Goal: Task Accomplishment & Management: Manage account settings

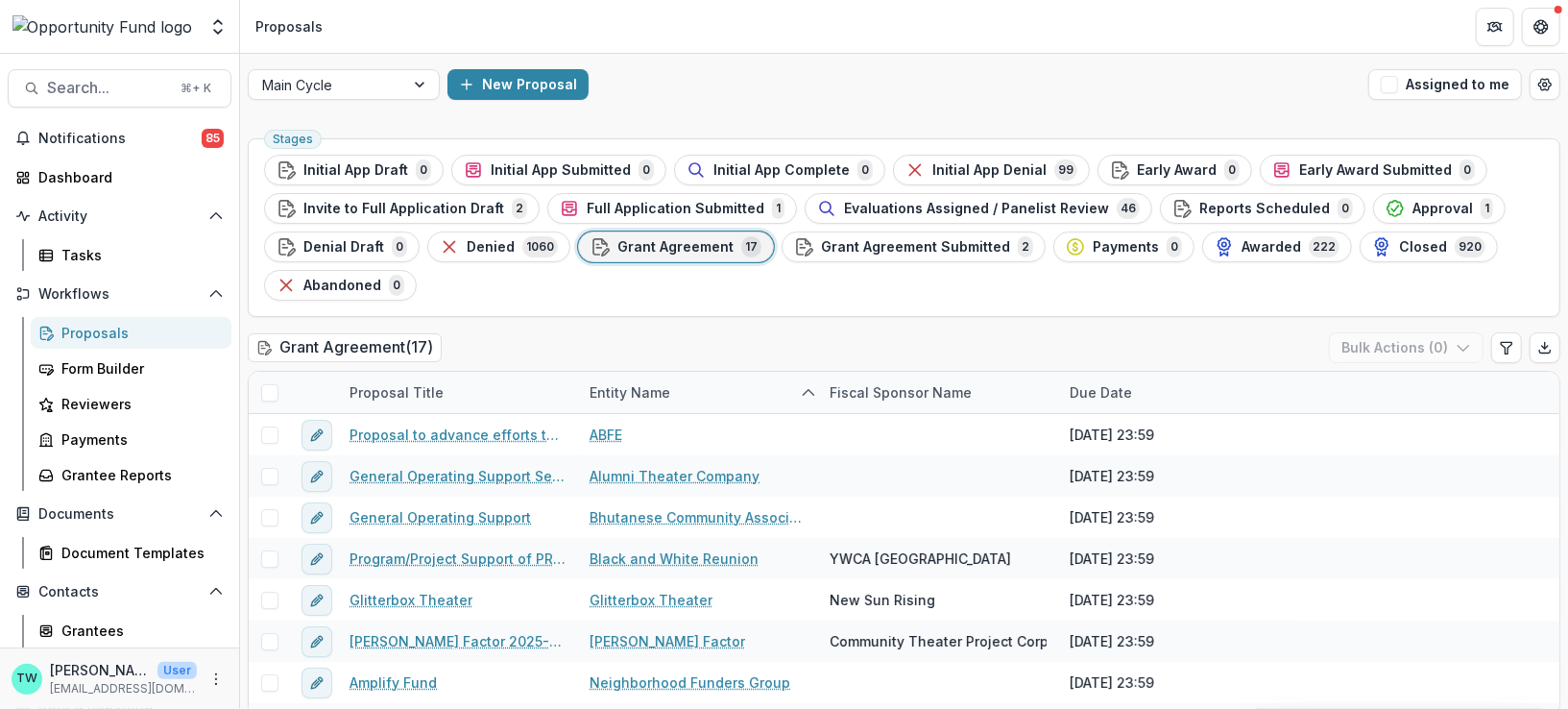
scroll to position [399, 0]
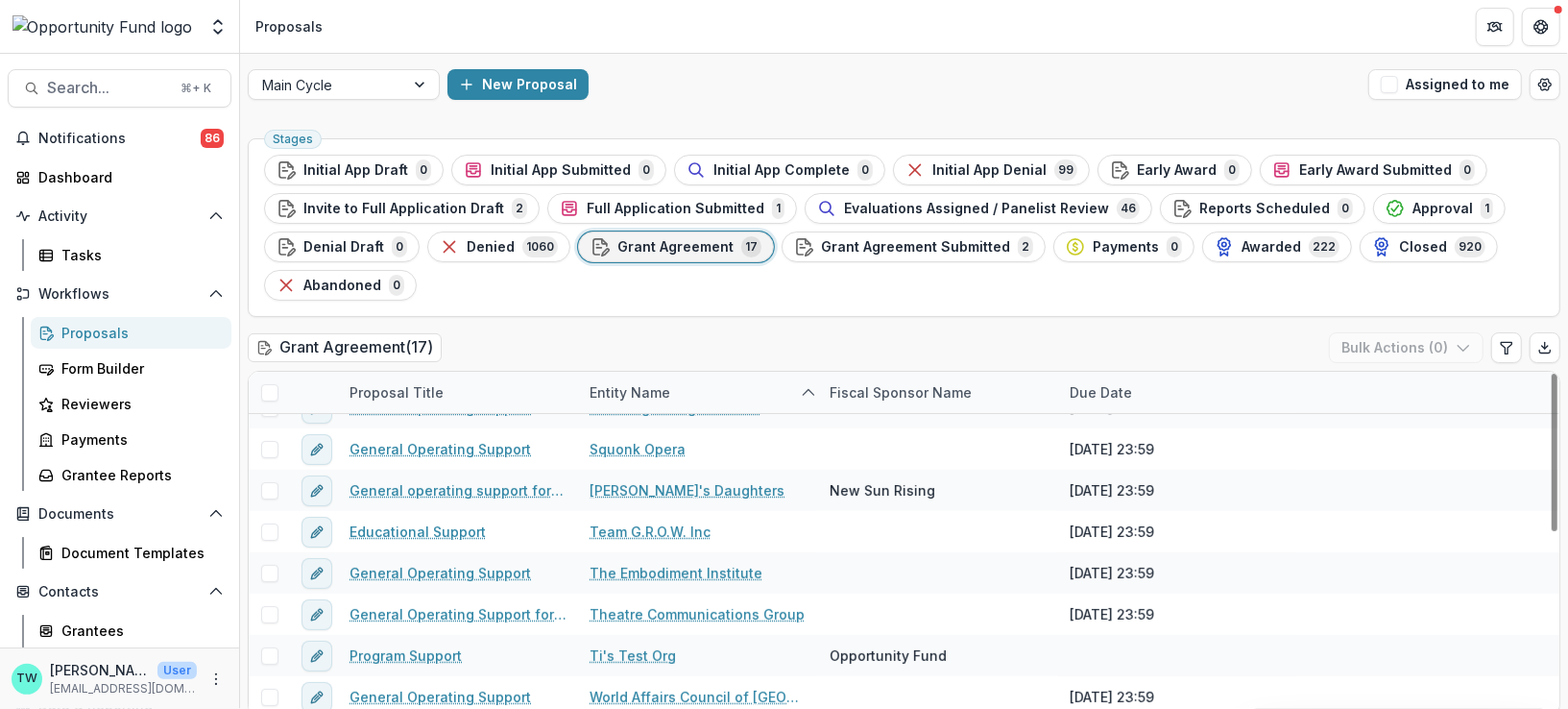
click at [623, 395] on div "Entity Name" at bounding box center [630, 392] width 104 height 20
click at [634, 434] on input at bounding box center [655, 425] width 154 height 23
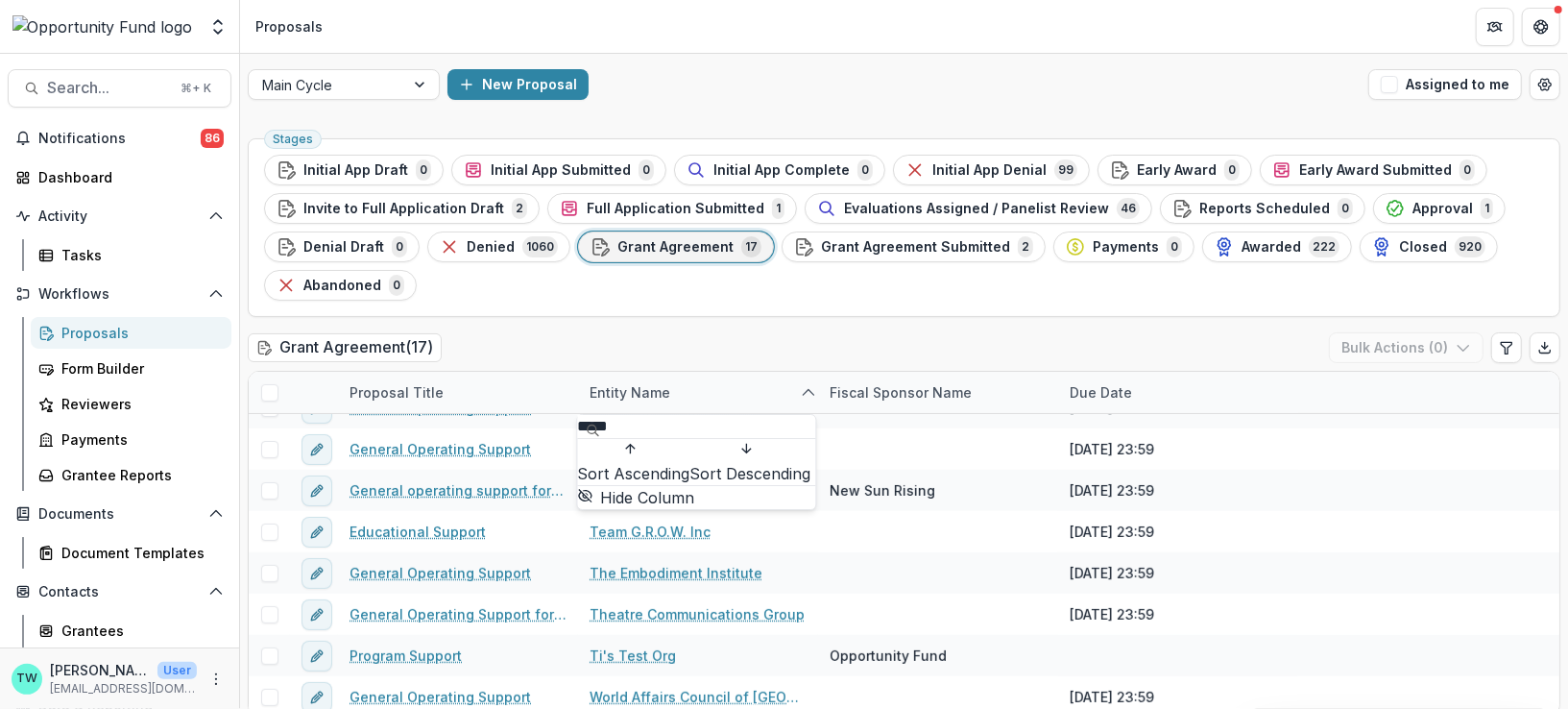
scroll to position [0, 0]
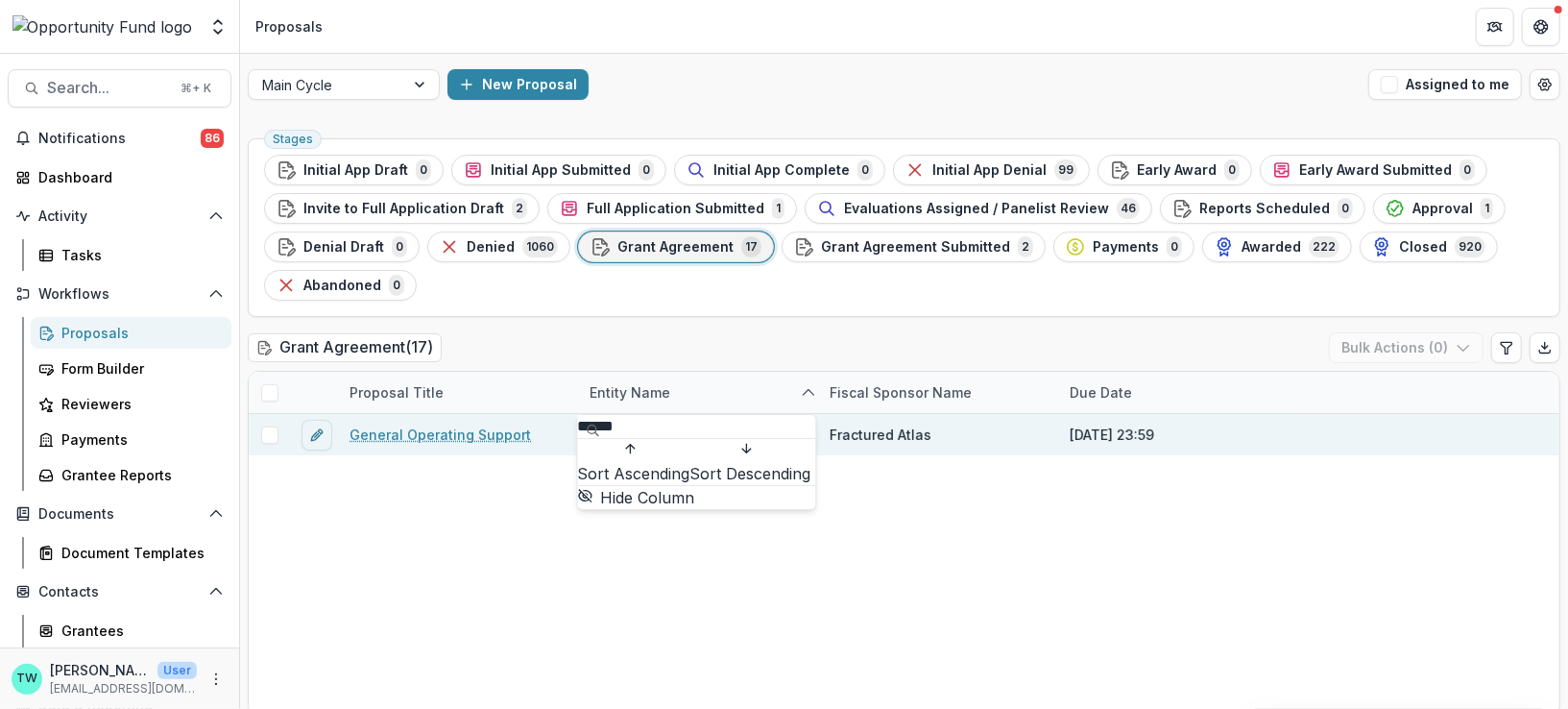
type input "******"
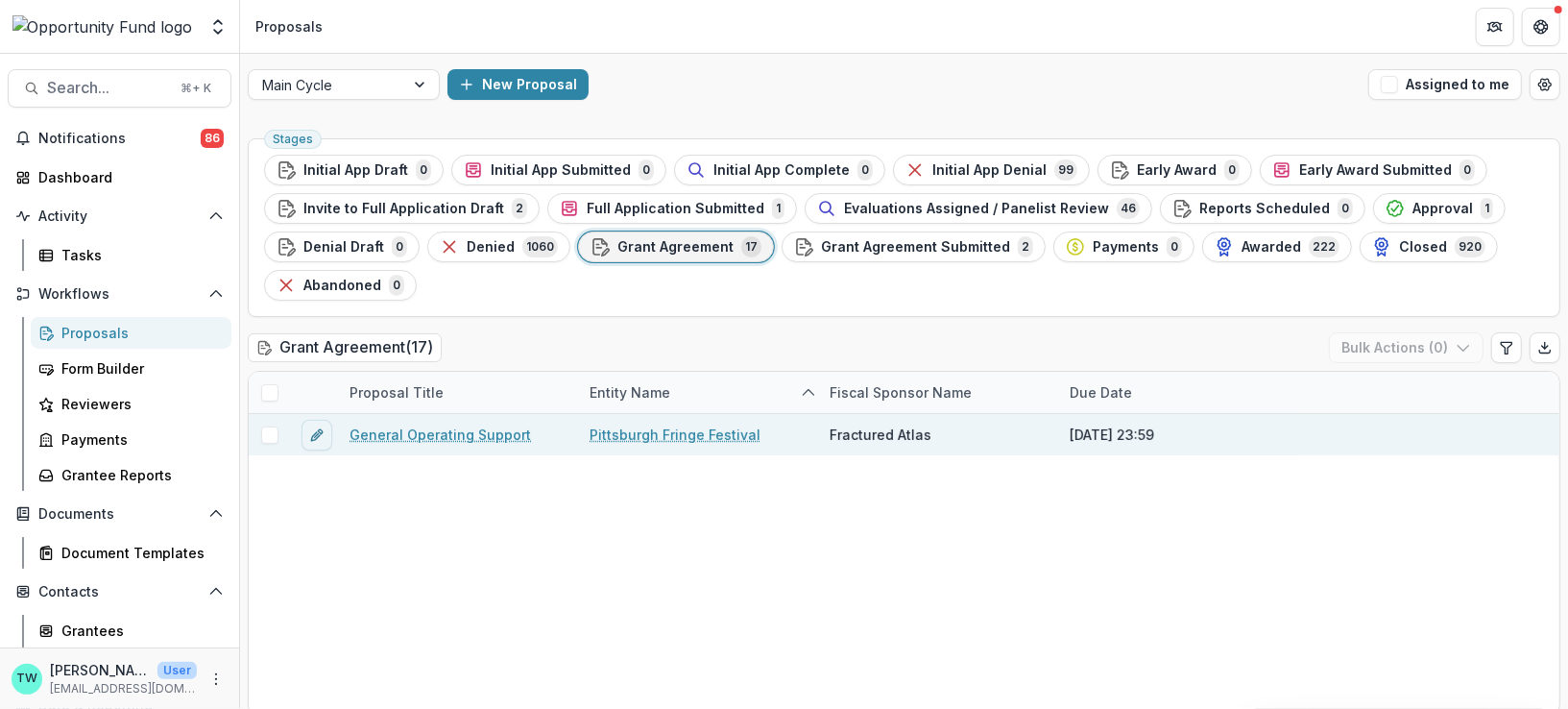
click at [453, 433] on link "General Operating Support" at bounding box center [439, 434] width 181 height 20
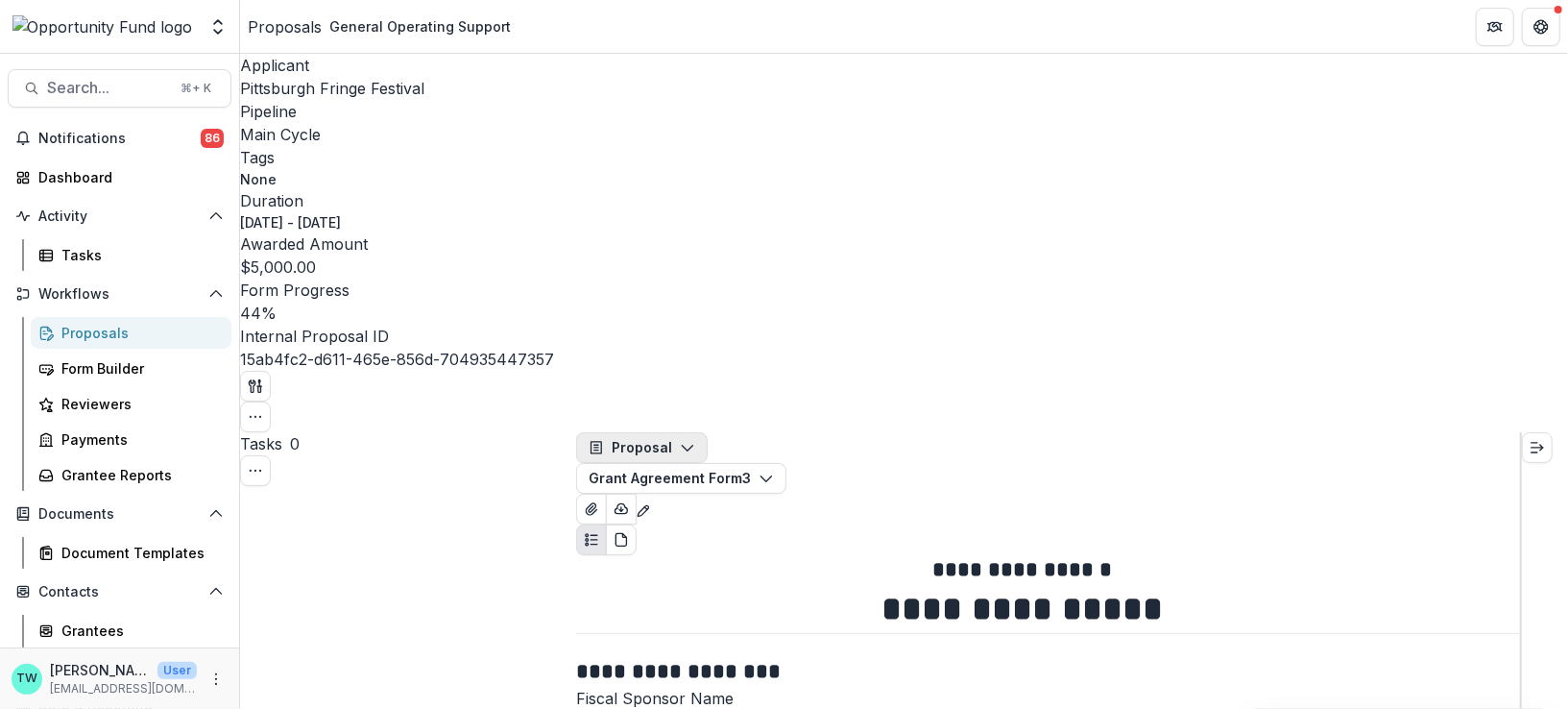
click at [691, 445] on polyline "button" at bounding box center [686, 448] width 11 height 6
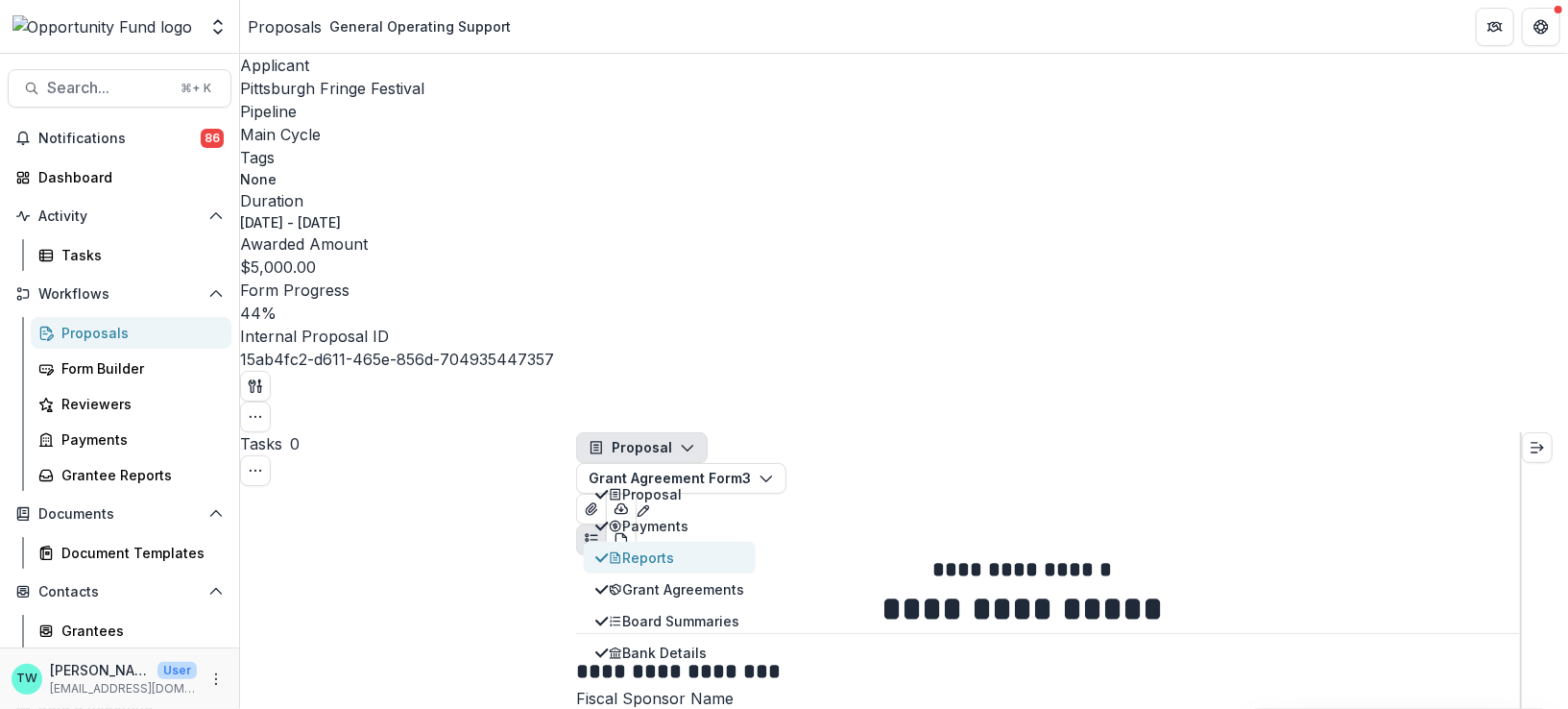
click at [679, 547] on div "Reports" at bounding box center [676, 557] width 136 height 20
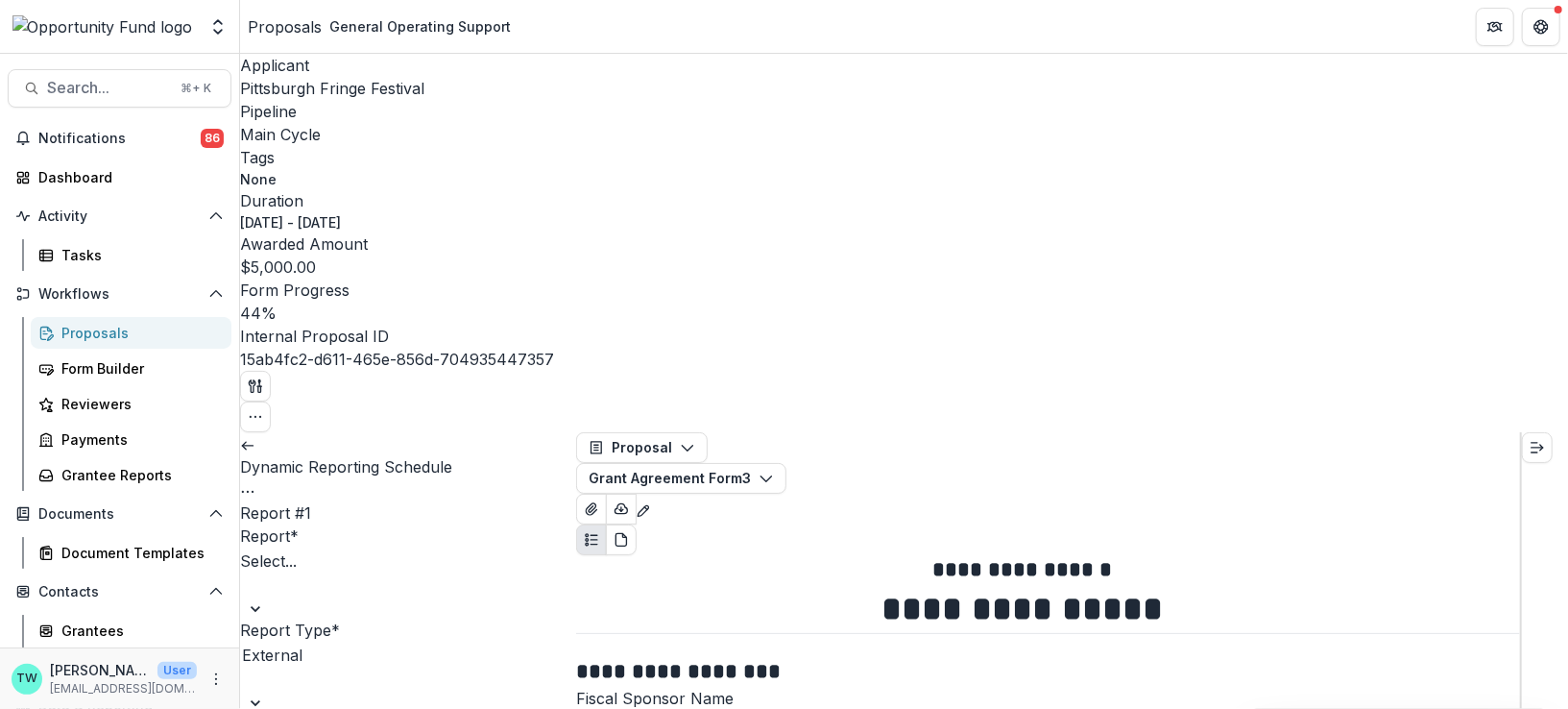
click at [394, 547] on div "Select..." at bounding box center [316, 583] width 154 height 71
click at [256, 484] on icon "Options" at bounding box center [247, 491] width 15 height 15
click at [433, 511] on button "Reopen Task" at bounding box center [499, 527] width 138 height 32
click at [394, 624] on div at bounding box center [316, 633] width 154 height 19
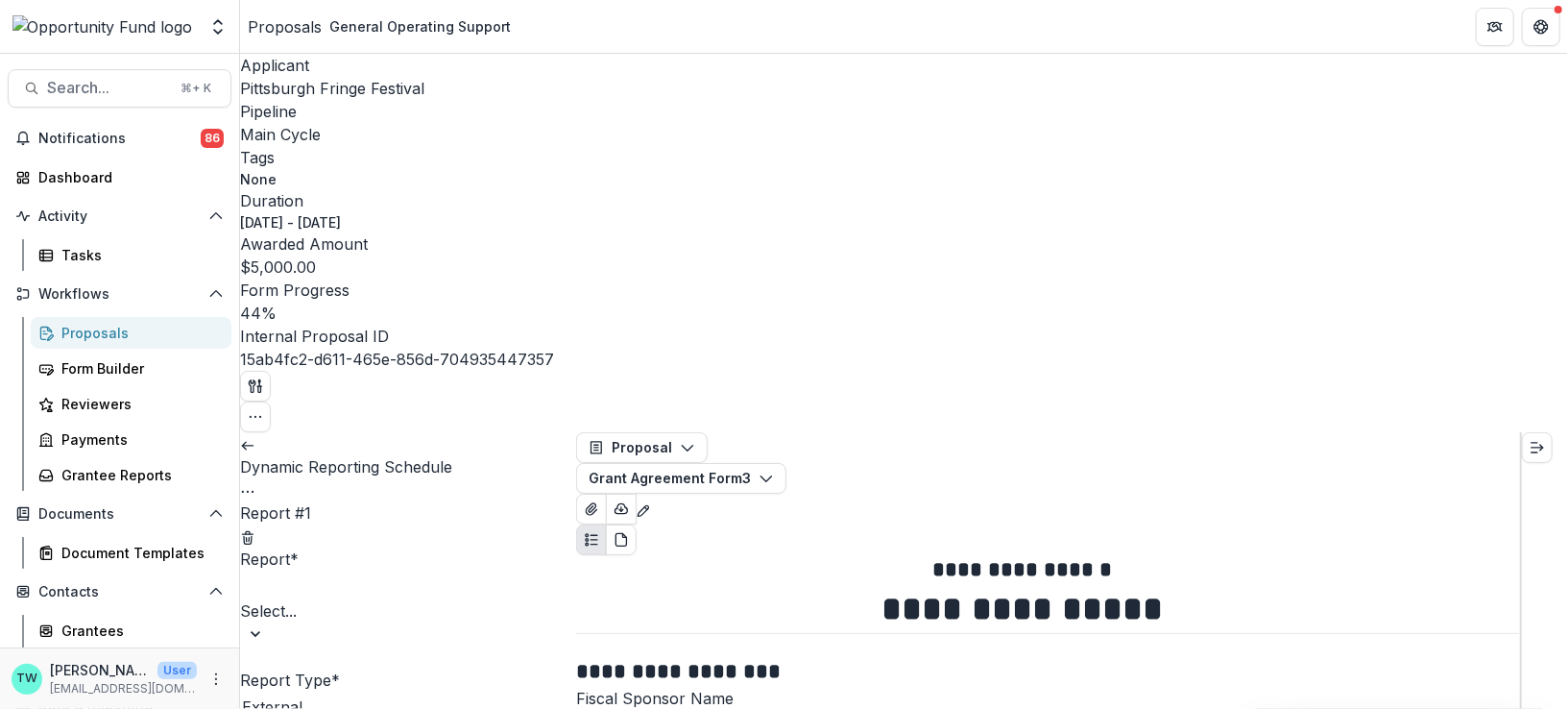
click at [369, 708] on div "Final Report" at bounding box center [784, 720] width 1568 height 23
click at [338, 650] on div at bounding box center [290, 662] width 96 height 27
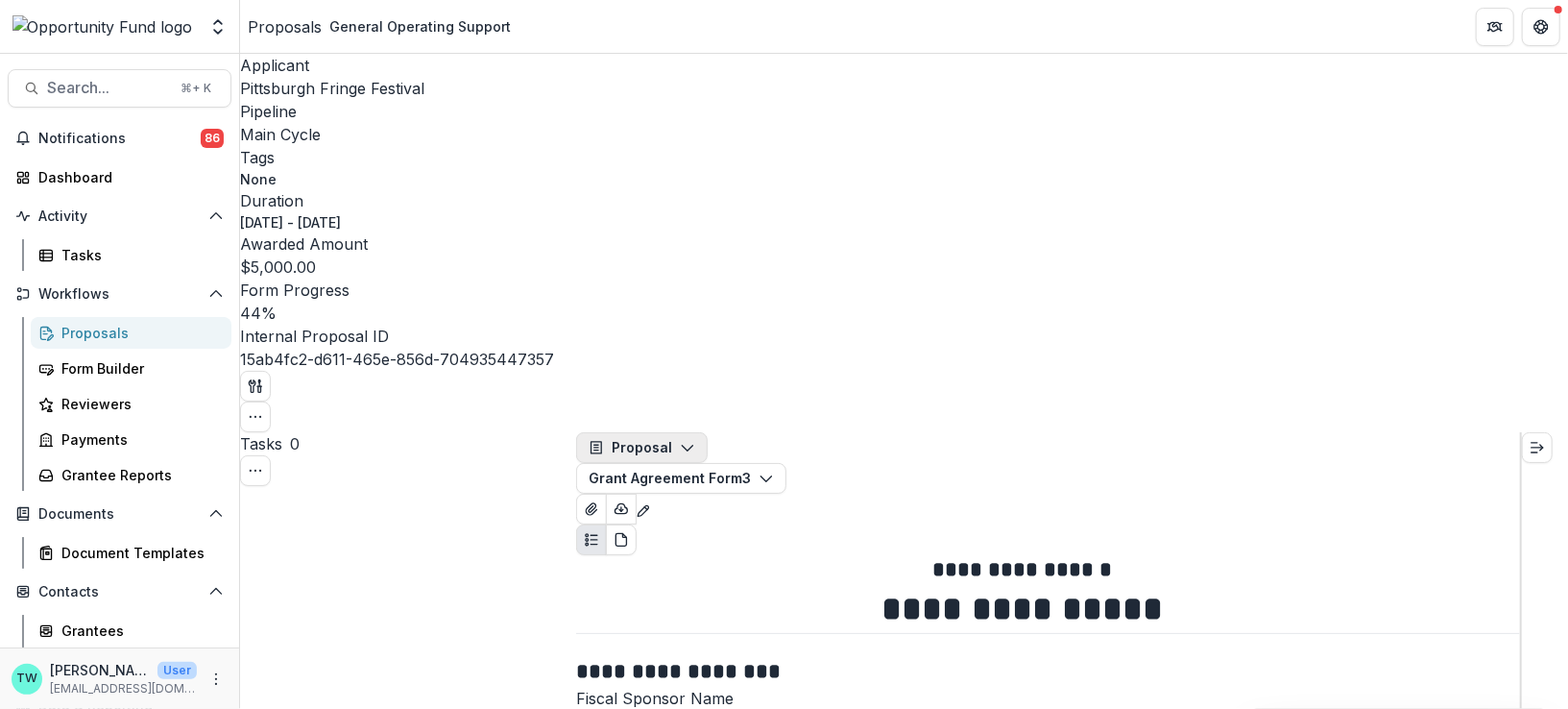
click at [668, 432] on button "Proposal" at bounding box center [642, 447] width 132 height 31
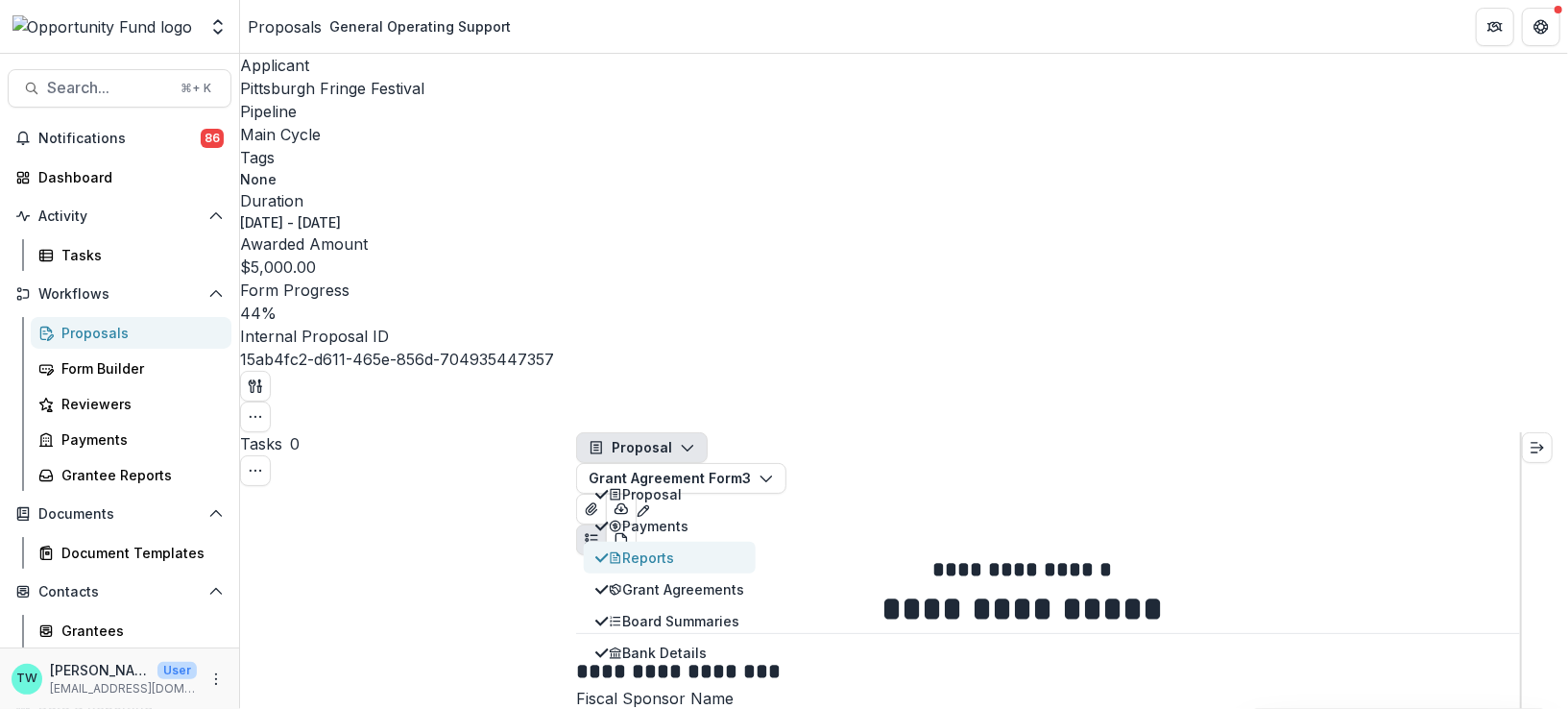
click at [660, 547] on div "Reports" at bounding box center [676, 557] width 136 height 20
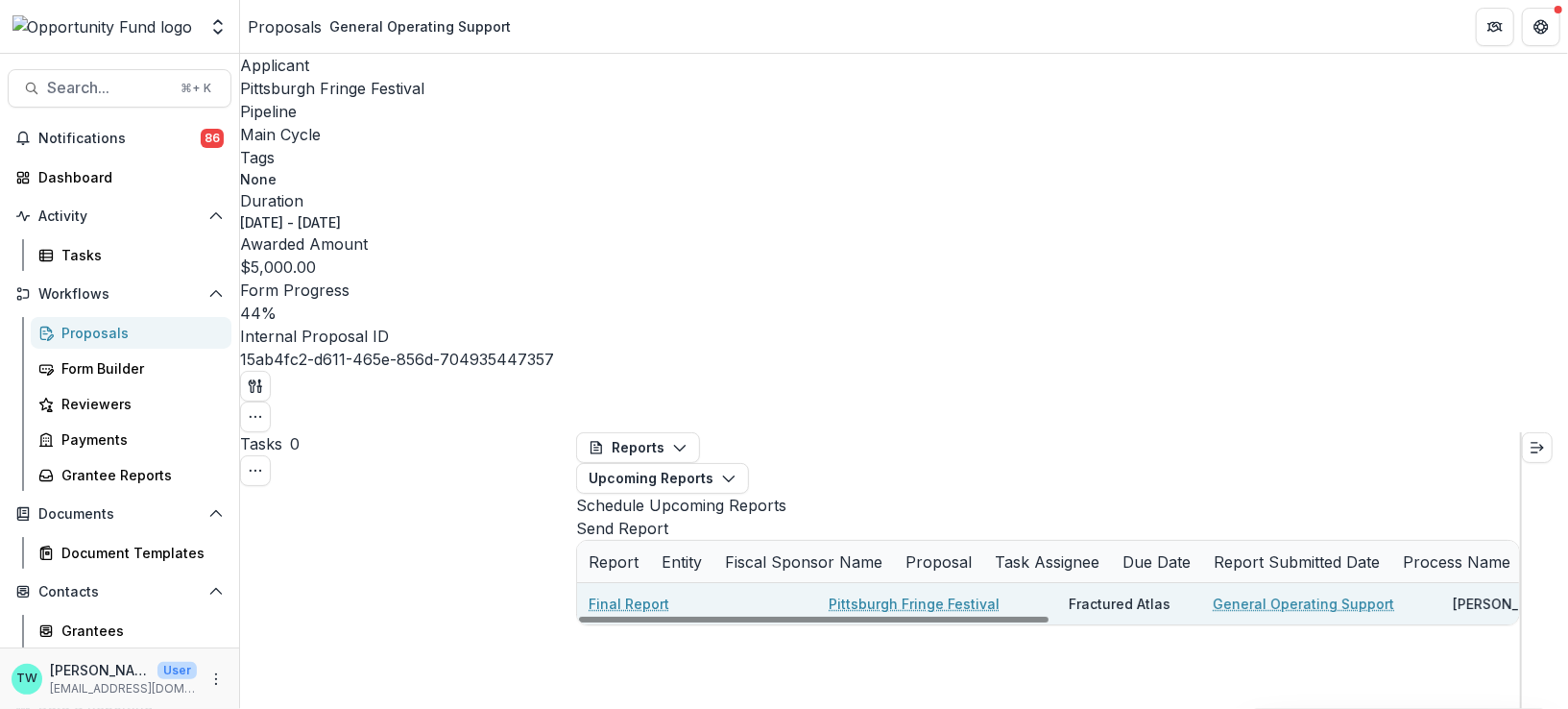
click at [1268, 593] on link "General Operating Support" at bounding box center [1303, 603] width 181 height 20
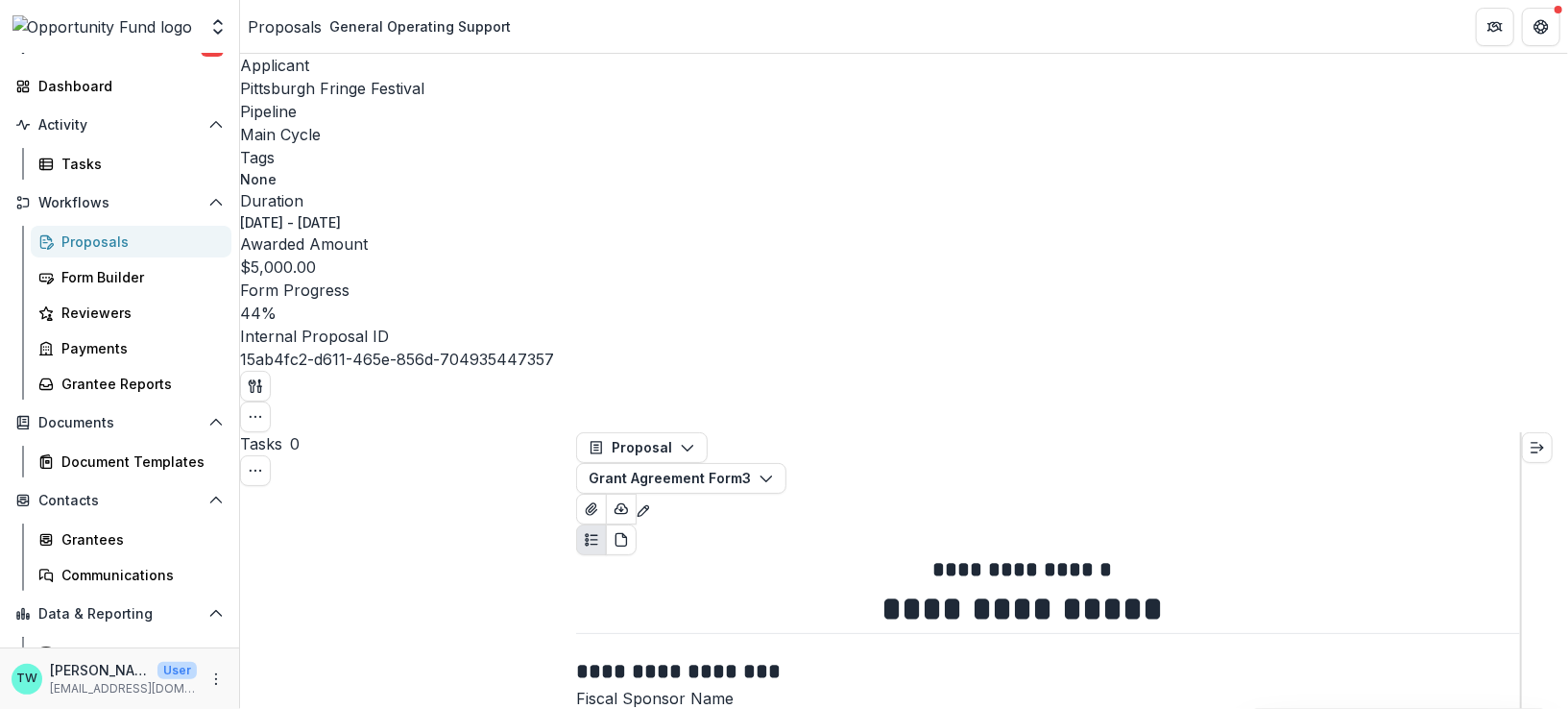
scroll to position [147, 0]
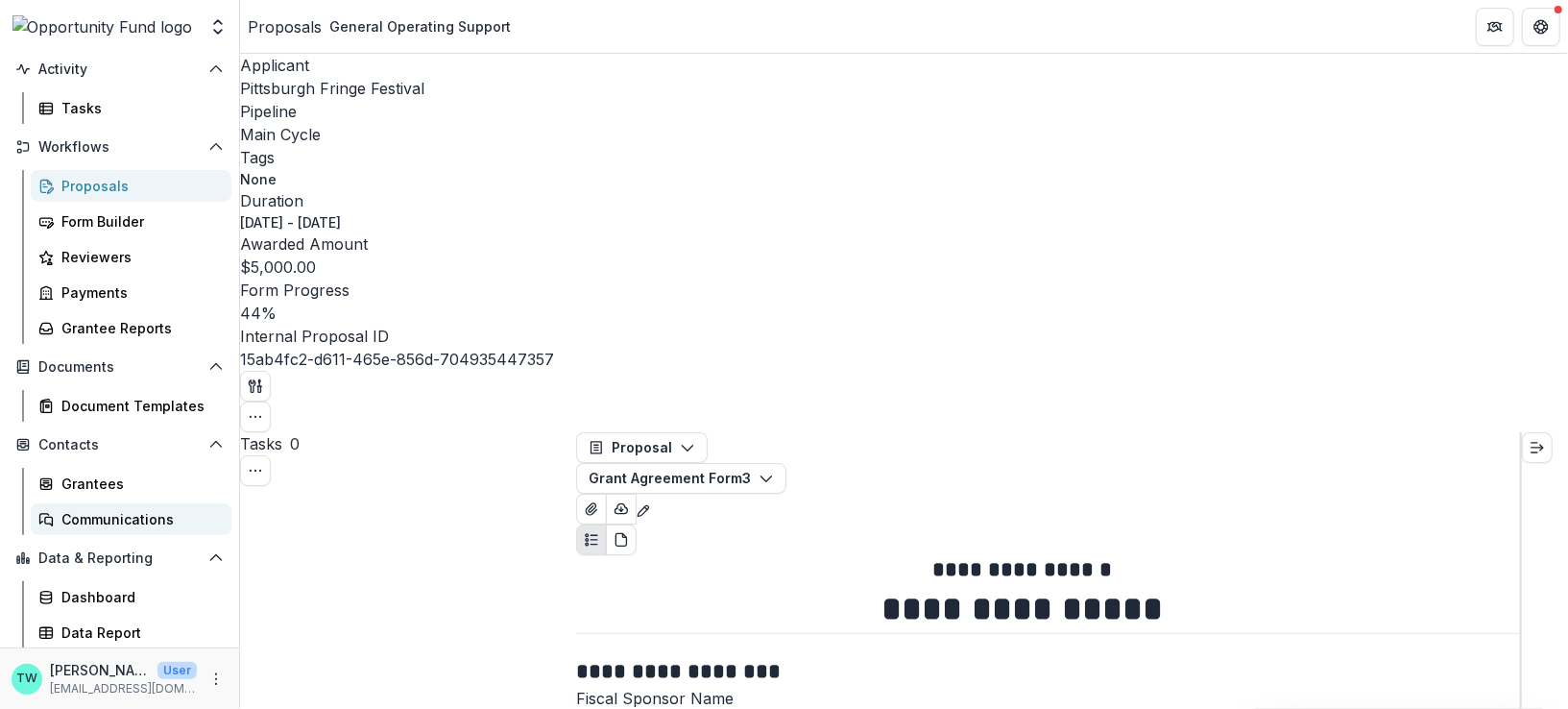
click at [129, 515] on div "Communications" at bounding box center [139, 519] width 155 height 20
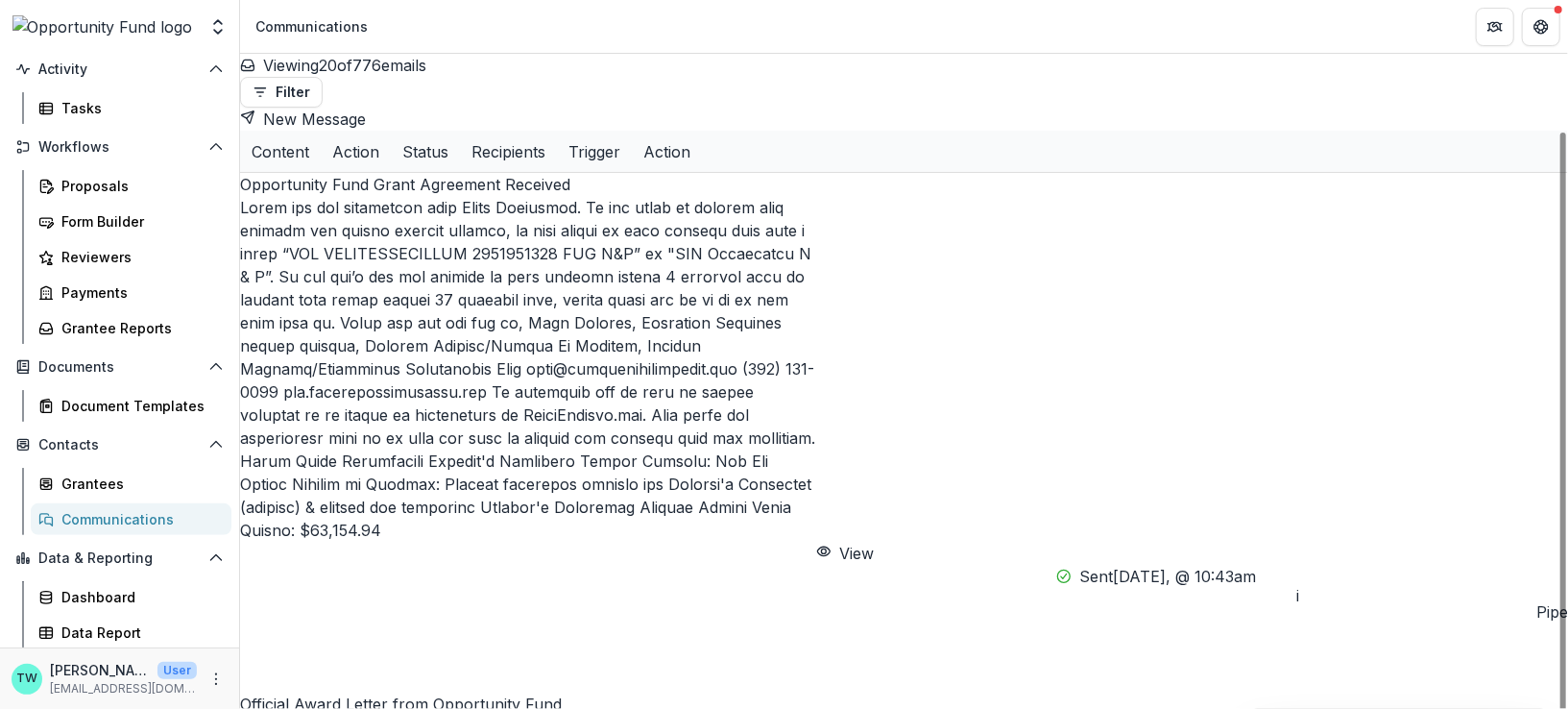
click at [320, 131] on div "Content" at bounding box center [280, 152] width 80 height 42
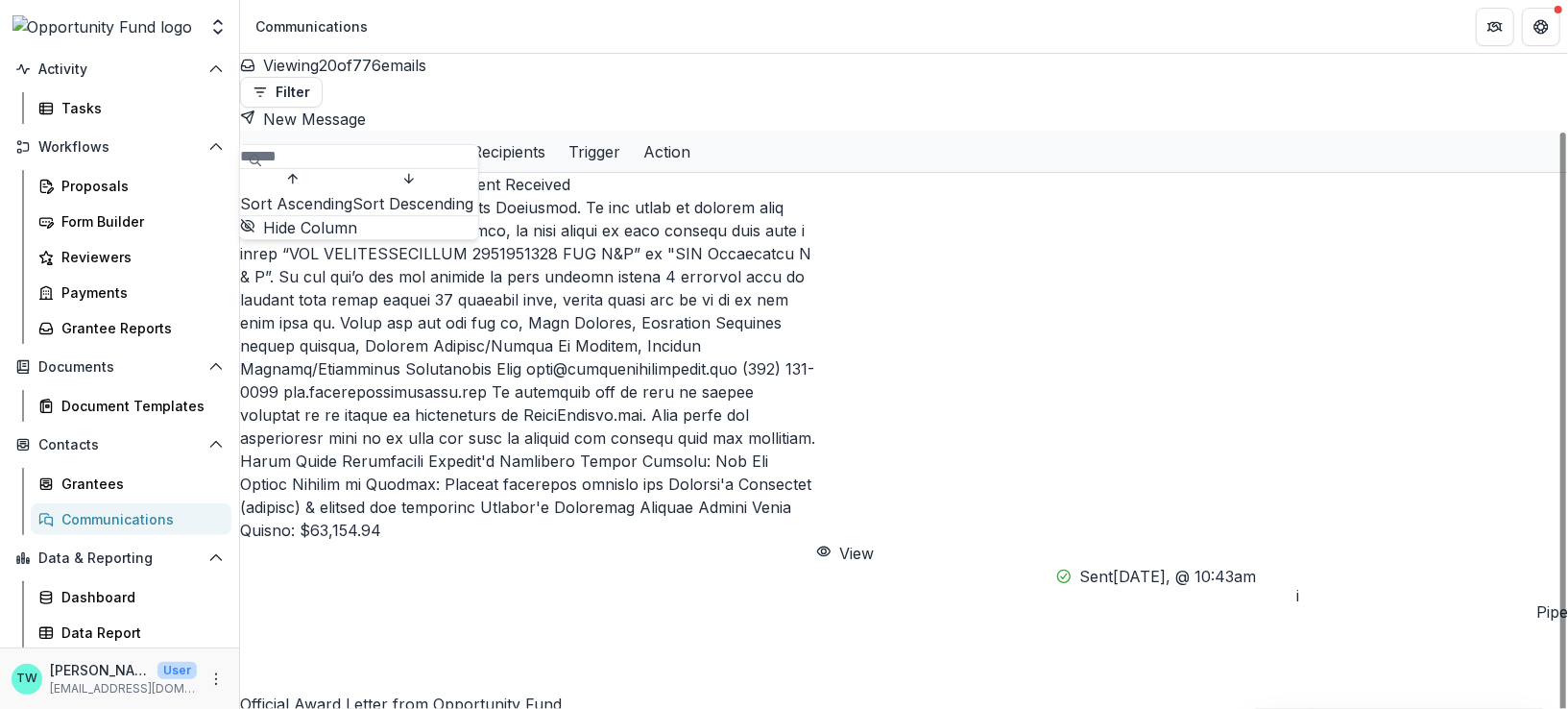
click at [355, 163] on input at bounding box center [316, 156] width 154 height 23
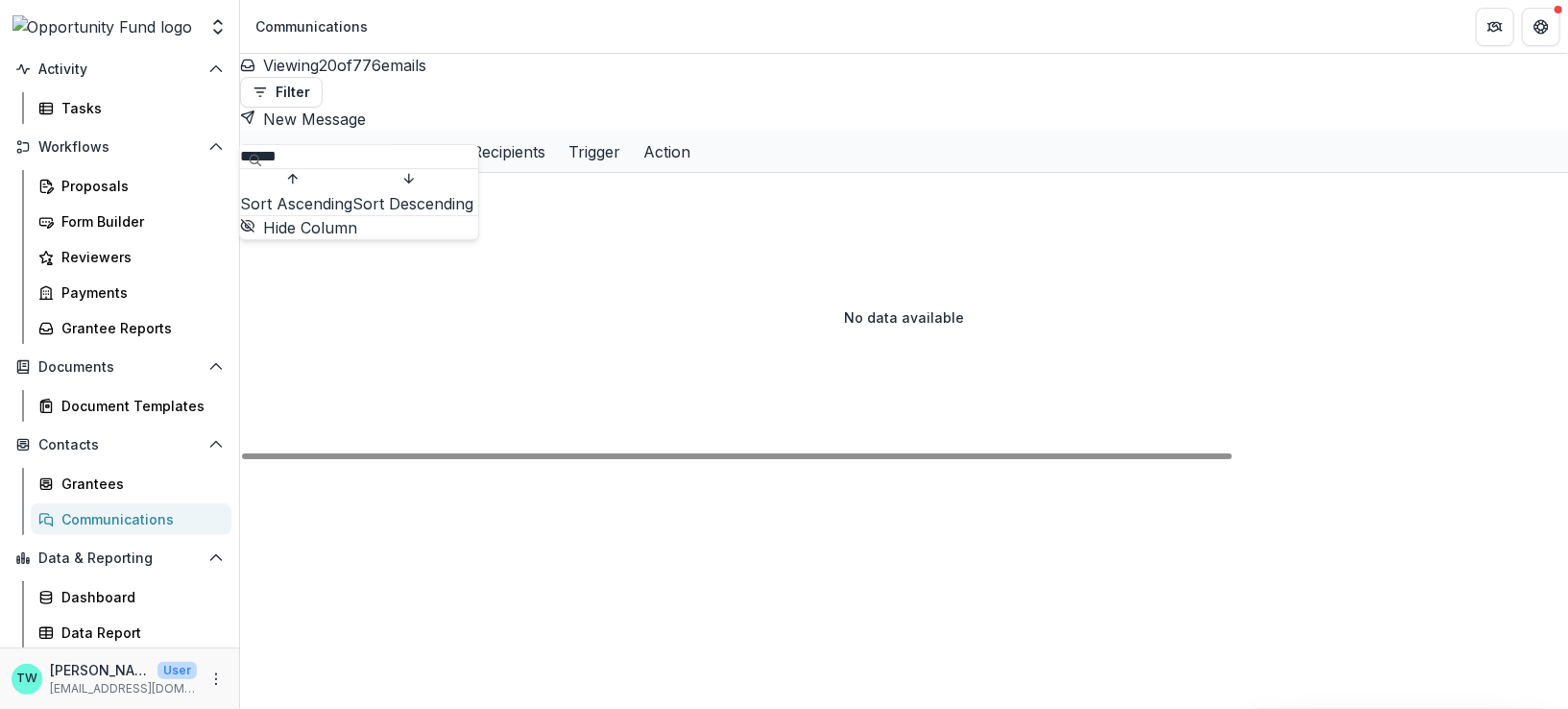
type input "******"
click at [562, 59] on div "Viewing 20 of 776 emails Filter Draft Sent New Message" at bounding box center [904, 91] width 1328 height 76
click at [320, 131] on div "Content" at bounding box center [280, 152] width 80 height 42
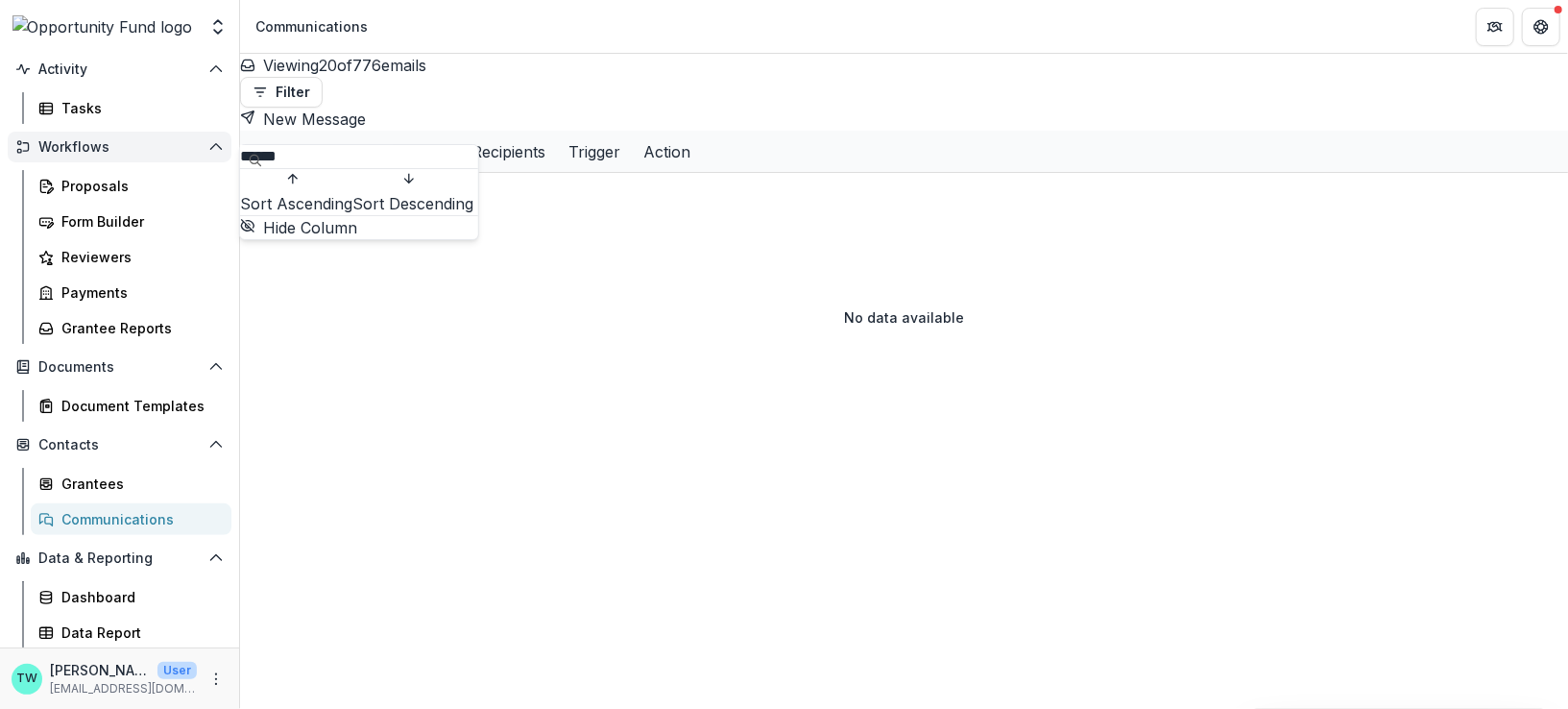
drag, startPoint x: 331, startPoint y: 164, endPoint x: 166, endPoint y: 148, distance: 165.8
click at [166, 148] on body "Skip to content Team Settings Admin Settings Communications Search... ⌘ + K Not…" at bounding box center [784, 354] width 1568 height 709
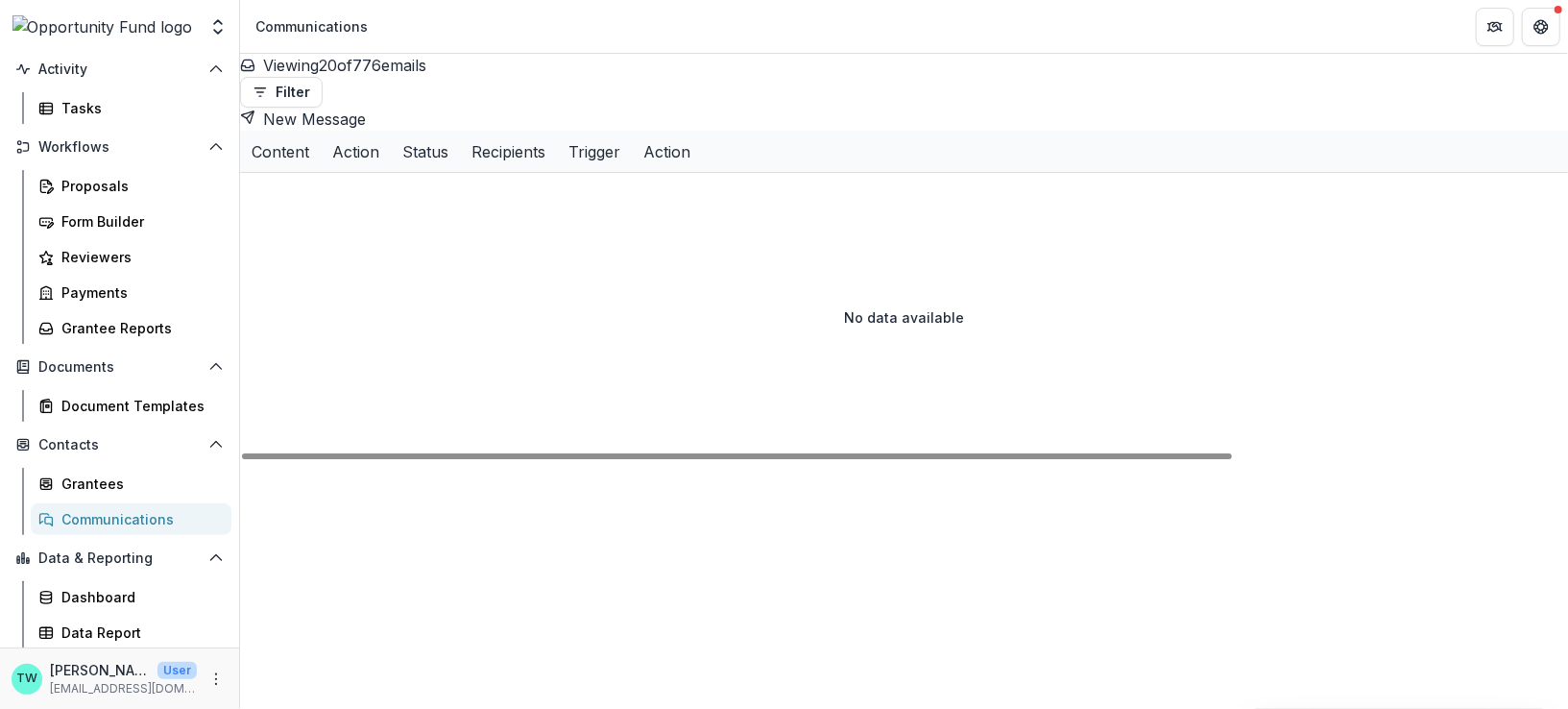
click at [320, 140] on div "Content" at bounding box center [280, 152] width 80 height 42
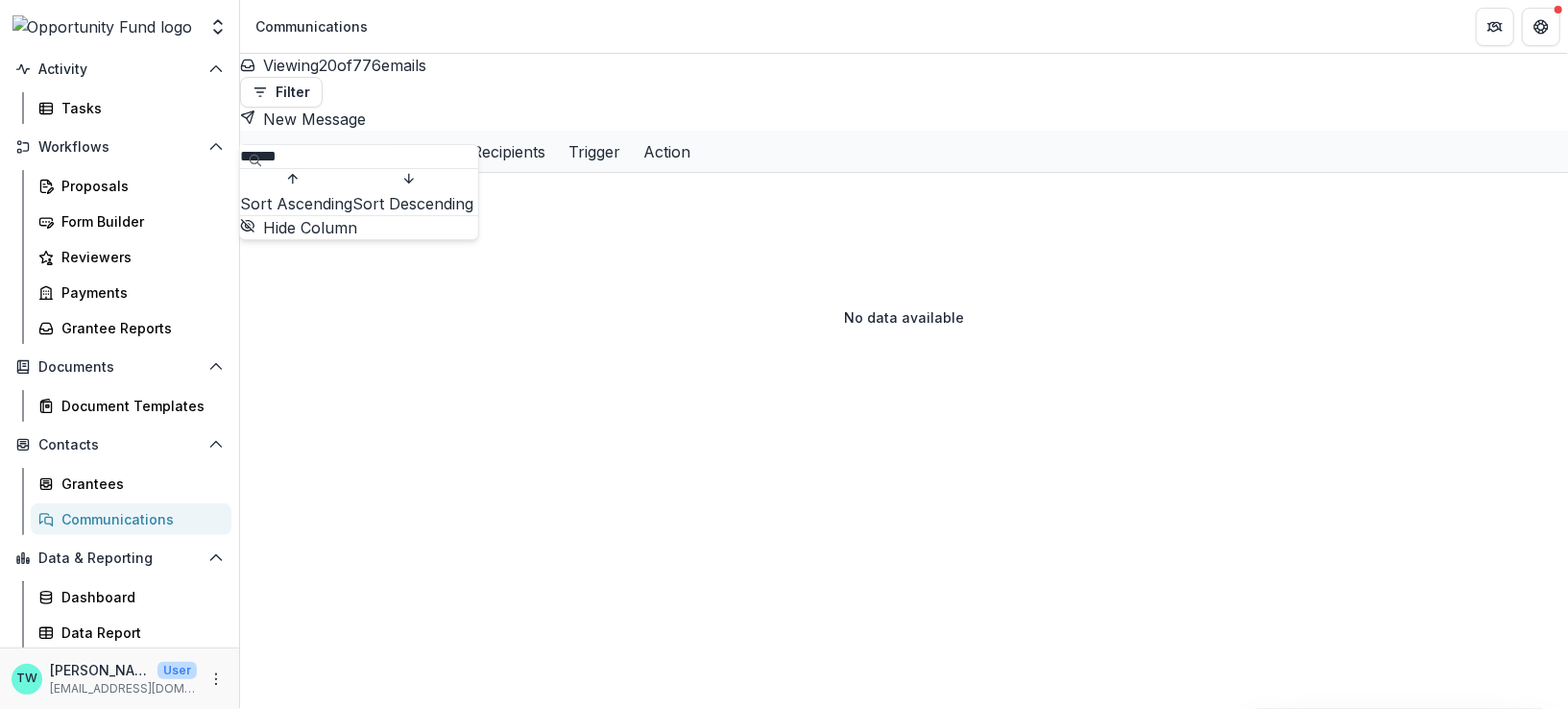
drag, startPoint x: 350, startPoint y: 165, endPoint x: 254, endPoint y: 169, distance: 96.1
click at [254, 168] on input "******" at bounding box center [316, 156] width 154 height 23
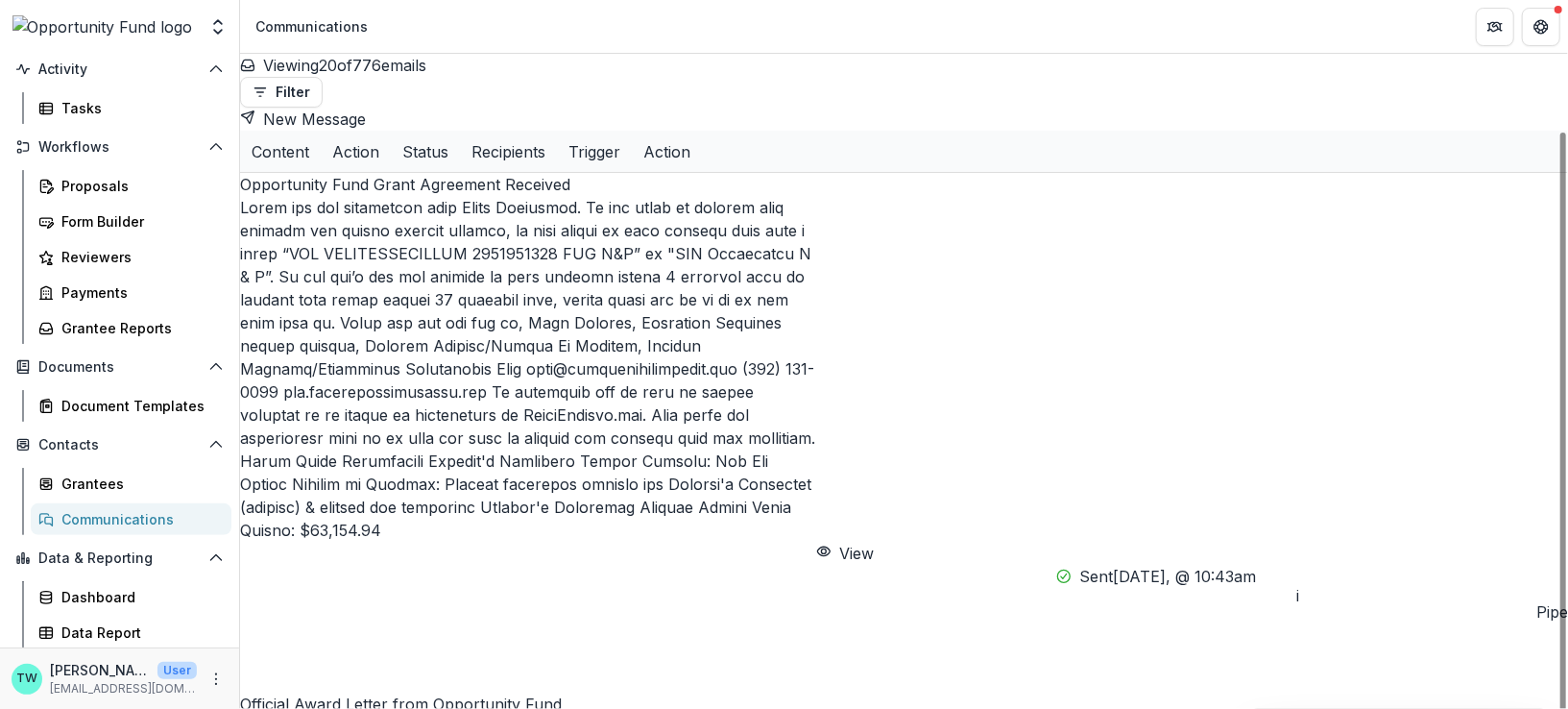
click at [721, 25] on header "Communications" at bounding box center [904, 26] width 1328 height 53
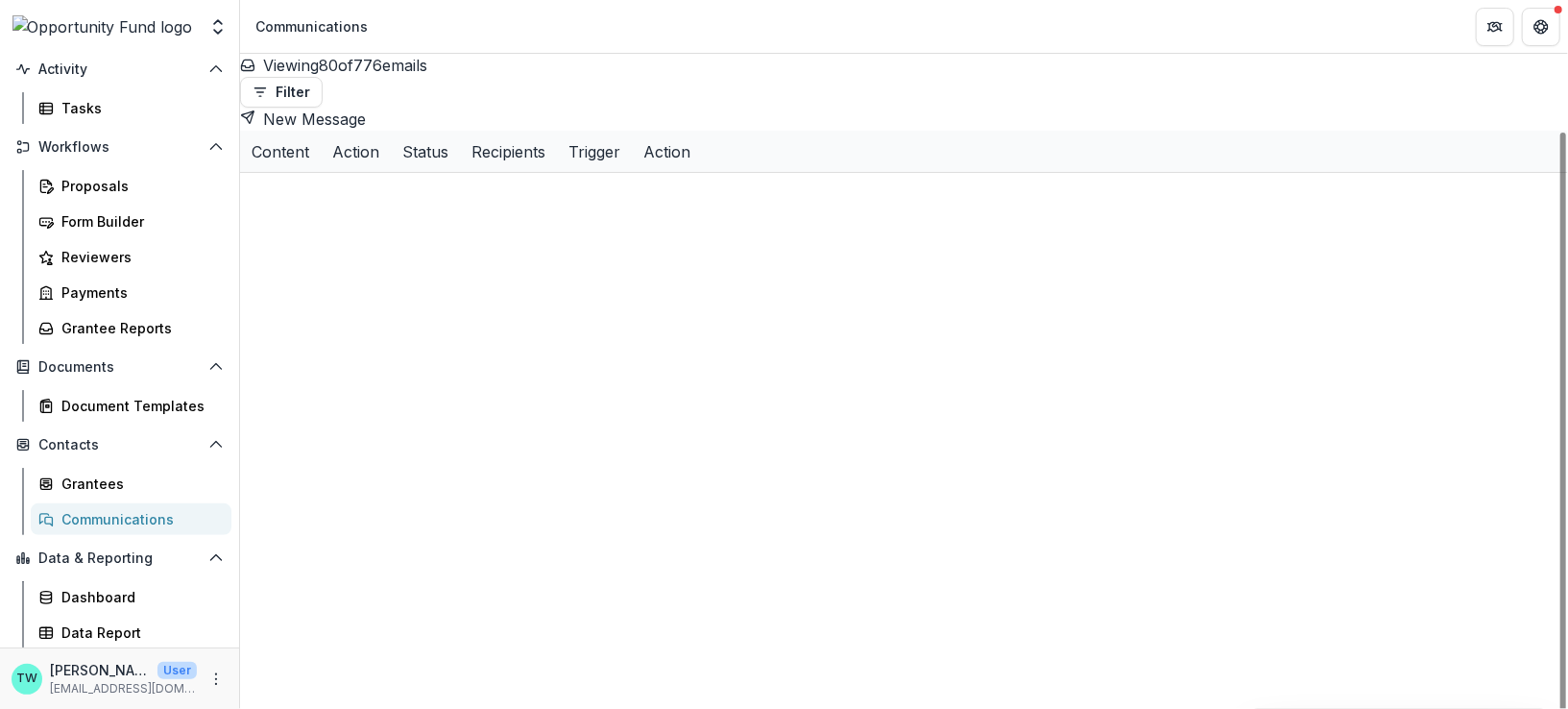
scroll to position [1539, 0]
click at [316, 131] on div "Content" at bounding box center [280, 152] width 80 height 42
click at [351, 167] on input at bounding box center [316, 156] width 154 height 23
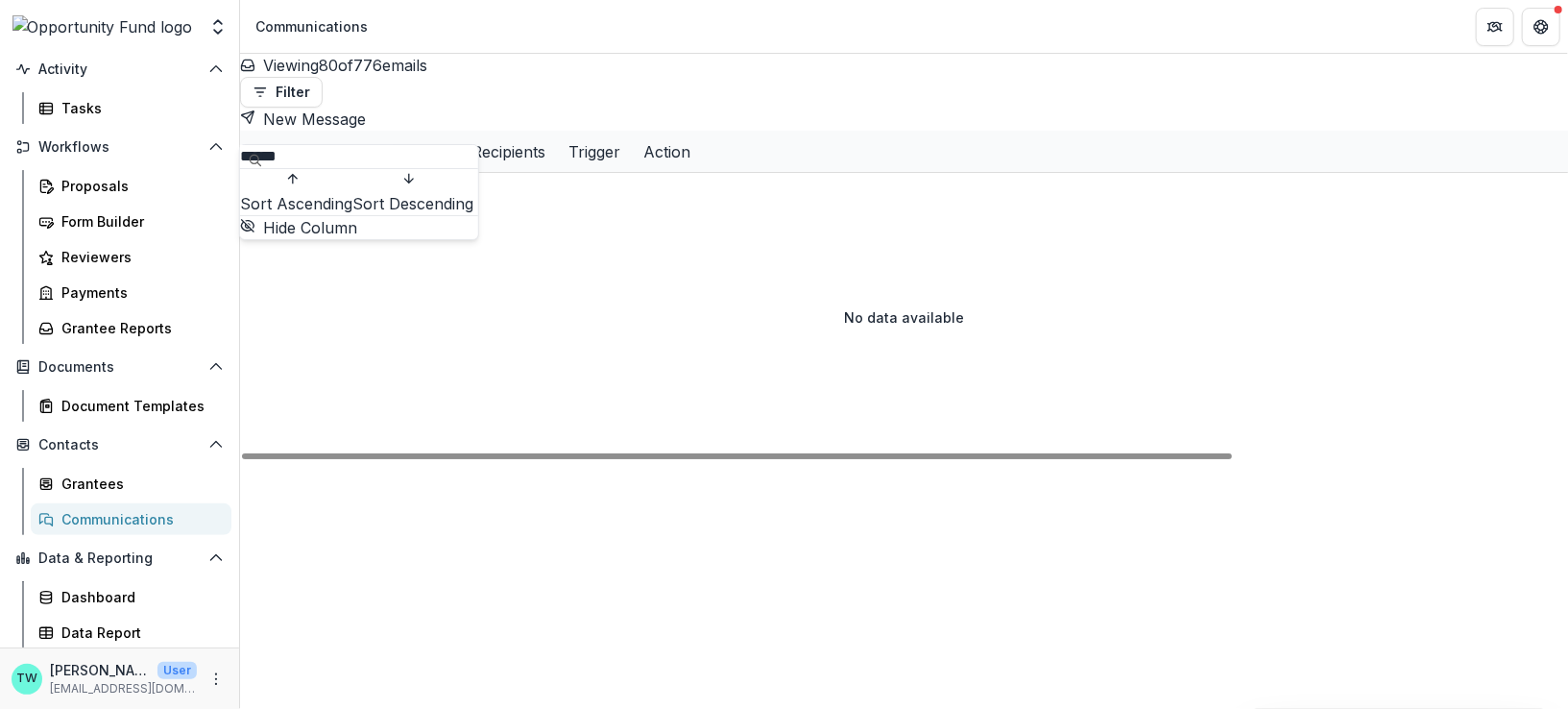
scroll to position [0, 0]
type input "******"
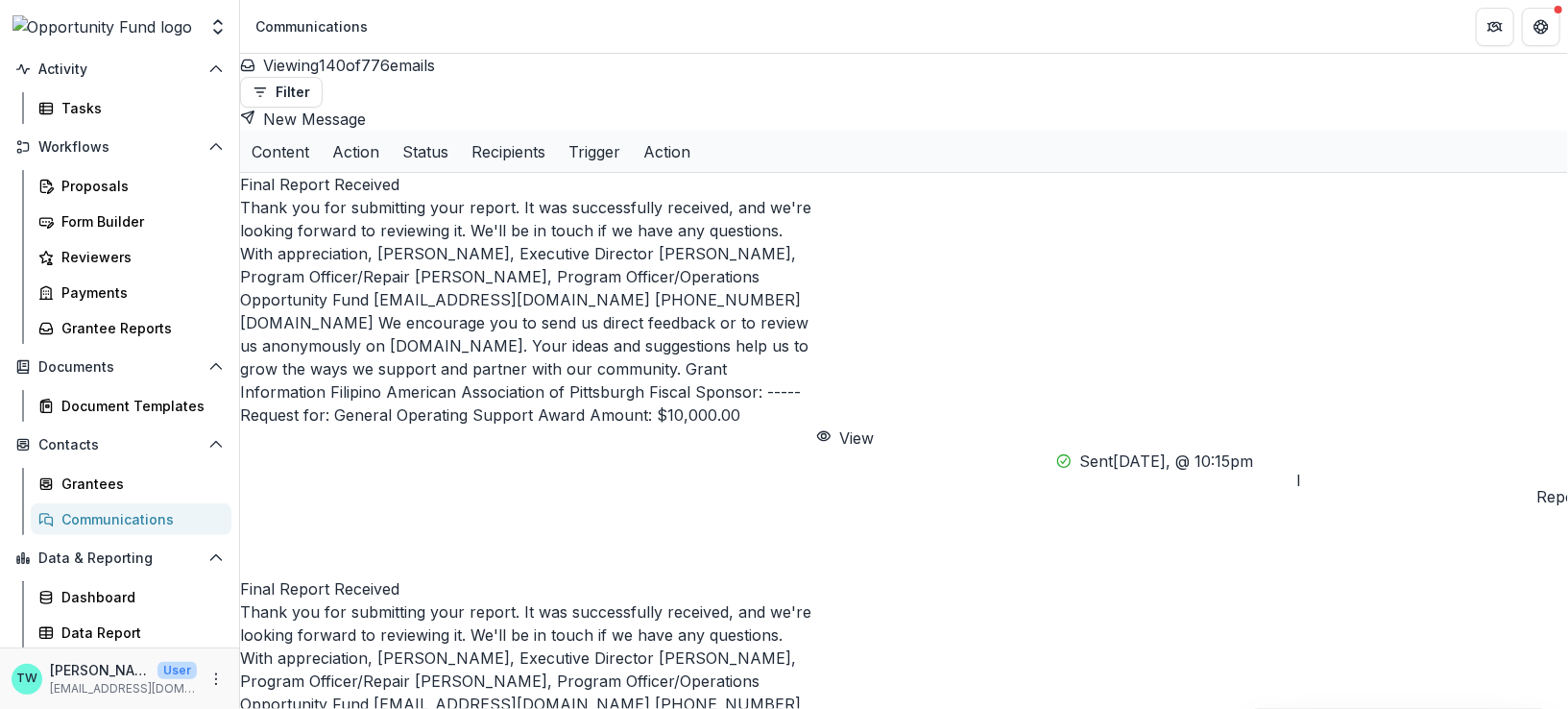
click at [635, 72] on div "Viewing 140 of 776 emails Filter Draft Sent New Message" at bounding box center [904, 91] width 1328 height 76
click at [320, 131] on div "Content" at bounding box center [280, 152] width 80 height 42
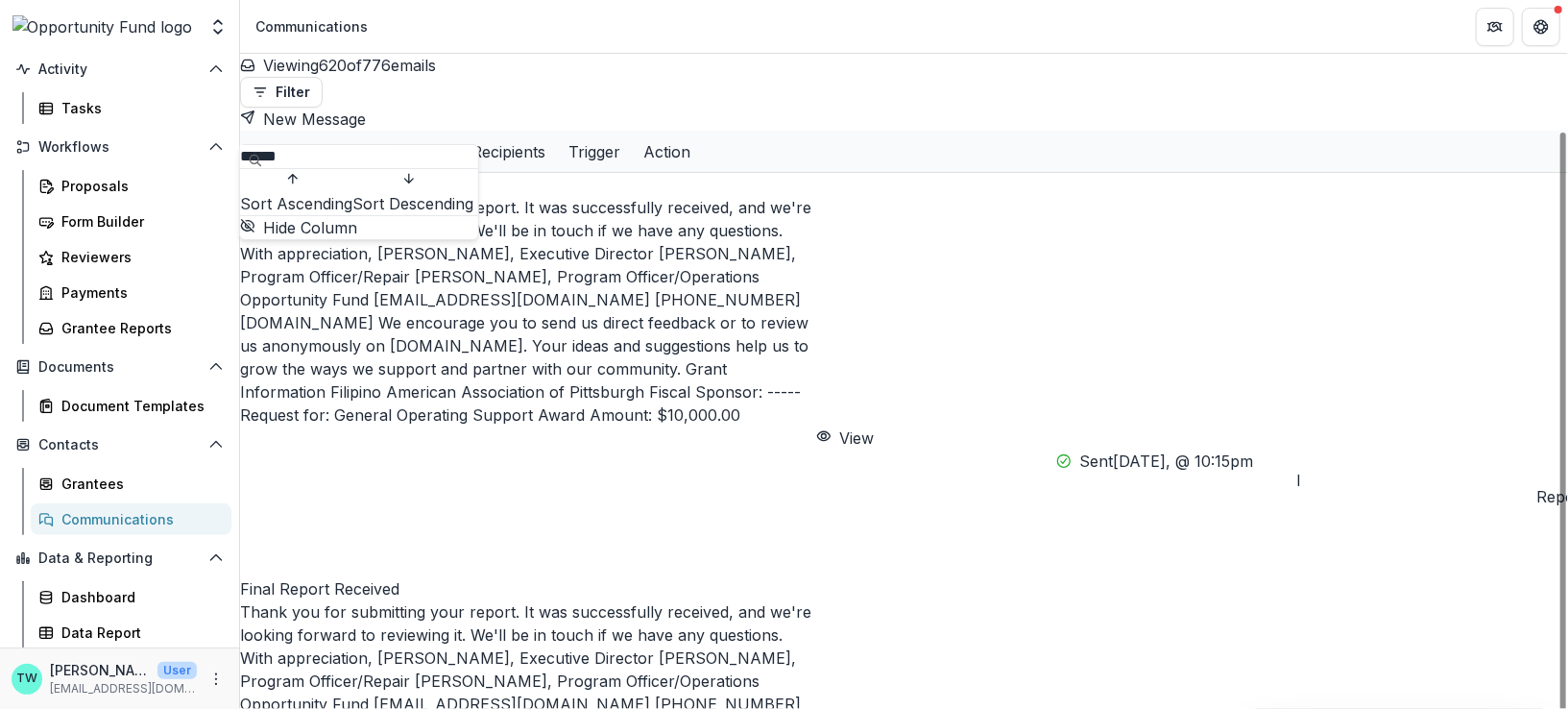
click at [330, 165] on input "******" at bounding box center [316, 156] width 154 height 23
drag, startPoint x: 330, startPoint y: 165, endPoint x: 200, endPoint y: 159, distance: 130.1
click at [197, 161] on body "Skip to content Team Settings Admin Settings Communications Search... ⌘ + K Not…" at bounding box center [784, 354] width 1568 height 709
click at [320, 131] on div "Content" at bounding box center [280, 152] width 80 height 42
drag, startPoint x: 327, startPoint y: 161, endPoint x: 264, endPoint y: 163, distance: 63.0
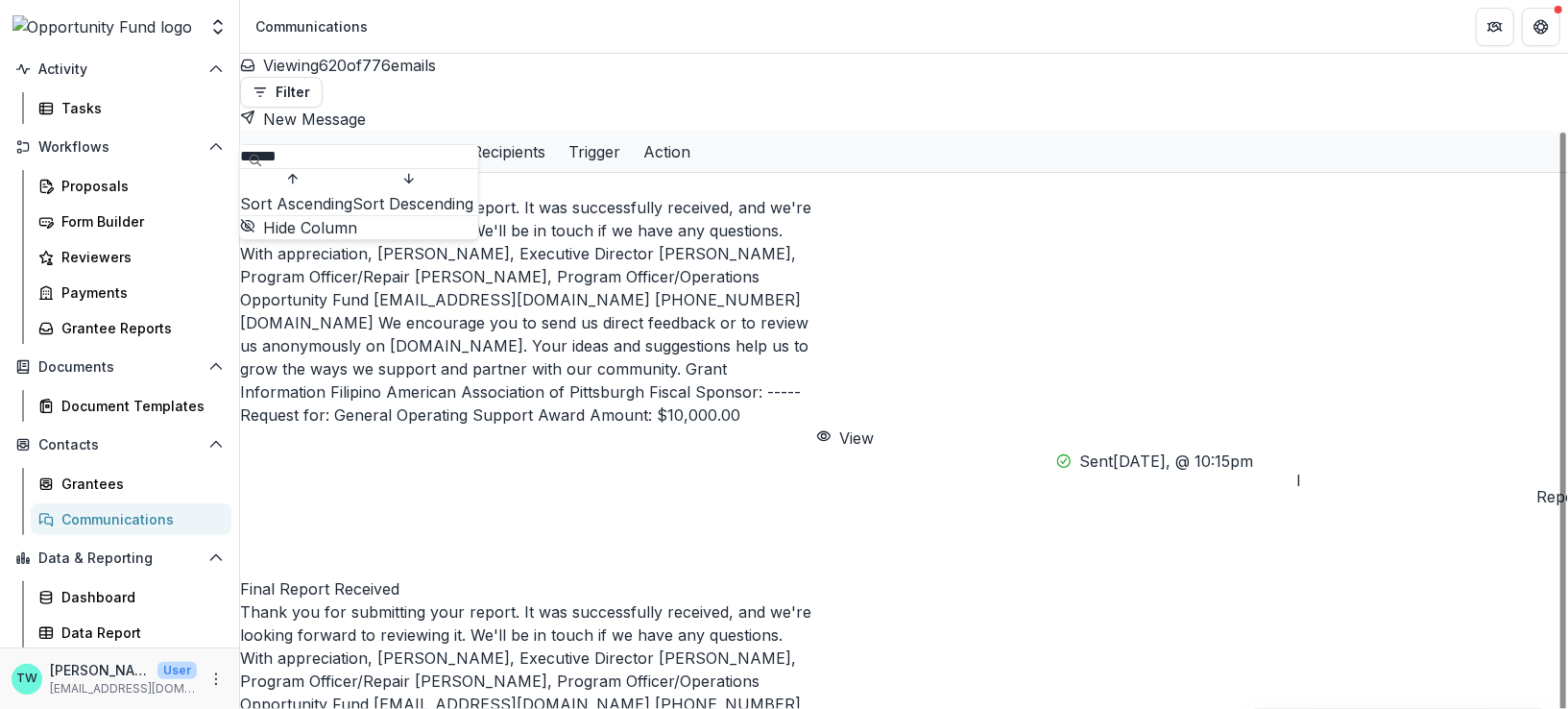
click at [264, 163] on input "******" at bounding box center [316, 156] width 154 height 23
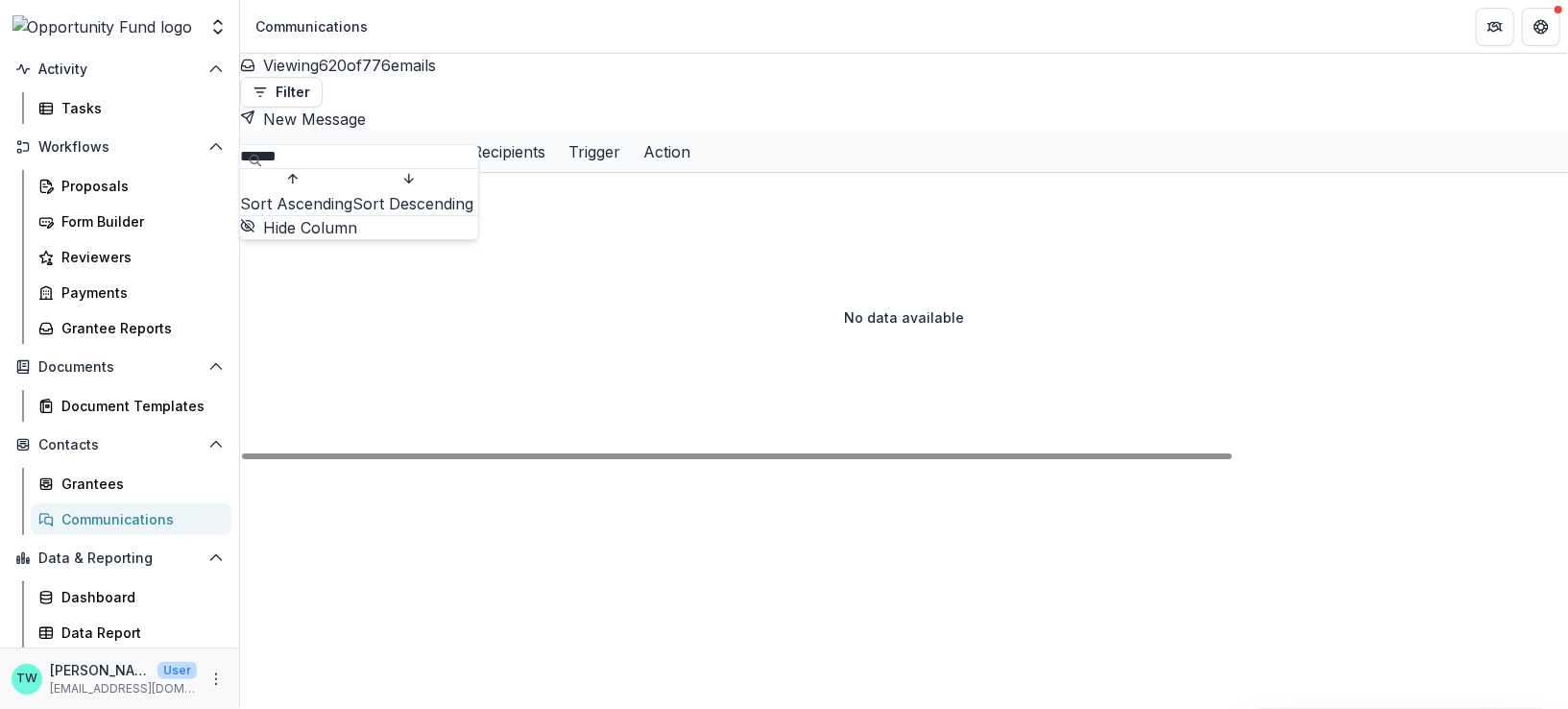
type input "******"
click at [633, 67] on div "Viewing 620 of 776 emails Filter Draft Sent New Message" at bounding box center [904, 91] width 1328 height 76
click at [320, 131] on div "Content" at bounding box center [280, 152] width 80 height 42
click at [327, 163] on input "******" at bounding box center [316, 156] width 154 height 23
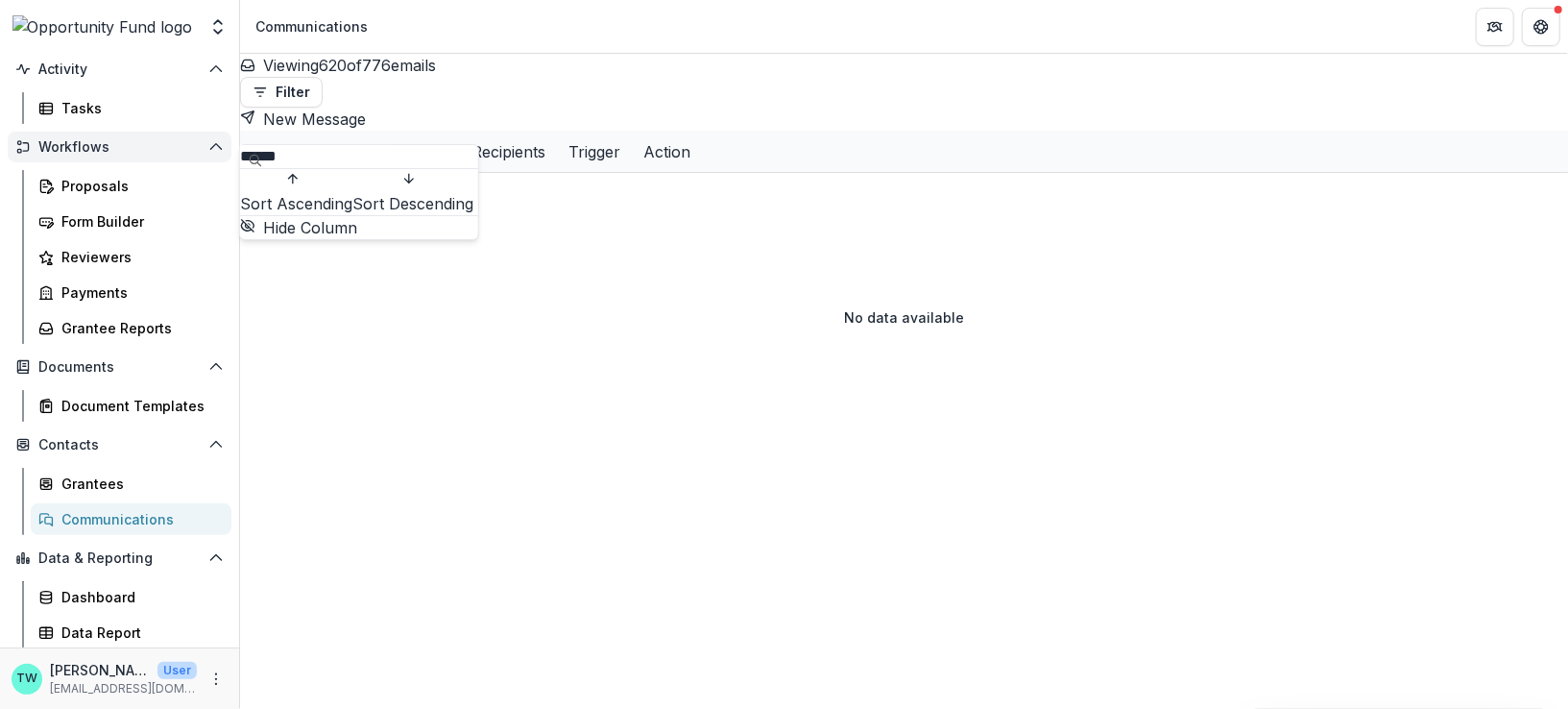
drag, startPoint x: 327, startPoint y: 163, endPoint x: 207, endPoint y: 157, distance: 120.1
click at [207, 157] on body "Skip to content Team Settings Admin Settings Communications Search... ⌘ + K Not…" at bounding box center [784, 354] width 1568 height 709
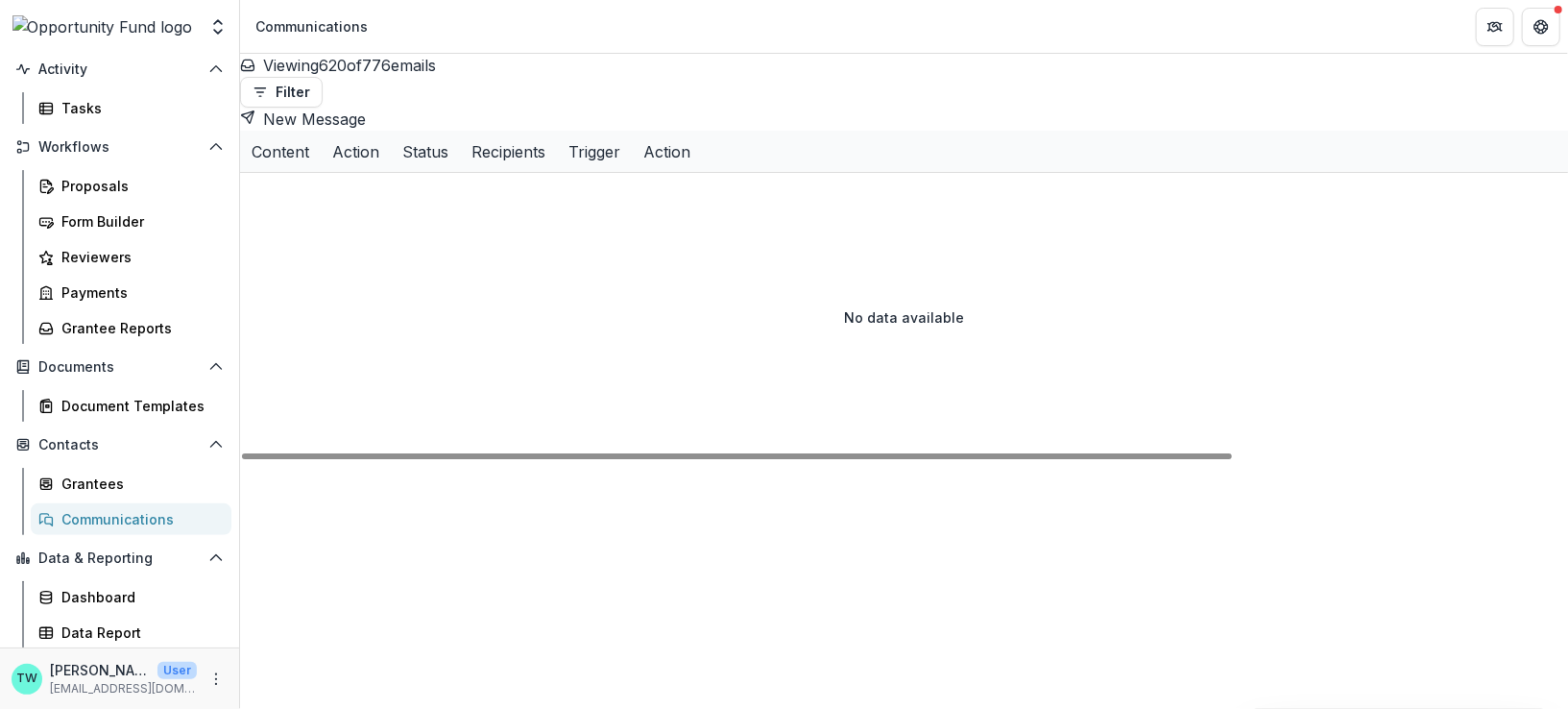
click at [320, 131] on div "Content" at bounding box center [280, 152] width 80 height 42
drag, startPoint x: 318, startPoint y: 165, endPoint x: 239, endPoint y: 162, distance: 79.1
click at [240, 162] on div "****** Sort Ascending Sort Descending Hide Column" at bounding box center [359, 191] width 238 height 94
type input "********"
click at [560, 59] on div "Viewing 620 of 776 emails Filter Draft Sent New Message" at bounding box center [904, 91] width 1328 height 76
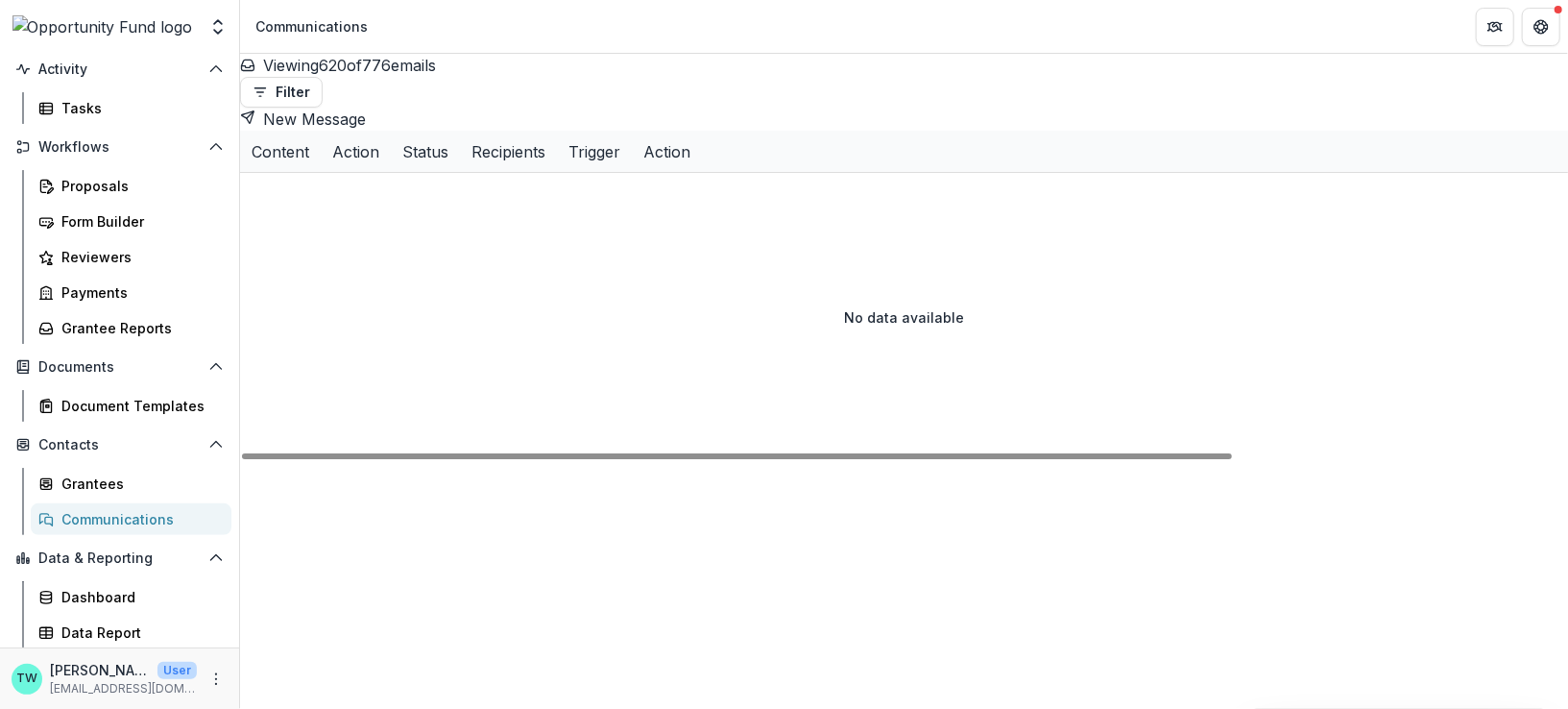
click at [320, 131] on div "Content" at bounding box center [280, 152] width 80 height 42
click at [347, 158] on input "********" at bounding box center [316, 156] width 154 height 23
click at [320, 131] on div "Content" at bounding box center [280, 152] width 80 height 42
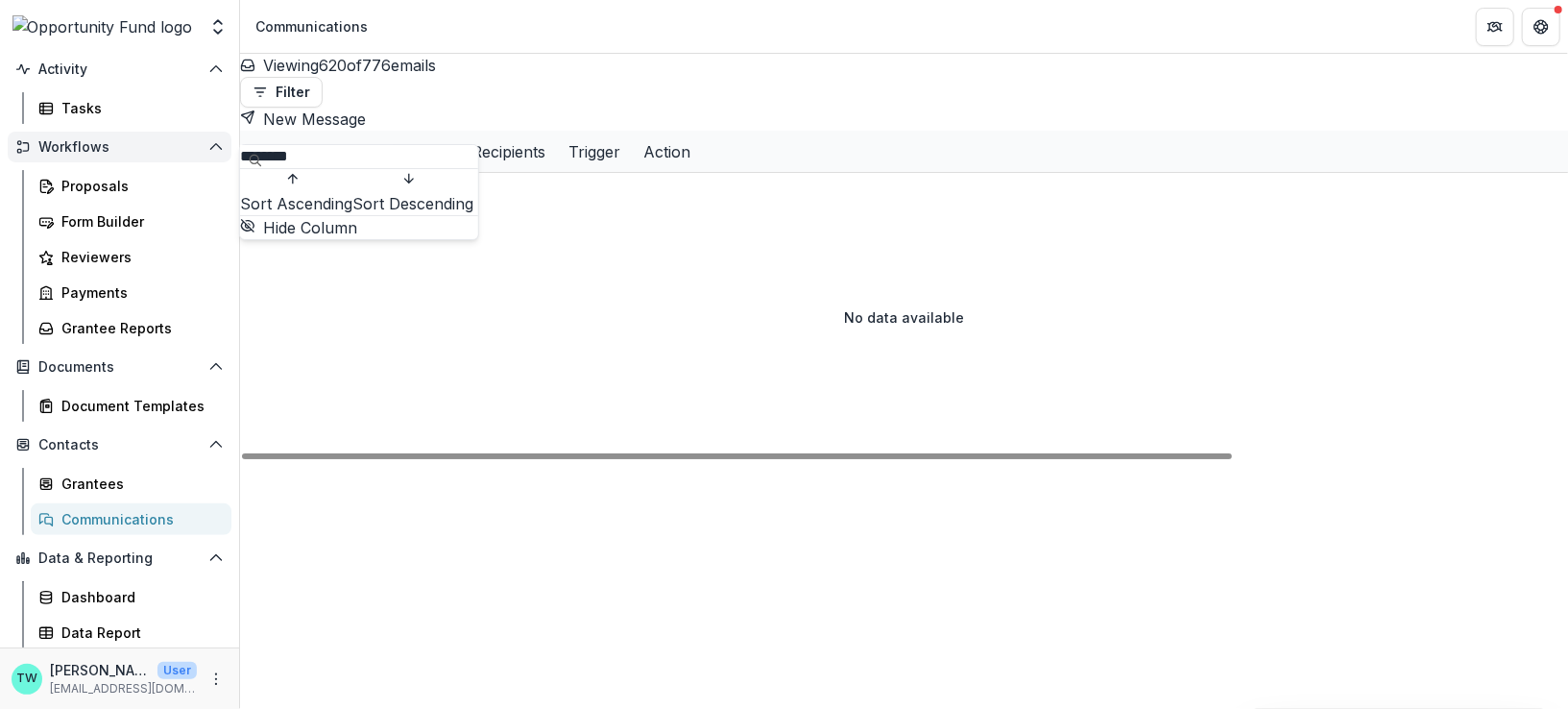
drag, startPoint x: 350, startPoint y: 167, endPoint x: 163, endPoint y: 161, distance: 187.1
click at [163, 161] on body "Skip to content Team Settings Admin Settings Communications Search... ⌘ + K Not…" at bounding box center [784, 354] width 1568 height 709
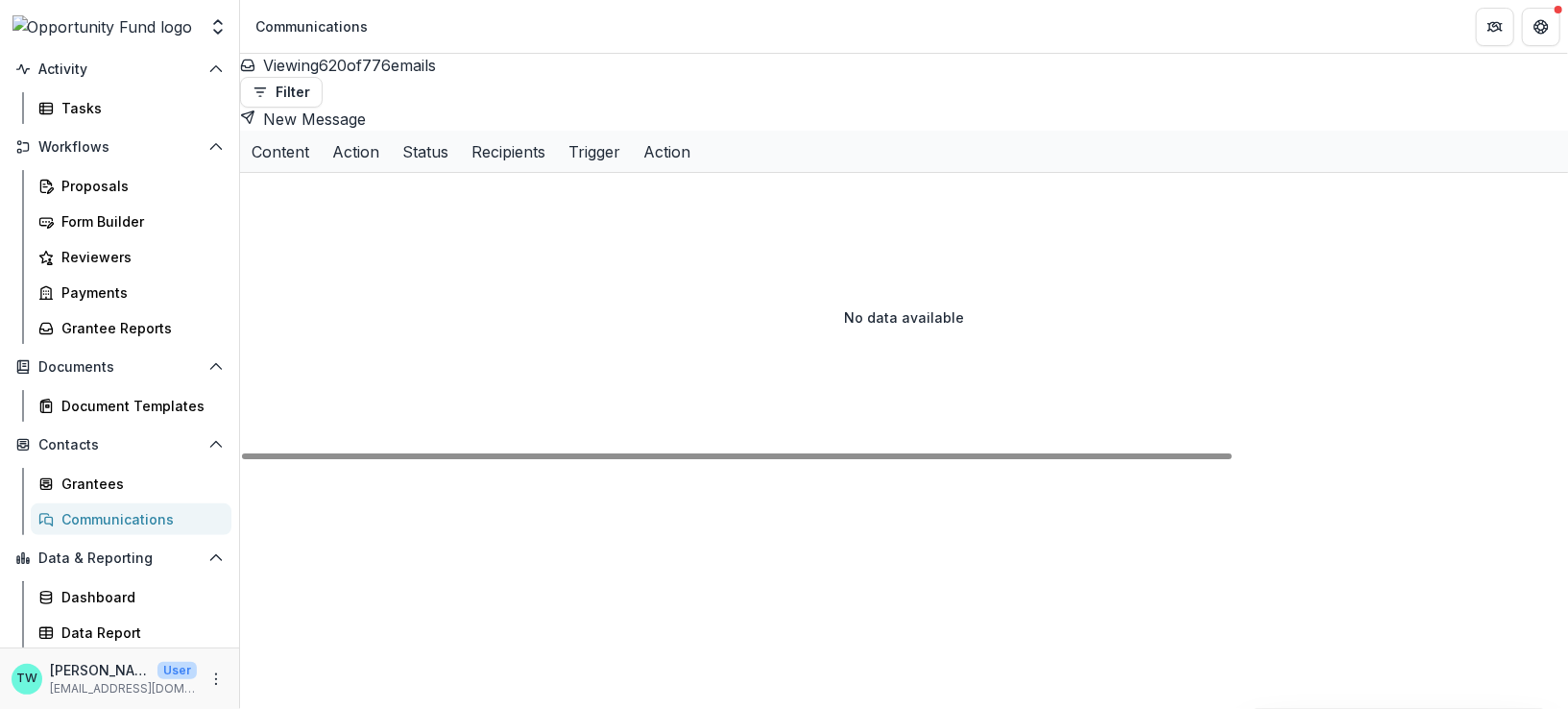
click at [311, 131] on div "Content" at bounding box center [280, 152] width 80 height 42
drag, startPoint x: 348, startPoint y: 164, endPoint x: 262, endPoint y: 162, distance: 86.0
click at [262, 162] on input "********" at bounding box center [316, 156] width 154 height 23
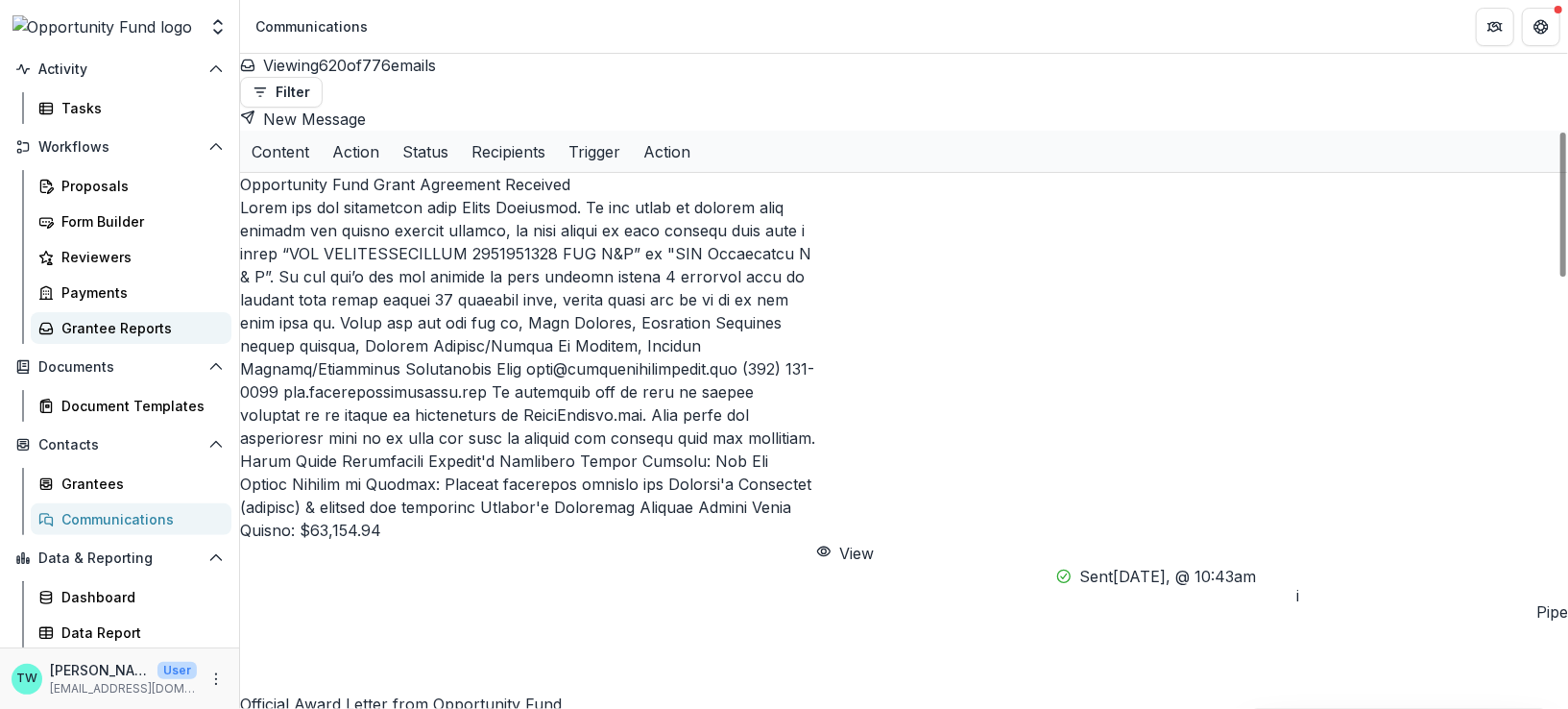
click at [99, 336] on div "Grantee Reports" at bounding box center [139, 327] width 155 height 20
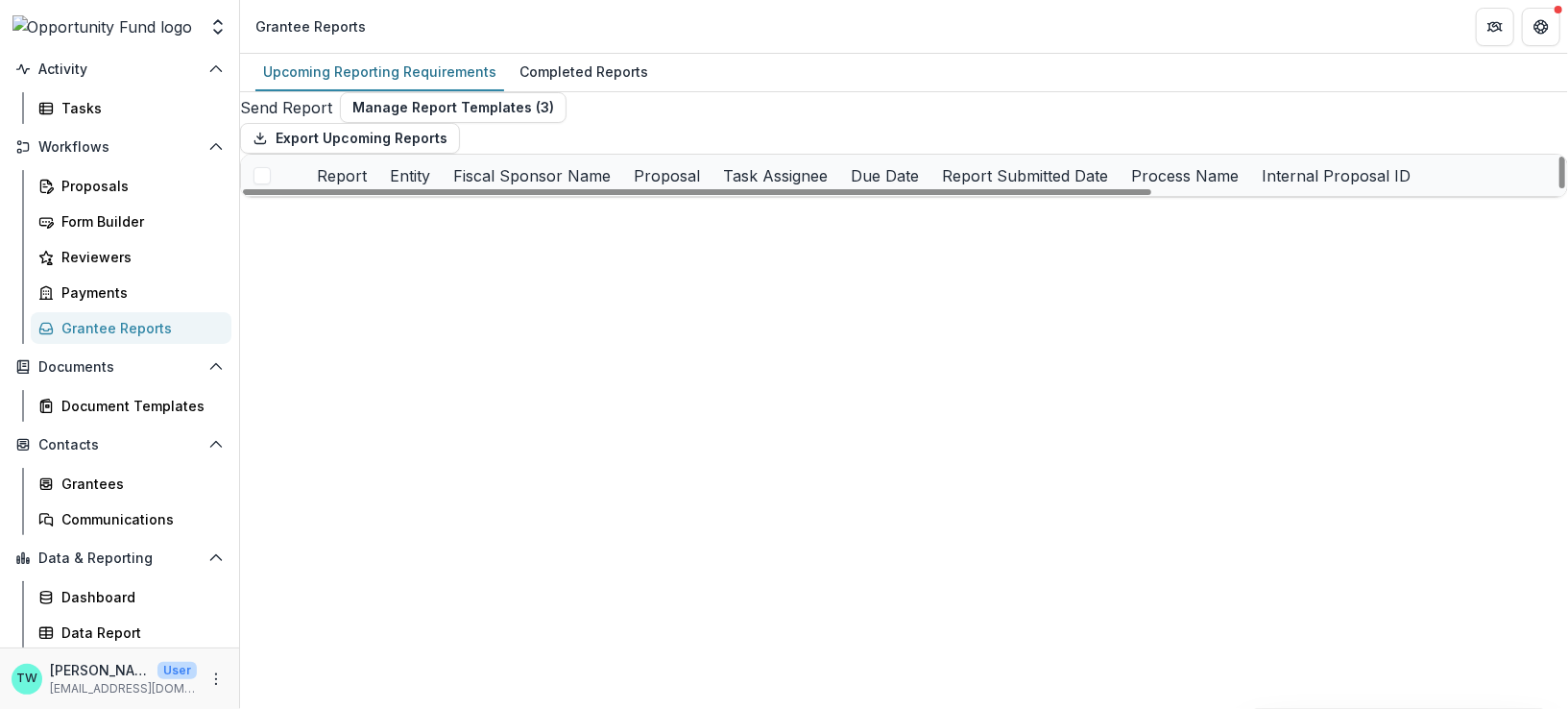
click at [622, 196] on div "Fiscal Sponsor Name" at bounding box center [532, 176] width 181 height 42
click at [988, 268] on input at bounding box center [998, 263] width 154 height 23
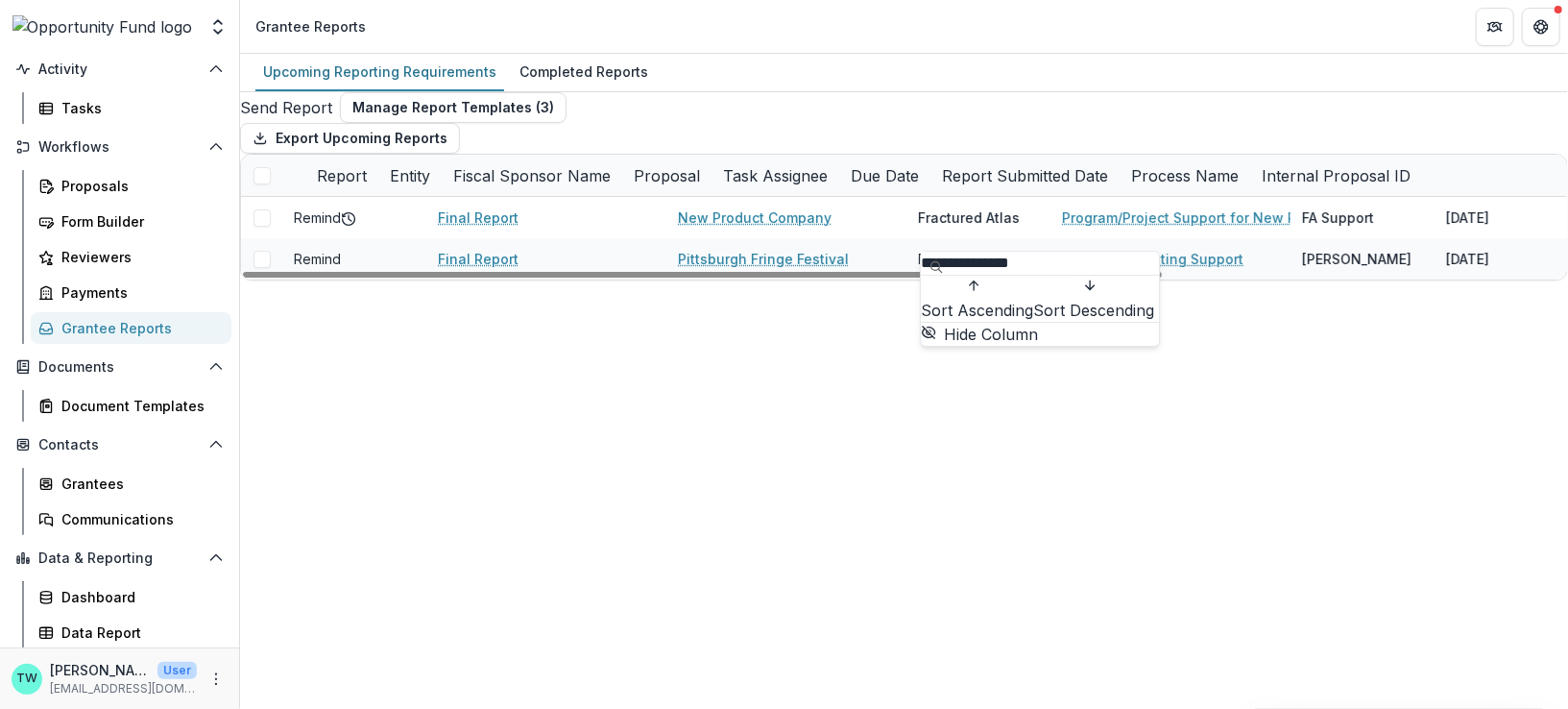
type input "**********"
click at [984, 126] on div "Send Report Manage Report Templates ( 3 ) Export Upcoming Reports Report Entity…" at bounding box center [904, 186] width 1328 height 188
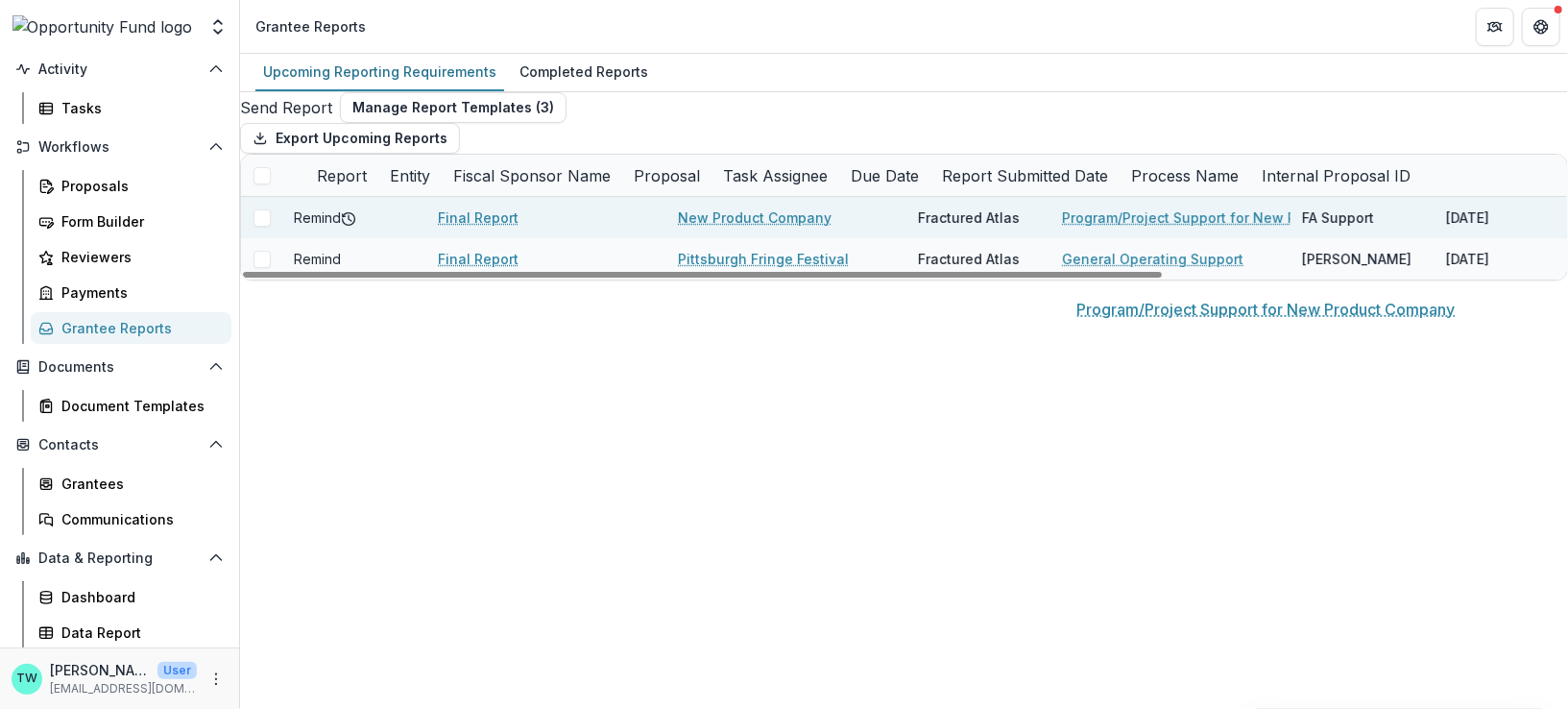
click at [1110, 227] on link "Program/Project Support for New Product Company" at bounding box center [1235, 217] width 345 height 20
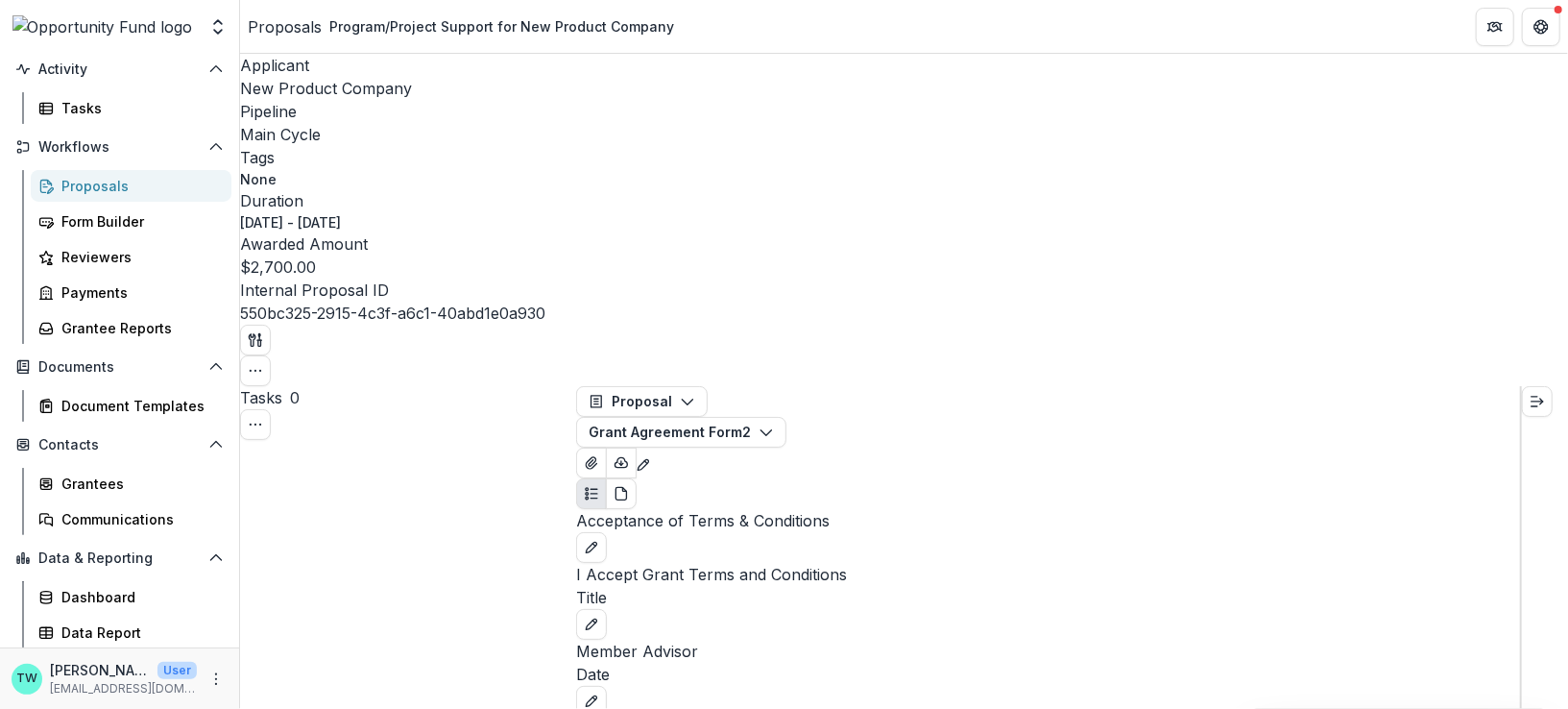
click at [109, 184] on div "Proposals" at bounding box center [139, 185] width 155 height 20
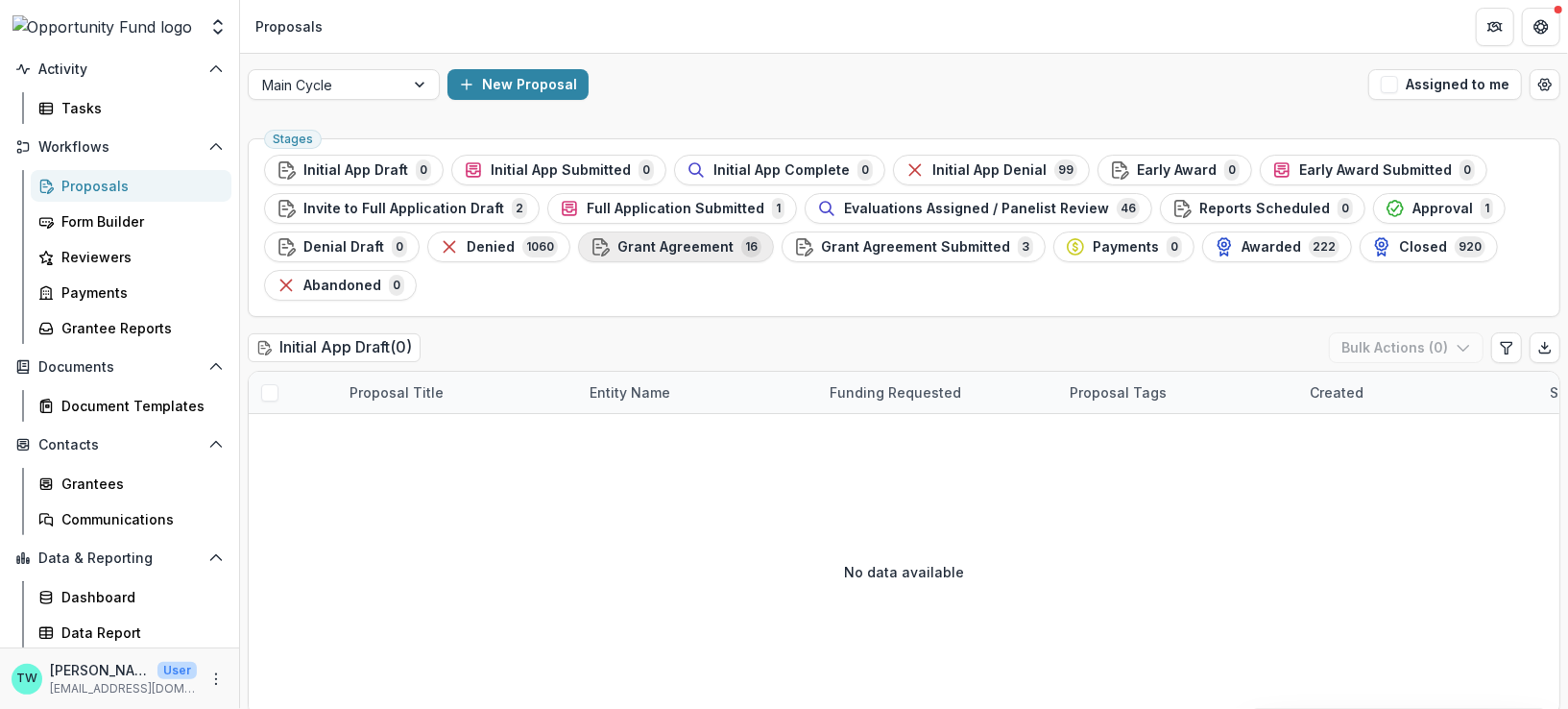
click at [650, 242] on span "Grant Agreement" at bounding box center [675, 247] width 116 height 16
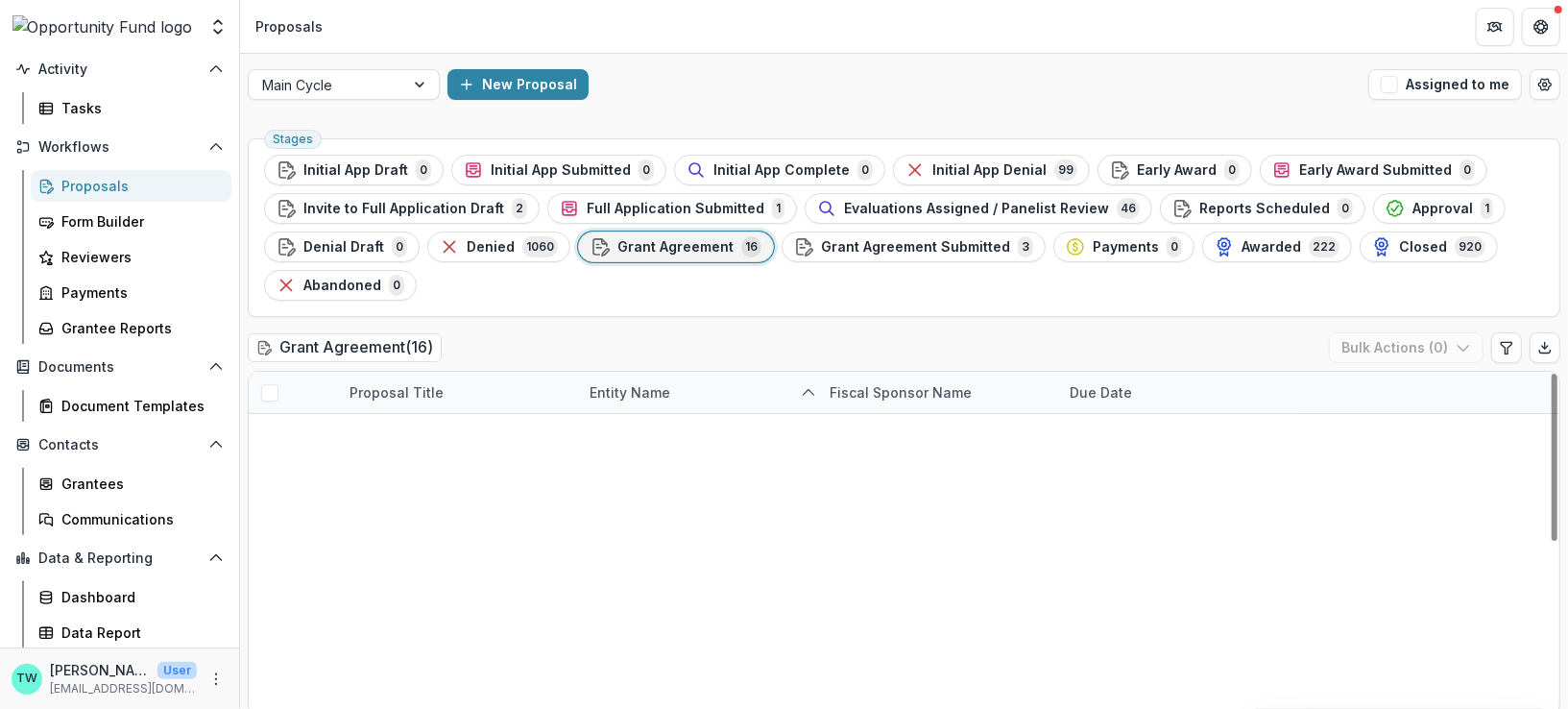
scroll to position [357, 0]
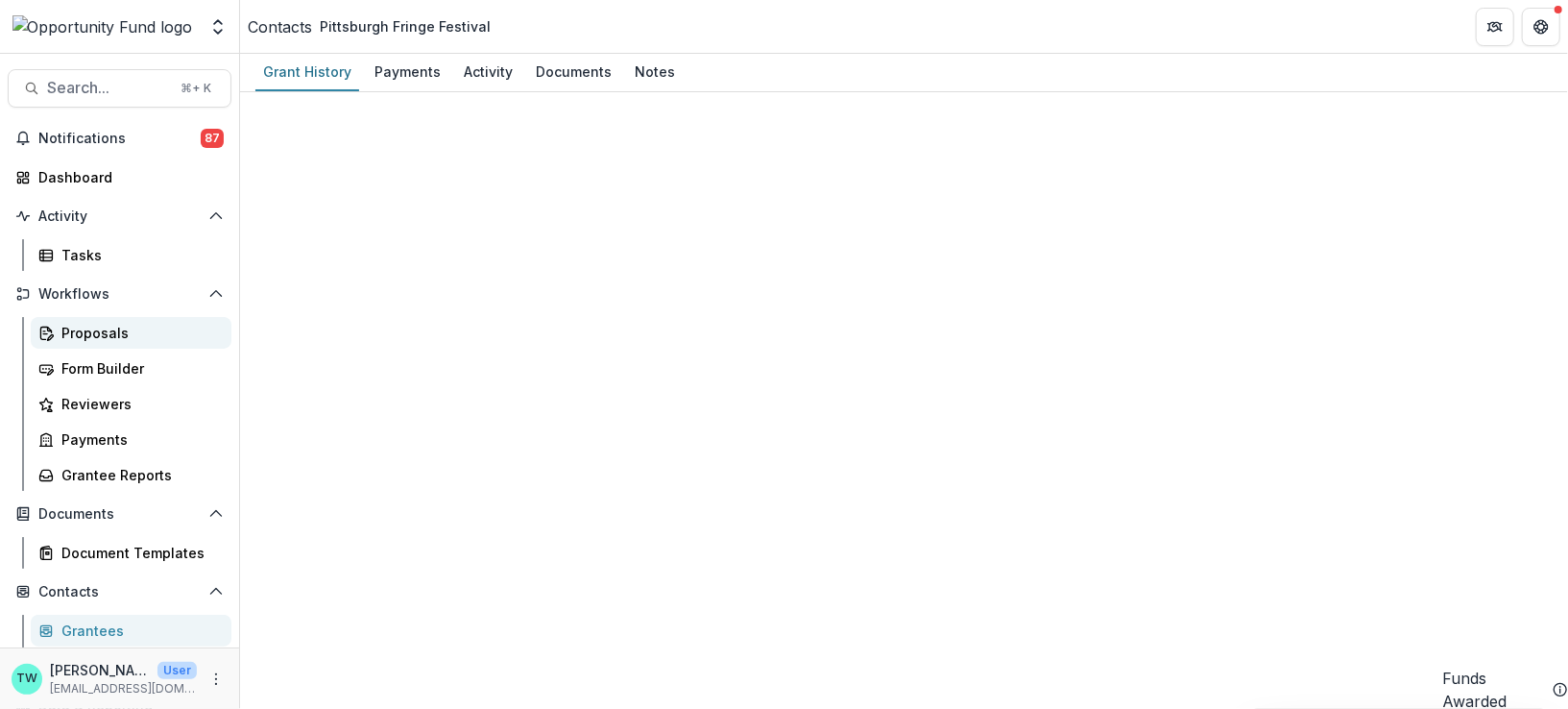
click at [84, 338] on div "Proposals" at bounding box center [139, 332] width 155 height 20
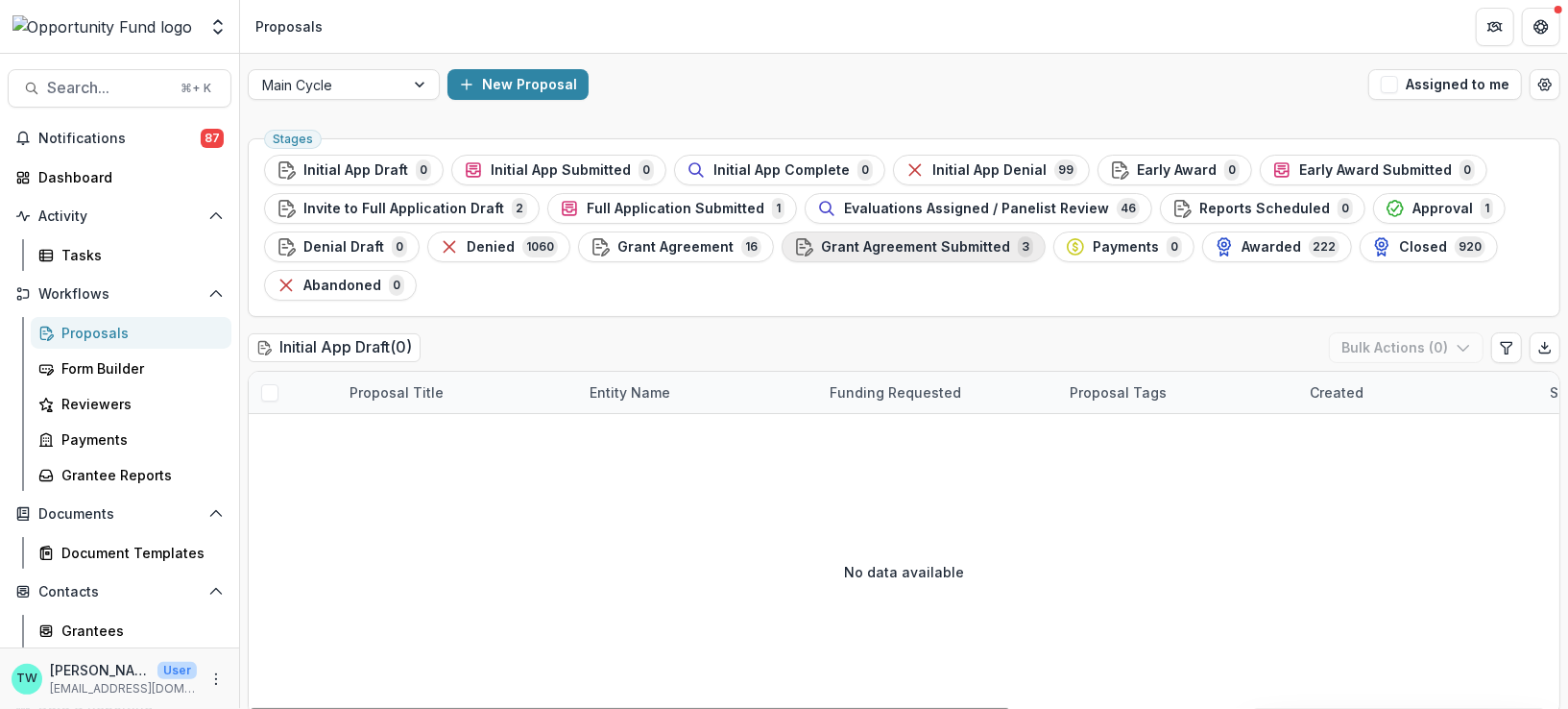
click at [935, 255] on div "Grant Agreement Submitted 3" at bounding box center [913, 246] width 239 height 21
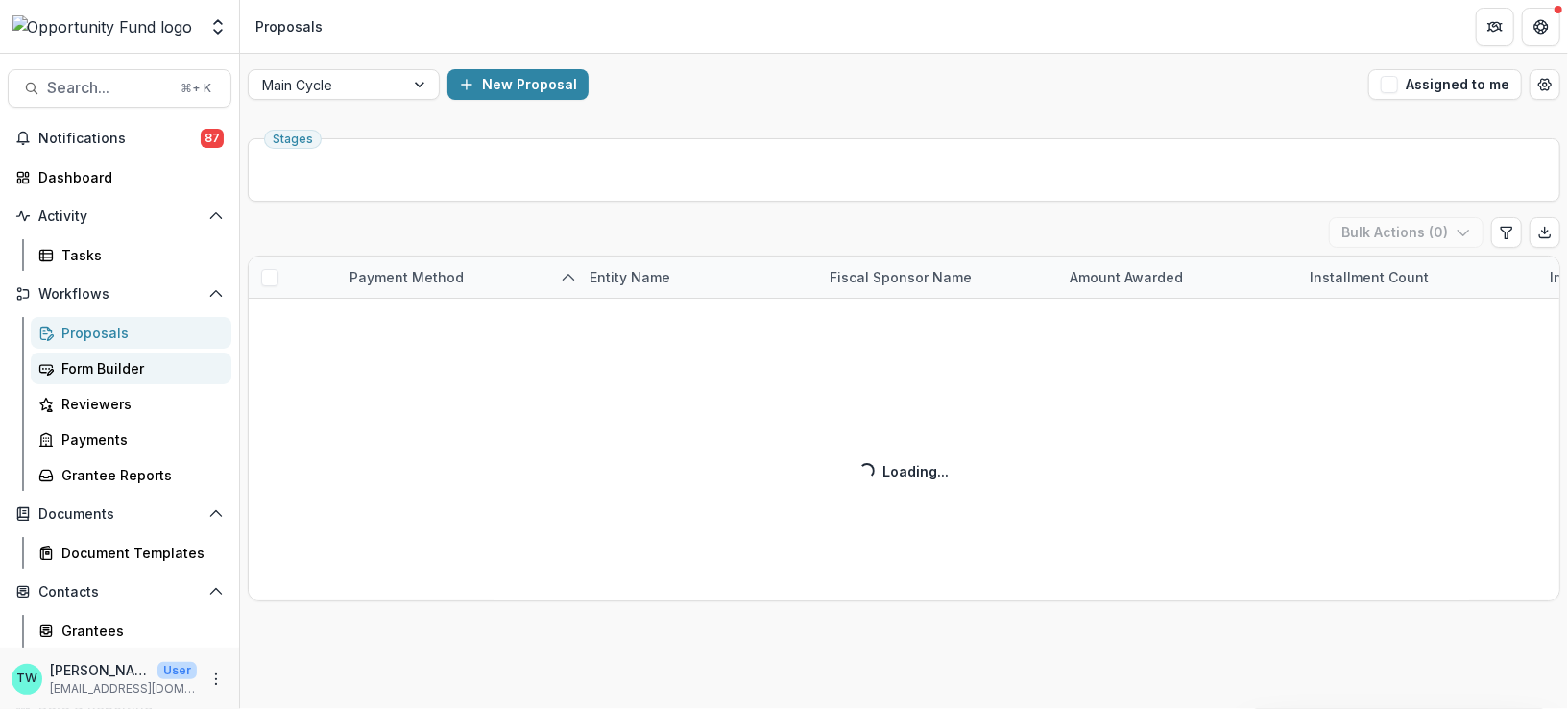
click at [95, 373] on div "Form Builder" at bounding box center [139, 368] width 155 height 20
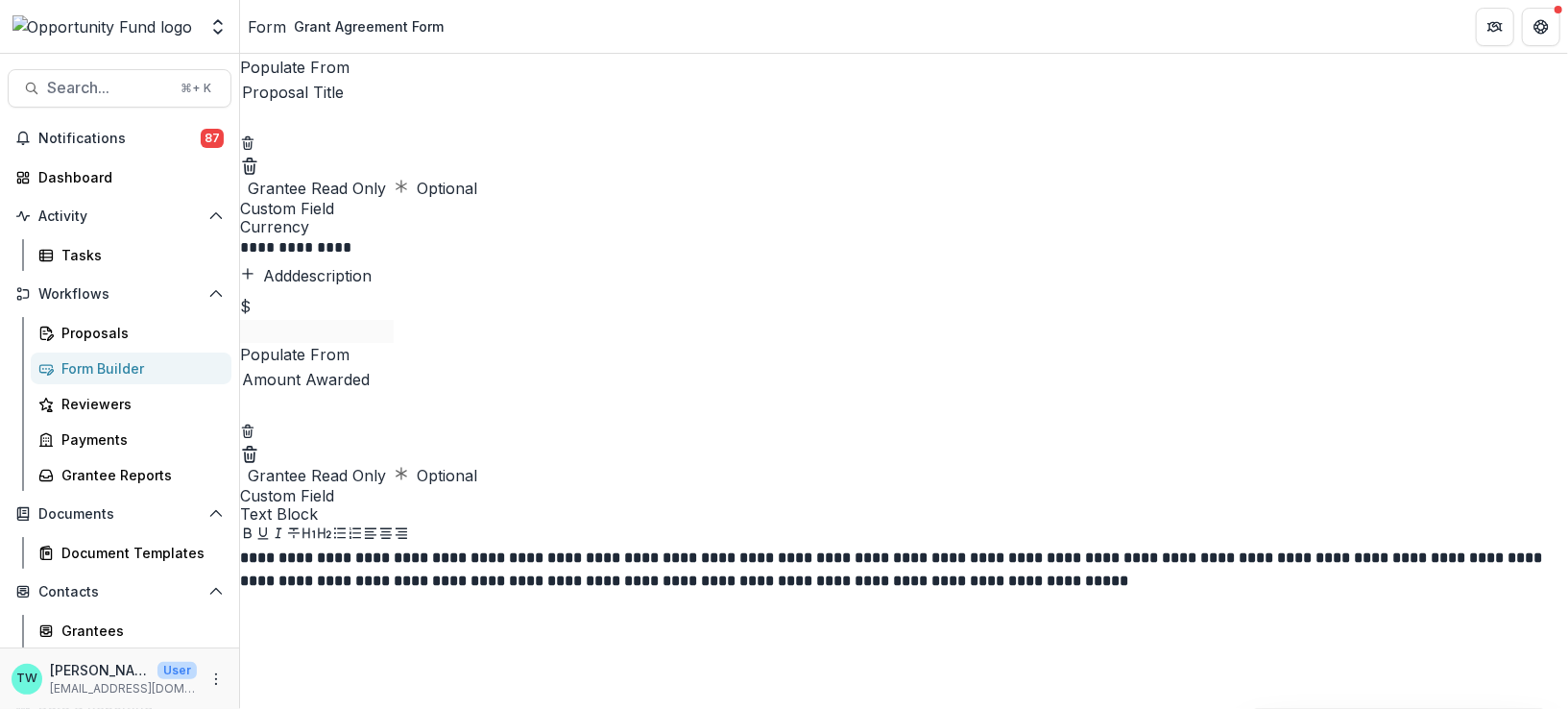
scroll to position [1862, 0]
click at [103, 330] on div "Proposals" at bounding box center [139, 332] width 155 height 20
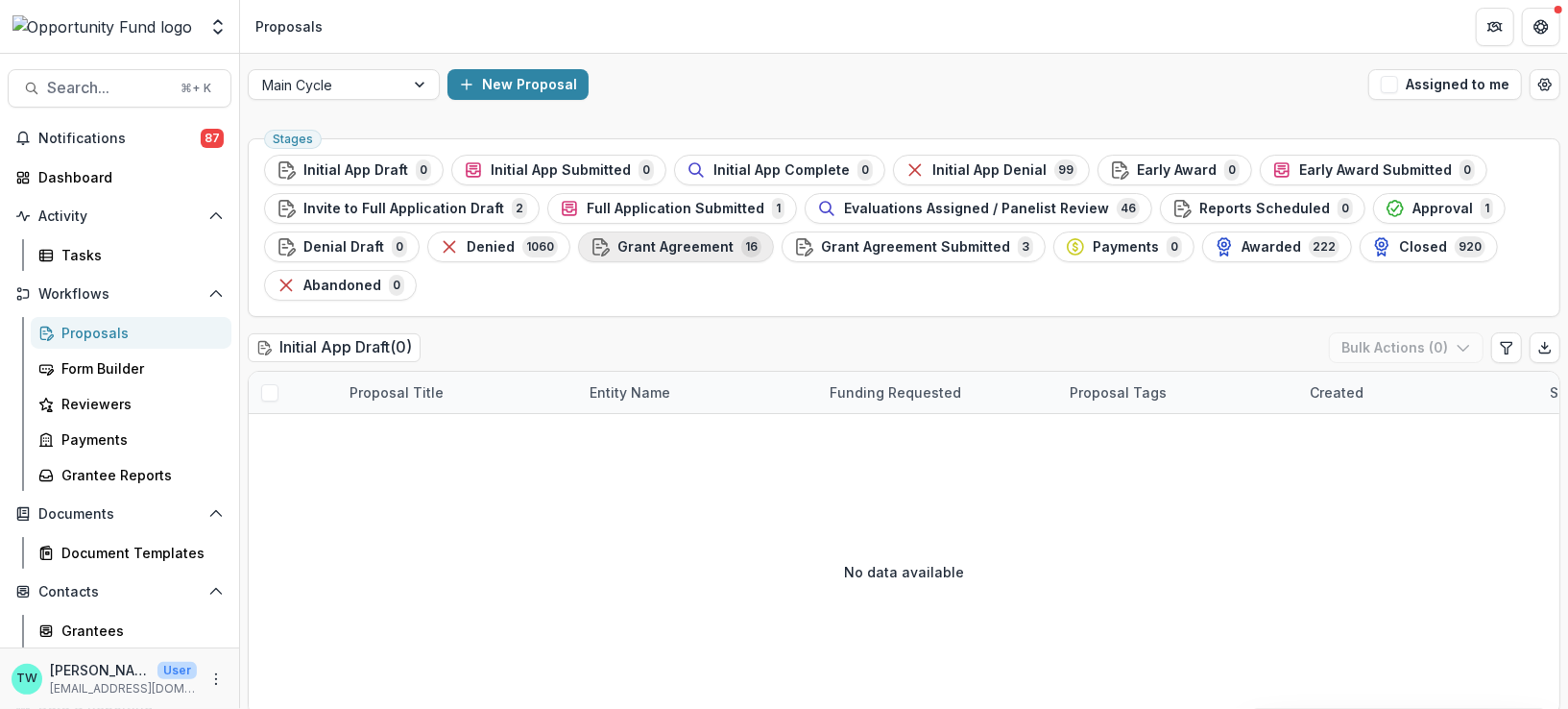
click at [664, 250] on span "Grant Agreement" at bounding box center [675, 247] width 116 height 16
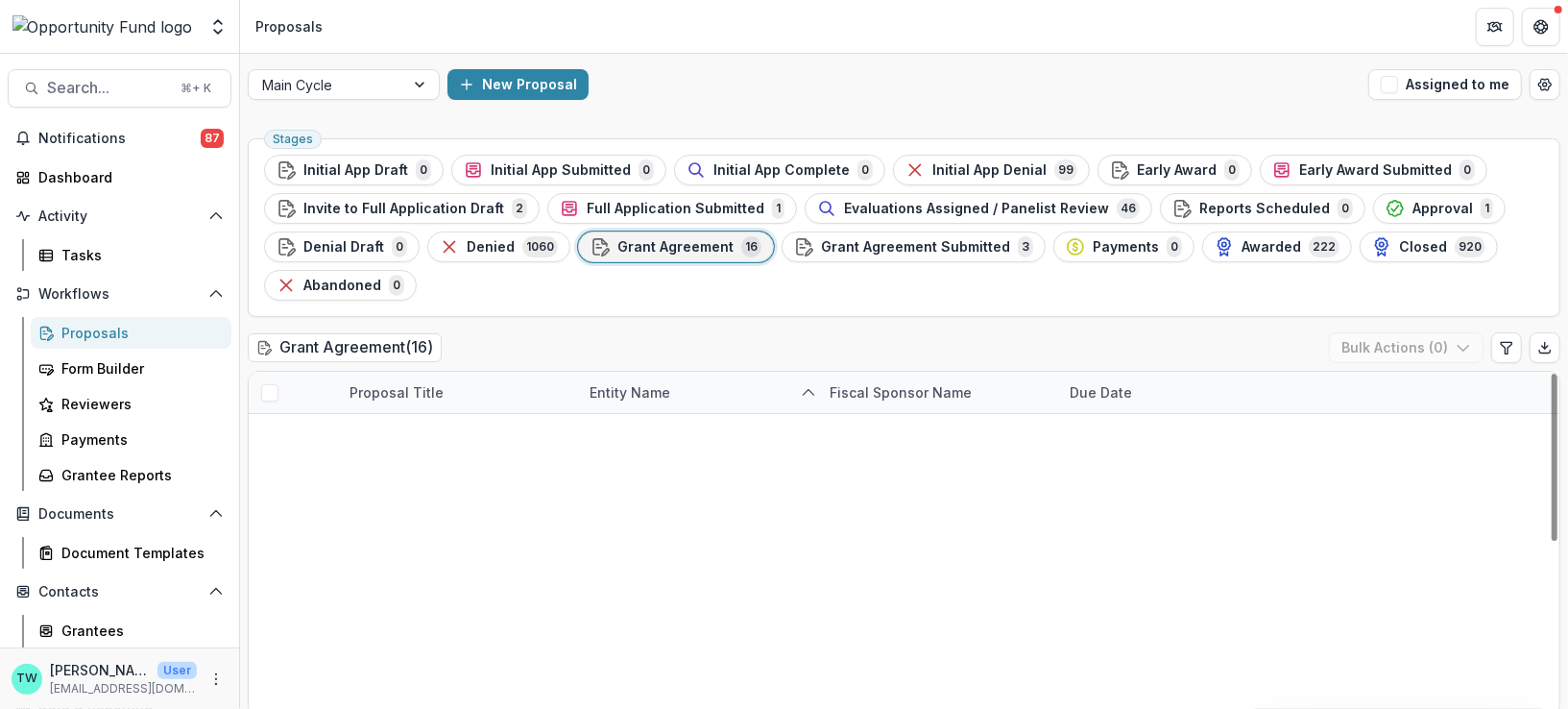
scroll to position [94, 0]
click at [453, 631] on link "Jesse Factor 2025-26 Season" at bounding box center [457, 641] width 217 height 20
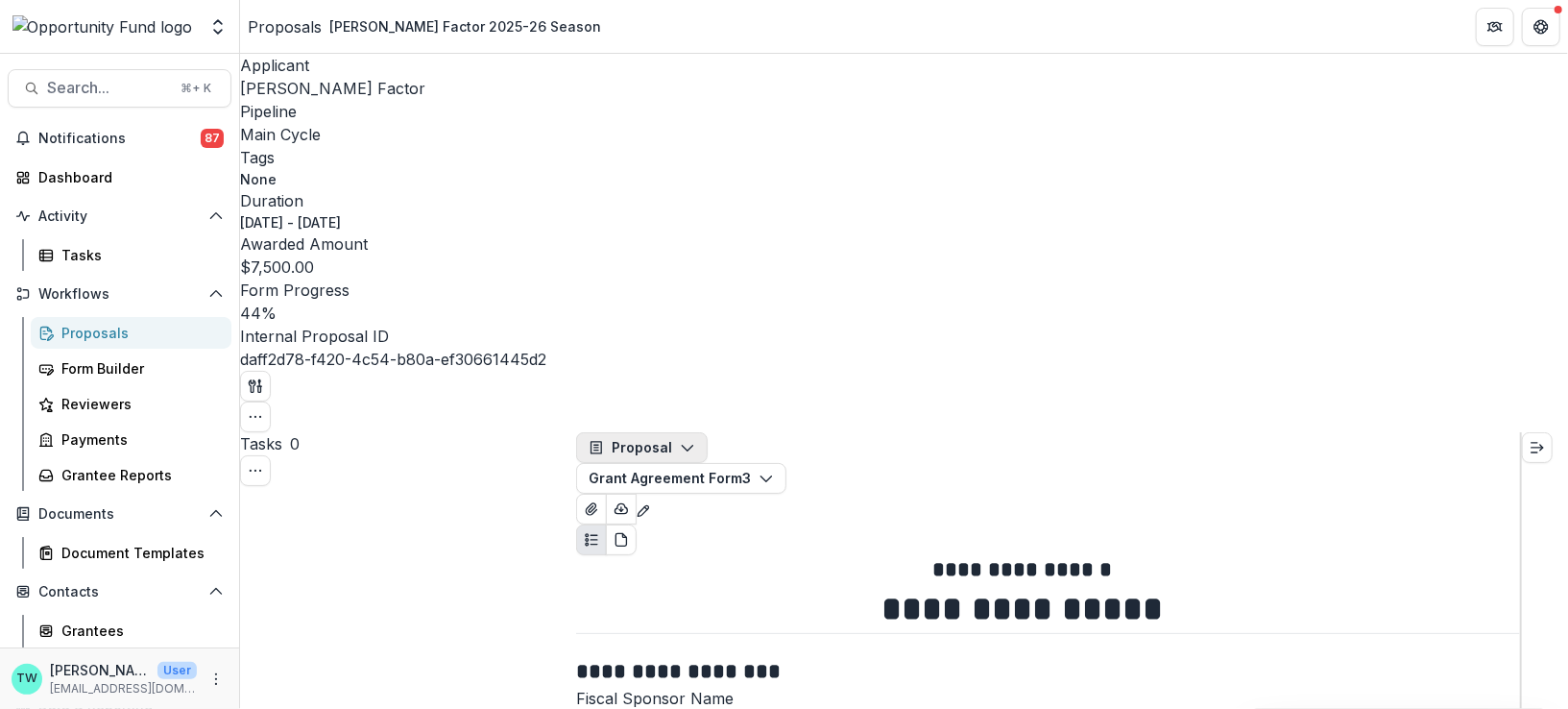
click at [695, 439] on icon "button" at bounding box center [686, 446] width 15 height 15
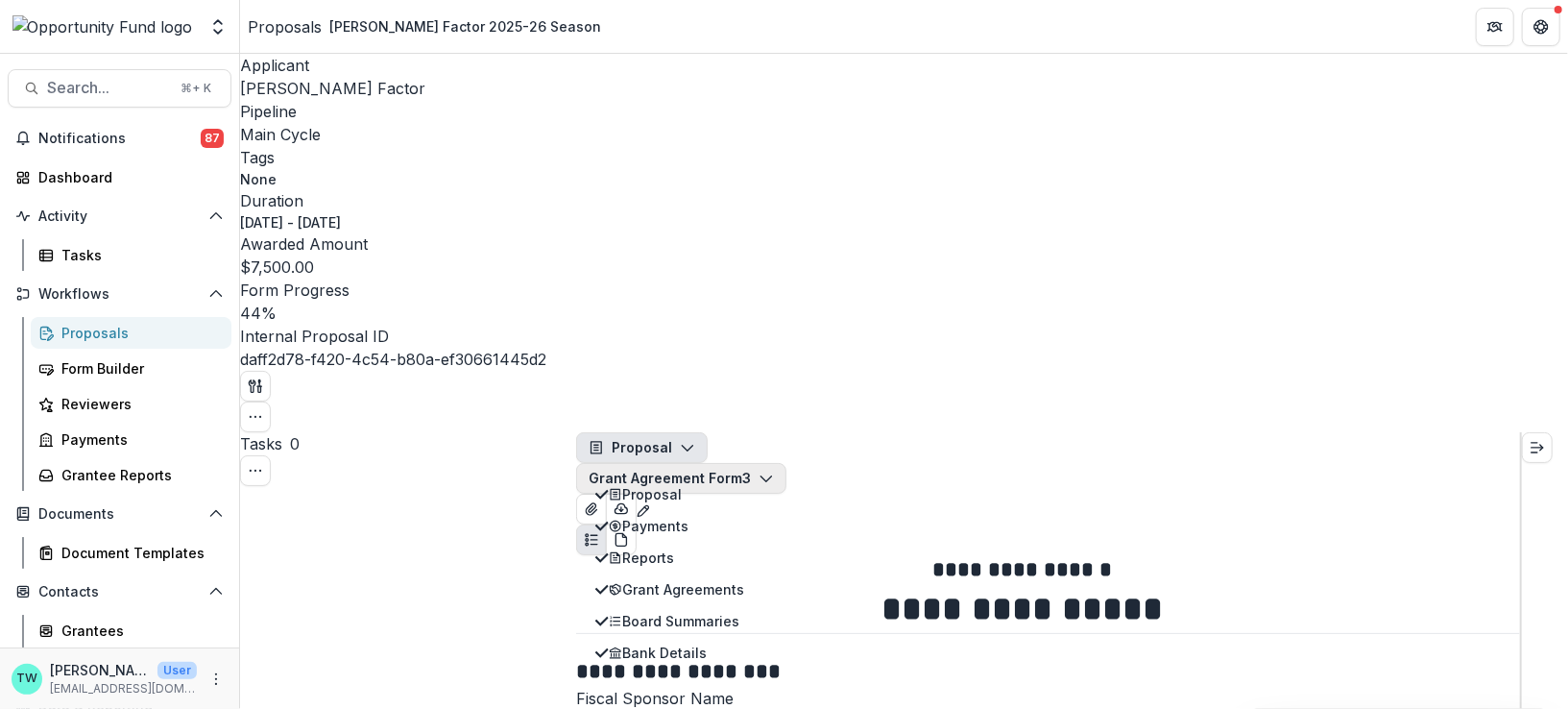
click at [786, 463] on button "Grant Agreement Form 3" at bounding box center [681, 478] width 210 height 31
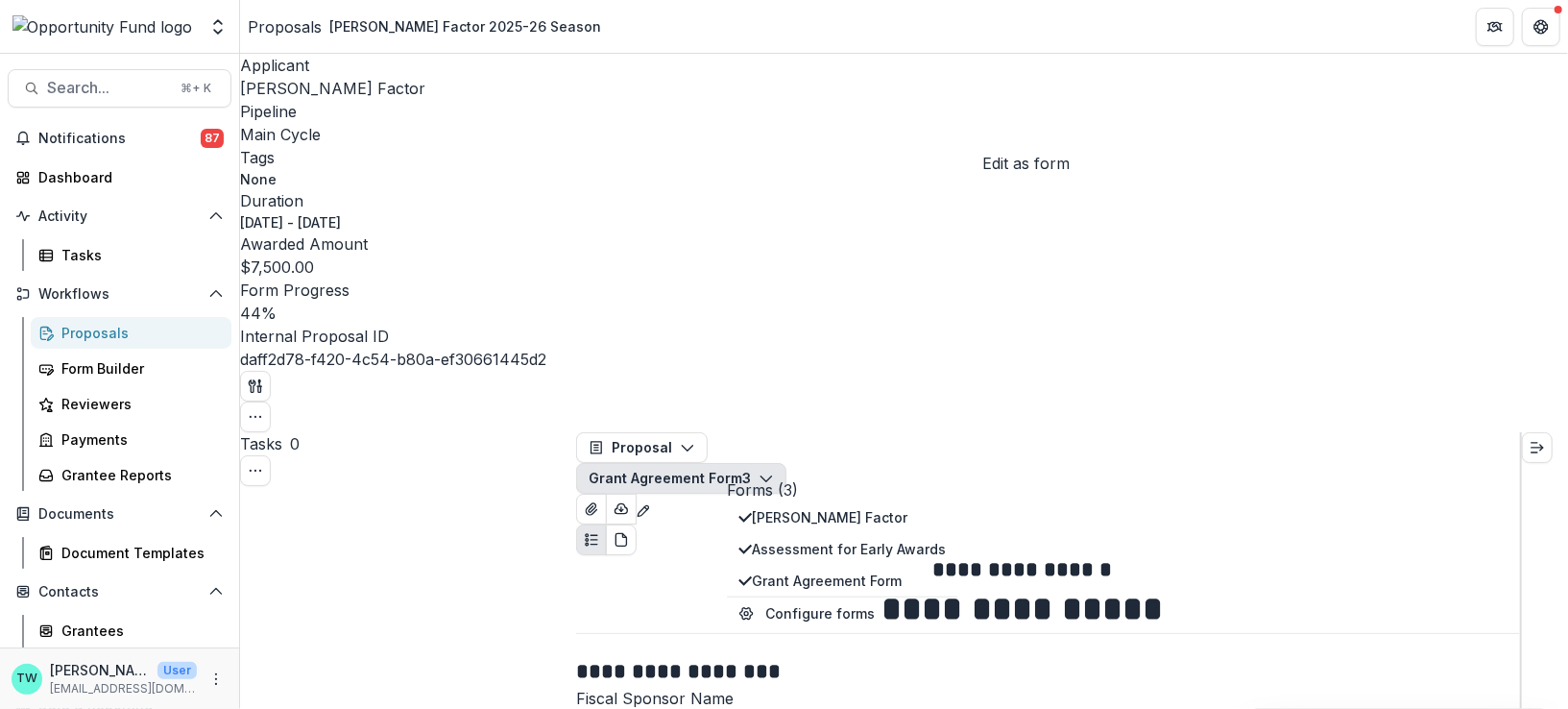
click at [651, 503] on icon "Edit as form" at bounding box center [643, 510] width 15 height 15
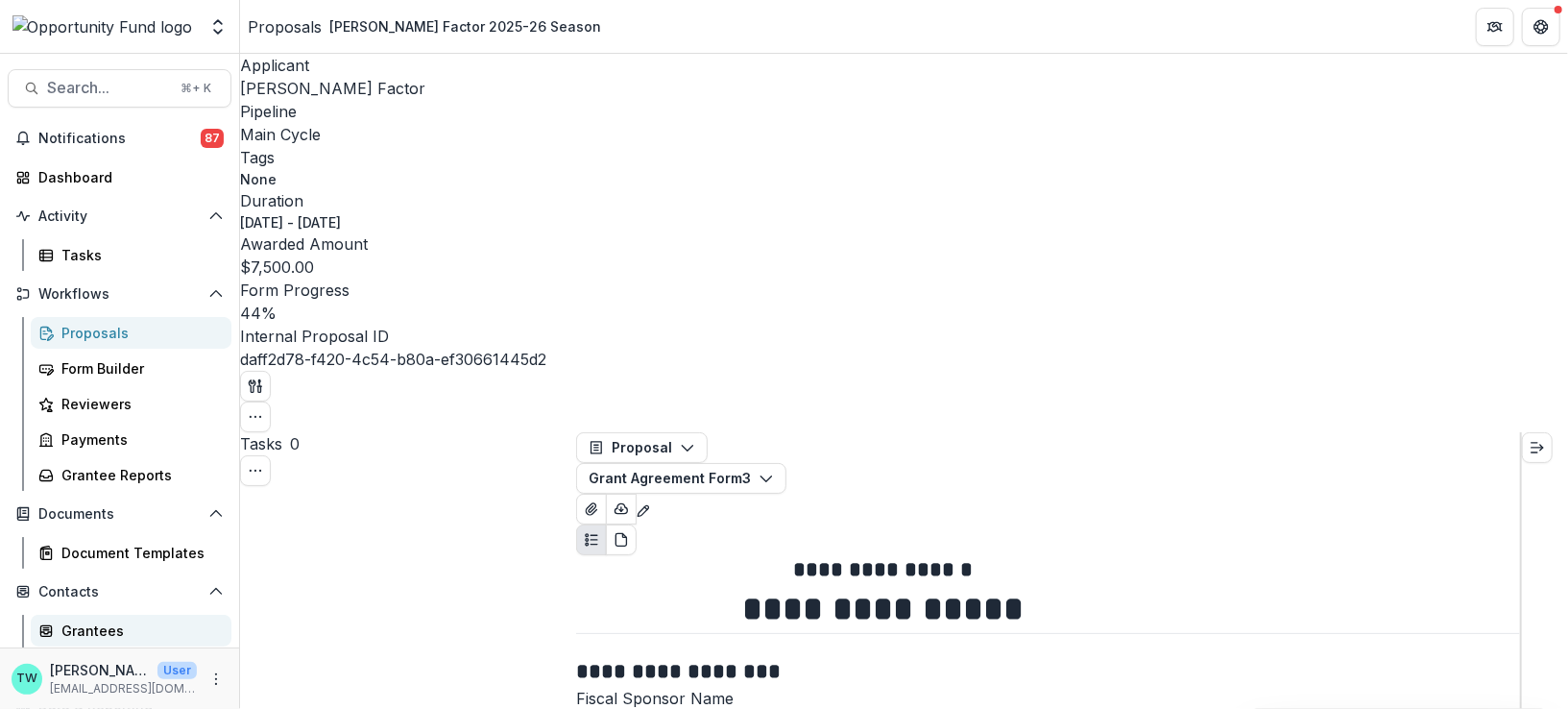
click at [96, 628] on div "Grantees" at bounding box center [139, 630] width 155 height 20
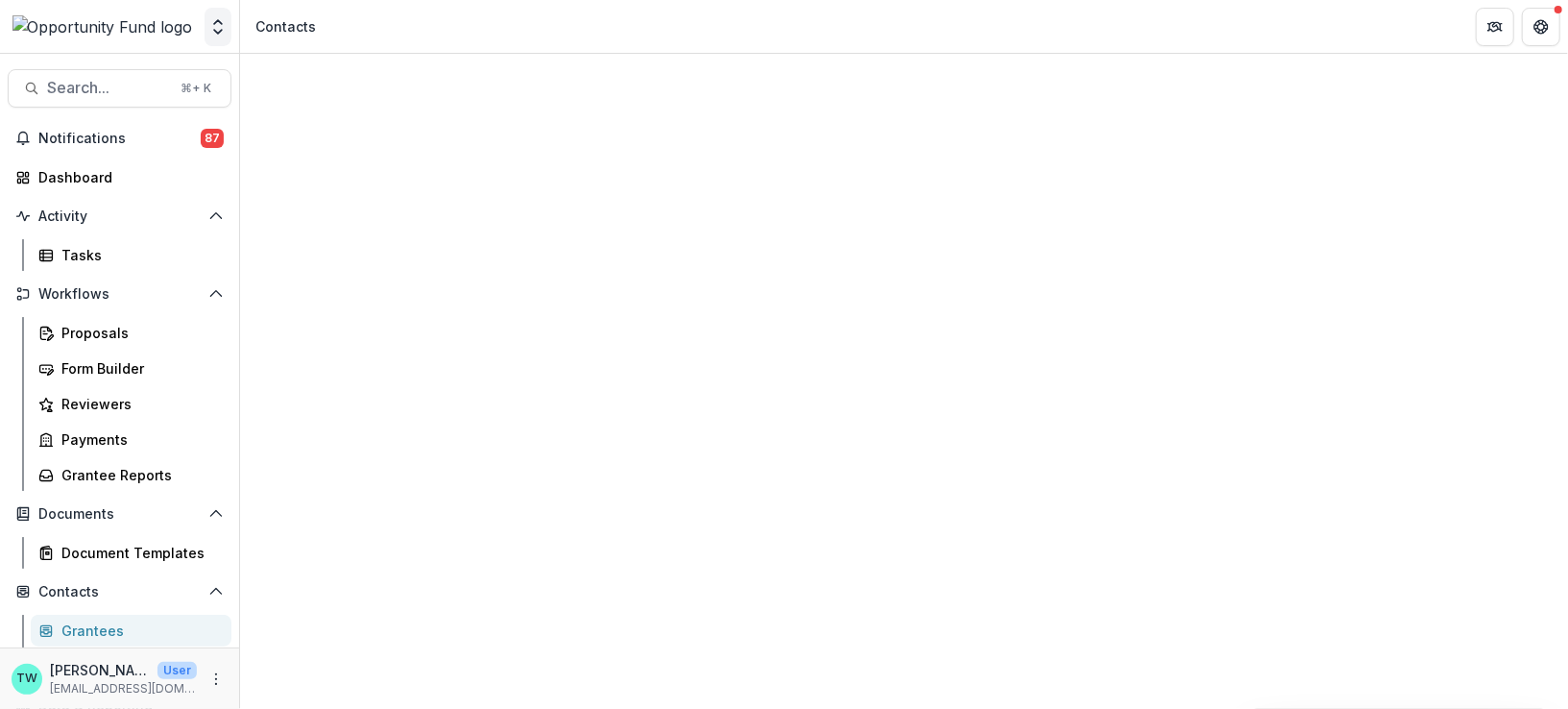
click at [217, 25] on icon "Open entity switcher" at bounding box center [217, 26] width 19 height 19
click at [116, 74] on link "Admin Settings" at bounding box center [120, 74] width 230 height 32
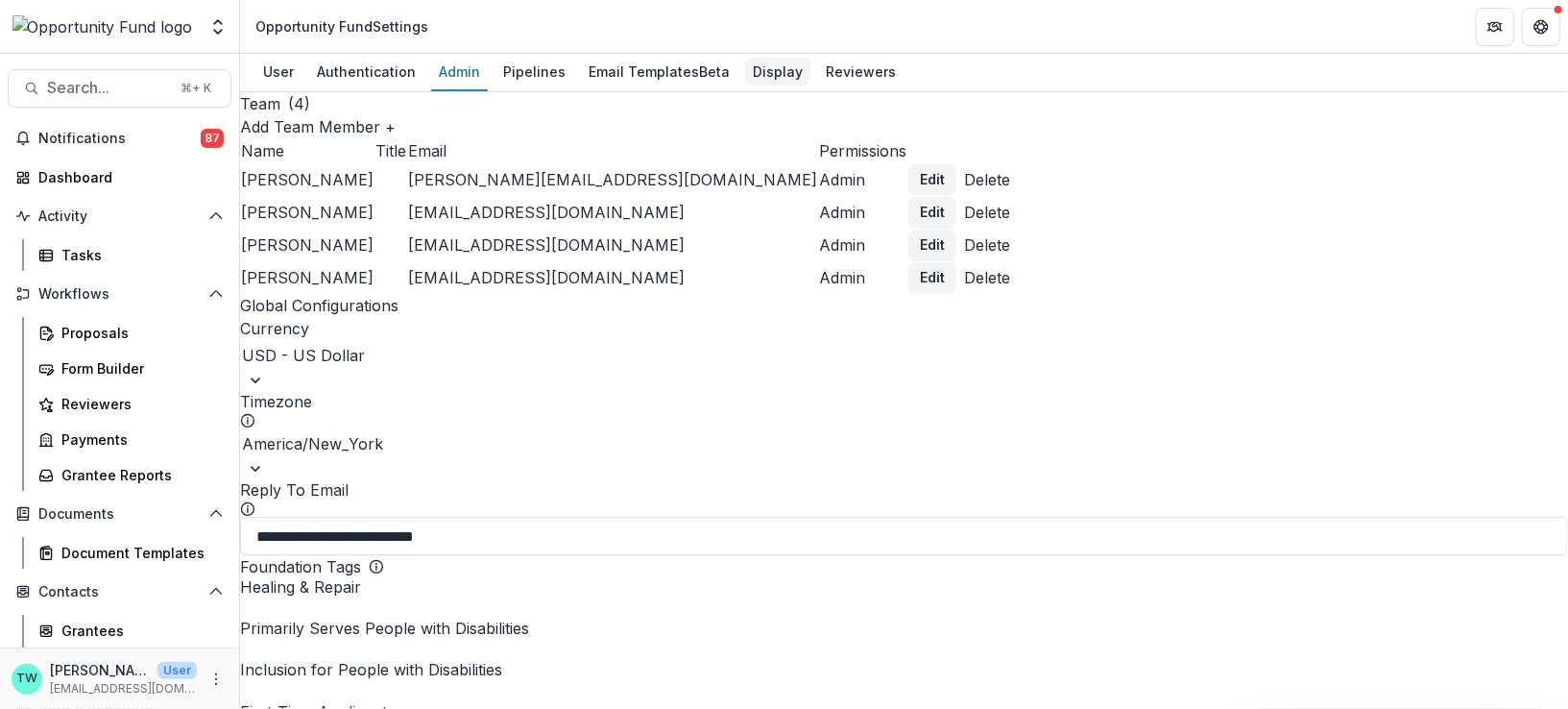
click at [787, 73] on div "Display" at bounding box center [778, 71] width 65 height 28
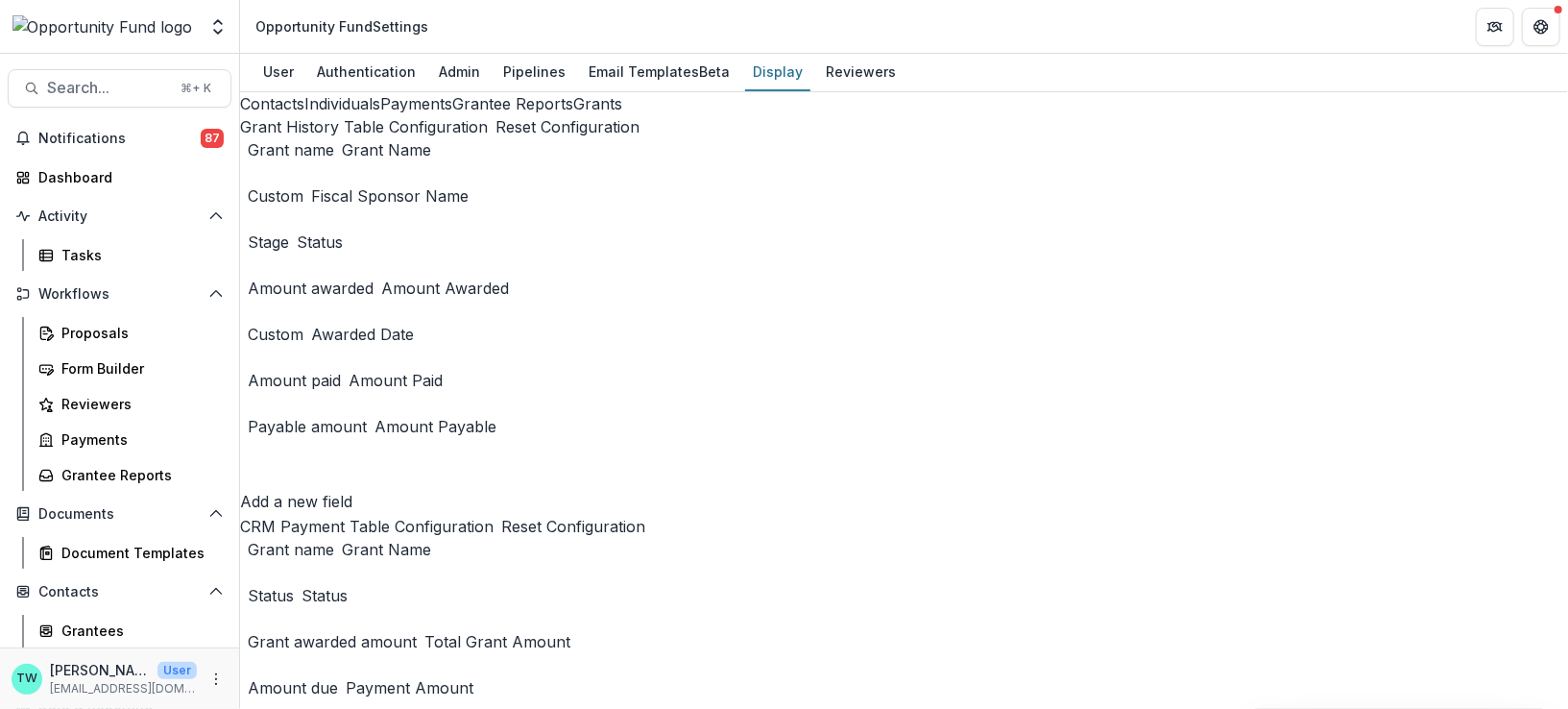
scroll to position [1820, 0]
drag, startPoint x: 487, startPoint y: 665, endPoint x: 499, endPoint y: 284, distance: 381.2
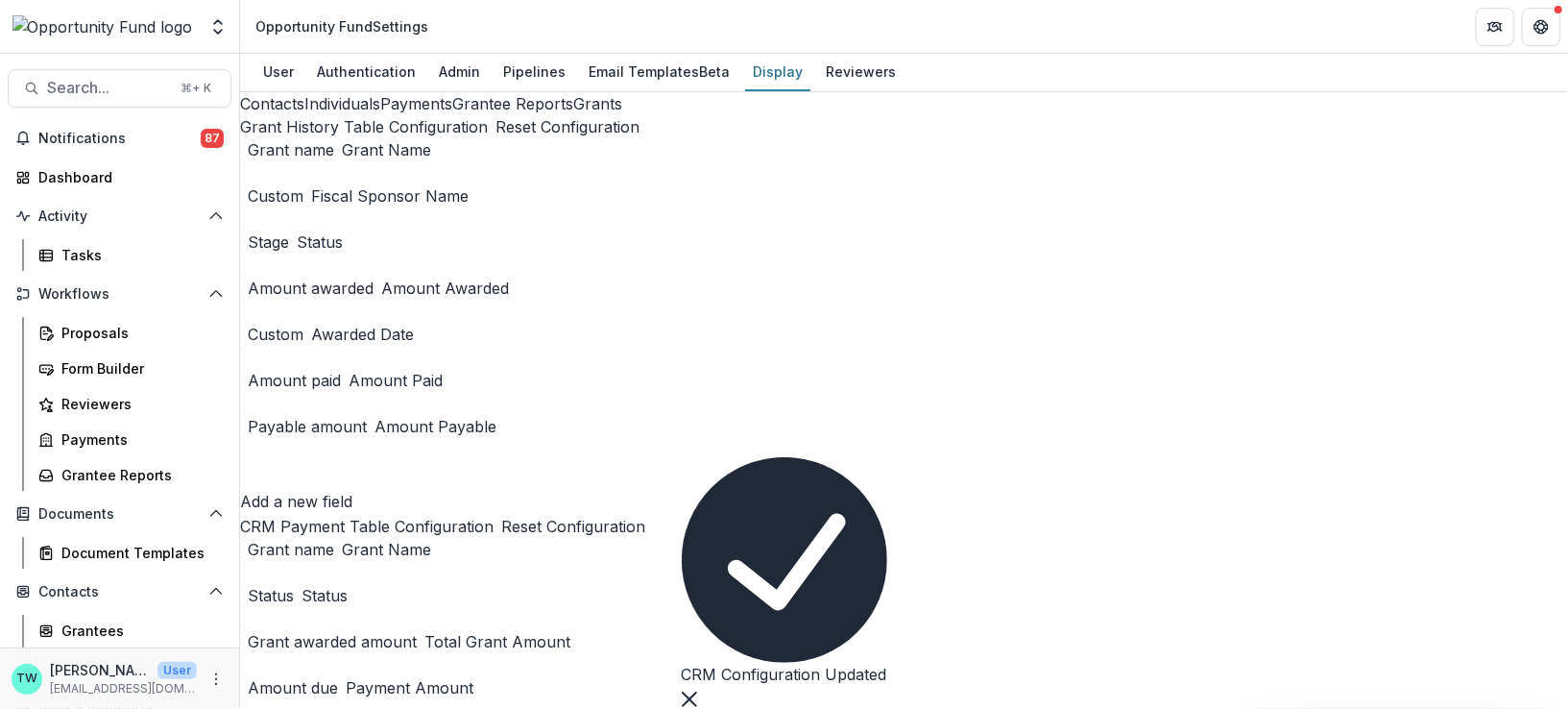
scroll to position [2799, 0]
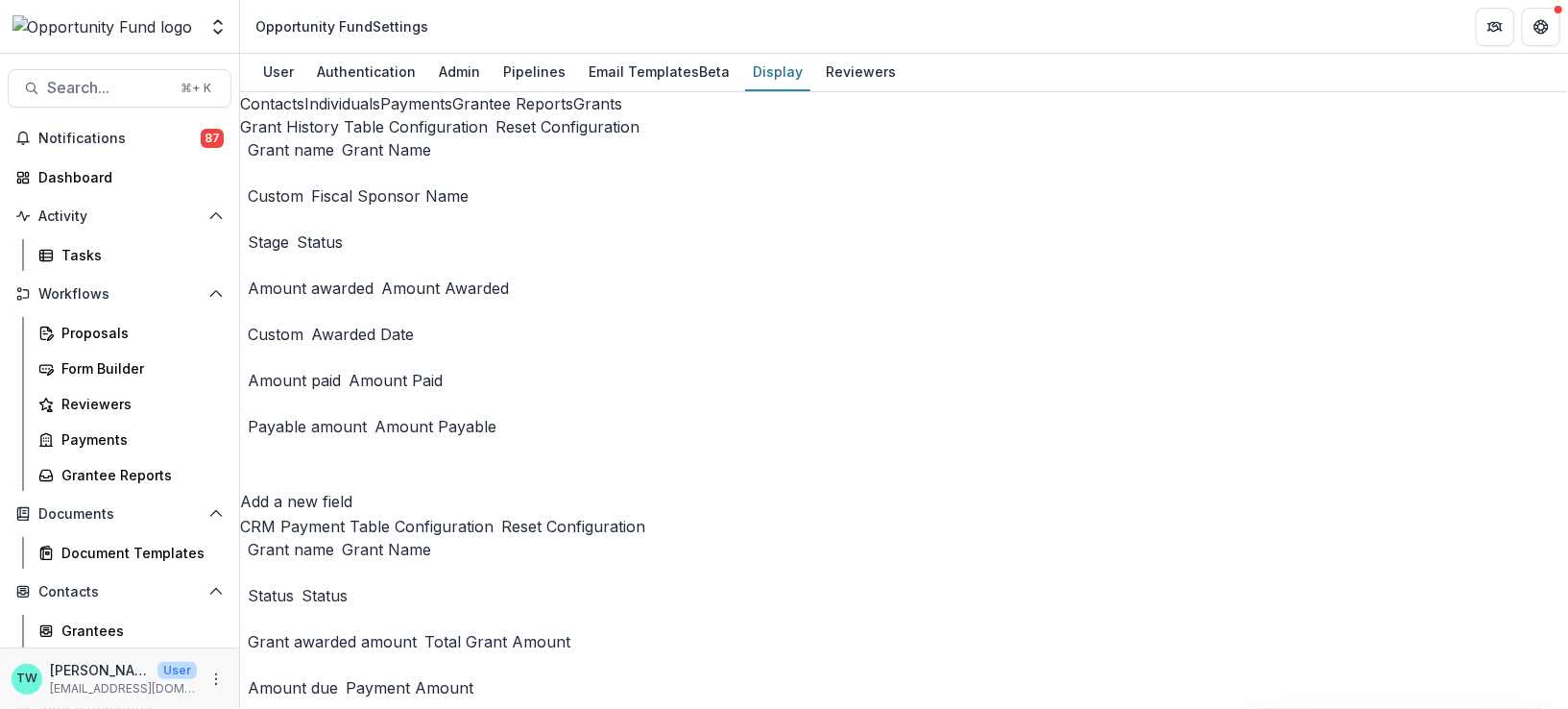
type input "**********"
click at [308, 115] on div "Contacts Individuals Payments Grantee Reports Grants" at bounding box center [904, 103] width 1328 height 23
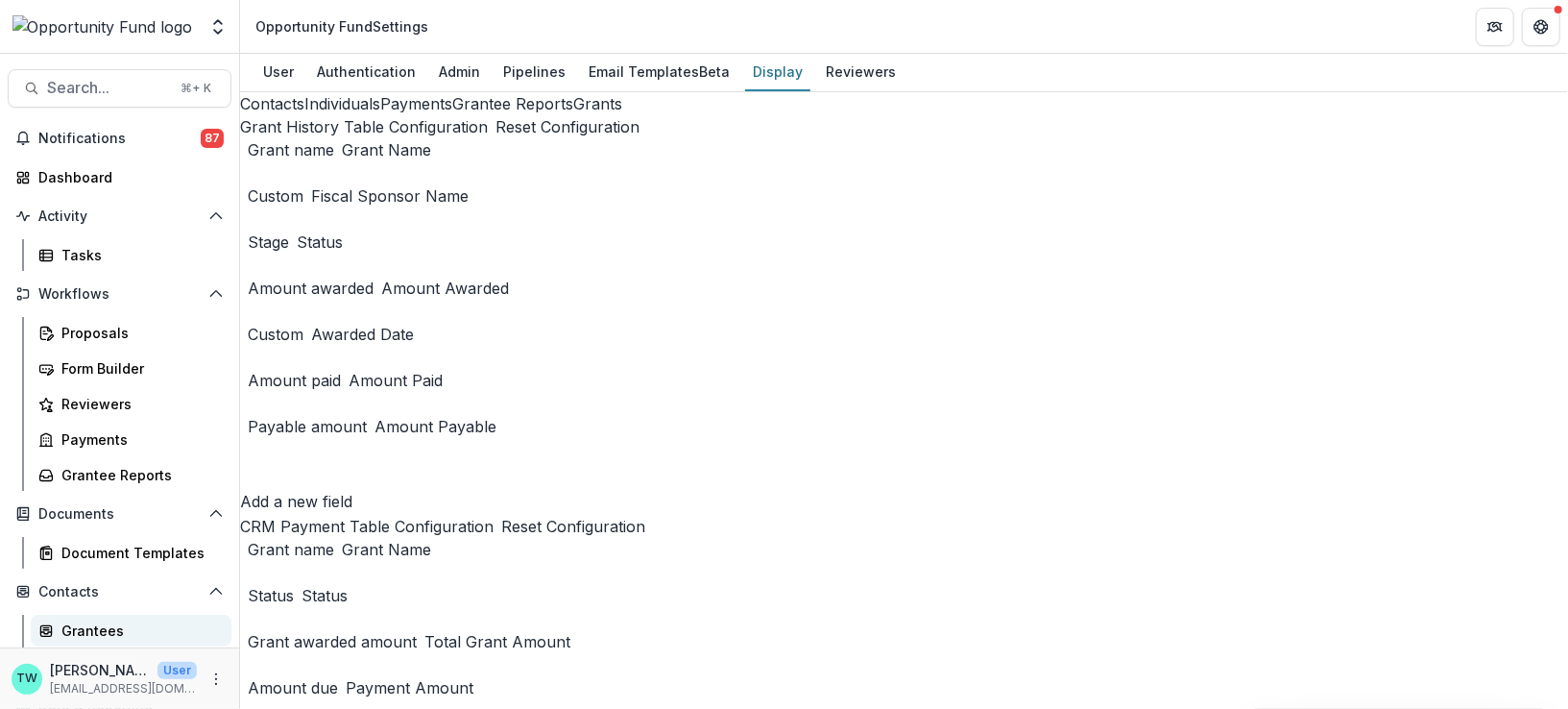
click at [94, 622] on div "Grantees" at bounding box center [139, 630] width 155 height 20
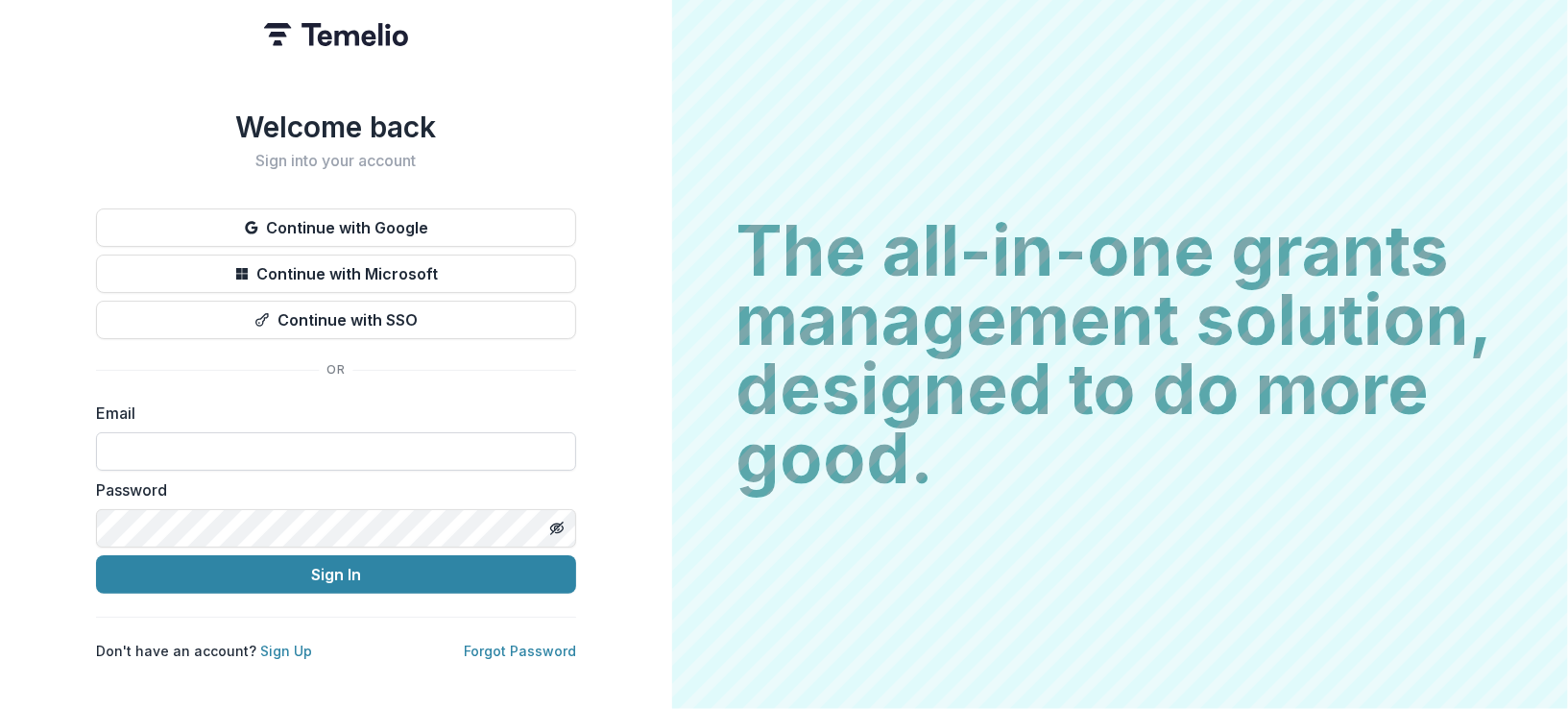
click at [244, 443] on input at bounding box center [336, 451] width 480 height 39
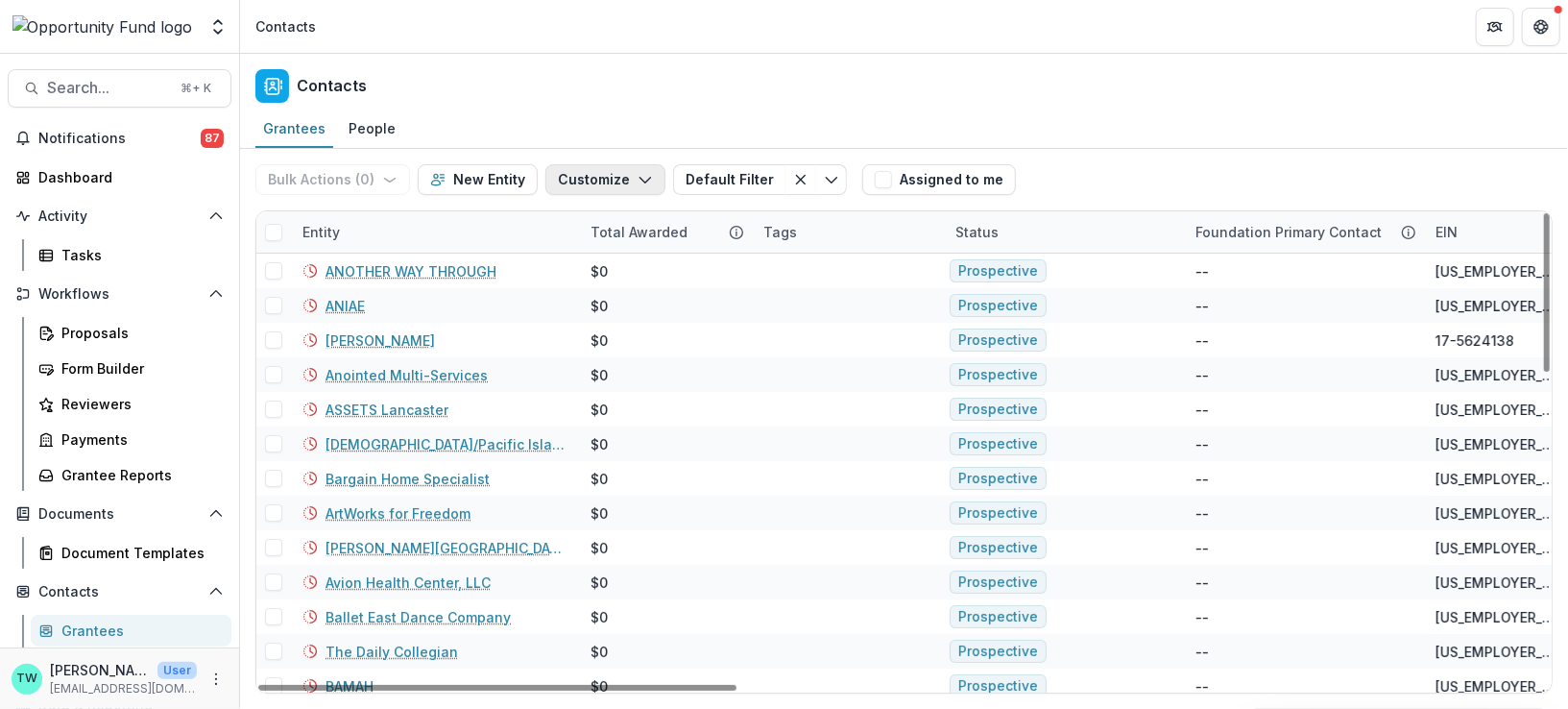
click at [638, 178] on icon "button" at bounding box center [645, 178] width 15 height 15
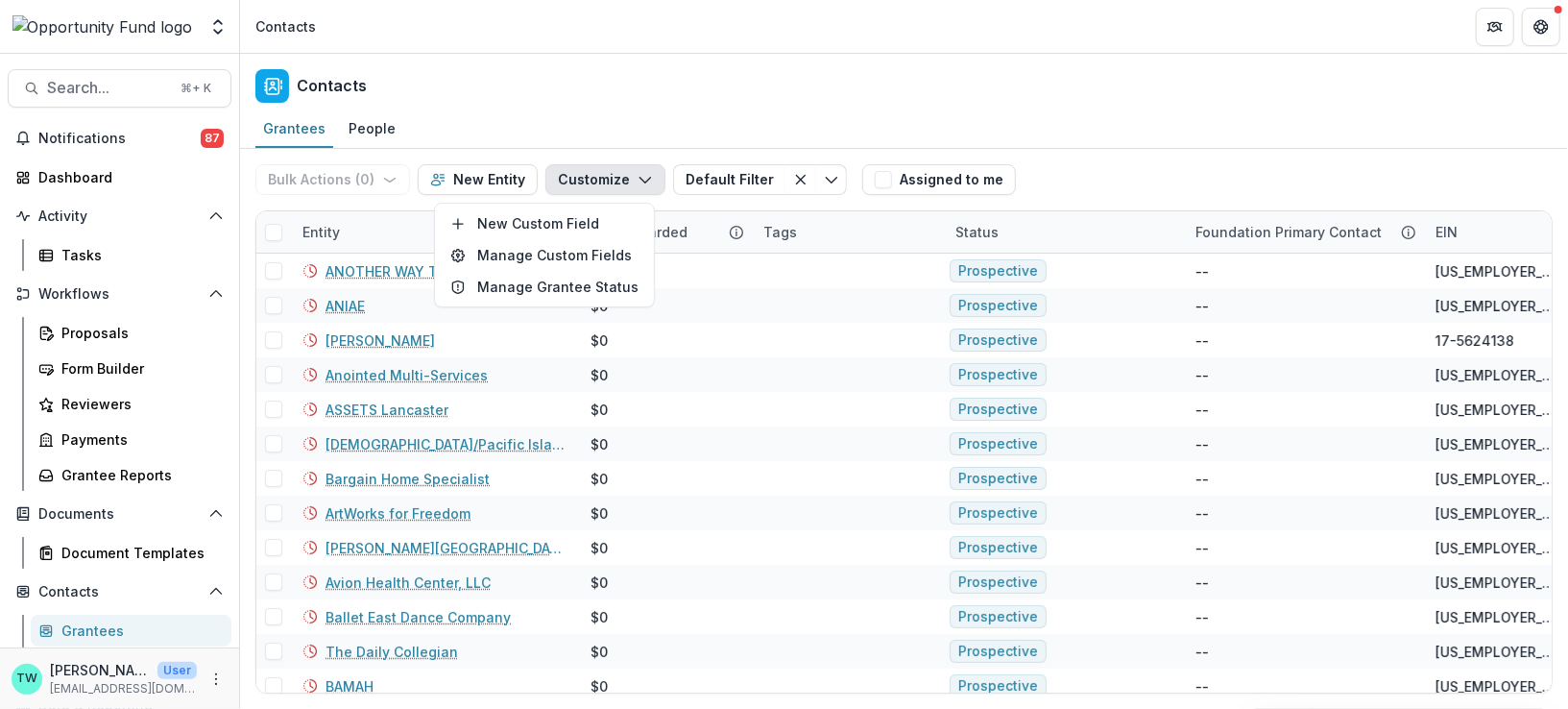
click at [1168, 152] on div "Bulk Actions ( 0 ) Send Email Create Proposals Create Tasks New Entity Customiz…" at bounding box center [905, 179] width 1297 height 61
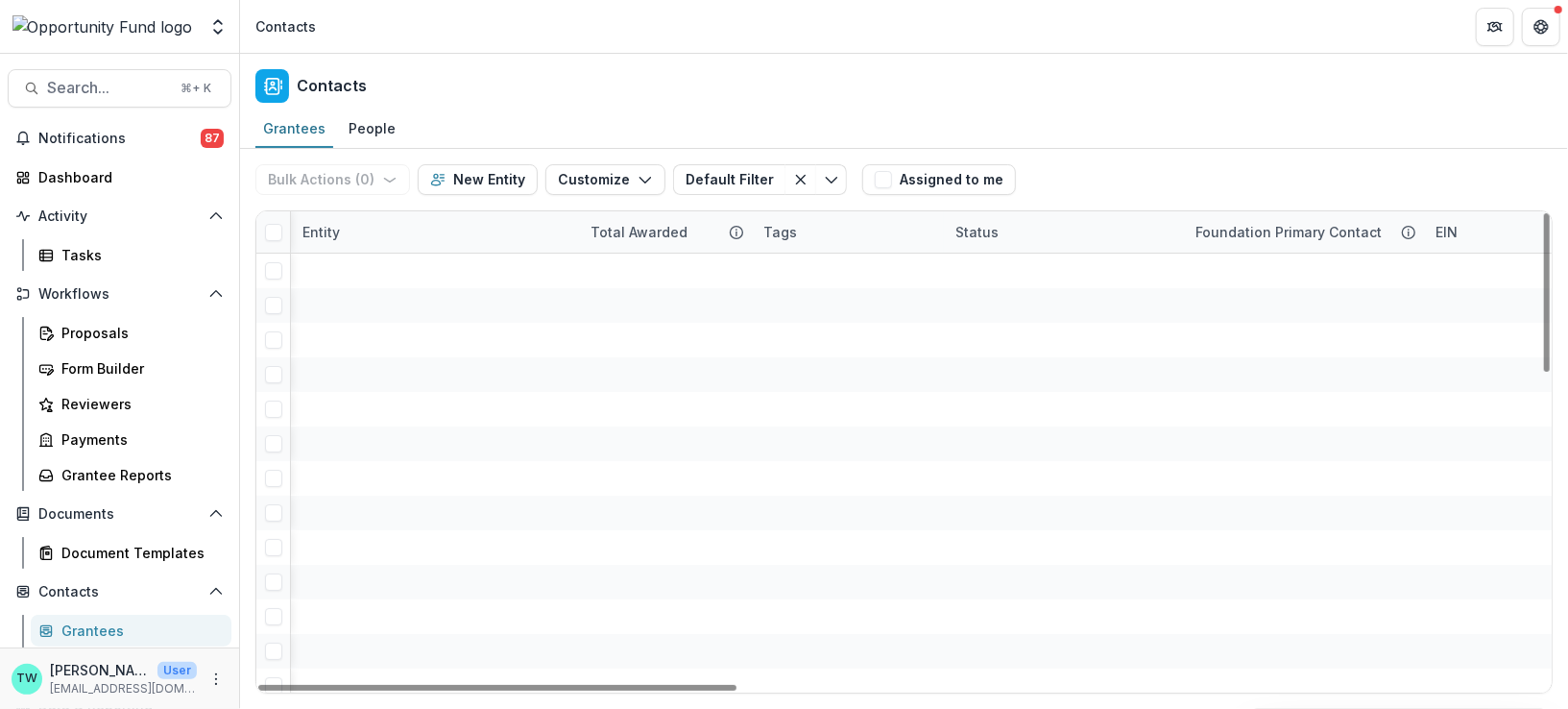
scroll to position [0, 2176]
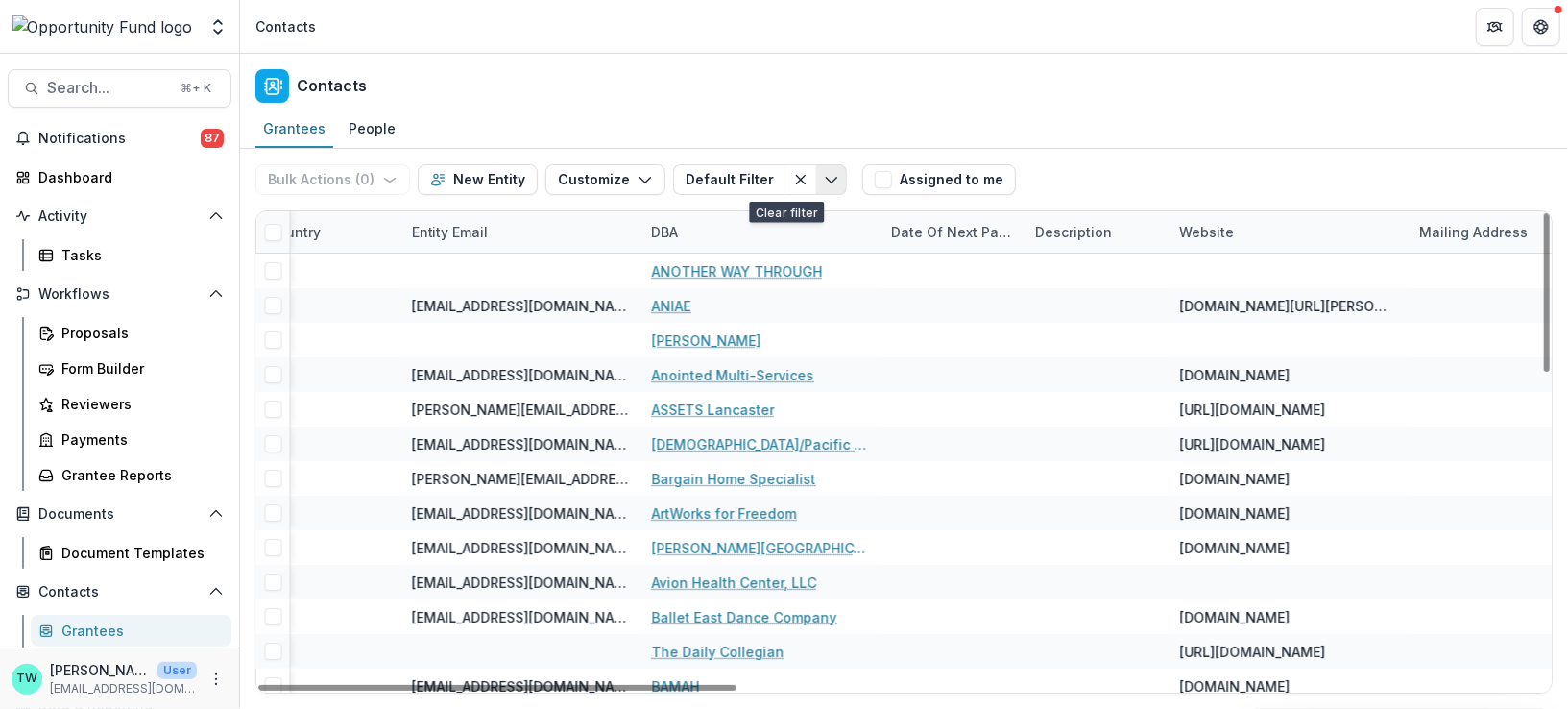
click at [824, 175] on icon "Toggle menu" at bounding box center [831, 178] width 15 height 15
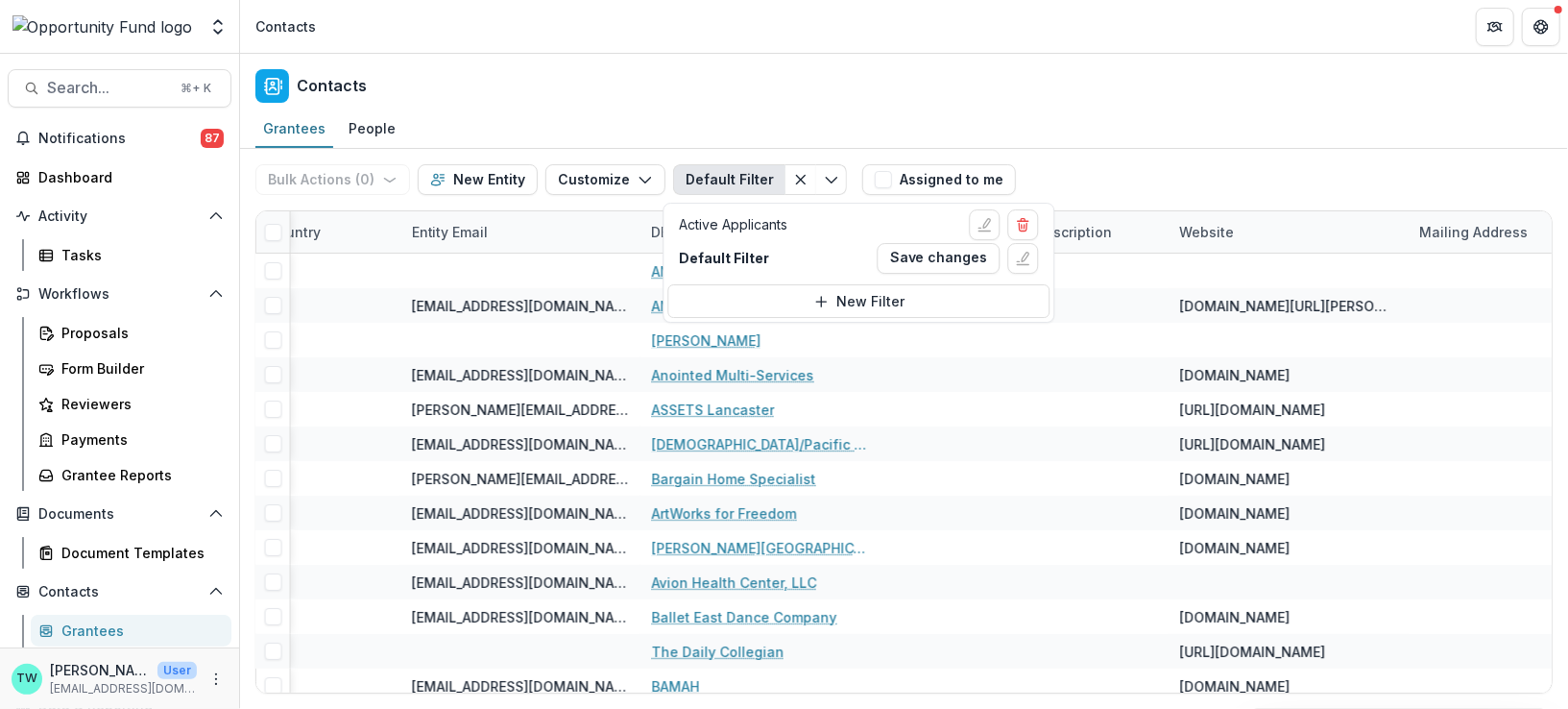
click at [809, 93] on div "Contacts" at bounding box center [904, 81] width 1328 height 57
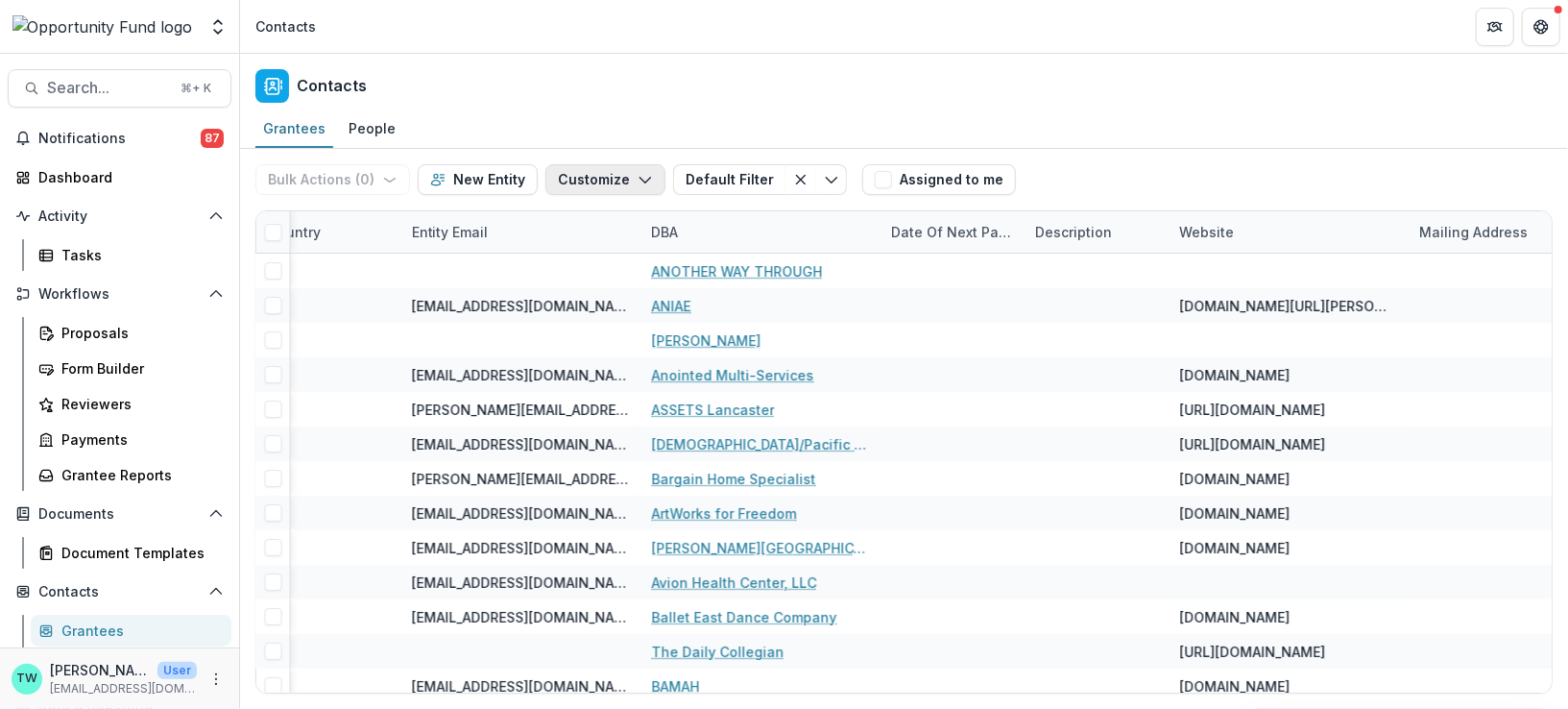
click at [638, 181] on icon "button" at bounding box center [645, 178] width 15 height 15
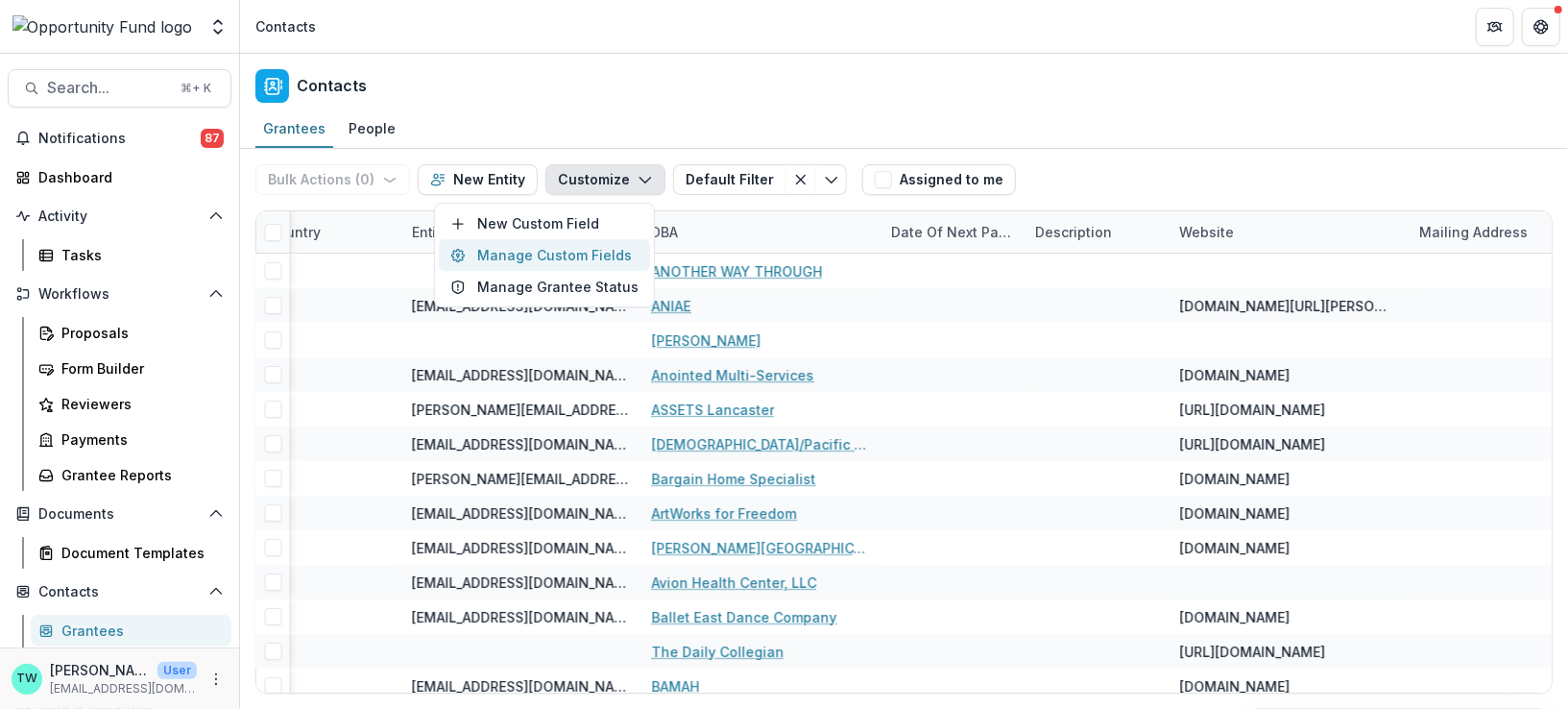
click at [591, 247] on button "Manage Custom Fields" at bounding box center [543, 255] width 211 height 32
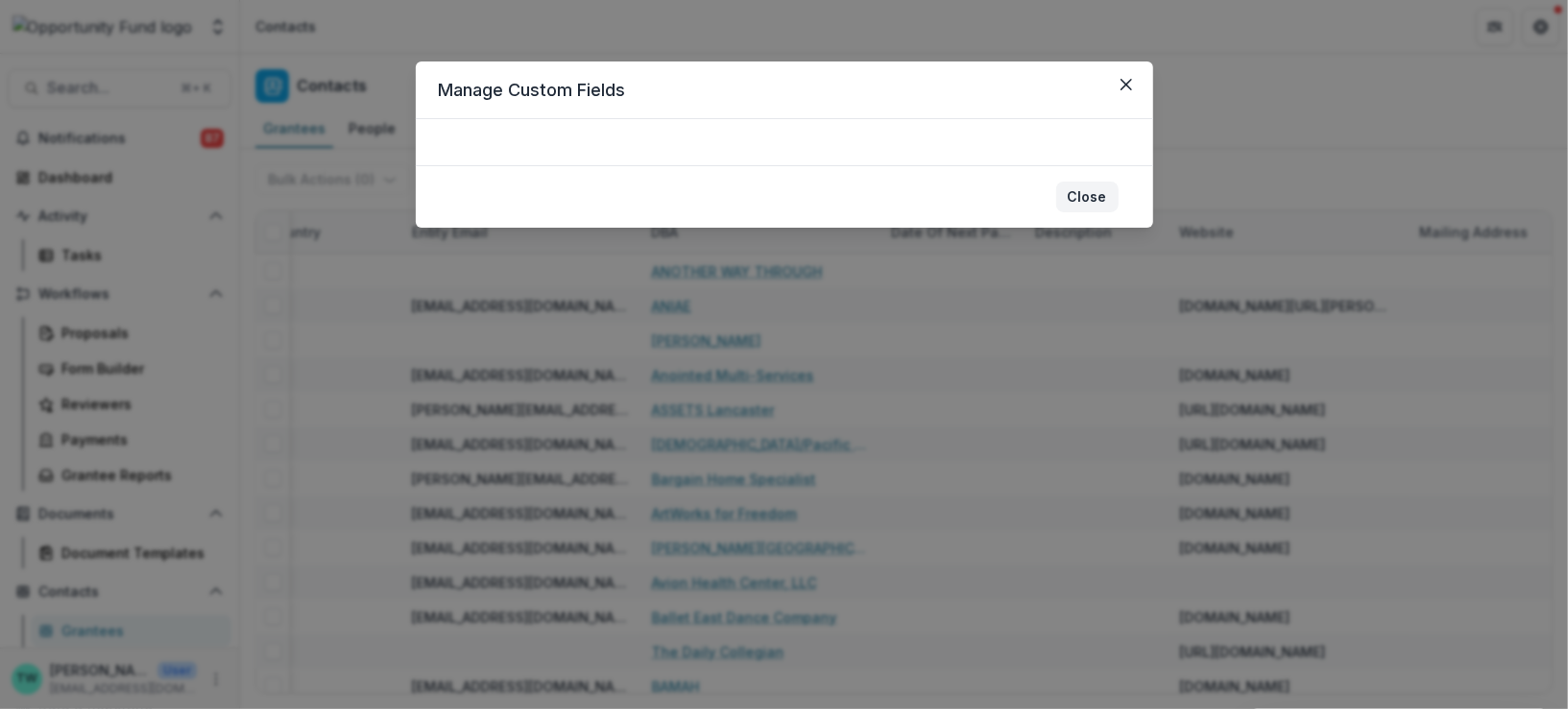
click at [1101, 198] on button "Close" at bounding box center [1087, 196] width 62 height 31
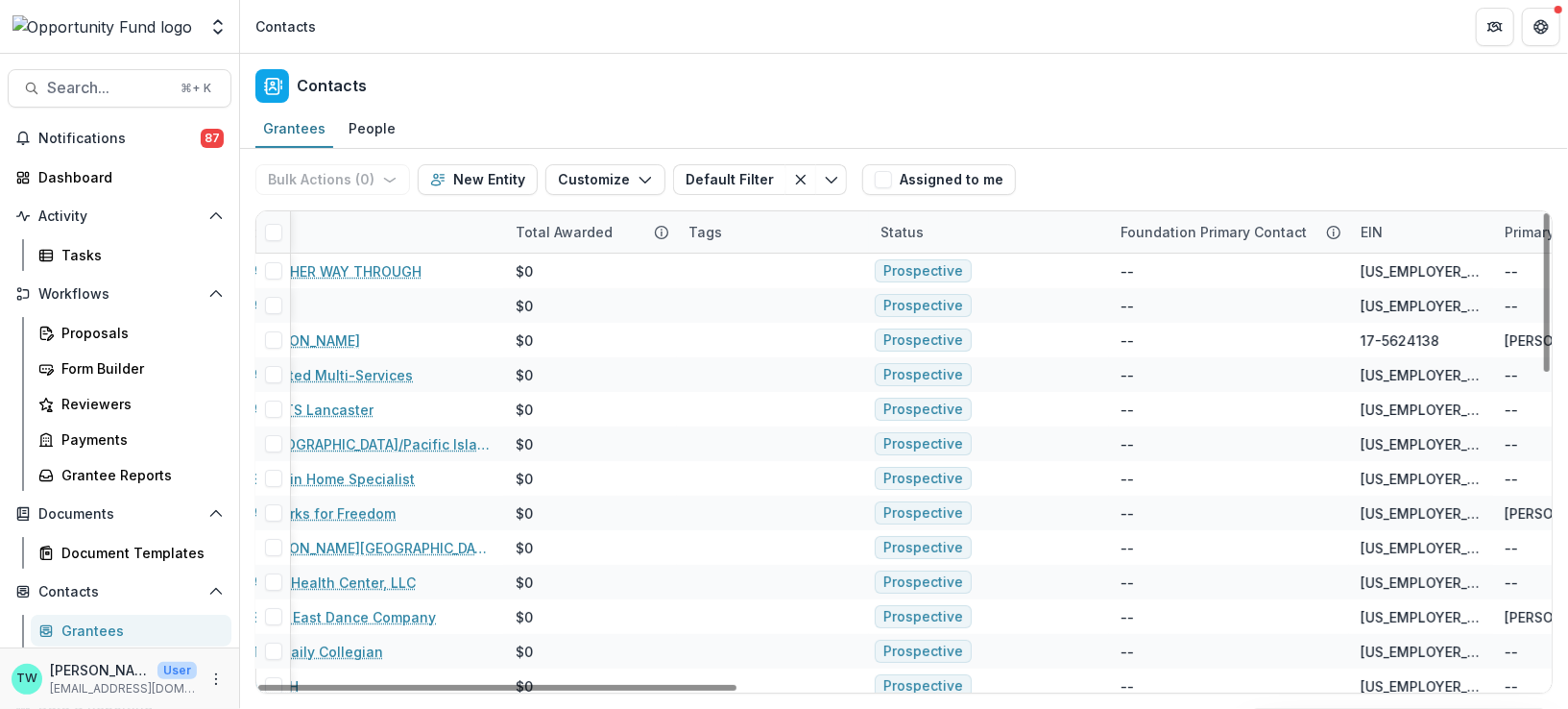
scroll to position [0, 0]
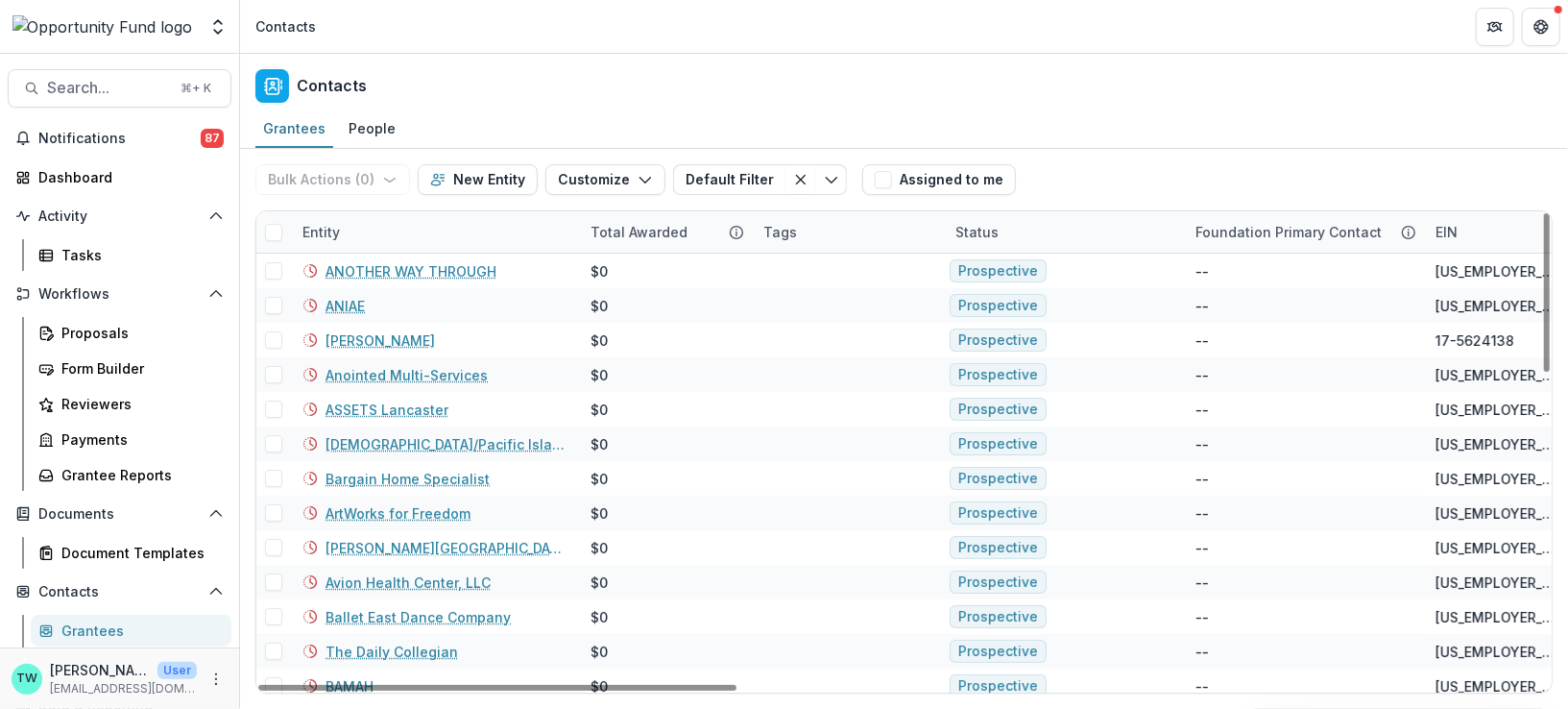
drag, startPoint x: 793, startPoint y: 229, endPoint x: 1178, endPoint y: 243, distance: 385.3
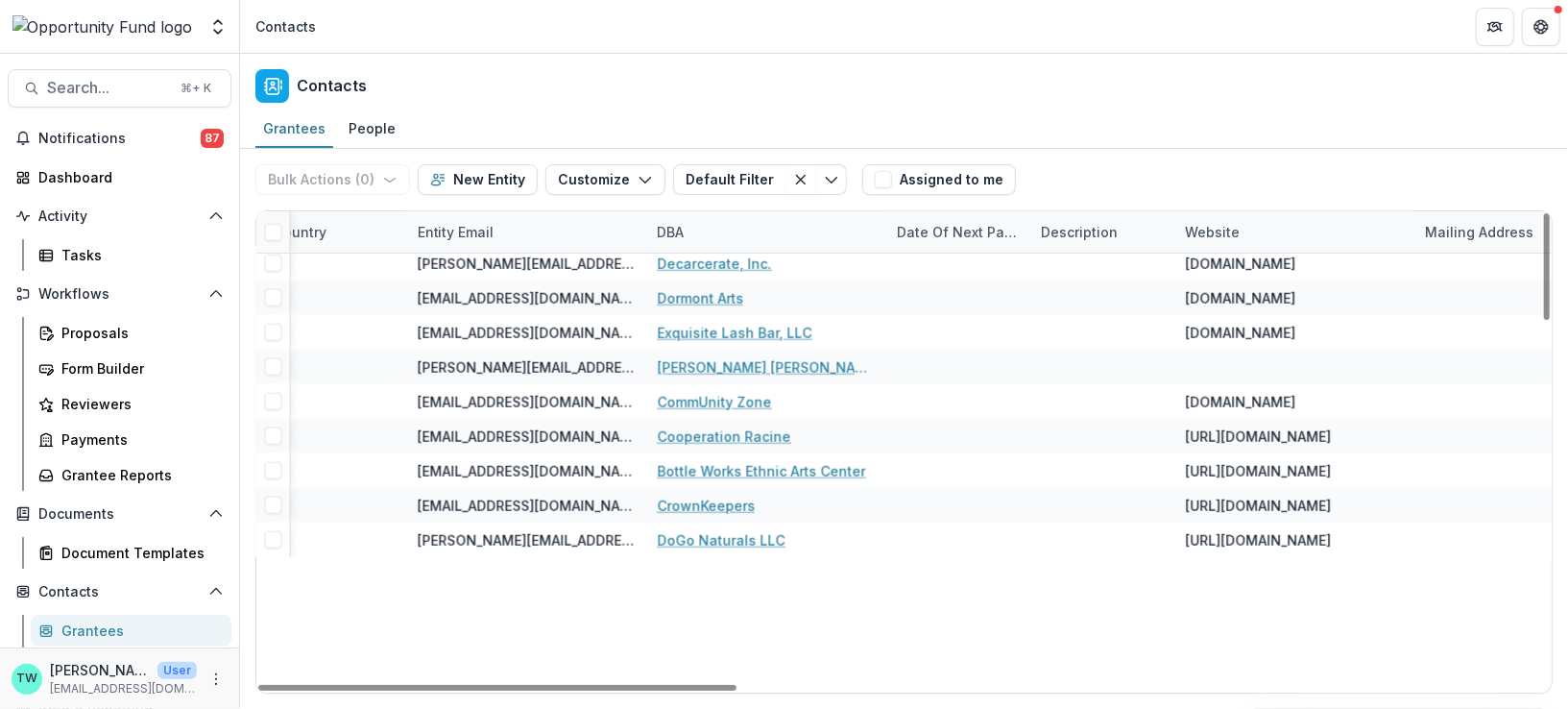
scroll to position [0, 2170]
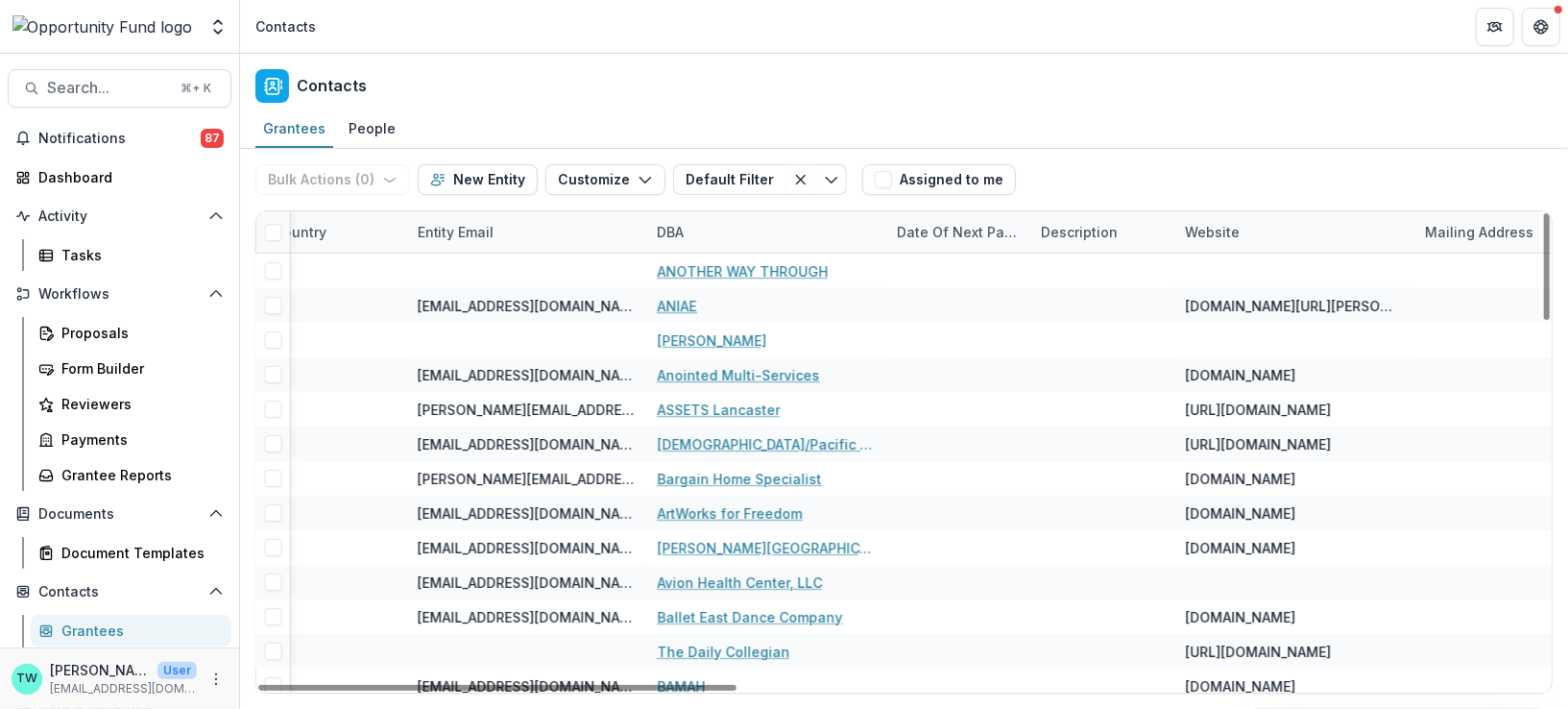
click at [968, 232] on div "Date of Next Payment" at bounding box center [958, 232] width 144 height 20
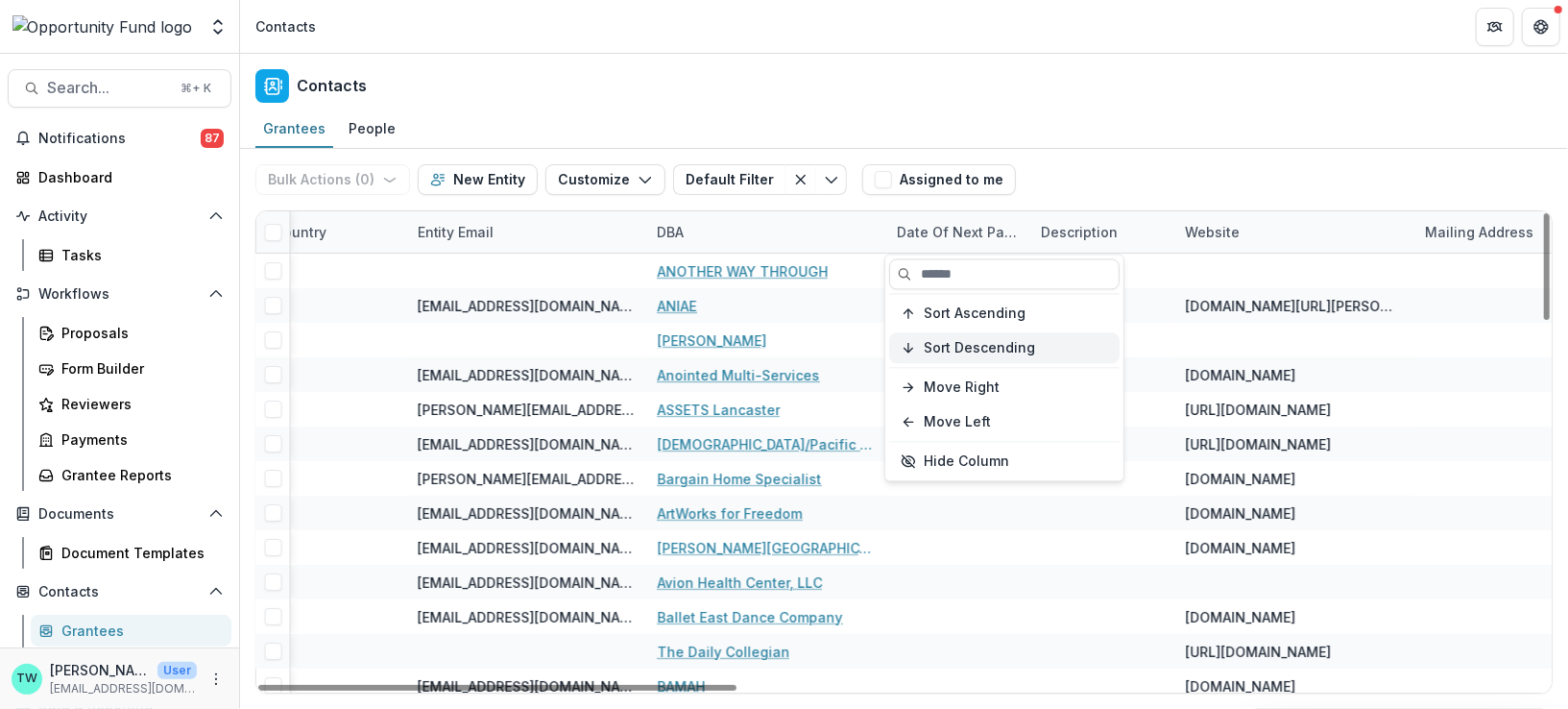
click at [960, 348] on span "Sort Descending" at bounding box center [979, 348] width 111 height 16
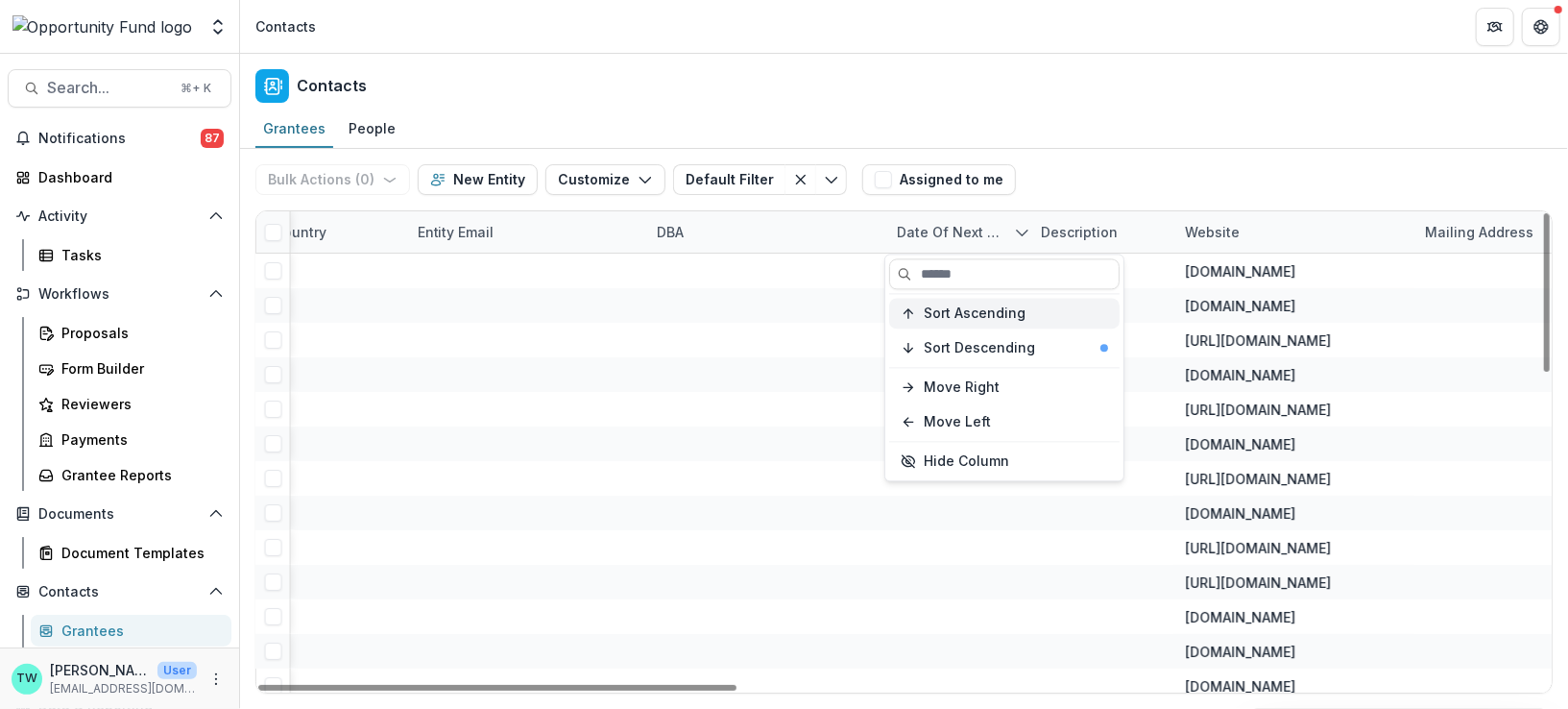
click at [975, 310] on span "Sort Ascending" at bounding box center [974, 313] width 102 height 16
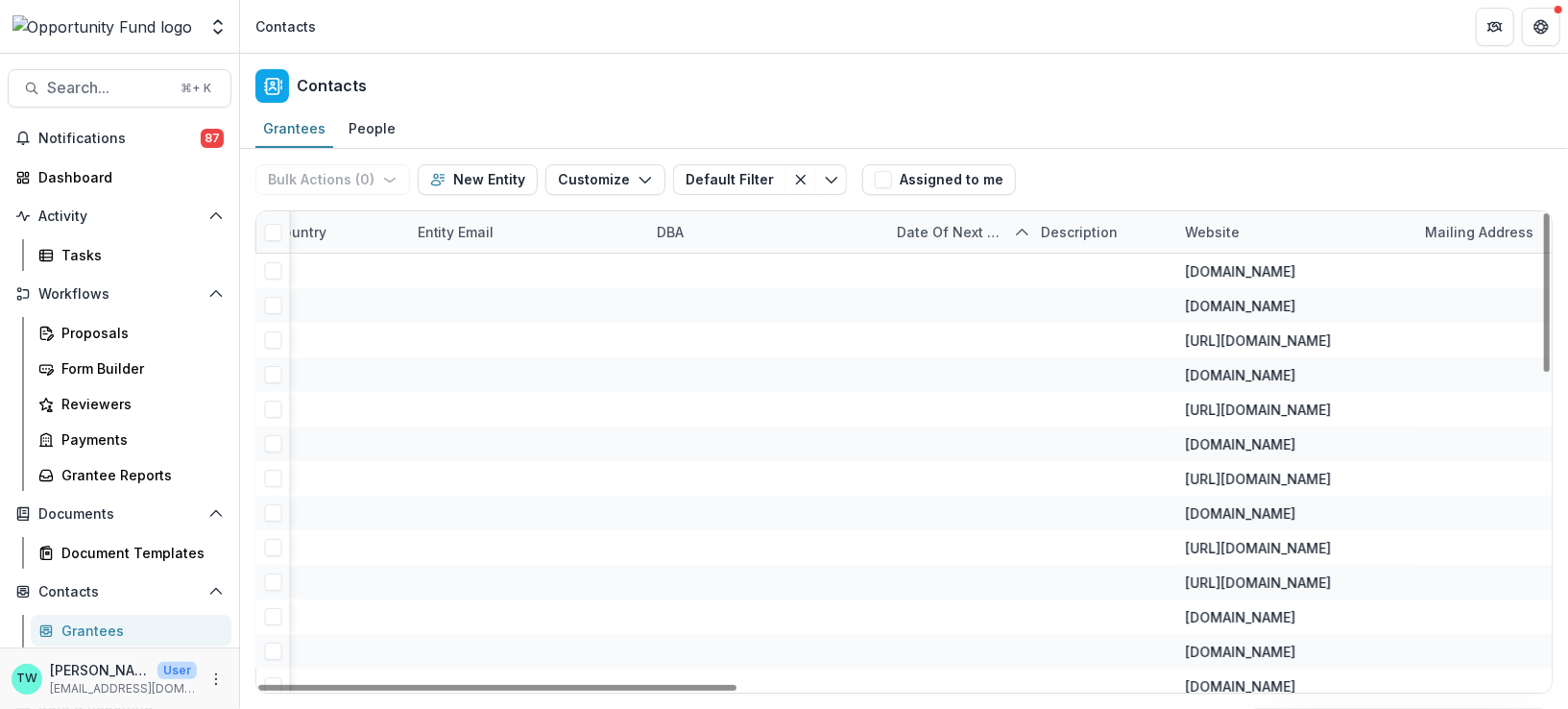
click at [1107, 124] on div "Grantees People" at bounding box center [904, 129] width 1328 height 39
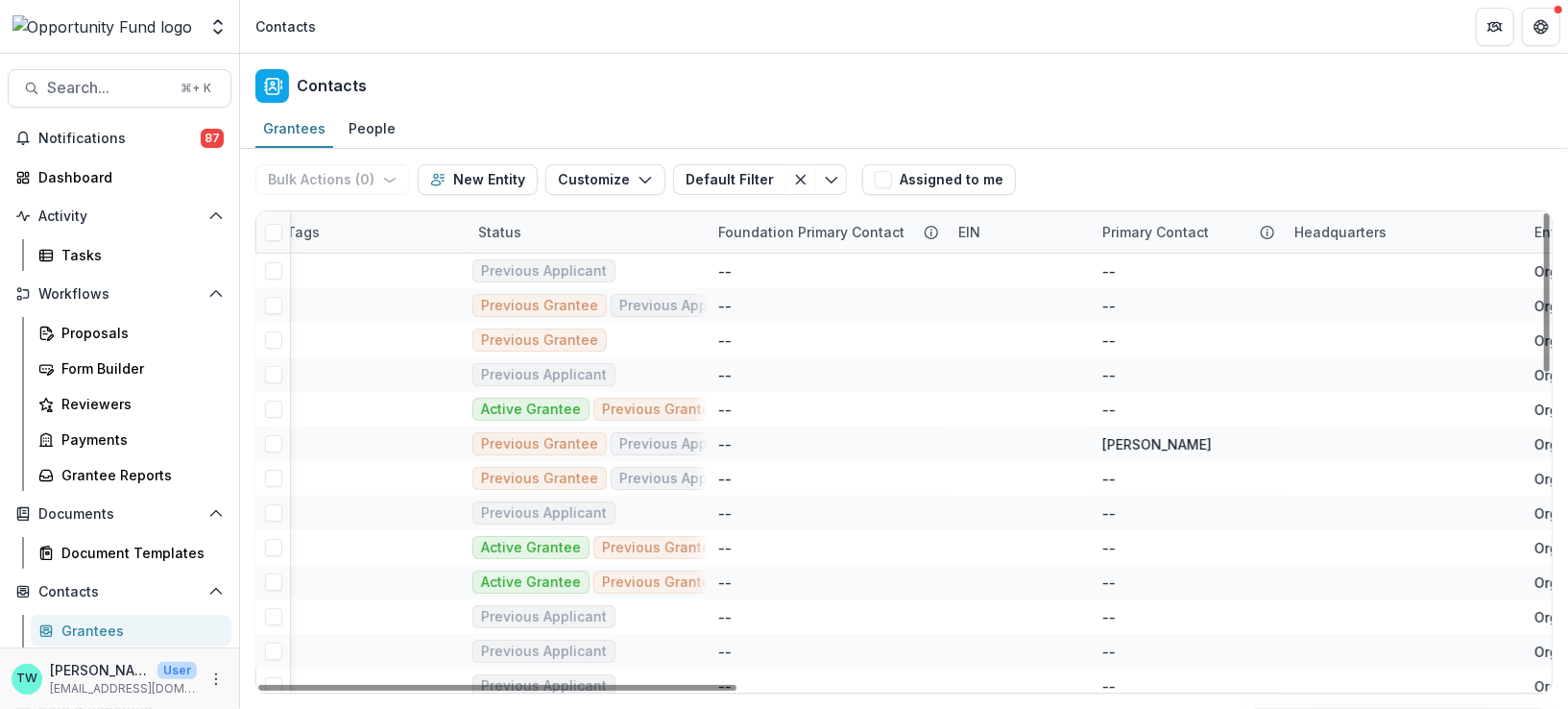
scroll to position [0, 0]
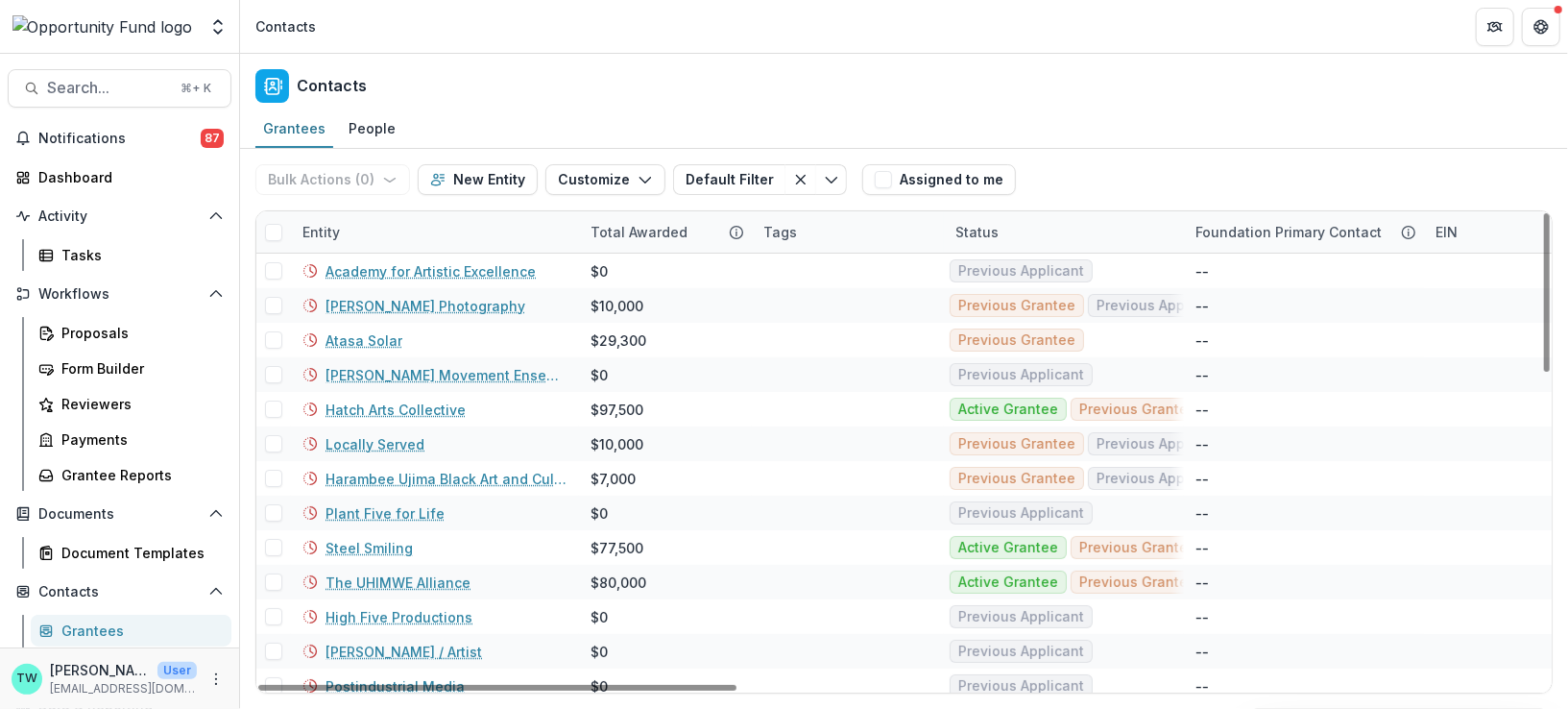
click at [384, 221] on div "Entity" at bounding box center [434, 232] width 288 height 42
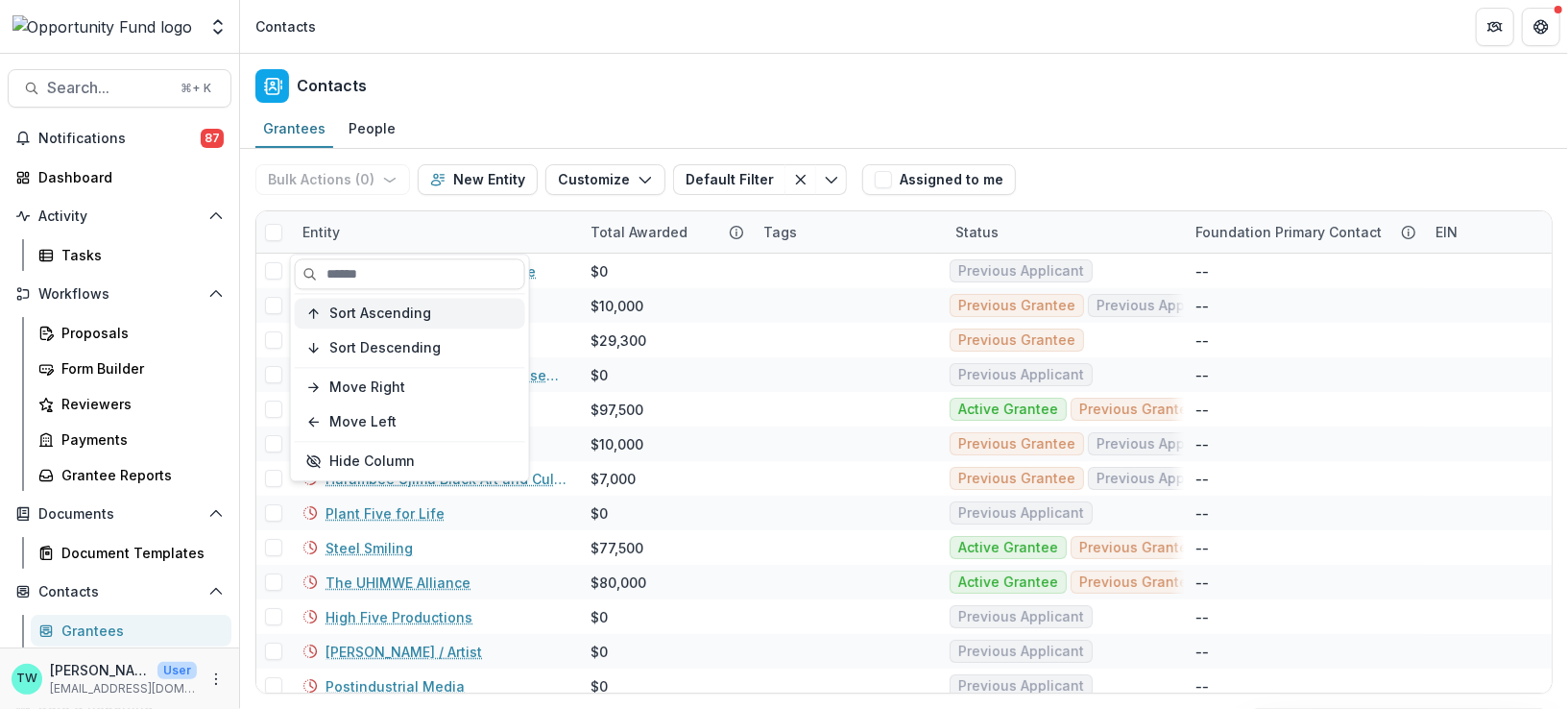
click at [387, 307] on span "Sort Ascending" at bounding box center [380, 313] width 102 height 16
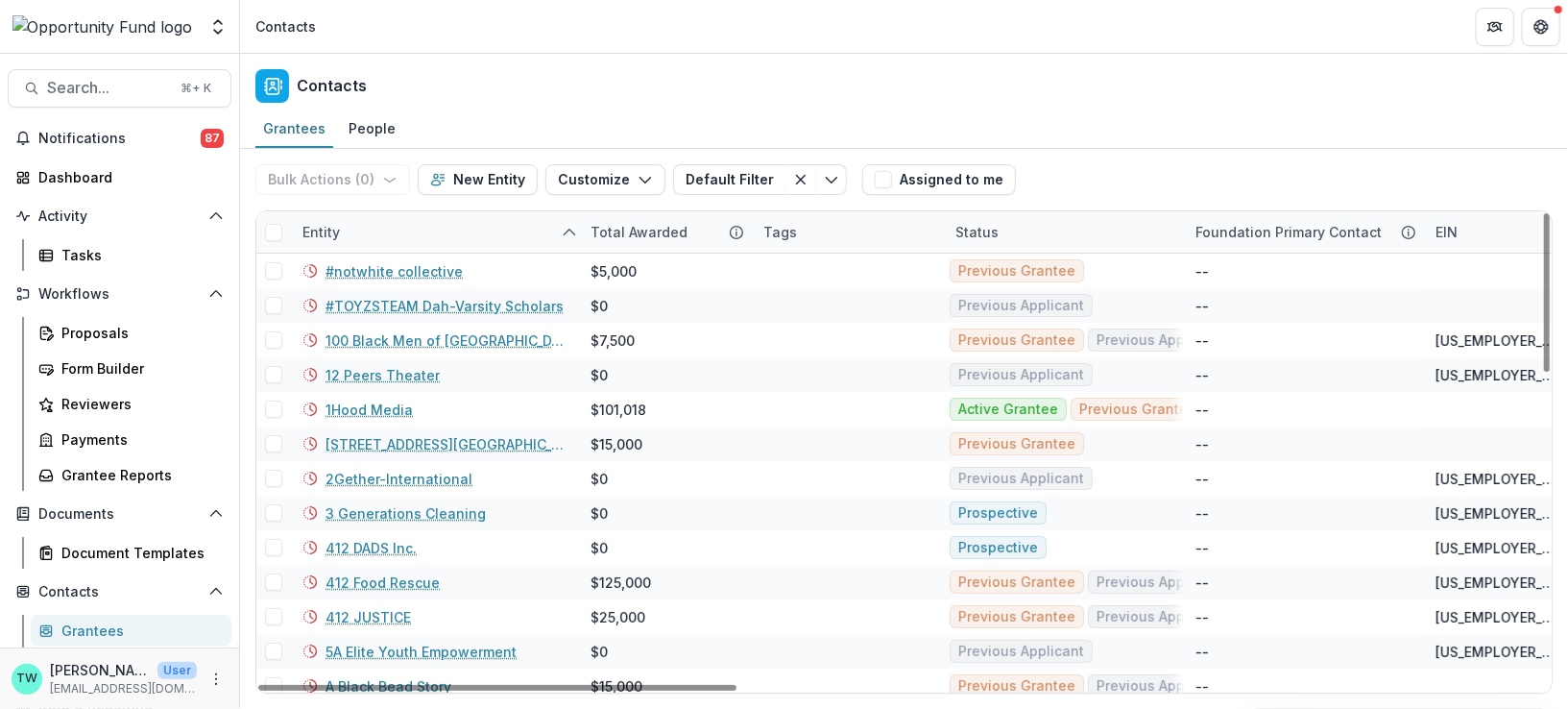
click at [835, 124] on div "Grantees People" at bounding box center [904, 129] width 1328 height 39
click at [219, 27] on icon "Open entity switcher" at bounding box center [217, 26] width 19 height 19
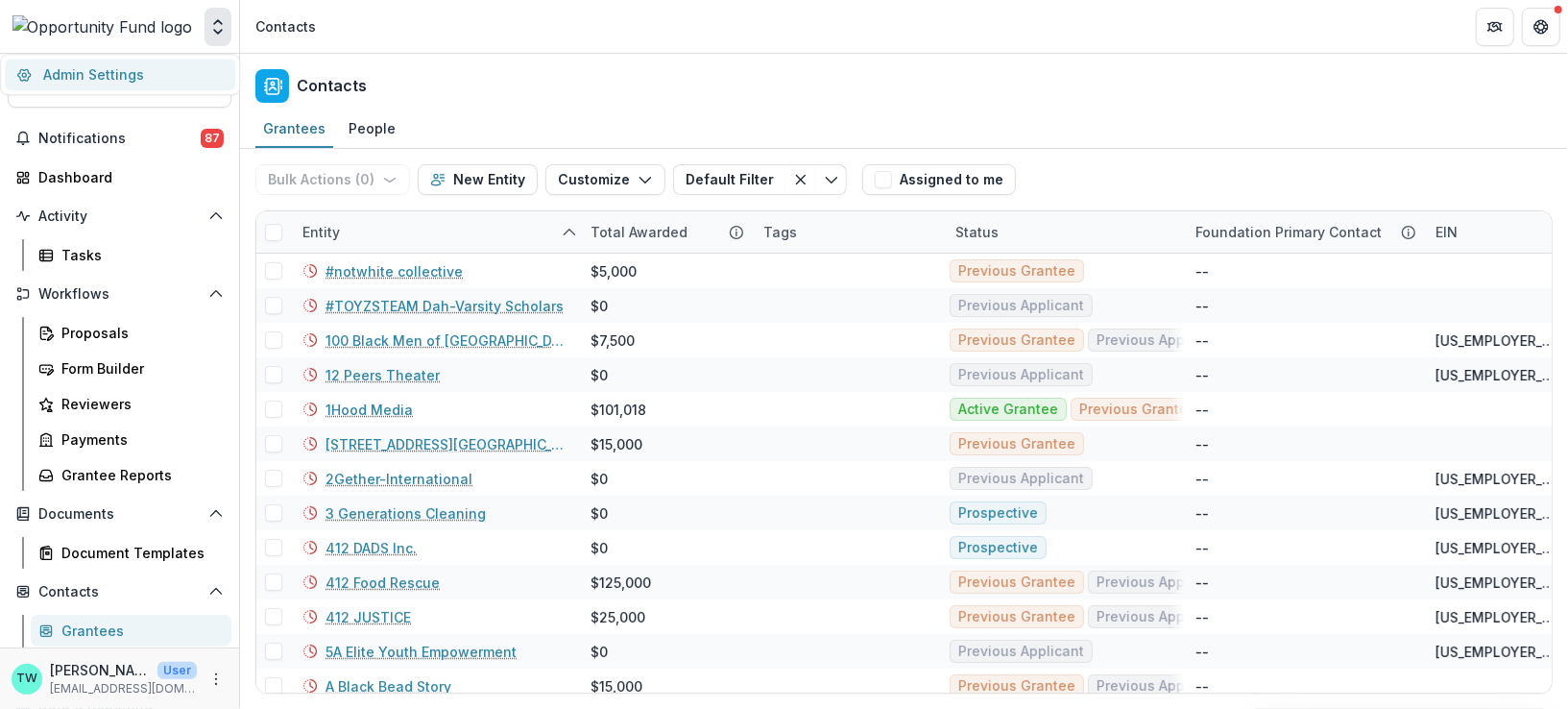
click at [151, 70] on link "Admin Settings" at bounding box center [120, 74] width 230 height 32
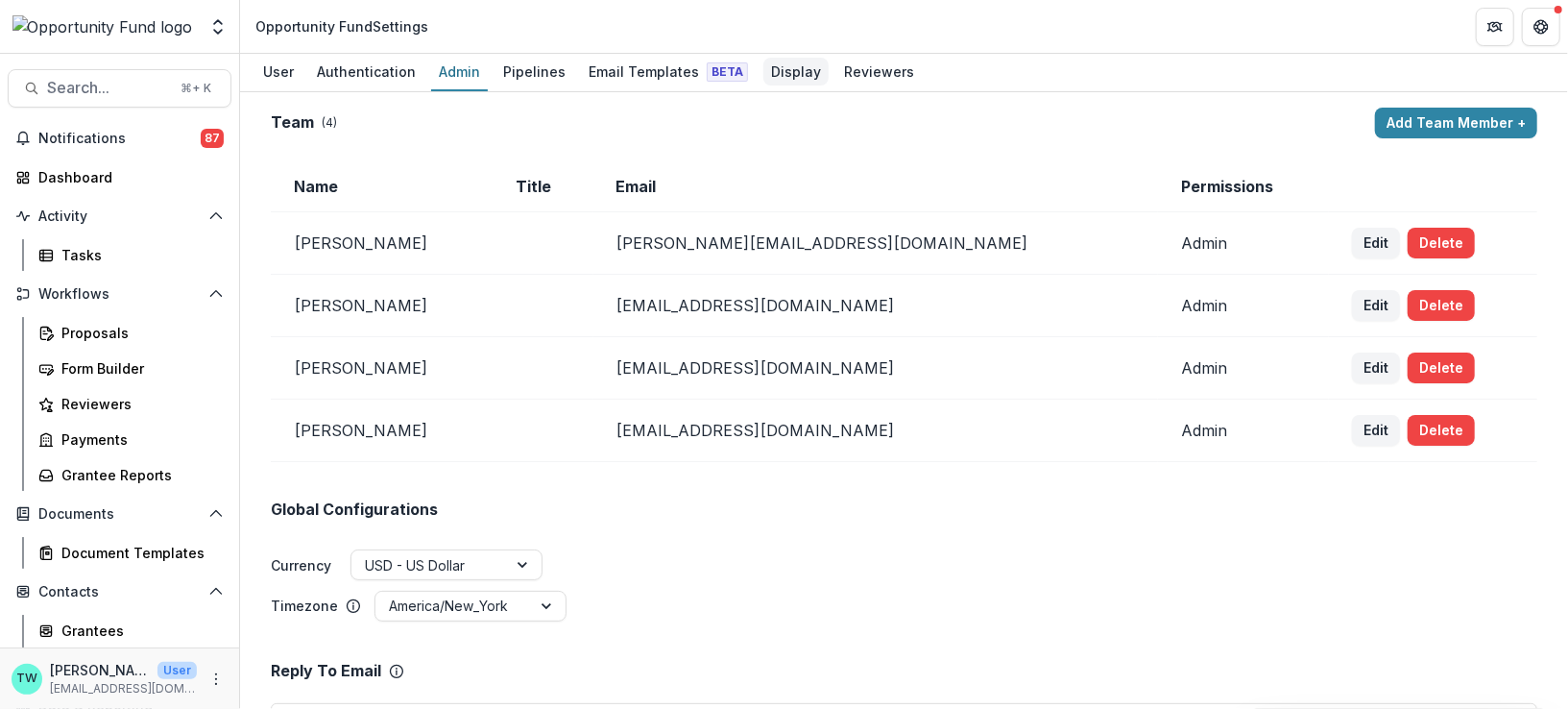
click at [777, 72] on div "Display" at bounding box center [796, 71] width 65 height 28
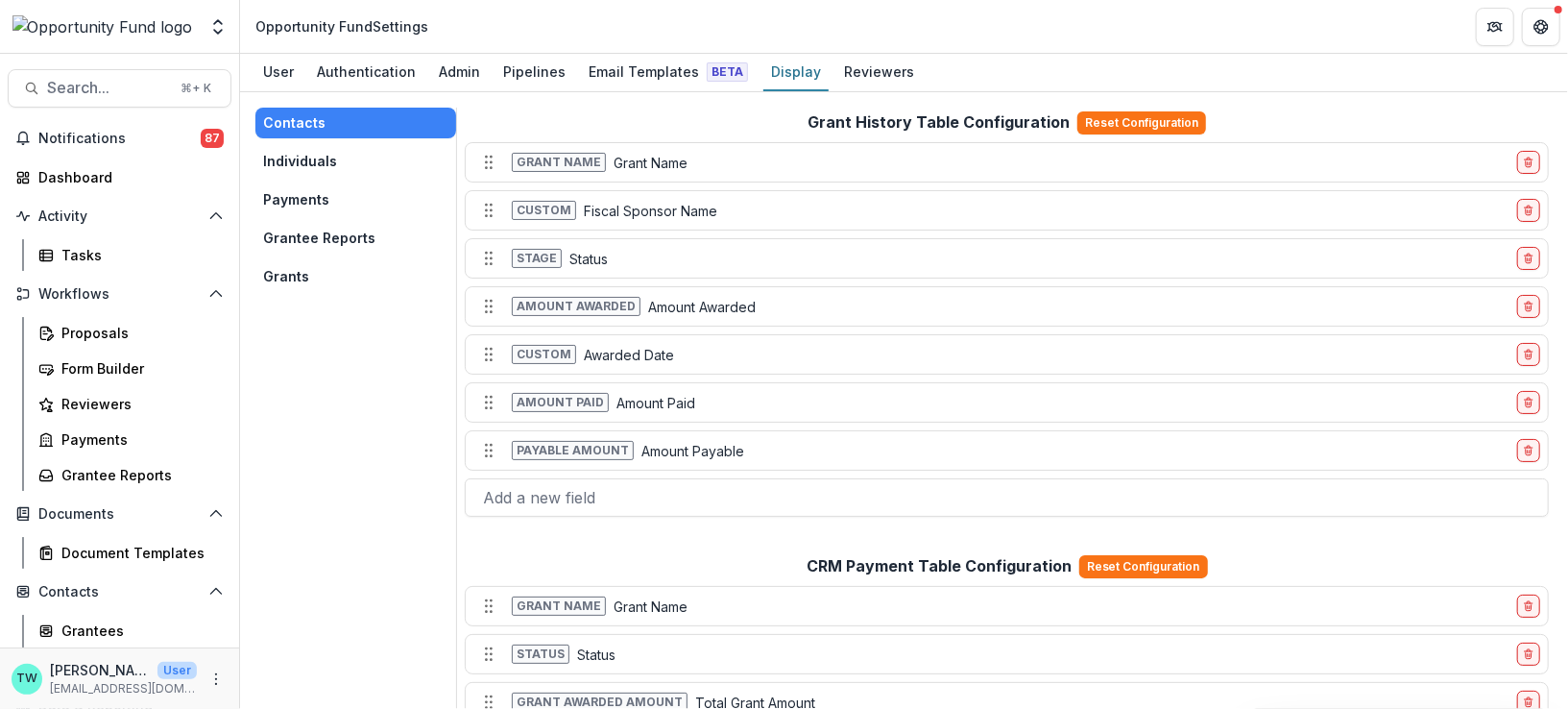
click at [317, 156] on button "Individuals" at bounding box center [356, 161] width 200 height 31
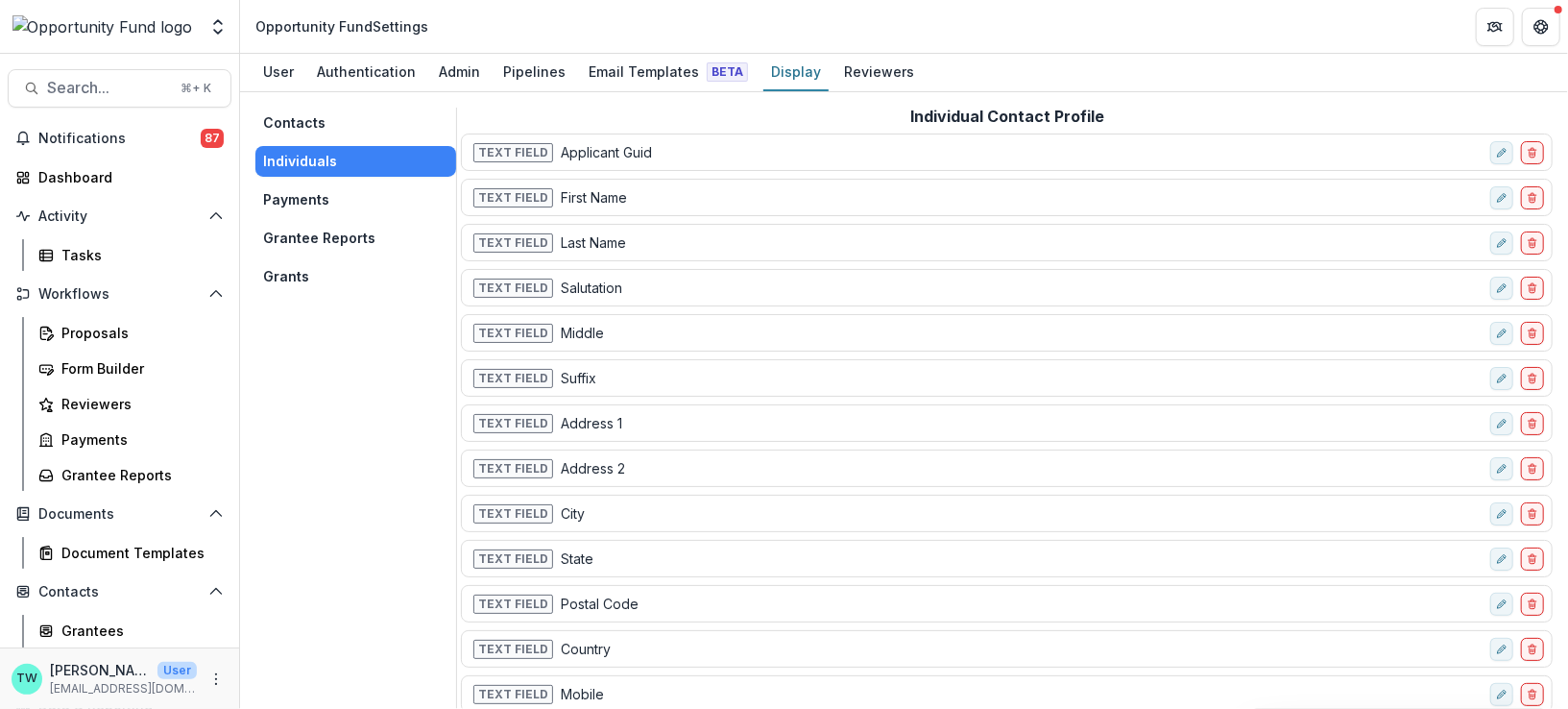
click at [307, 118] on button "Contacts" at bounding box center [356, 122] width 200 height 31
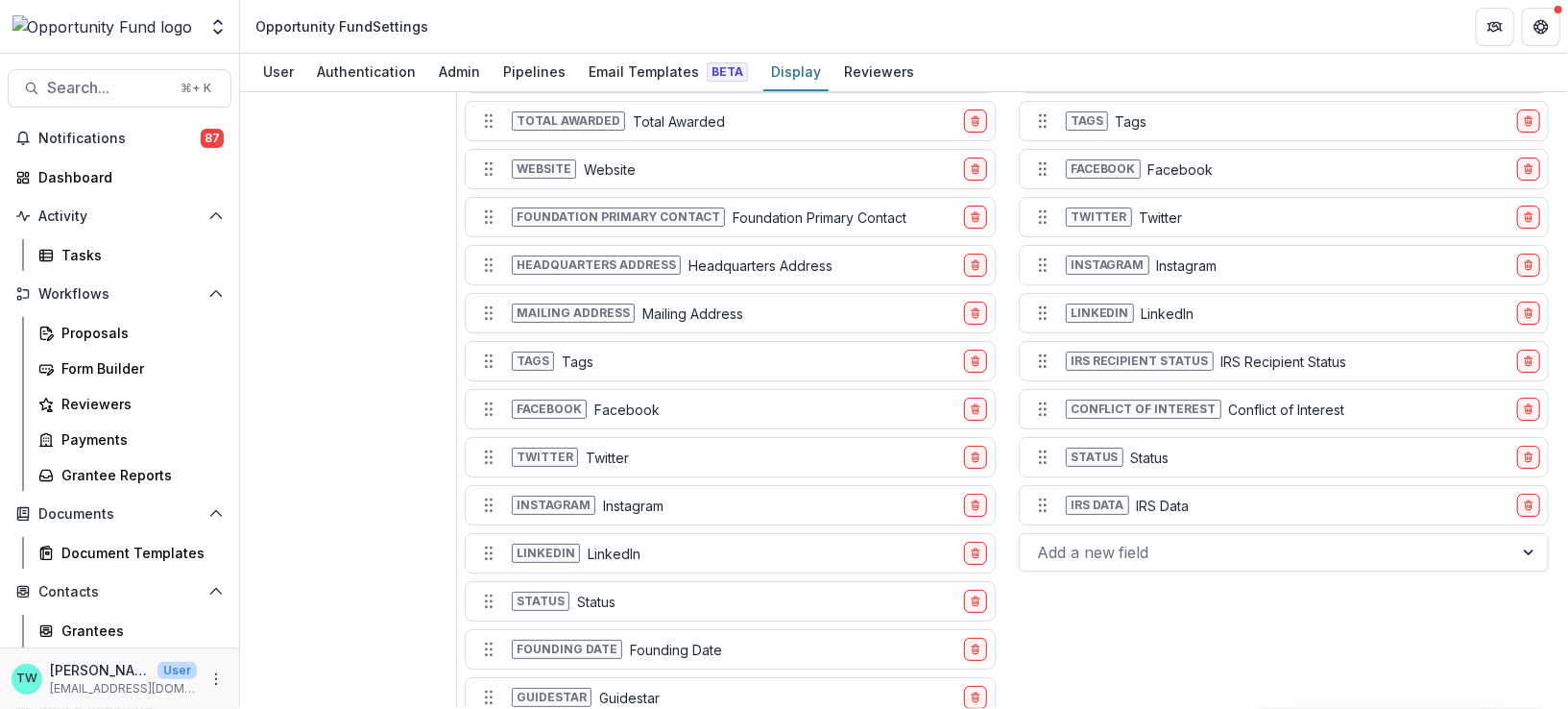
scroll to position [2537, 0]
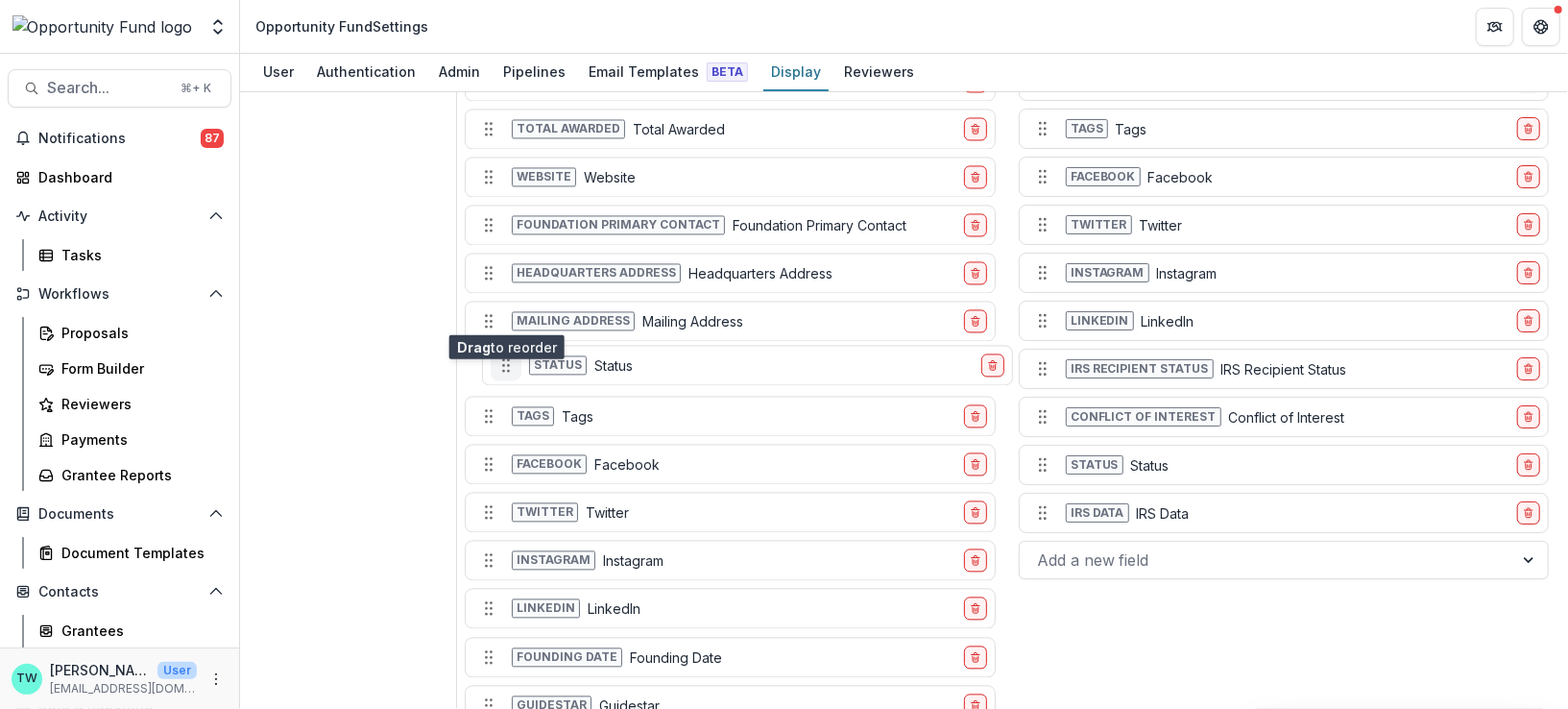
drag, startPoint x: 493, startPoint y: 558, endPoint x: 509, endPoint y: 313, distance: 245.5
click at [509, 355] on icon "Move field" at bounding box center [506, 364] width 19 height 19
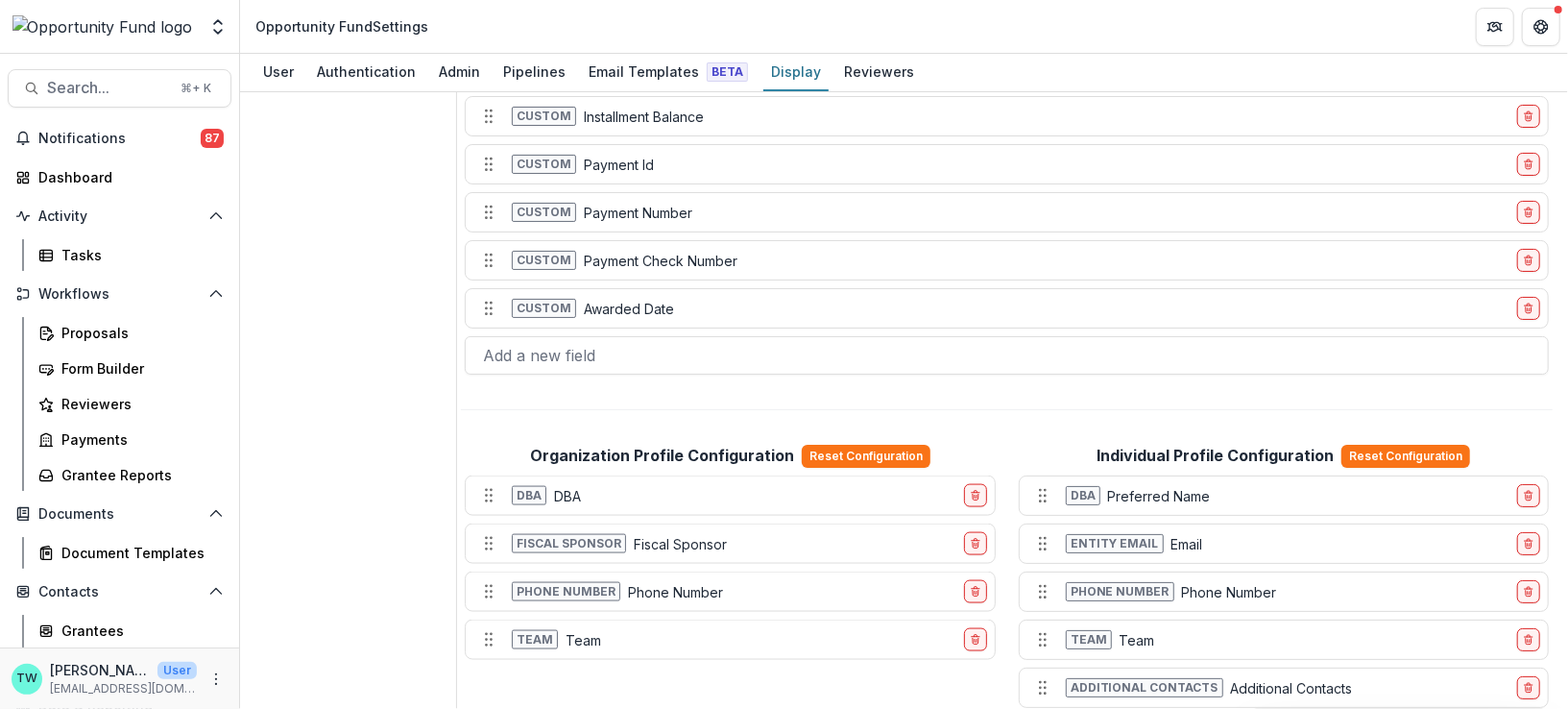
scroll to position [1632, 0]
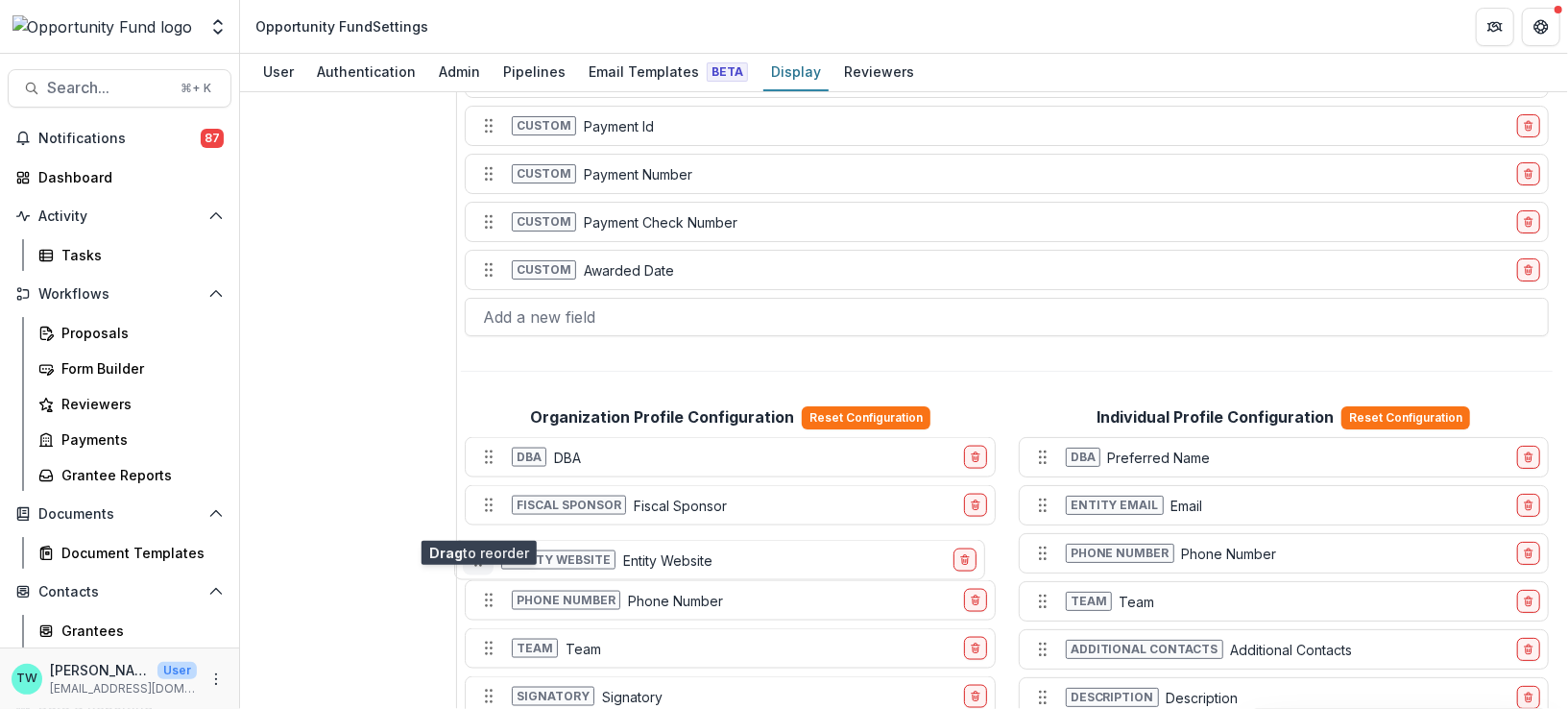
drag, startPoint x: 493, startPoint y: 608, endPoint x: 482, endPoint y: 521, distance: 87.7
click at [482, 550] on icon "Move field" at bounding box center [477, 559] width 19 height 19
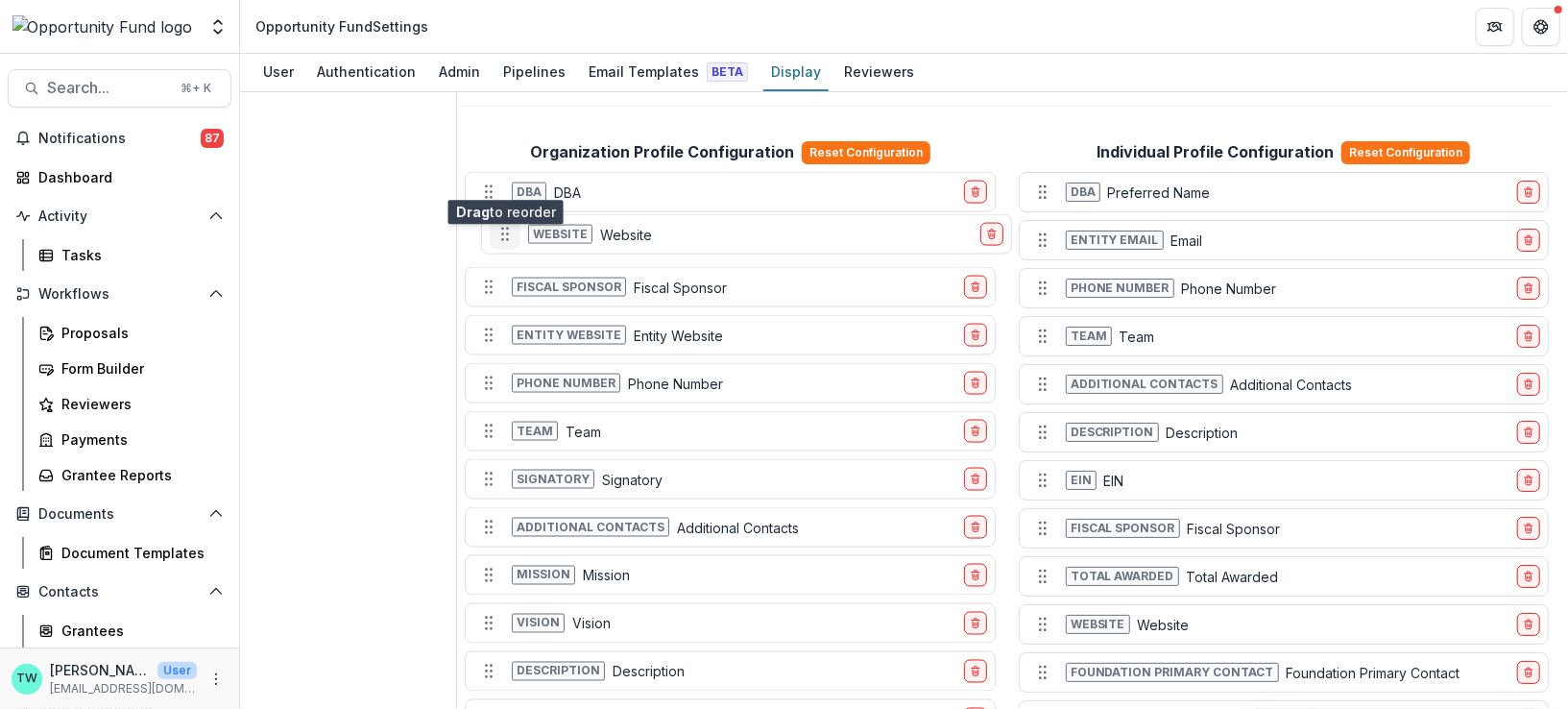
scroll to position [1892, 0]
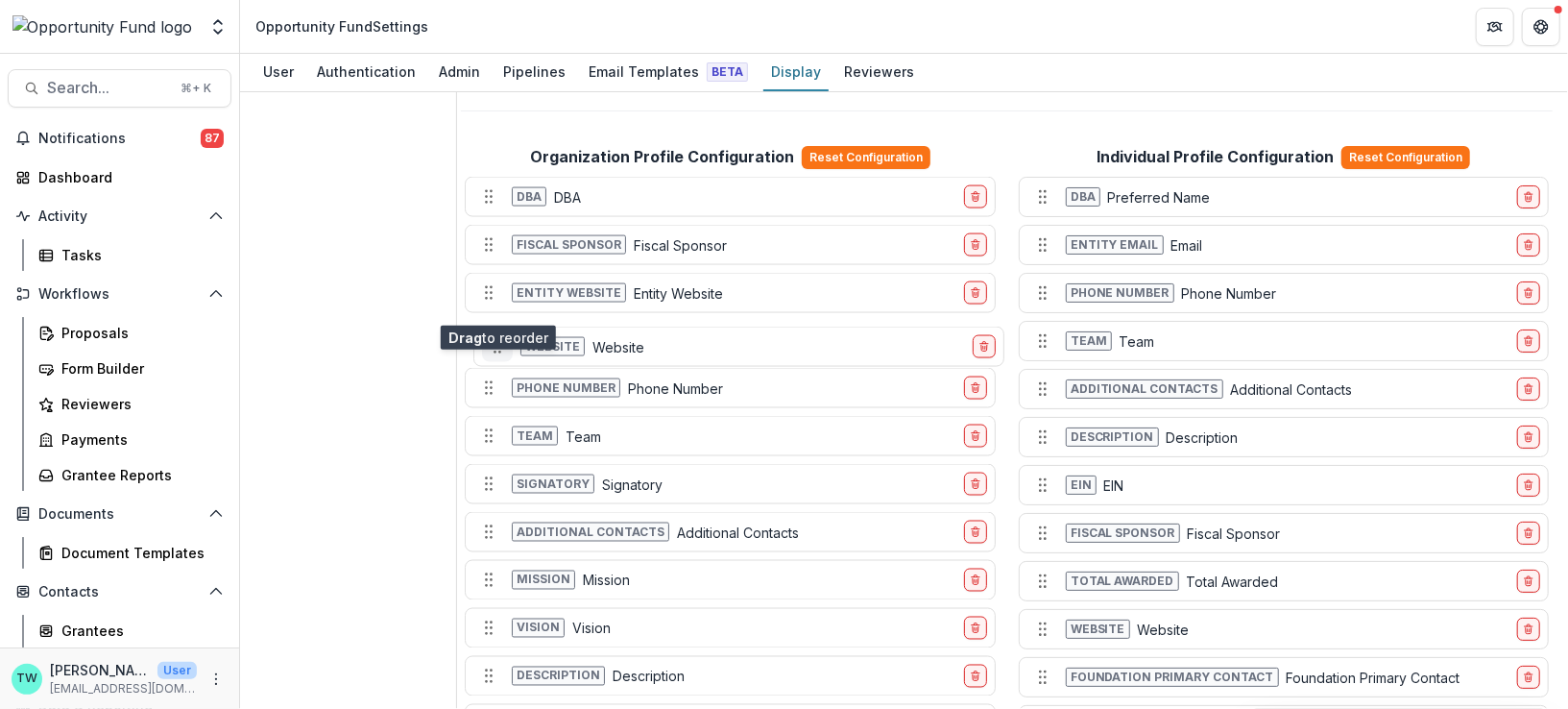
drag, startPoint x: 489, startPoint y: 685, endPoint x: 498, endPoint y: 297, distance: 388.1
click at [498, 337] on icon "Move field" at bounding box center [497, 346] width 19 height 19
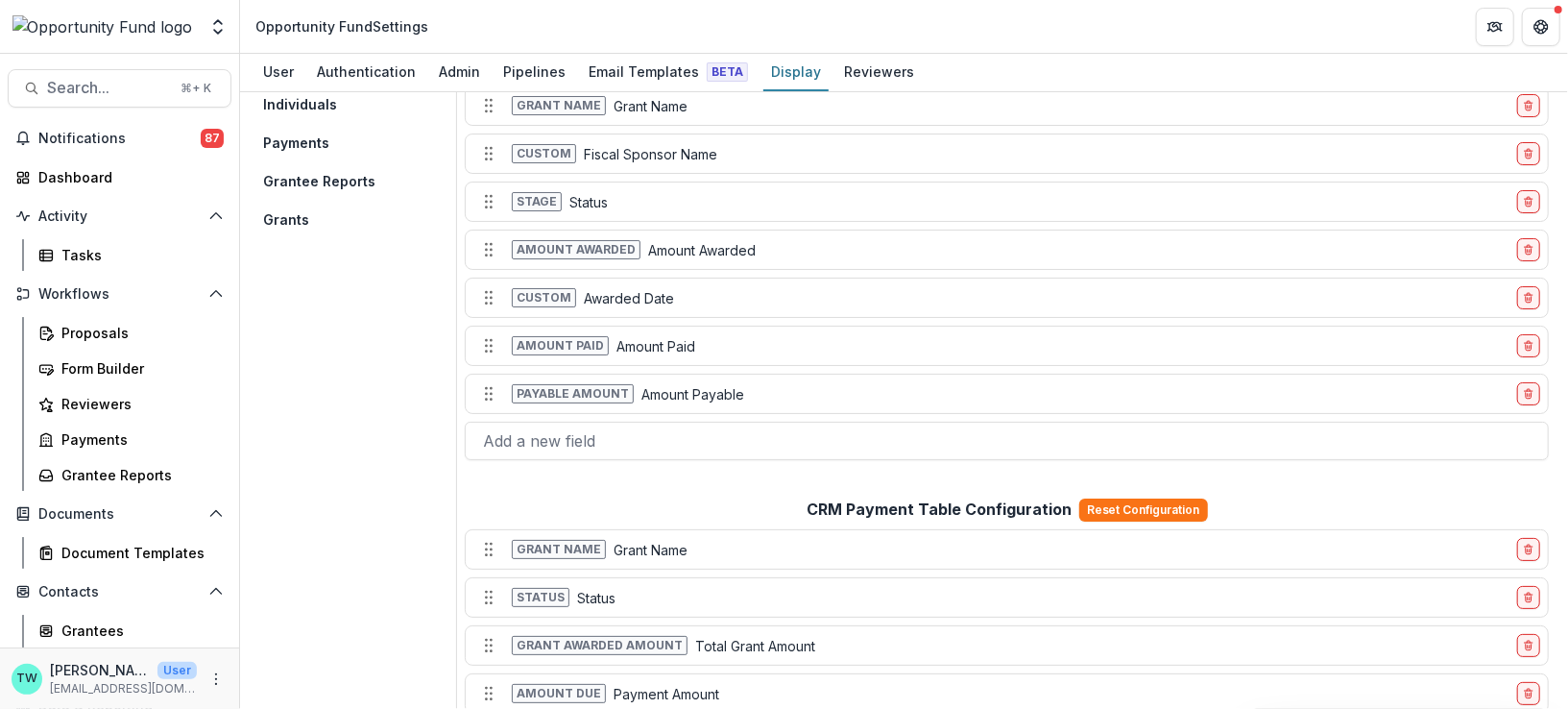
scroll to position [0, 0]
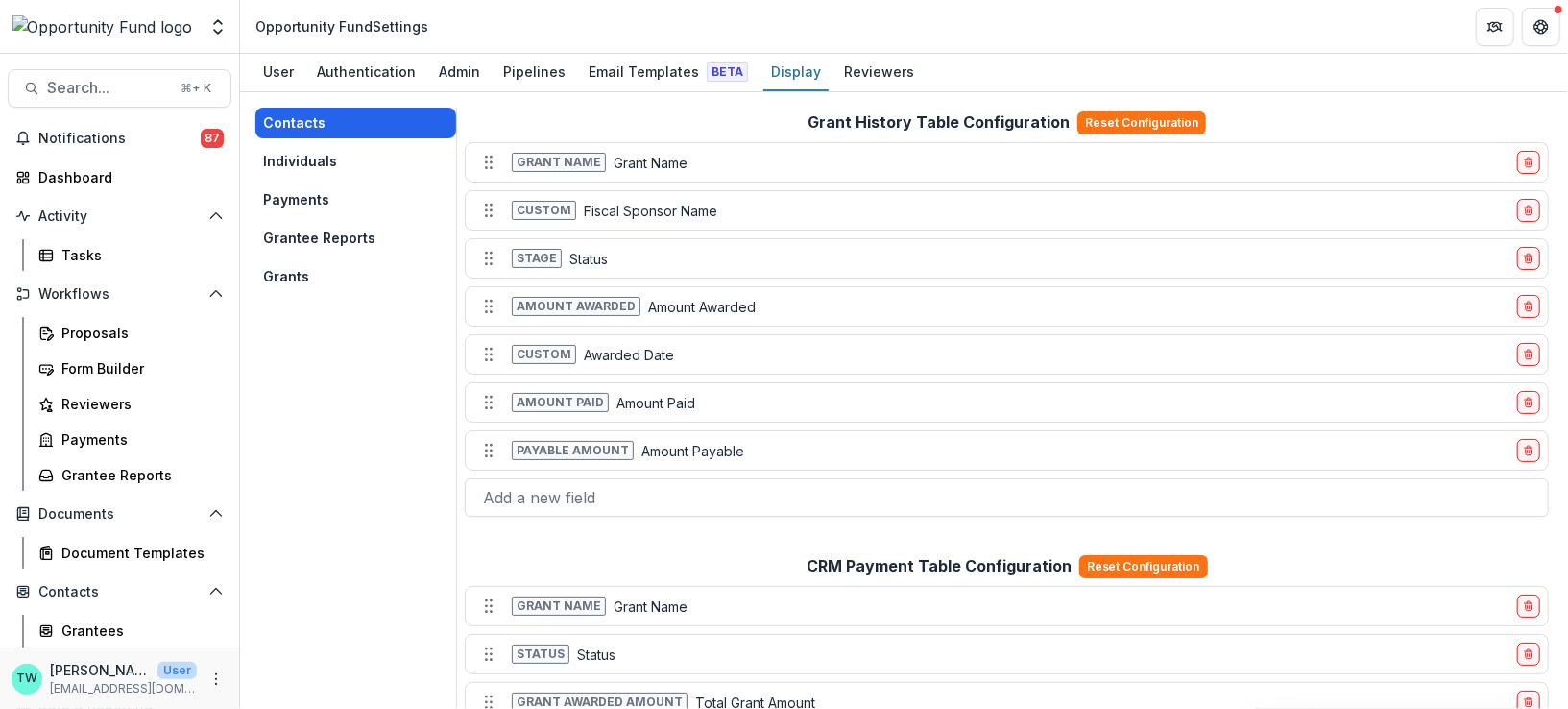
click at [317, 130] on button "Contacts" at bounding box center [356, 122] width 200 height 31
click at [557, 491] on div at bounding box center [1007, 497] width 1047 height 27
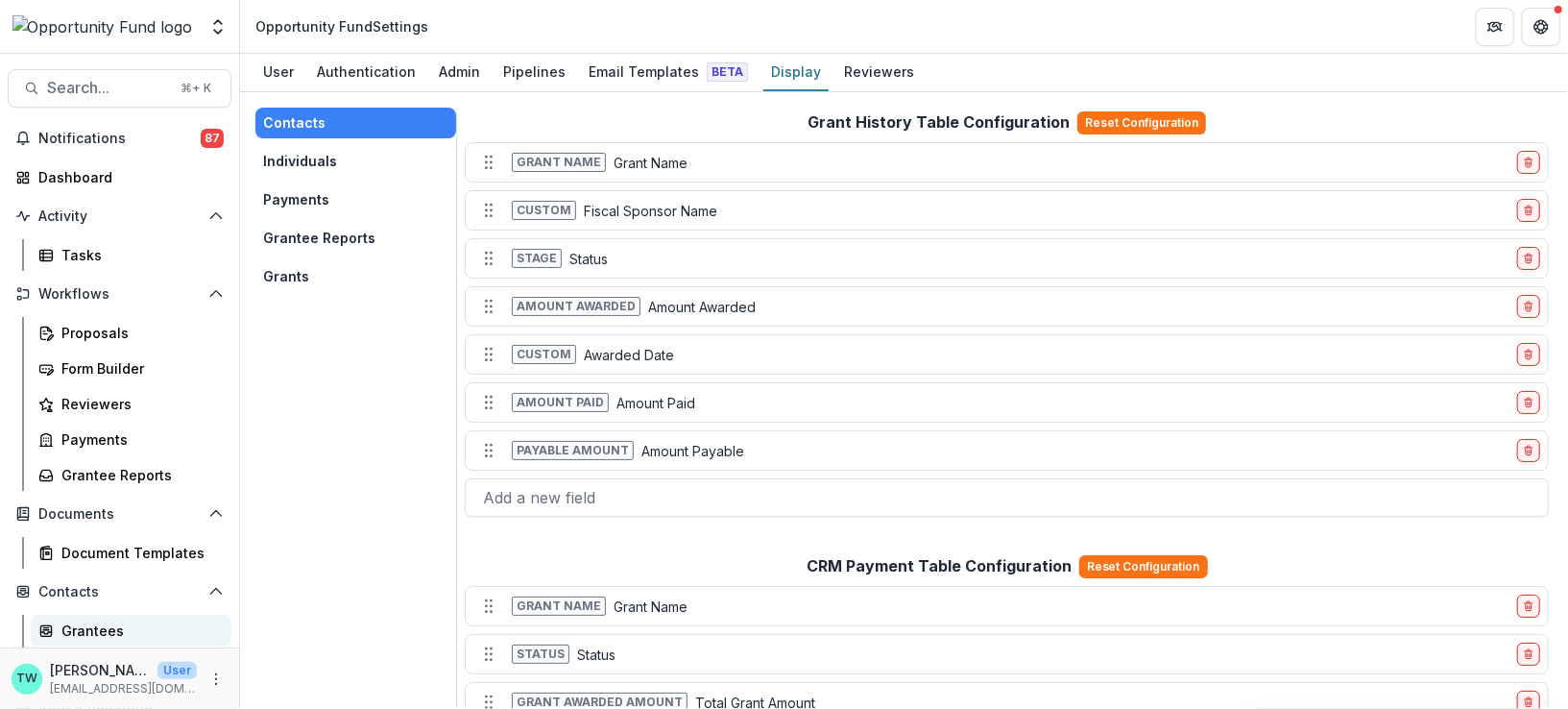
click at [80, 627] on div "Grantees" at bounding box center [139, 630] width 155 height 20
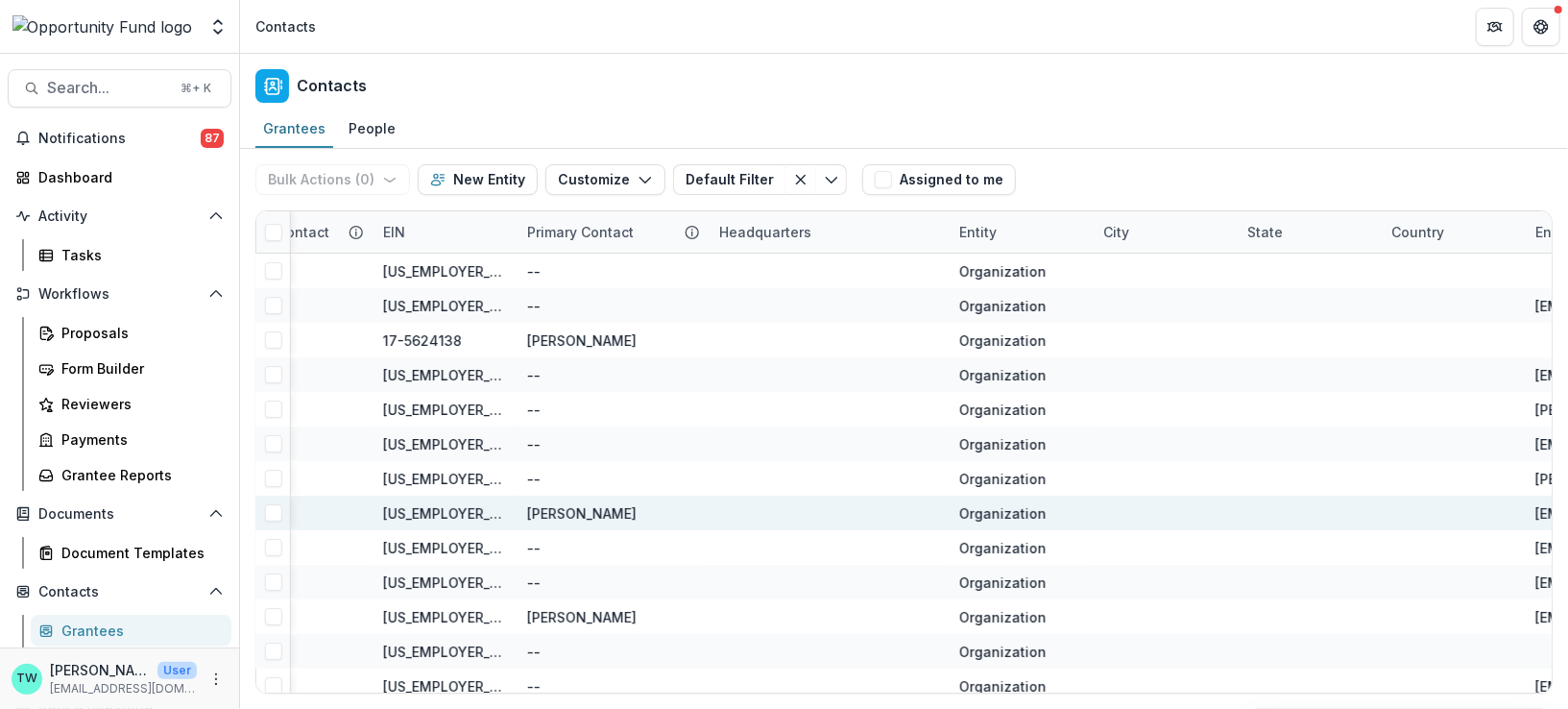
scroll to position [0, 1047]
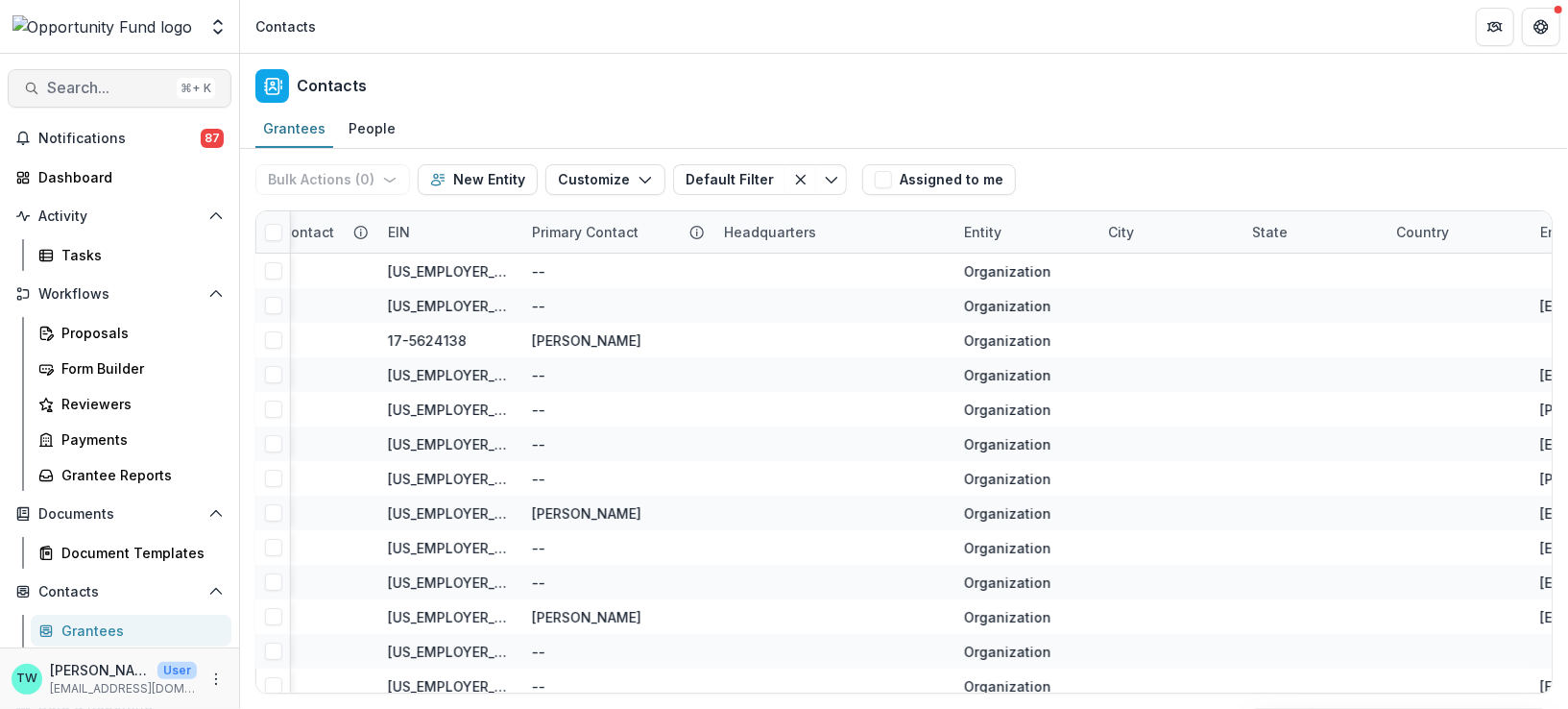
click at [119, 84] on span "Search..." at bounding box center [107, 87] width 122 height 18
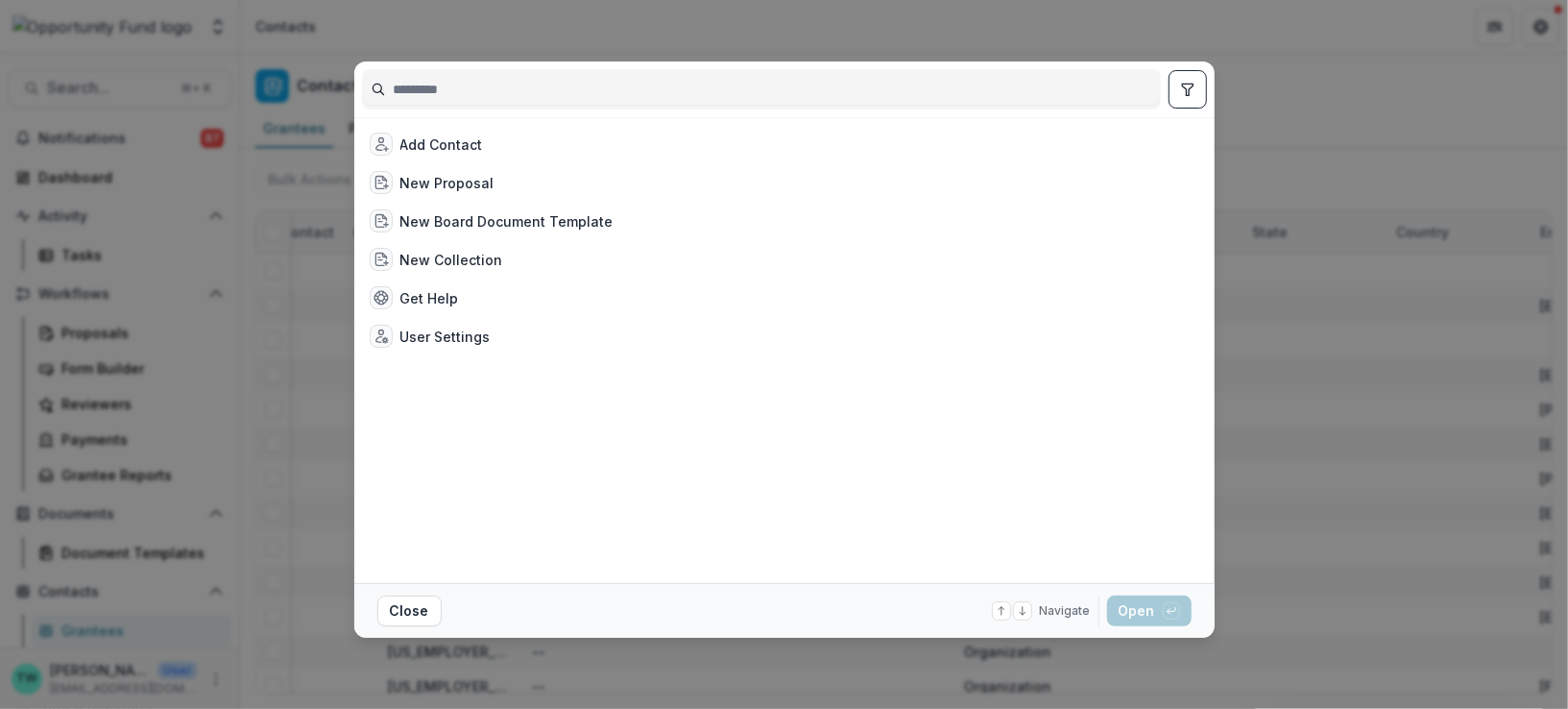
click at [433, 89] on input at bounding box center [762, 89] width 797 height 31
type input "*"
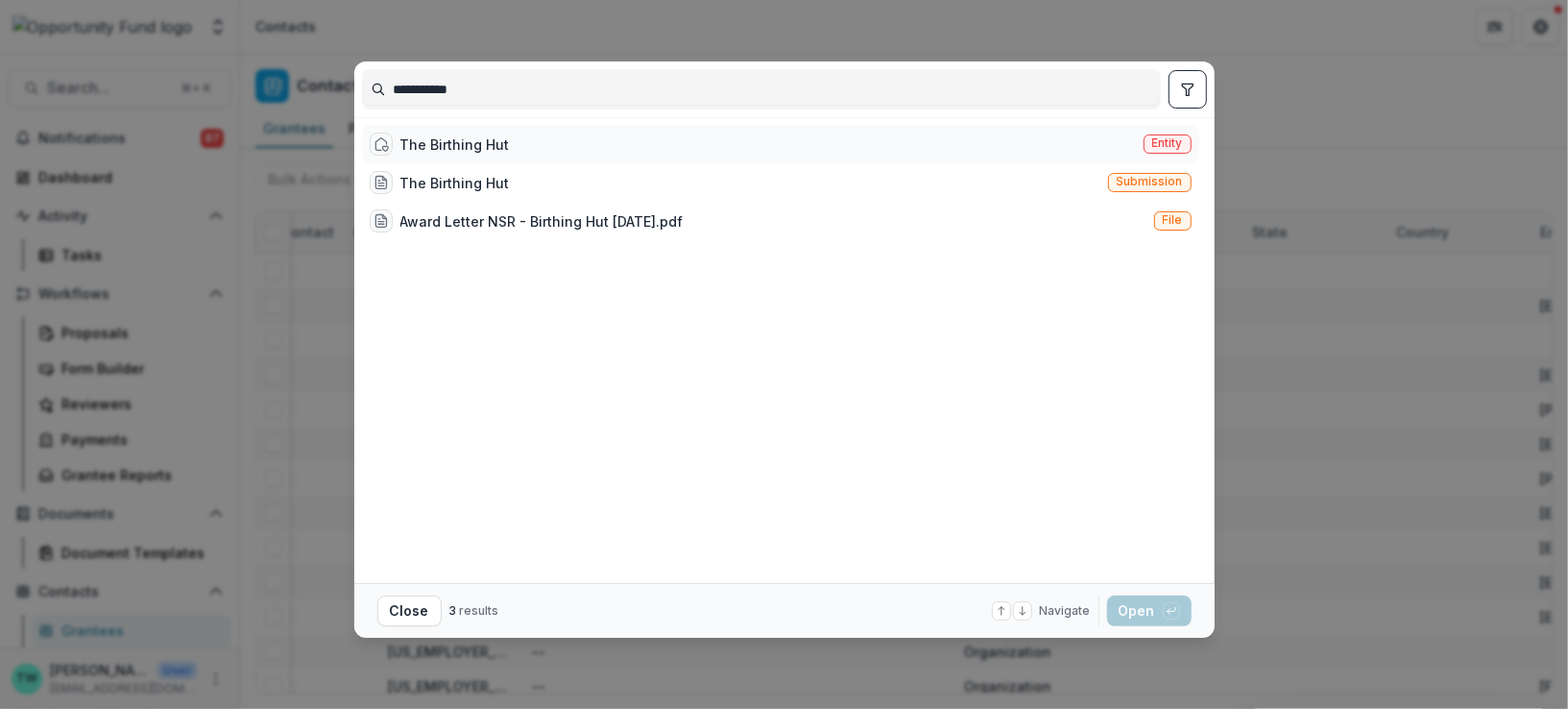
type input "**********"
click at [452, 135] on div "The Birthing Hut" at bounding box center [455, 145] width 109 height 20
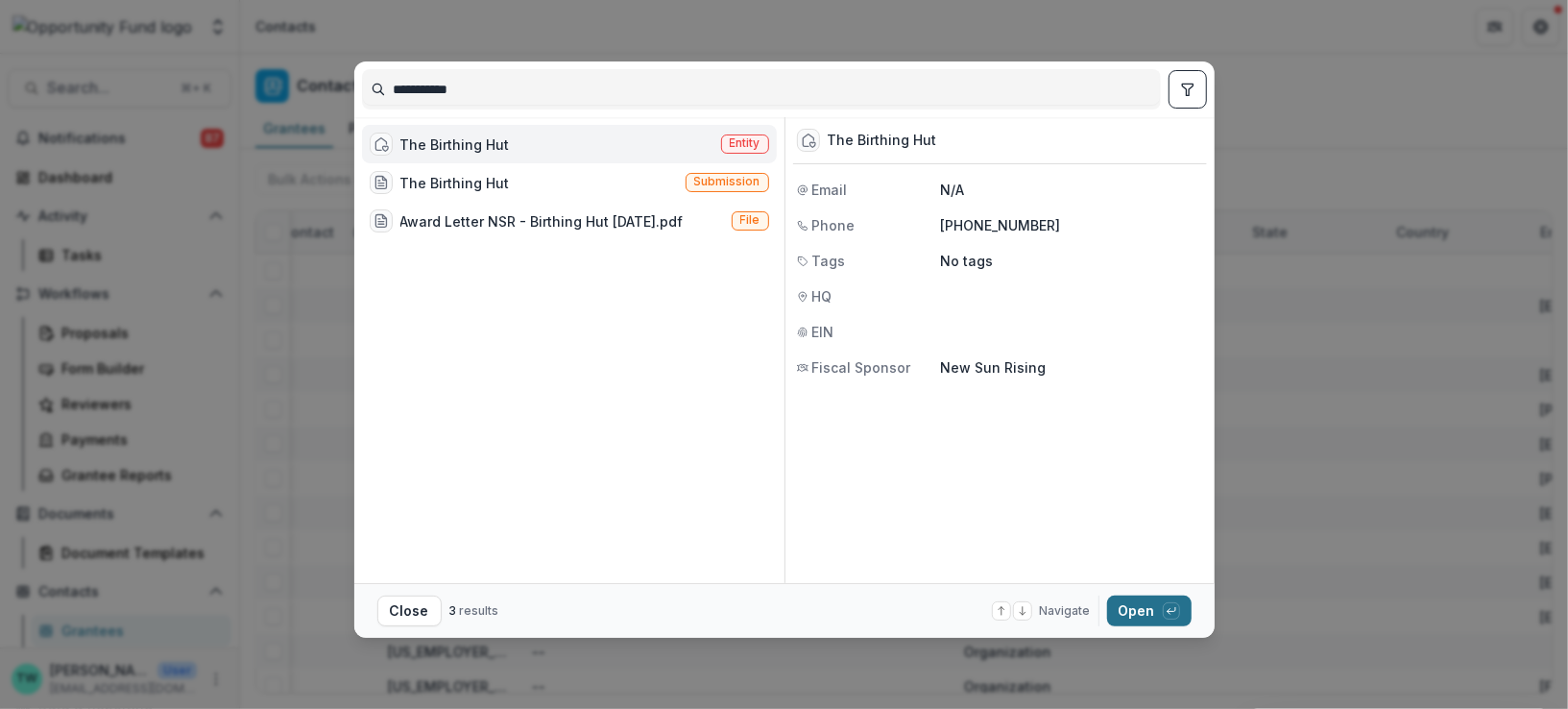
click at [1142, 611] on button "Open with enter key" at bounding box center [1148, 610] width 84 height 31
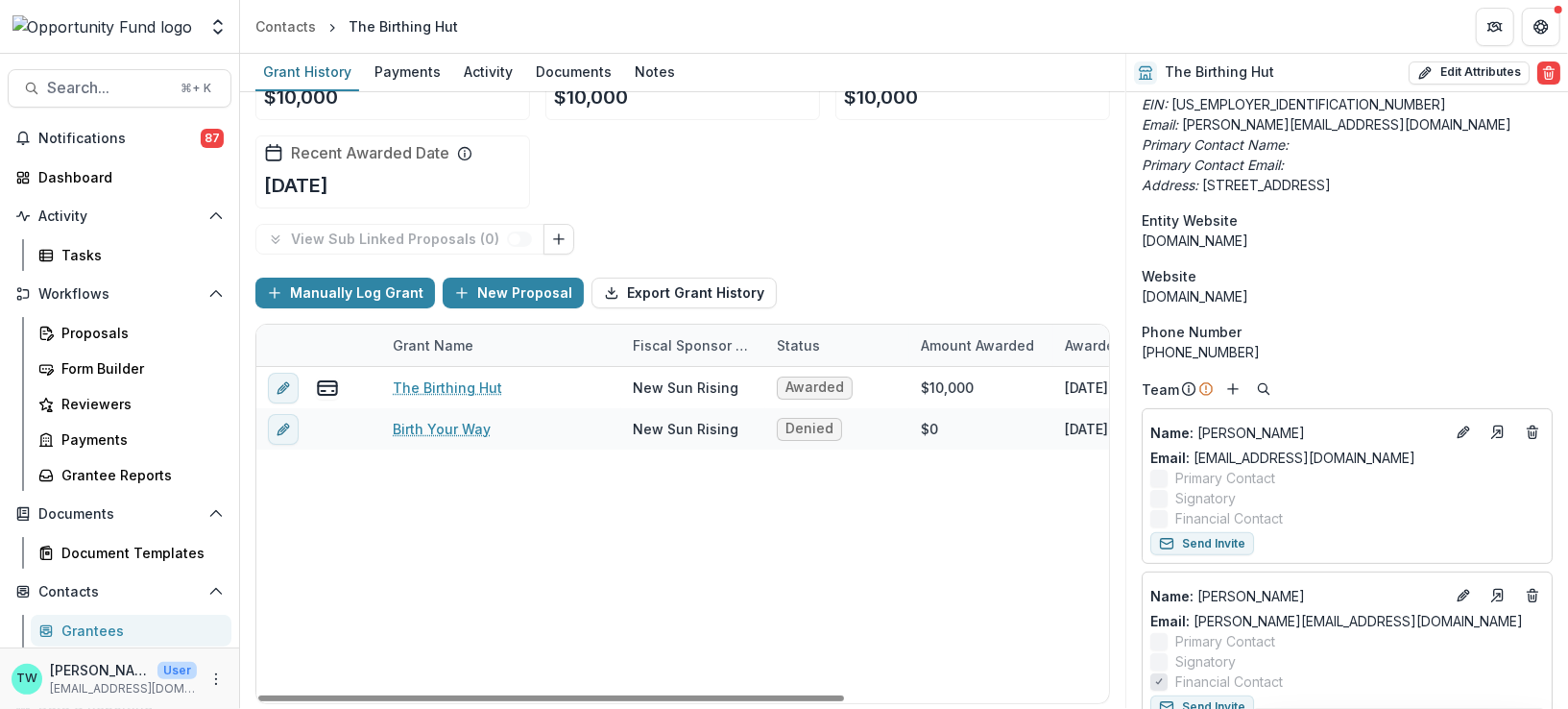
scroll to position [147, 0]
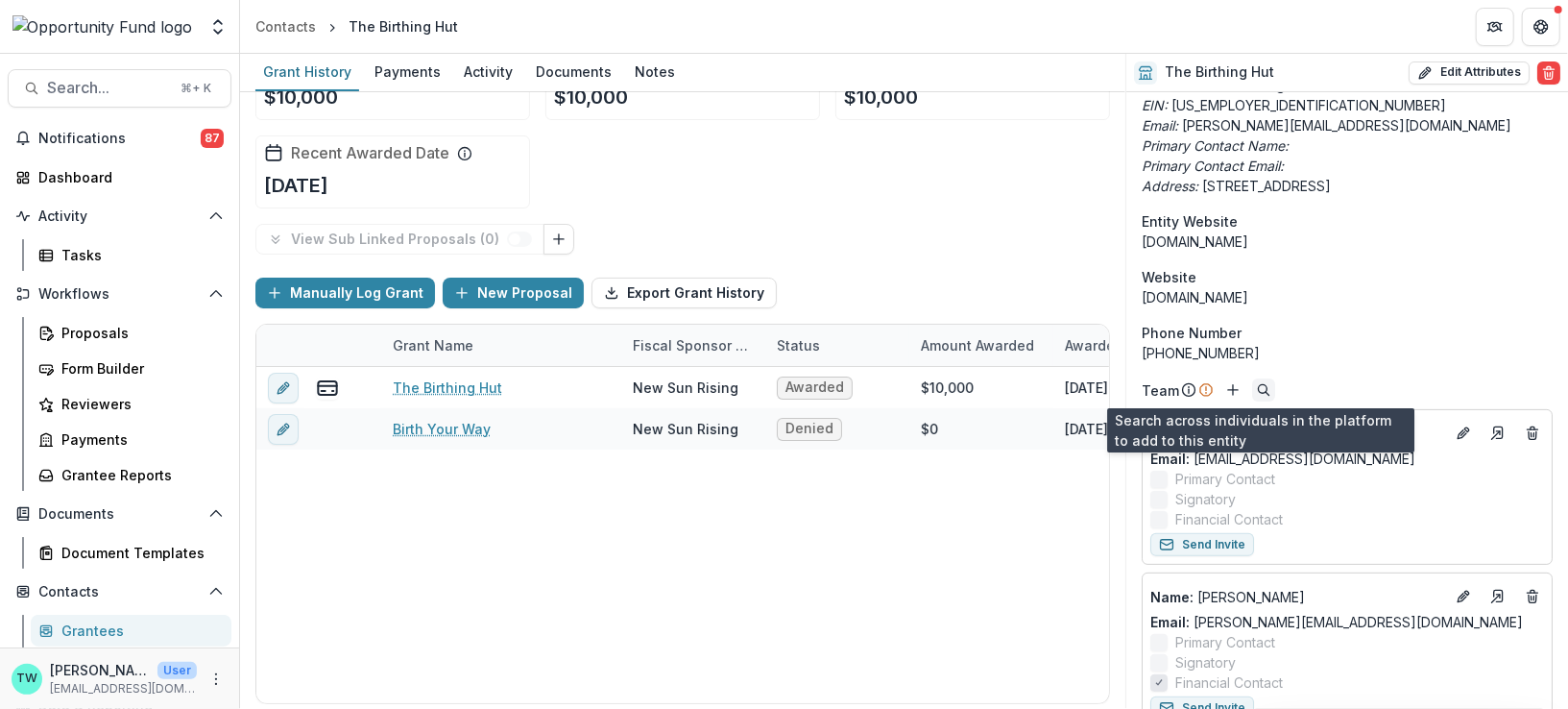
click at [1264, 393] on icon "Search" at bounding box center [1263, 389] width 15 height 15
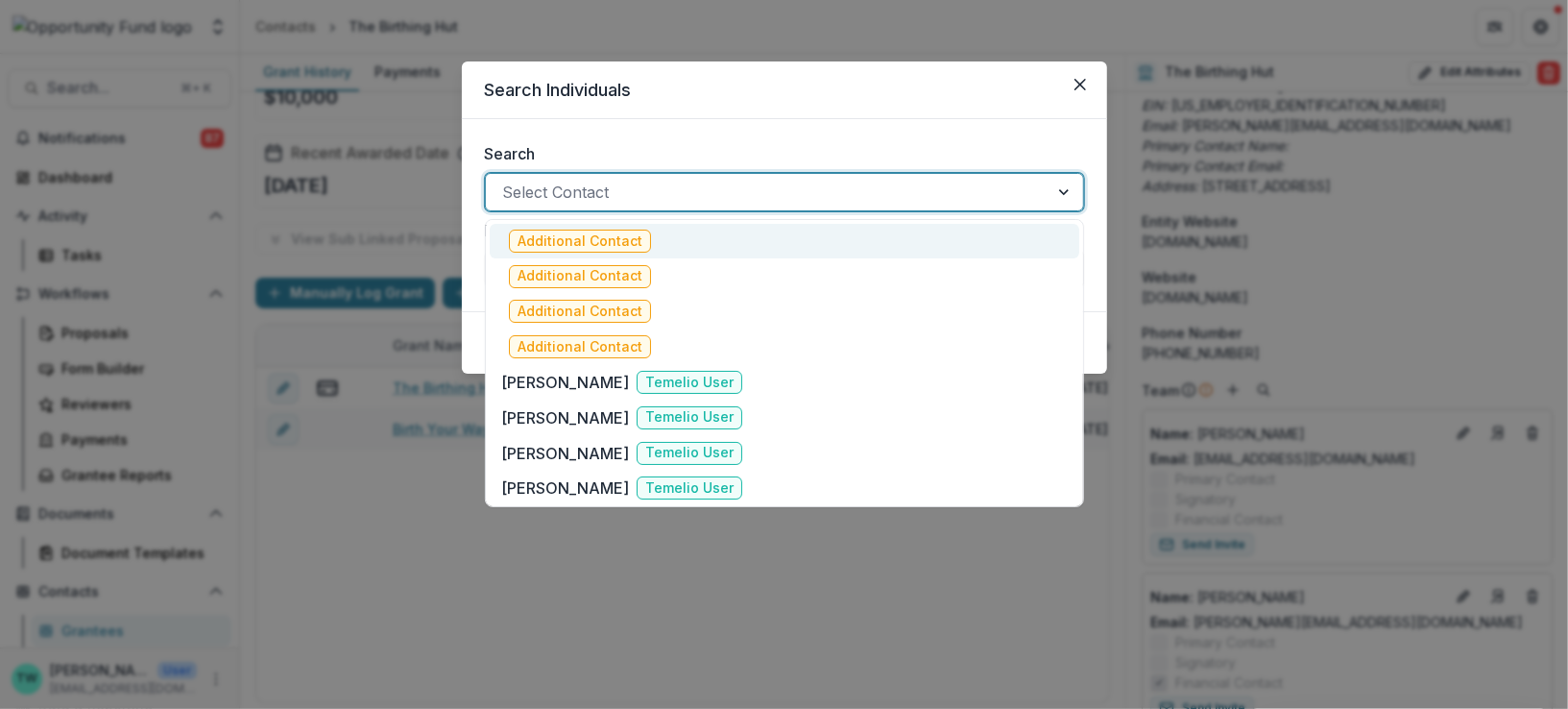
click at [562, 196] on div at bounding box center [767, 191] width 529 height 27
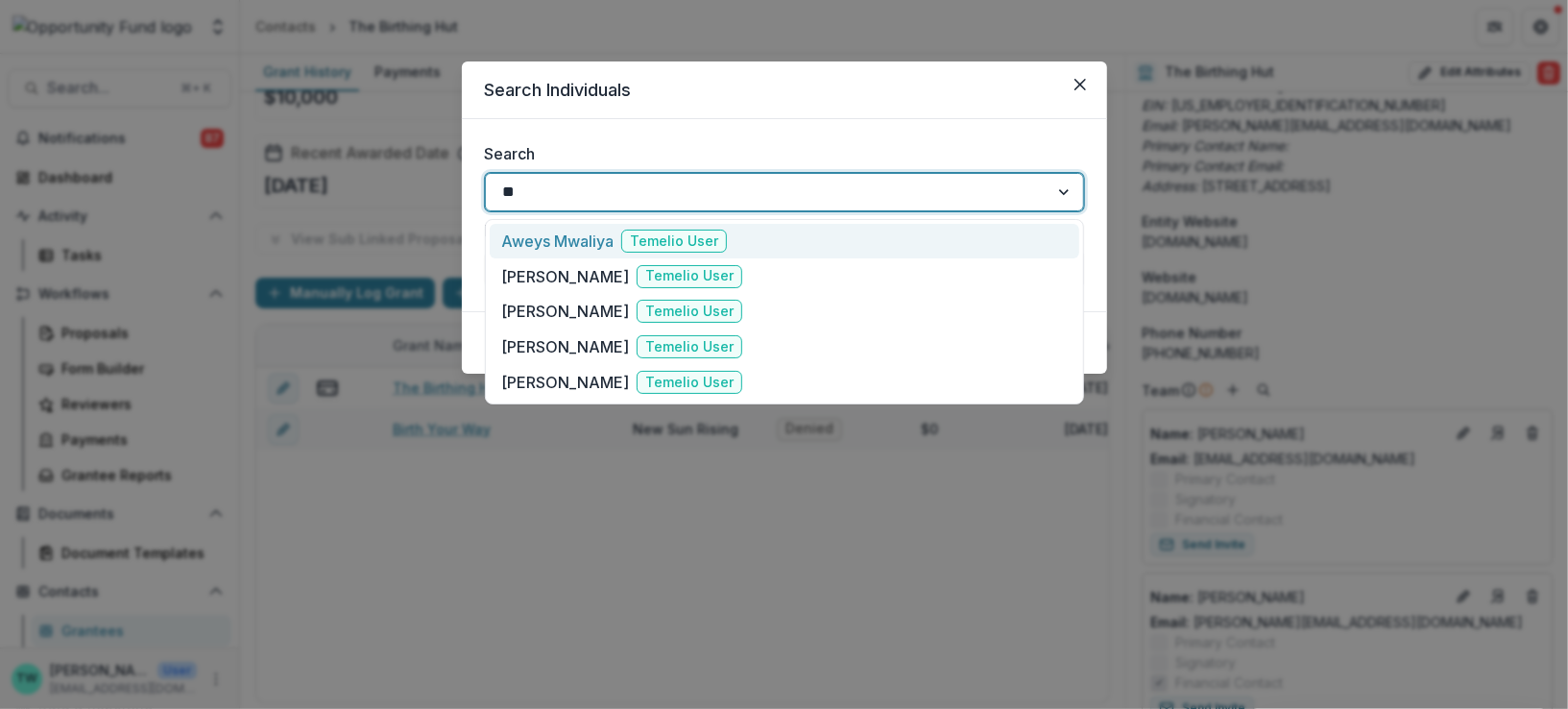
type input "*"
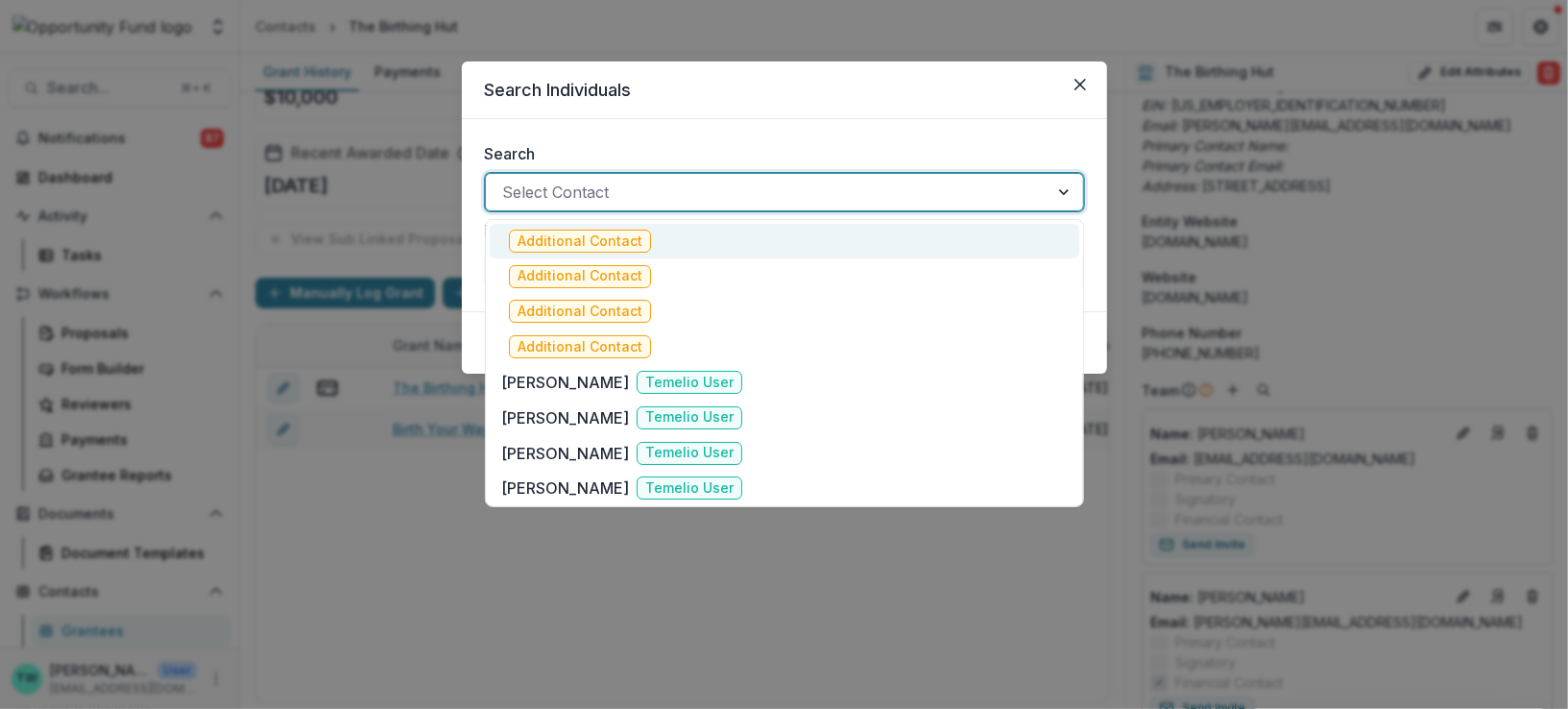
click at [594, 196] on div at bounding box center [767, 191] width 529 height 27
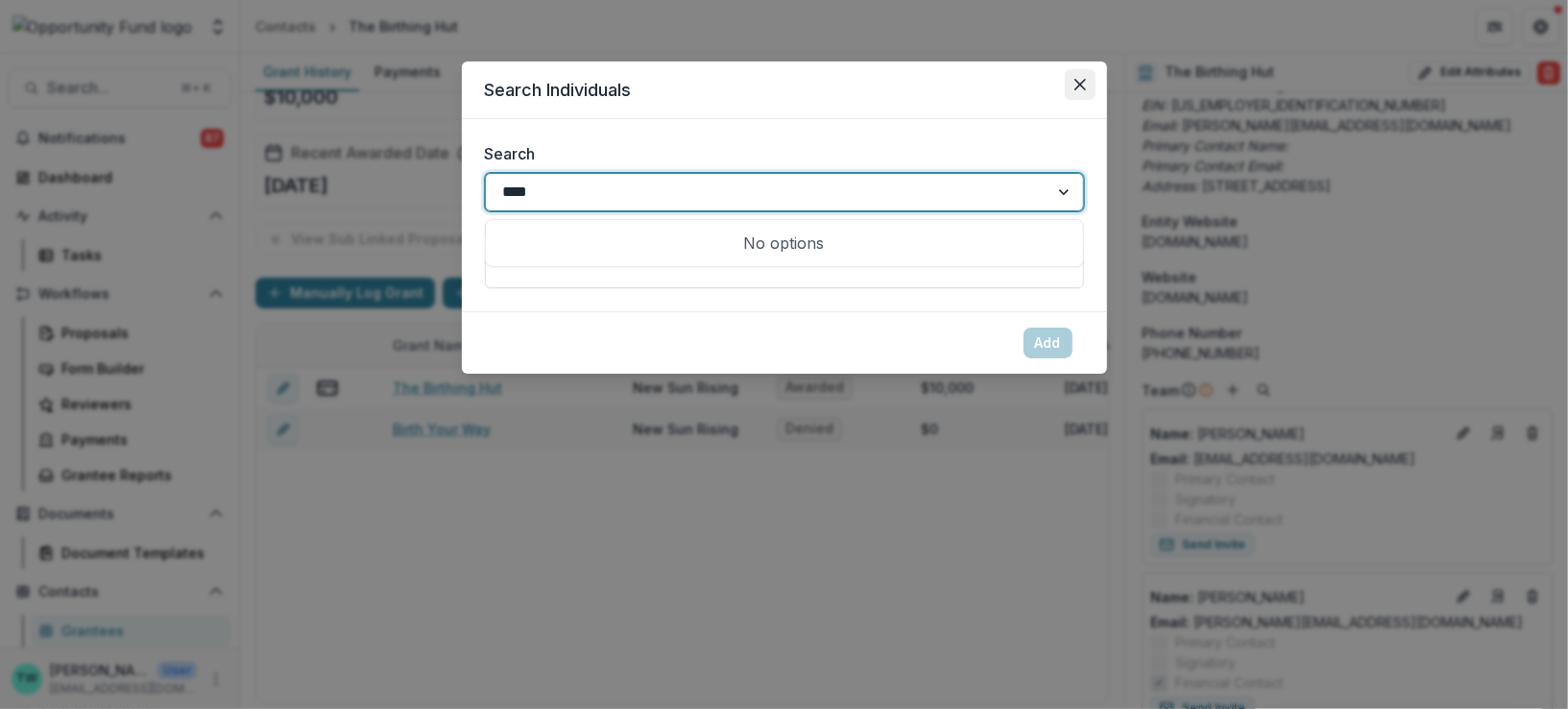
type input "****"
click at [1080, 83] on icon "Close" at bounding box center [1079, 84] width 12 height 12
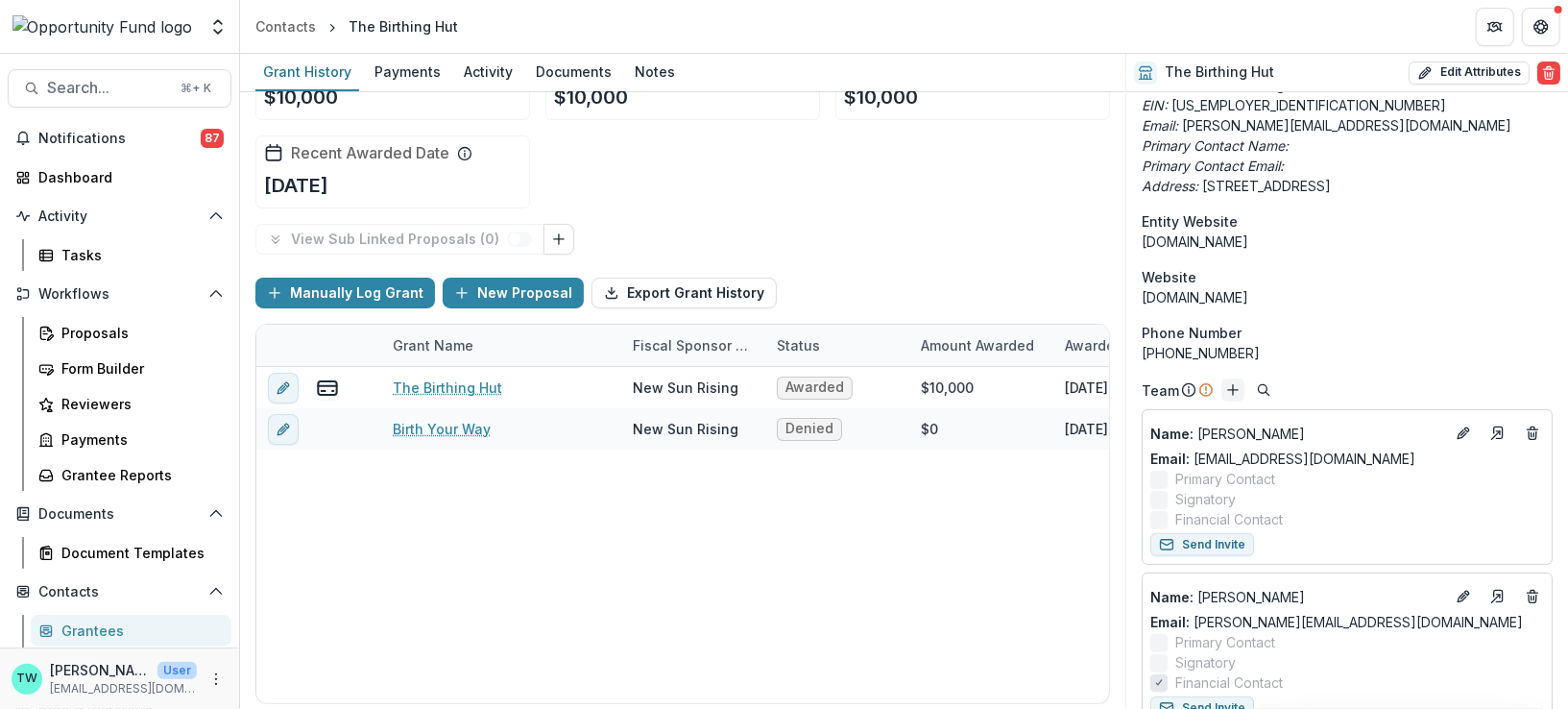
click at [1227, 387] on icon "Add" at bounding box center [1232, 389] width 15 height 15
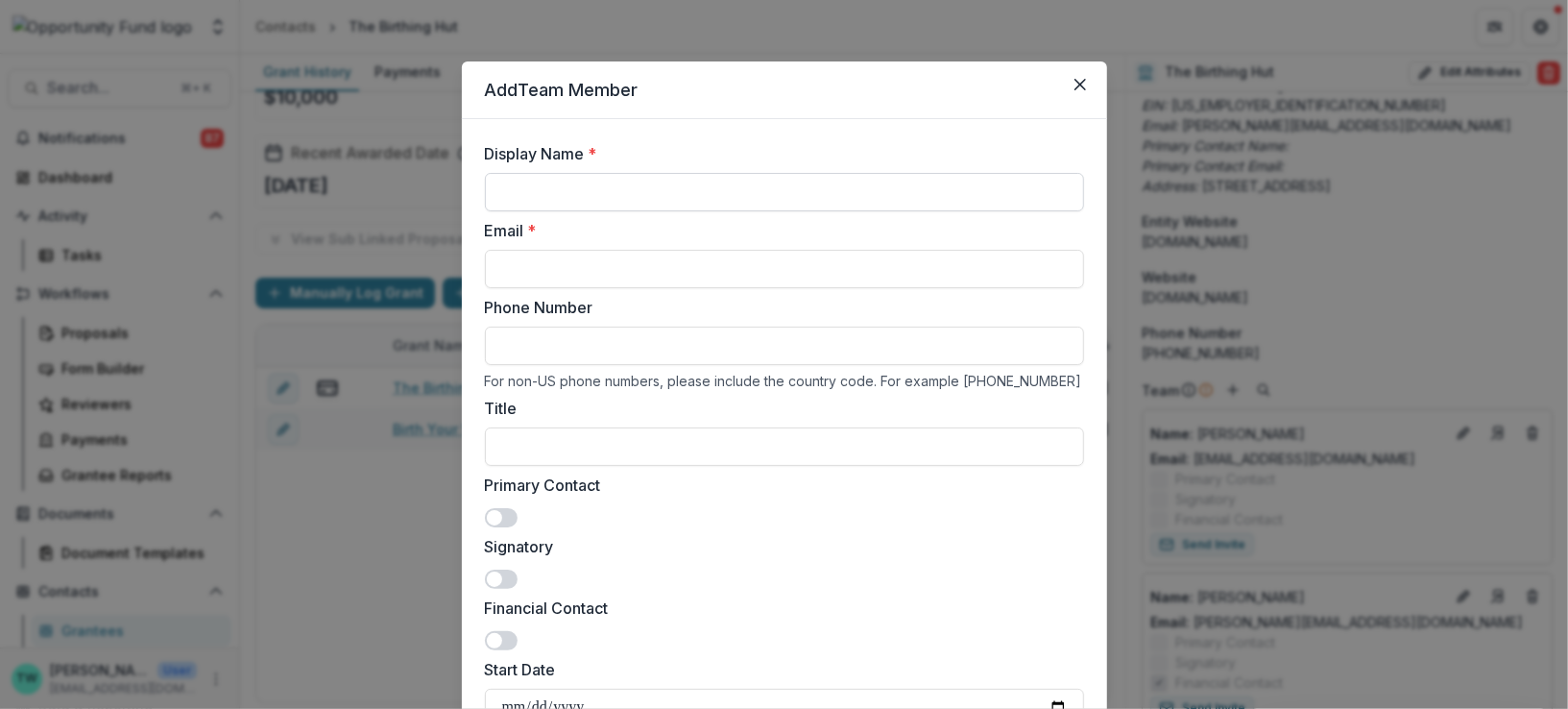
click at [546, 192] on input "Display Name *" at bounding box center [784, 191] width 599 height 39
click at [756, 98] on header "Add Team Member" at bounding box center [784, 90] width 646 height 58
click at [715, 486] on label "Primary Contact" at bounding box center [779, 484] width 588 height 23
click at [576, 268] on input "Email *" at bounding box center [784, 269] width 599 height 39
paste input "**********"
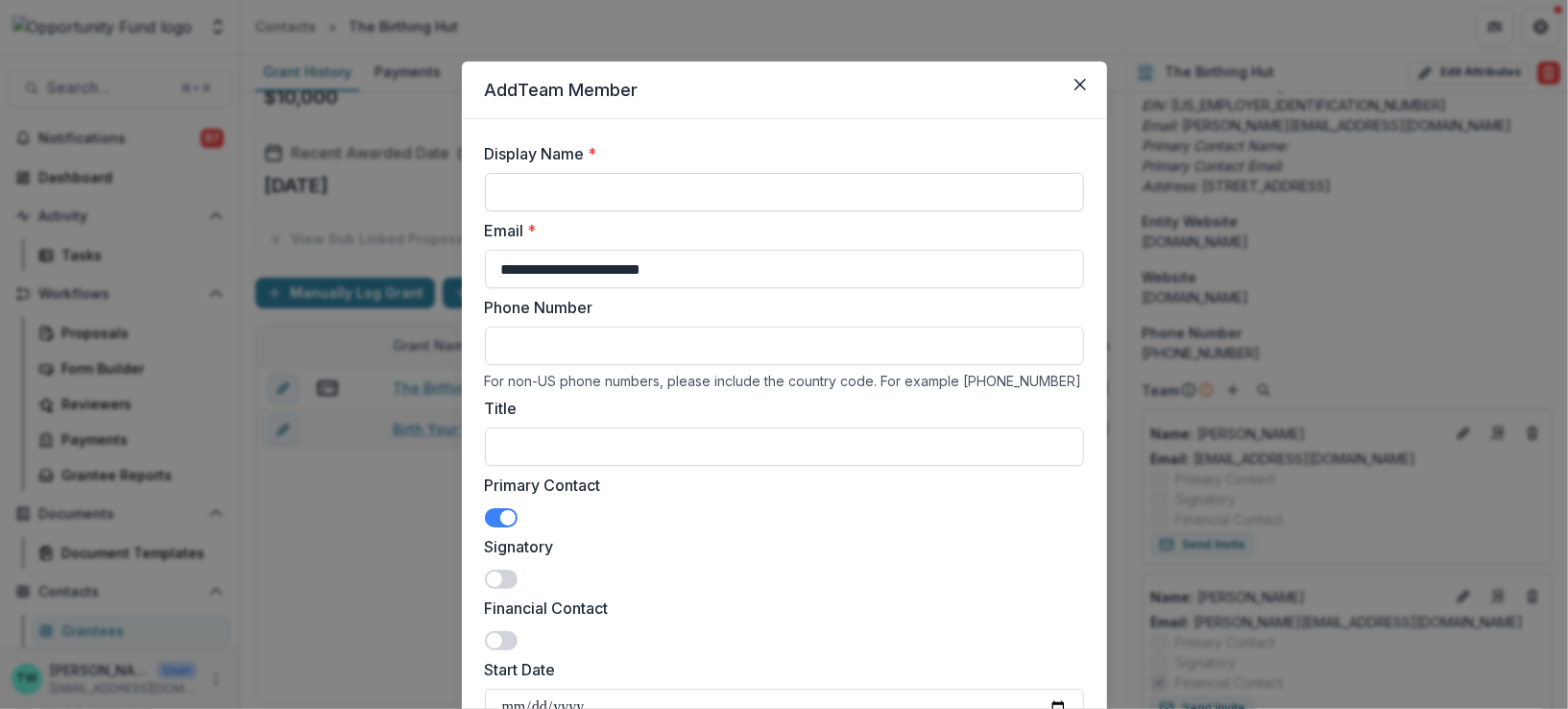
type input "**********"
click at [562, 187] on input "Display Name *" at bounding box center [784, 191] width 599 height 39
click at [585, 188] on input "Display Name *" at bounding box center [784, 191] width 599 height 39
paste input "**********"
type input "**********"
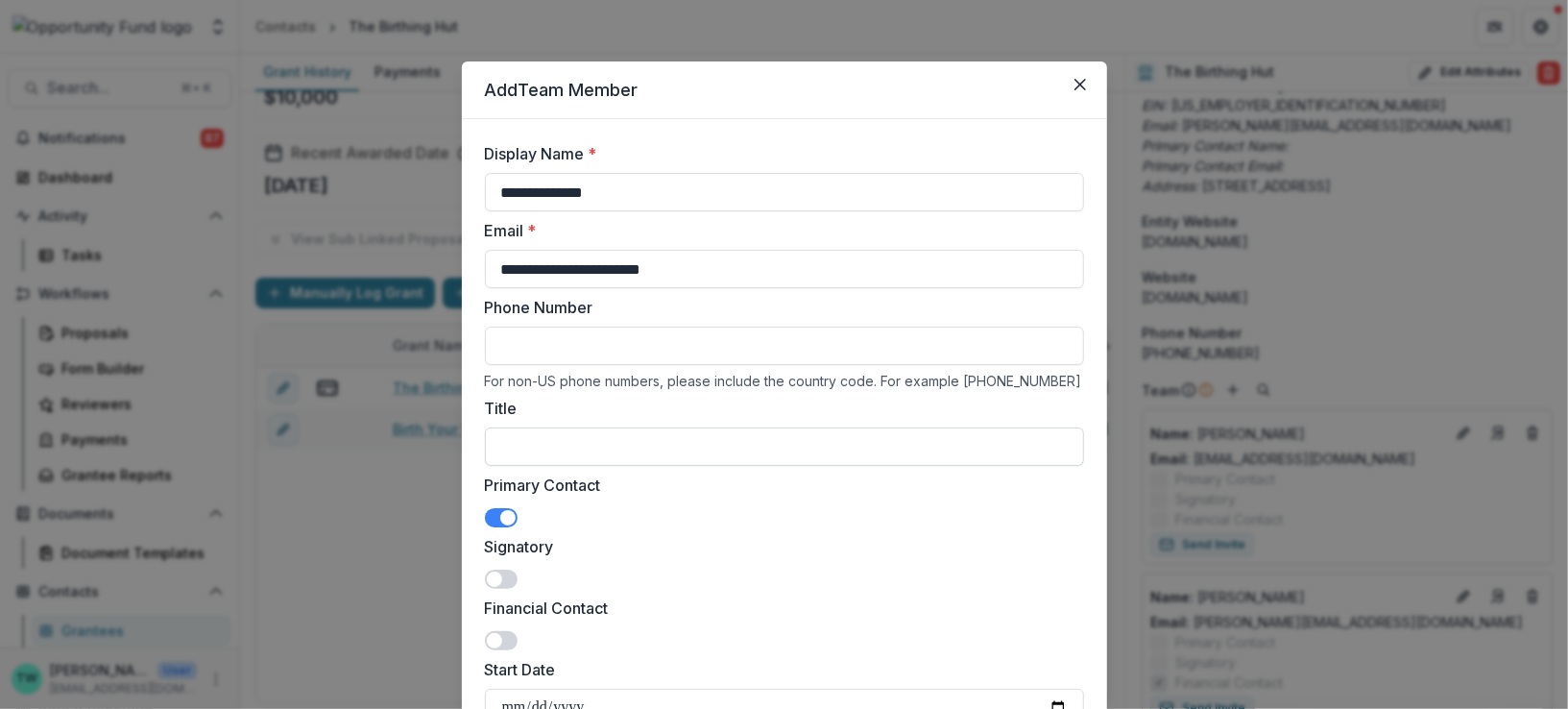
click at [571, 447] on input "Title" at bounding box center [784, 446] width 599 height 39
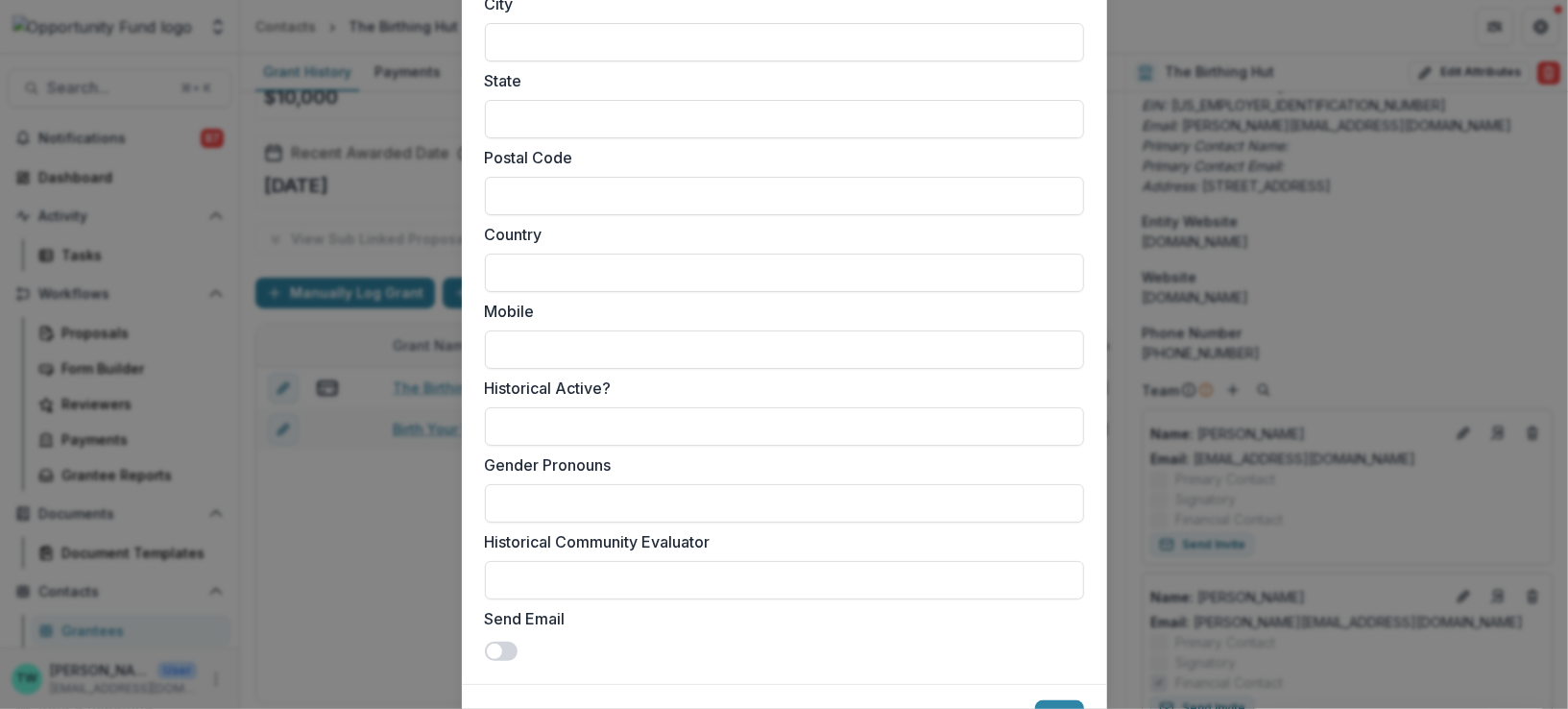
scroll to position [1592, 0]
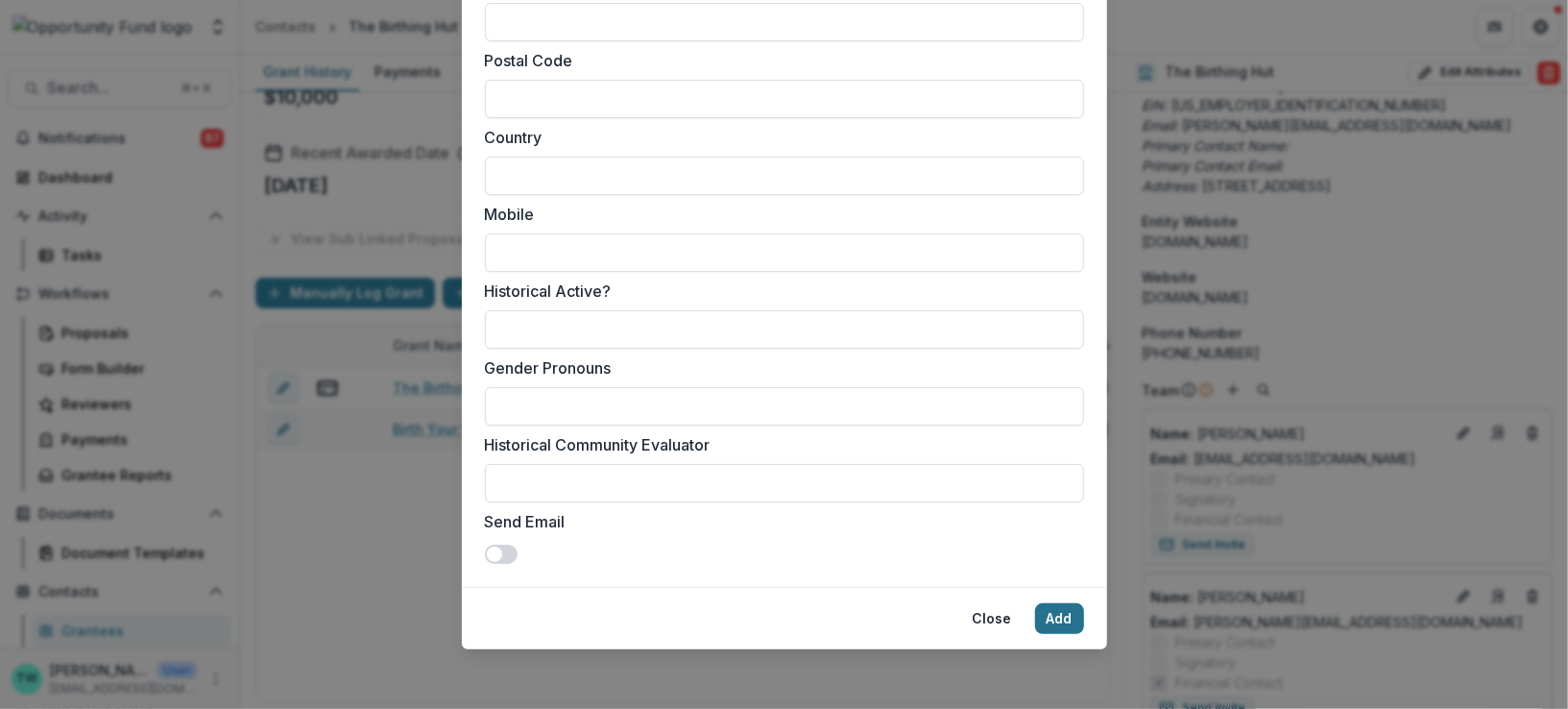
type input "*******"
click at [1045, 621] on button "Add" at bounding box center [1059, 618] width 49 height 31
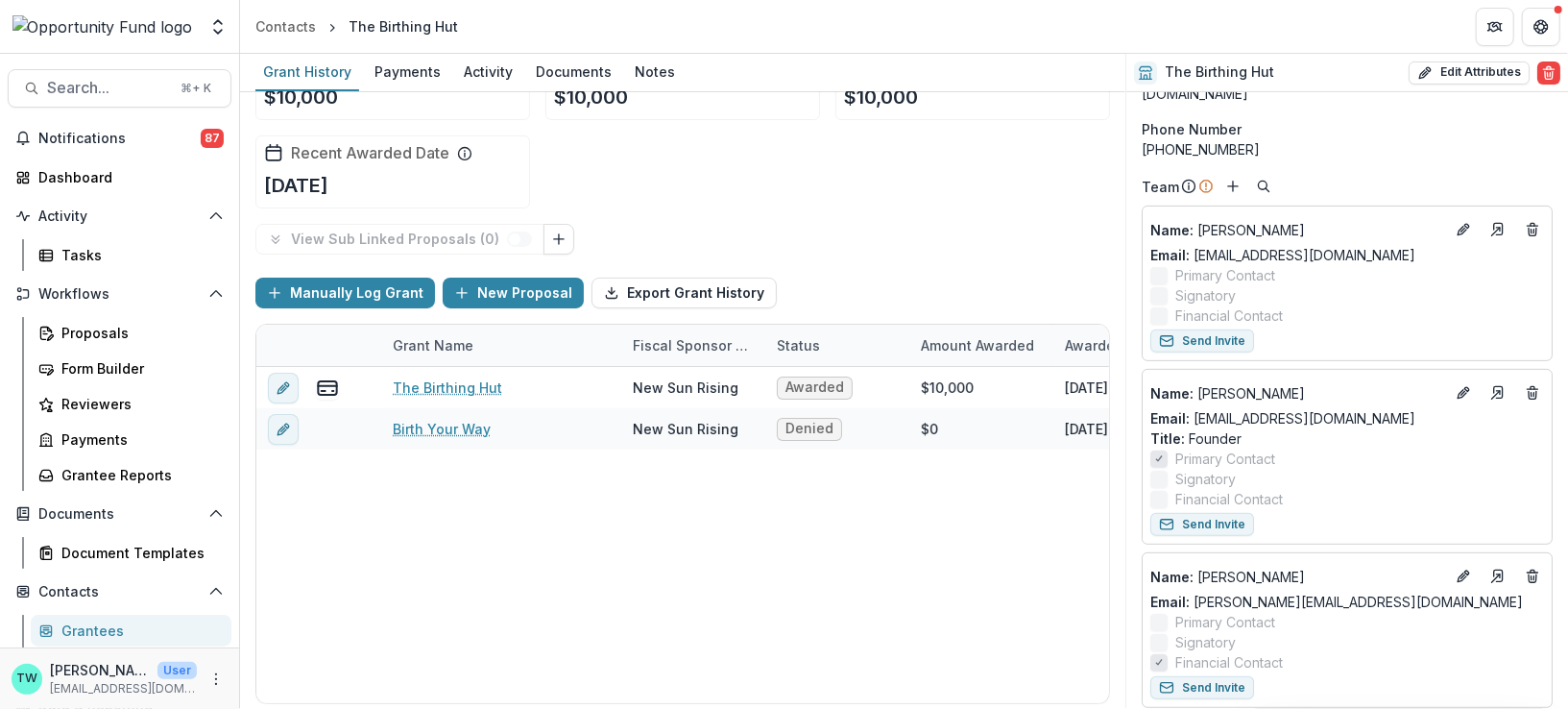
scroll to position [349, 0]
click at [1458, 234] on icon "Edit" at bounding box center [1463, 230] width 15 height 15
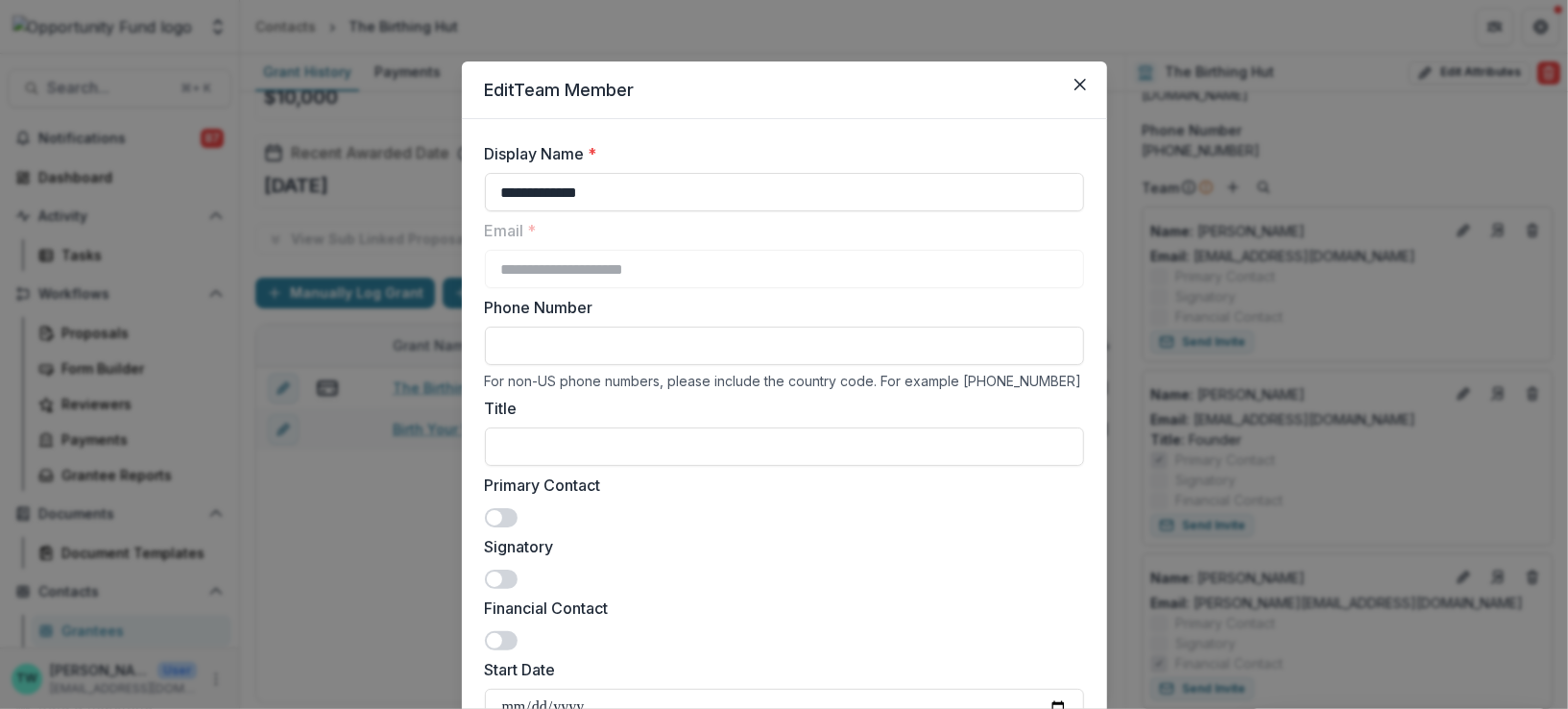
click at [505, 645] on span at bounding box center [501, 640] width 33 height 19
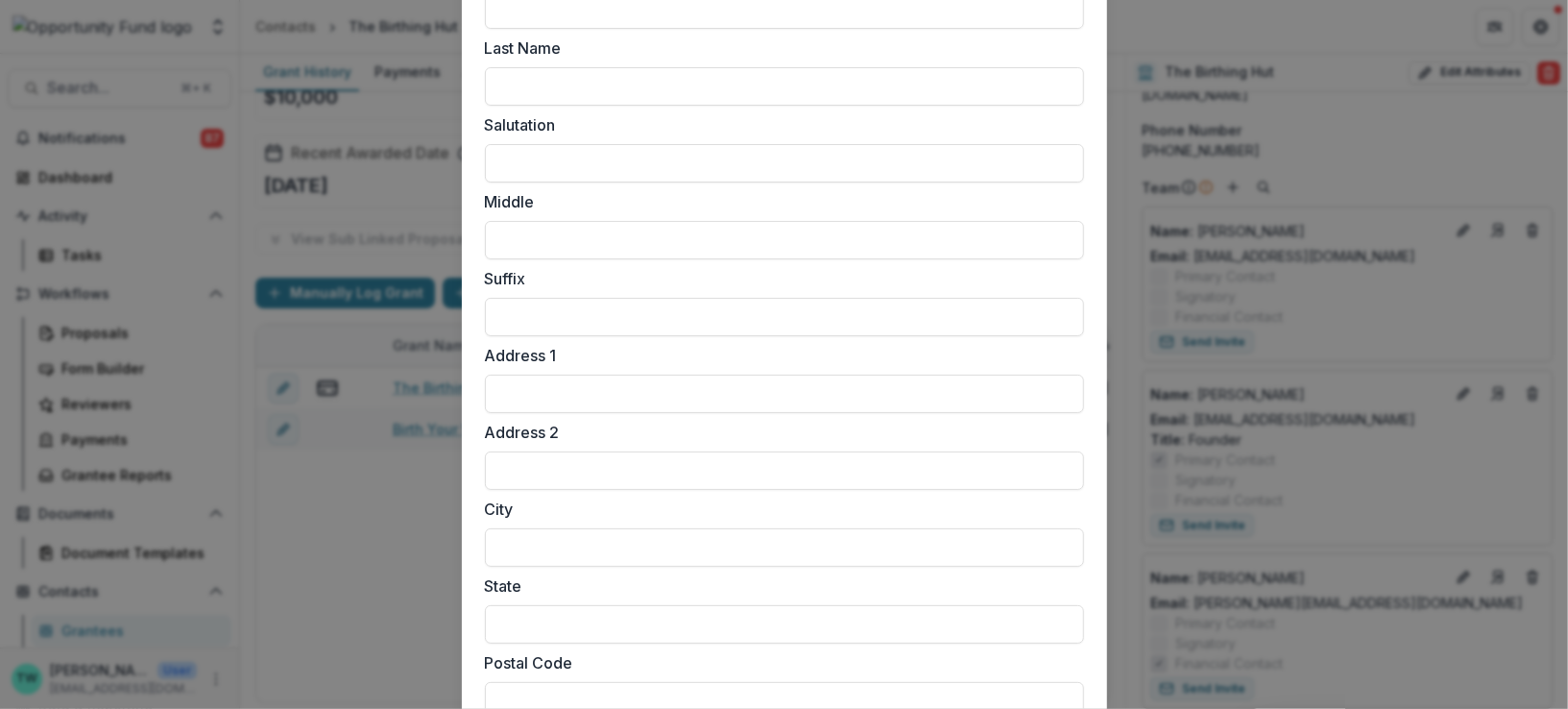
scroll to position [1530, 0]
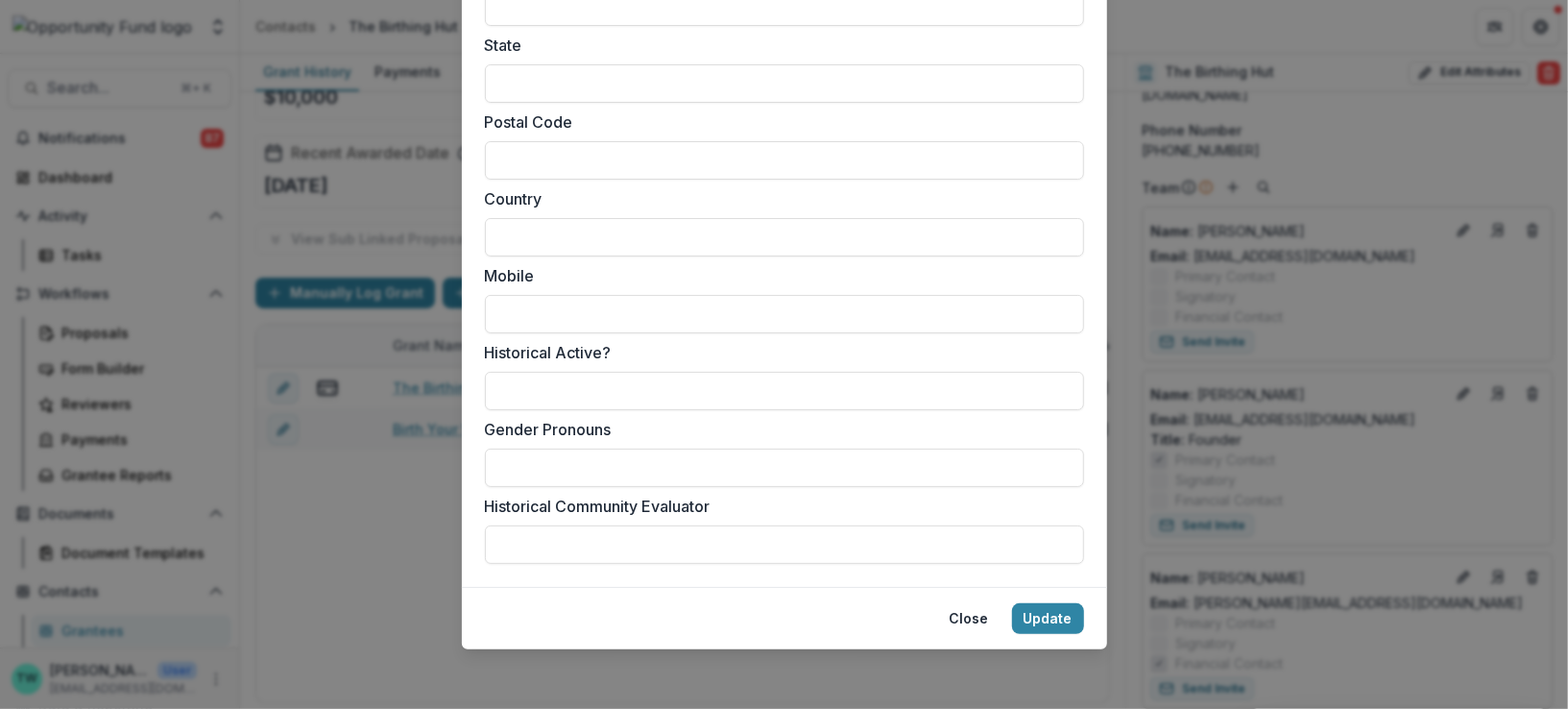
click at [1032, 631] on footer "Close Update" at bounding box center [784, 618] width 646 height 62
click at [1036, 604] on button "Update" at bounding box center [1048, 618] width 72 height 31
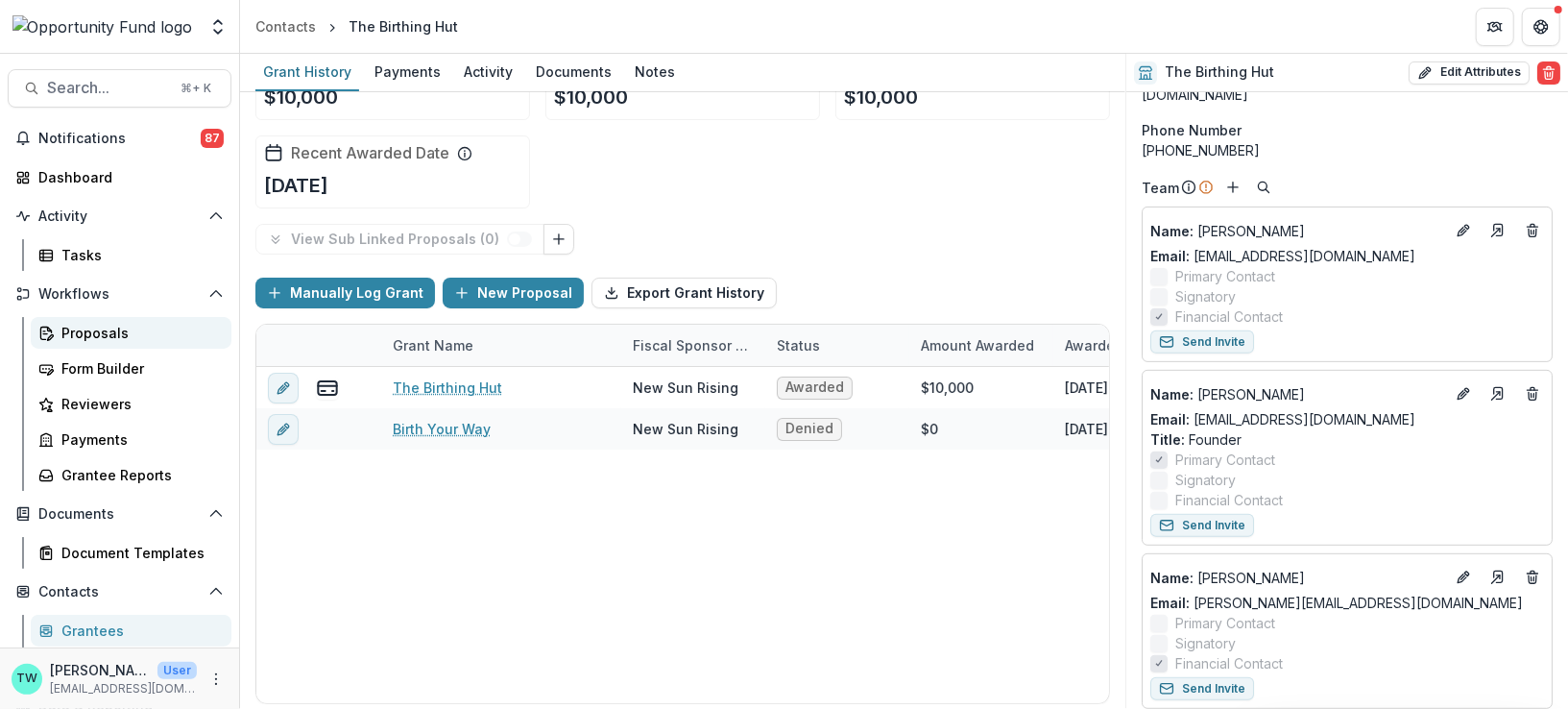
click at [98, 322] on div "Proposals" at bounding box center [139, 332] width 155 height 20
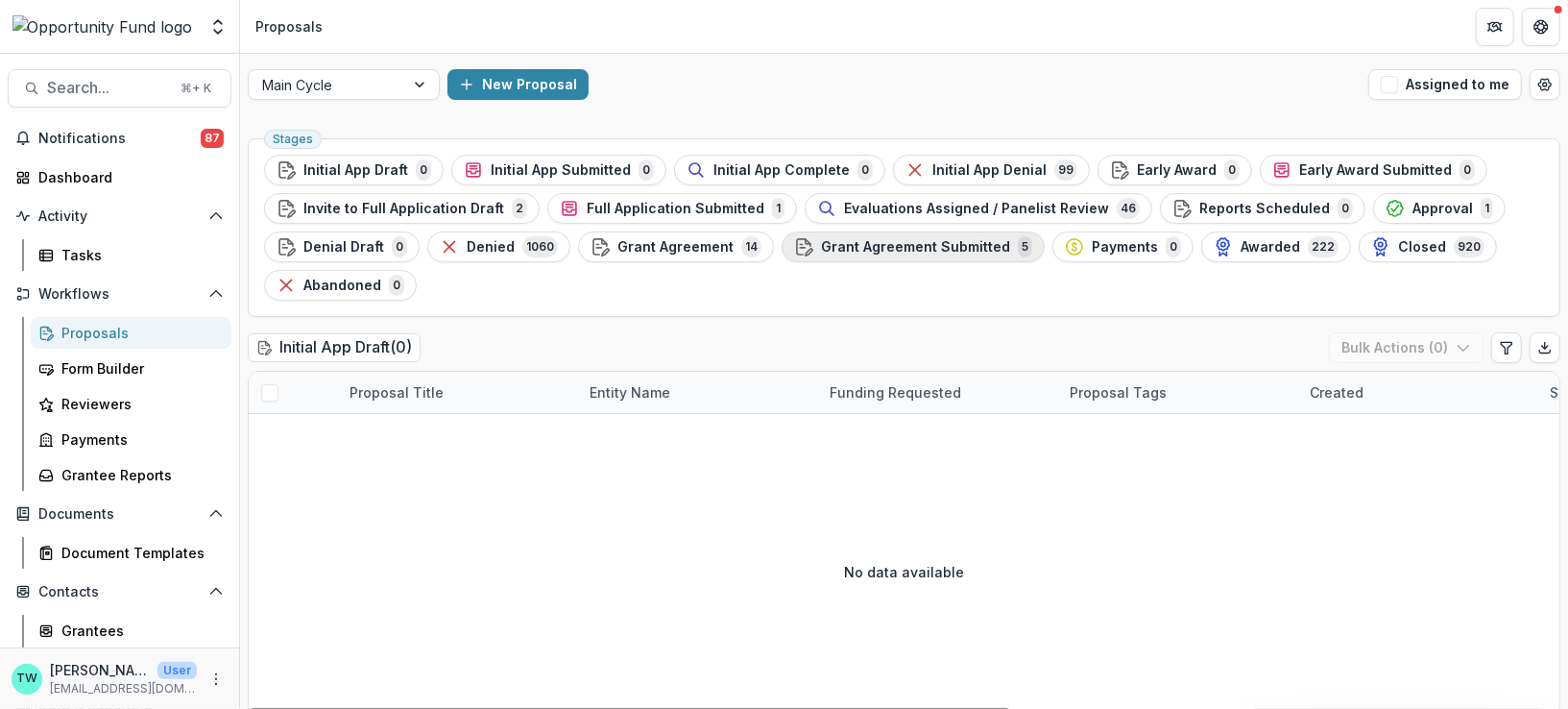
click at [880, 243] on span "Grant Agreement Submitted" at bounding box center [915, 247] width 189 height 16
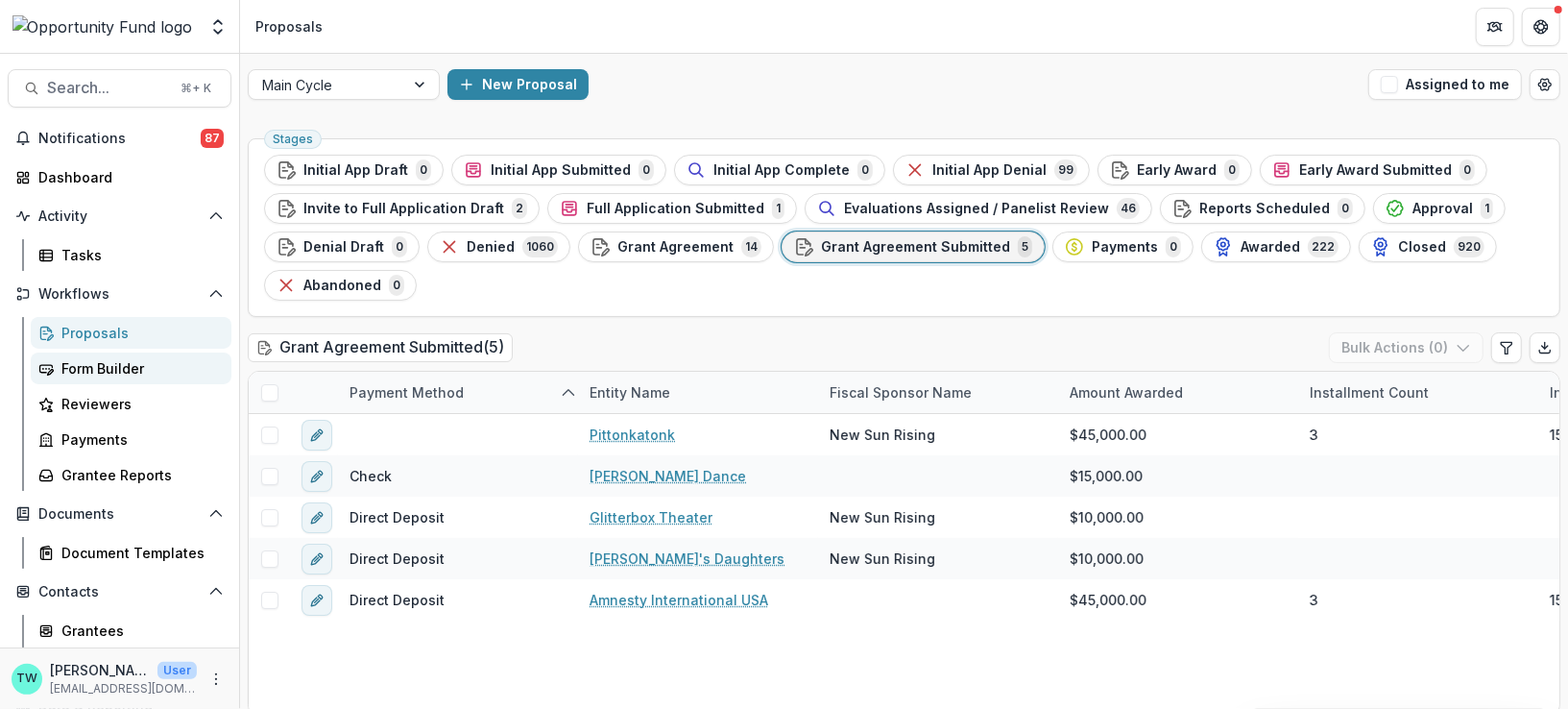
click at [93, 360] on div "Form Builder" at bounding box center [139, 368] width 155 height 20
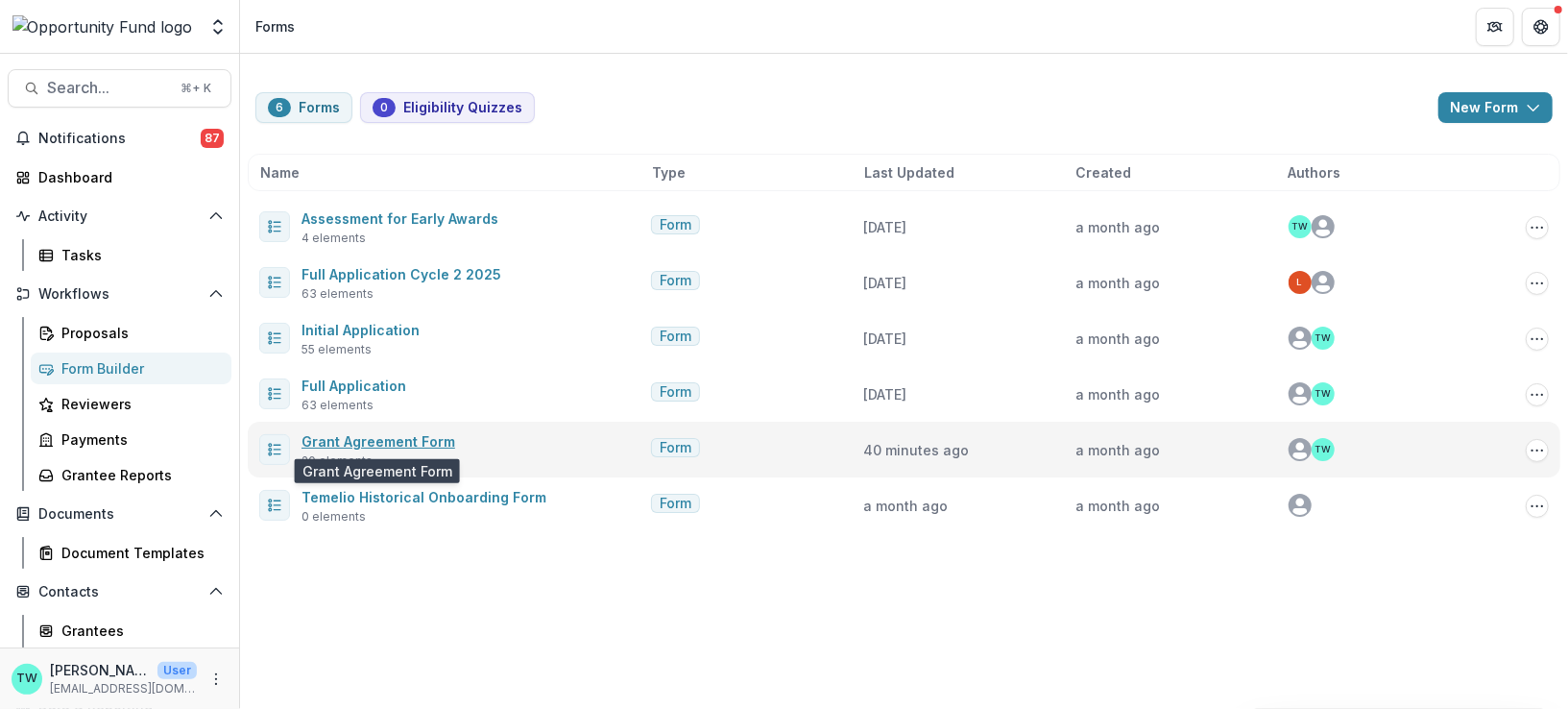
click at [408, 436] on link "Grant Agreement Form" at bounding box center [378, 441] width 154 height 16
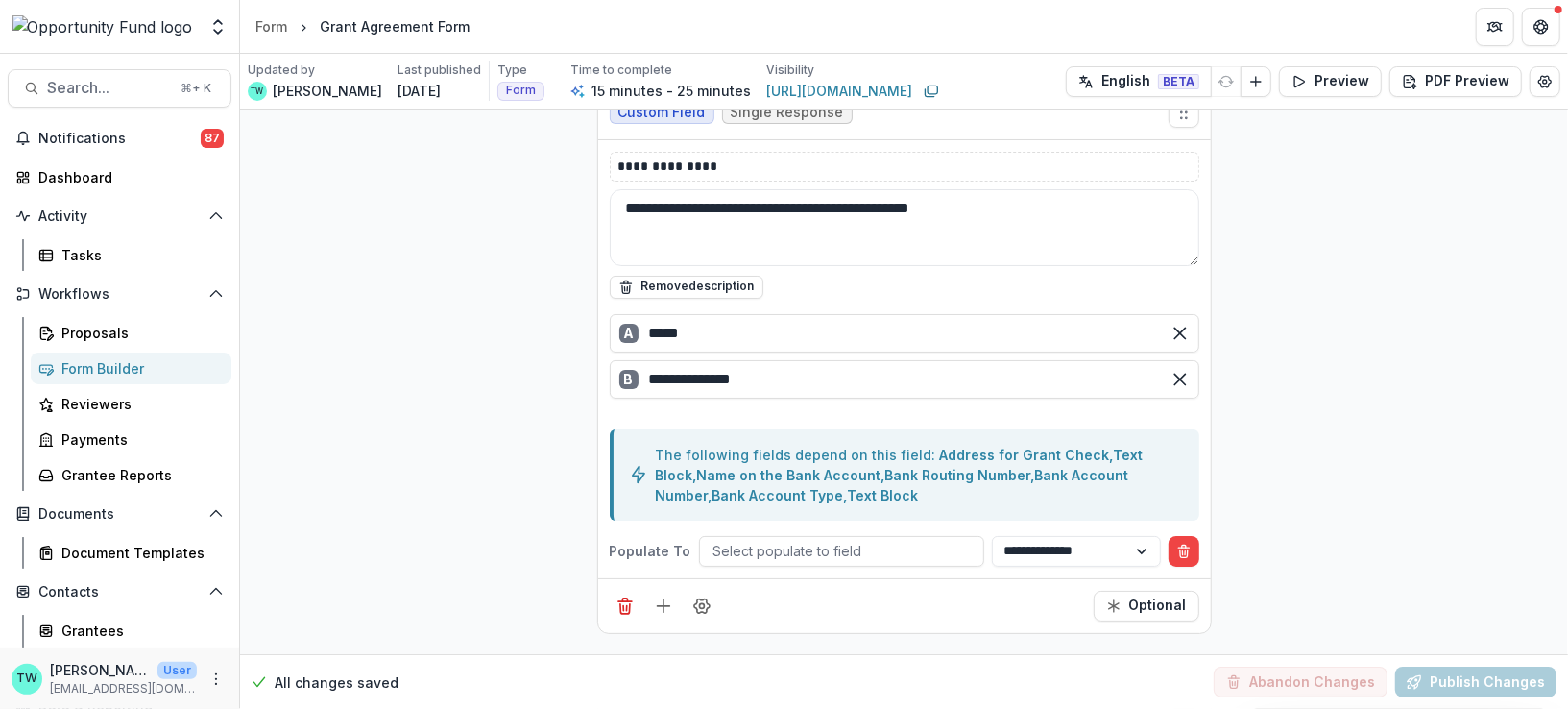
scroll to position [4677, 0]
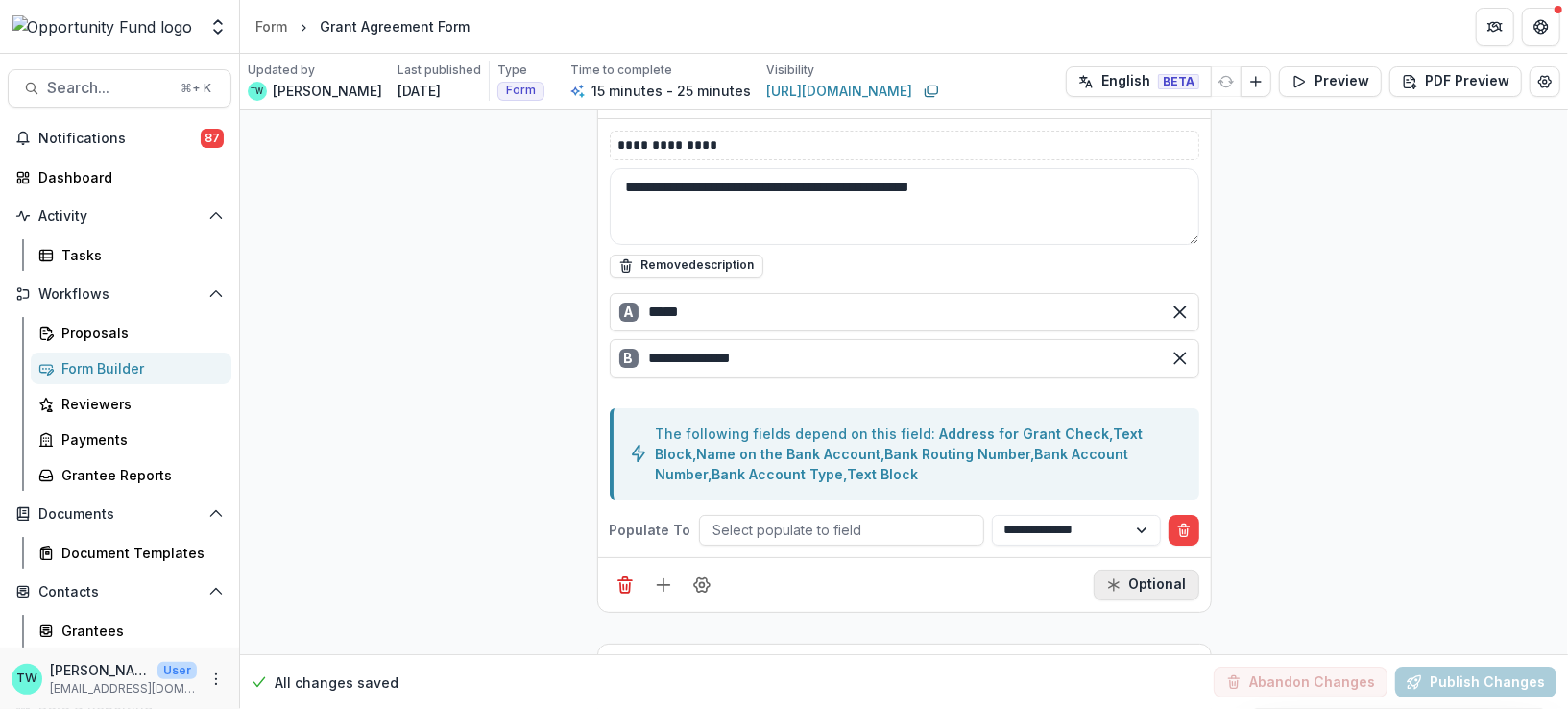
click at [1141, 569] on button "Optional" at bounding box center [1146, 584] width 106 height 31
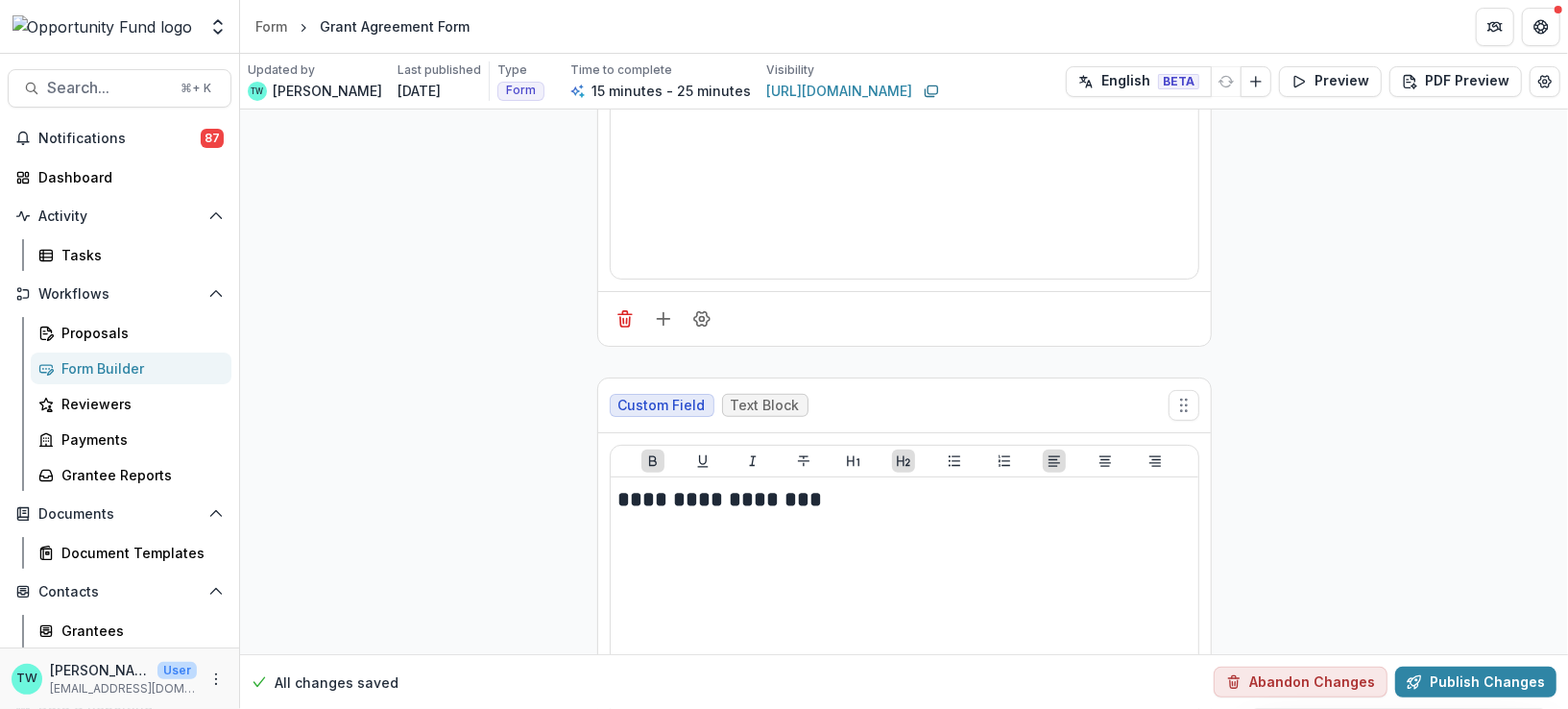
scroll to position [0, 0]
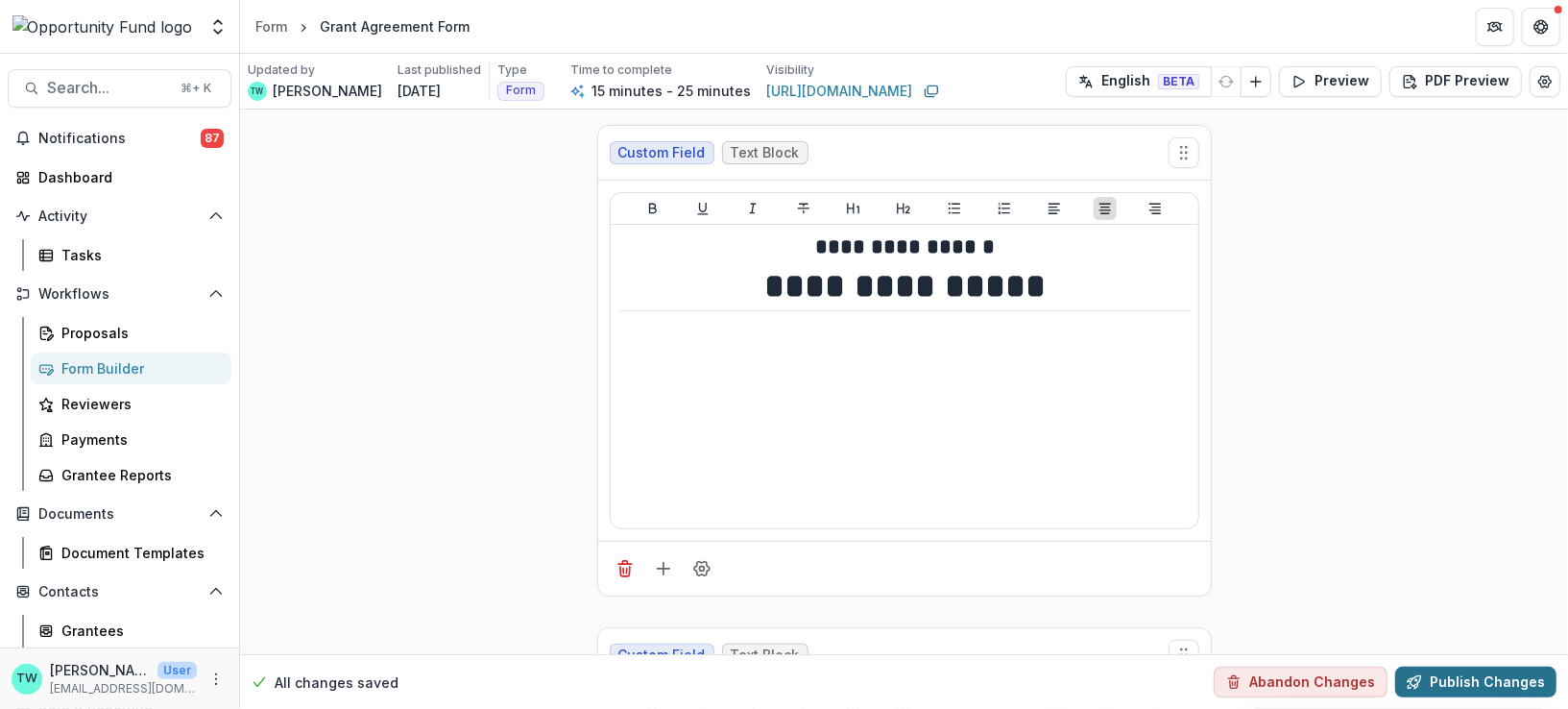
click at [1459, 696] on button "Publish Changes" at bounding box center [1476, 681] width 162 height 31
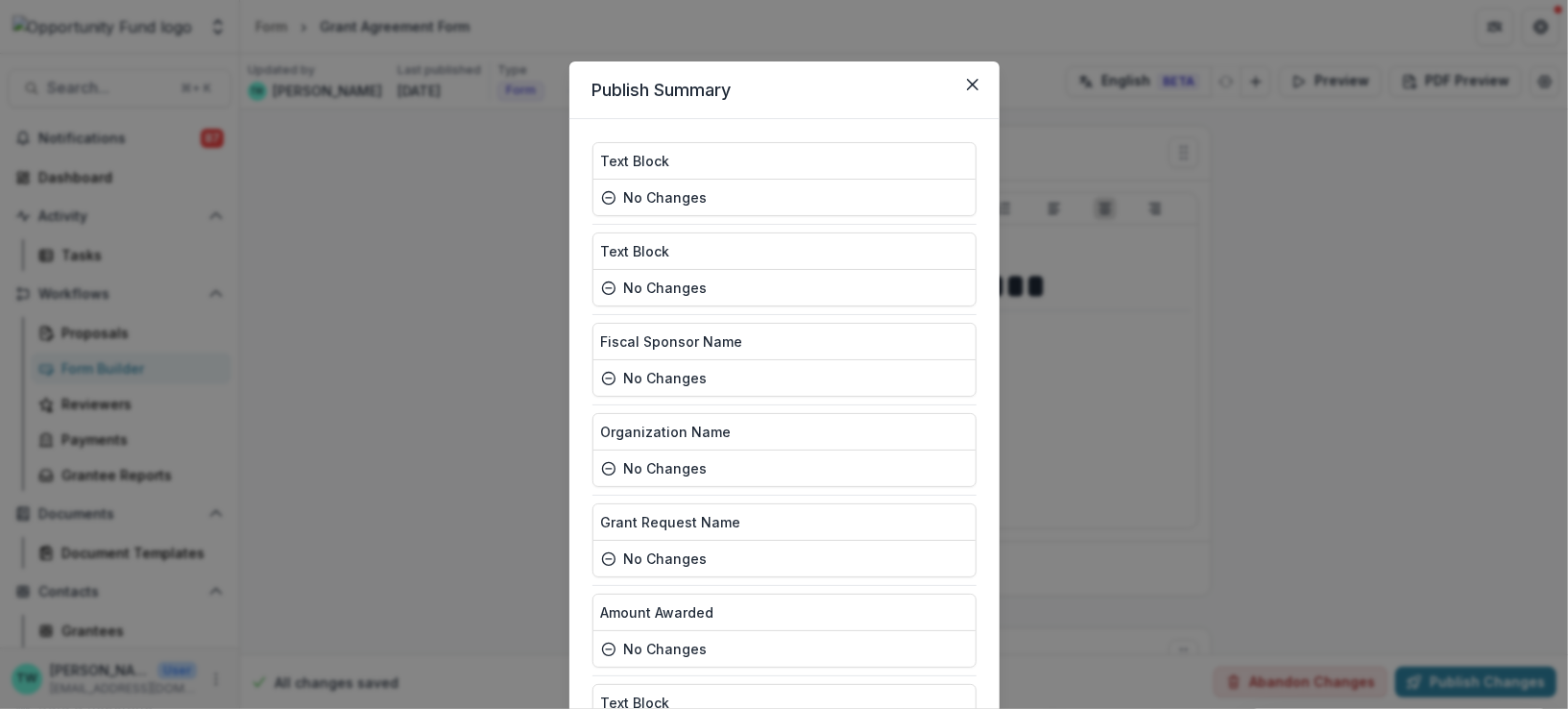
scroll to position [1334, 0]
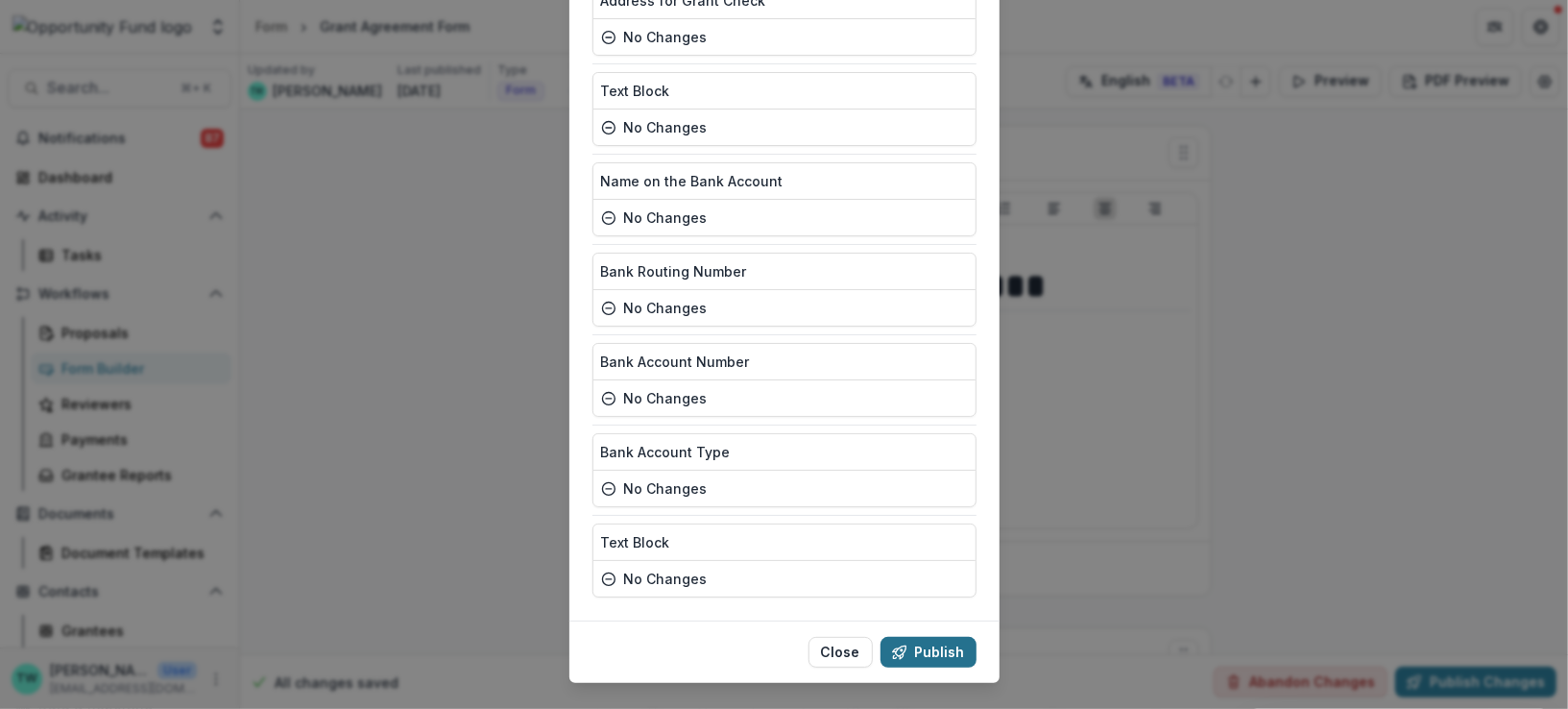
click at [936, 637] on button "Publish" at bounding box center [928, 651] width 96 height 31
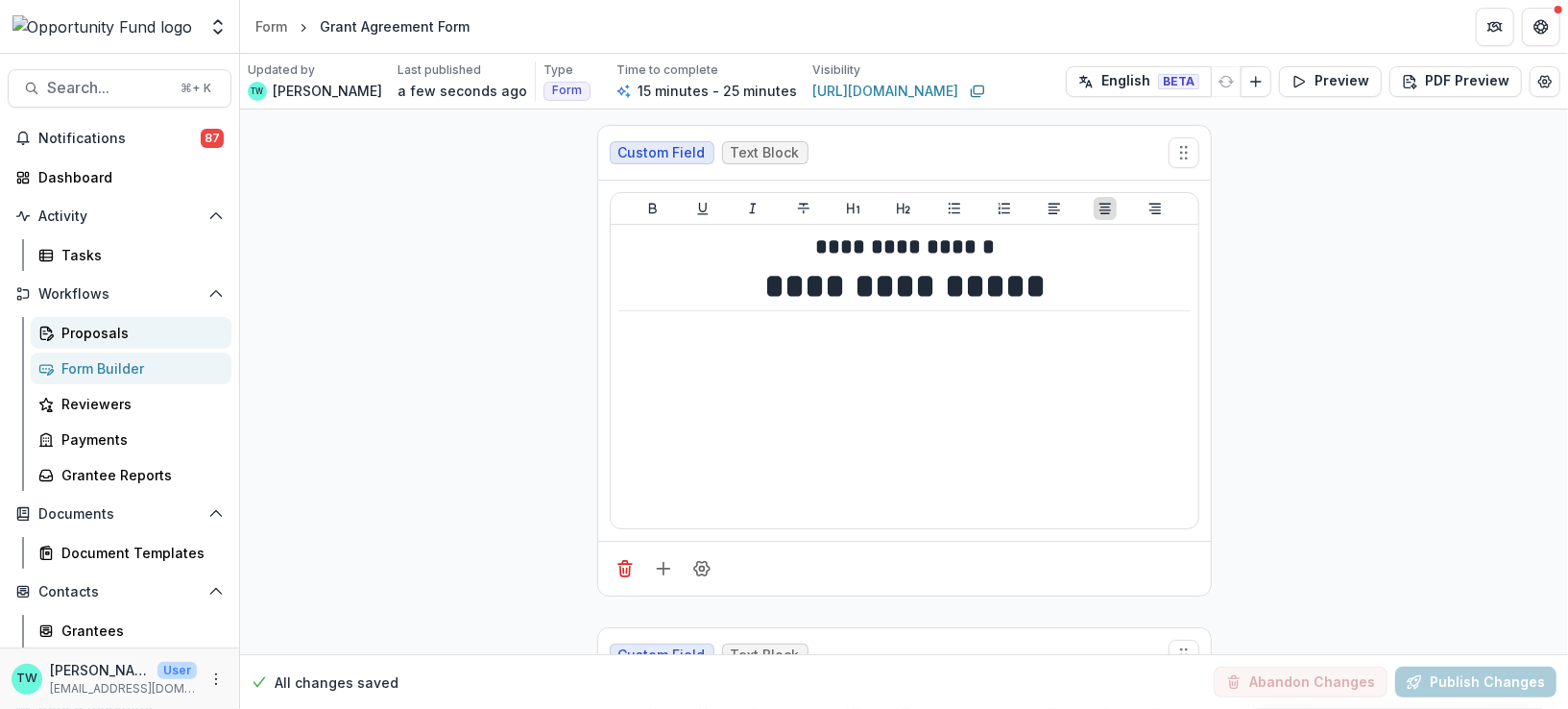
click at [95, 334] on div "Proposals" at bounding box center [139, 332] width 155 height 20
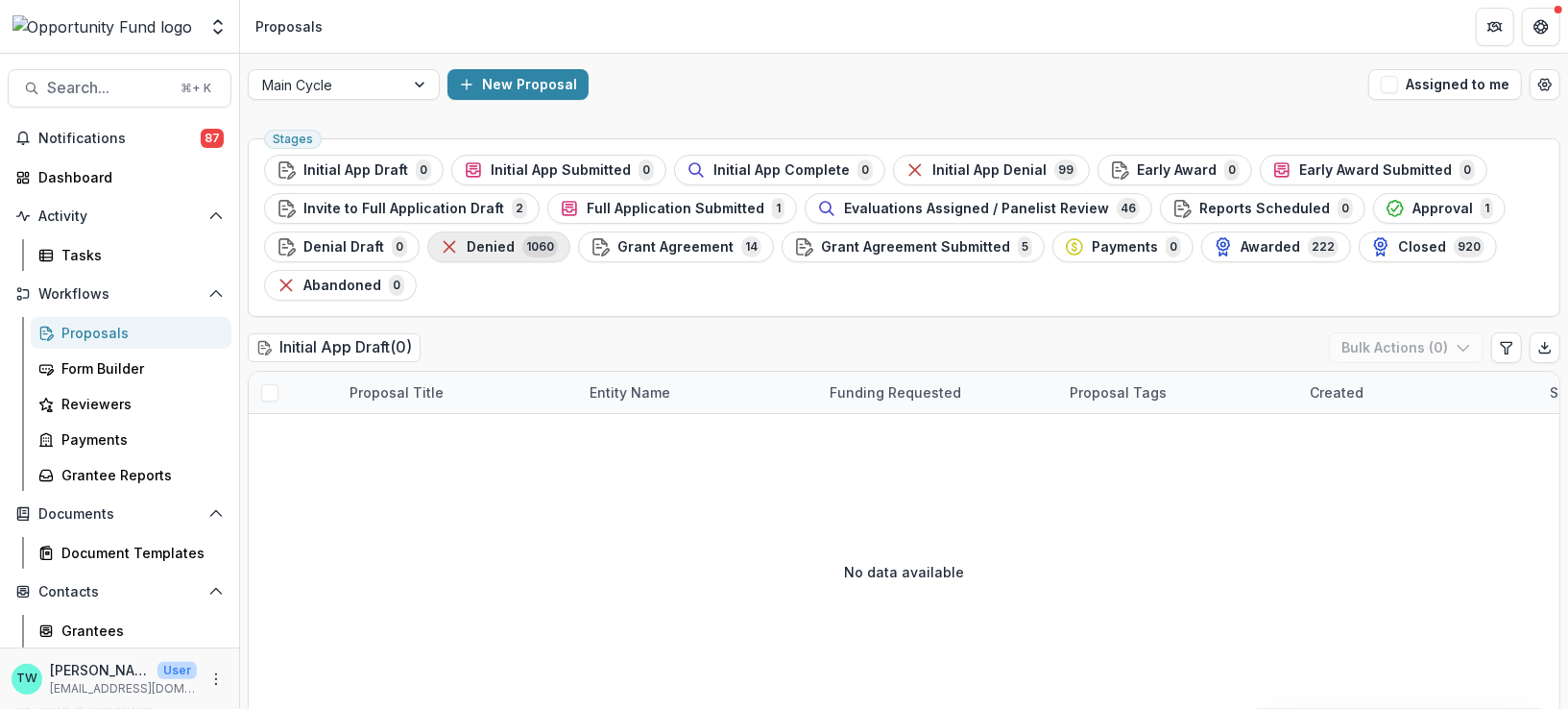
click at [494, 250] on span "Denied" at bounding box center [491, 247] width 48 height 16
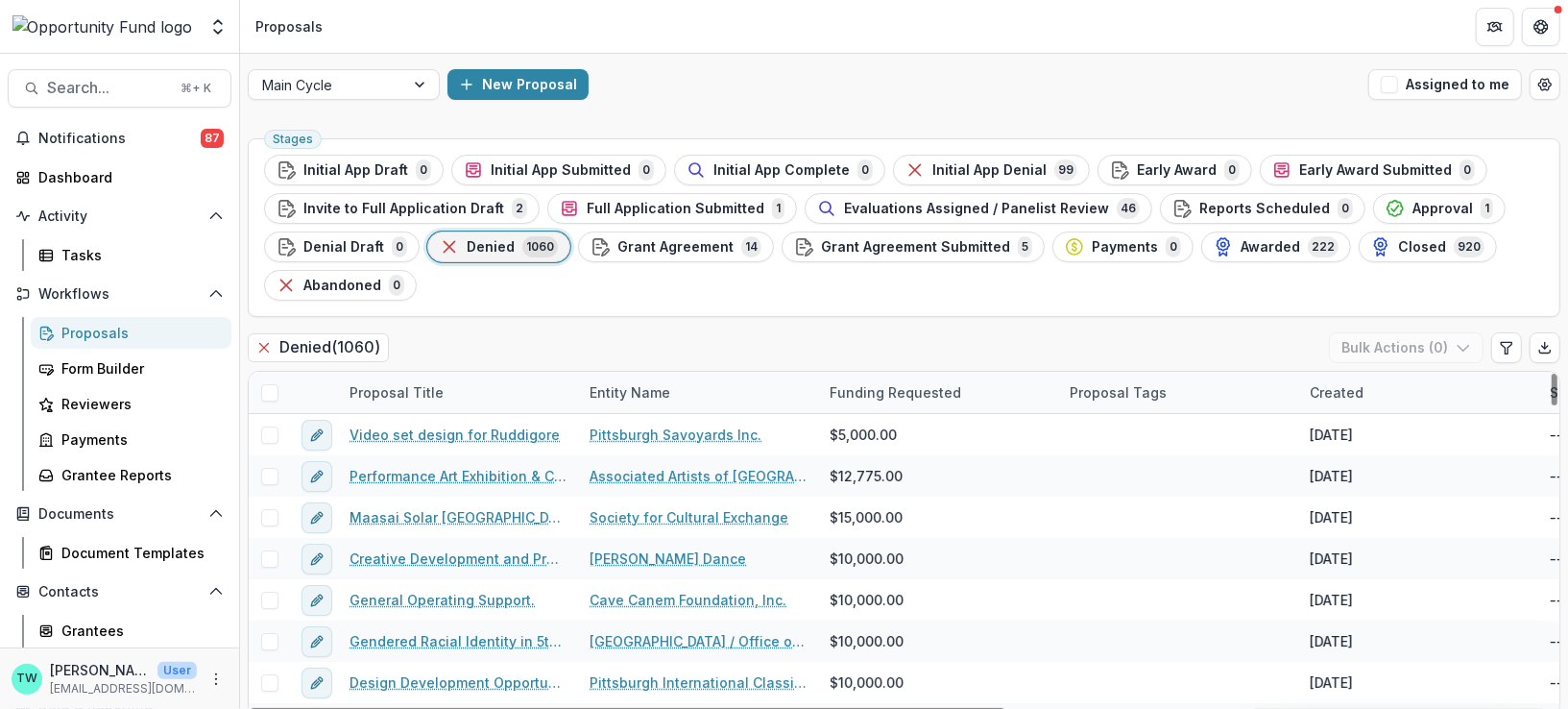
click at [270, 390] on span at bounding box center [269, 392] width 17 height 17
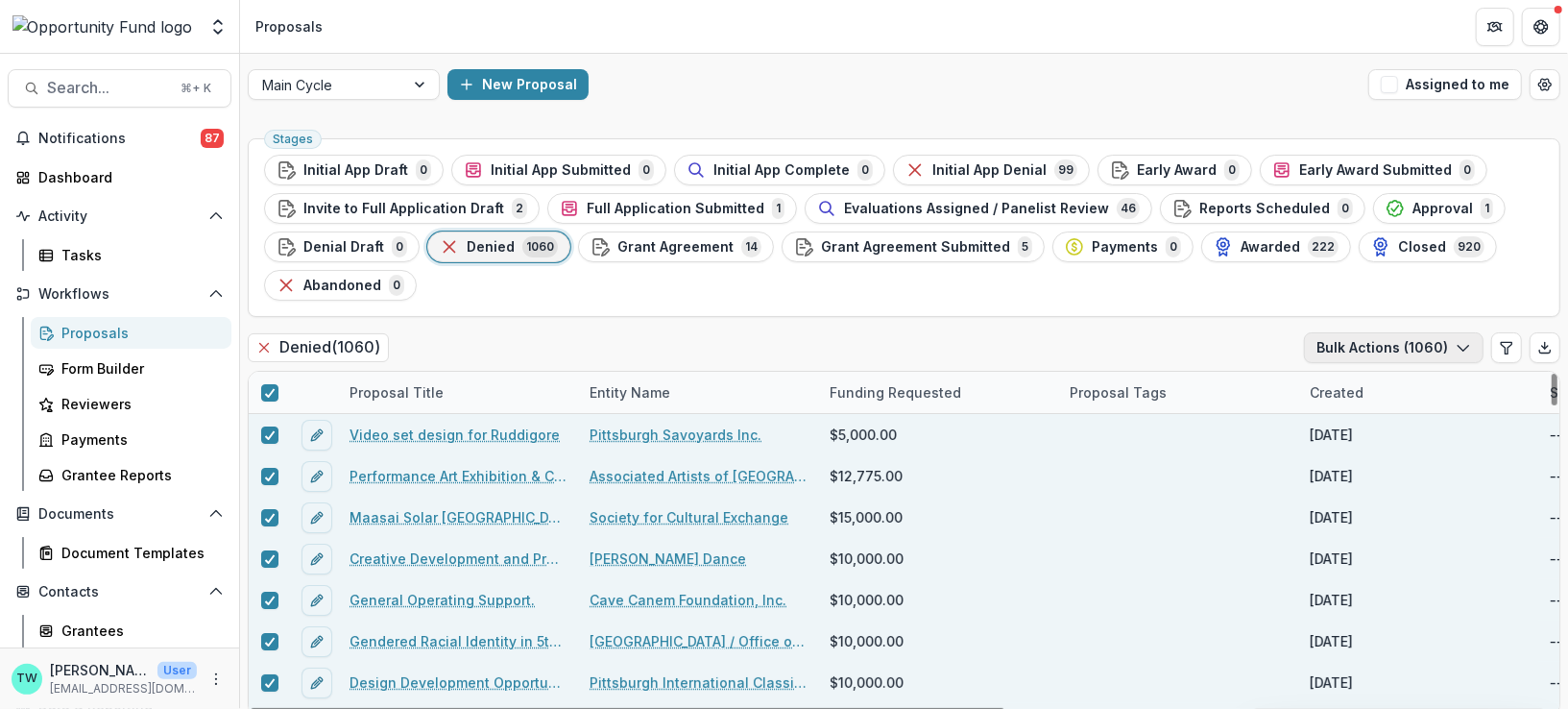
click at [1463, 347] on icon "button" at bounding box center [1463, 347] width 15 height 15
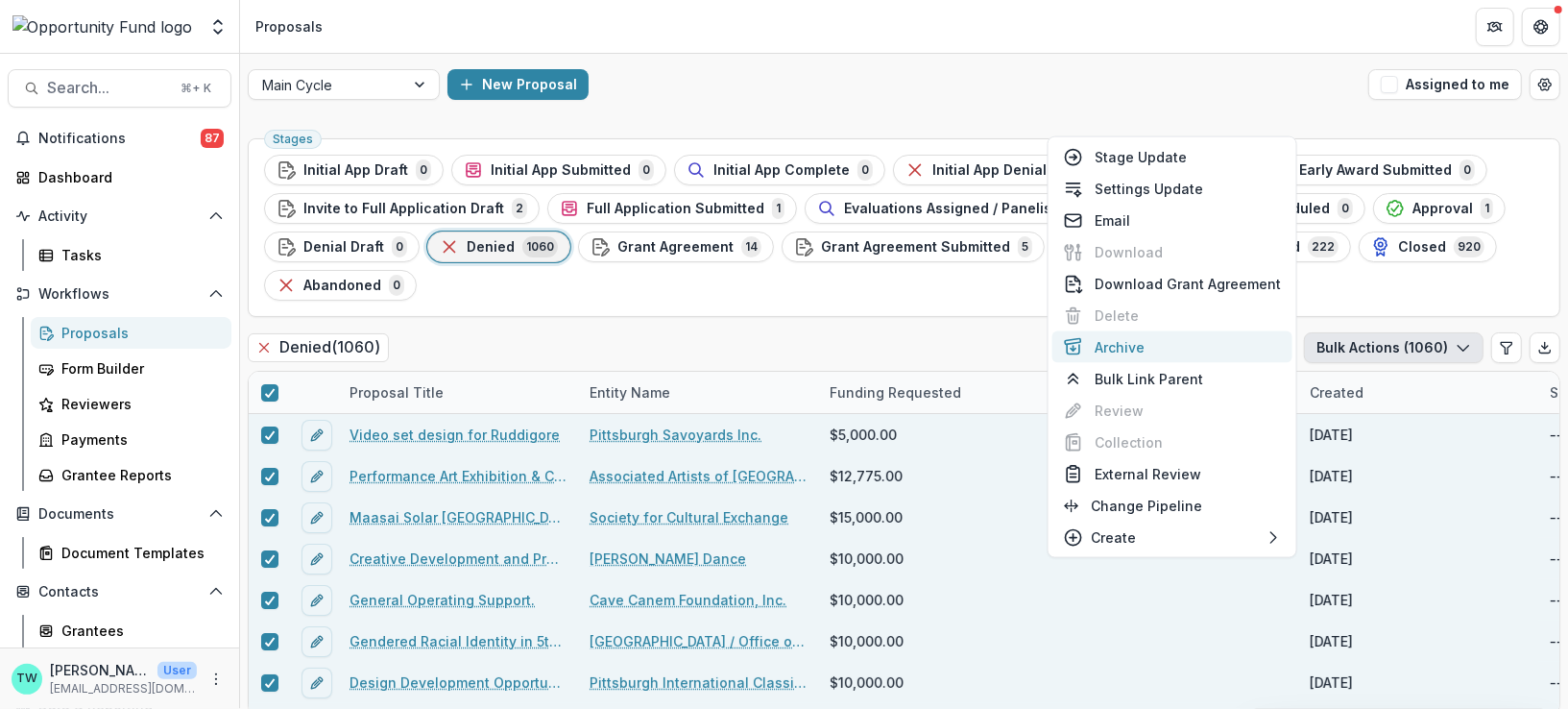
click at [1138, 340] on button "Archive" at bounding box center [1172, 347] width 240 height 32
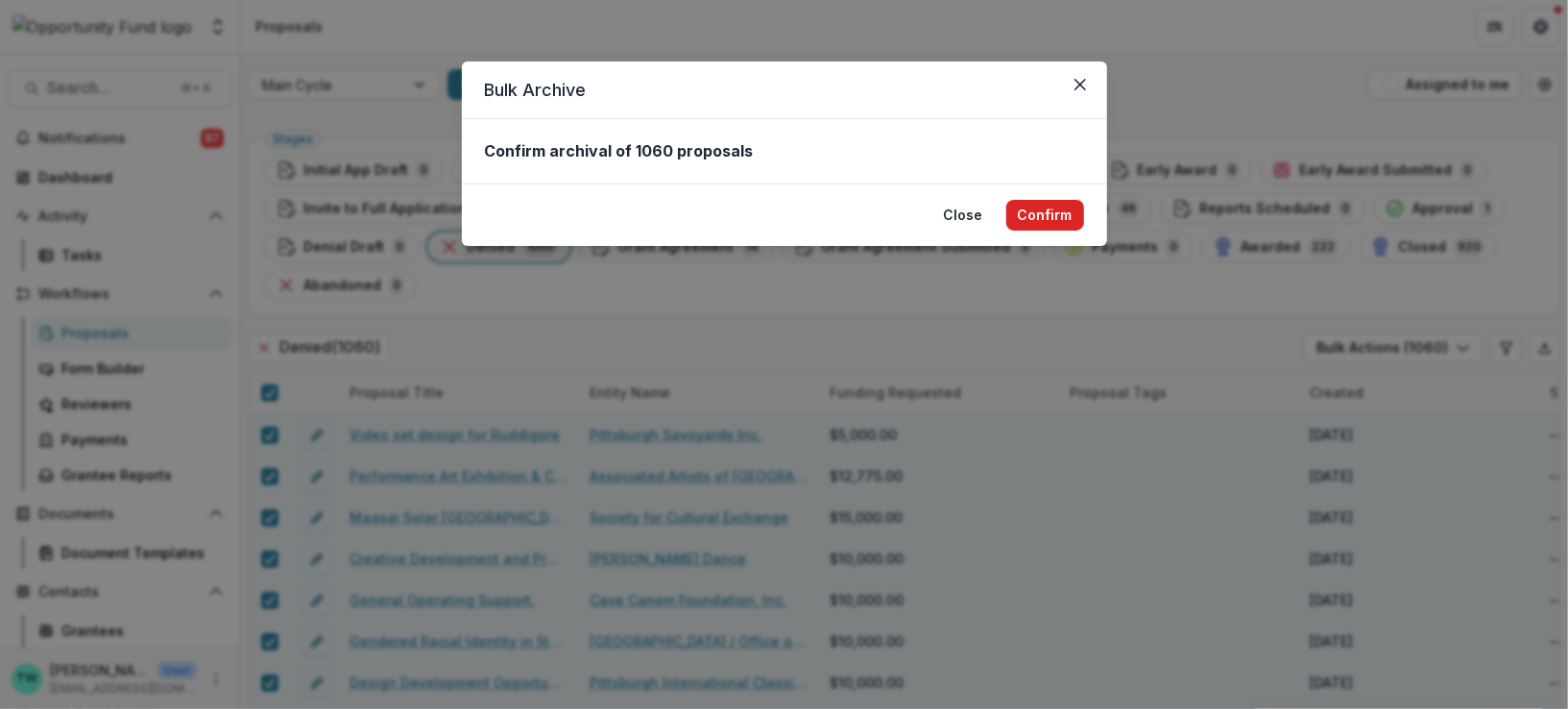
click at [1055, 212] on button "Confirm" at bounding box center [1045, 214] width 77 height 31
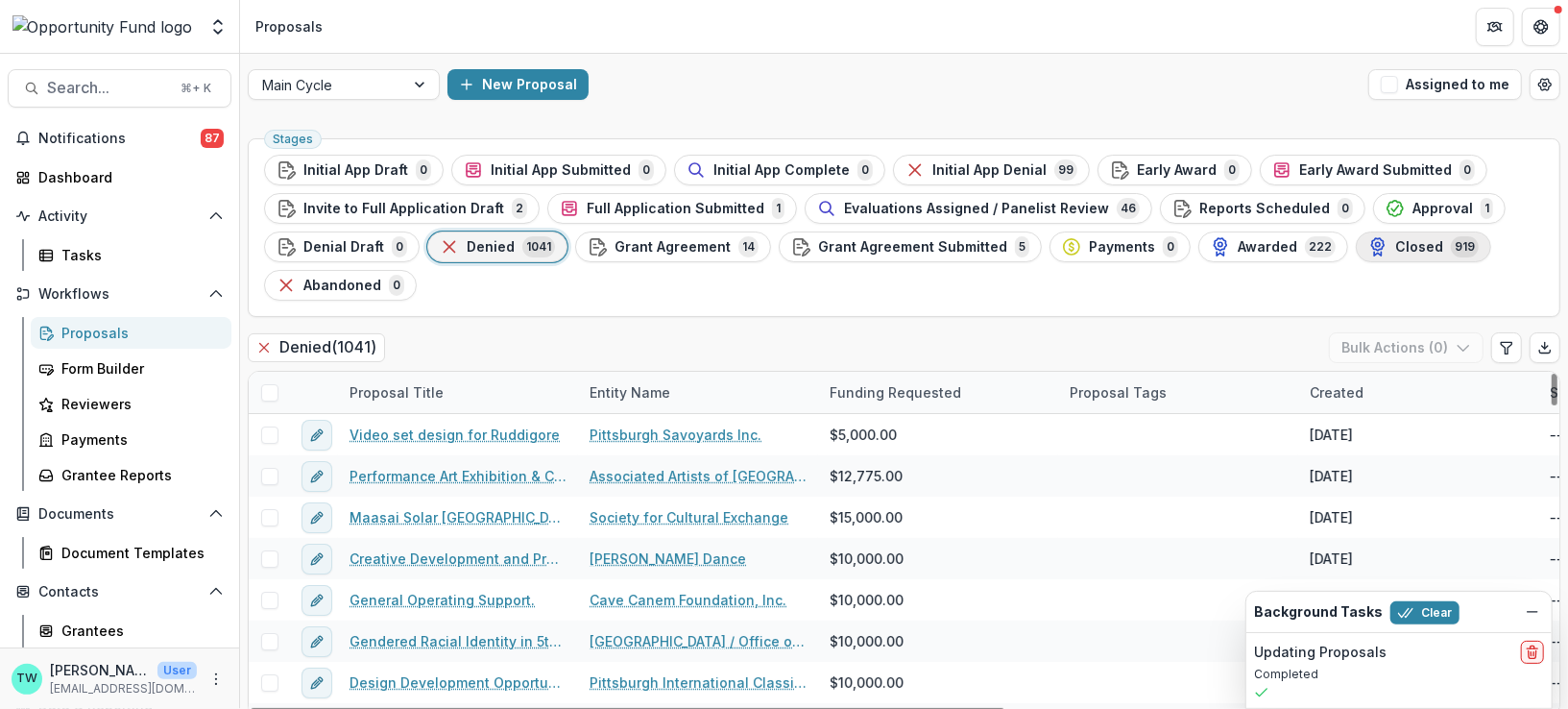
click at [1395, 243] on span "Closed" at bounding box center [1419, 247] width 48 height 16
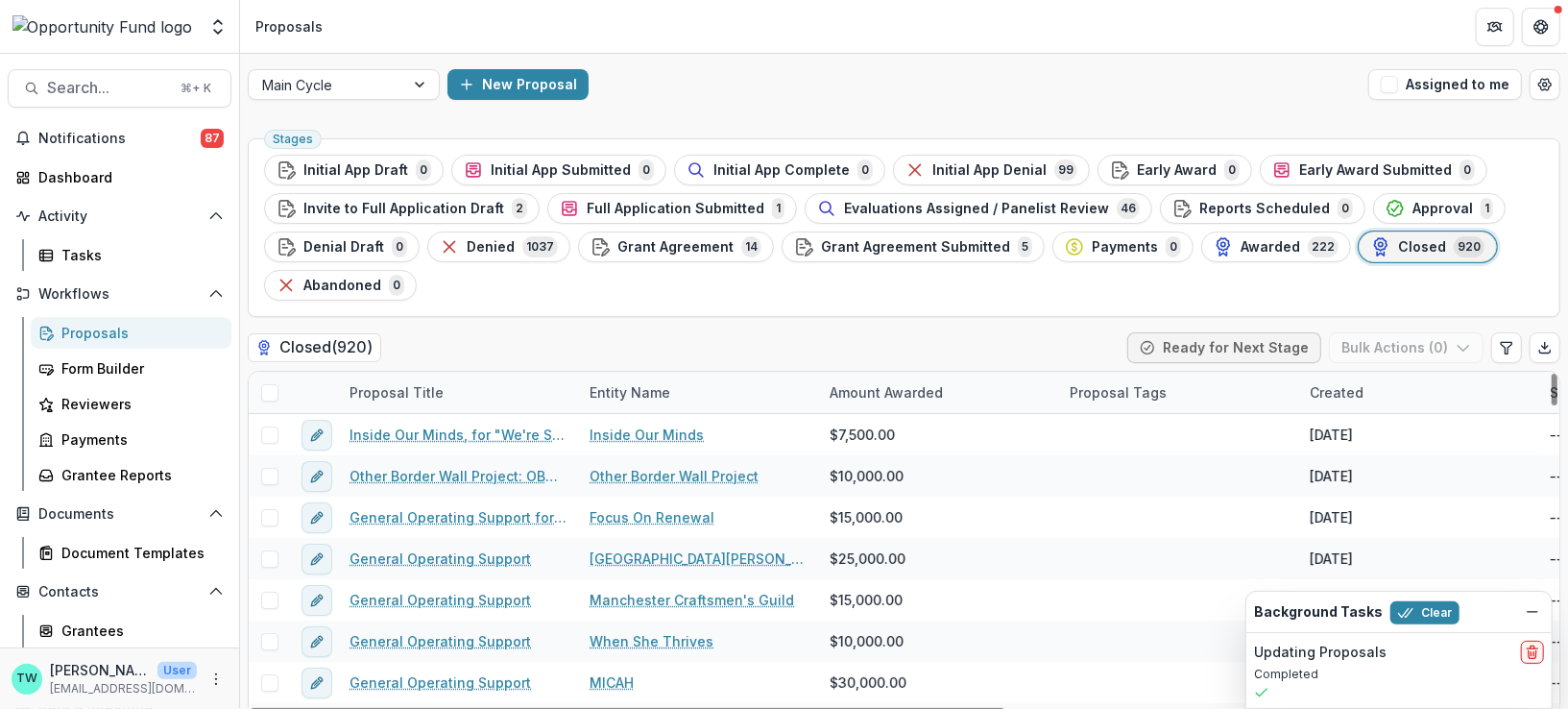
click at [268, 393] on span at bounding box center [269, 392] width 17 height 17
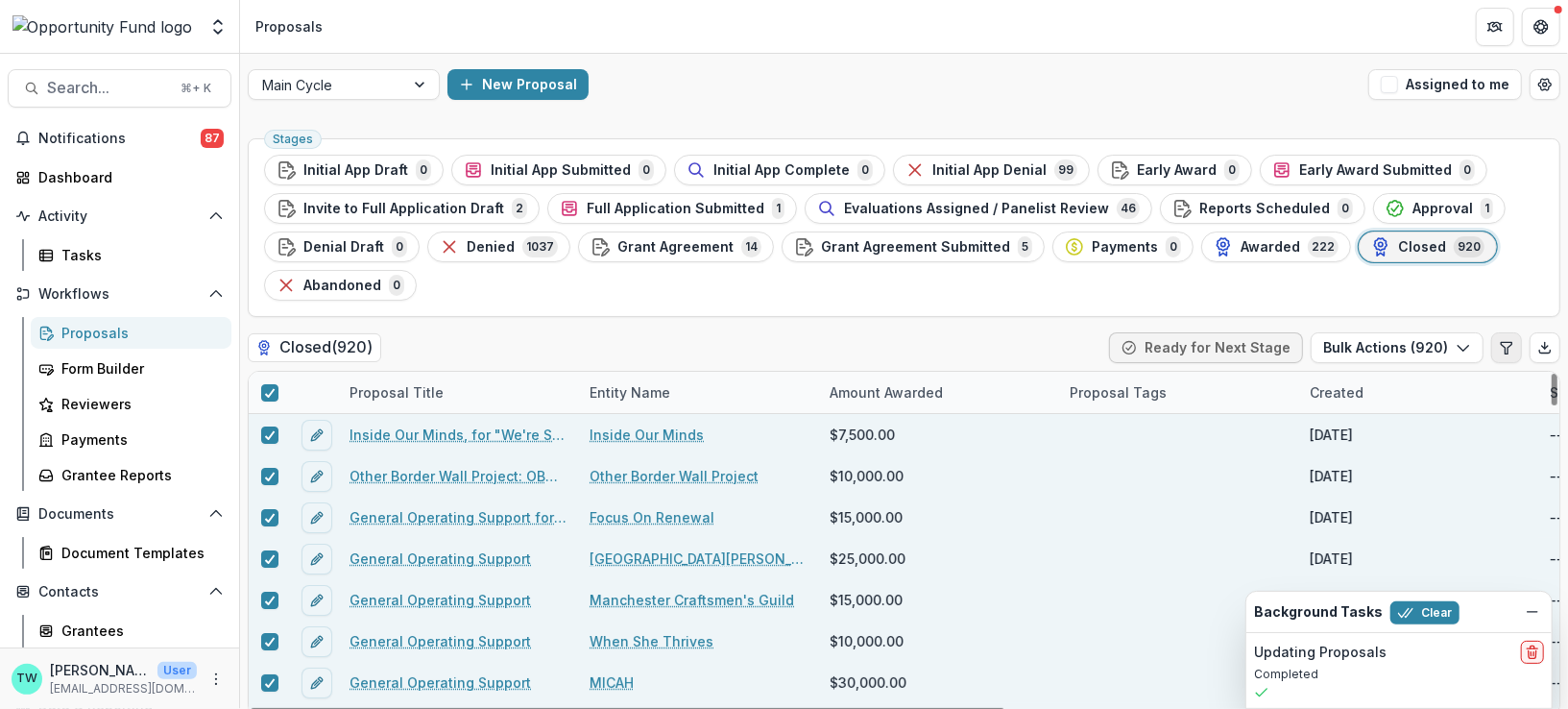
click at [1503, 344] on icon "Edit table settings" at bounding box center [1506, 347] width 15 height 15
select select "******"
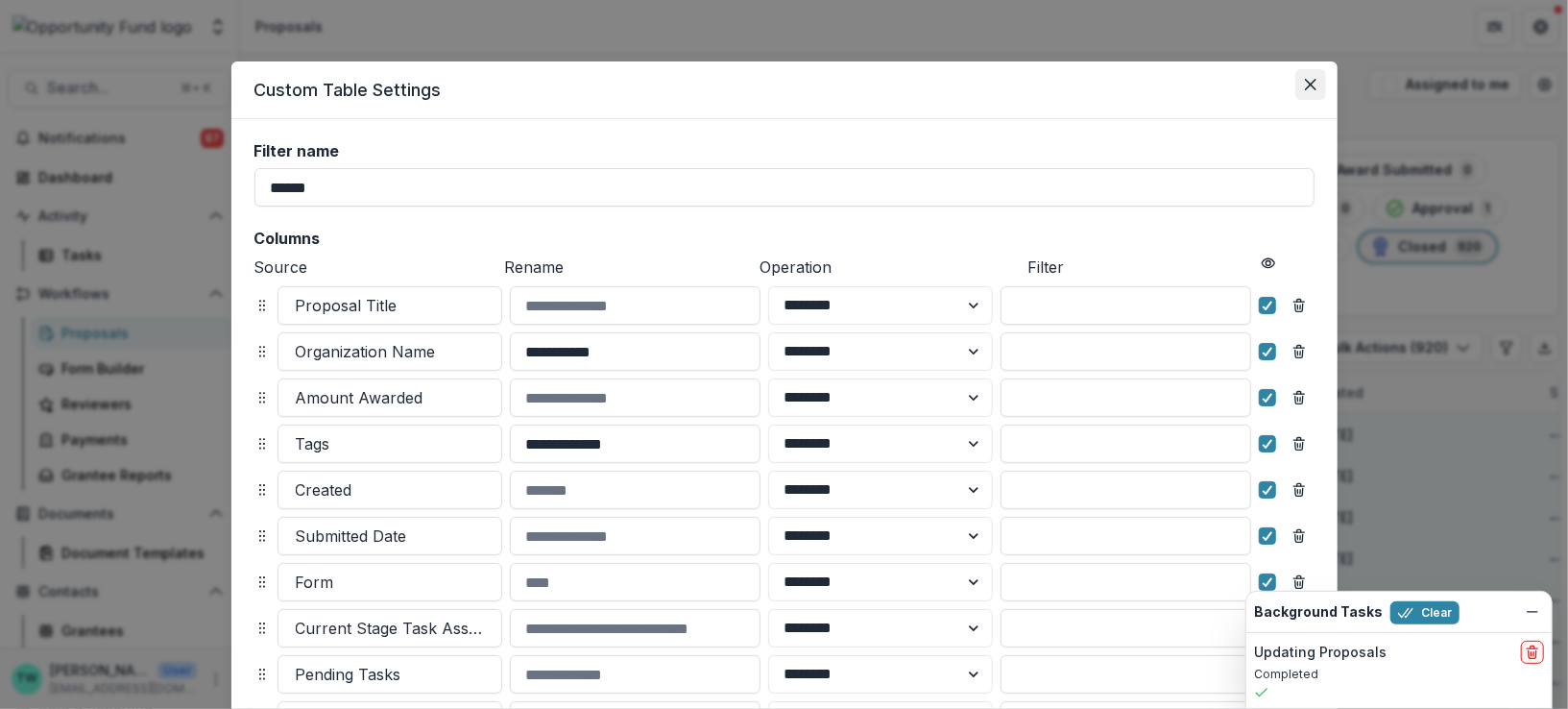
click at [1311, 88] on icon "Close" at bounding box center [1310, 84] width 12 height 12
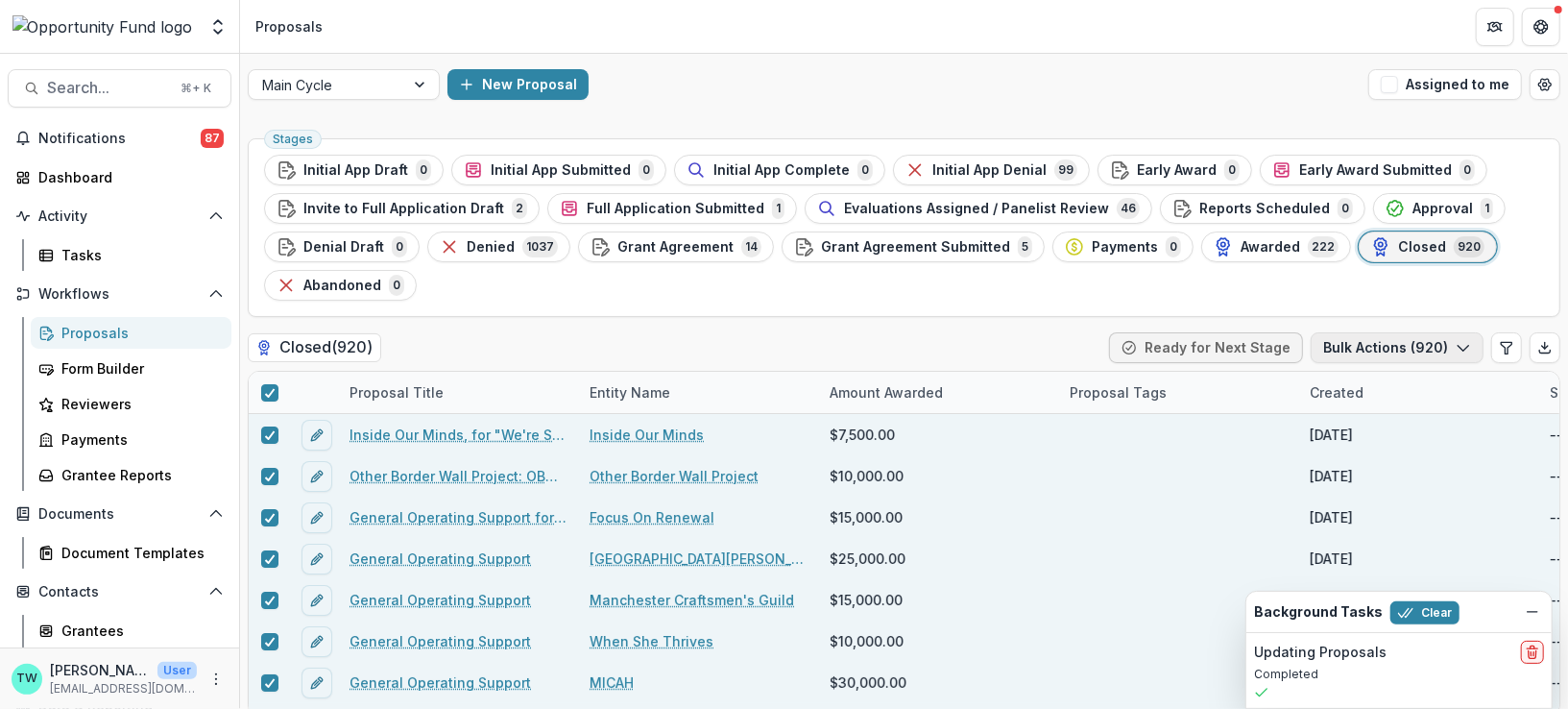
click at [1458, 346] on polyline "button" at bounding box center [1463, 349] width 11 height 6
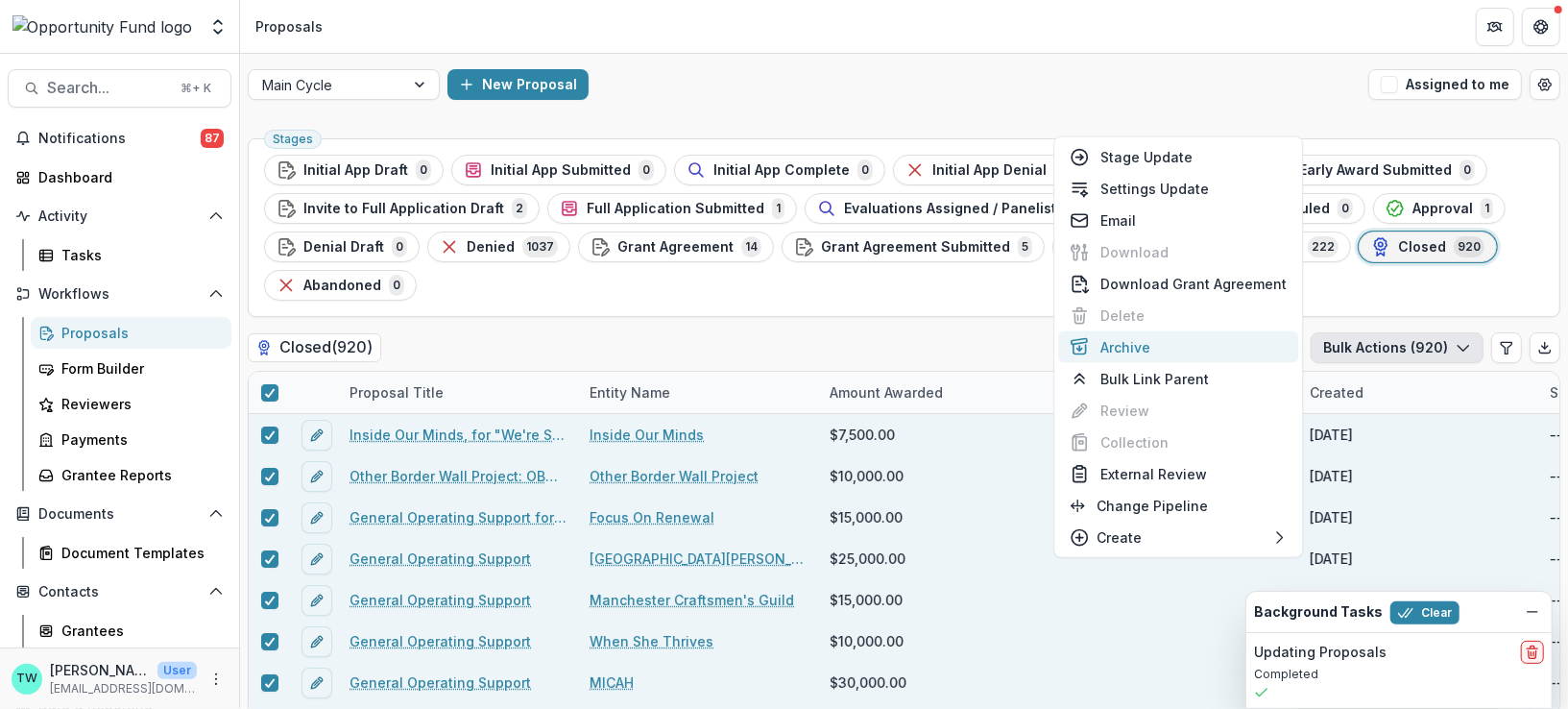
click at [1124, 344] on button "Archive" at bounding box center [1178, 347] width 240 height 32
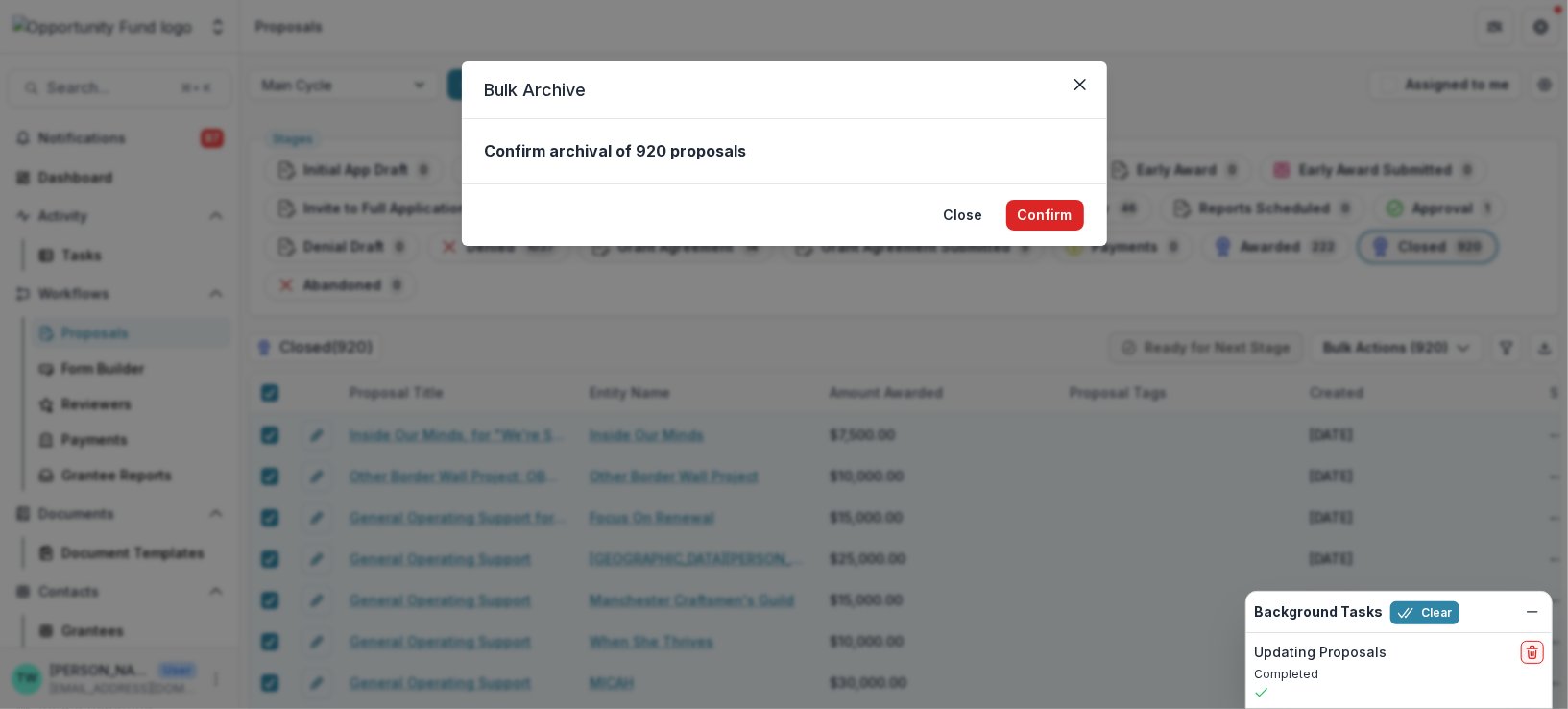
click at [1046, 214] on button "Confirm" at bounding box center [1045, 214] width 77 height 31
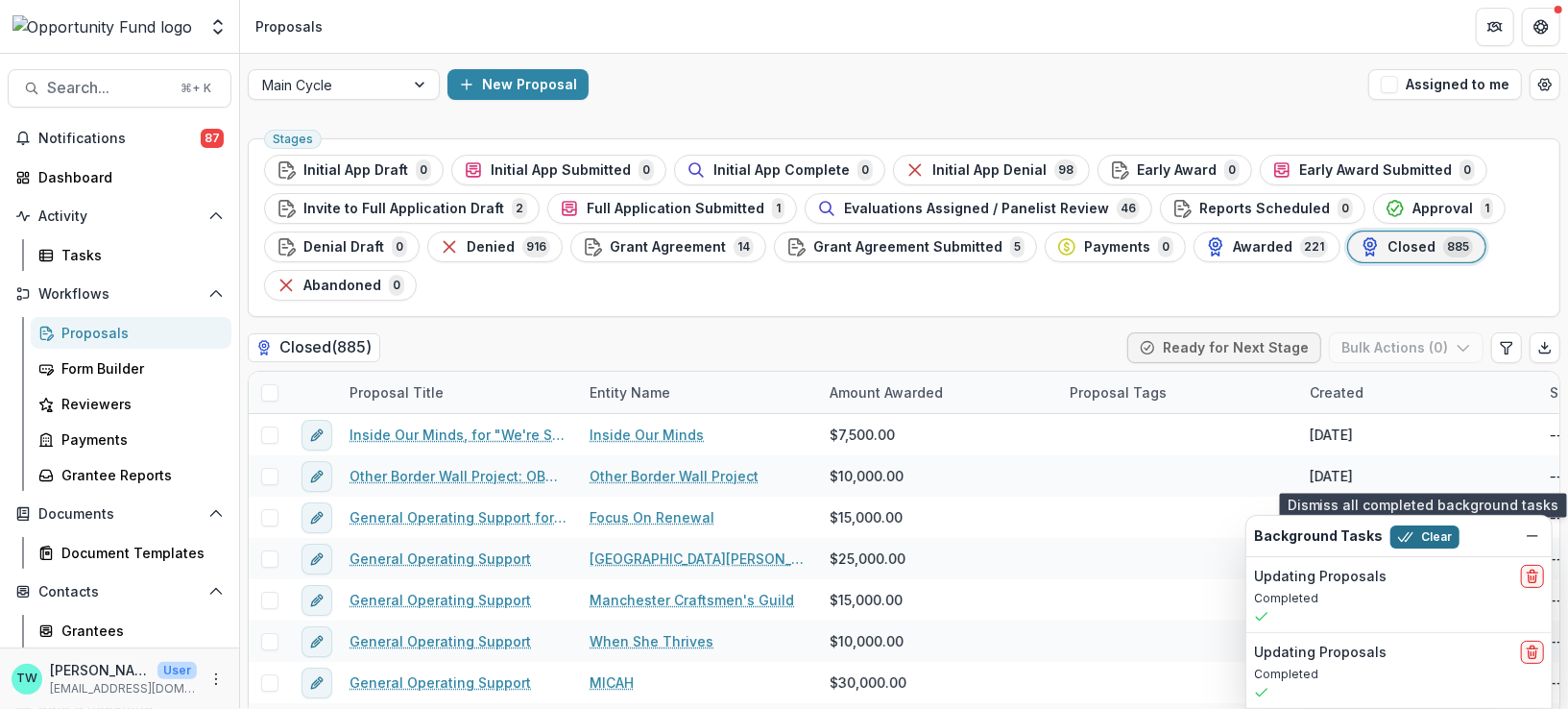
click at [1416, 542] on button "Clear" at bounding box center [1425, 536] width 69 height 23
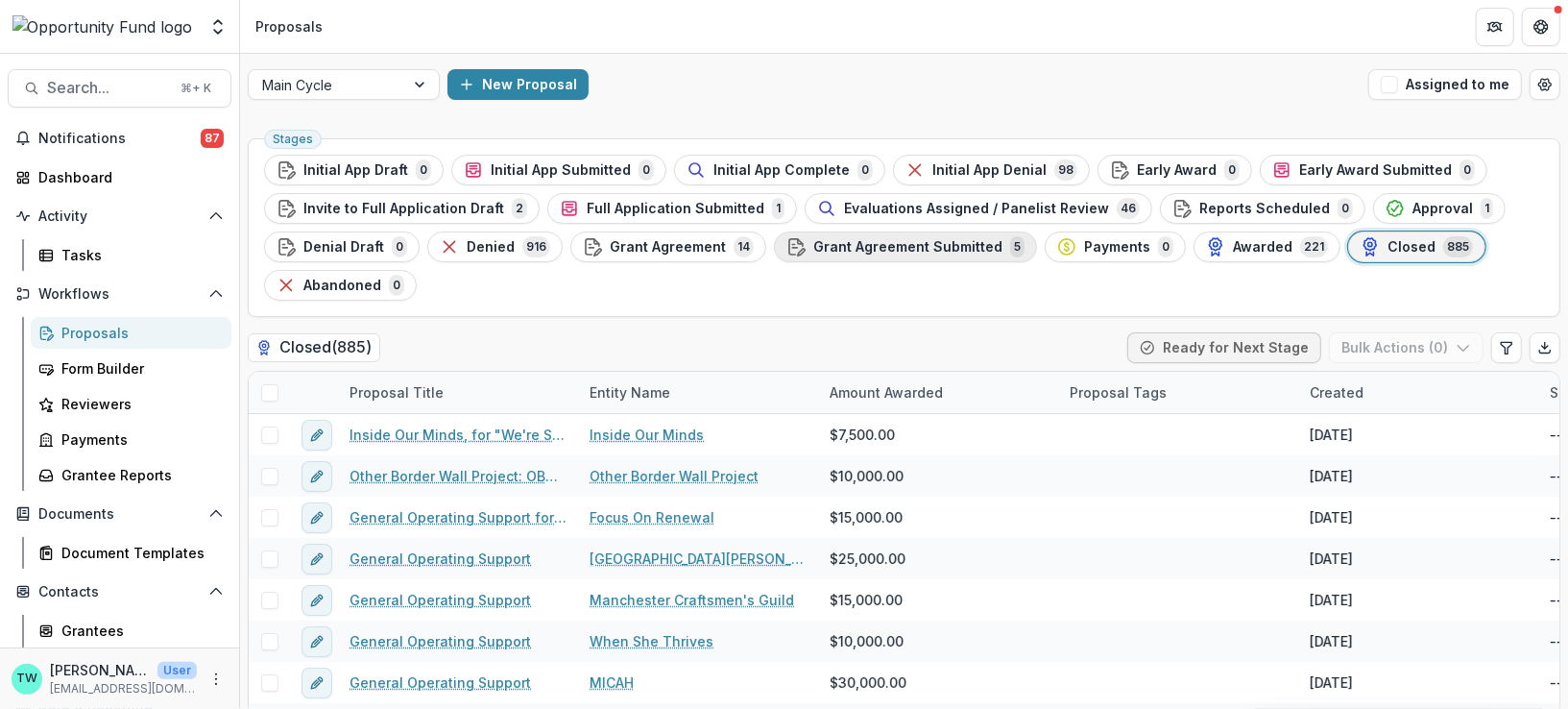
click at [857, 256] on div "Grant Agreement Submitted 5" at bounding box center [905, 246] width 238 height 21
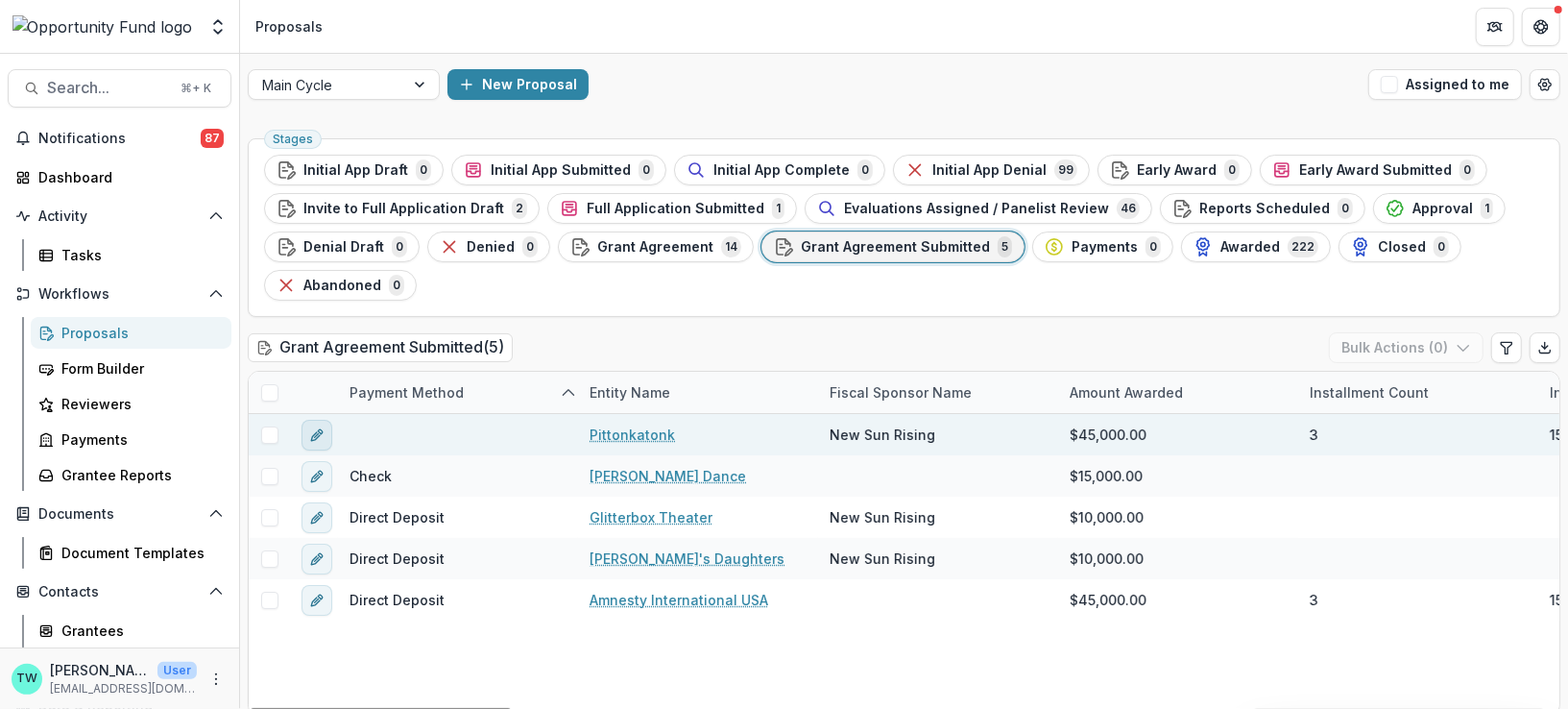
click at [315, 434] on icon "edit" at bounding box center [316, 434] width 15 height 15
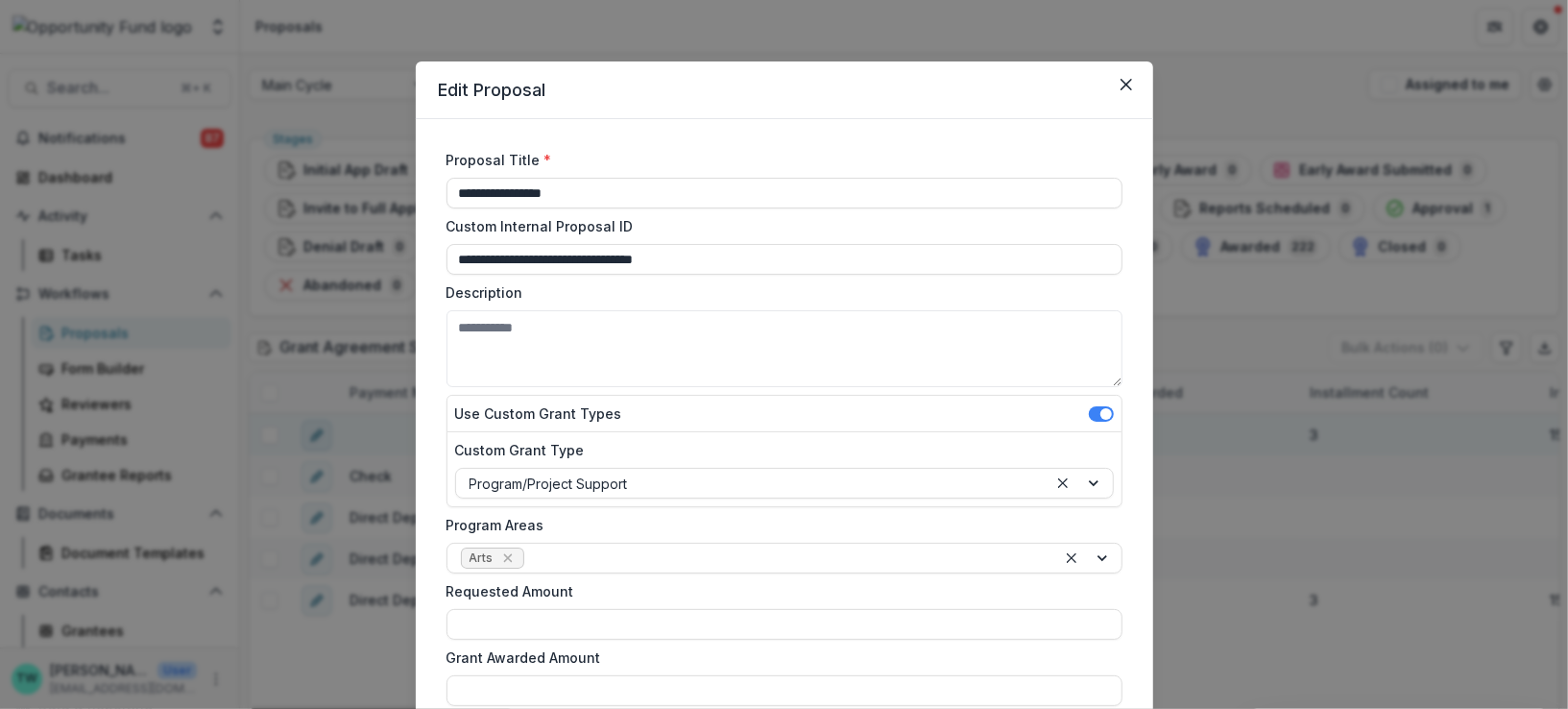
type input "*******"
click at [1112, 86] on button "Close" at bounding box center [1126, 84] width 31 height 31
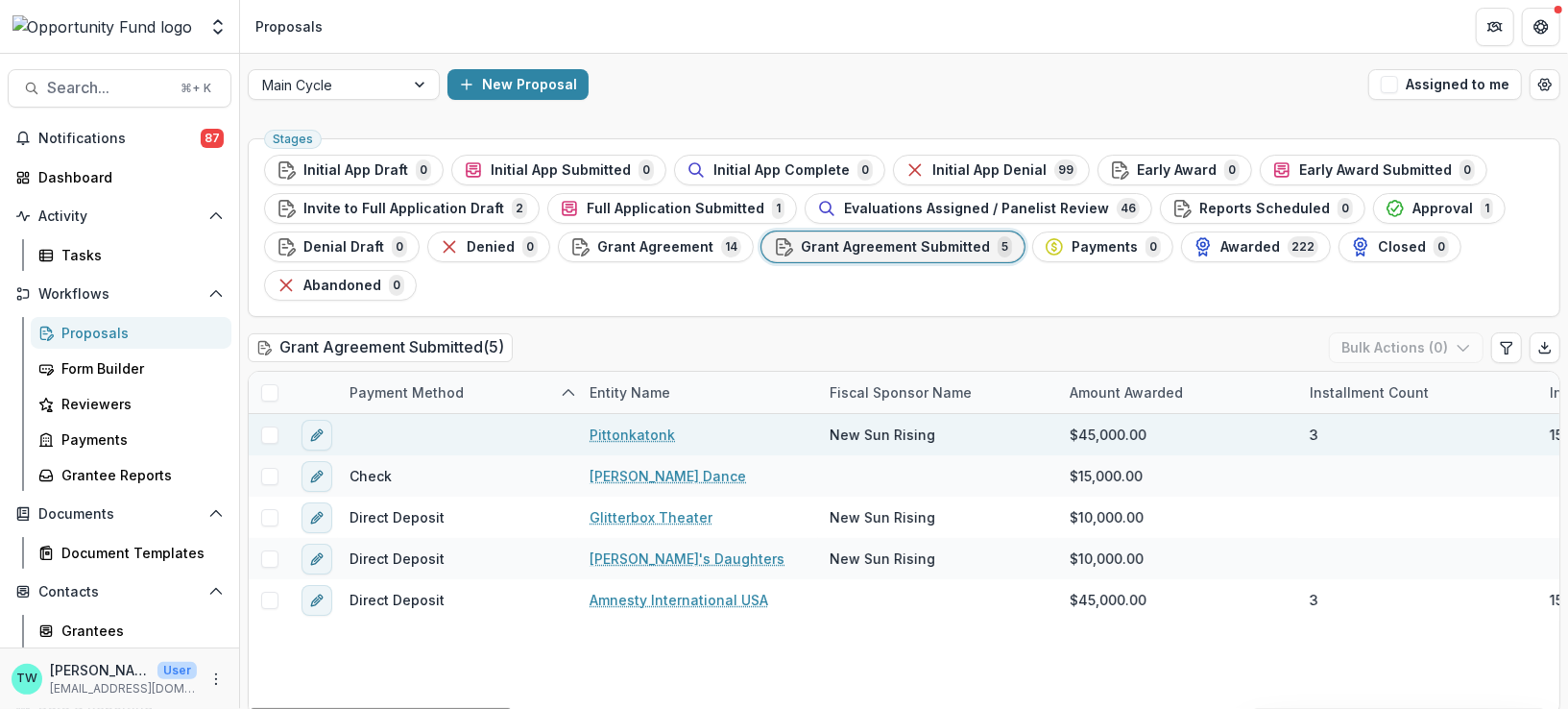
click at [647, 435] on link "Pittonkatonk" at bounding box center [632, 434] width 85 height 20
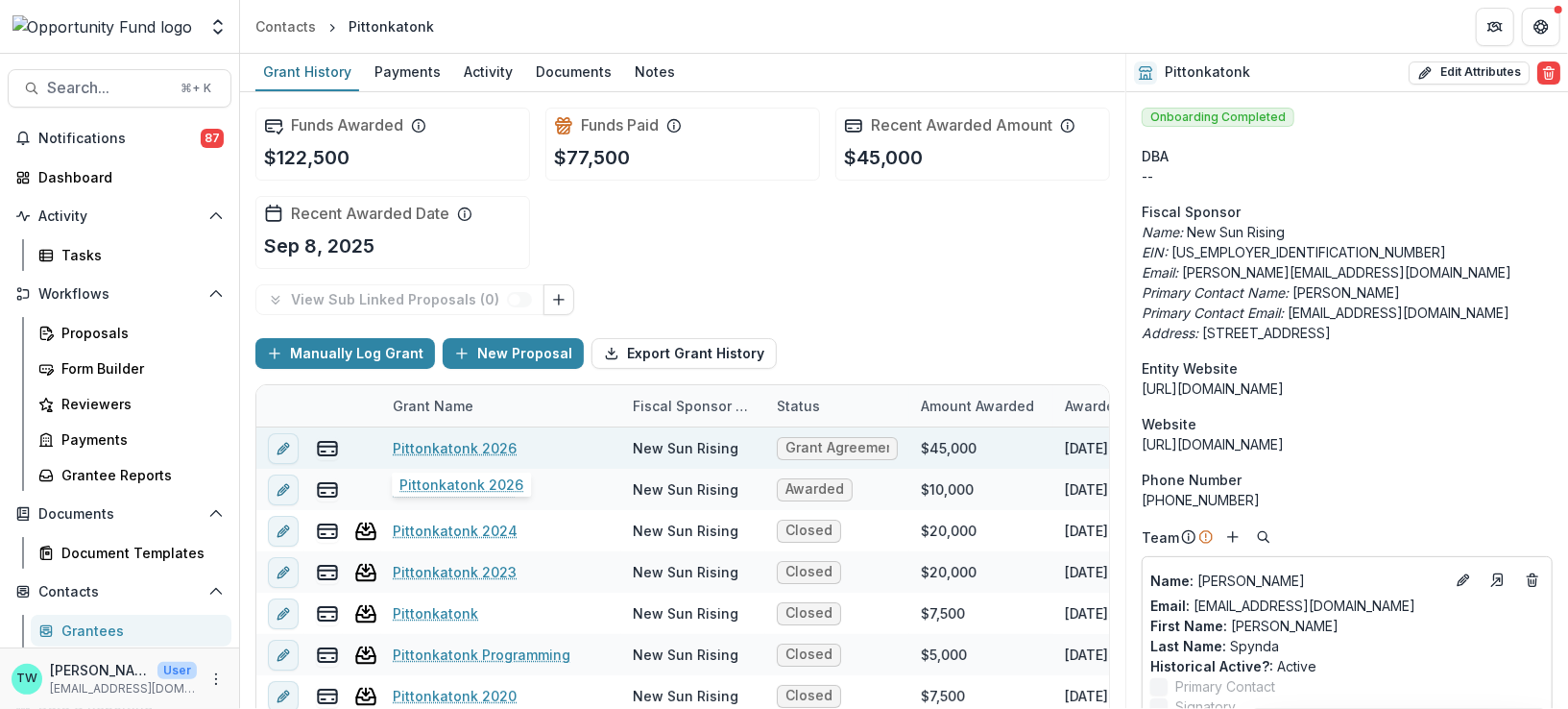
click at [444, 442] on link "Pittonkatonk 2026" at bounding box center [454, 448] width 124 height 20
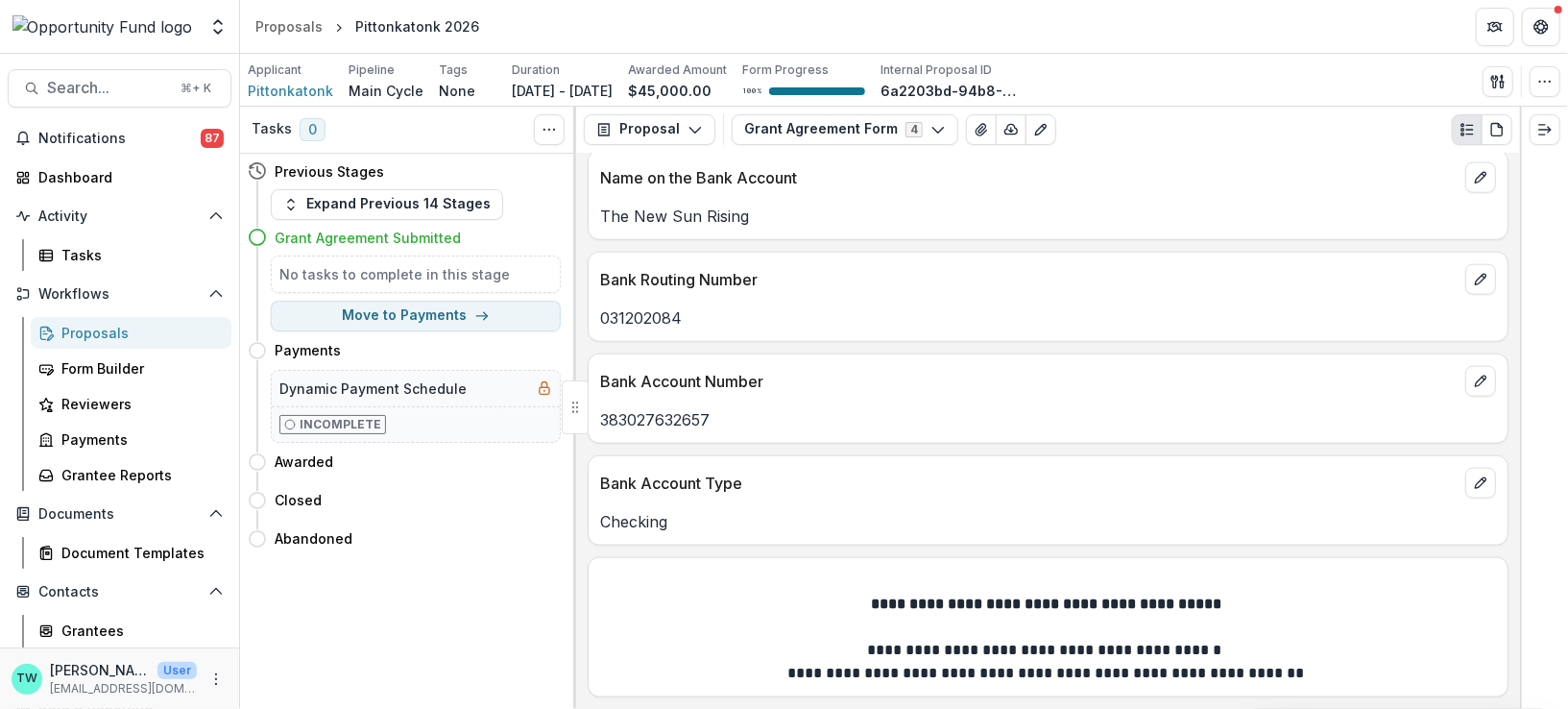
scroll to position [1440, 0]
click at [930, 132] on icon "button" at bounding box center [937, 129] width 15 height 15
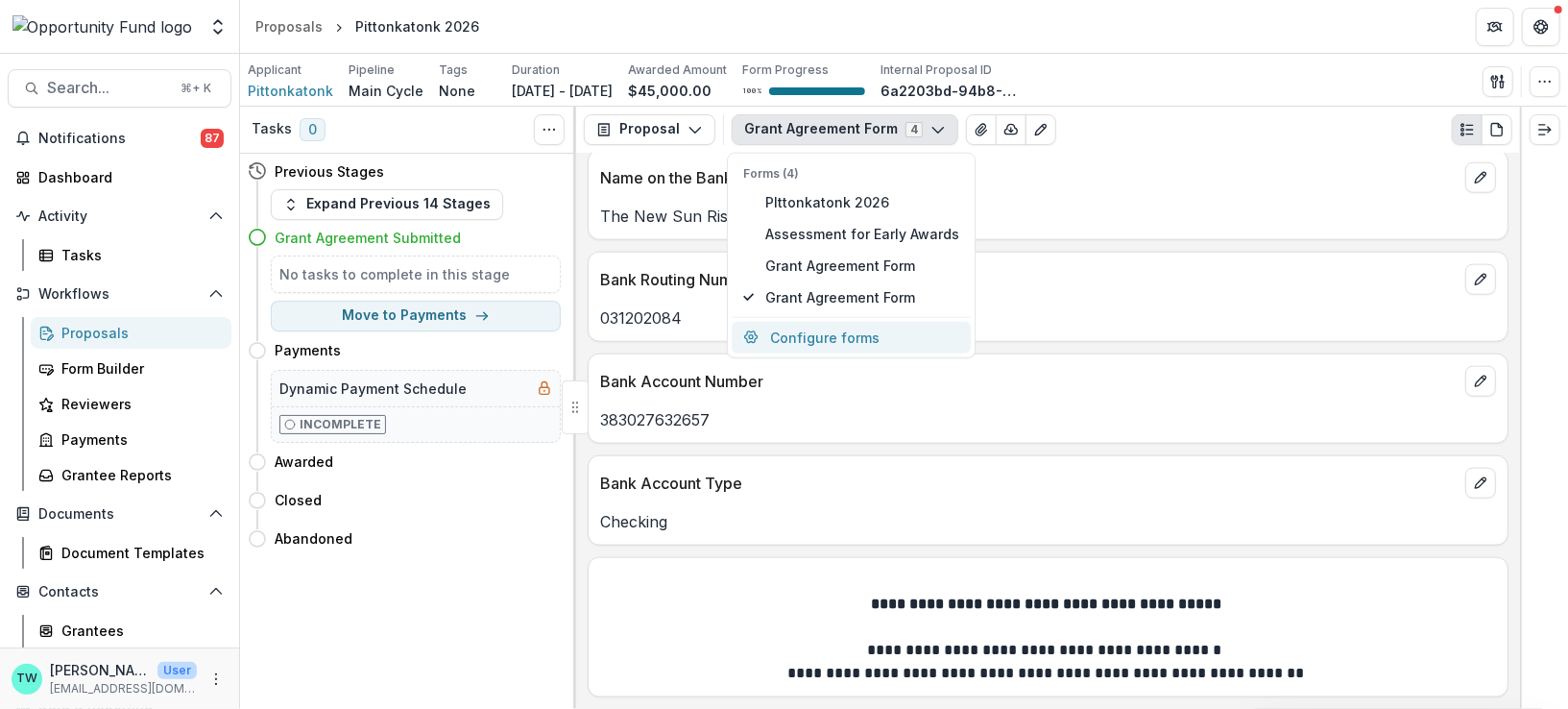
click at [855, 337] on button "Configure forms" at bounding box center [851, 336] width 239 height 32
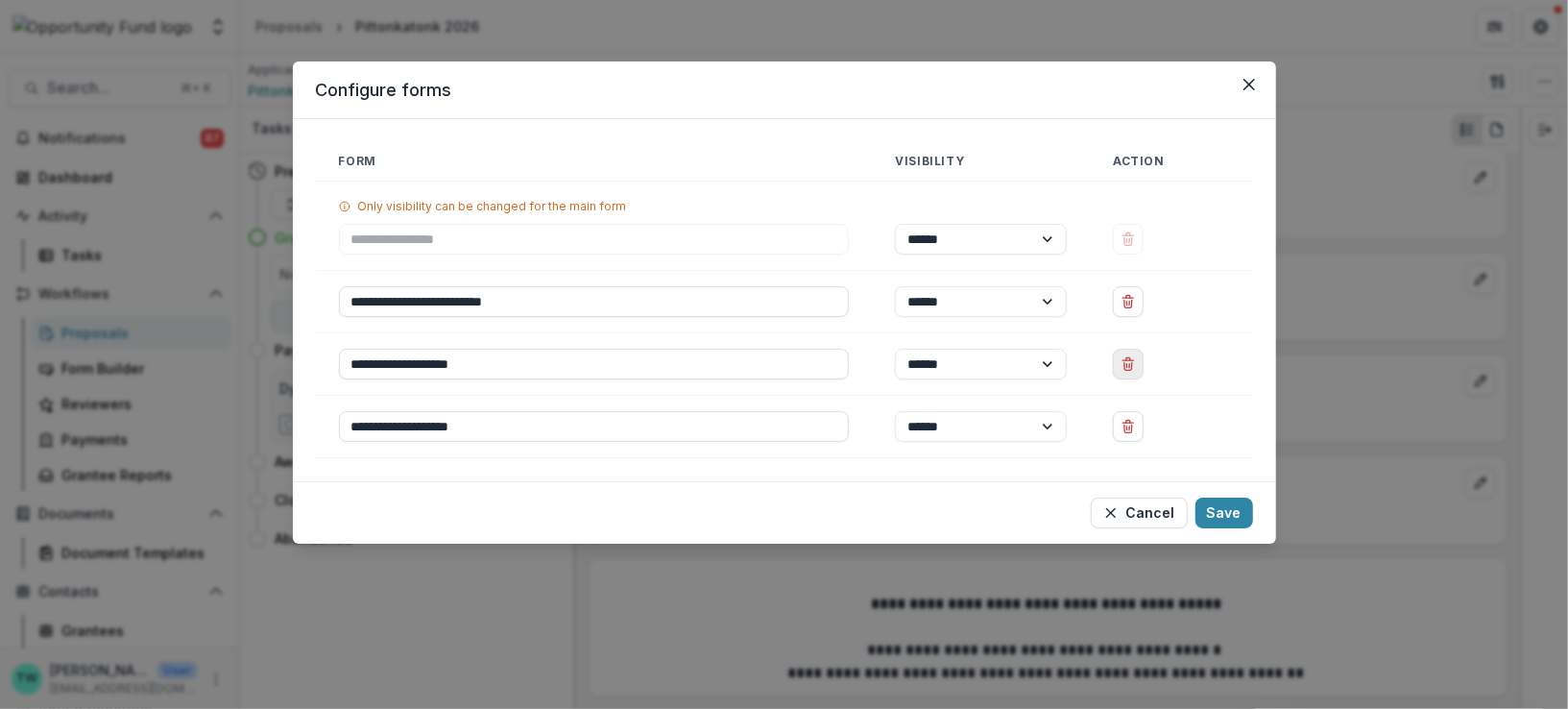
click at [1136, 356] on icon "Delete Grant Agreement Form" at bounding box center [1128, 363] width 15 height 15
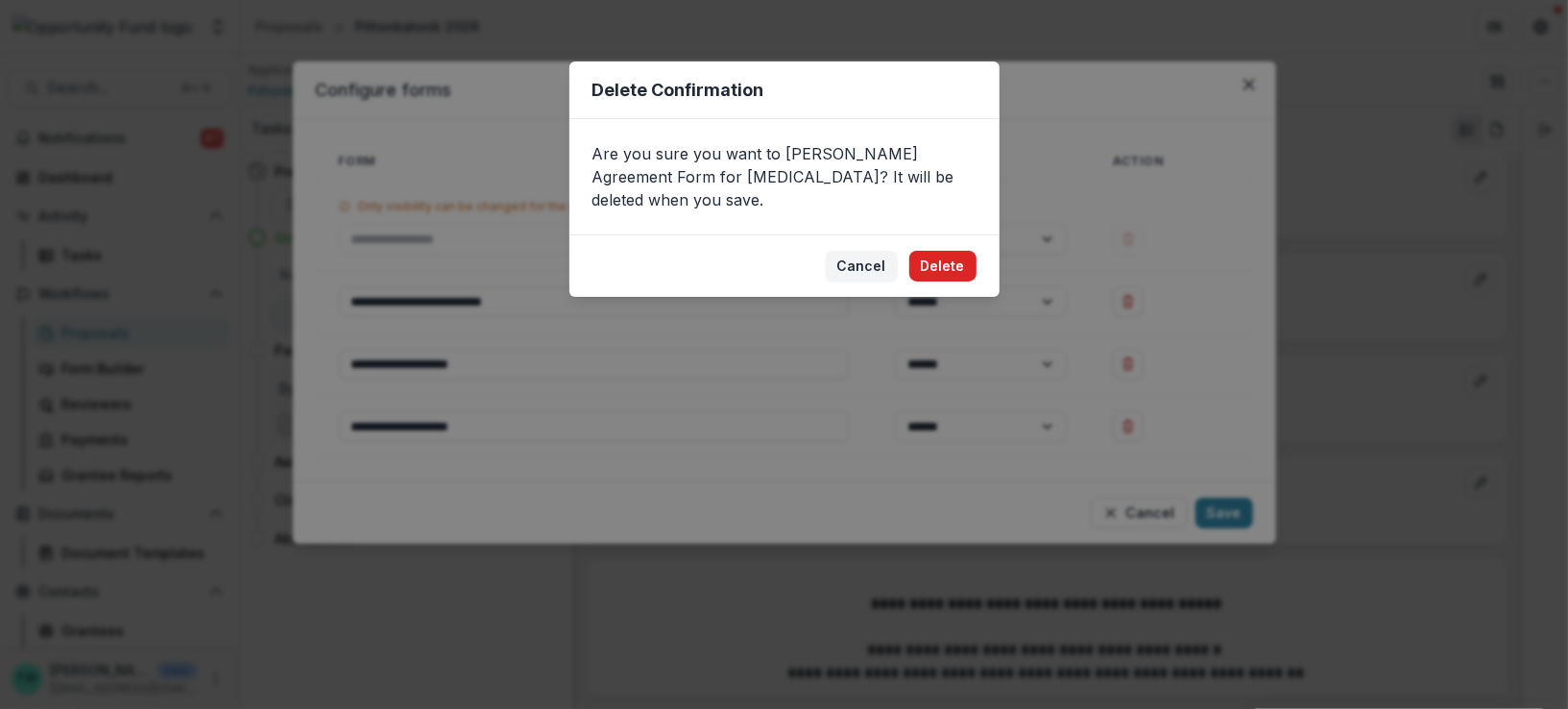
click at [961, 251] on button "Delete" at bounding box center [943, 266] width 67 height 31
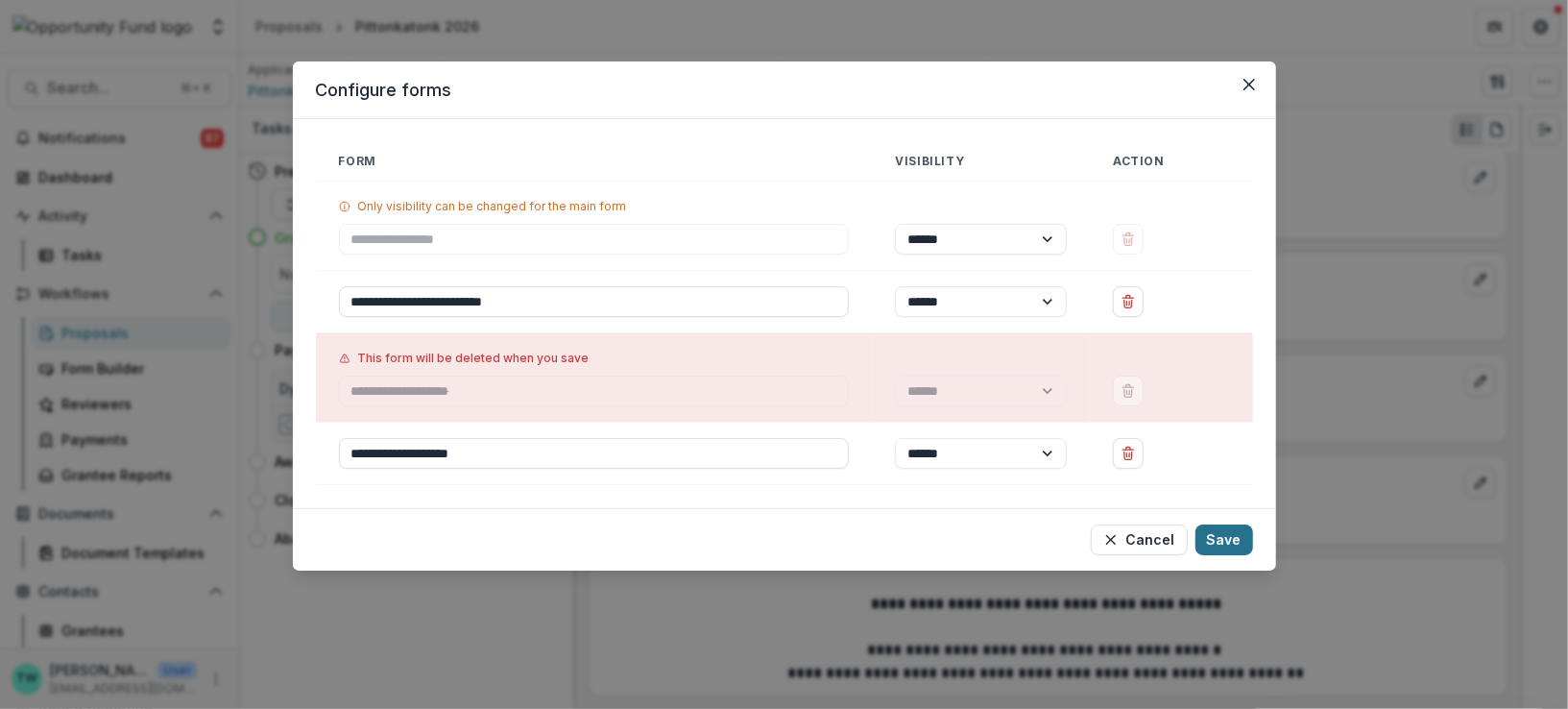
click at [1227, 540] on button "Save" at bounding box center [1224, 539] width 58 height 31
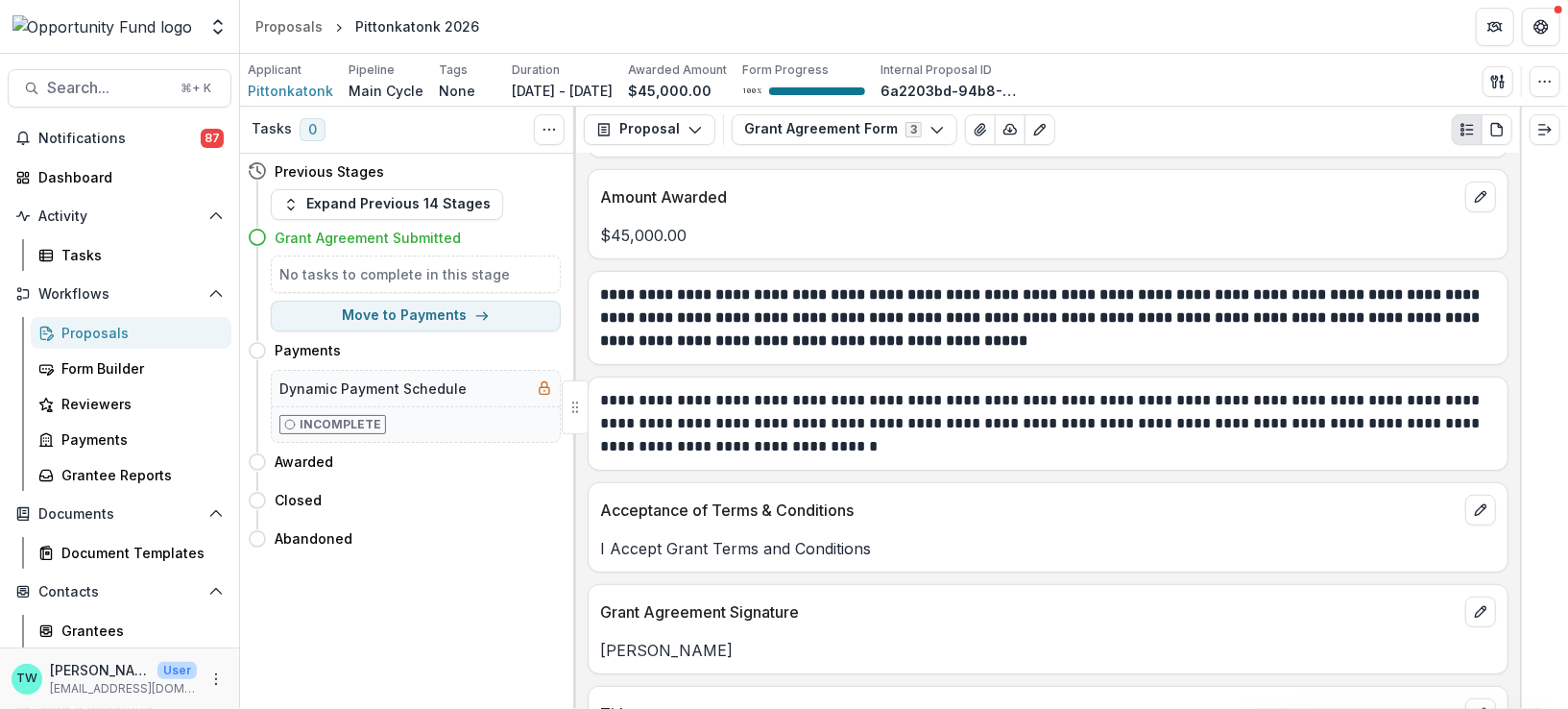
scroll to position [0, 0]
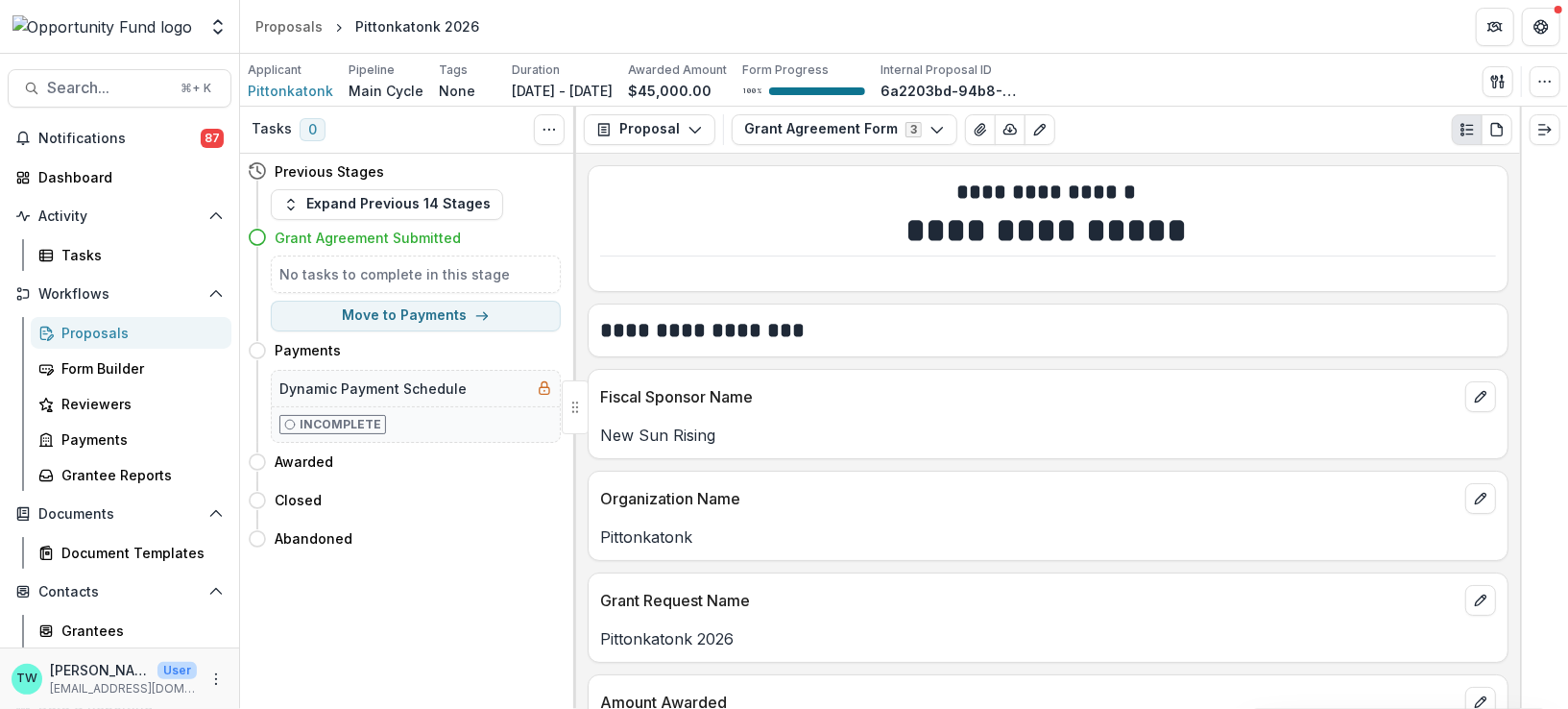
click at [95, 328] on div "Proposals" at bounding box center [139, 332] width 155 height 20
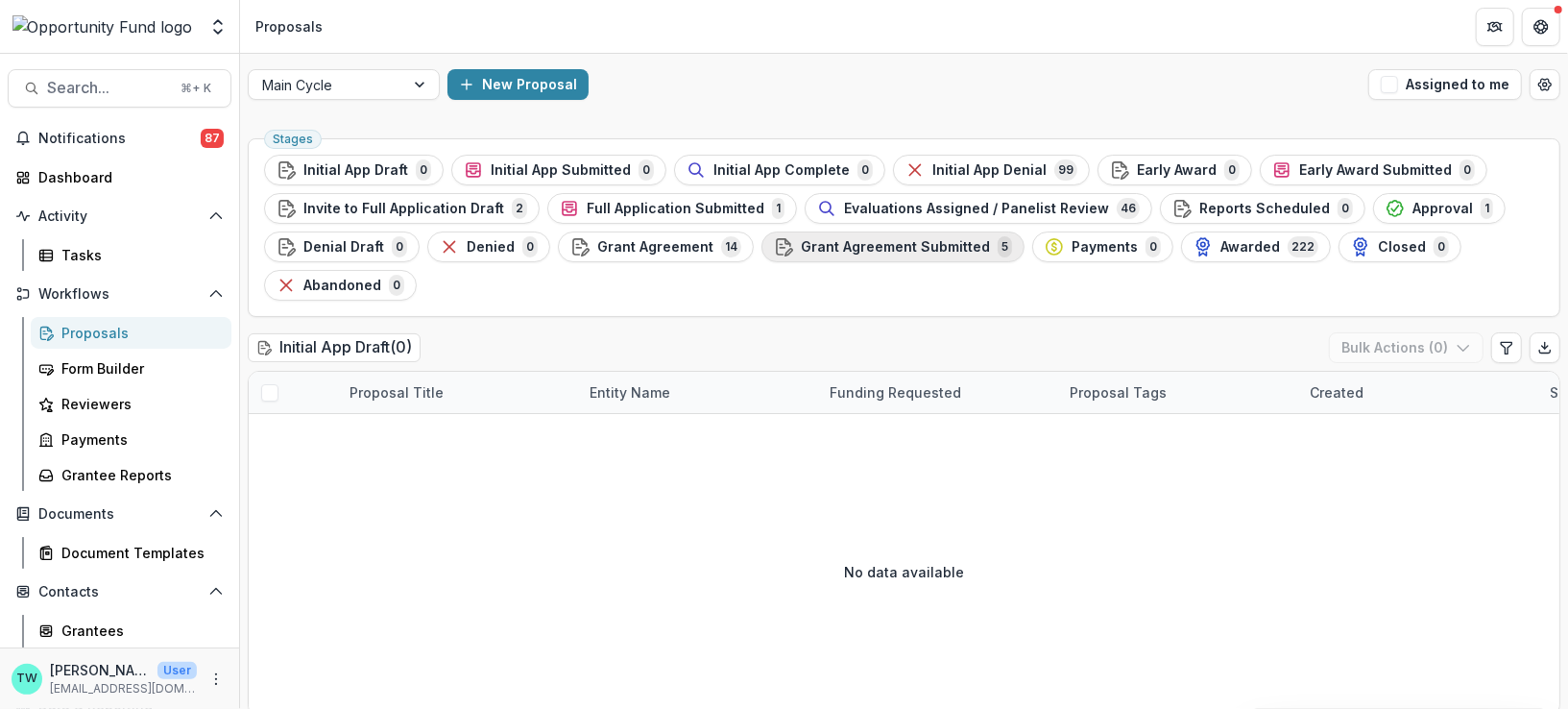
click at [879, 252] on span "Grant Agreement Submitted" at bounding box center [895, 247] width 189 height 16
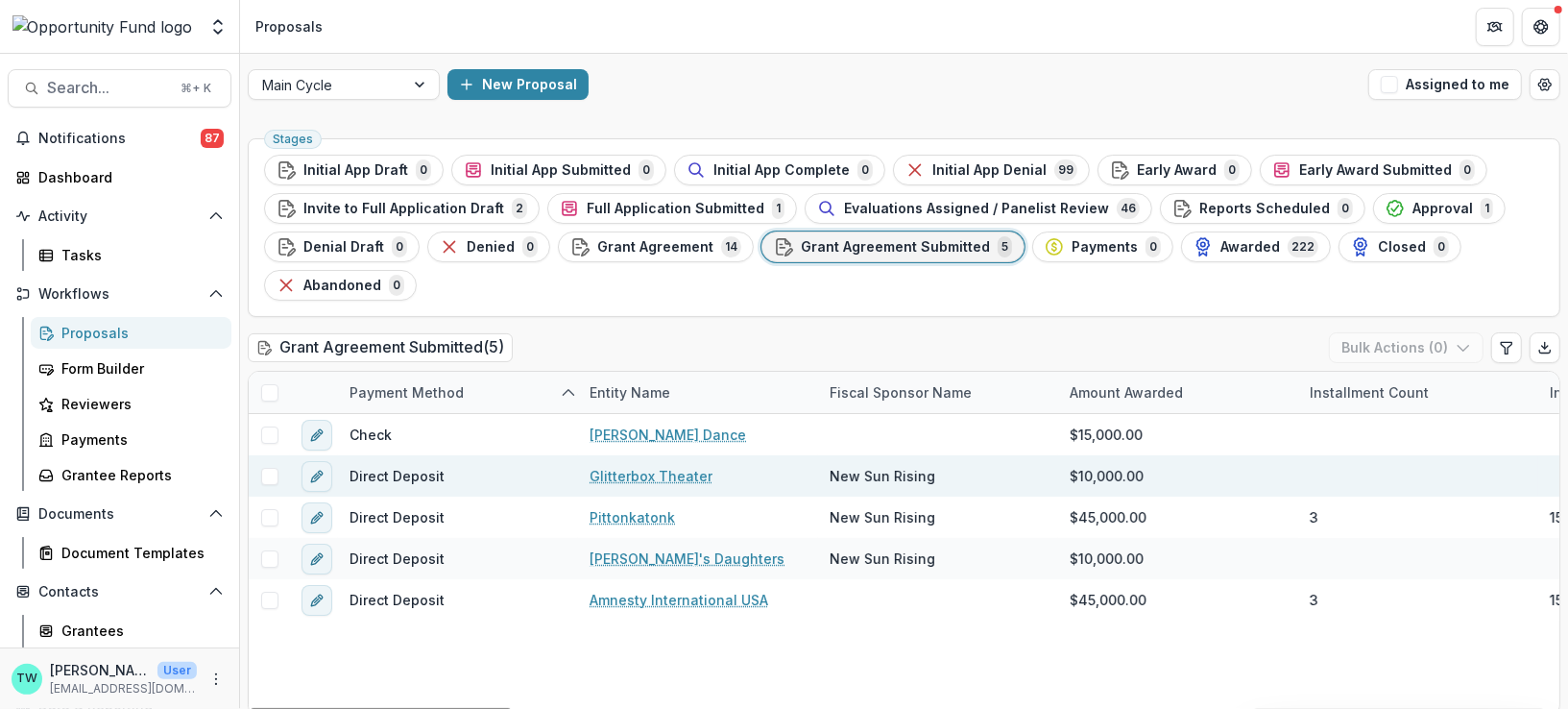
click at [265, 472] on span at bounding box center [269, 476] width 17 height 17
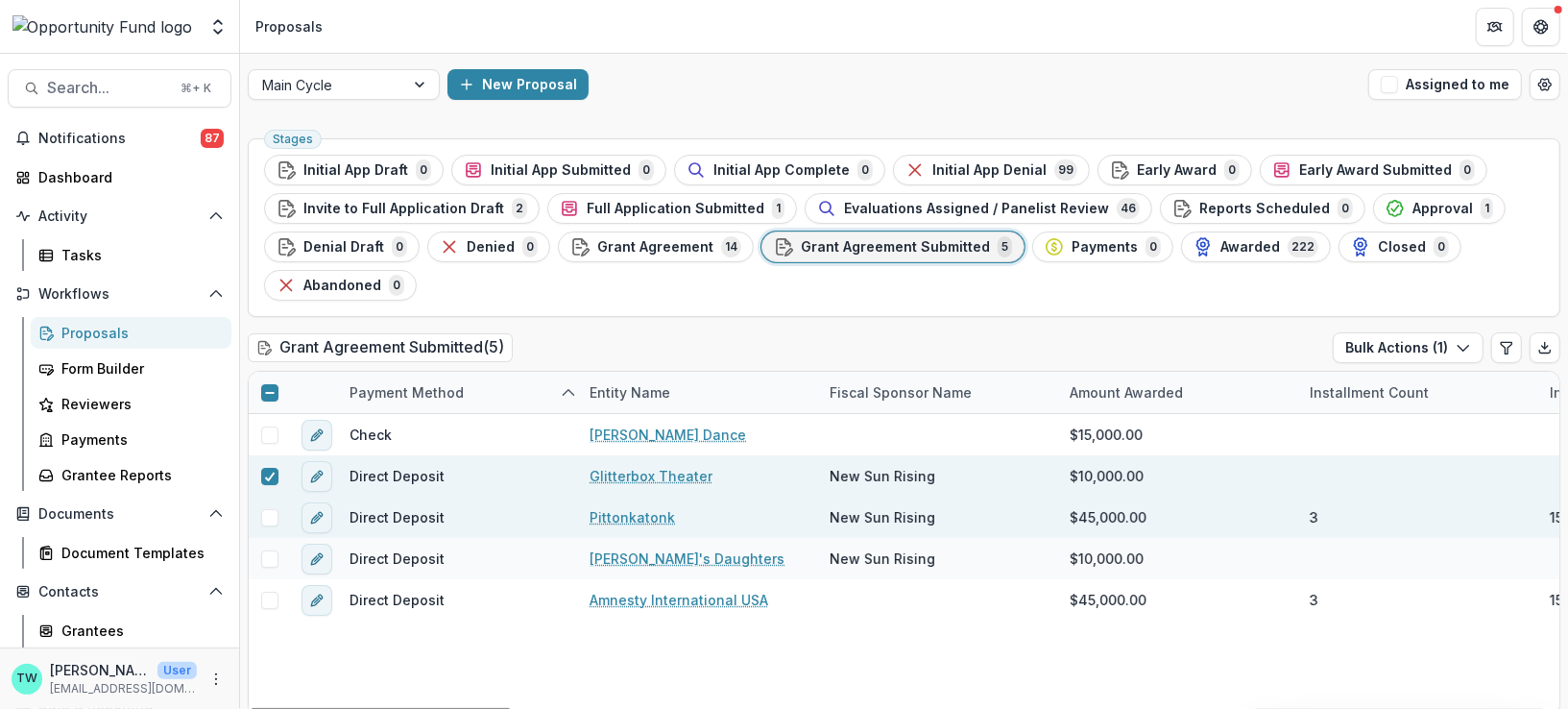
click at [269, 513] on span at bounding box center [269, 517] width 17 height 17
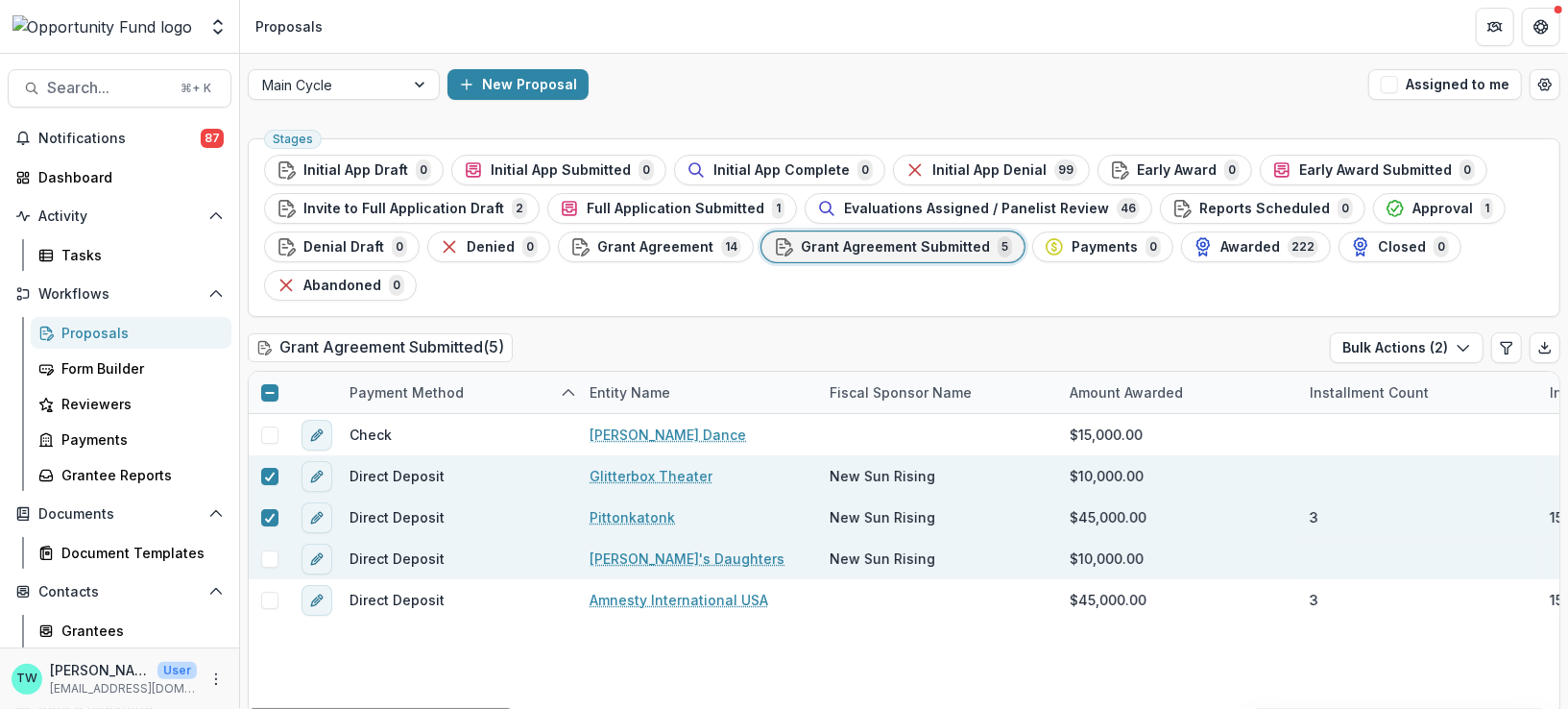
click at [272, 550] on span at bounding box center [269, 558] width 17 height 17
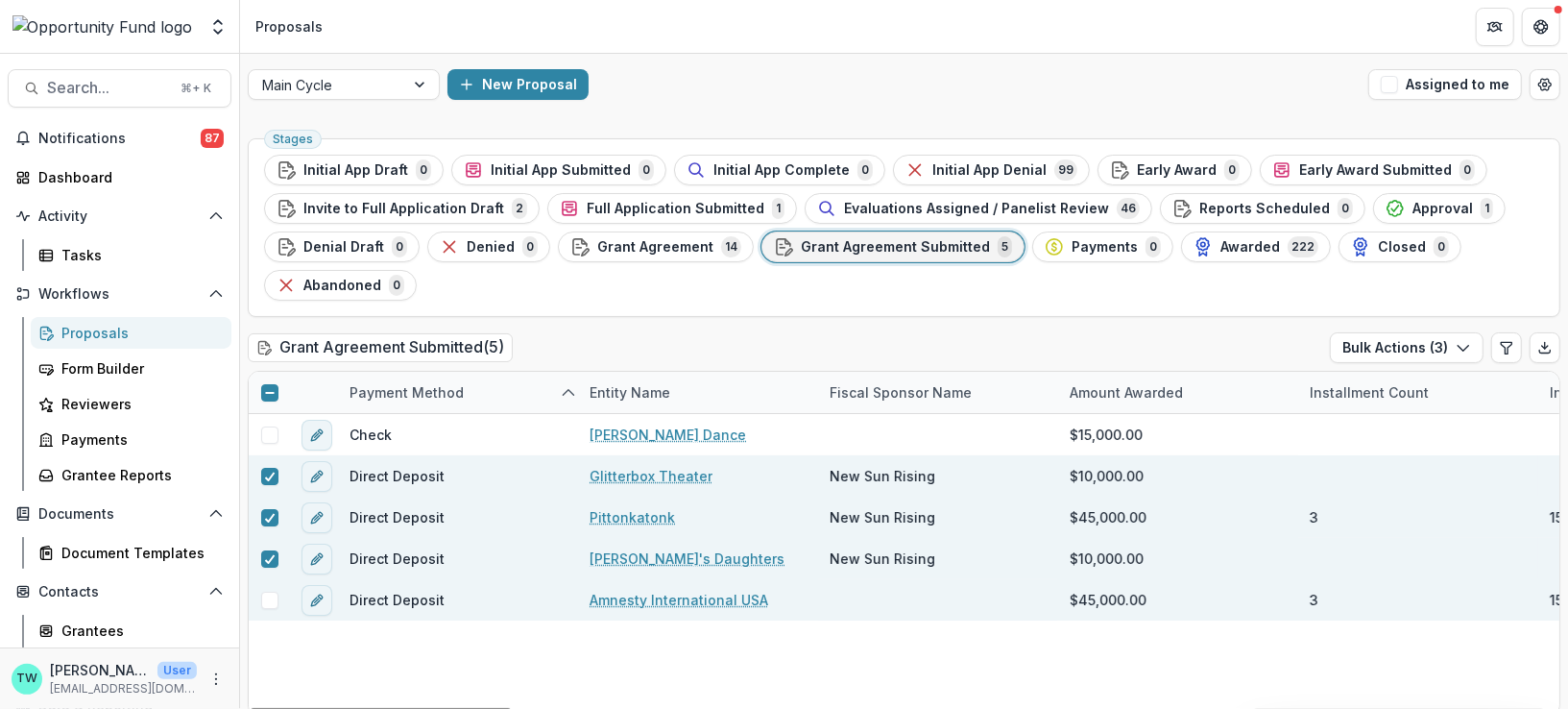
click at [266, 595] on span at bounding box center [269, 599] width 17 height 17
click at [1537, 347] on icon "Export table data" at bounding box center [1544, 347] width 15 height 15
click at [579, 554] on div "[PERSON_NAME]'s Daughters" at bounding box center [698, 558] width 240 height 42
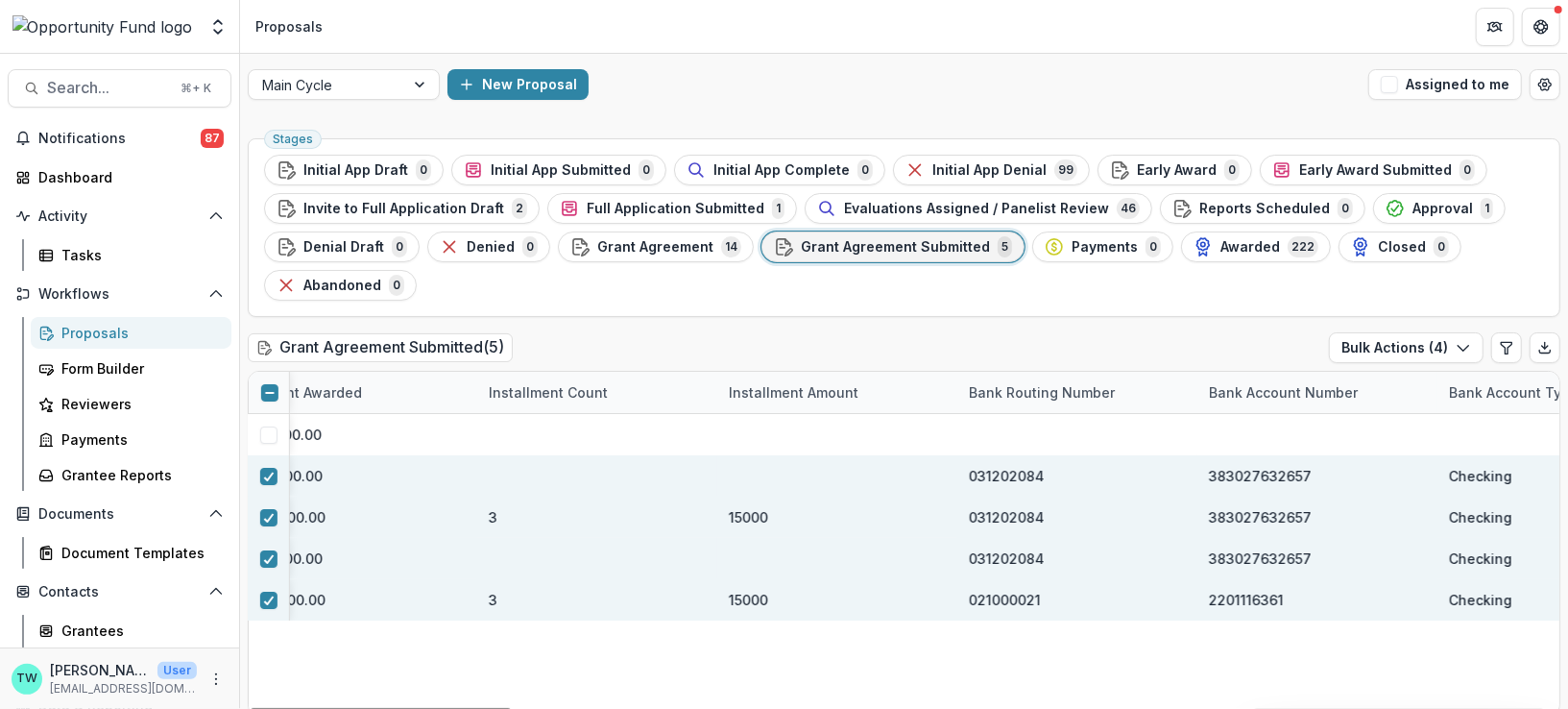
scroll to position [0, 1556]
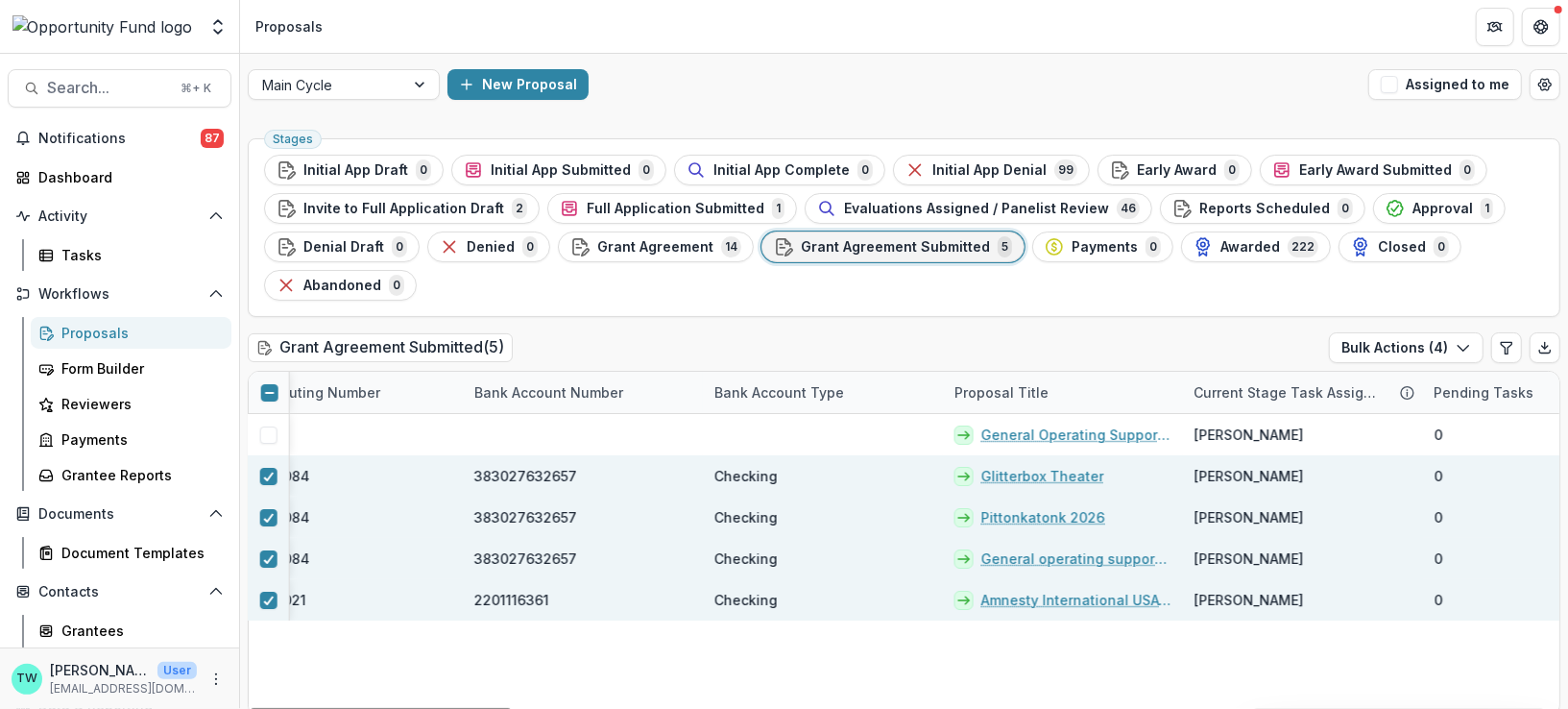
click at [517, 468] on span "383027632657" at bounding box center [526, 476] width 103 height 20
drag, startPoint x: 570, startPoint y: 471, endPoint x: 464, endPoint y: 475, distance: 106.1
click at [464, 475] on div "383027632657" at bounding box center [583, 476] width 240 height 42
copy span "383027632657"
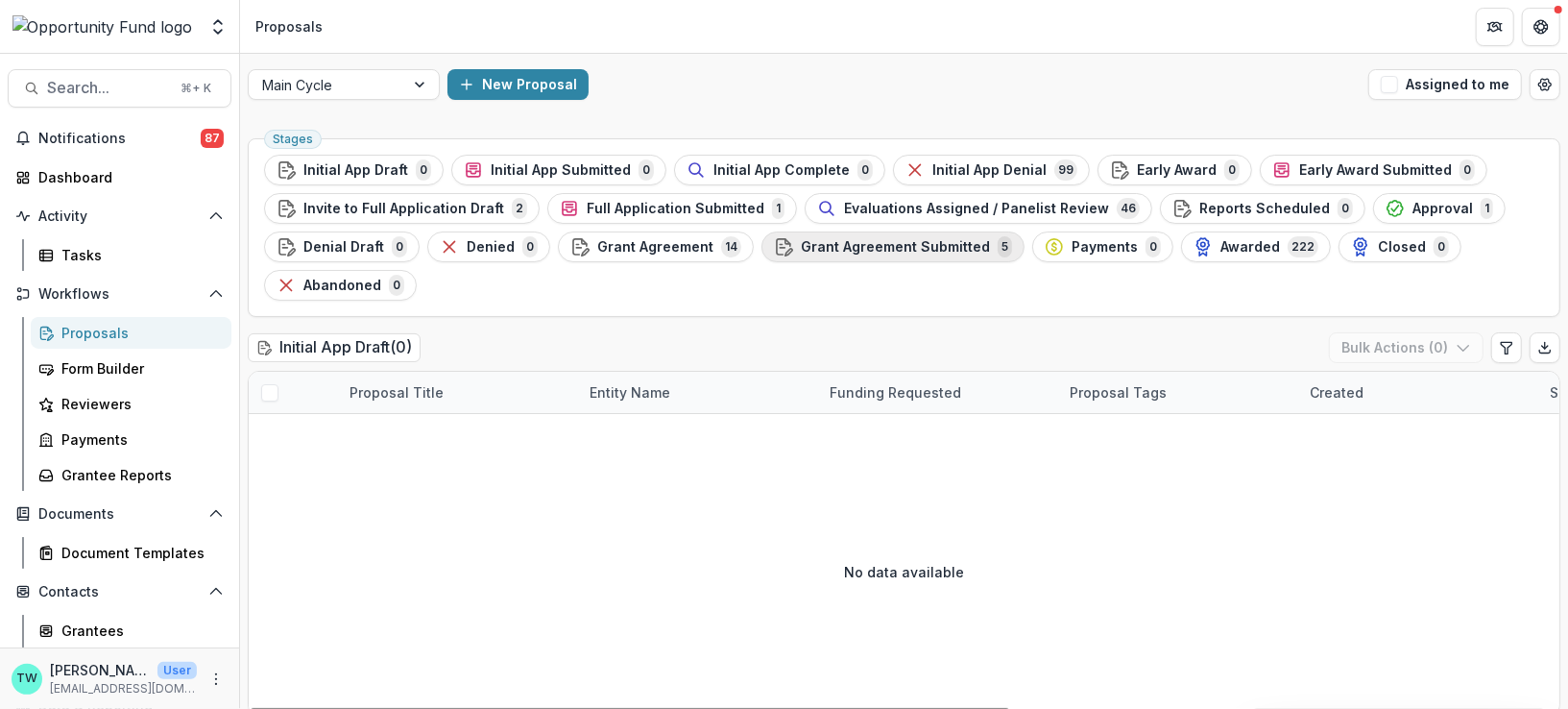
click at [875, 250] on span "Grant Agreement Submitted" at bounding box center [895, 247] width 189 height 16
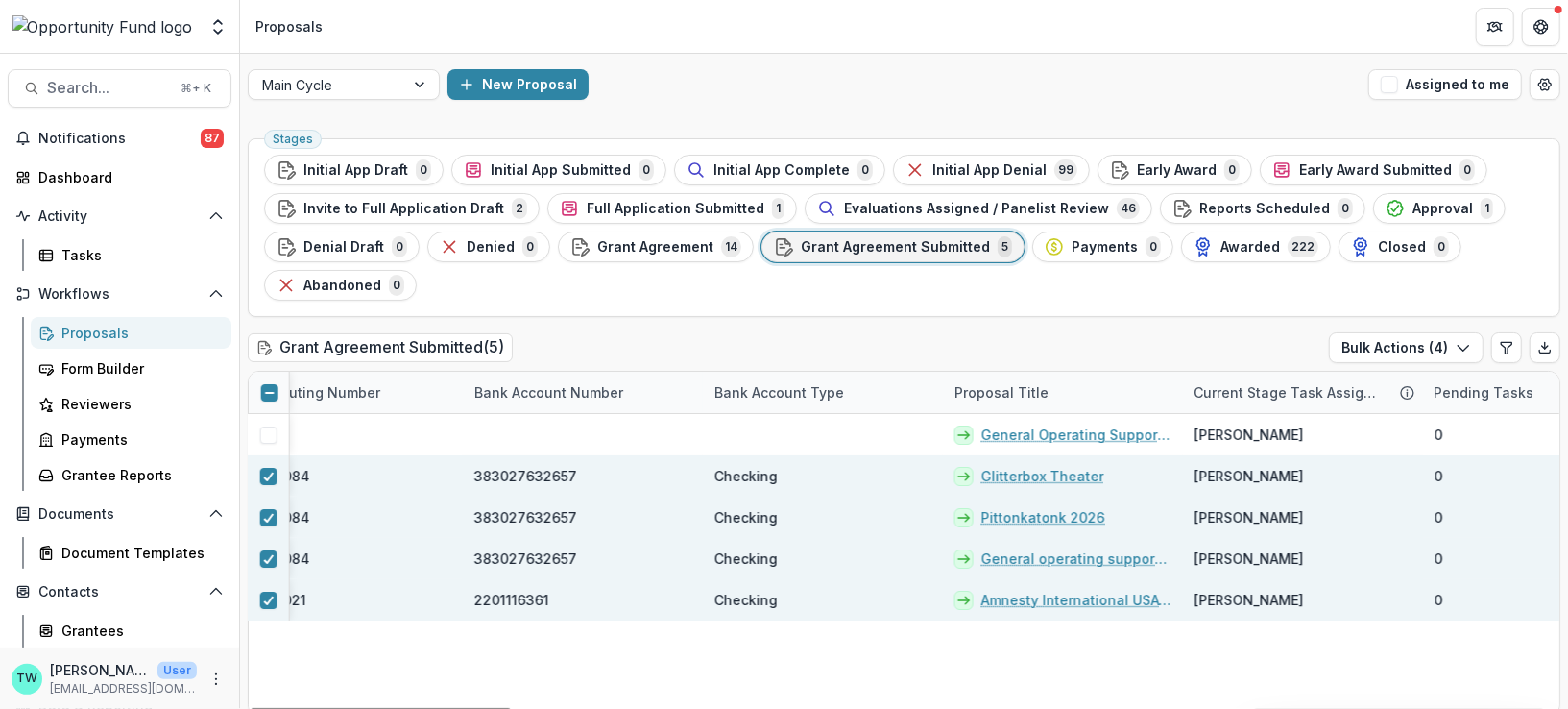
click at [270, 402] on div at bounding box center [270, 393] width 42 height 42
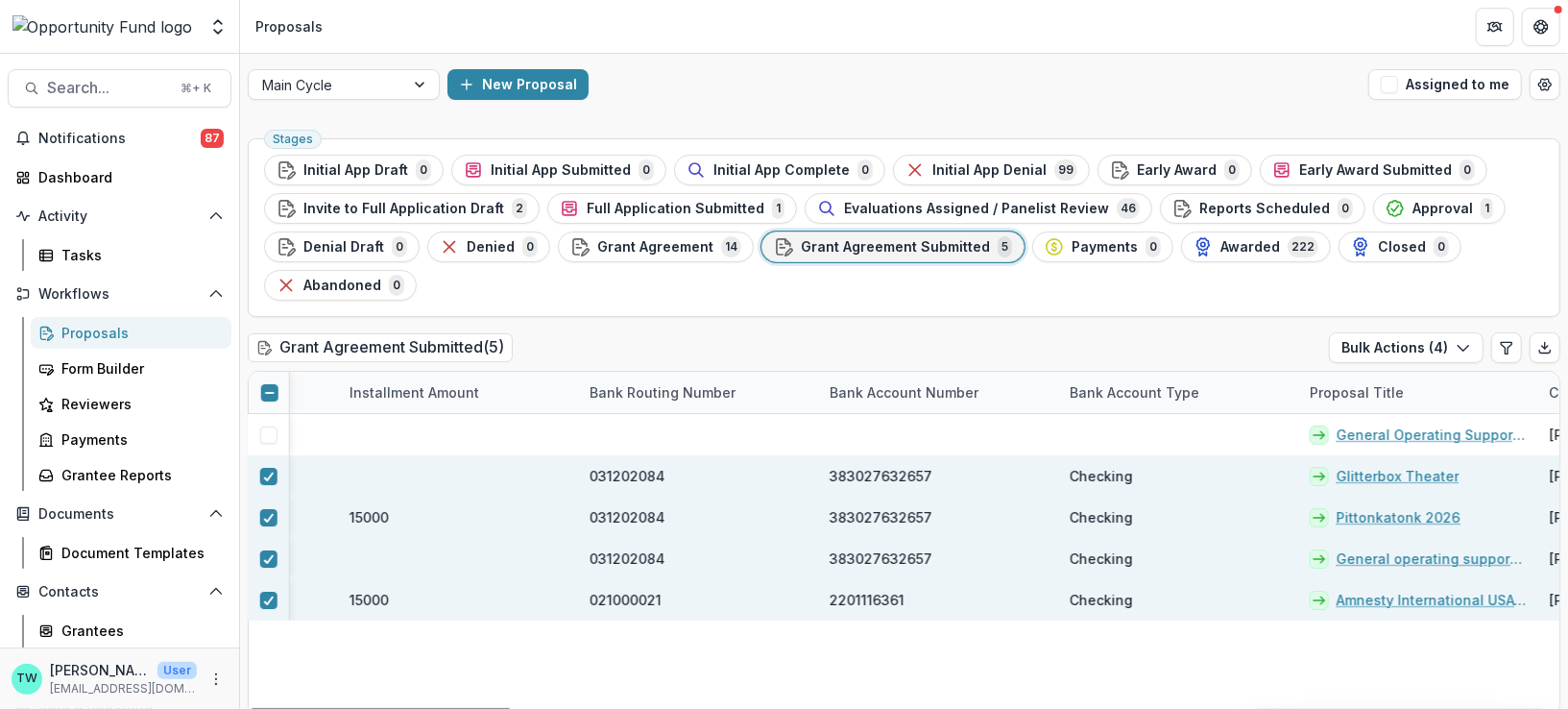
scroll to position [0, 1177]
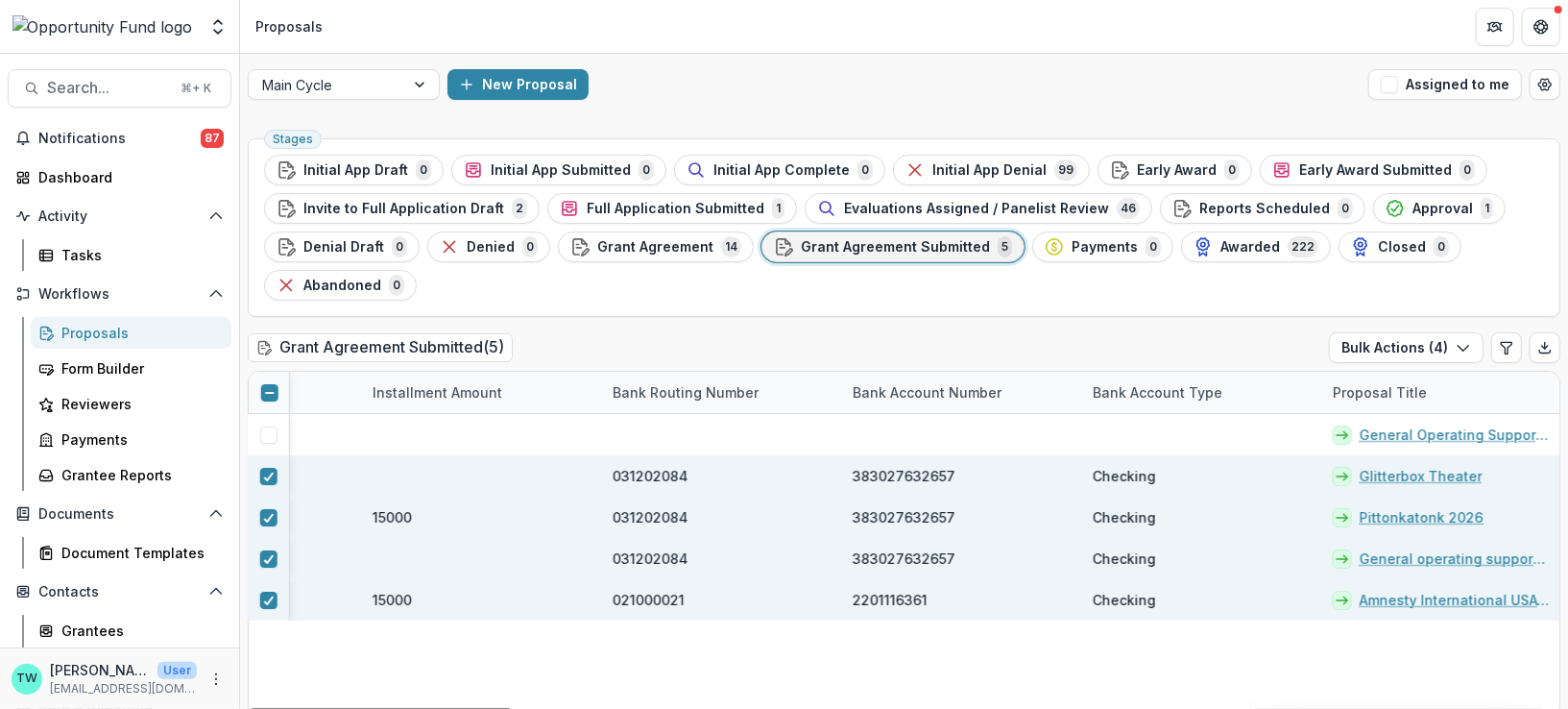
click at [932, 482] on span "383027632657" at bounding box center [905, 476] width 103 height 20
drag, startPoint x: 950, startPoint y: 470, endPoint x: 844, endPoint y: 472, distance: 106.0
click at [844, 472] on div "383027632657" at bounding box center [961, 476] width 240 height 42
copy span "383027632657"
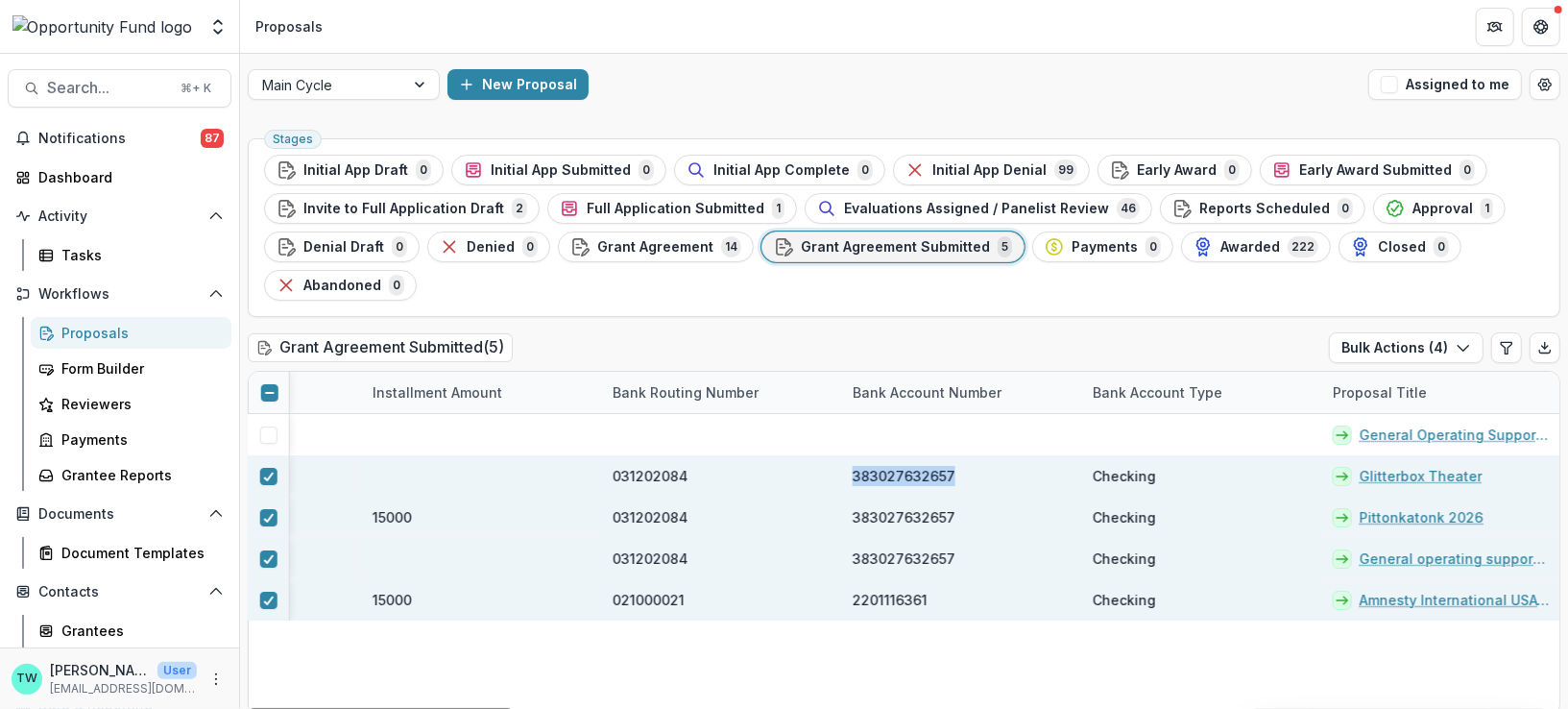
copy span "383027632657"
click at [111, 633] on div "Grantees" at bounding box center [139, 630] width 155 height 20
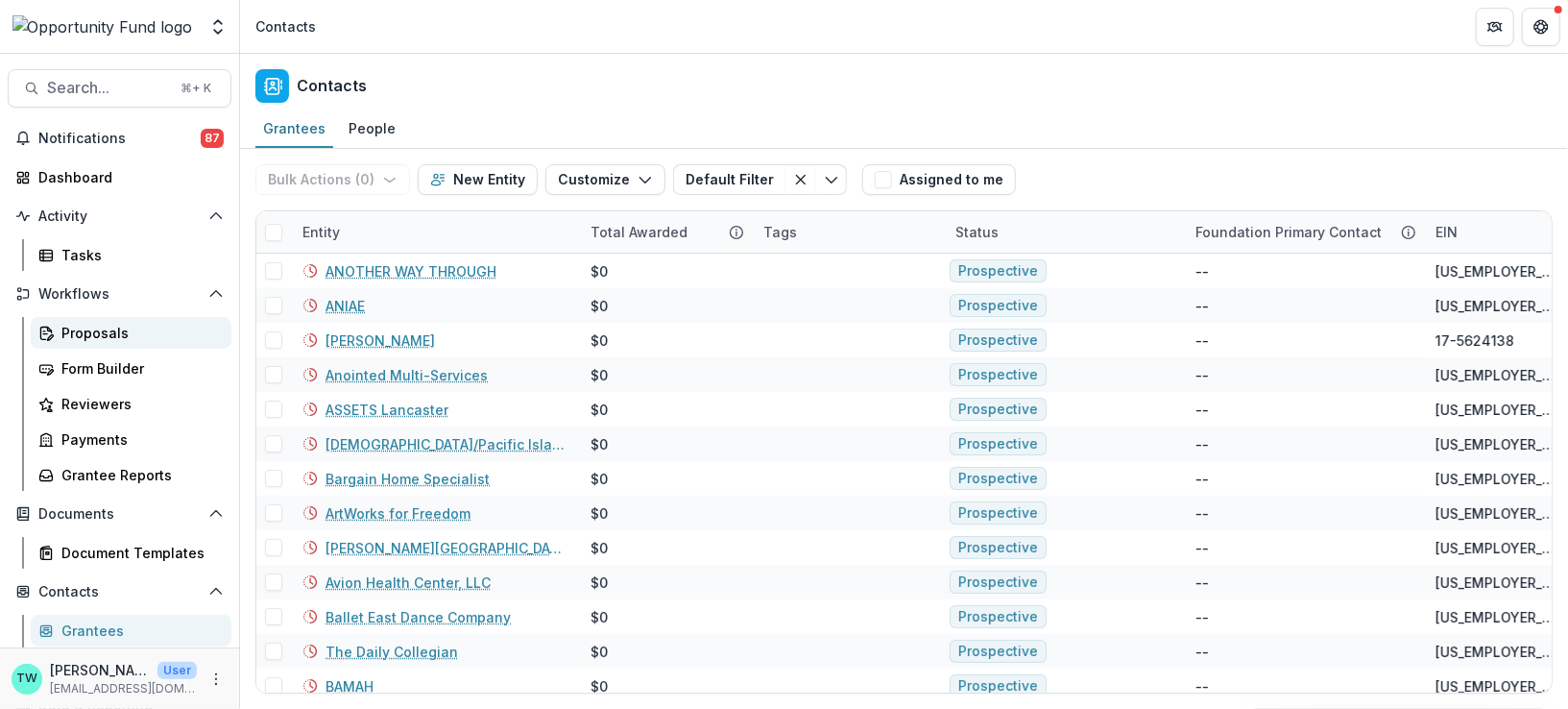
click at [84, 322] on div "Proposals" at bounding box center [139, 332] width 155 height 20
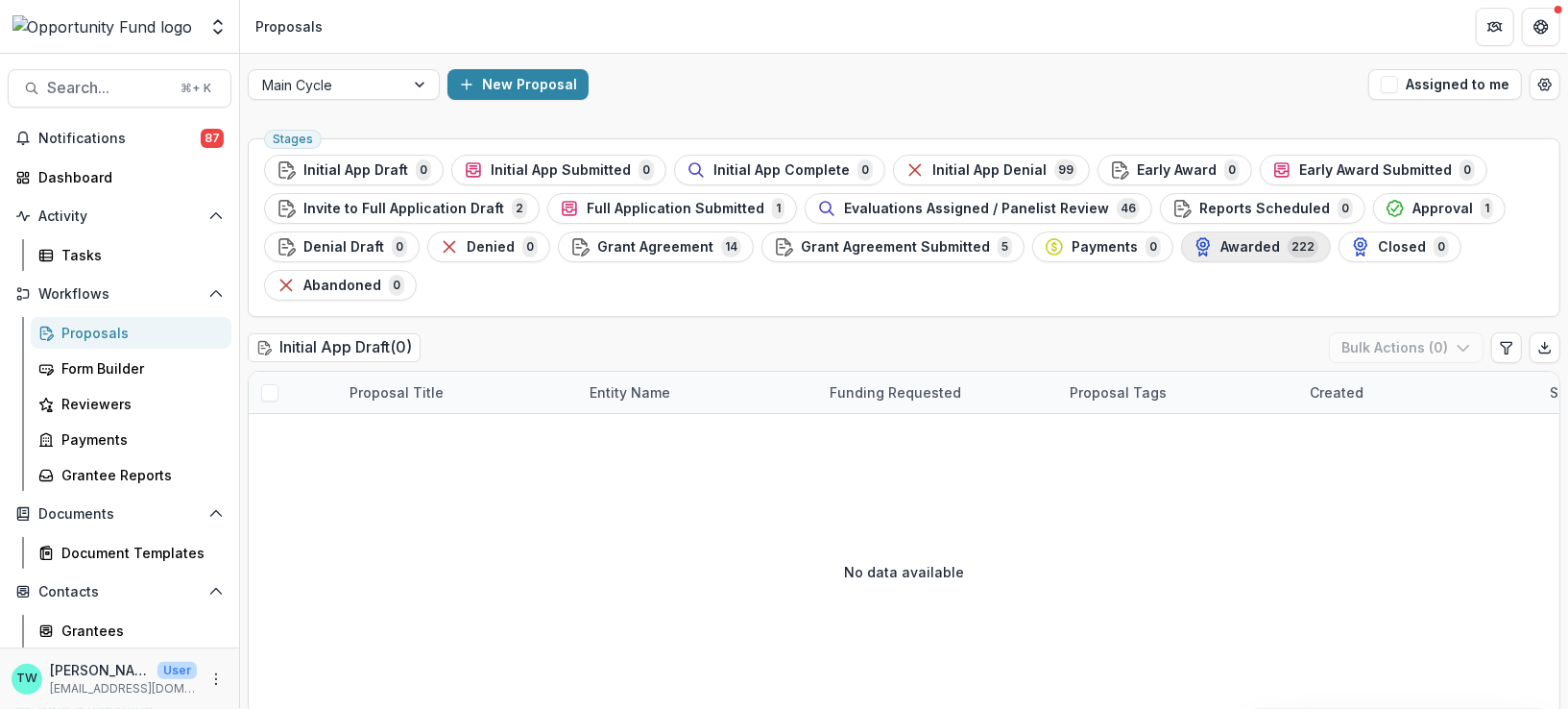
click at [1221, 244] on span "Awarded" at bounding box center [1251, 247] width 60 height 16
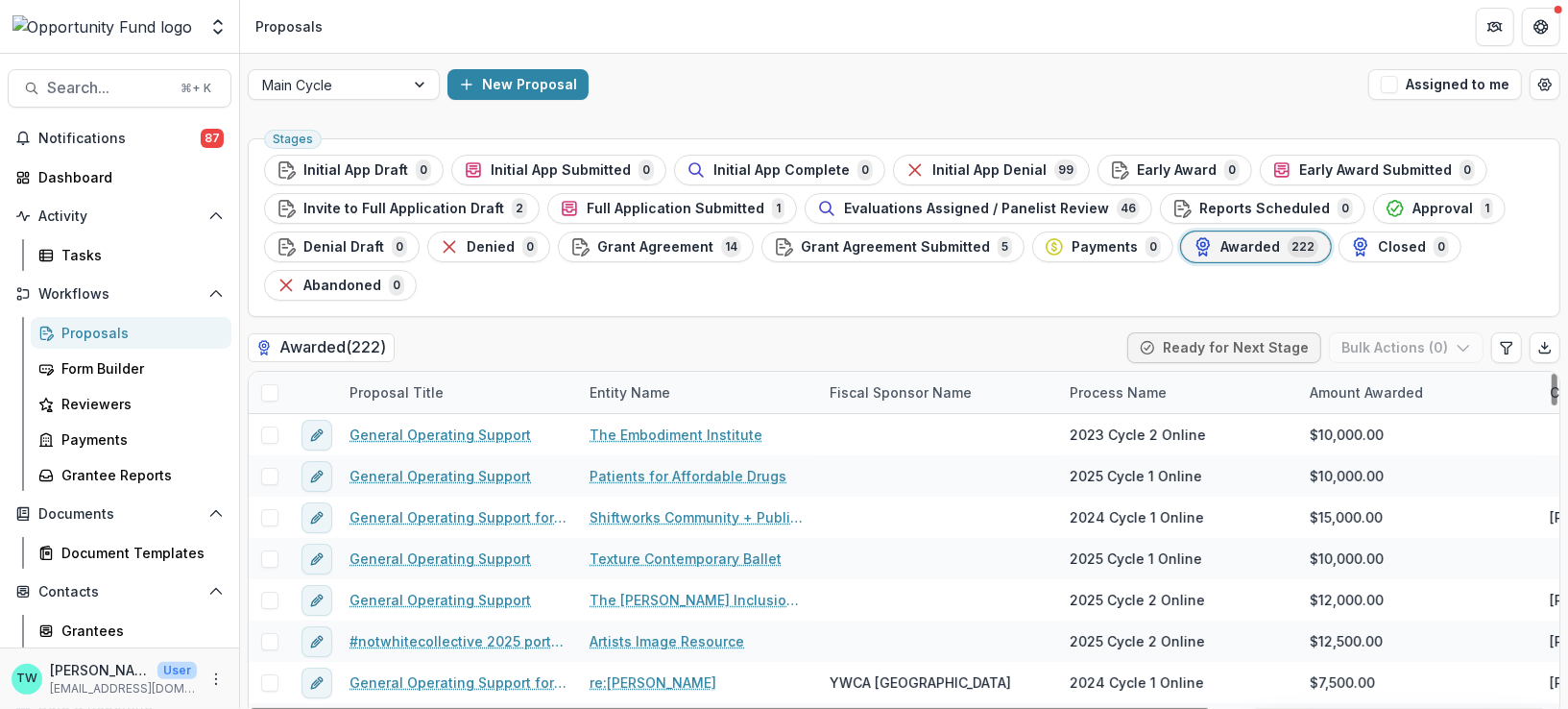
click at [672, 388] on div "Entity Name" at bounding box center [630, 392] width 104 height 20
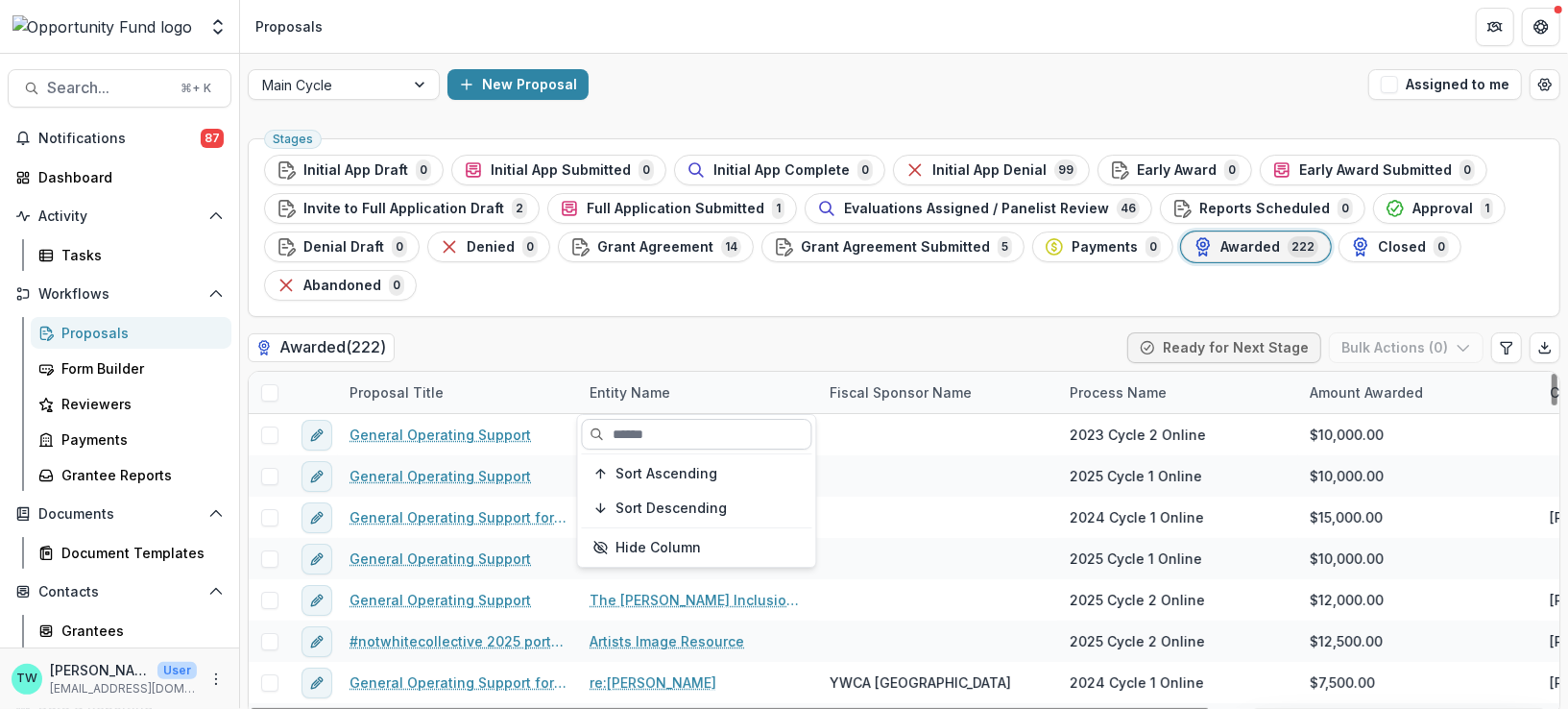
click at [673, 435] on input at bounding box center [697, 433] width 230 height 31
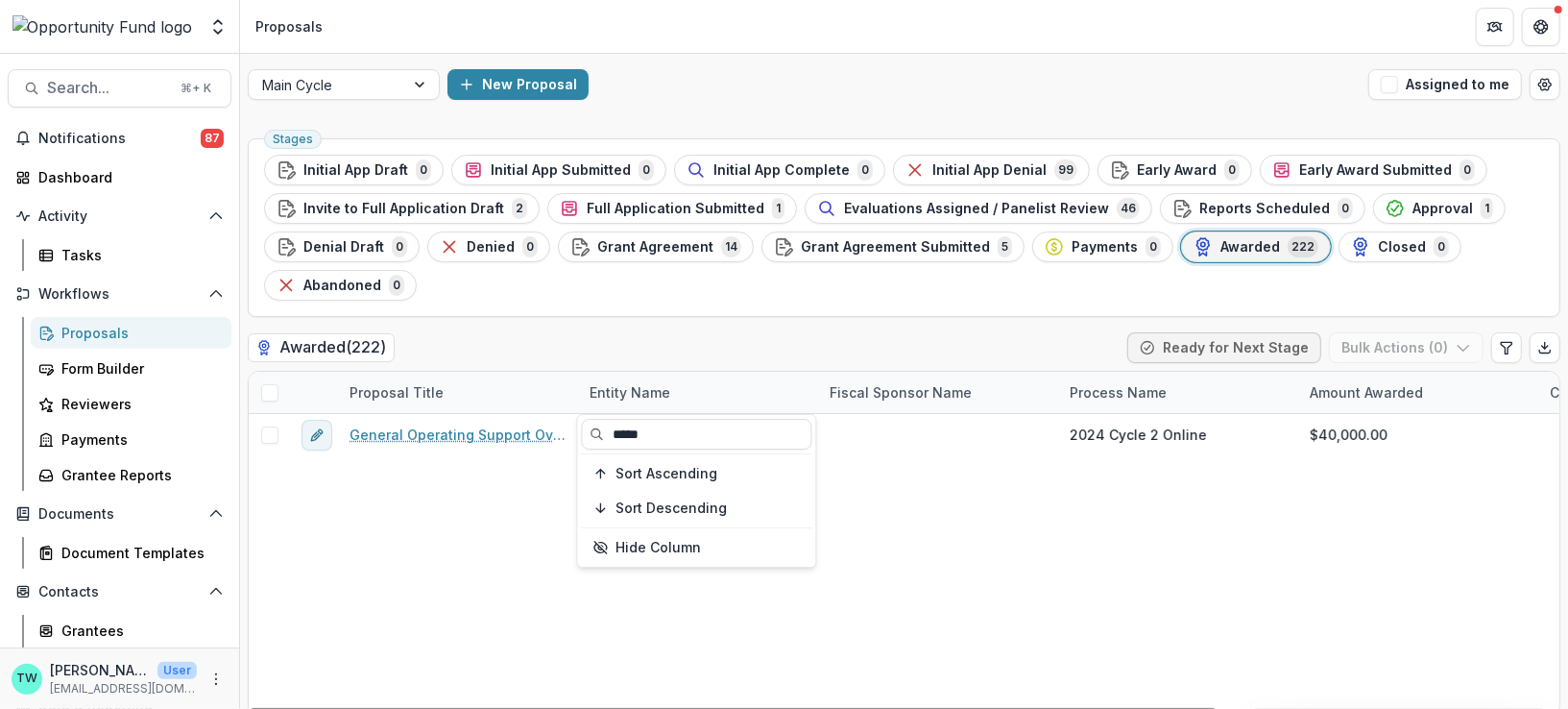
type input "*****"
click at [530, 538] on div "General Operating Support Over 2 Years Kente Arts Alliance 2024 Cycle 2 Online …" at bounding box center [1134, 564] width 1769 height 301
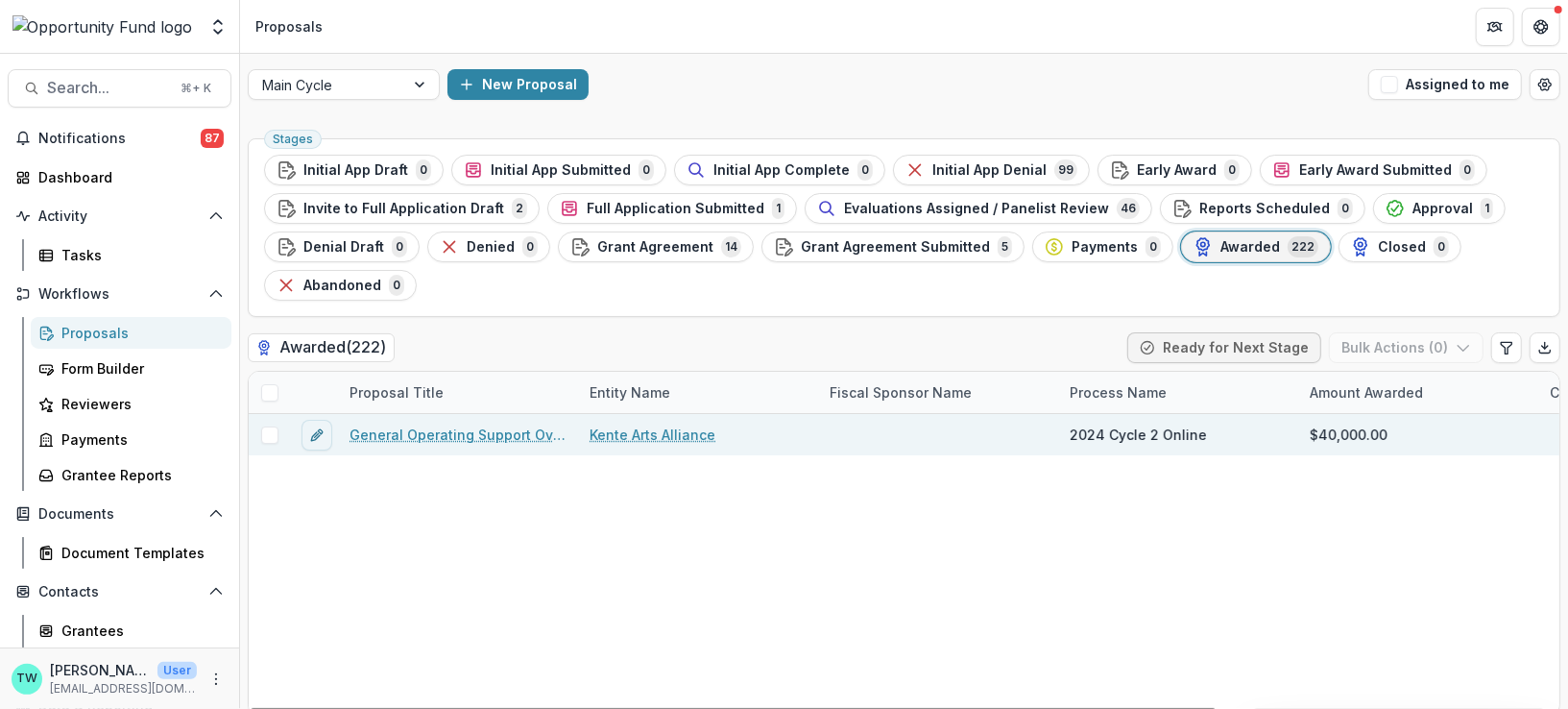
click at [490, 424] on link "General Operating Support Over 2 Years" at bounding box center [457, 434] width 217 height 20
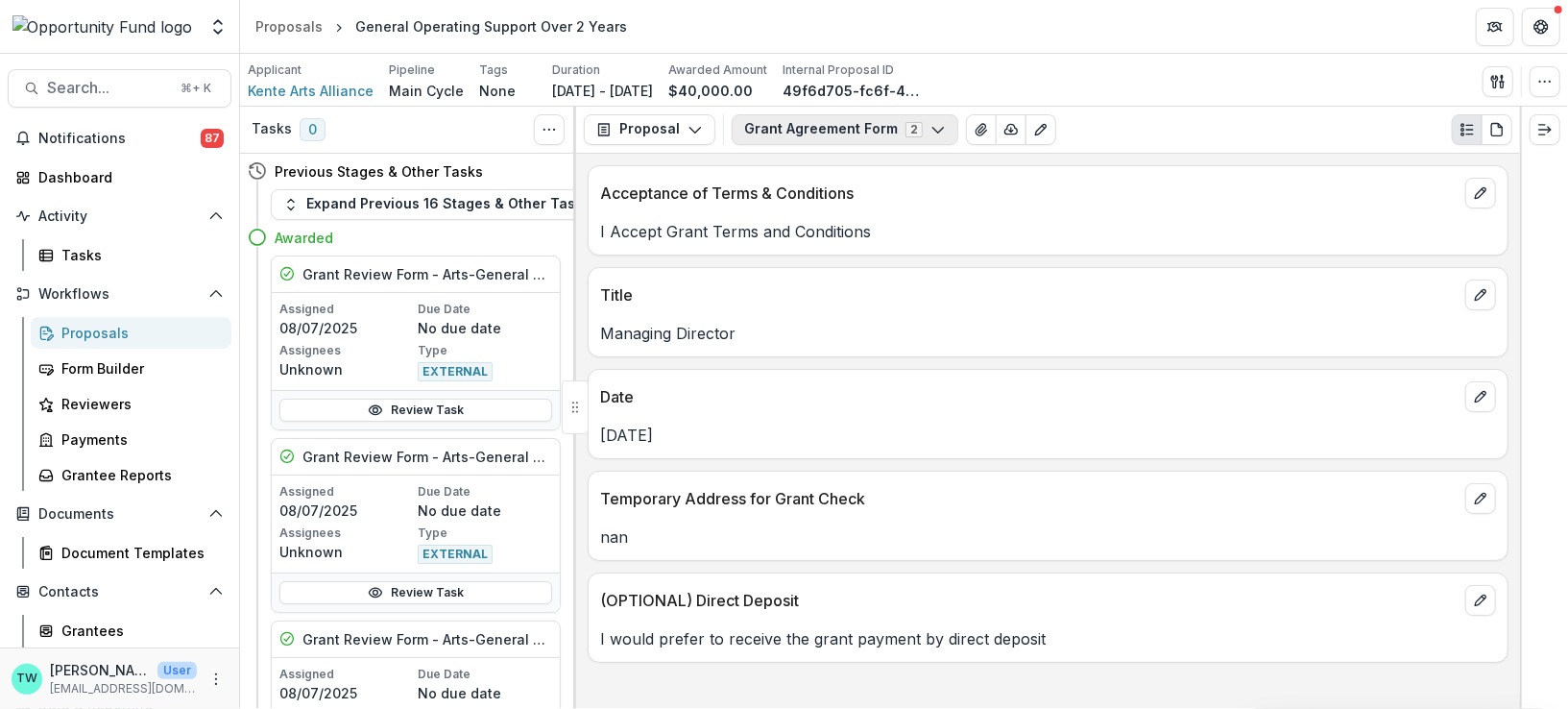
click at [932, 129] on polyline "button" at bounding box center [937, 130] width 11 height 6
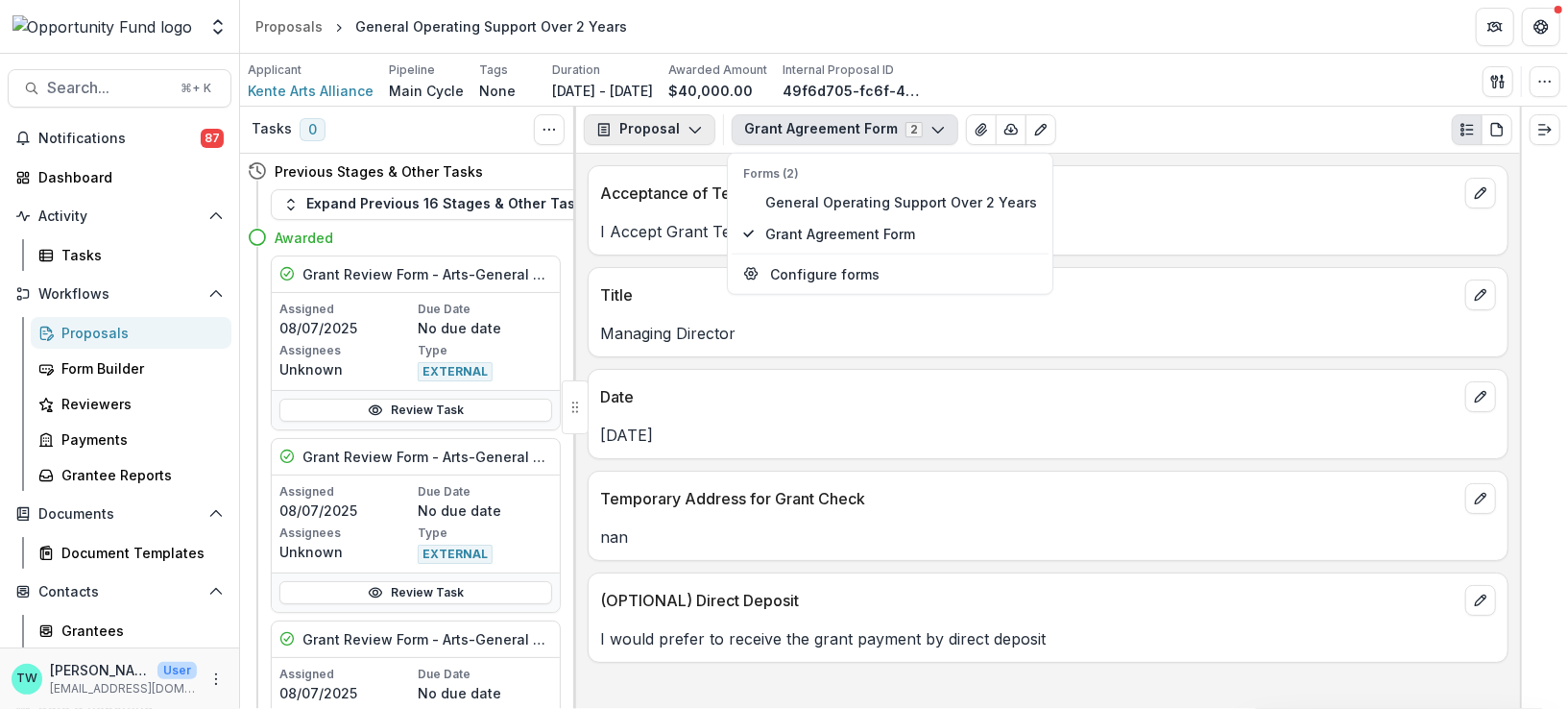
click at [687, 134] on icon "button" at bounding box center [694, 129] width 15 height 15
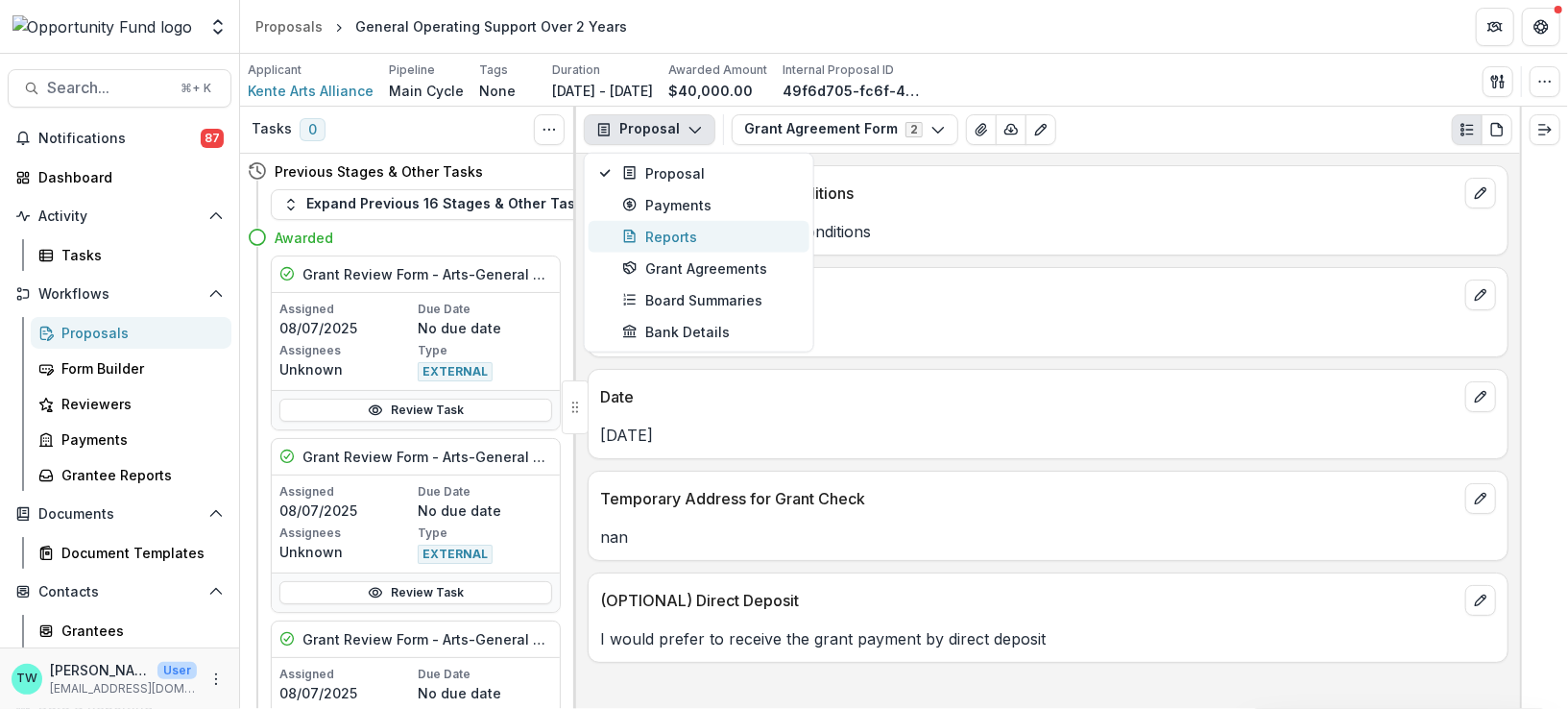
click at [676, 234] on div "Reports" at bounding box center [709, 236] width 176 height 20
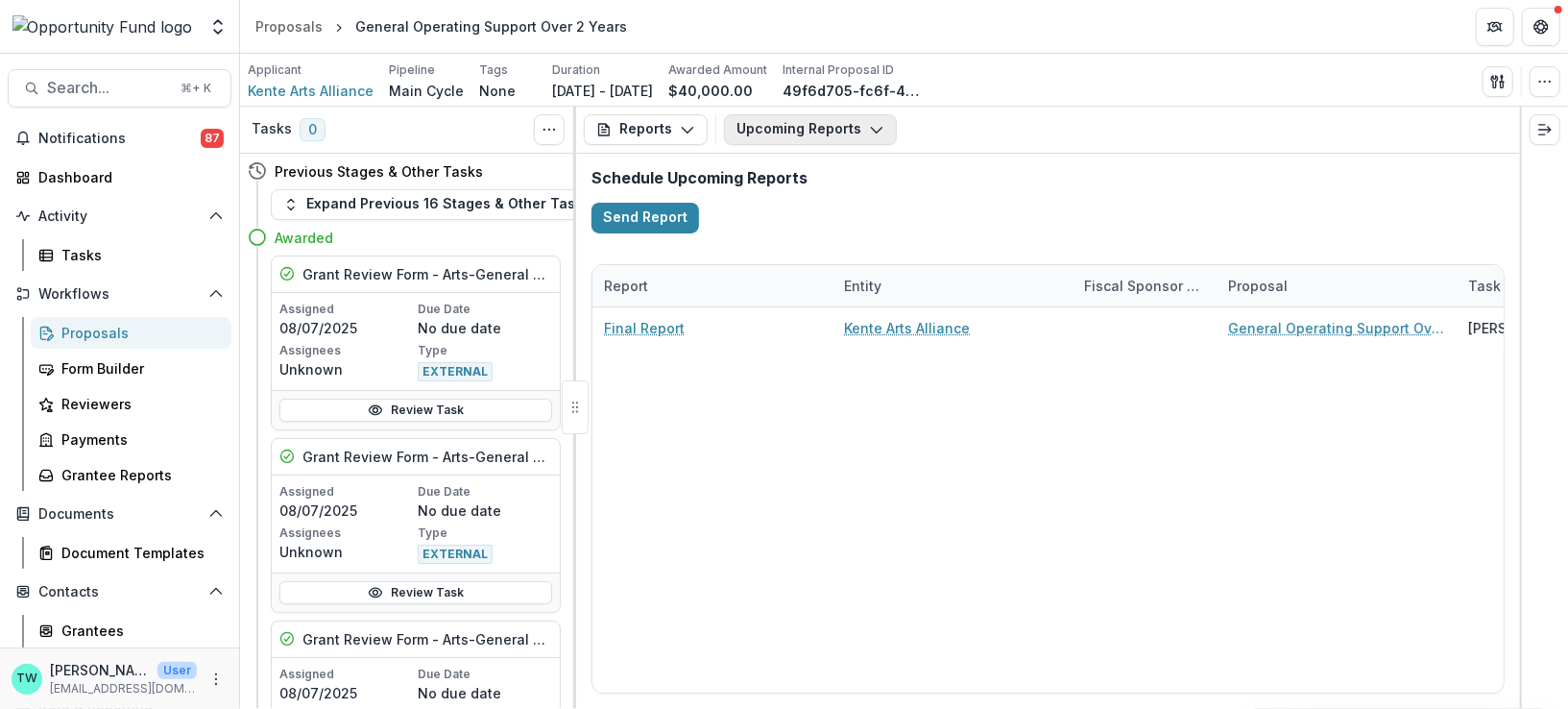
click at [869, 127] on icon "button" at bounding box center [876, 129] width 15 height 15
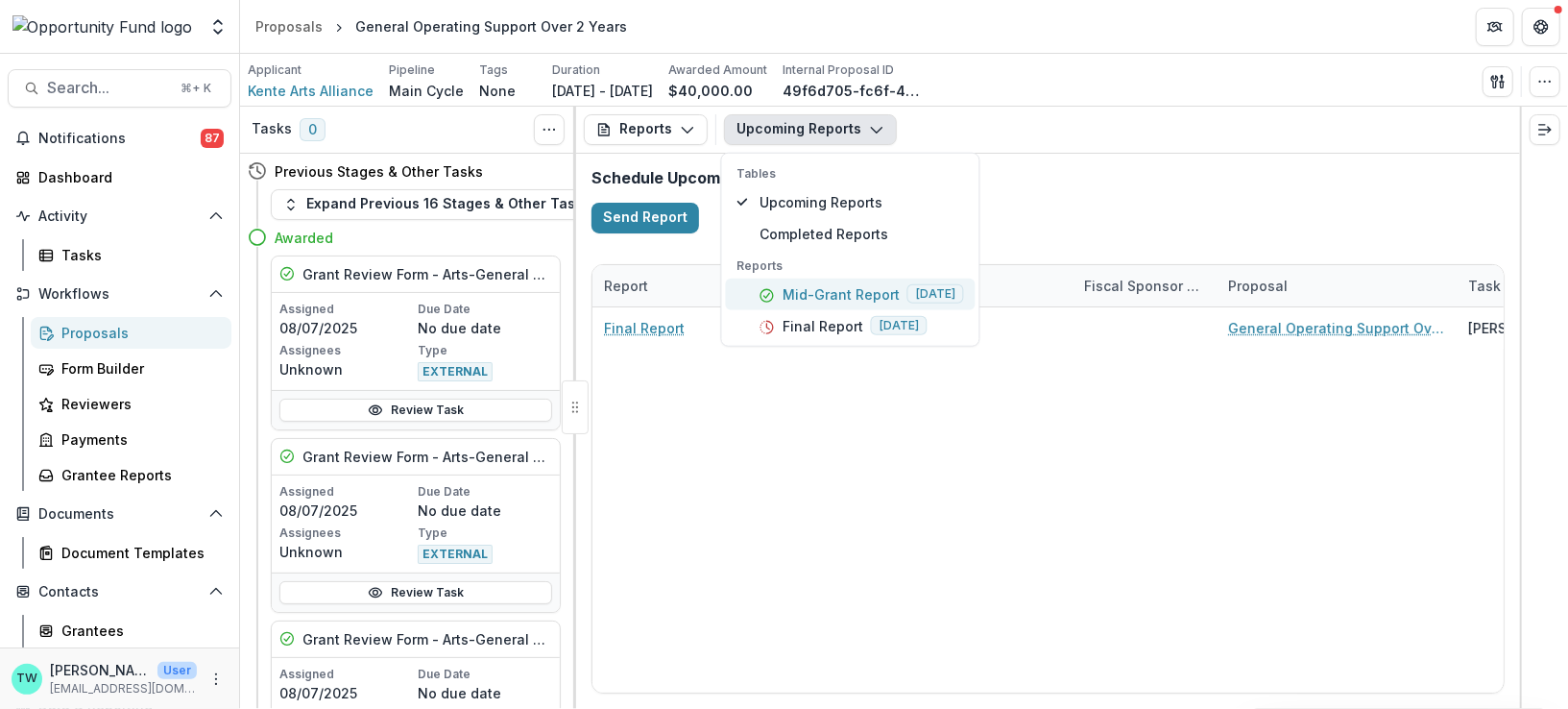
click at [825, 295] on p "Mid-Grant Report" at bounding box center [841, 294] width 117 height 20
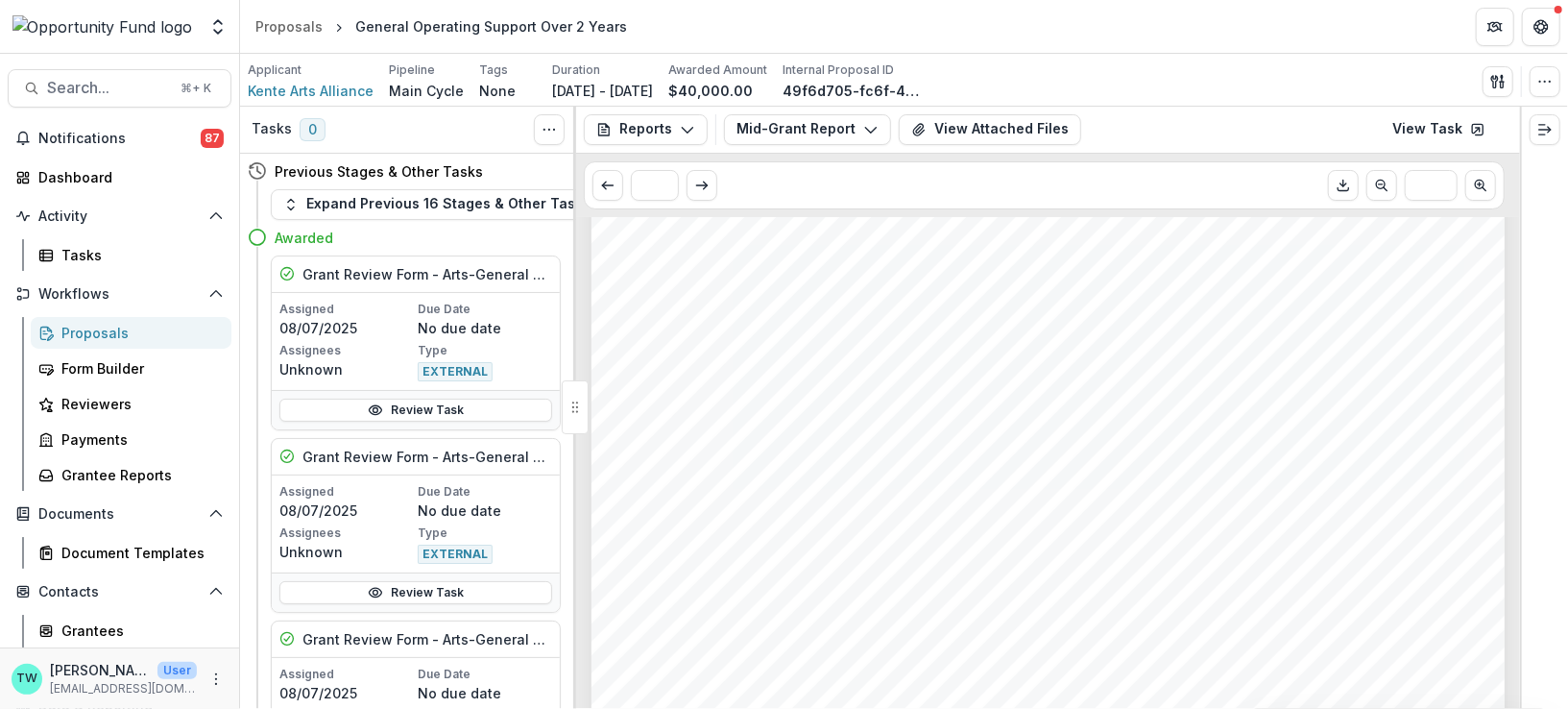
scroll to position [2067, 0]
click at [806, 466] on div "Presenting artists whose performances reap high earned income, allows Kente to …" at bounding box center [1047, 99] width 913 height 1292
click at [805, 459] on div "Presenting artists whose performances reap high earned income, allows Kente to …" at bounding box center [1047, 99] width 913 height 1292
click at [794, 458] on span "Kente Arts Alliance" at bounding box center [724, 460] width 154 height 18
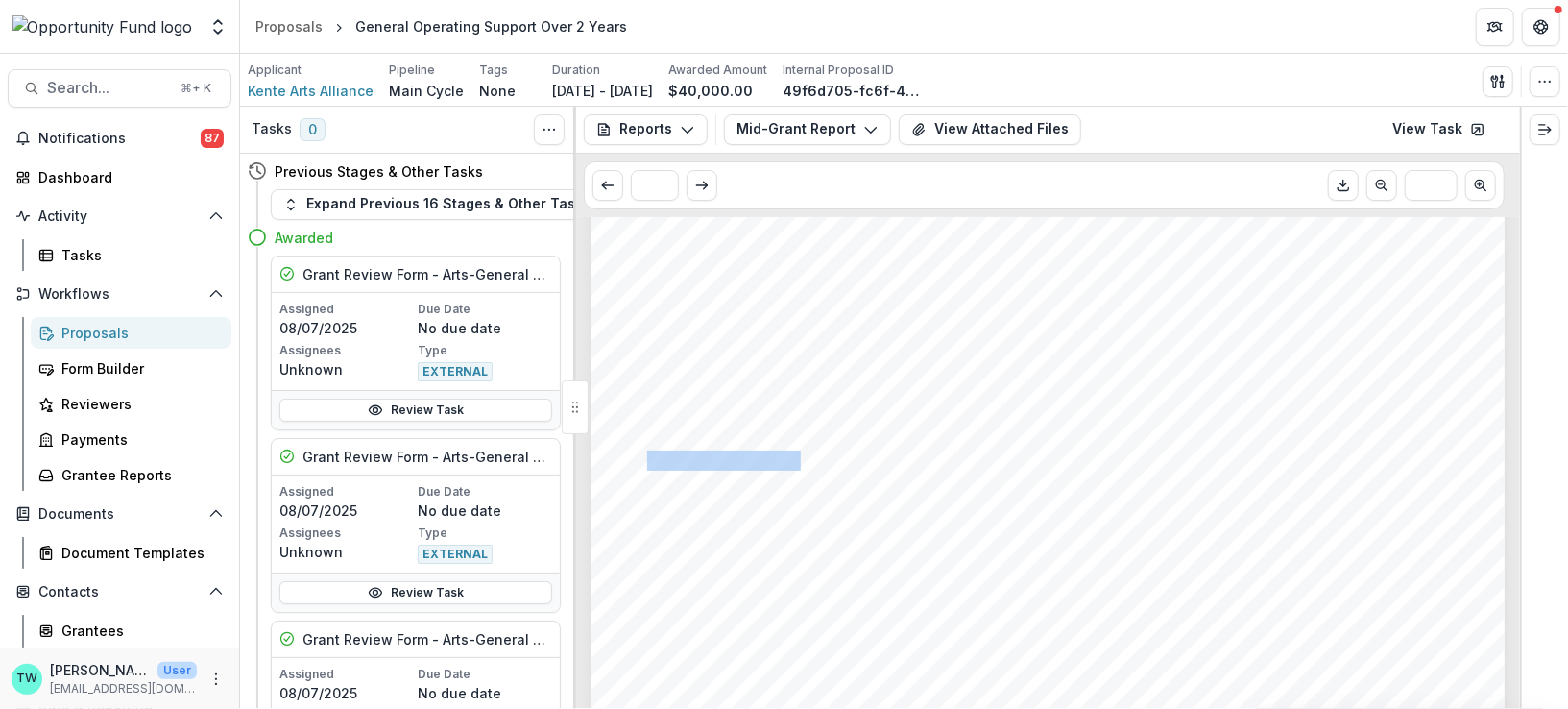
drag, startPoint x: 797, startPoint y: 456, endPoint x: 649, endPoint y: 452, distance: 148.1
click at [649, 452] on span "Kente Arts Alliance" at bounding box center [724, 460] width 154 height 18
copy span "Kente Arts Alliance"
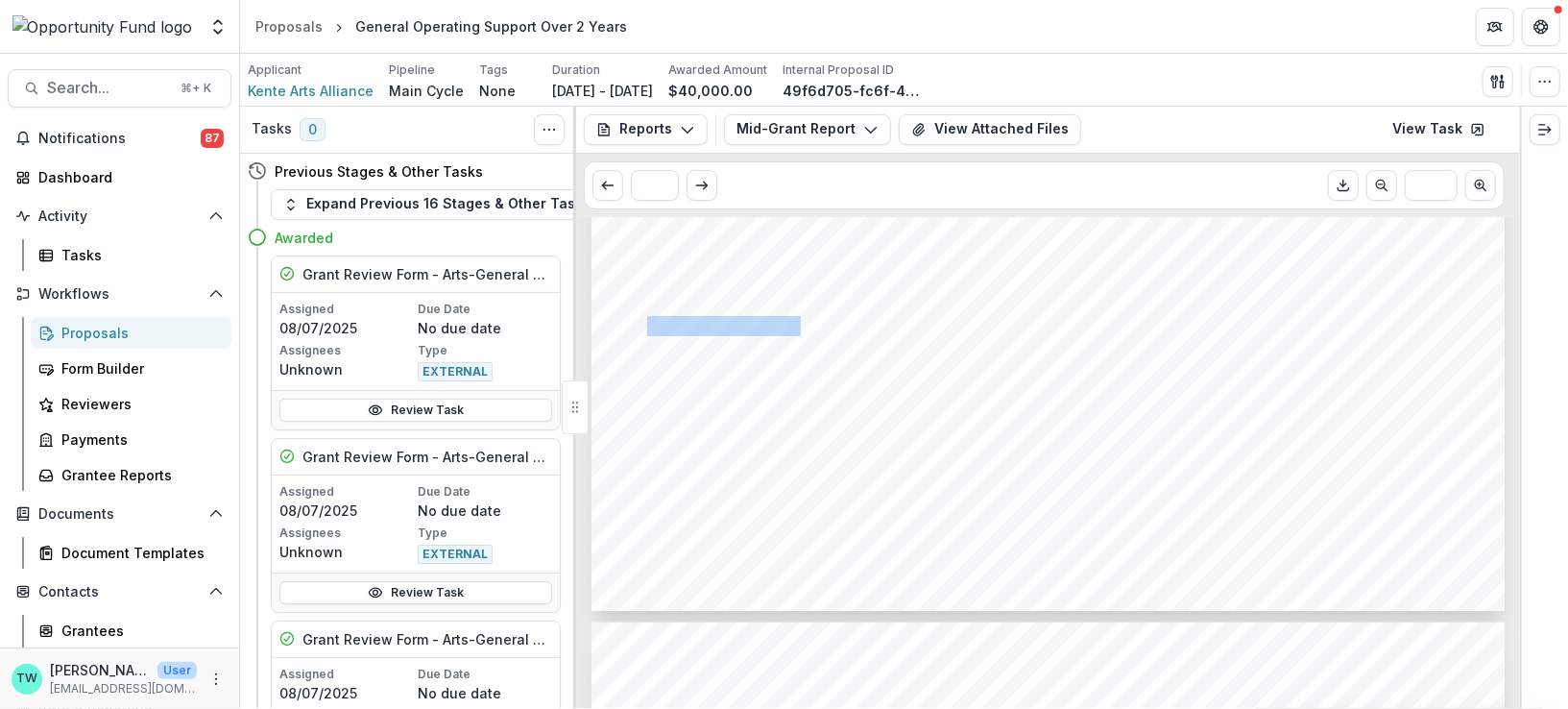
scroll to position [2199, 0]
drag, startPoint x: 736, startPoint y: 397, endPoint x: 647, endPoint y: 397, distance: 89.0
click at [648, 397] on span "043000096" at bounding box center [693, 401] width 92 height 18
copy span "043000096"
drag, startPoint x: 706, startPoint y: 464, endPoint x: 645, endPoint y: 463, distance: 61.0
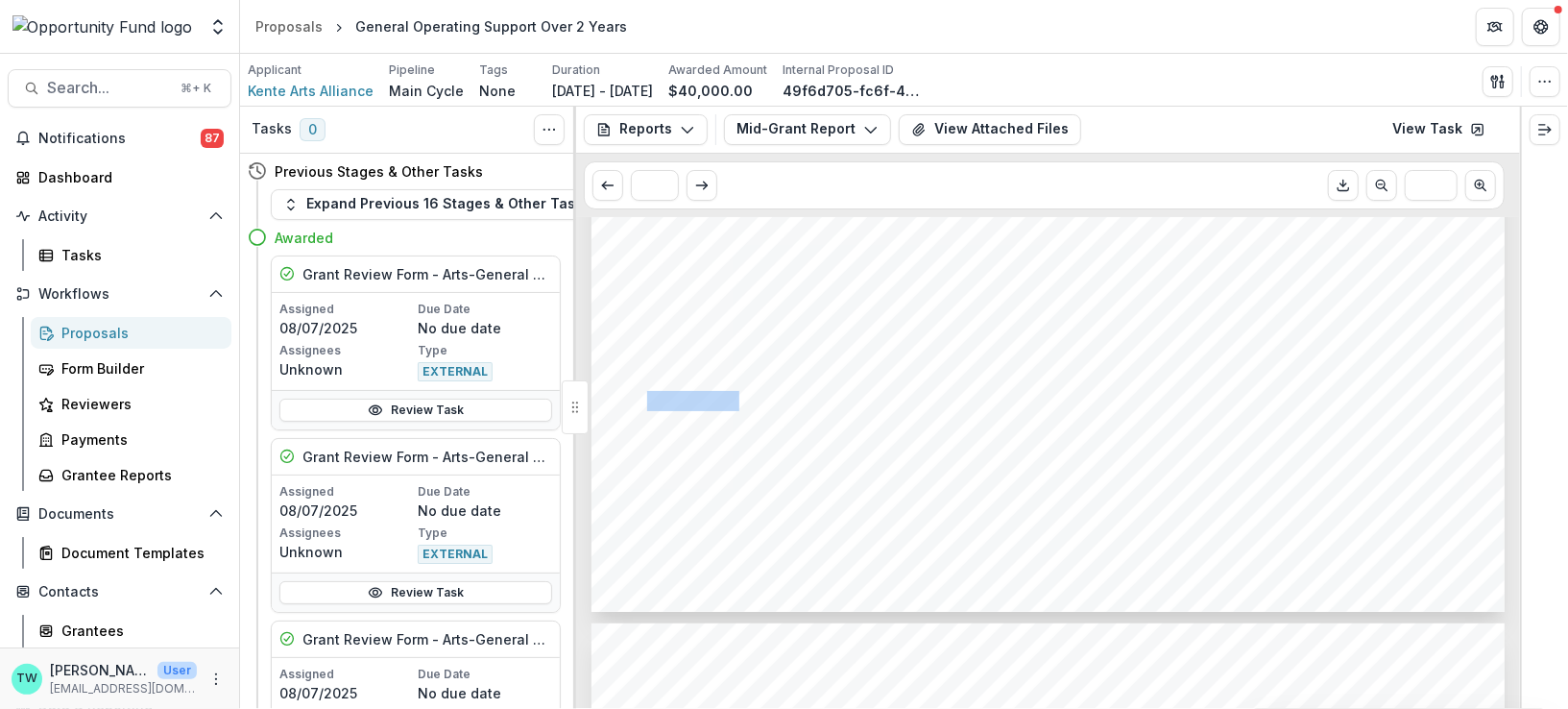
drag, startPoint x: 647, startPoint y: 468, endPoint x: 745, endPoint y: 471, distance: 98.0
click at [745, 471] on span "1025462409" at bounding box center [699, 475] width 103 height 18
copy span "1025462409"
click at [687, 123] on icon "button" at bounding box center [686, 129] width 15 height 15
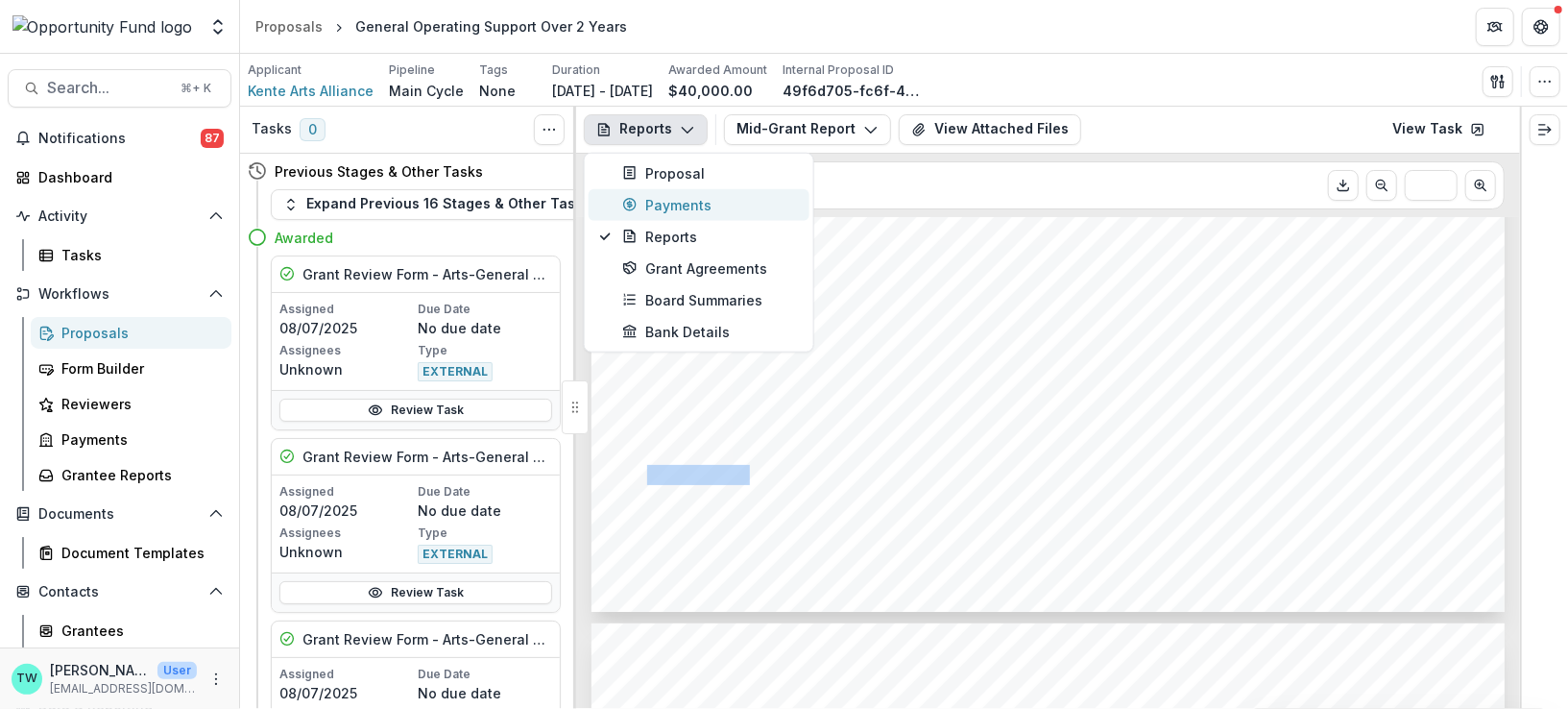
click at [673, 200] on div "Payments" at bounding box center [709, 204] width 176 height 20
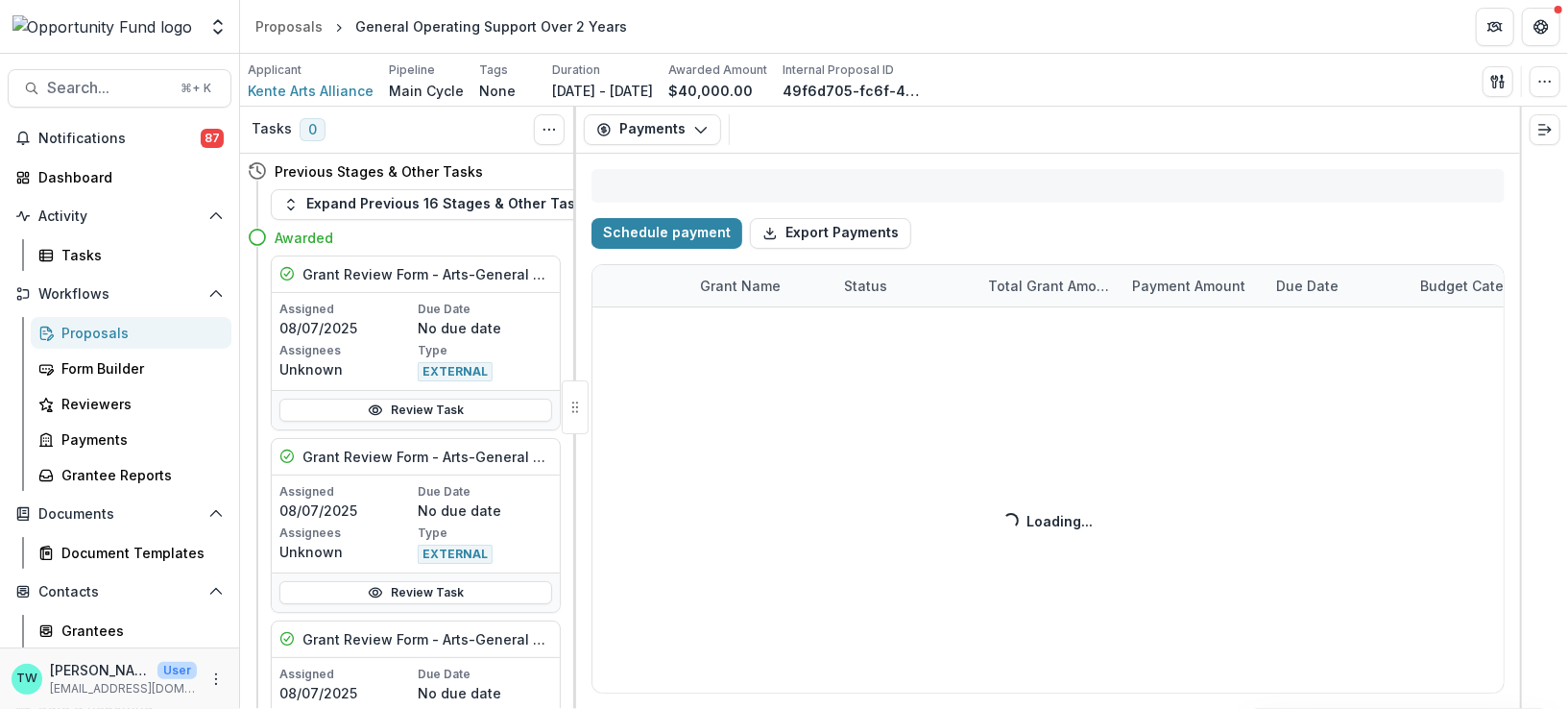
select select "****"
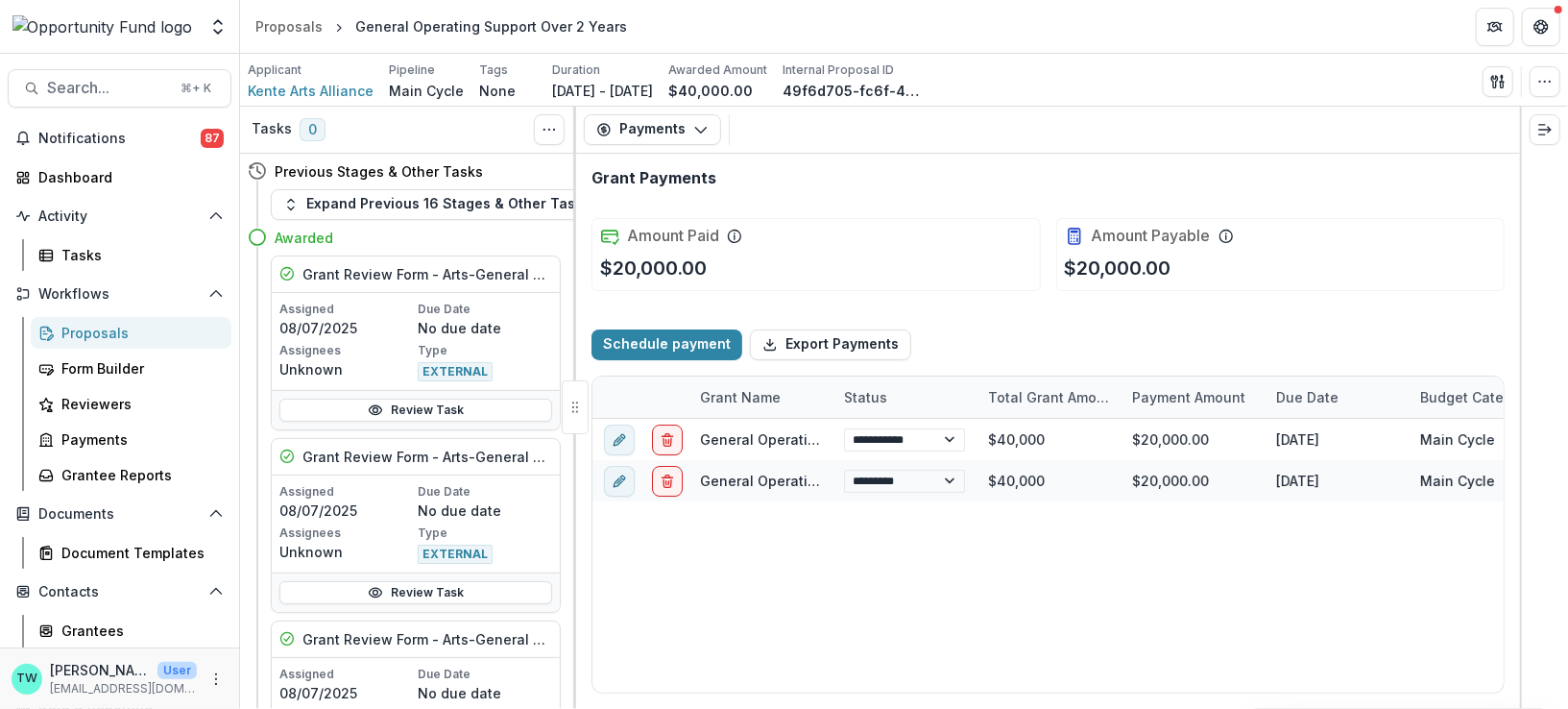
select select "****"
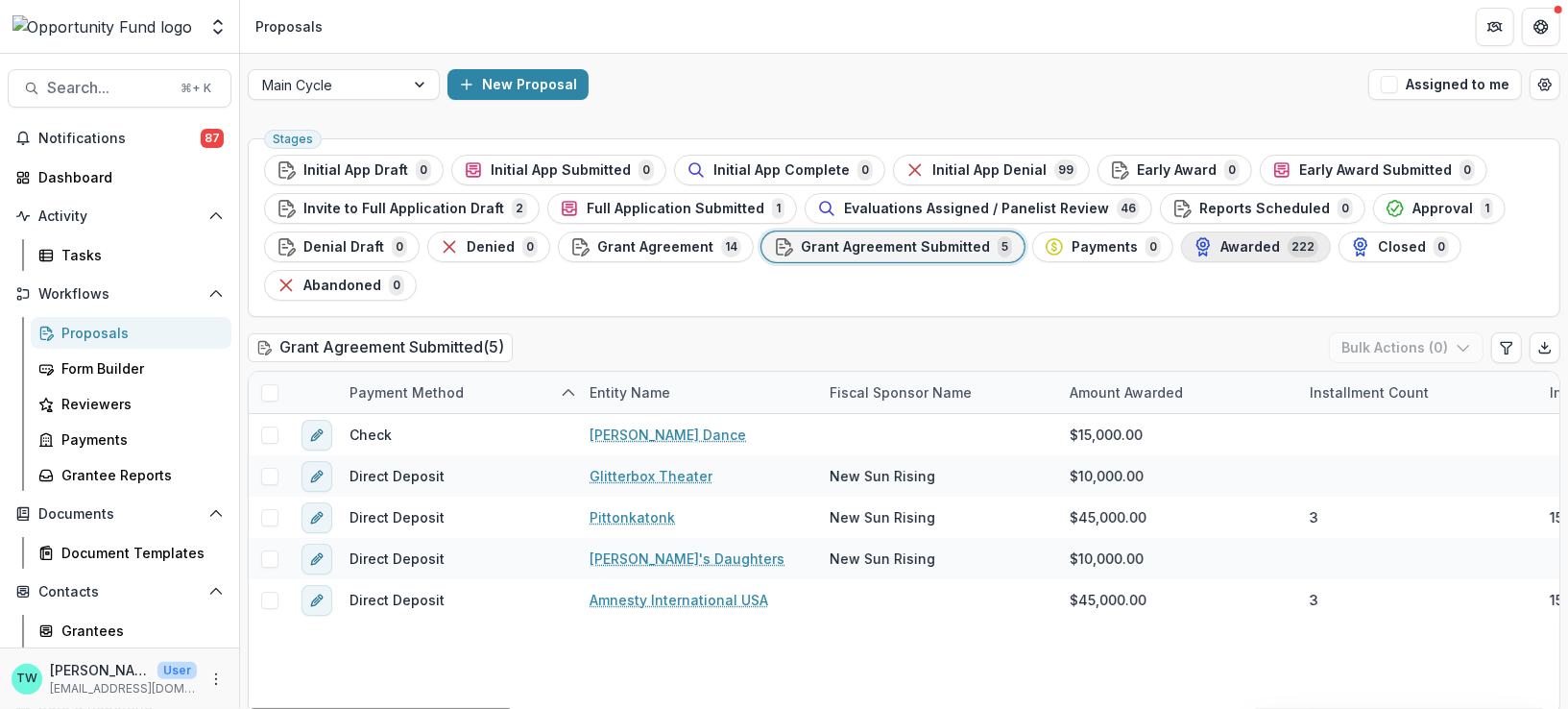
click at [1224, 251] on span "Awarded" at bounding box center [1251, 247] width 60 height 16
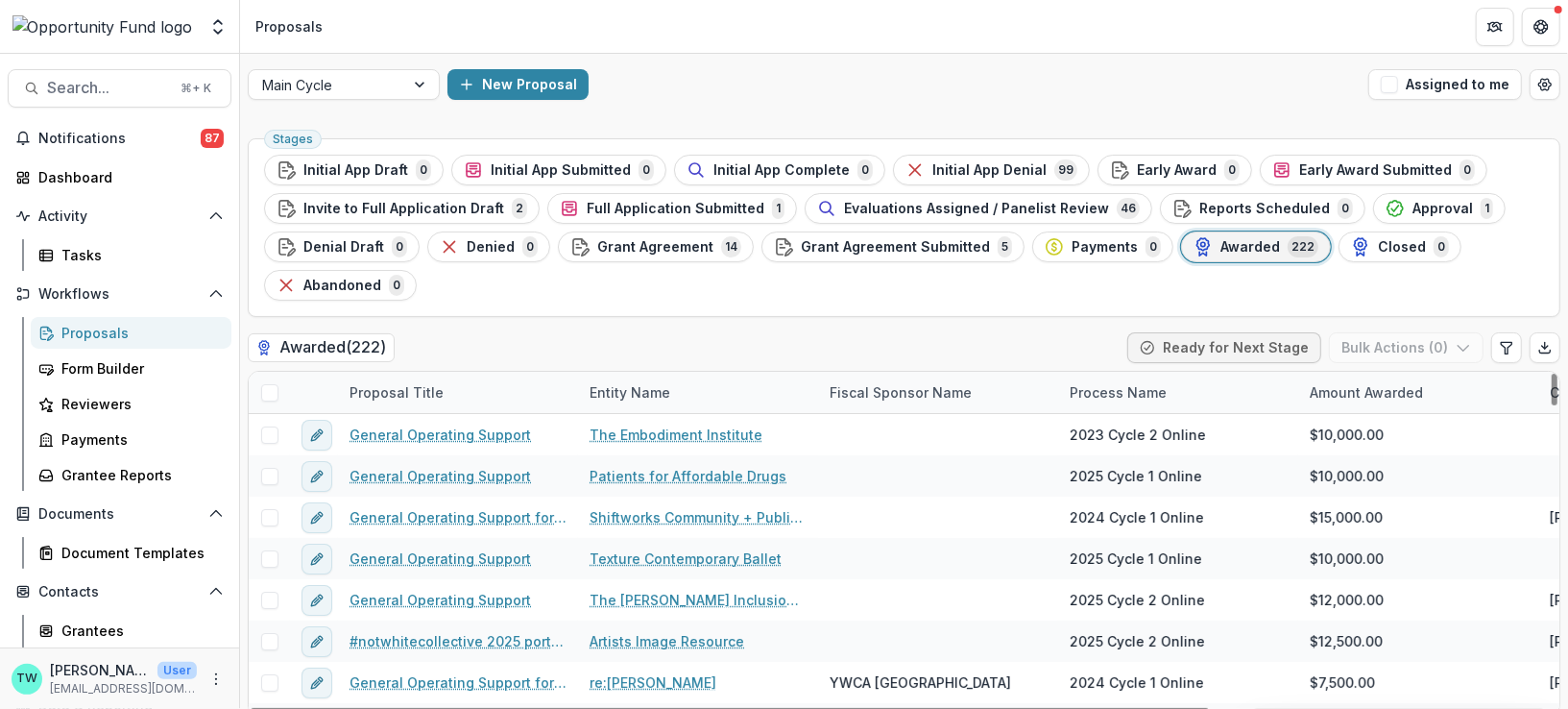
click at [674, 399] on div "Entity Name" at bounding box center [630, 392] width 104 height 20
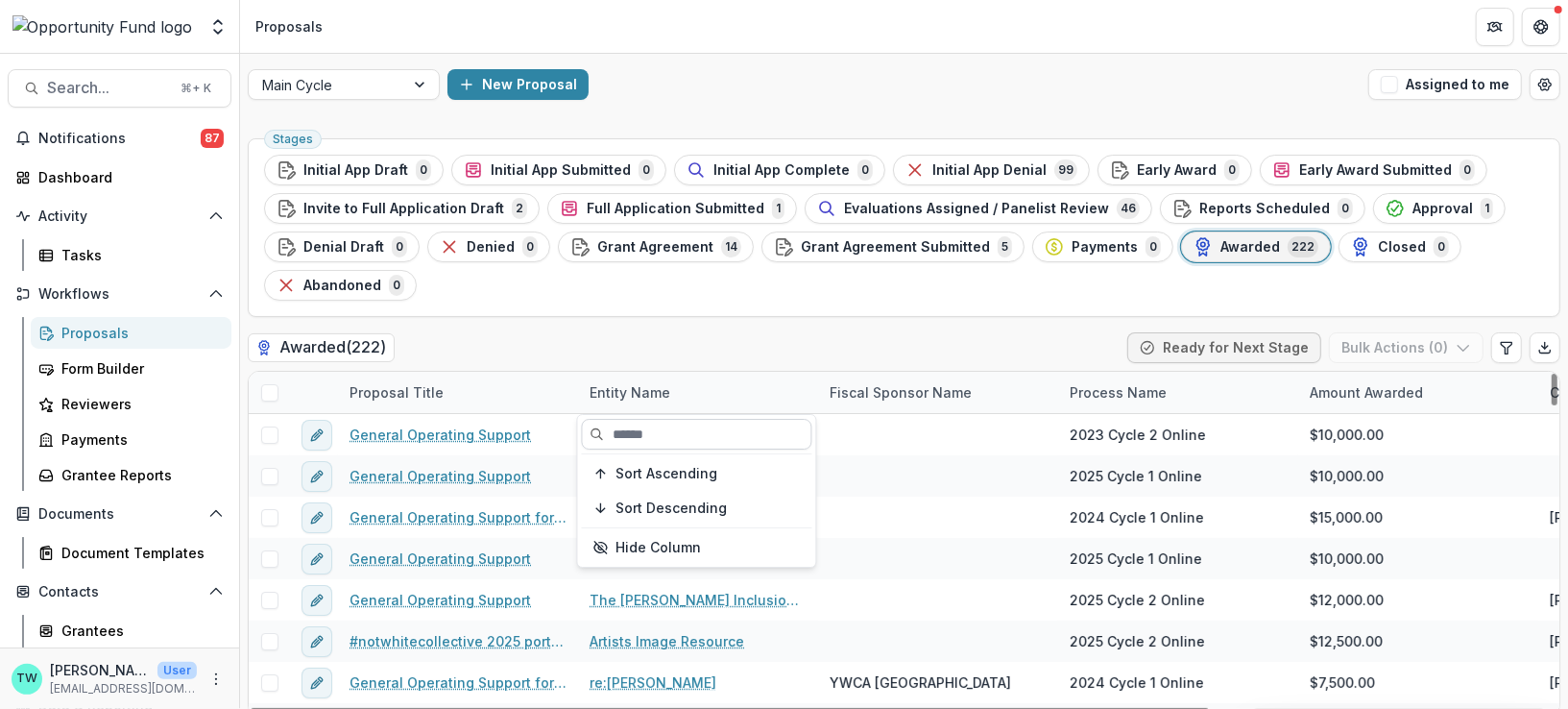
click at [671, 434] on input at bounding box center [697, 433] width 230 height 31
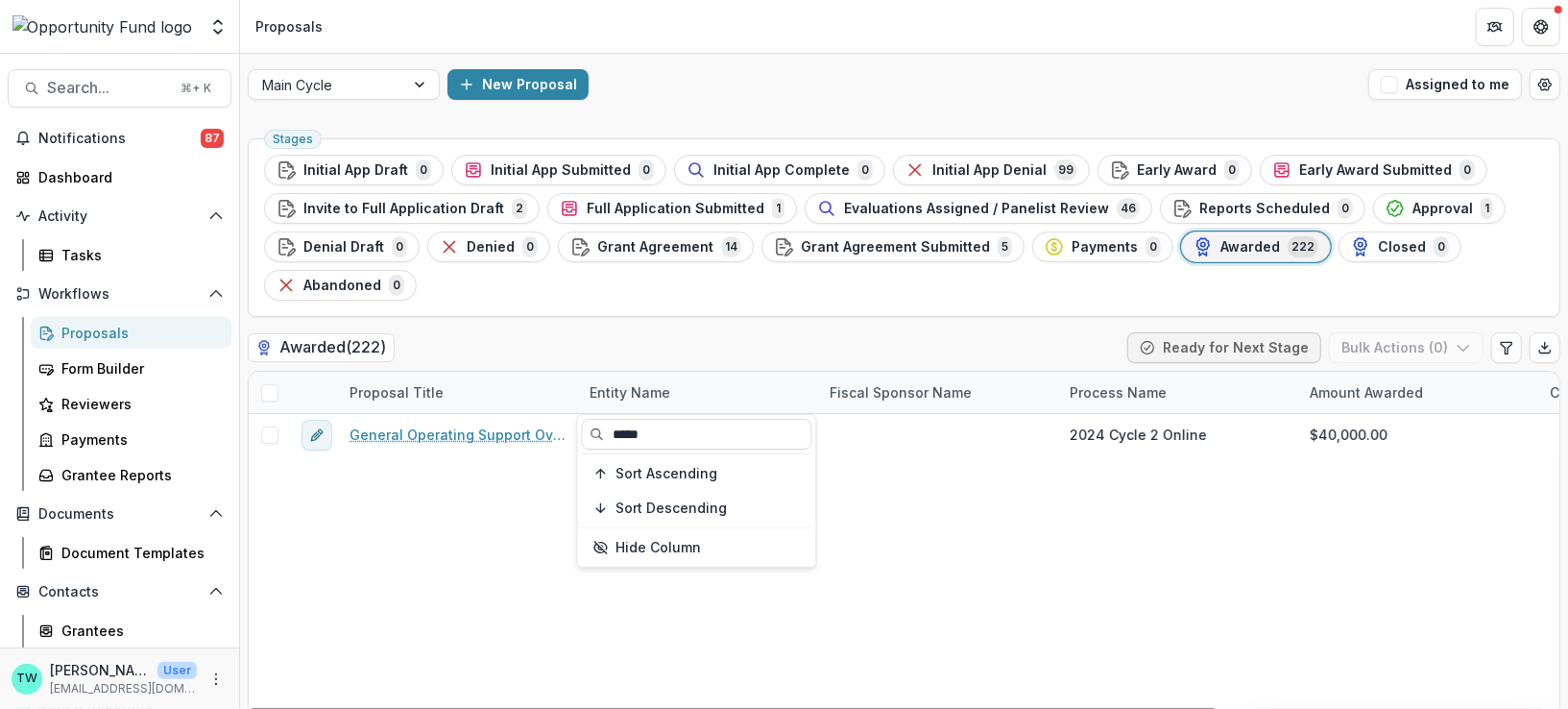
type input "*****"
click at [647, 342] on div "Awarded ( 222 ) Ready for Next Stage Bulk Actions ( 0 )" at bounding box center [905, 351] width 1313 height 39
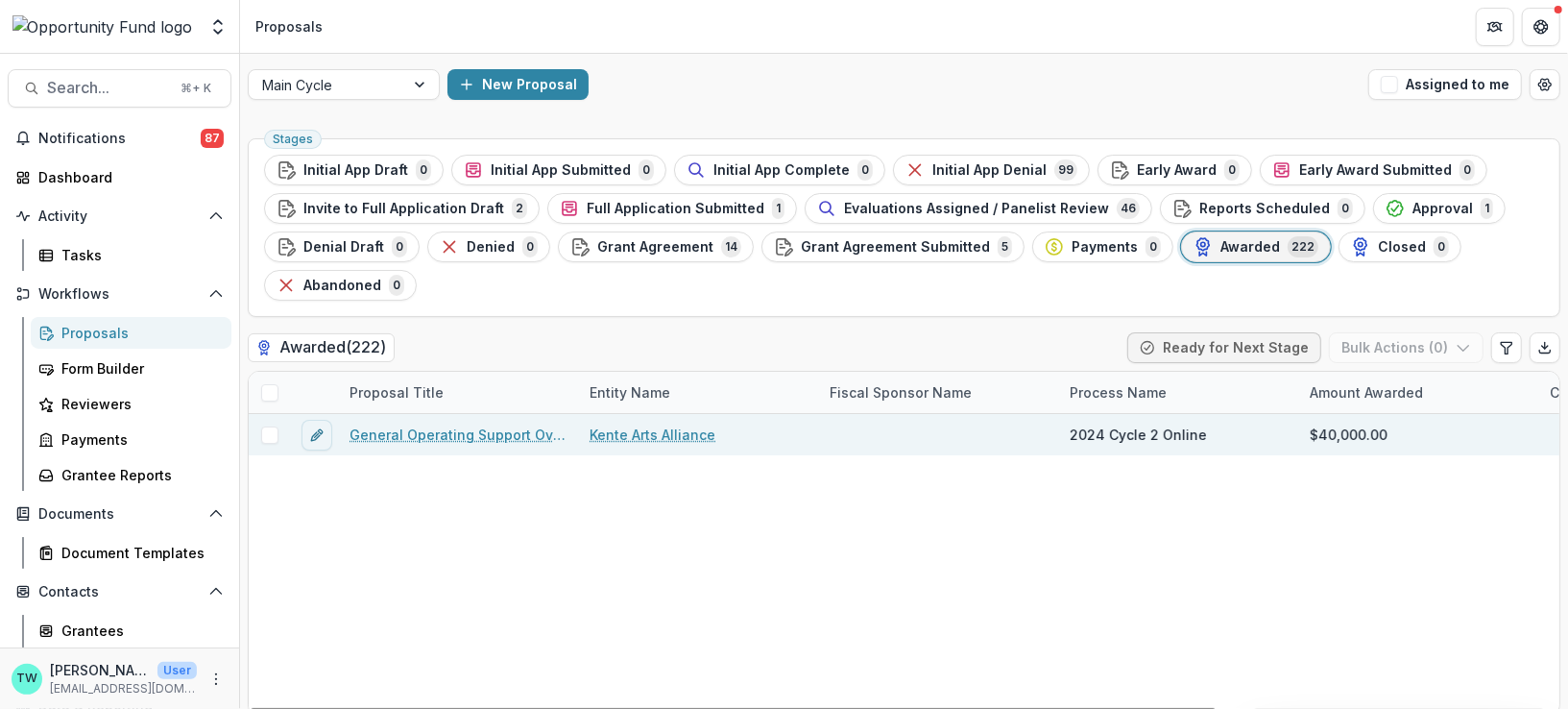
click at [508, 433] on link "General Operating Support Over 2 Years" at bounding box center [457, 434] width 217 height 20
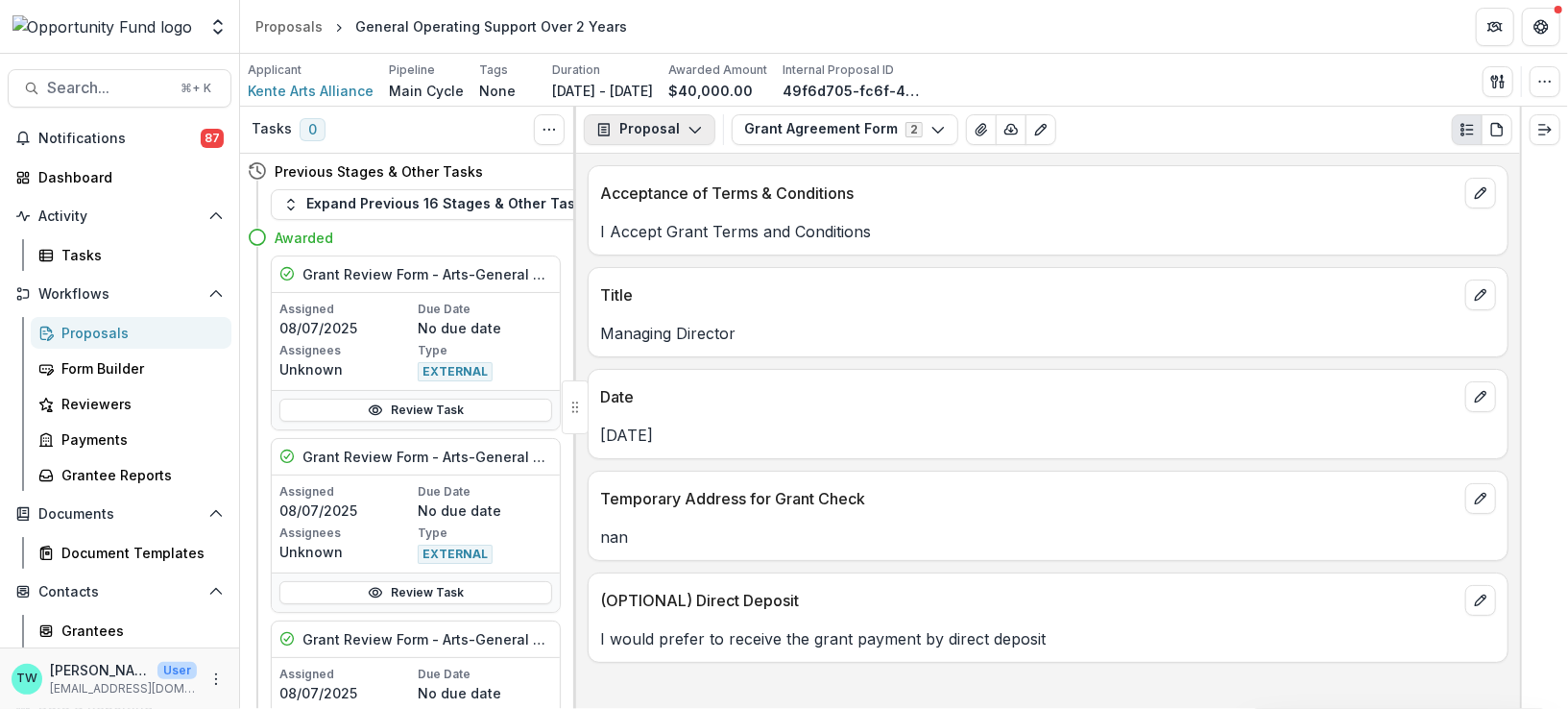
click at [671, 133] on button "Proposal" at bounding box center [650, 129] width 132 height 31
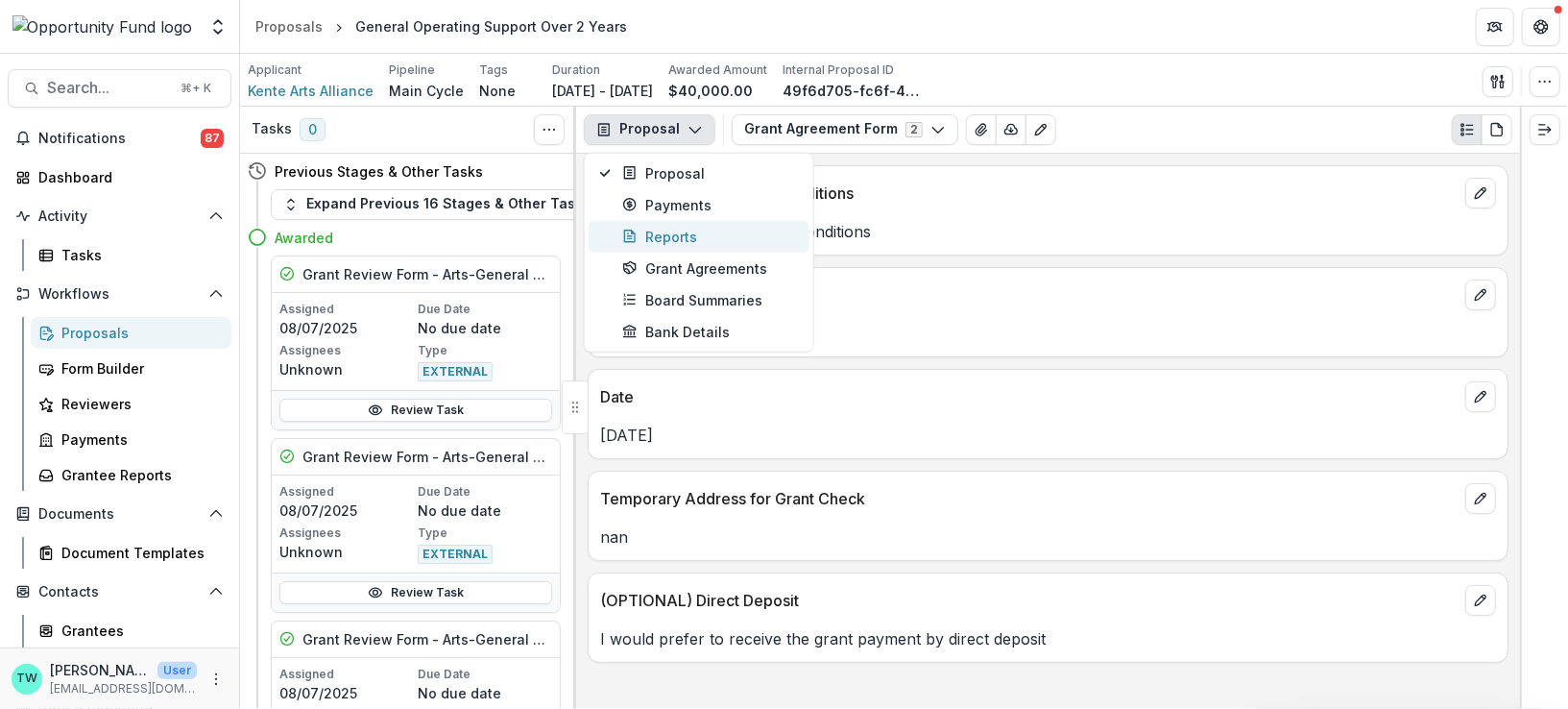
click at [673, 229] on div "Reports" at bounding box center [709, 236] width 176 height 20
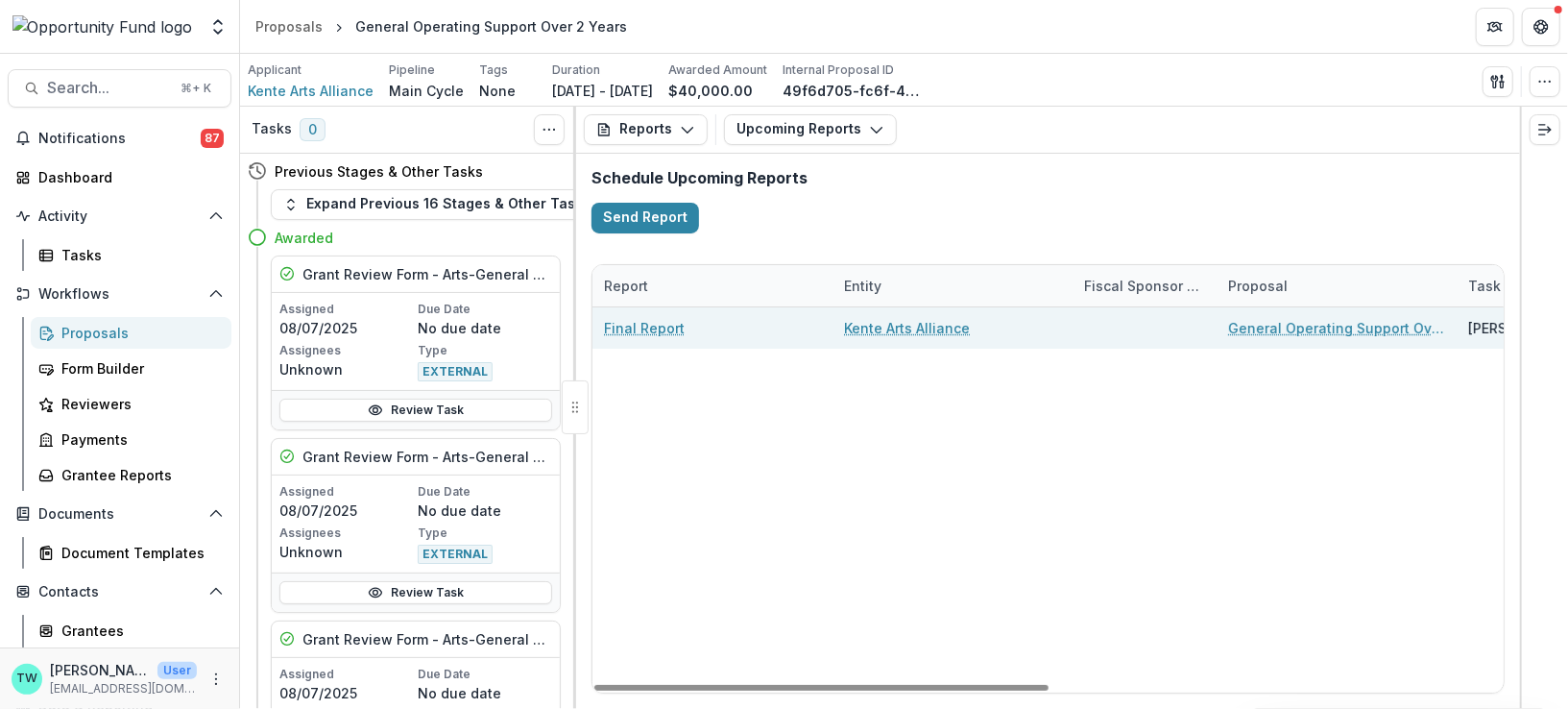
click at [631, 327] on link "Final Report" at bounding box center [644, 327] width 80 height 20
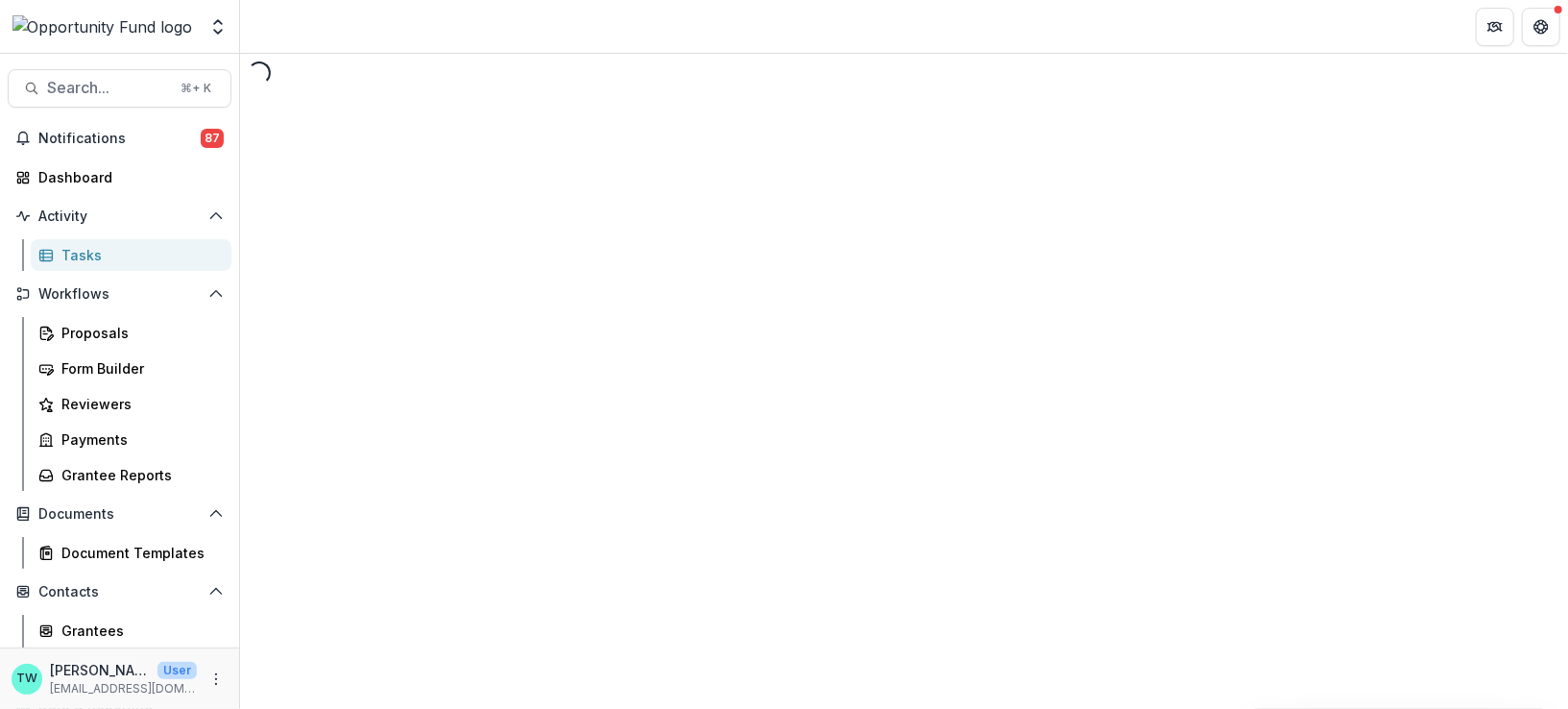
select select "********"
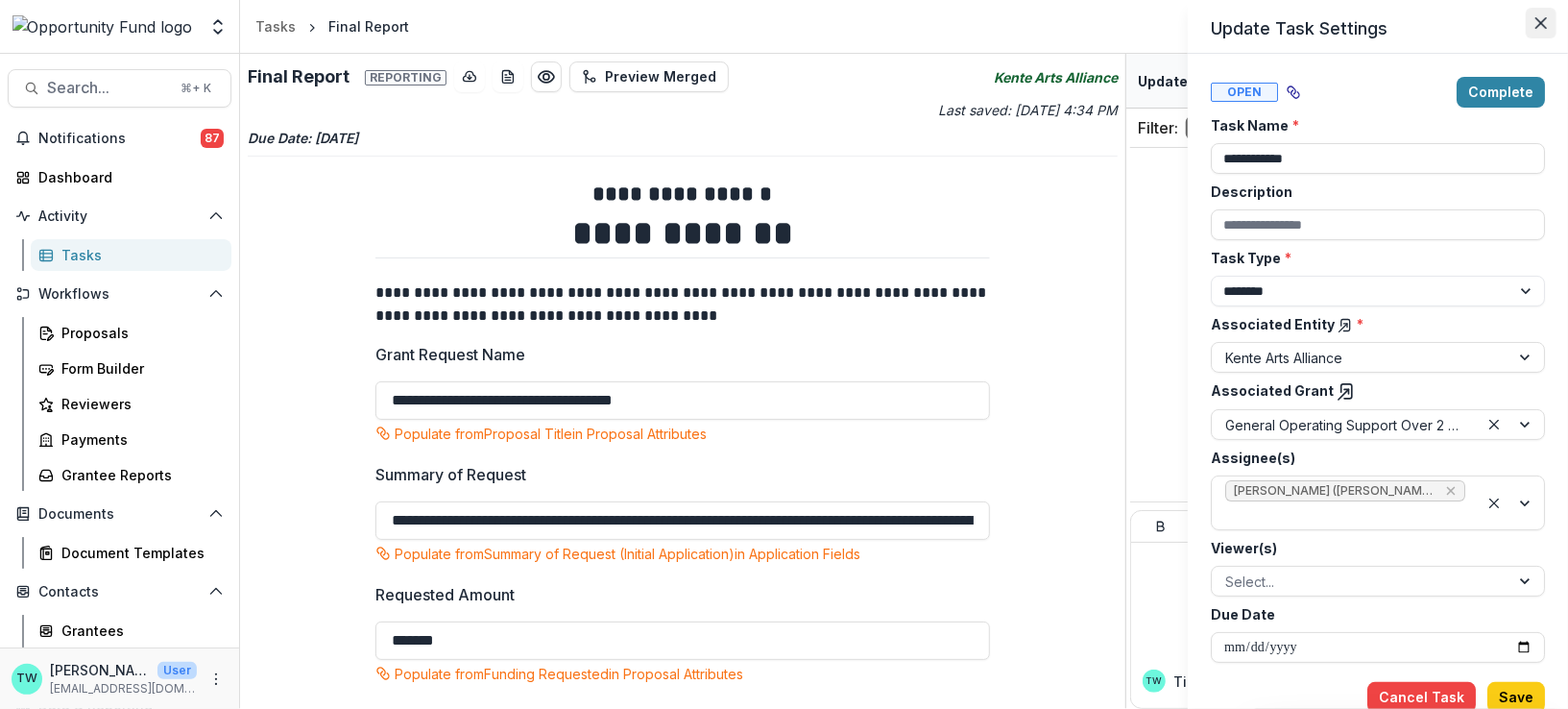
click at [1541, 15] on button "Close" at bounding box center [1540, 23] width 31 height 31
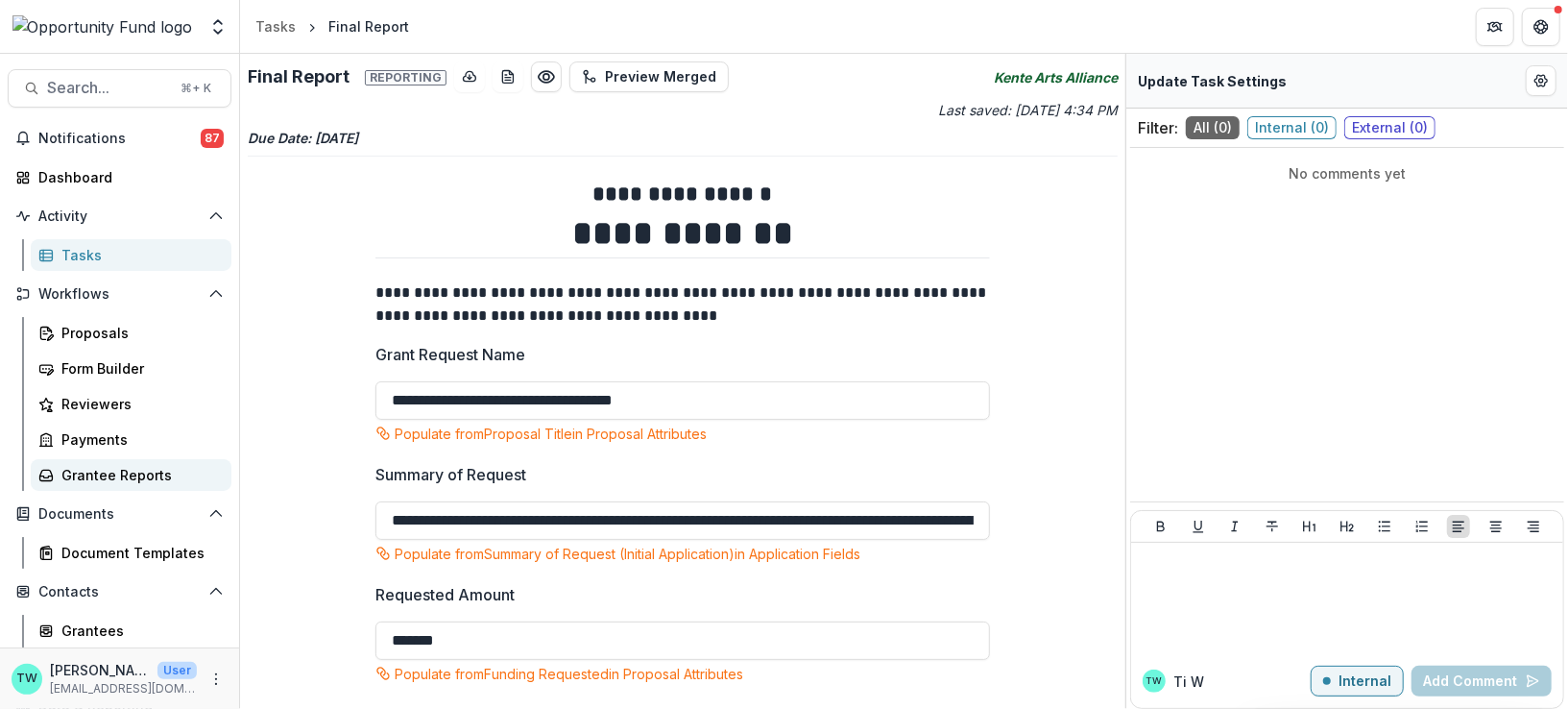
click at [144, 479] on div "Grantee Reports" at bounding box center [139, 475] width 155 height 20
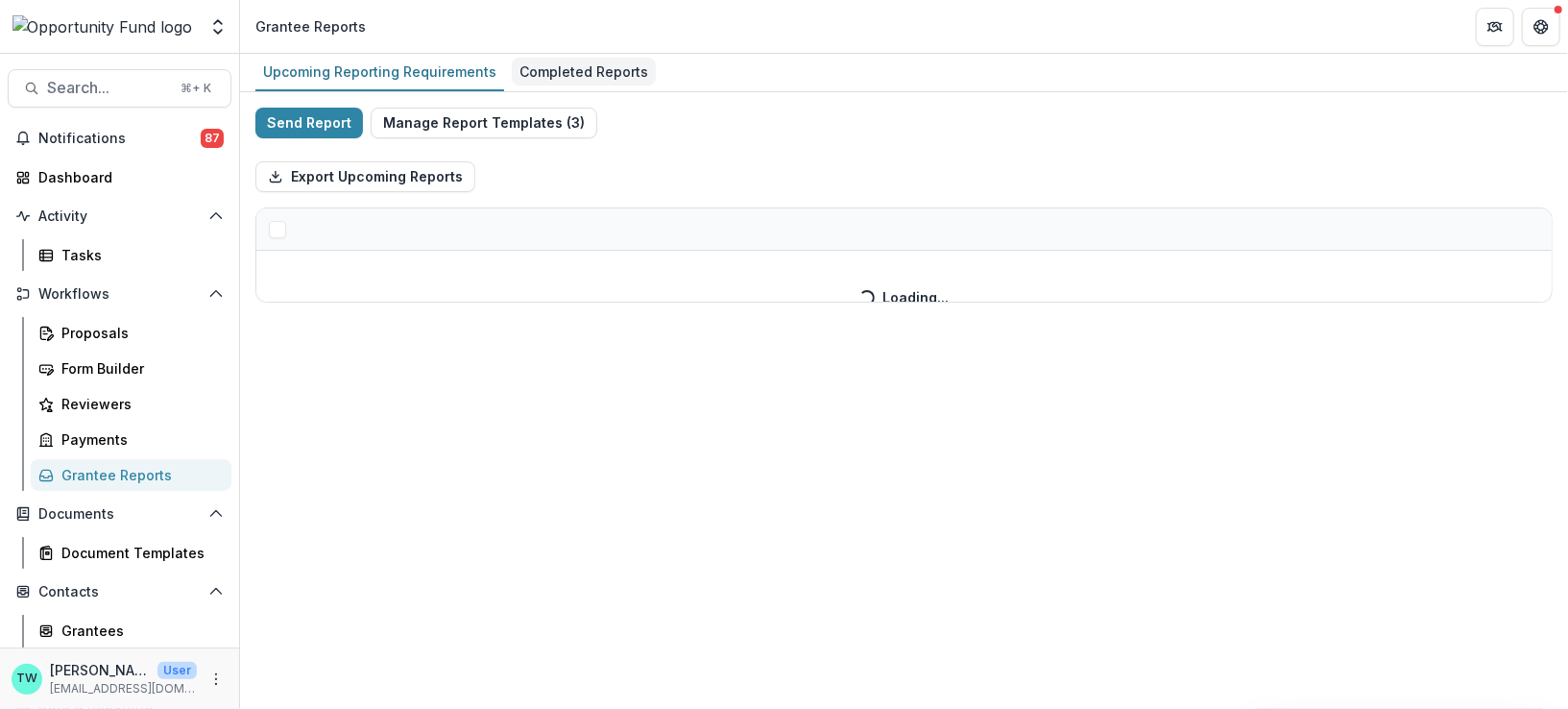
click at [583, 59] on div "Completed Reports" at bounding box center [583, 71] width 144 height 28
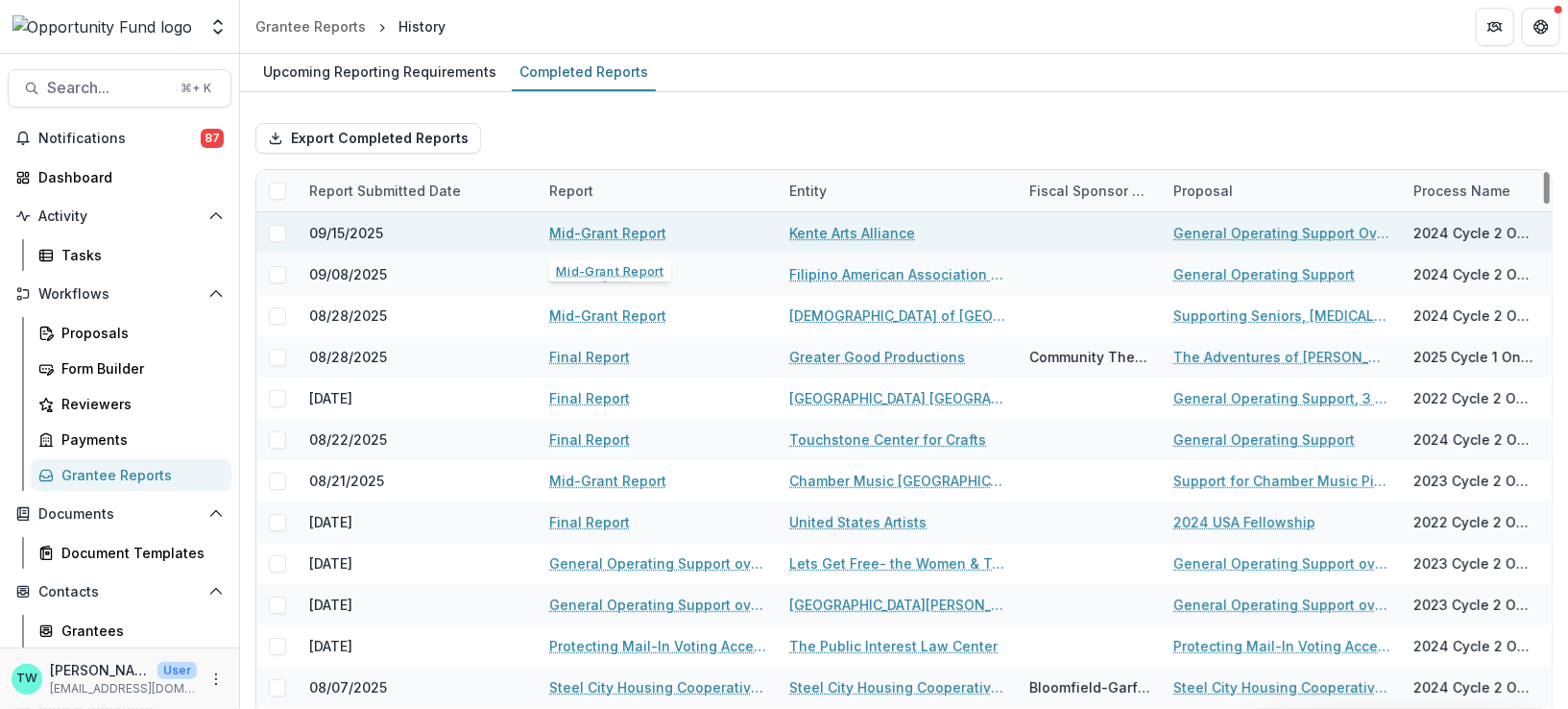
click at [594, 227] on link "Mid-Grant Report" at bounding box center [608, 233] width 117 height 20
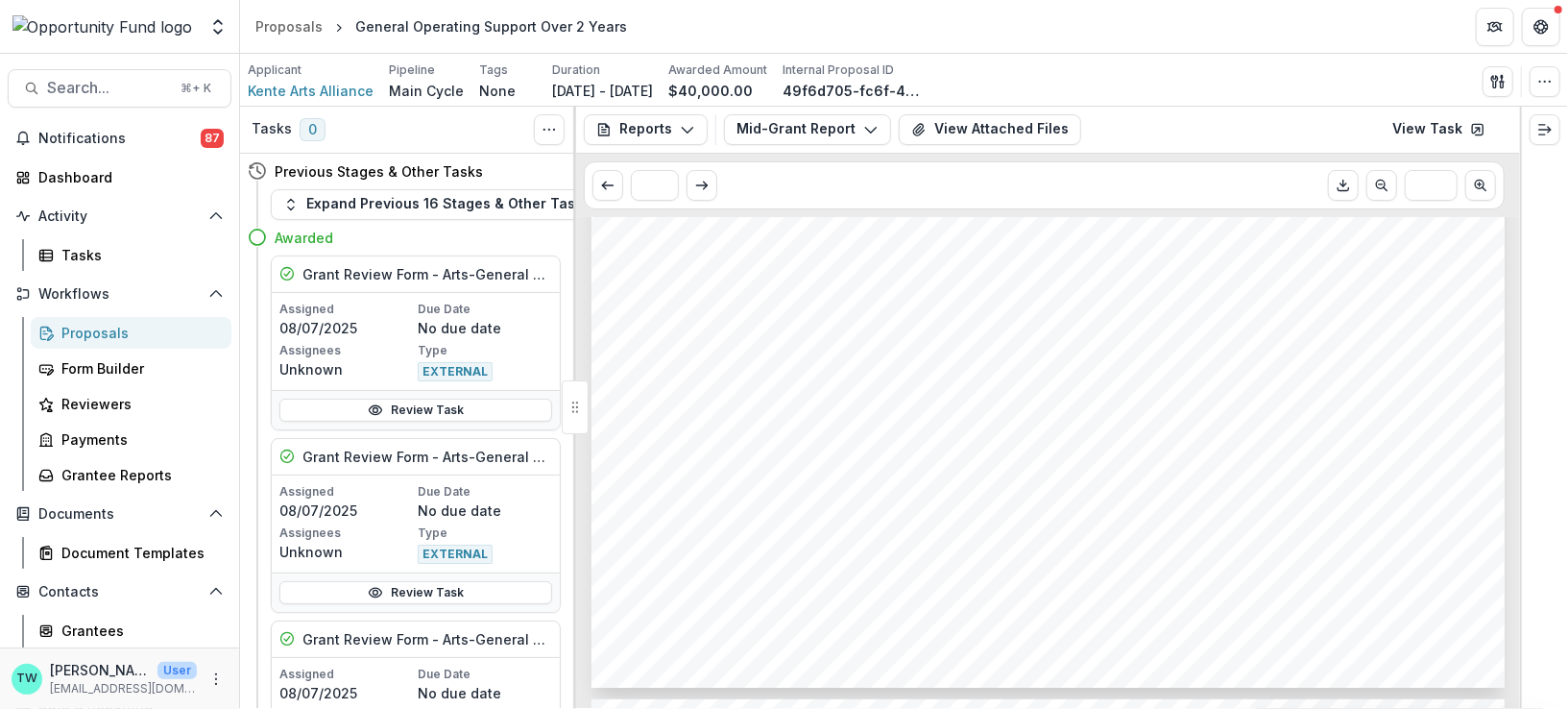
scroll to position [2096, 0]
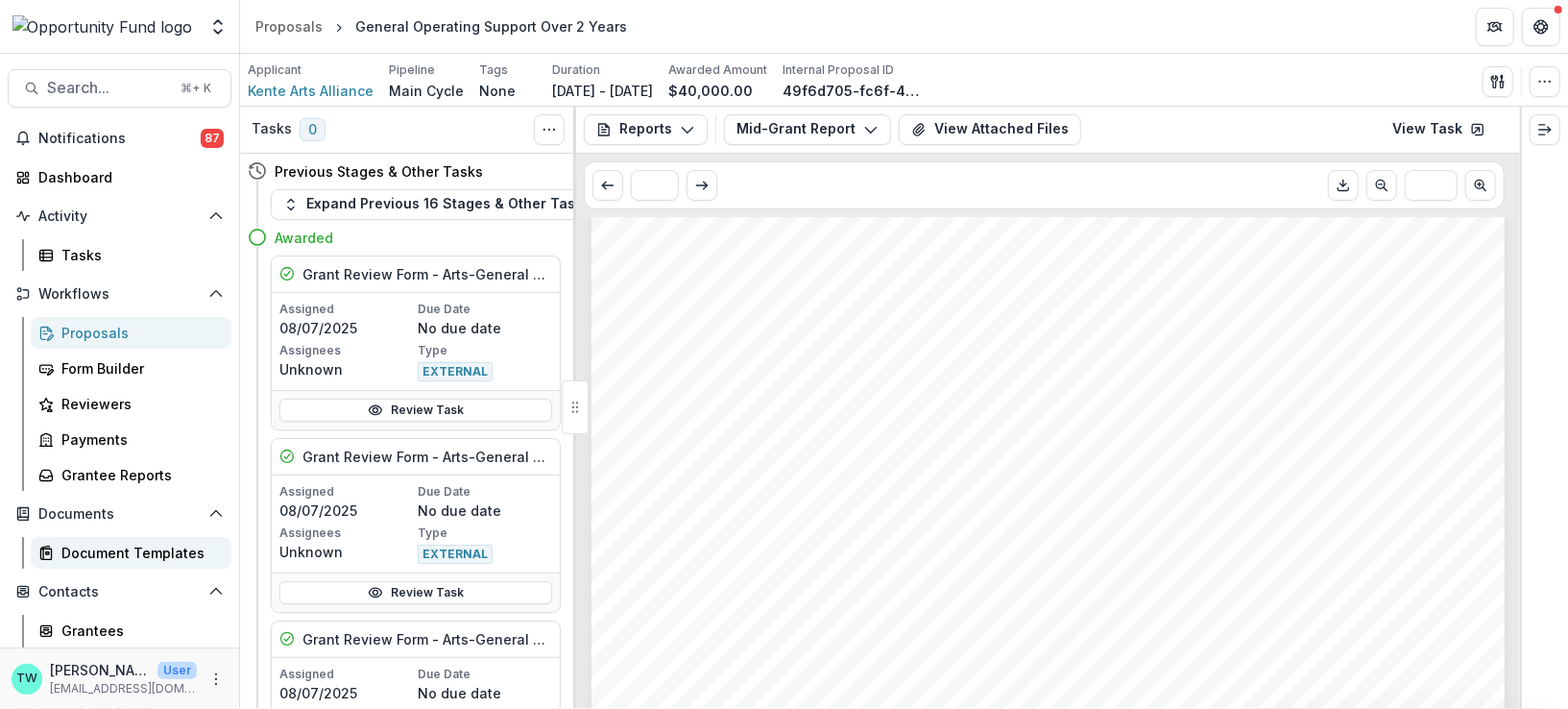
click at [118, 552] on div "Document Templates" at bounding box center [139, 552] width 155 height 20
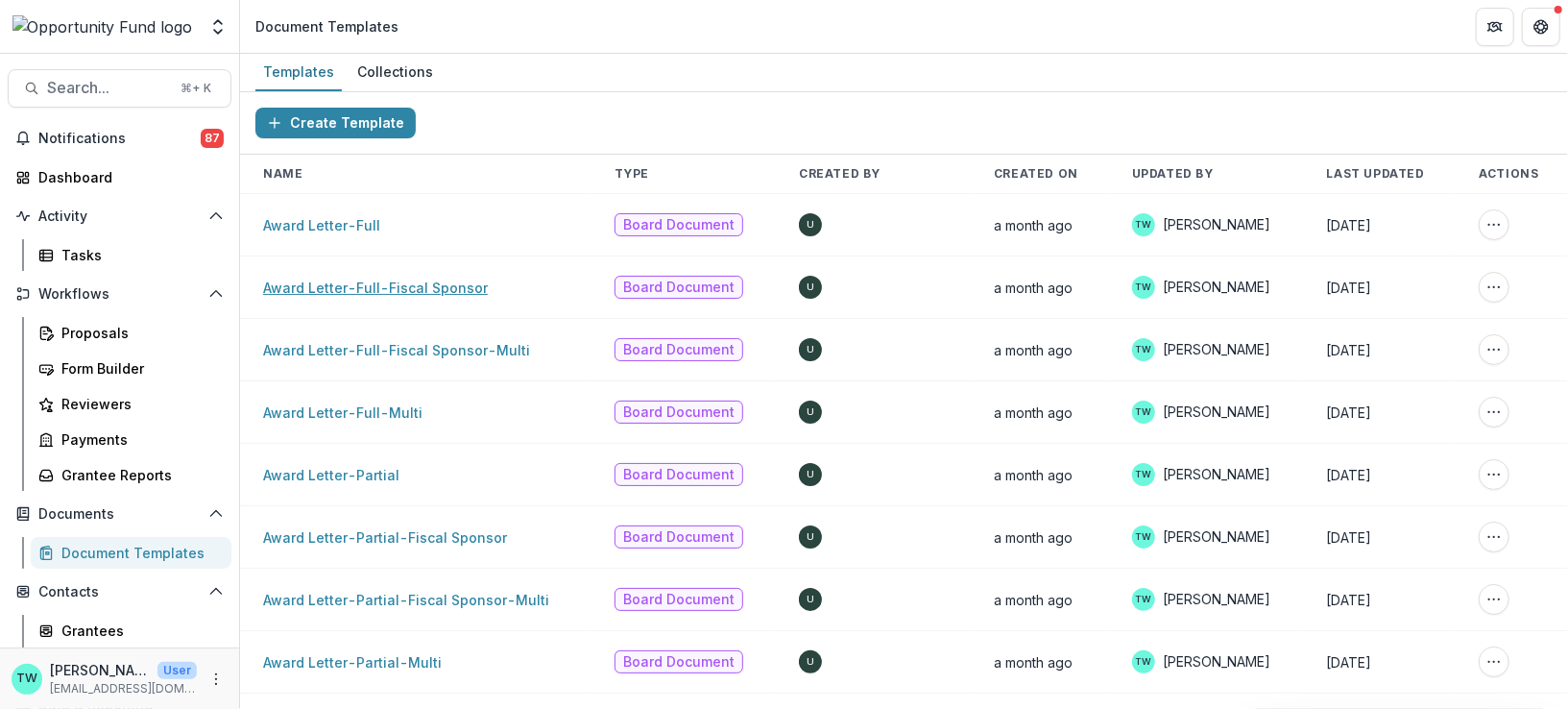
click at [357, 288] on link "Award Letter-Full-Fiscal Sponsor" at bounding box center [375, 288] width 225 height 16
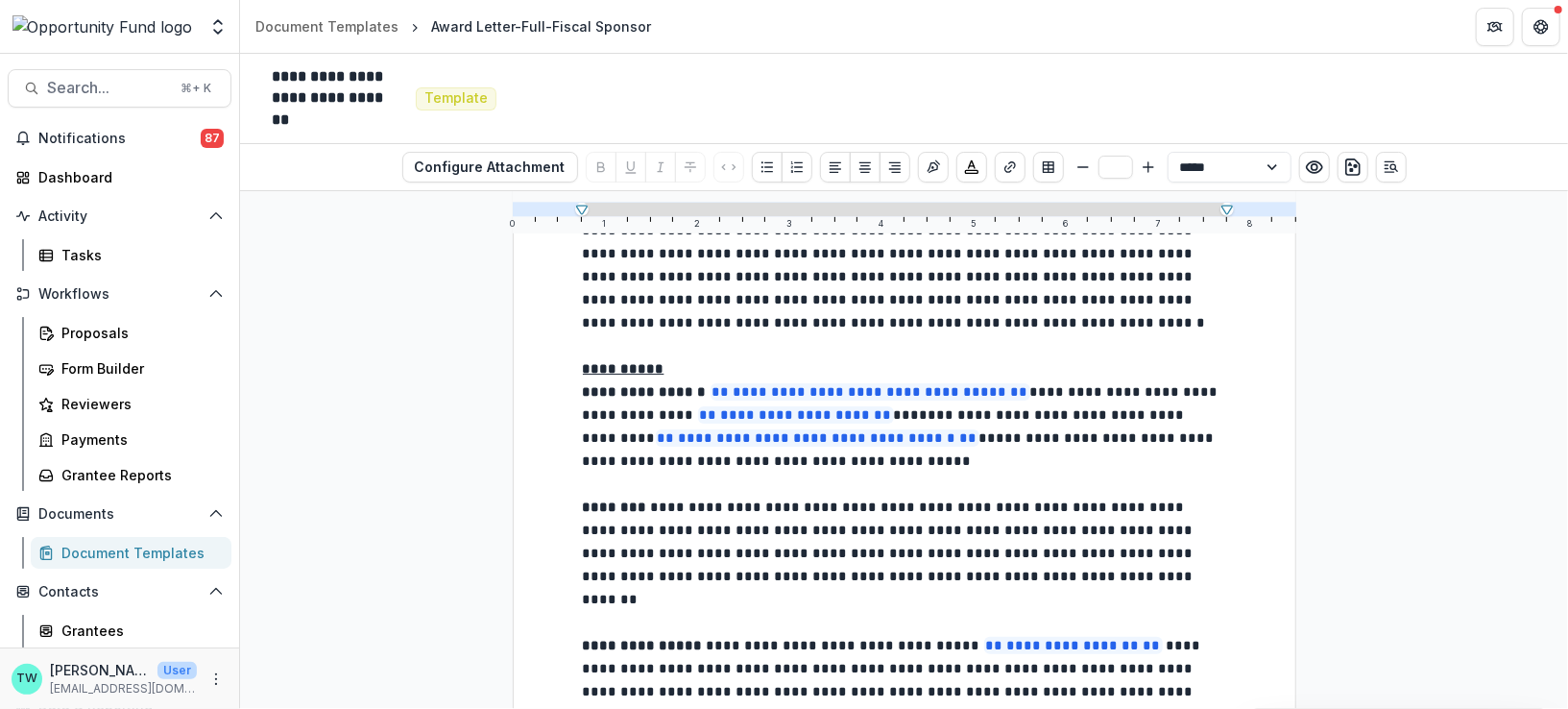
scroll to position [613, 0]
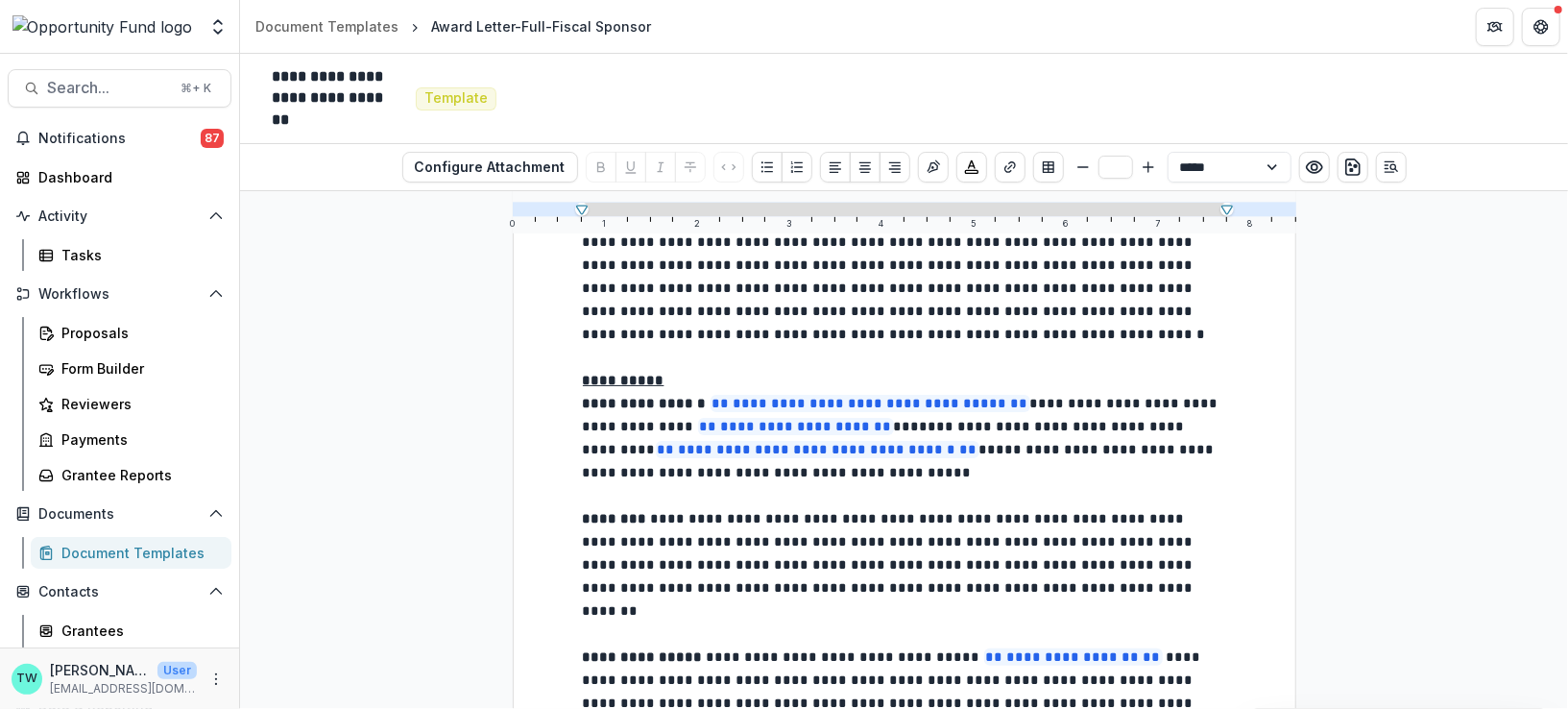
type input "**"
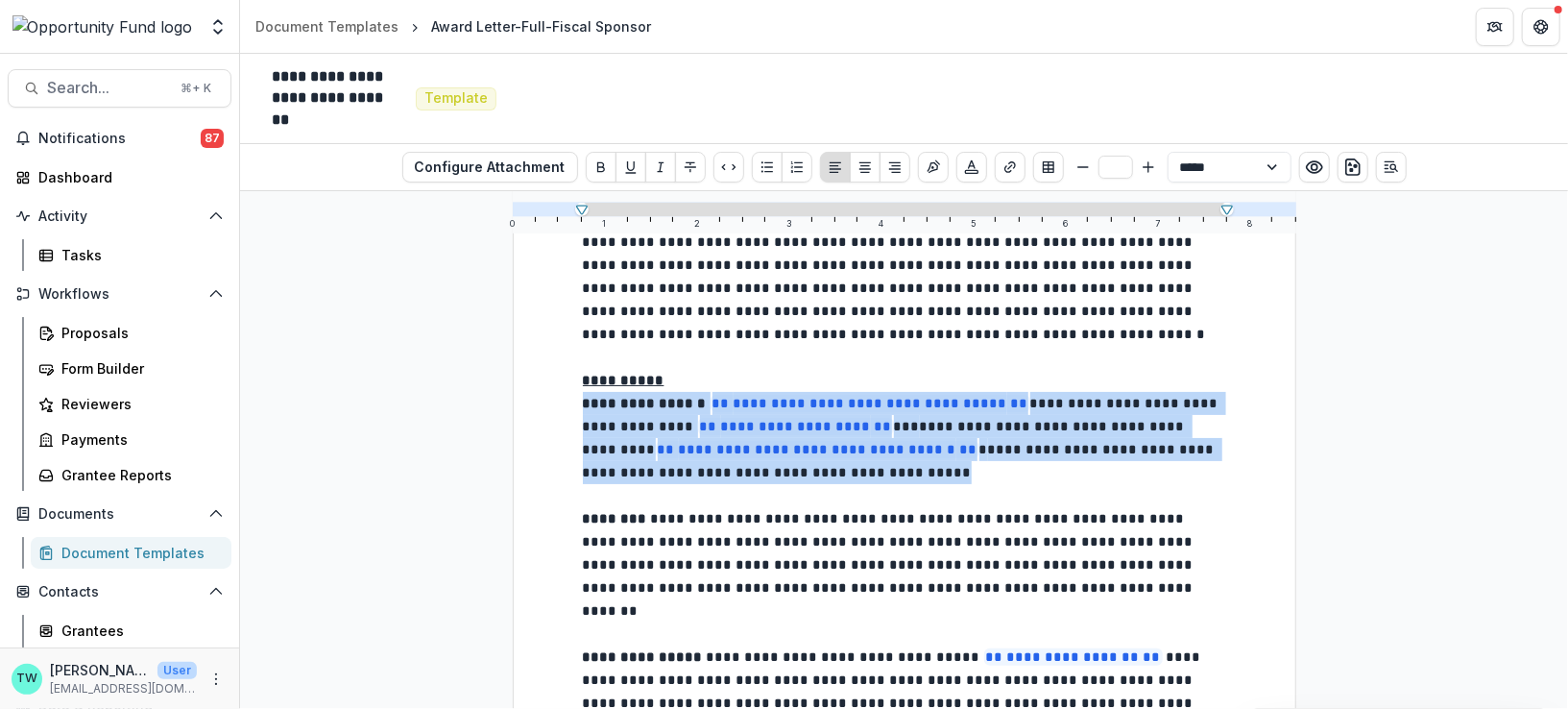
drag, startPoint x: 728, startPoint y: 454, endPoint x: 564, endPoint y: 381, distance: 179.5
copy p "**********"
click at [219, 32] on polyline "Open entity switcher" at bounding box center [218, 32] width 8 height 4
click at [117, 76] on link "Admin Settings" at bounding box center [120, 74] width 230 height 32
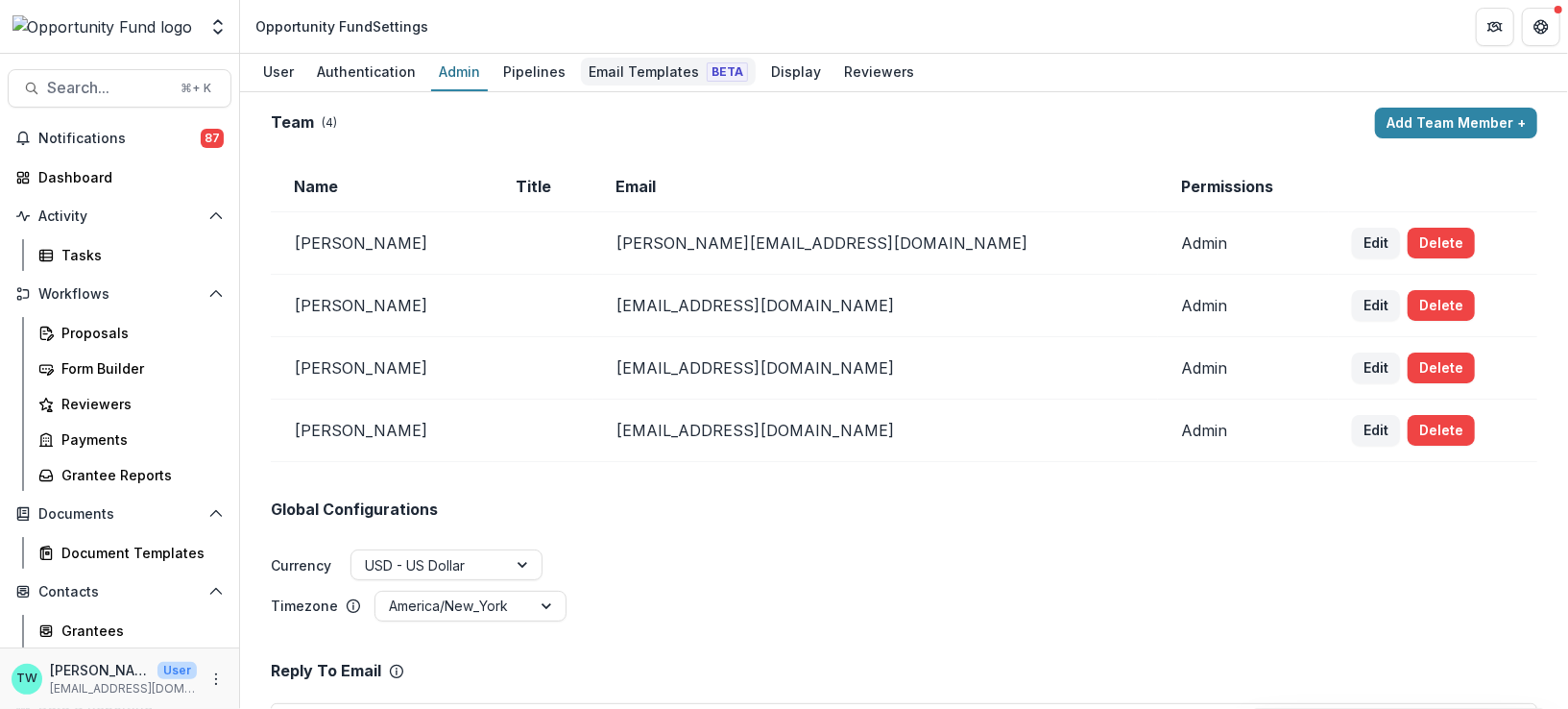
click at [643, 73] on div "Email Templates Beta" at bounding box center [668, 71] width 175 height 28
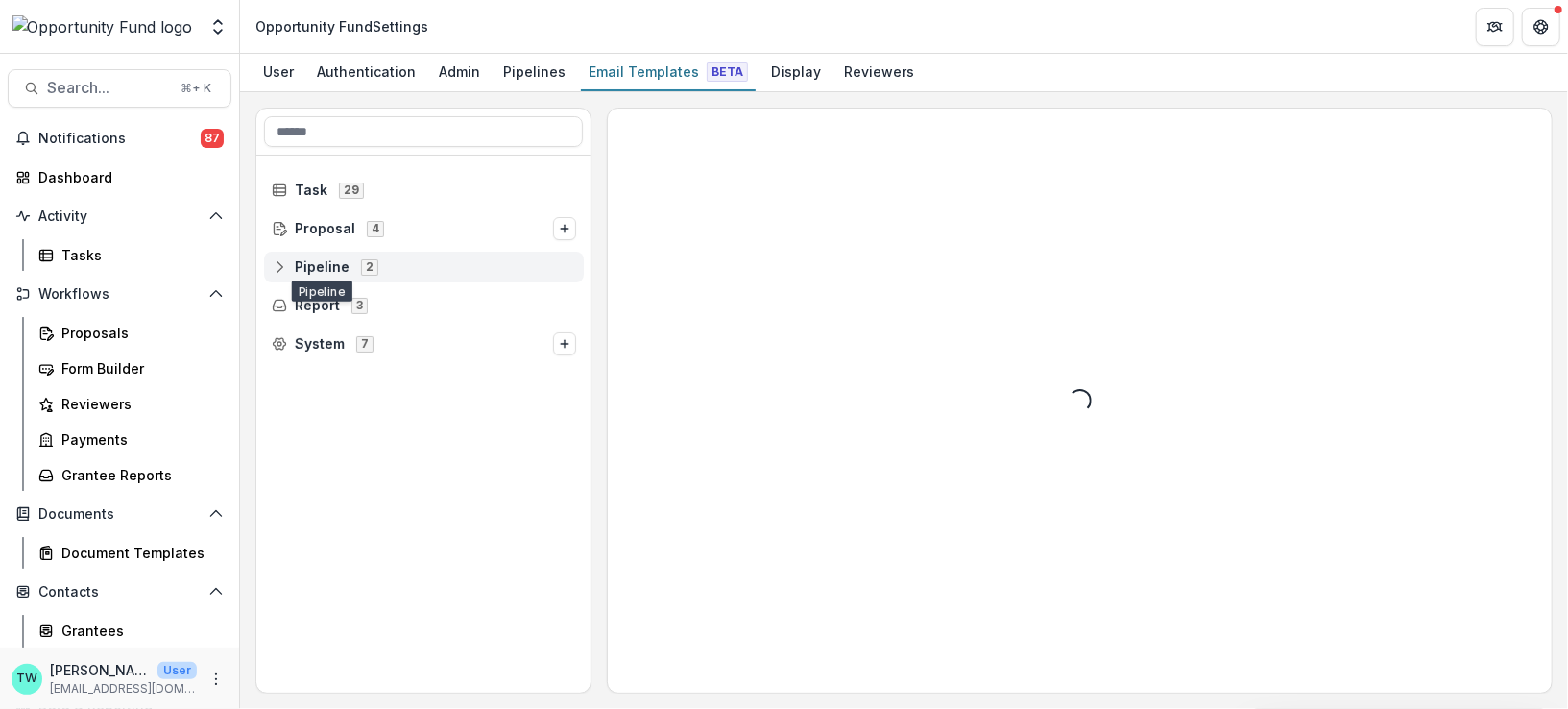
click at [285, 266] on icon at bounding box center [279, 266] width 15 height 15
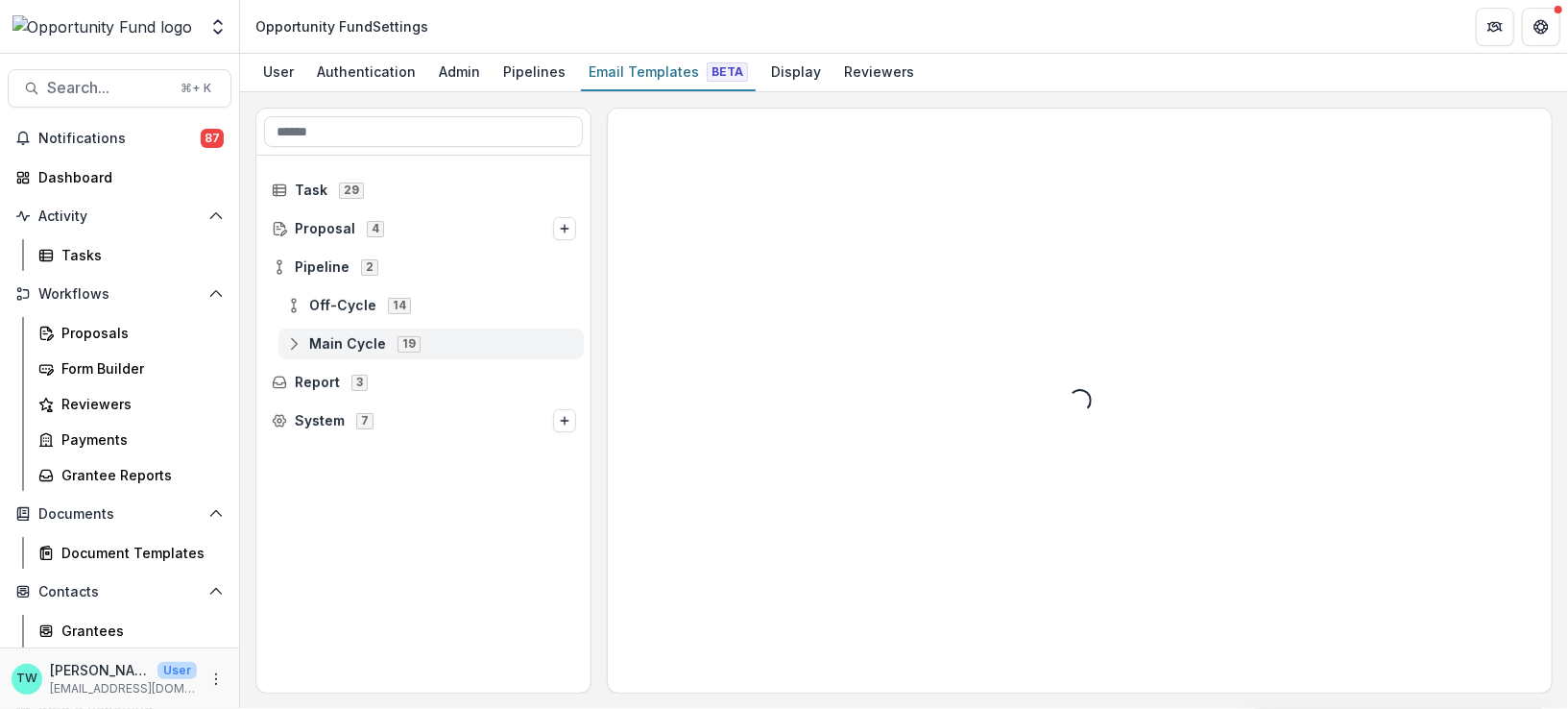
click at [299, 339] on icon at bounding box center [294, 343] width 15 height 15
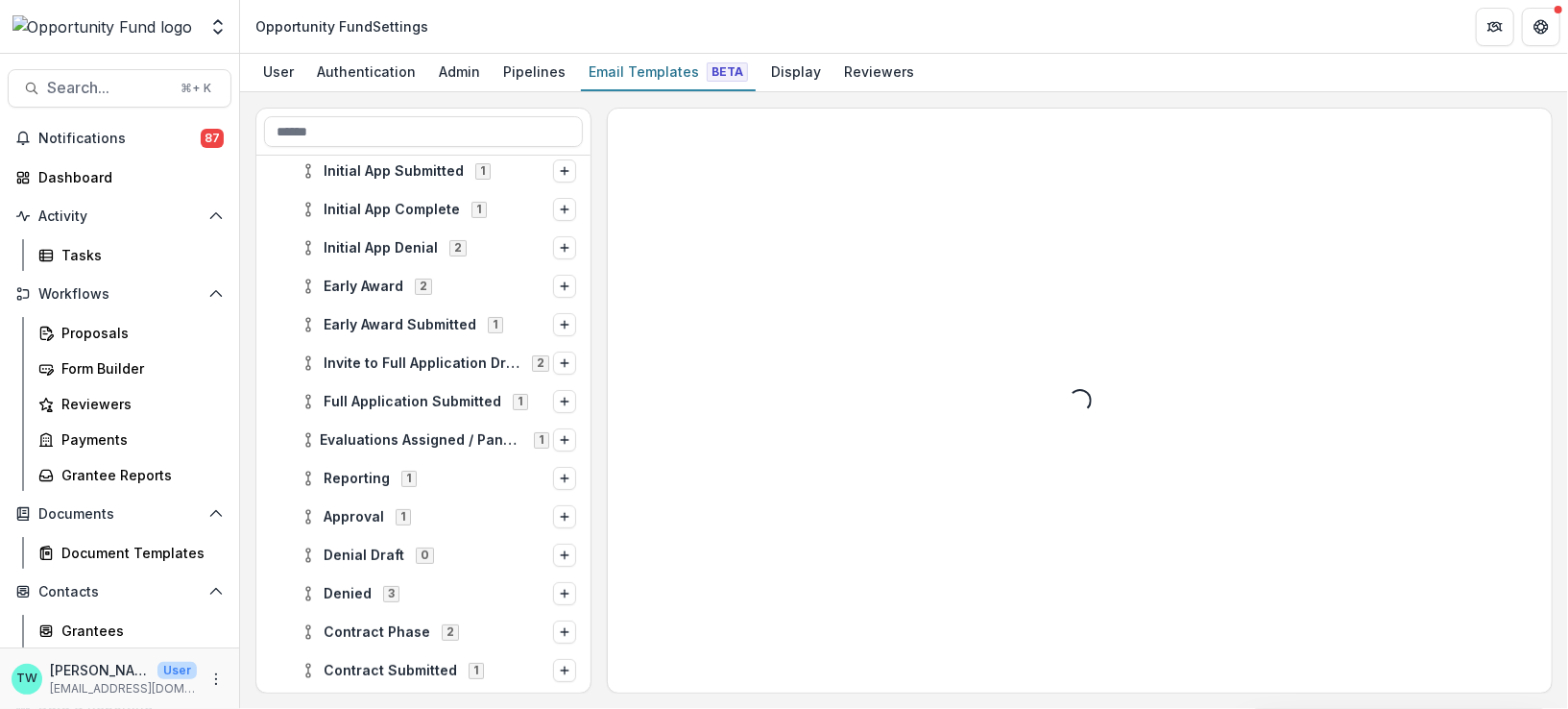
scroll to position [251, 0]
click at [309, 627] on icon at bounding box center [307, 630] width 15 height 15
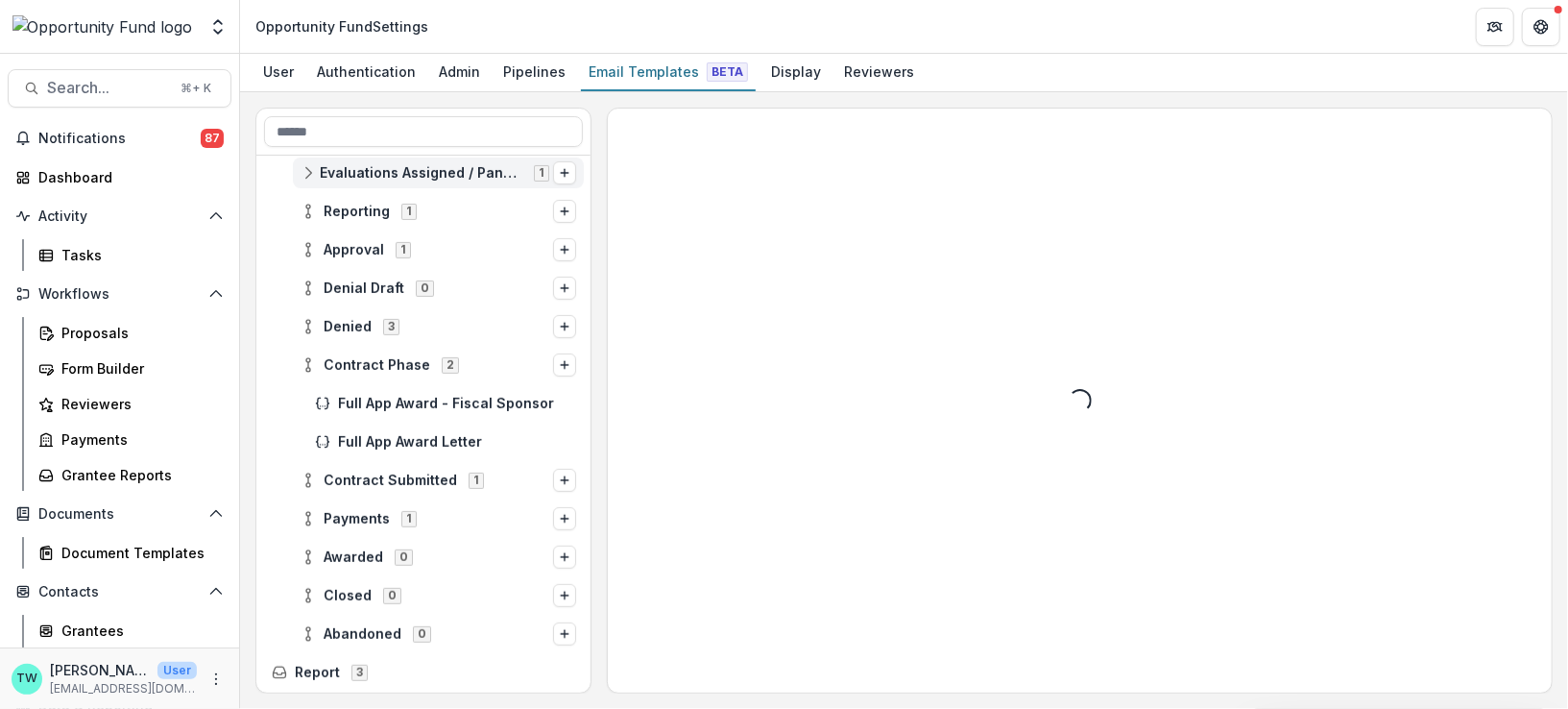
scroll to position [552, 0]
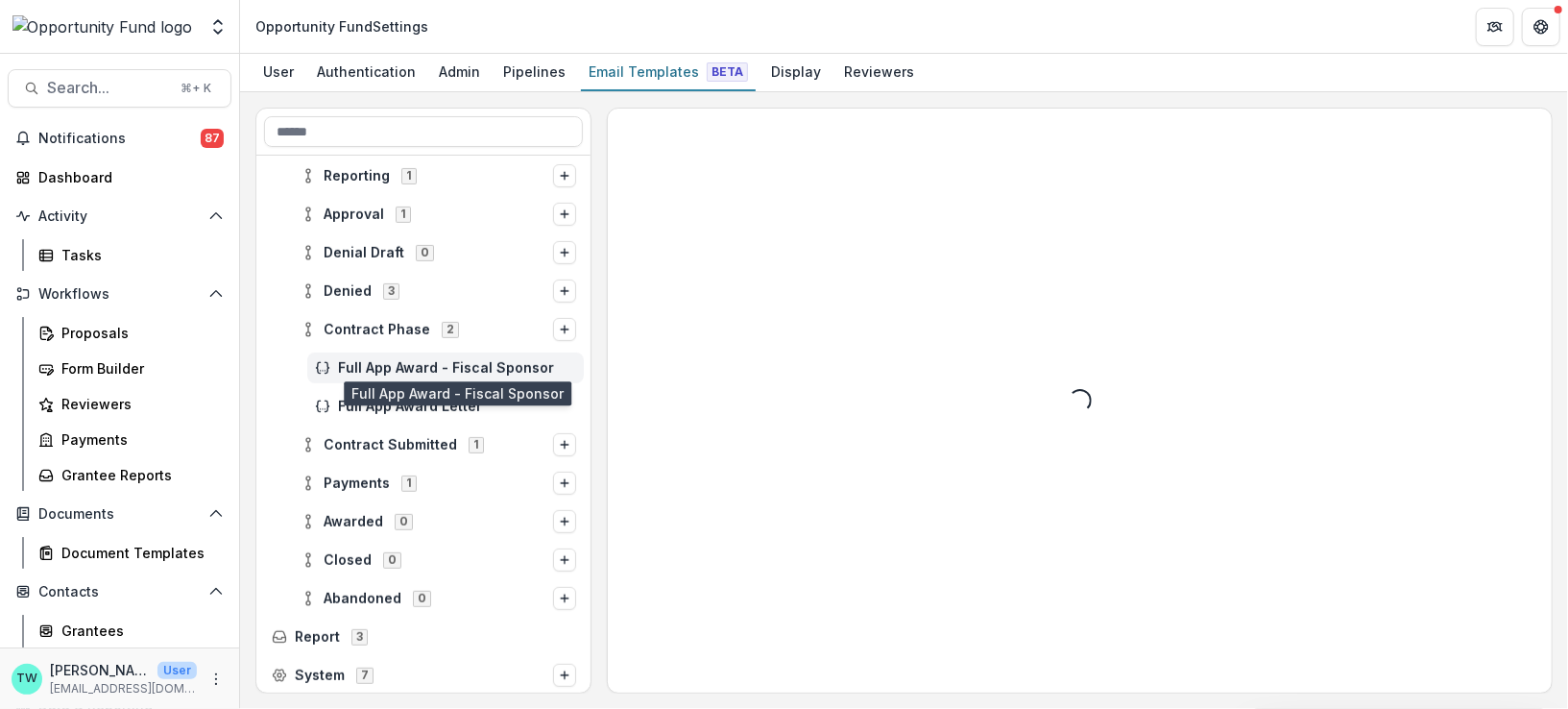
click at [408, 361] on span "Full App Award - Fiscal Sponsor" at bounding box center [457, 368] width 238 height 16
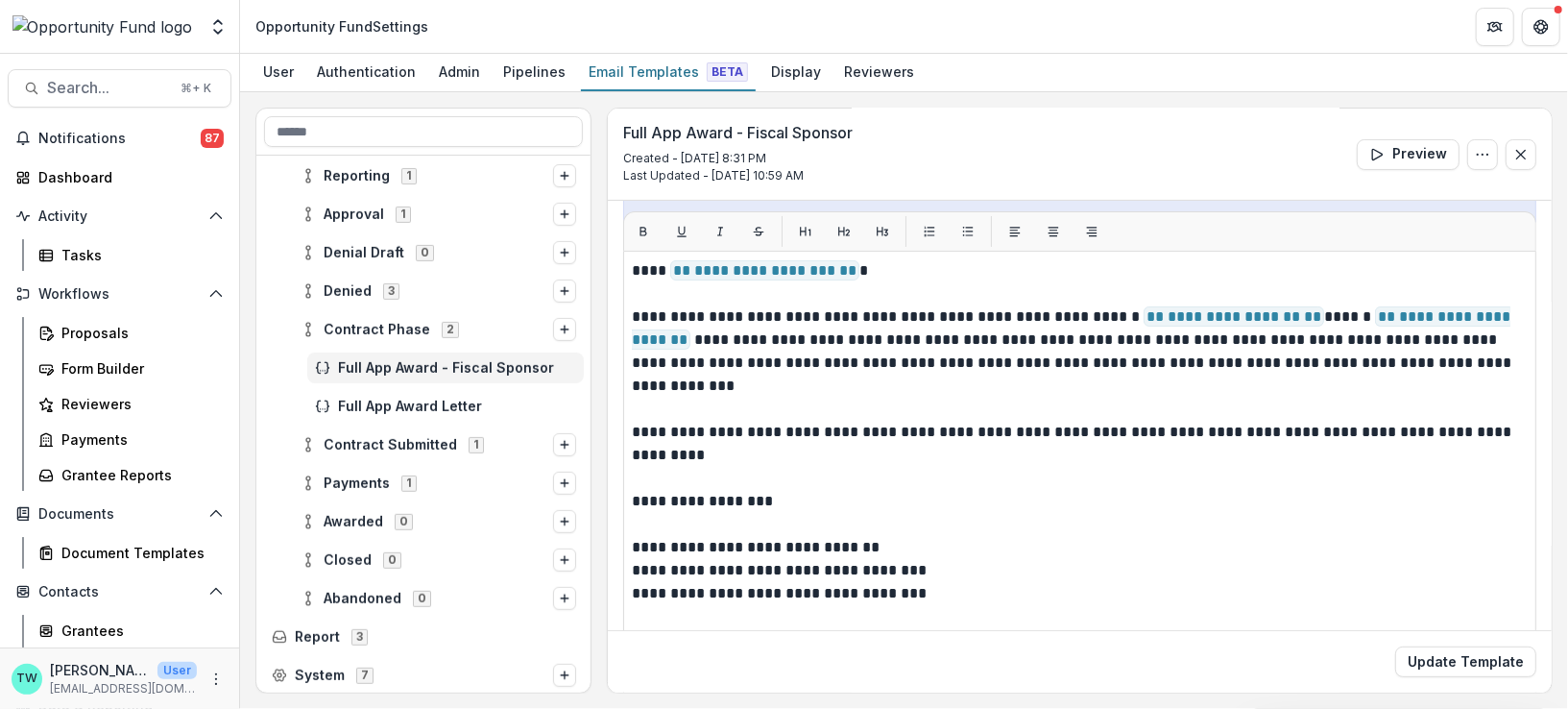
scroll to position [304, 0]
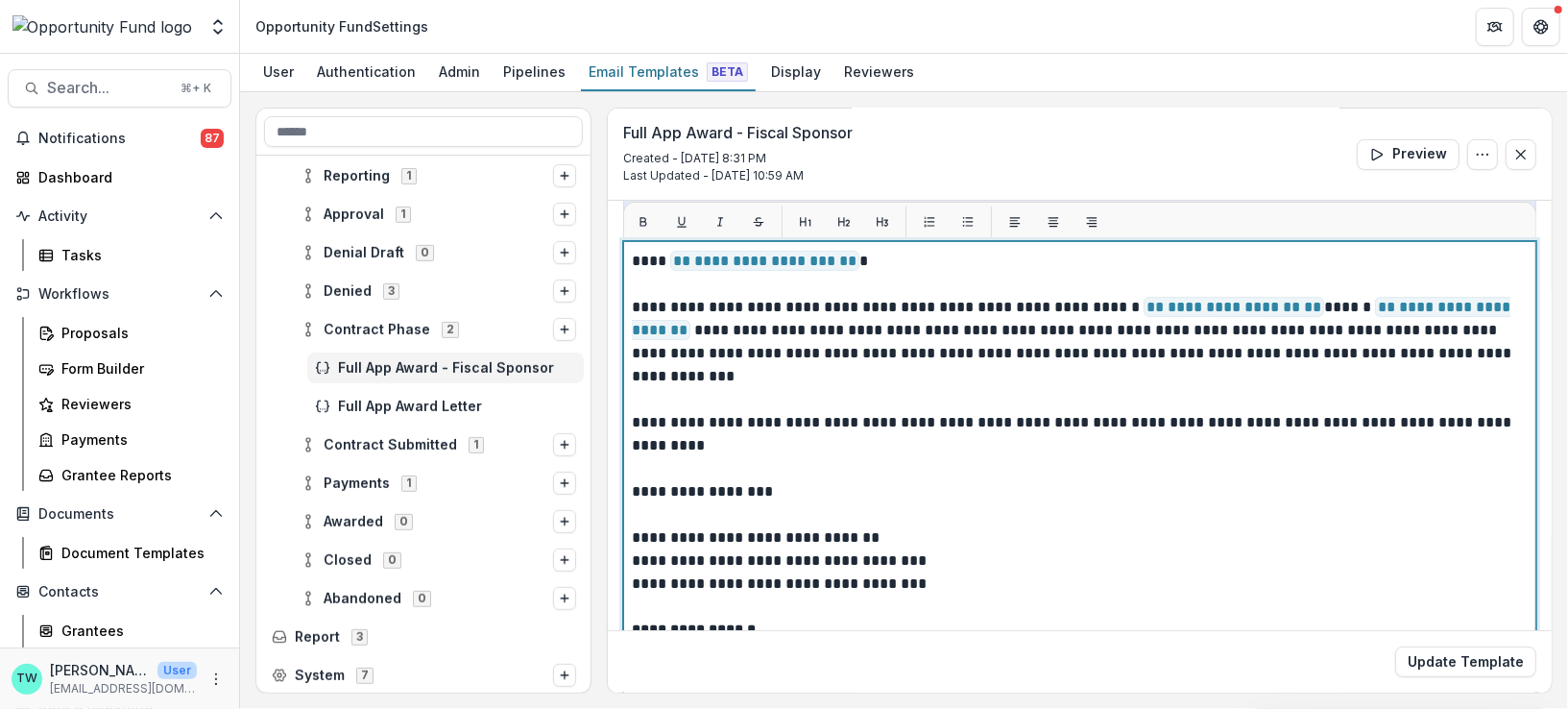
click at [1093, 322] on p "**********" at bounding box center [1075, 503] width 888 height 507
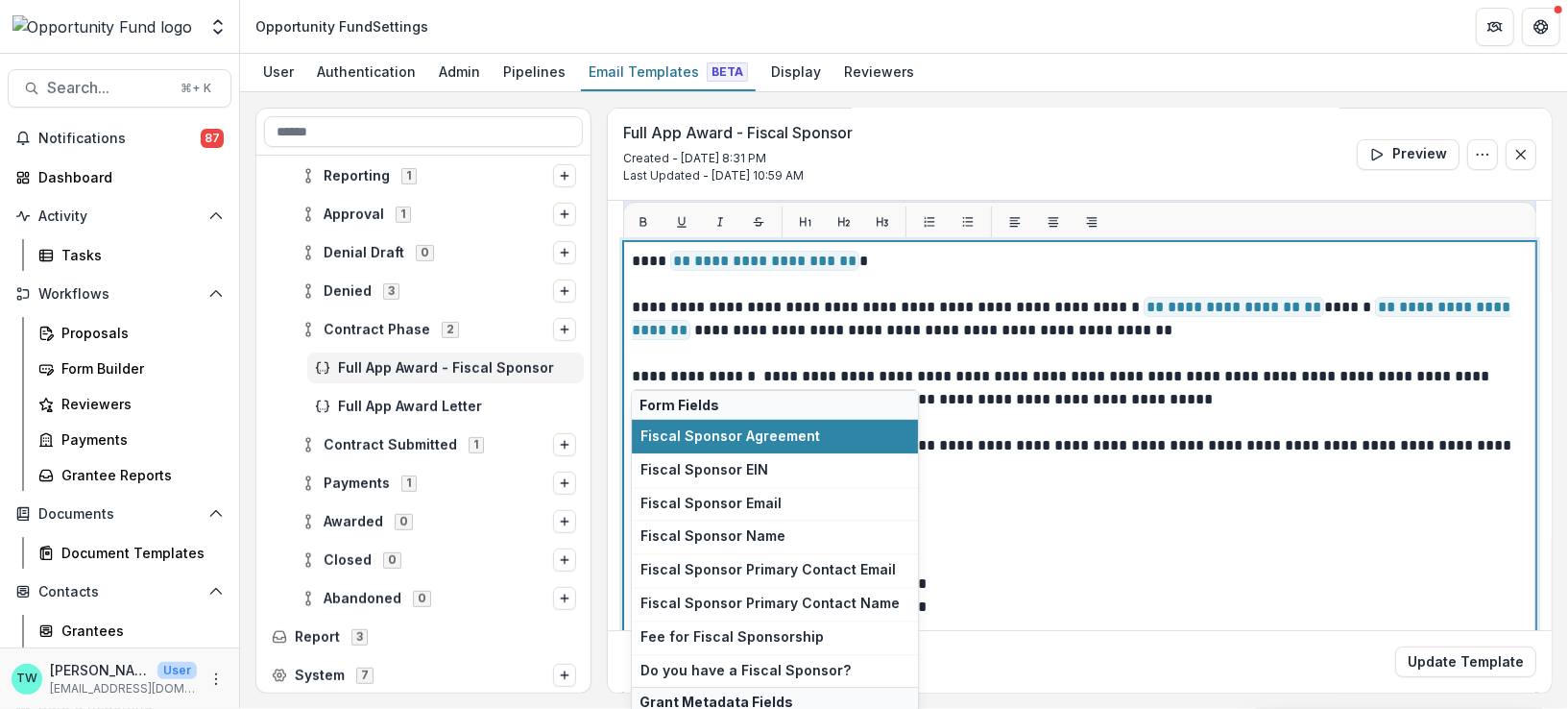
scroll to position [158, 0]
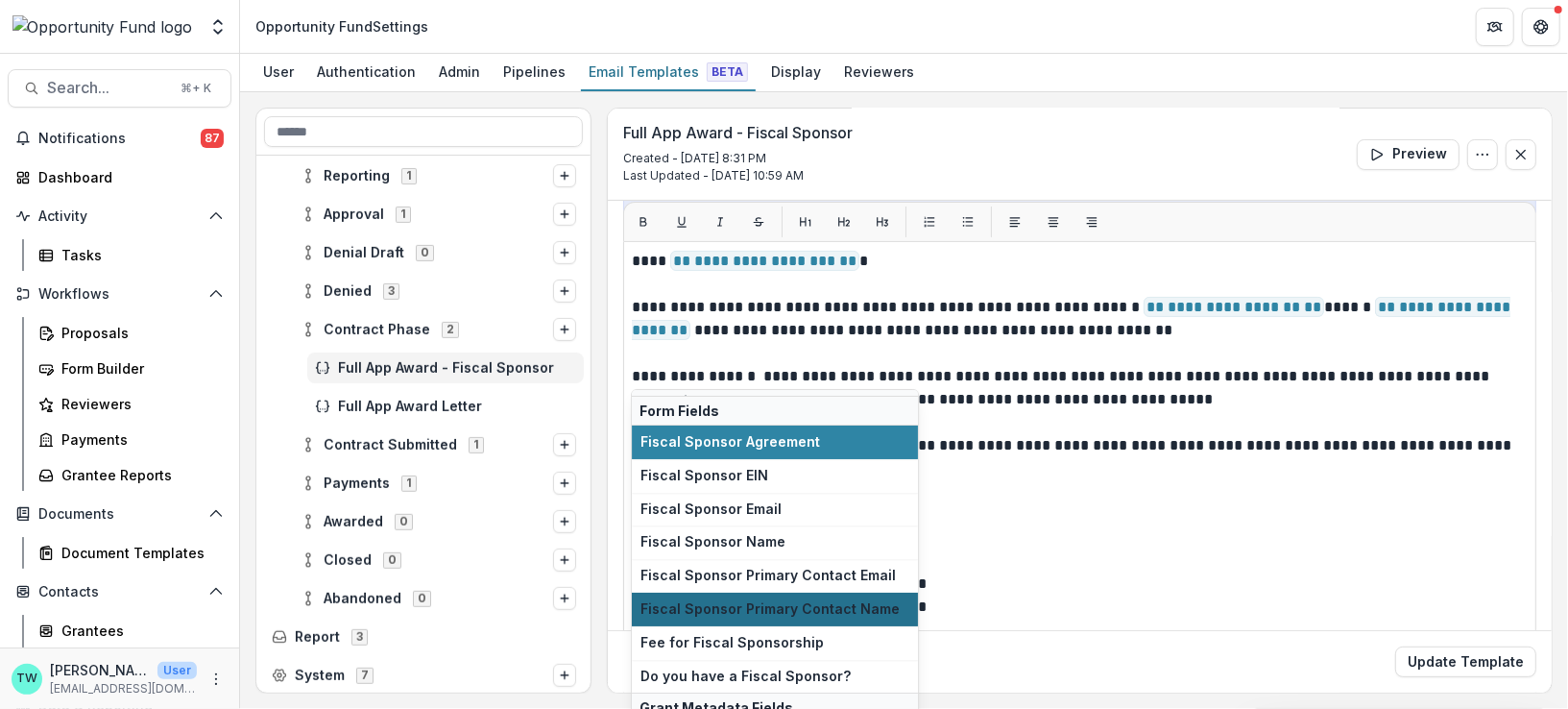
click at [765, 603] on span "Fiscal Sponsor Primary Contact Name" at bounding box center [775, 609] width 269 height 16
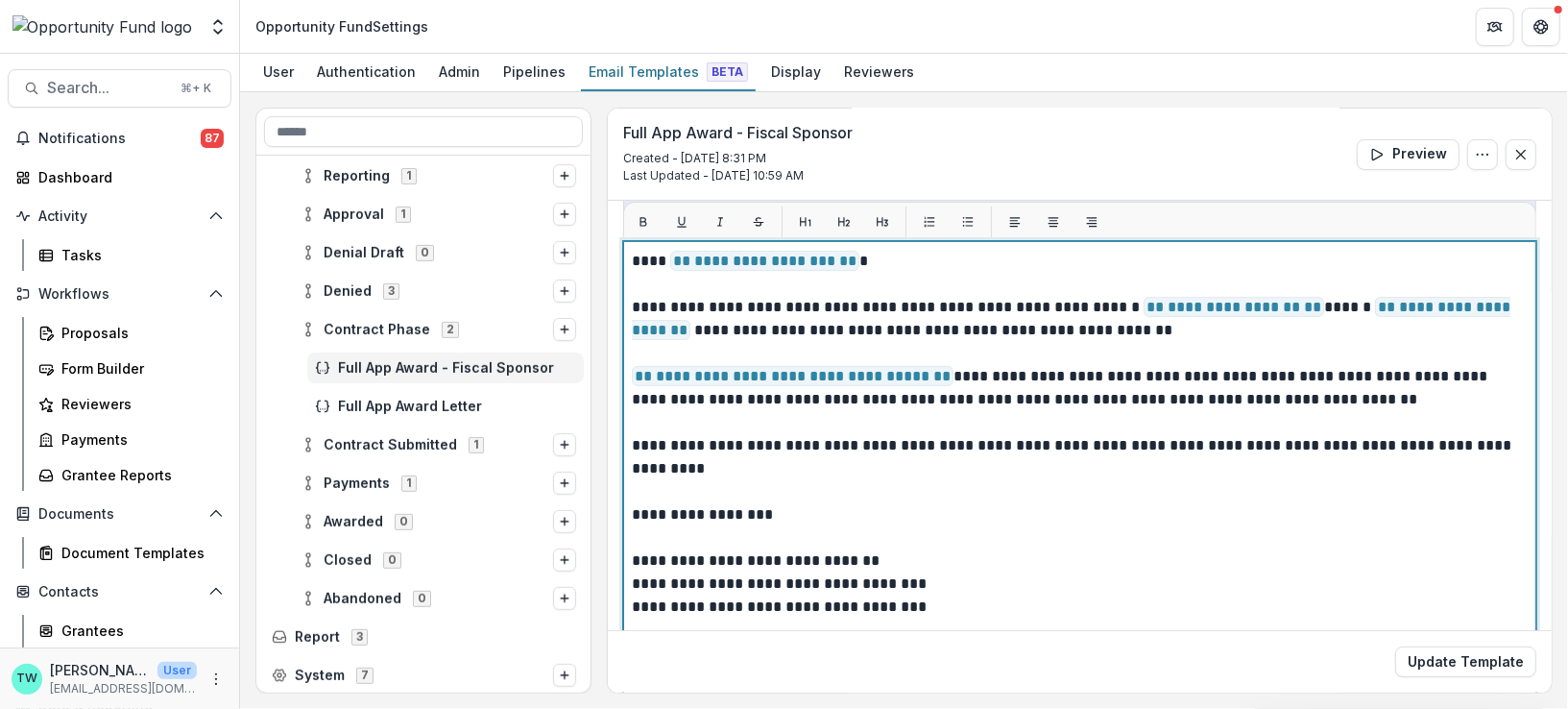
click at [1342, 395] on p "**********" at bounding box center [1075, 527] width 888 height 553
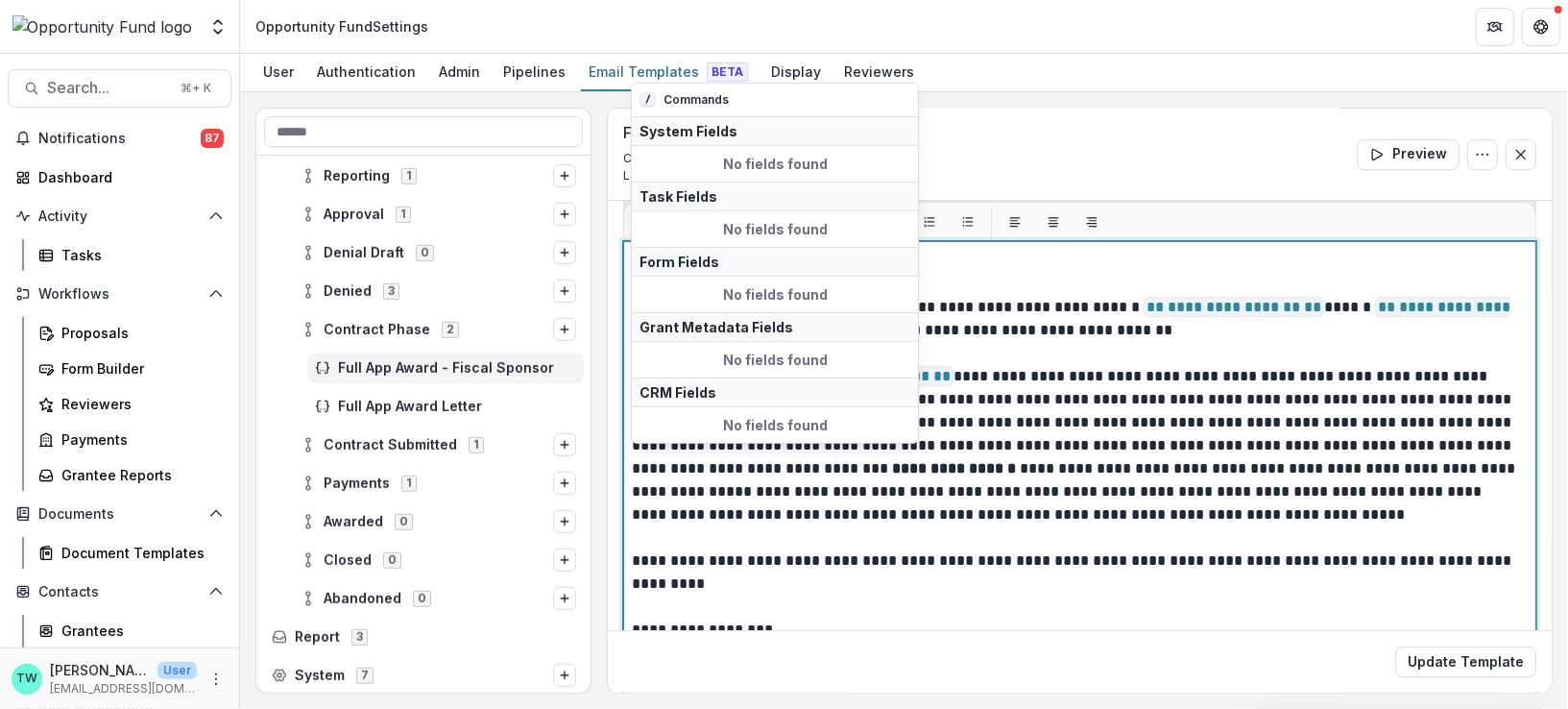
click at [1208, 532] on p "**********" at bounding box center [1075, 584] width 888 height 668
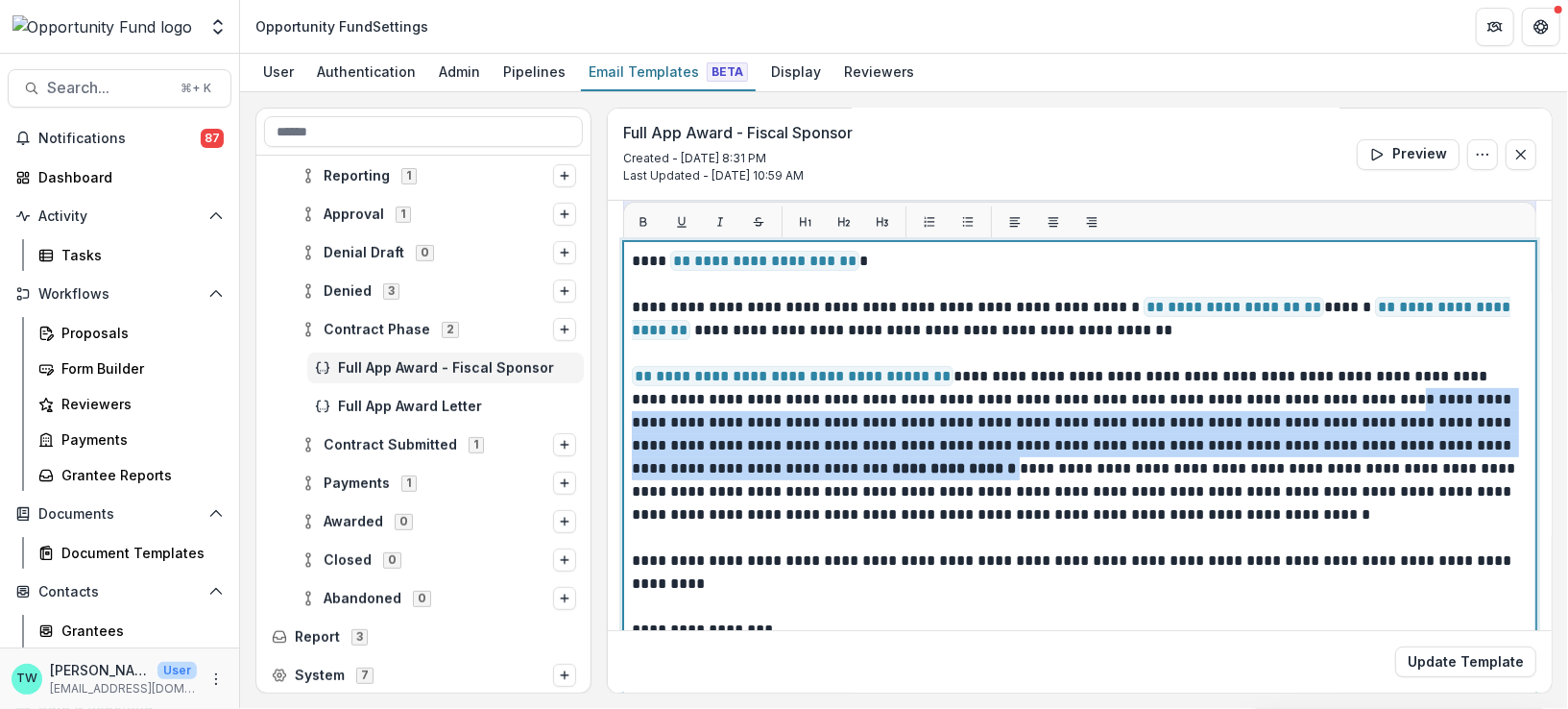
drag, startPoint x: 1308, startPoint y: 393, endPoint x: 857, endPoint y: 464, distance: 456.6
click at [857, 464] on p "**********" at bounding box center [1075, 584] width 888 height 668
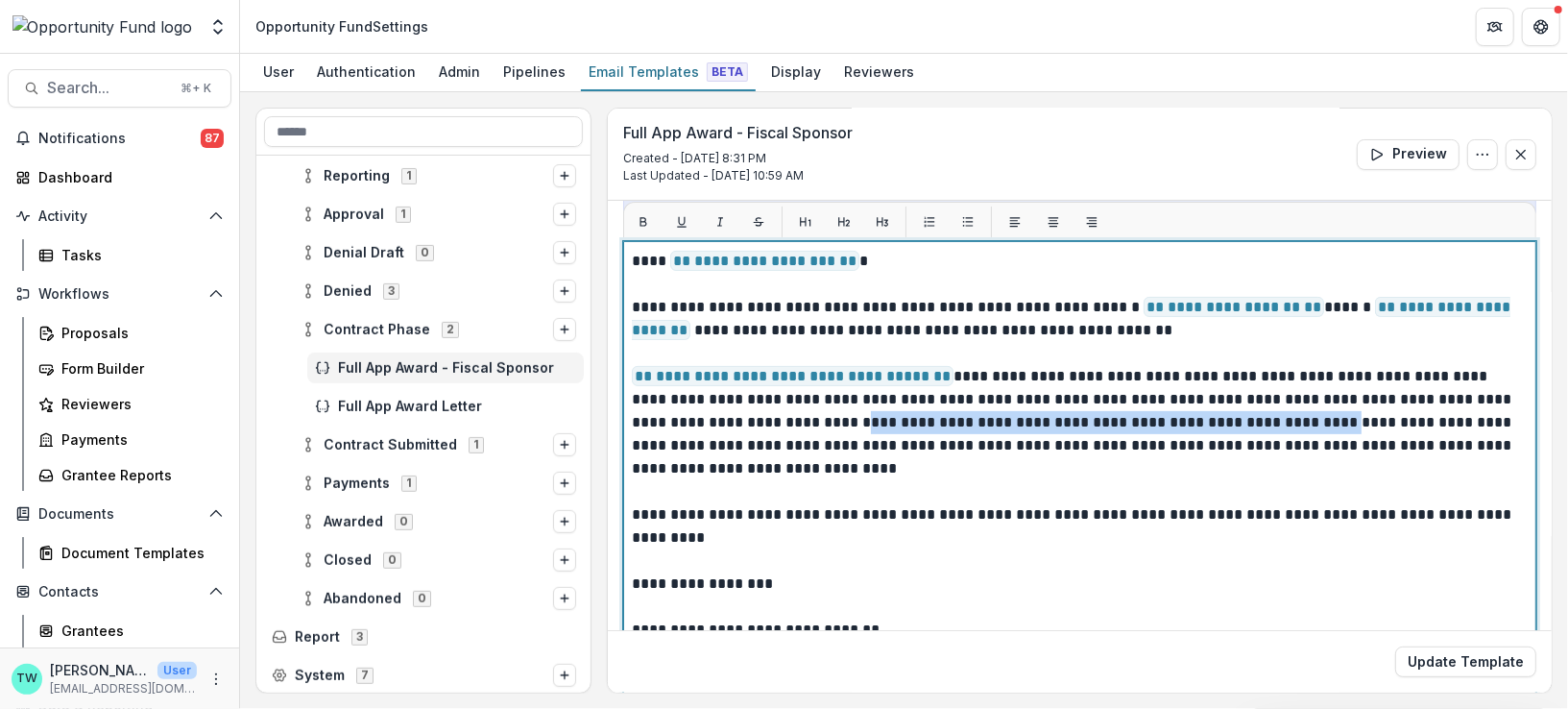
drag, startPoint x: 762, startPoint y: 419, endPoint x: 1224, endPoint y: 417, distance: 462.0
click at [1224, 417] on p "**********" at bounding box center [1075, 560] width 888 height 622
click at [763, 415] on p "**********" at bounding box center [1075, 560] width 888 height 622
drag, startPoint x: 763, startPoint y: 415, endPoint x: 1226, endPoint y: 414, distance: 463.0
click at [1226, 414] on p "**********" at bounding box center [1075, 560] width 888 height 622
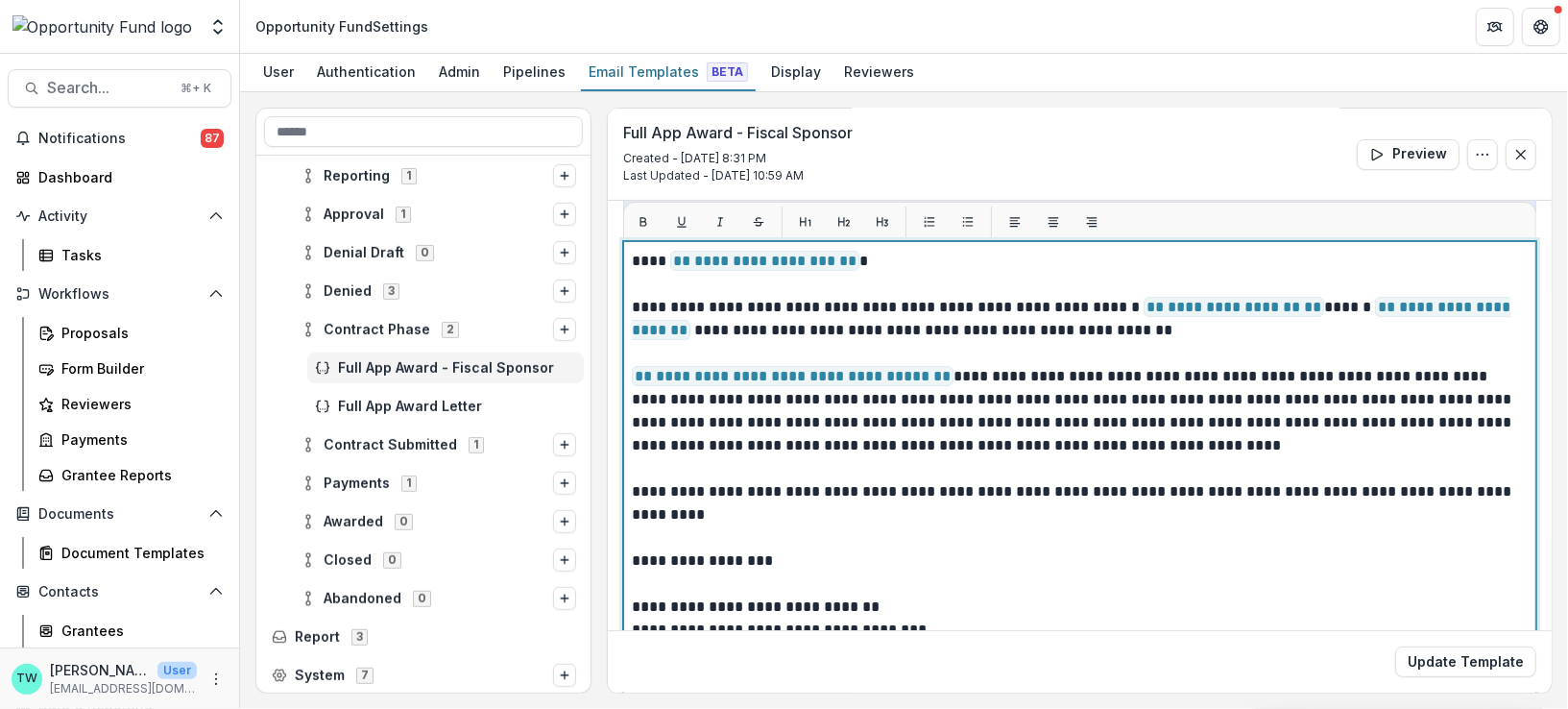
click at [951, 371] on p "**********" at bounding box center [1075, 549] width 888 height 599
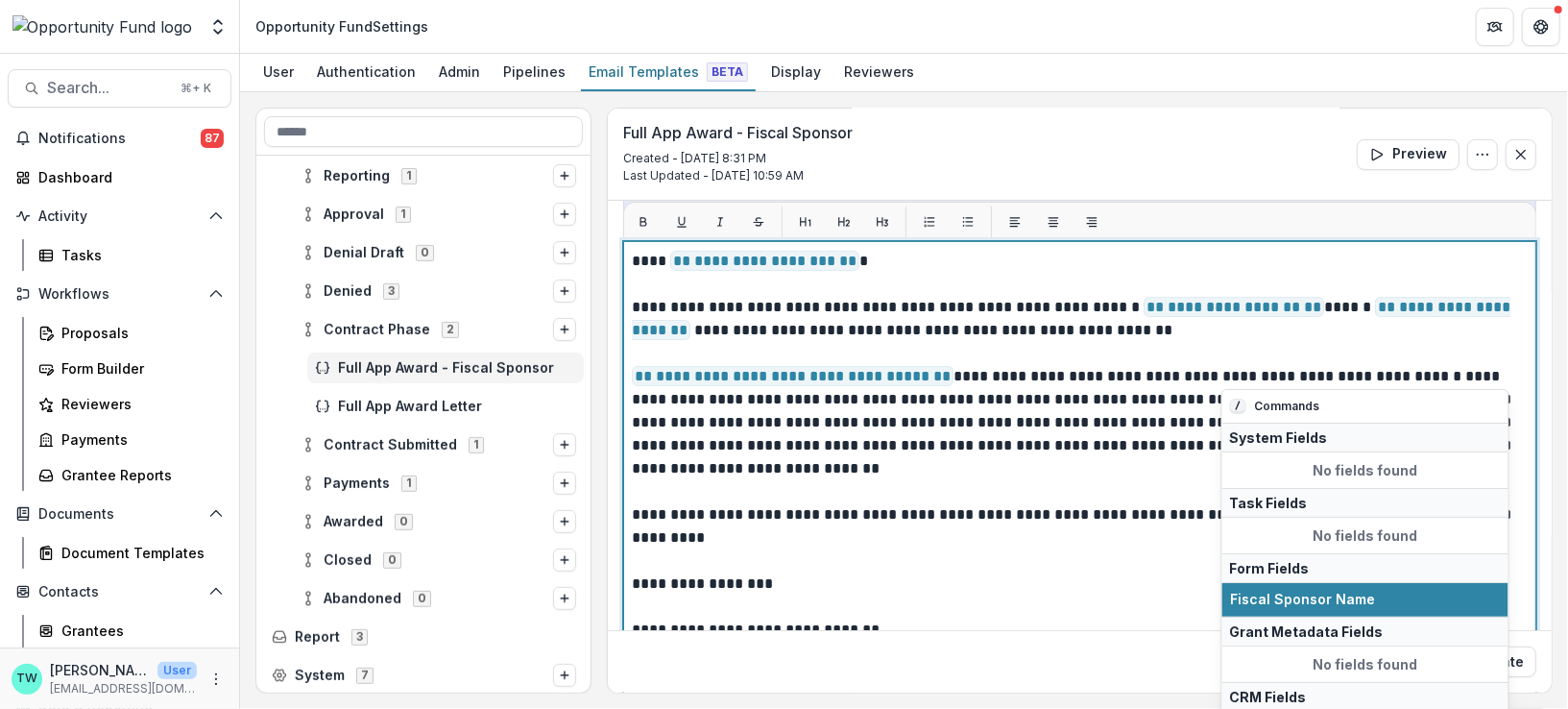
click at [1136, 457] on p "**********" at bounding box center [1075, 560] width 888 height 622
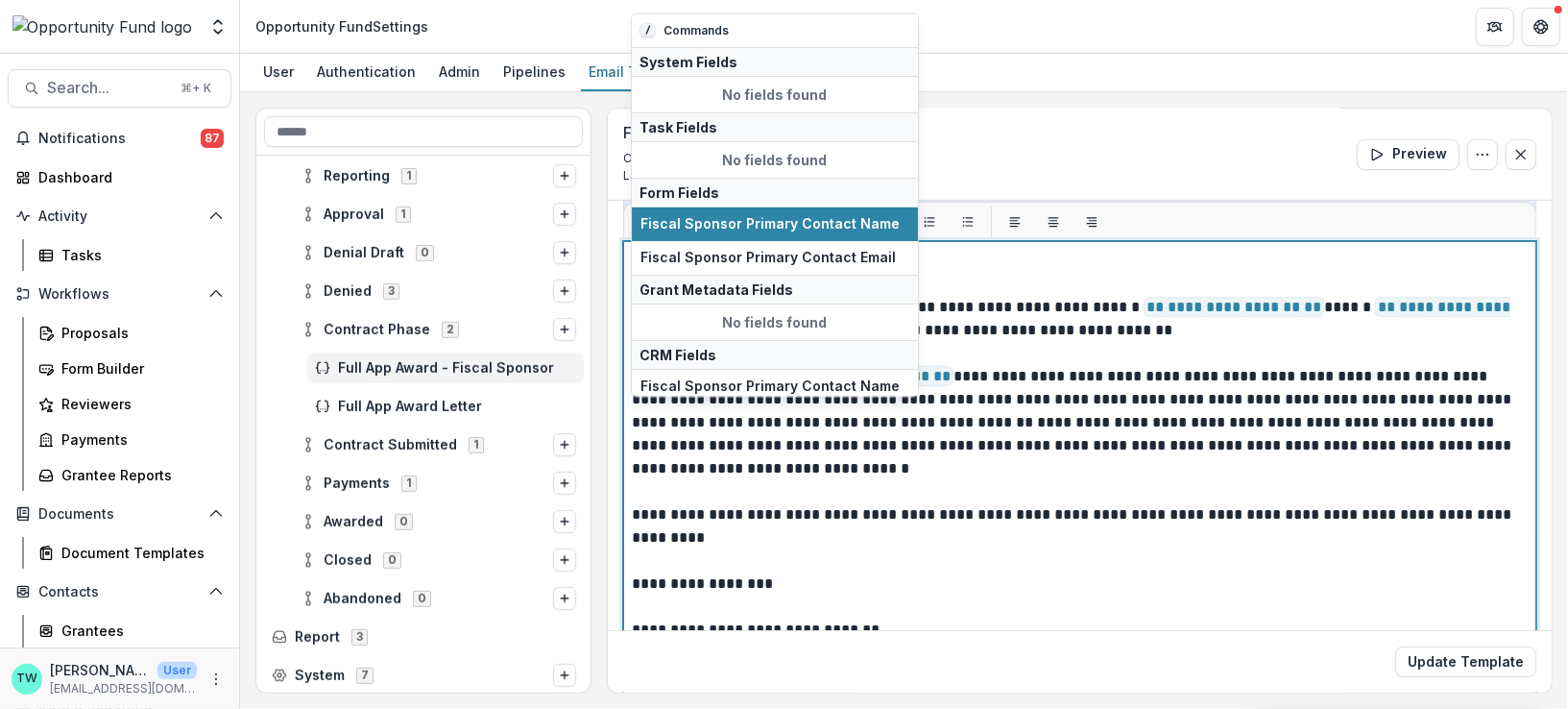
click at [1409, 373] on p "**********" at bounding box center [1075, 560] width 888 height 622
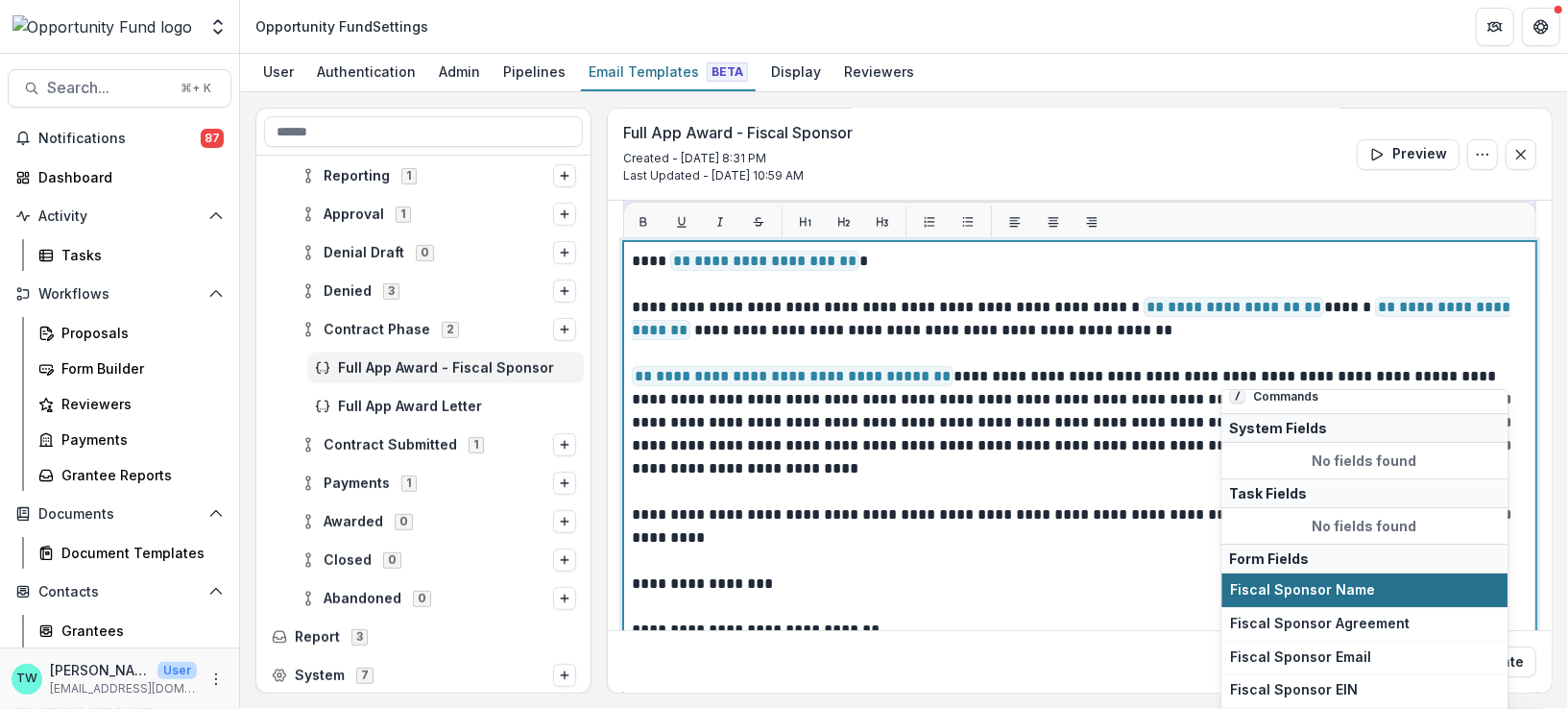
scroll to position [15, 0]
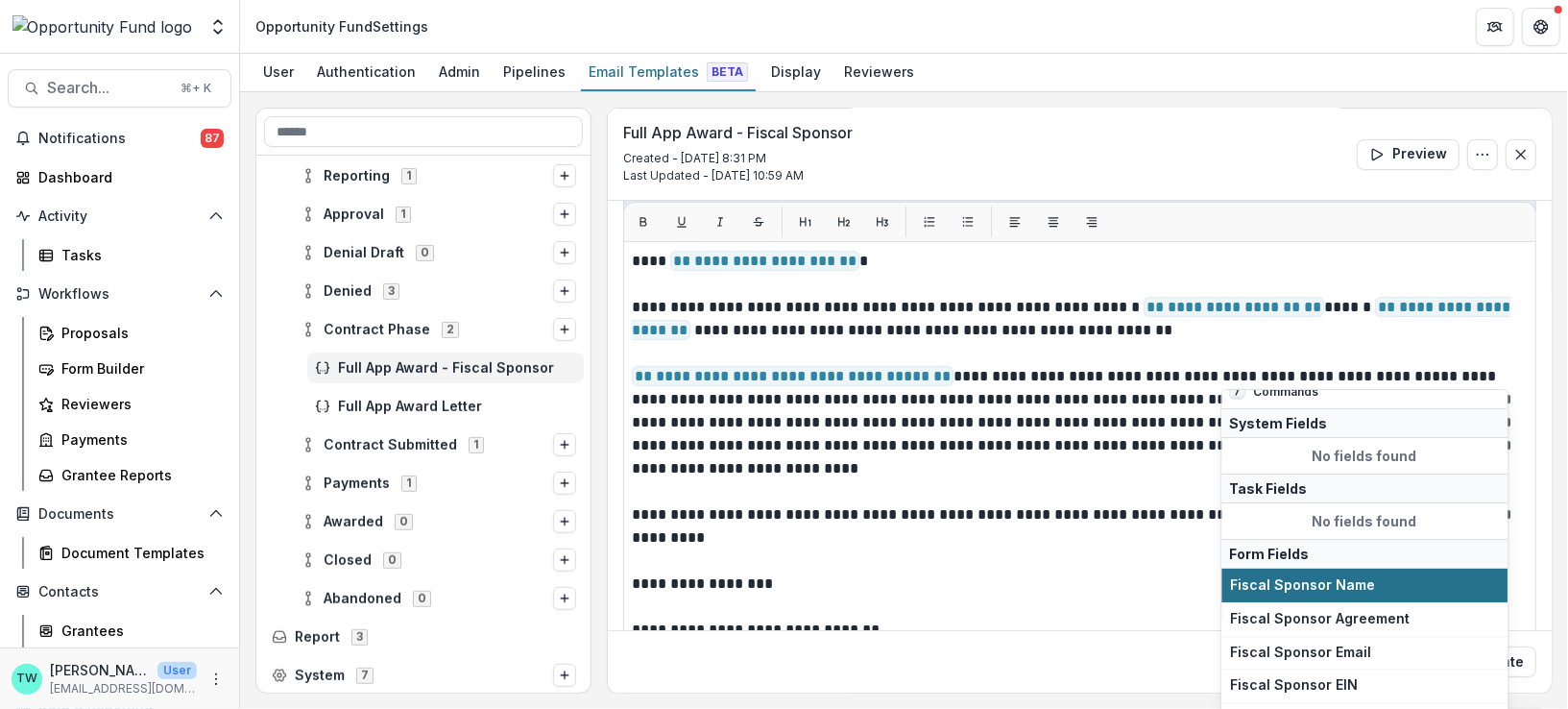
click at [1329, 584] on span "Fiscal Sponsor Name" at bounding box center [1365, 585] width 269 height 16
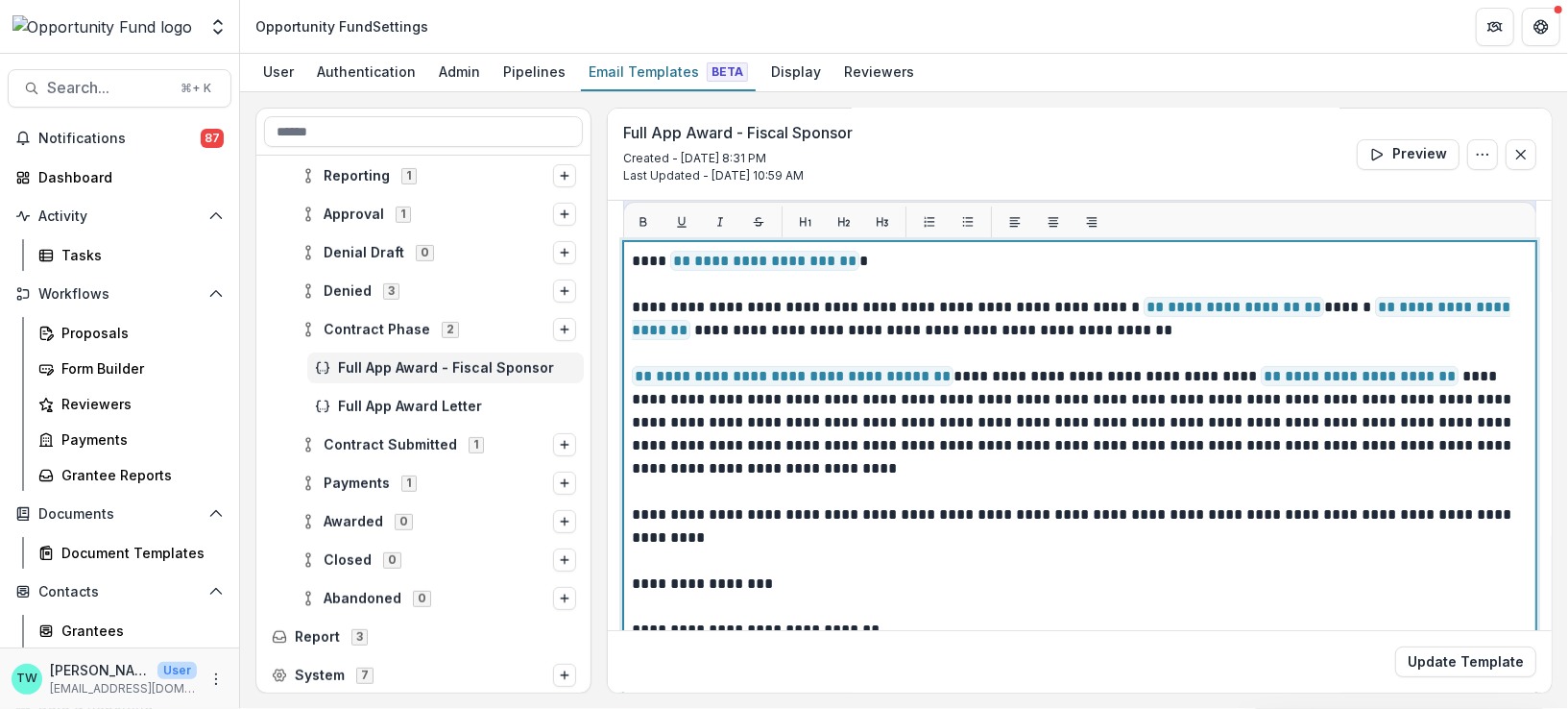
click at [1375, 302] on span "**********" at bounding box center [1071, 318] width 879 height 44
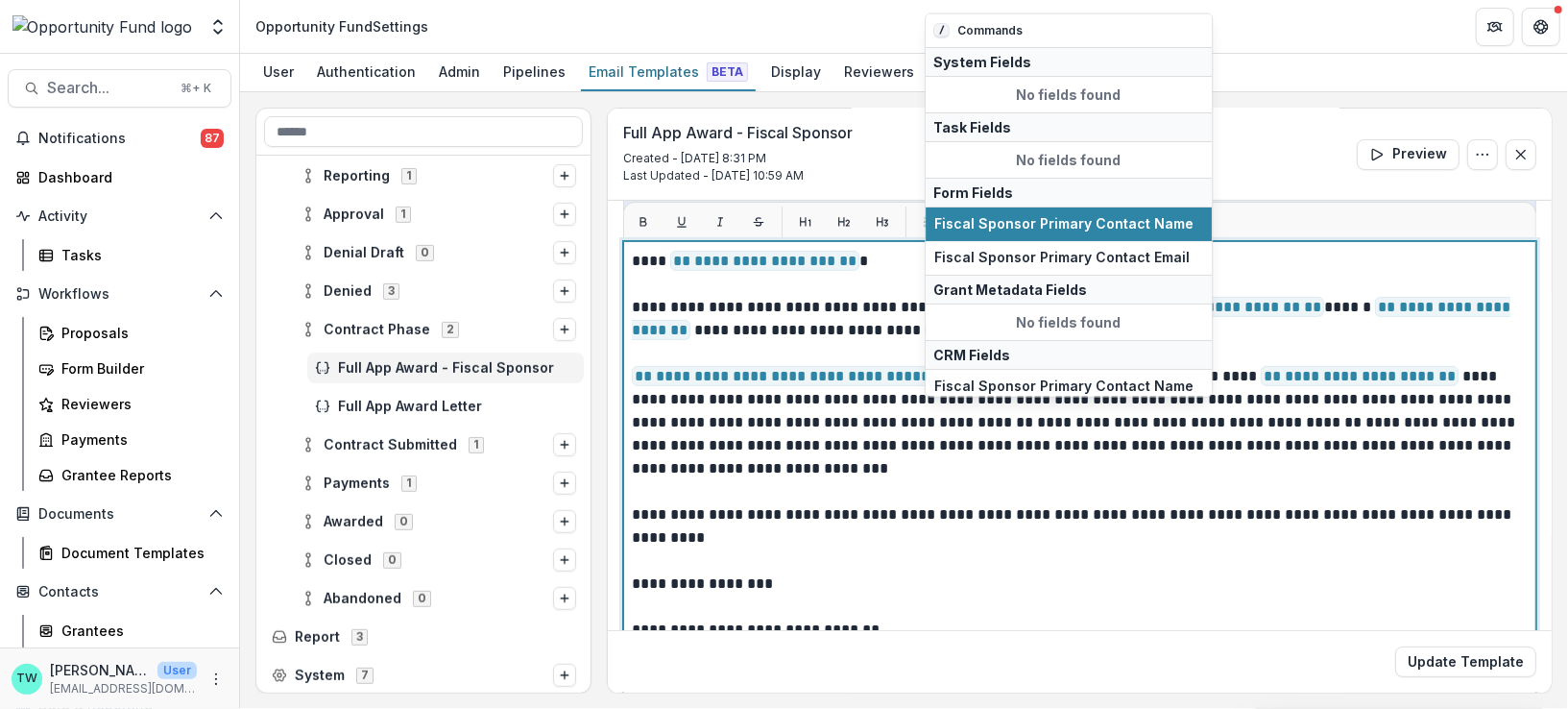
click at [1241, 421] on p "**********" at bounding box center [1075, 560] width 888 height 622
click at [1253, 480] on p "**********" at bounding box center [1075, 560] width 888 height 622
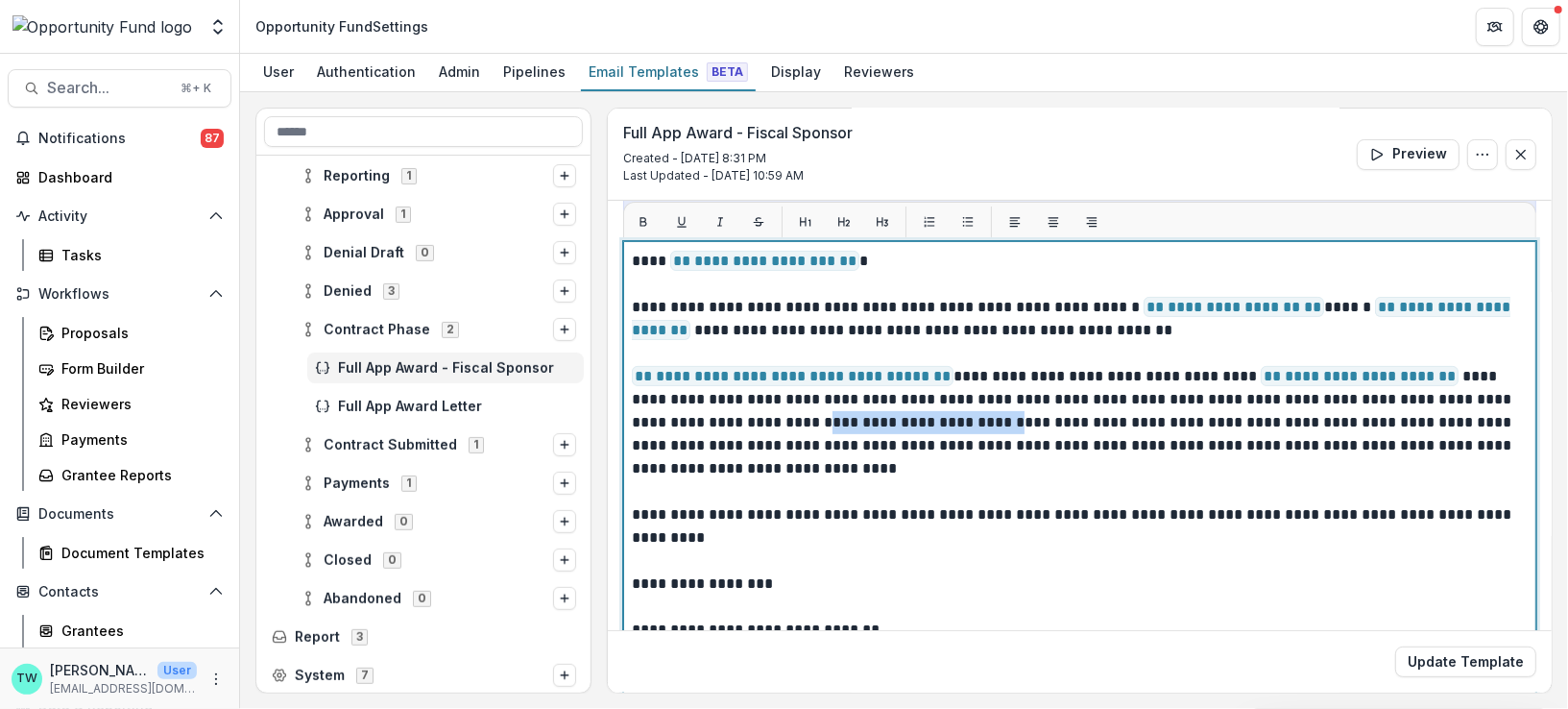
drag, startPoint x: 737, startPoint y: 418, endPoint x: 915, endPoint y: 416, distance: 178.0
click at [915, 416] on p "**********" at bounding box center [1075, 560] width 888 height 622
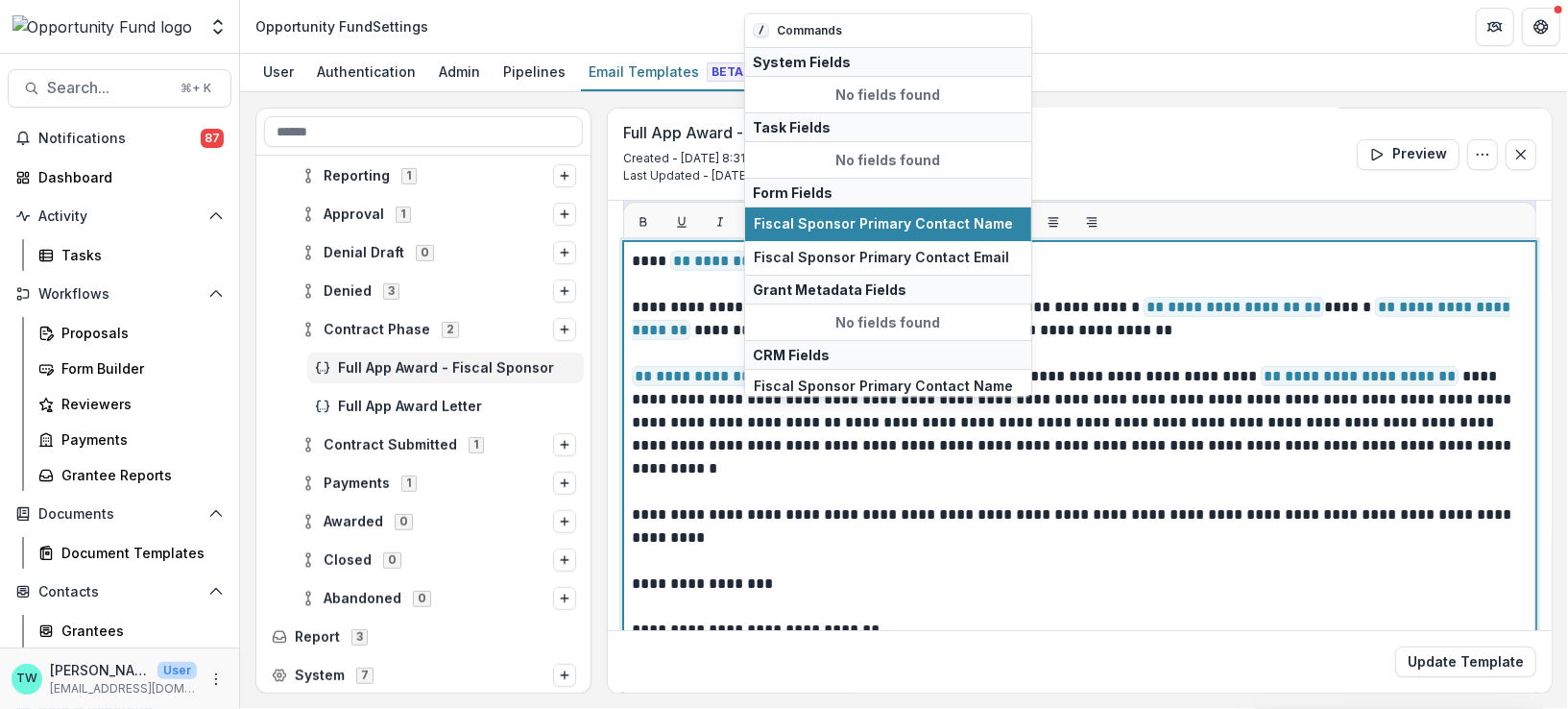
click at [1116, 416] on p "**********" at bounding box center [1075, 549] width 888 height 599
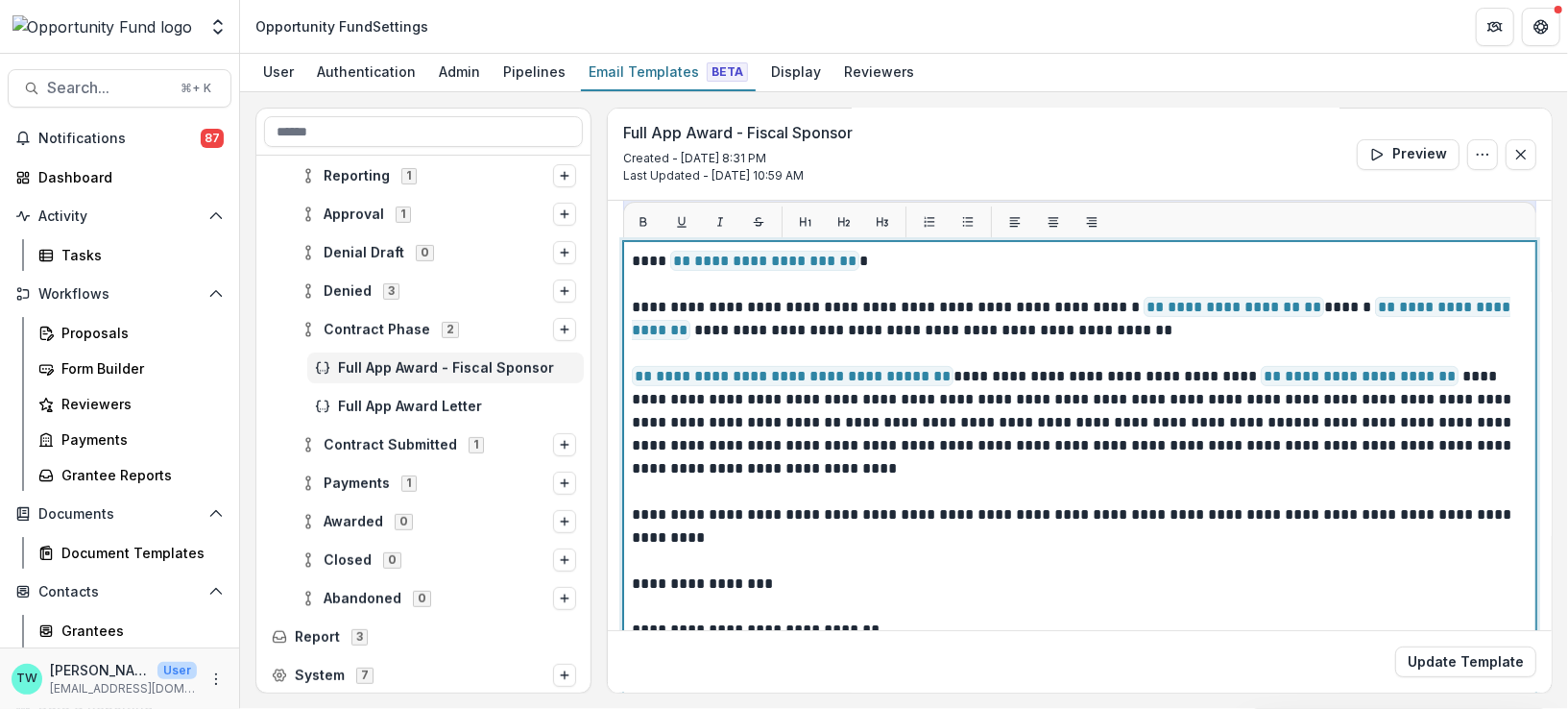
click at [1164, 414] on p "**********" at bounding box center [1075, 560] width 888 height 622
click at [1168, 418] on p "**********" at bounding box center [1075, 560] width 888 height 622
click at [1275, 417] on p "**********" at bounding box center [1075, 560] width 888 height 622
click at [1416, 376] on p "**********" at bounding box center [1075, 560] width 888 height 622
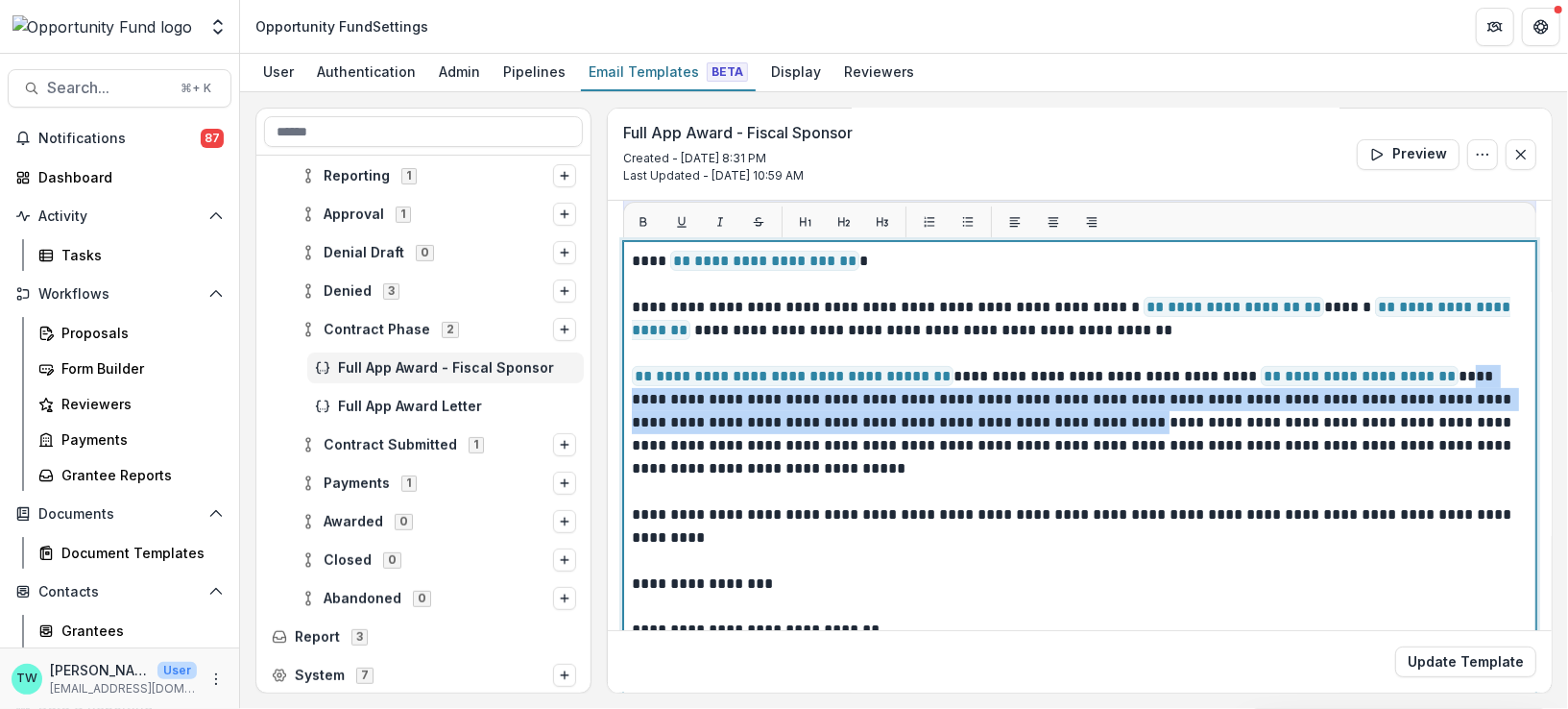
drag, startPoint x: 1422, startPoint y: 368, endPoint x: 1057, endPoint y: 424, distance: 369.3
click at [1057, 424] on p "**********" at bounding box center [1075, 560] width 888 height 622
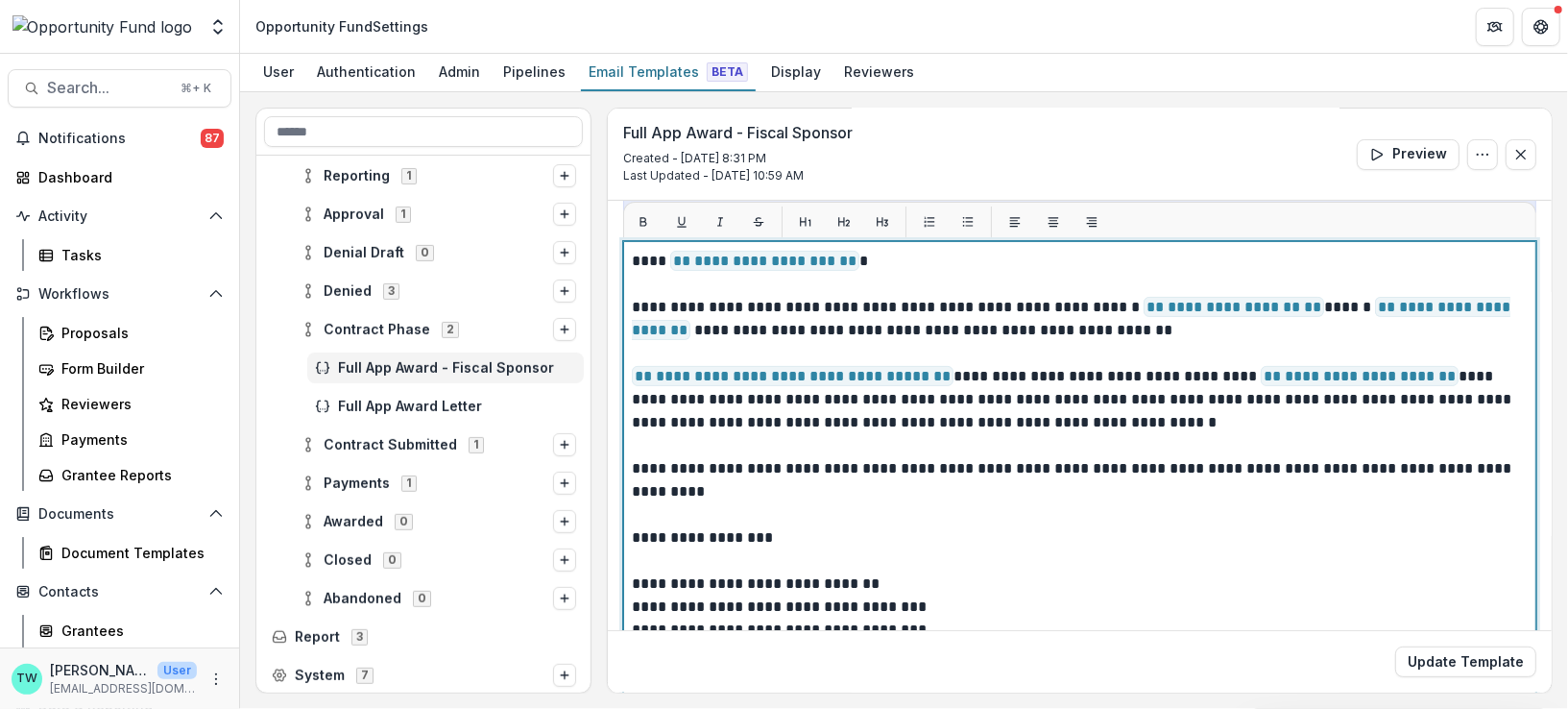
click at [955, 374] on p "**********" at bounding box center [1075, 537] width 888 height 576
drag, startPoint x: 1117, startPoint y: 372, endPoint x: 1215, endPoint y: 371, distance: 98.0
click at [1215, 371] on p "**********" at bounding box center [1075, 537] width 888 height 576
click at [1169, 442] on p "**********" at bounding box center [1075, 537] width 888 height 576
drag, startPoint x: 1042, startPoint y: 392, endPoint x: 1360, endPoint y: 391, distance: 318.0
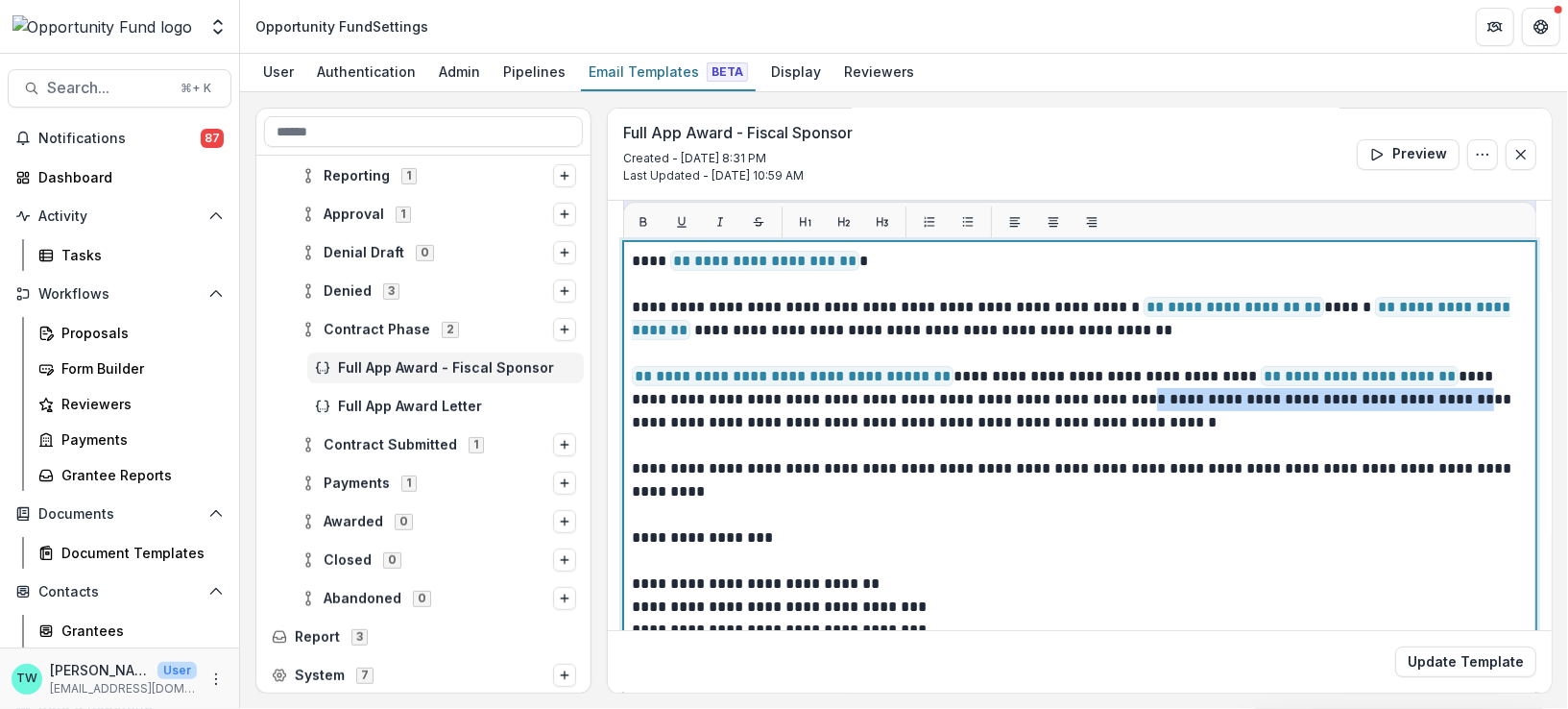
click at [1360, 391] on p "**********" at bounding box center [1075, 537] width 888 height 576
drag, startPoint x: 1110, startPoint y: 395, endPoint x: 1382, endPoint y: 396, distance: 272.0
click at [1381, 396] on p "**********" at bounding box center [1075, 537] width 888 height 576
click at [1075, 399] on p "**********" at bounding box center [1075, 537] width 888 height 576
drag, startPoint x: 1075, startPoint y: 394, endPoint x: 1380, endPoint y: 401, distance: 305.1
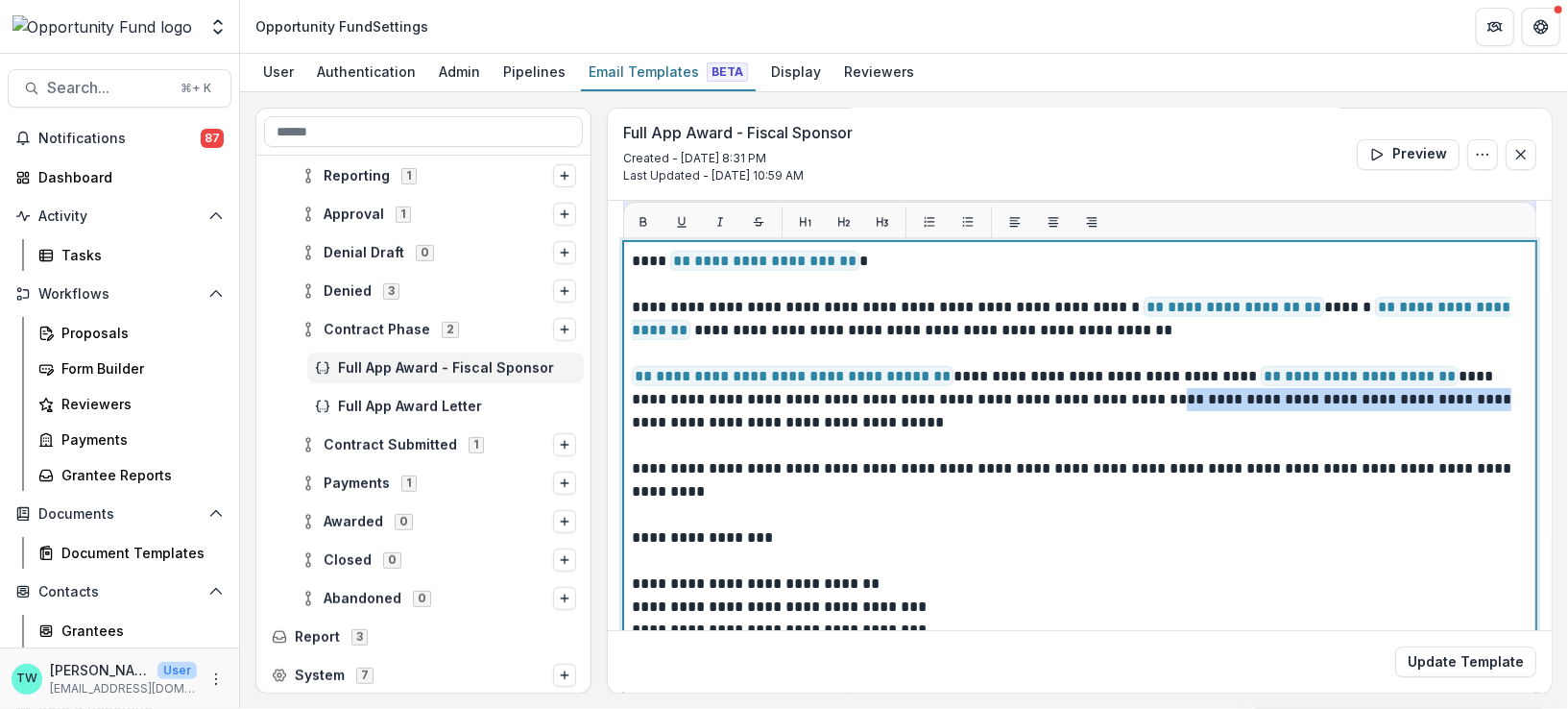
click at [1380, 401] on p "**********" at bounding box center [1075, 537] width 888 height 576
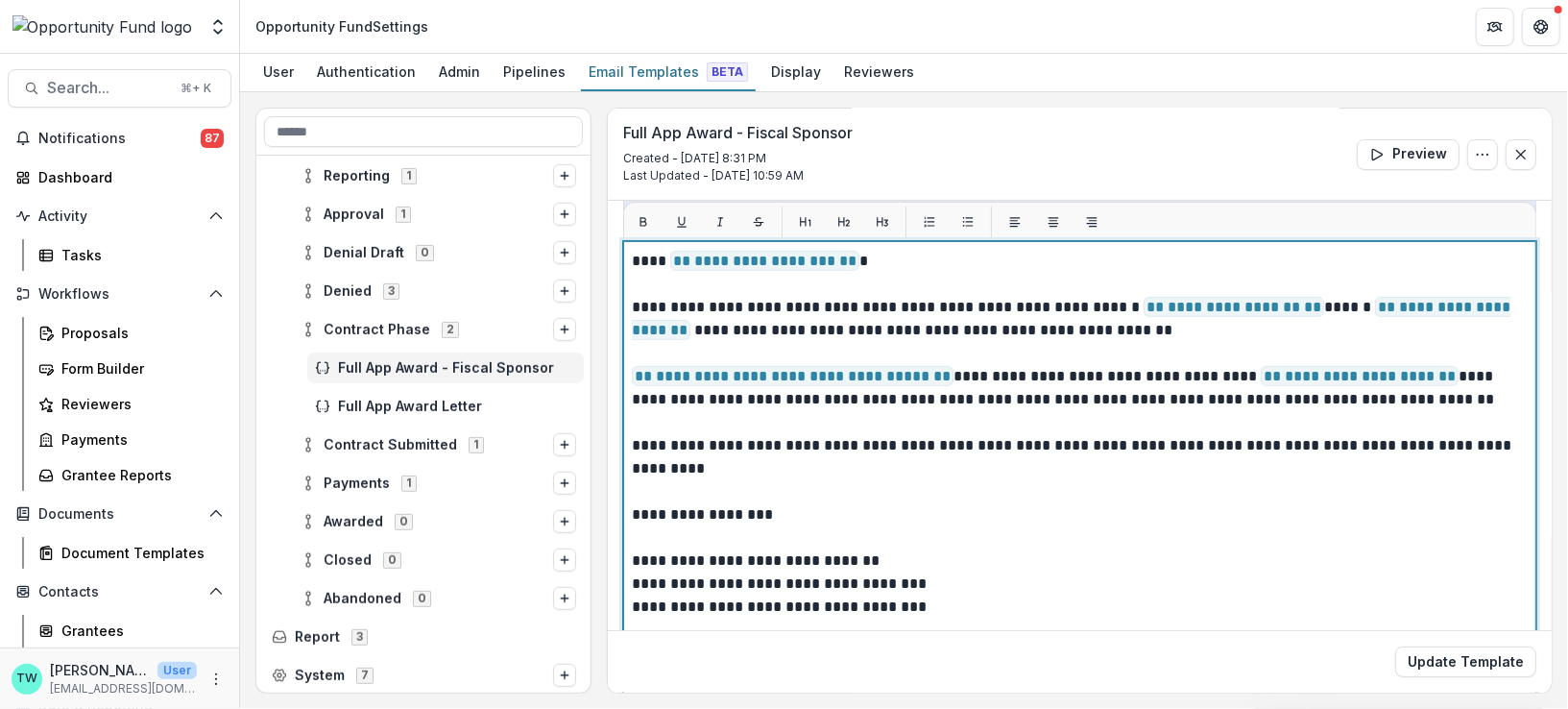
click at [1315, 501] on p "**********" at bounding box center [1075, 527] width 888 height 553
click at [1183, 391] on p "**********" at bounding box center [1075, 527] width 888 height 553
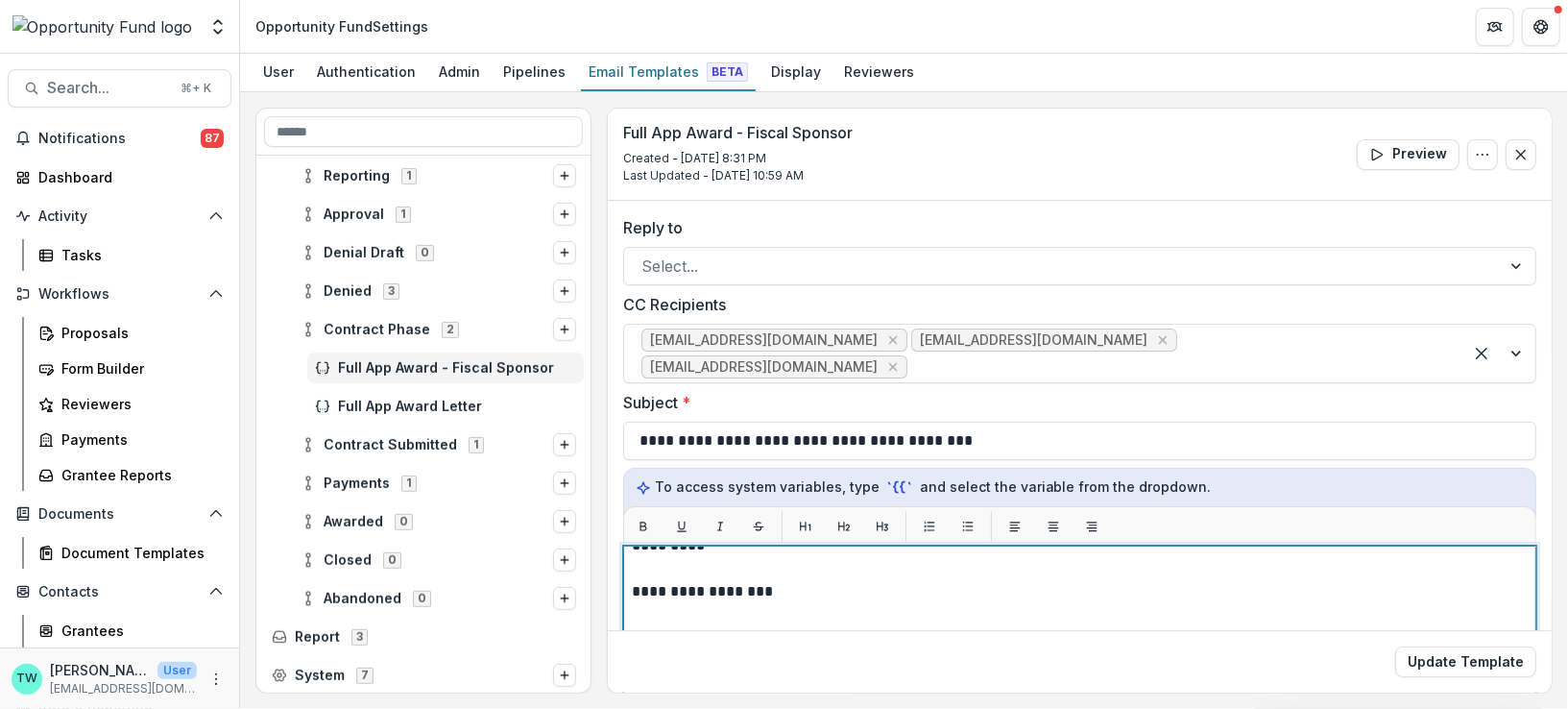
scroll to position [219, 0]
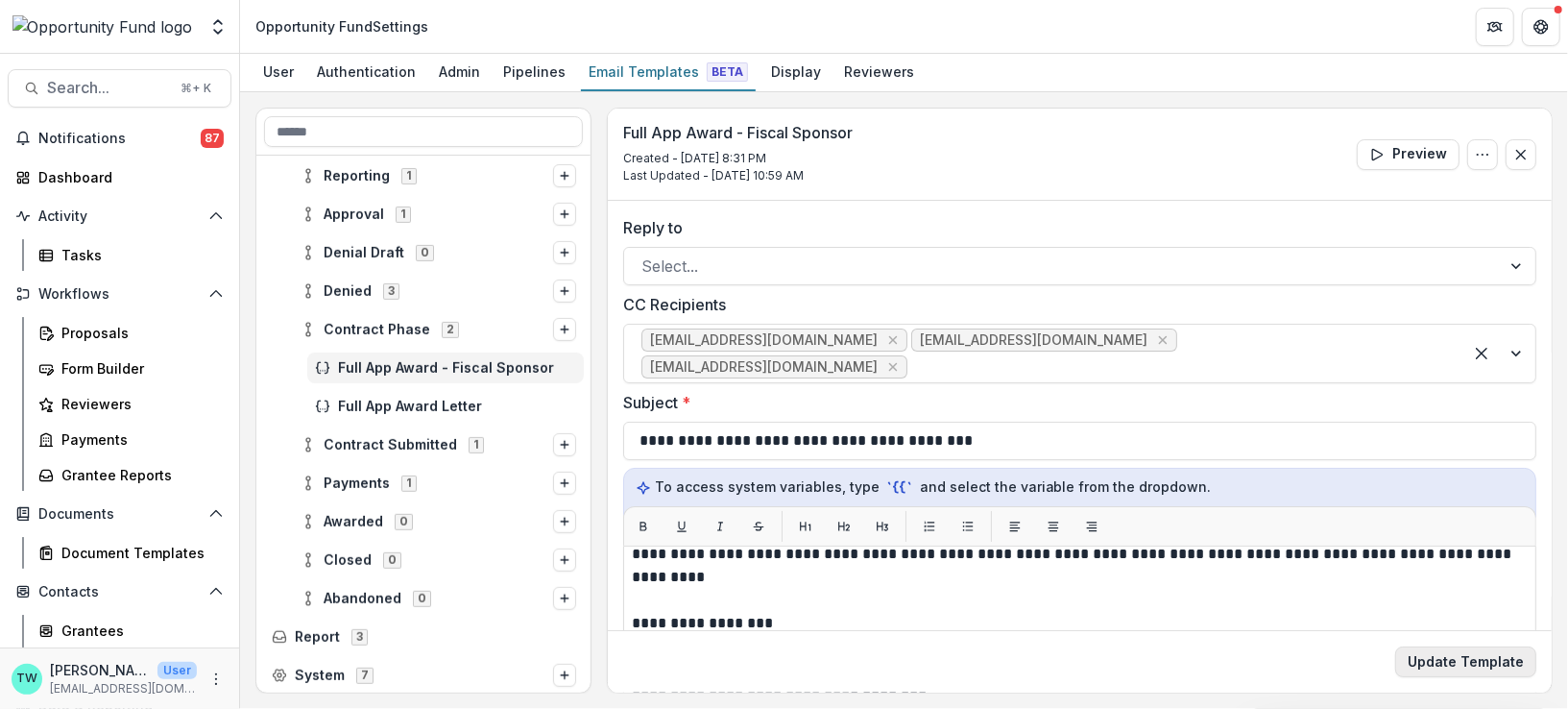
click at [1437, 662] on button "Update Template" at bounding box center [1466, 661] width 141 height 31
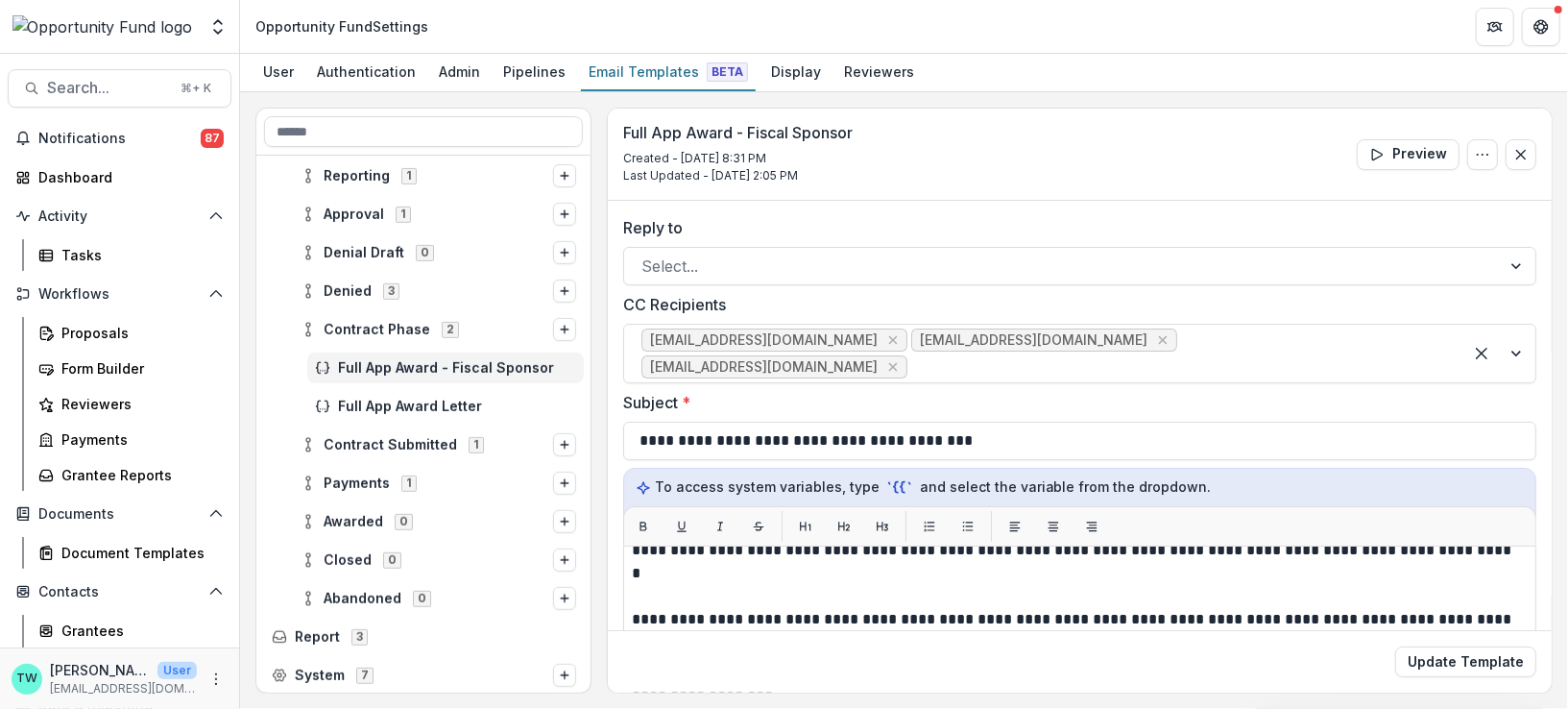
scroll to position [176, 0]
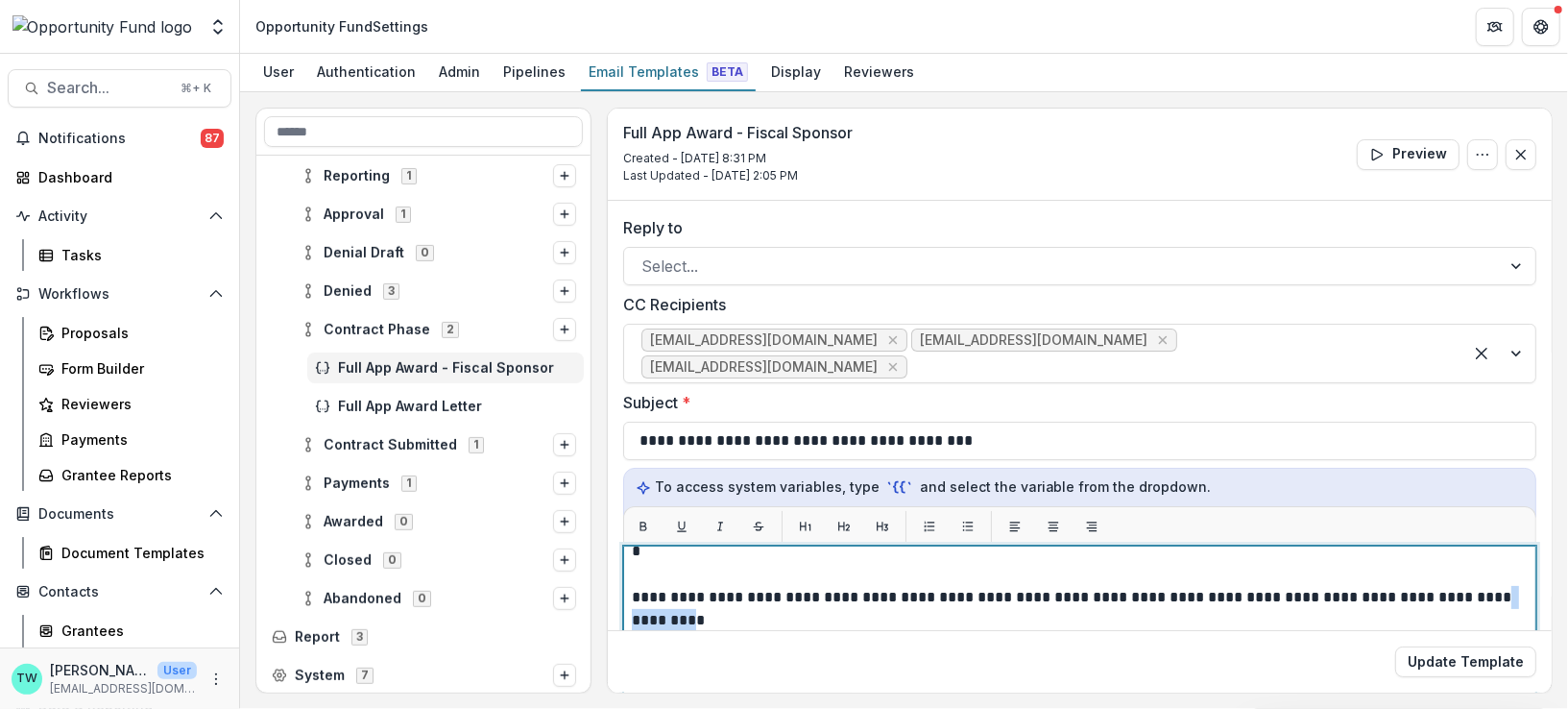
drag, startPoint x: 1460, startPoint y: 569, endPoint x: 664, endPoint y: 593, distance: 796.4
click at [664, 593] on p "**********" at bounding box center [1075, 654] width 888 height 553
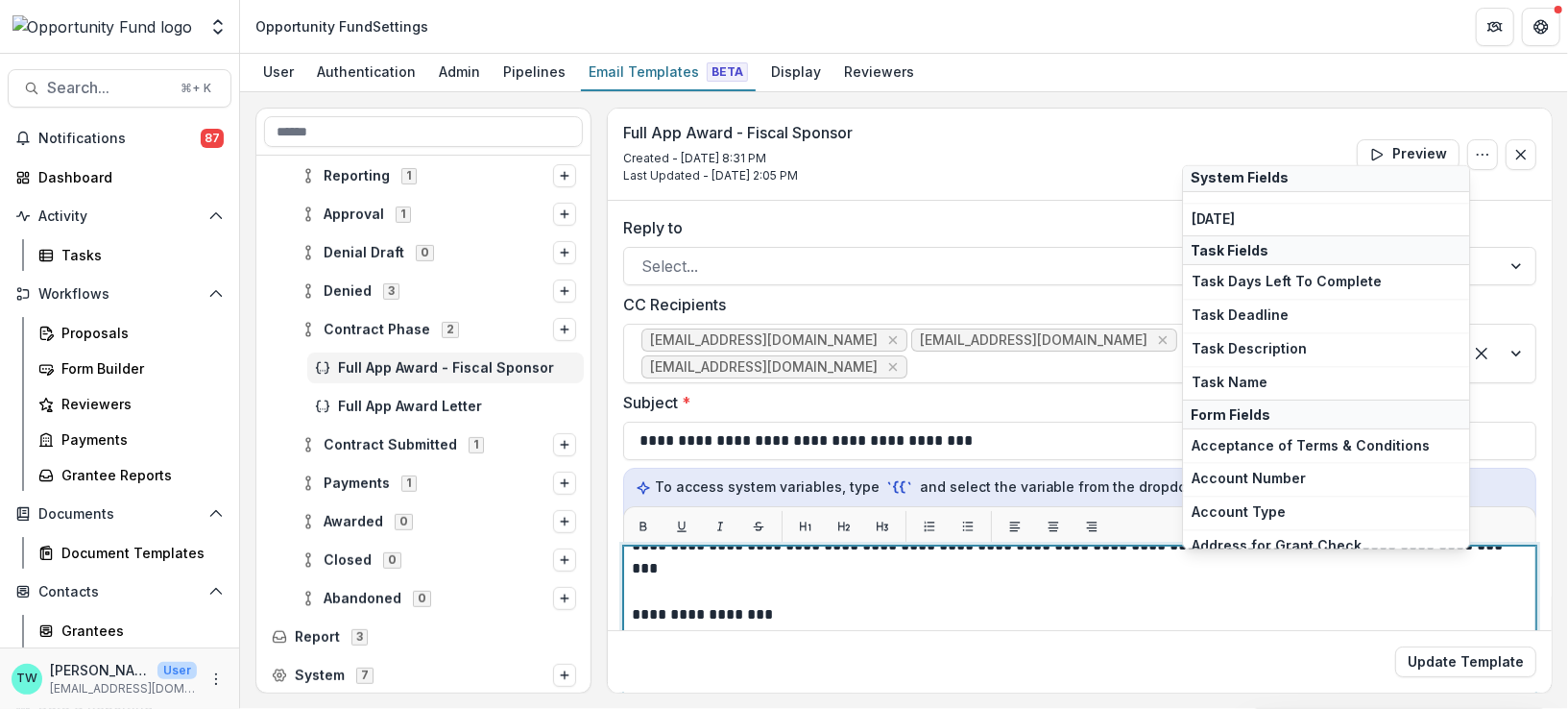
scroll to position [261, 0]
click at [1258, 605] on p "**********" at bounding box center [1075, 591] width 888 height 530
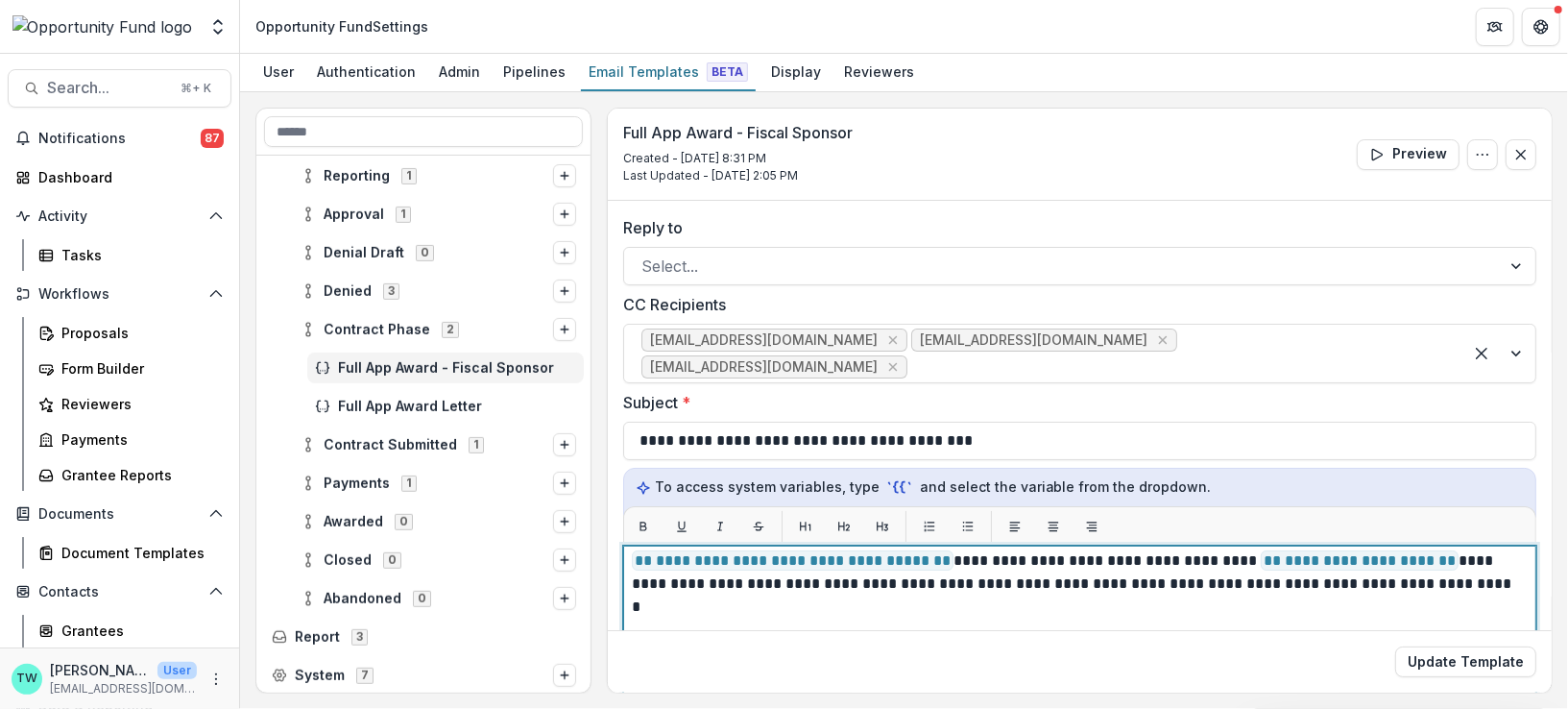
scroll to position [125, 0]
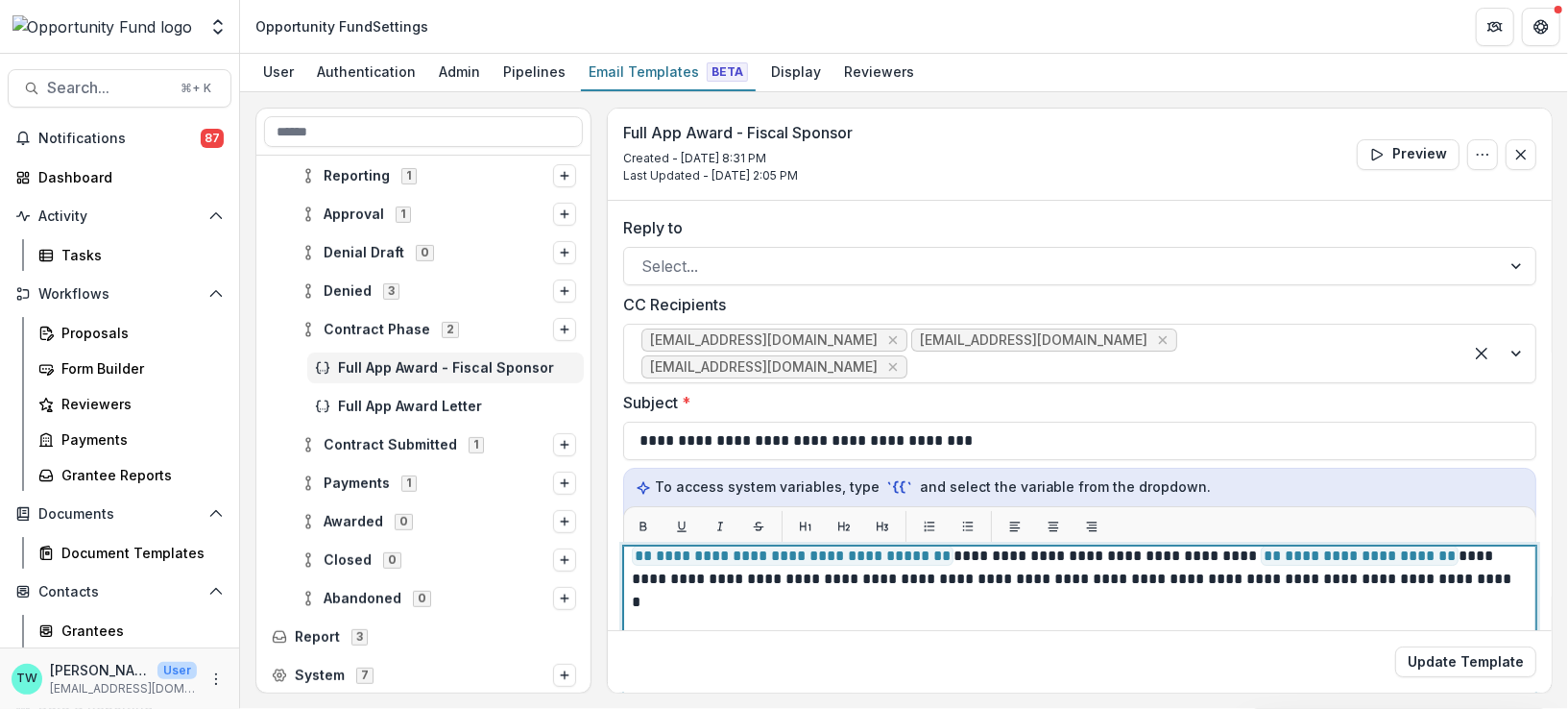
click at [1468, 619] on p "**********" at bounding box center [1075, 694] width 888 height 530
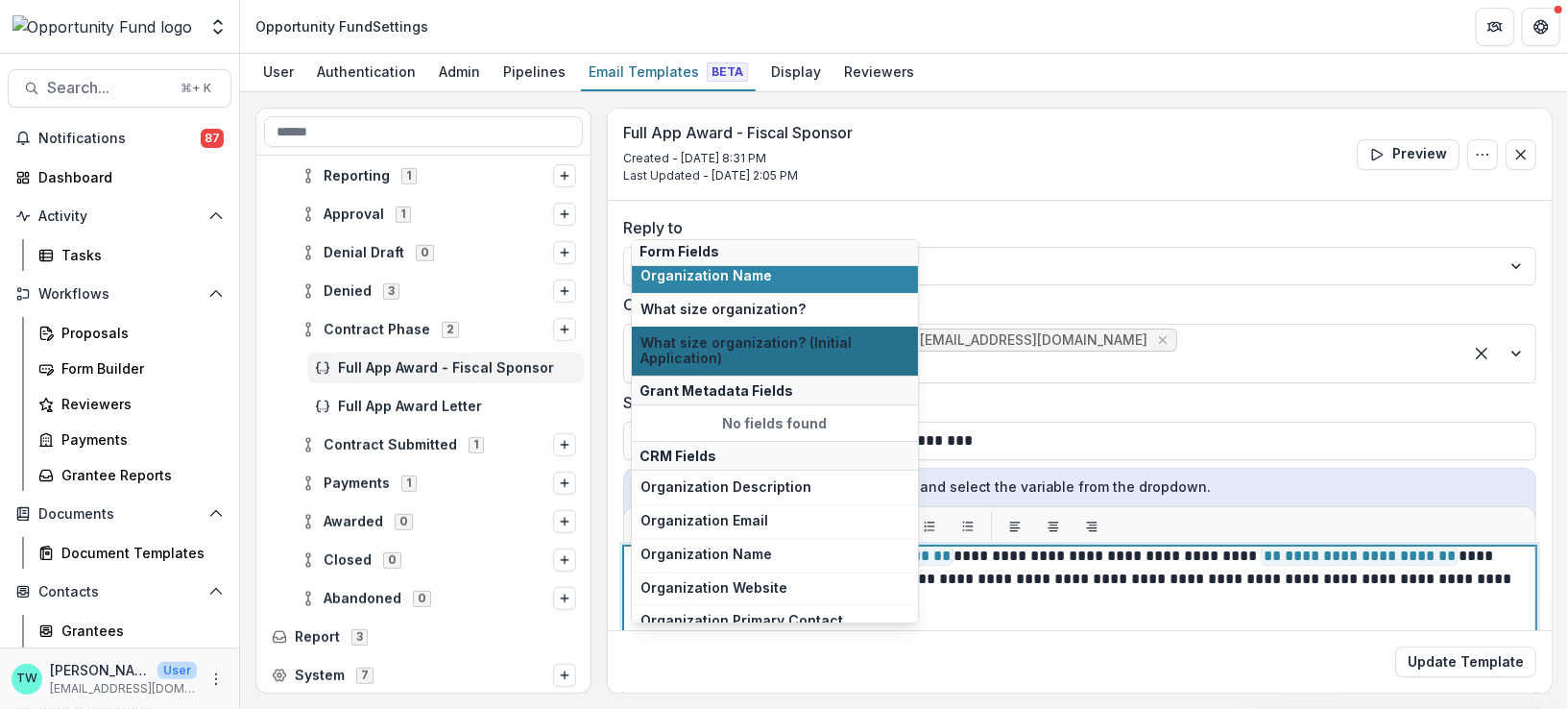
scroll to position [177, 0]
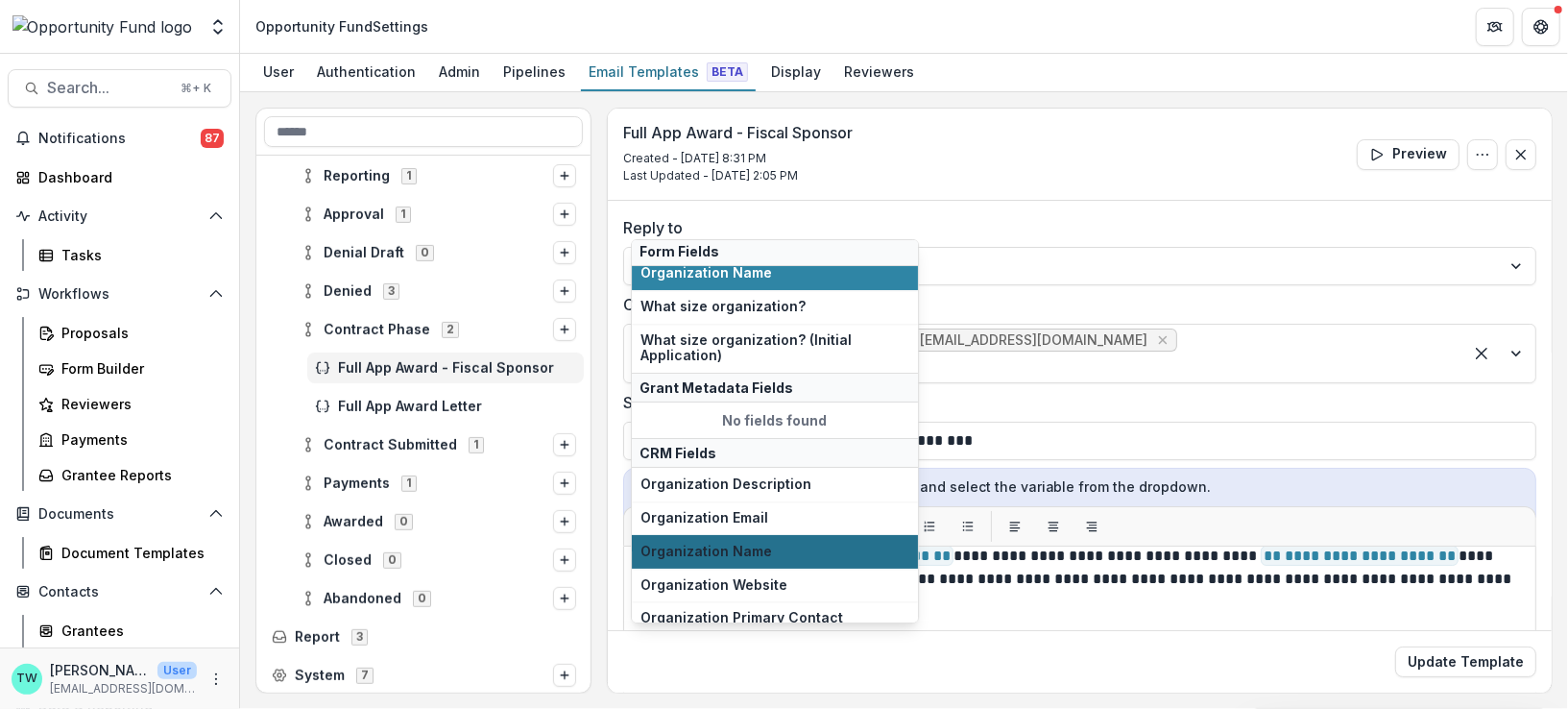
click at [778, 545] on span "Organization Name" at bounding box center [775, 551] width 269 height 16
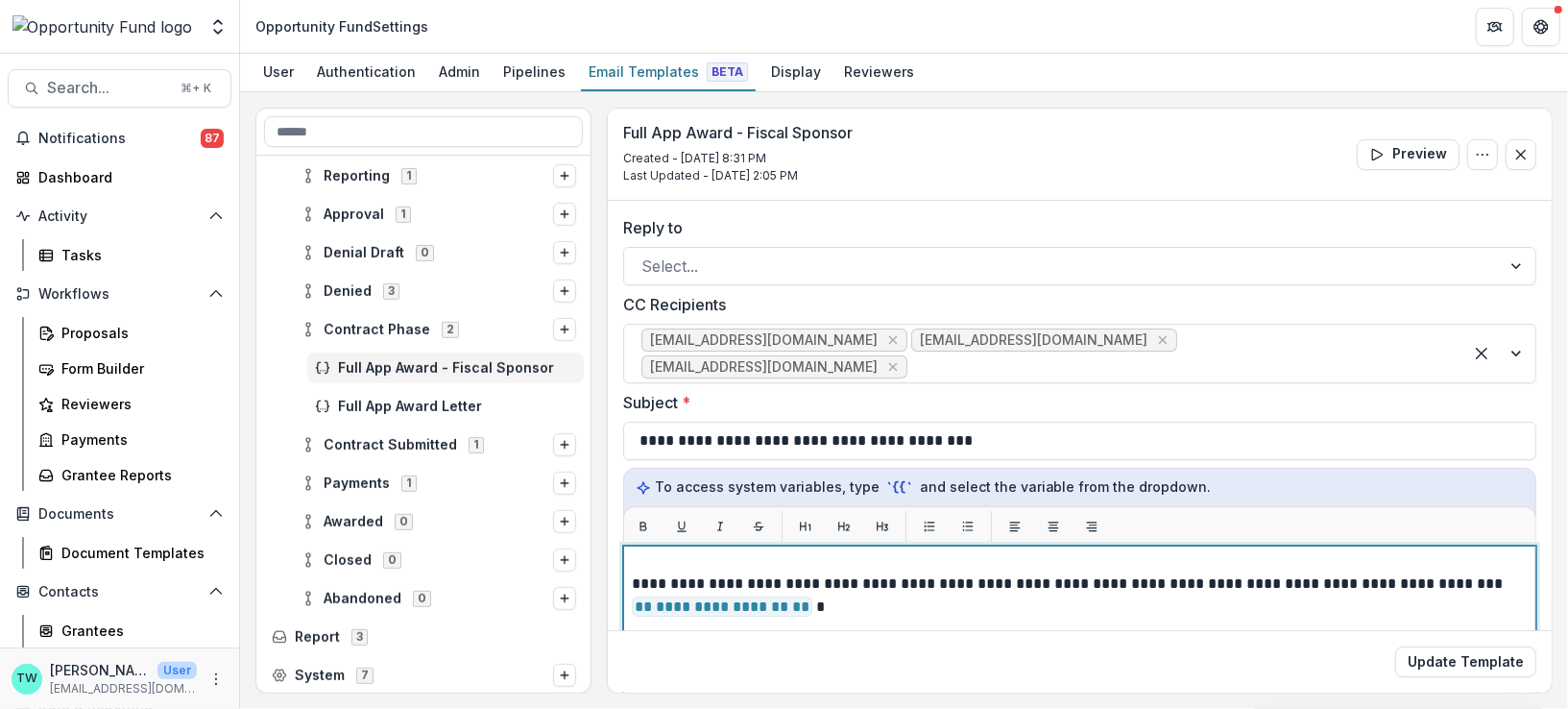
scroll to position [197, 0]
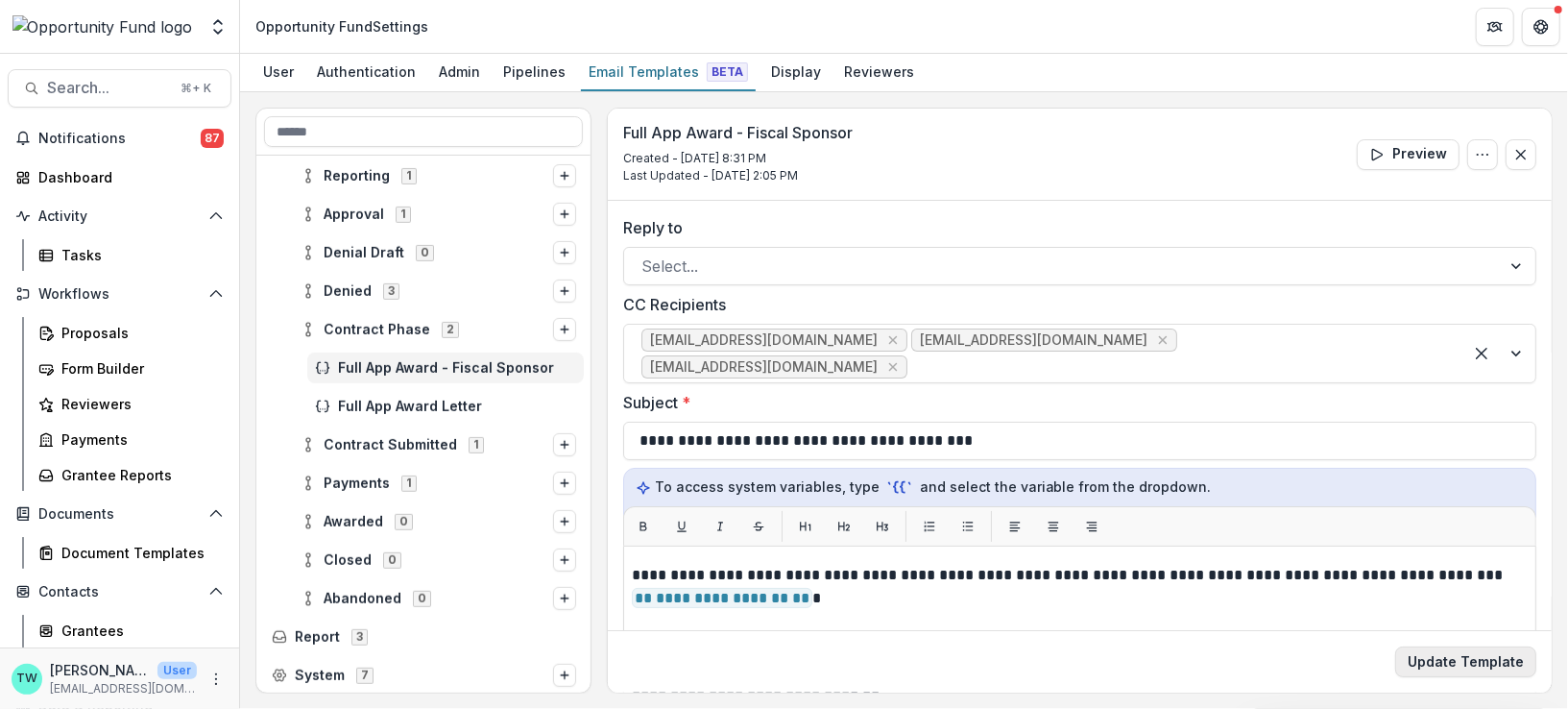
click at [1476, 658] on button "Update Template" at bounding box center [1466, 661] width 141 height 31
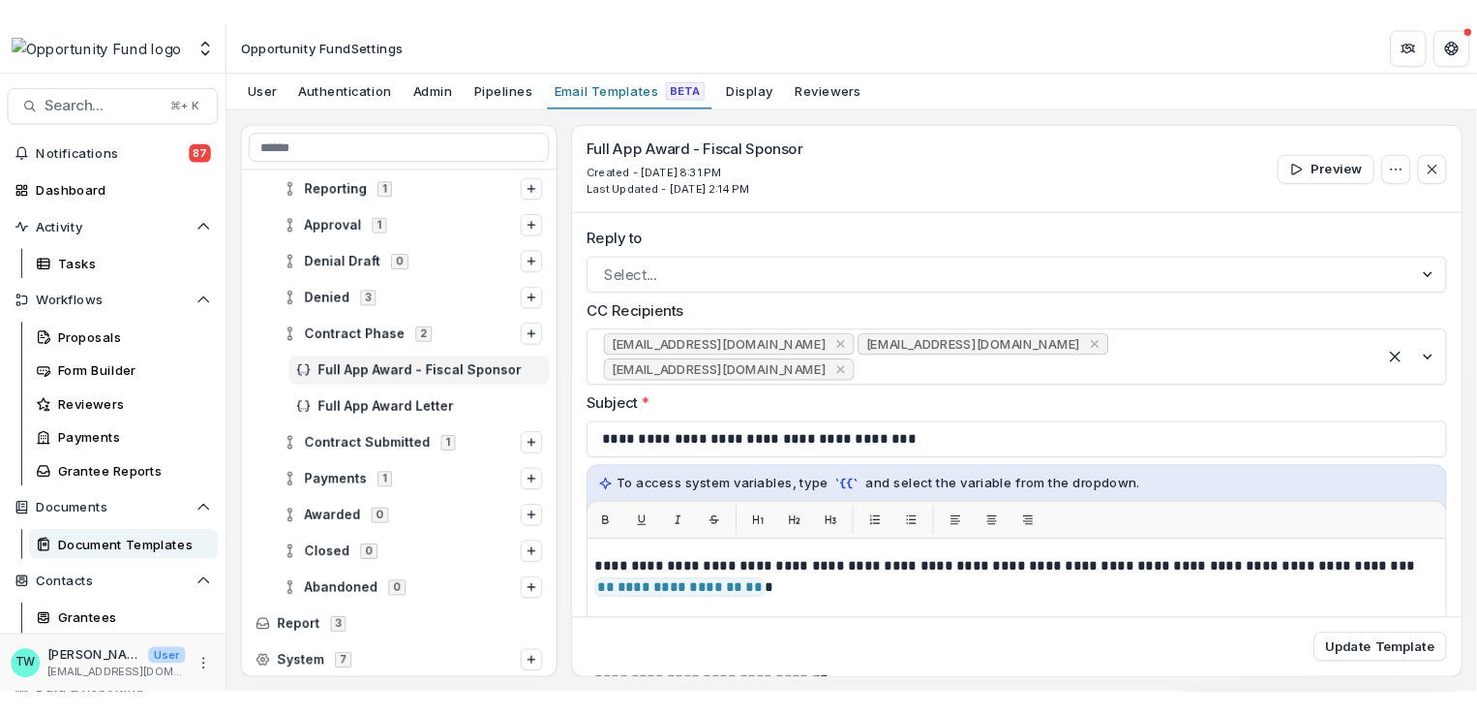
scroll to position [148, 0]
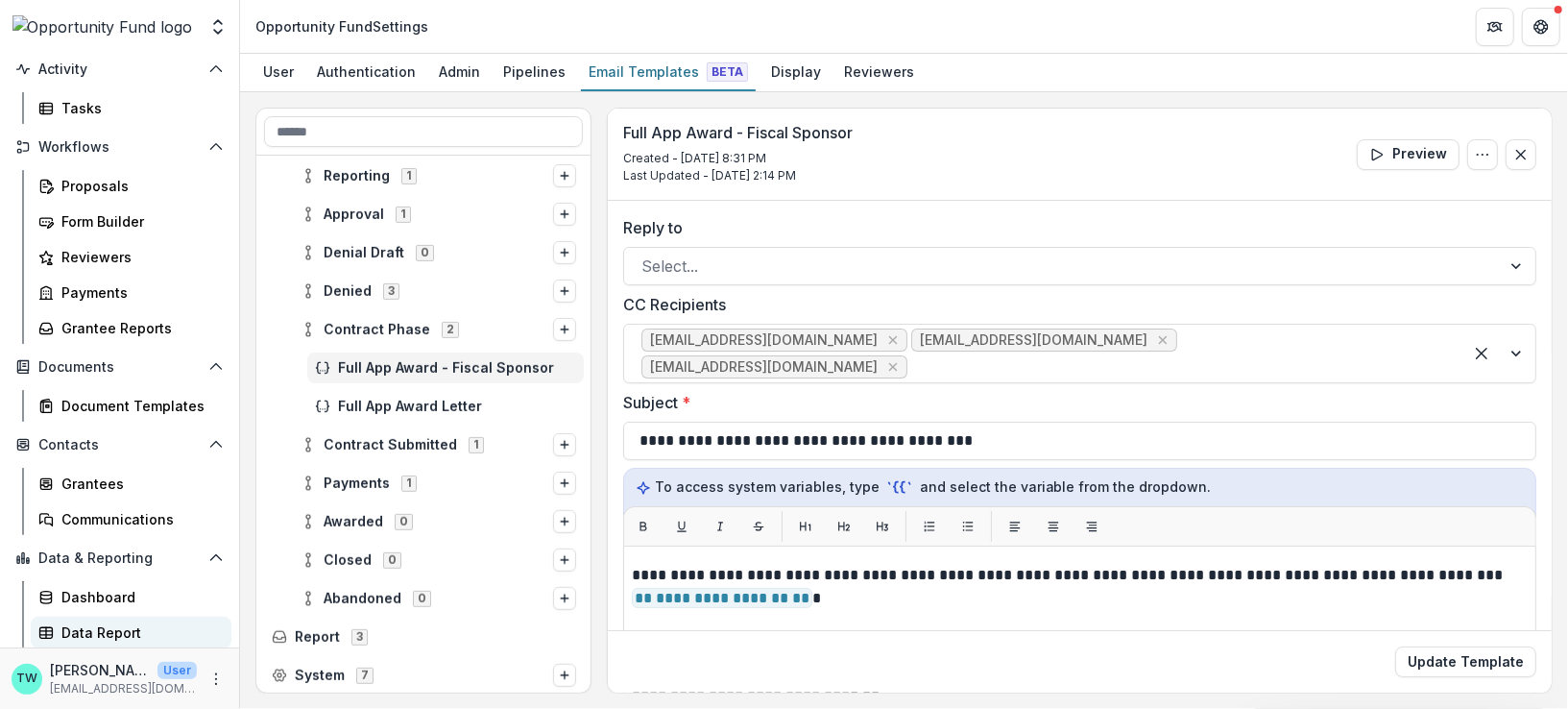
click at [120, 631] on div "Data Report" at bounding box center [139, 632] width 155 height 20
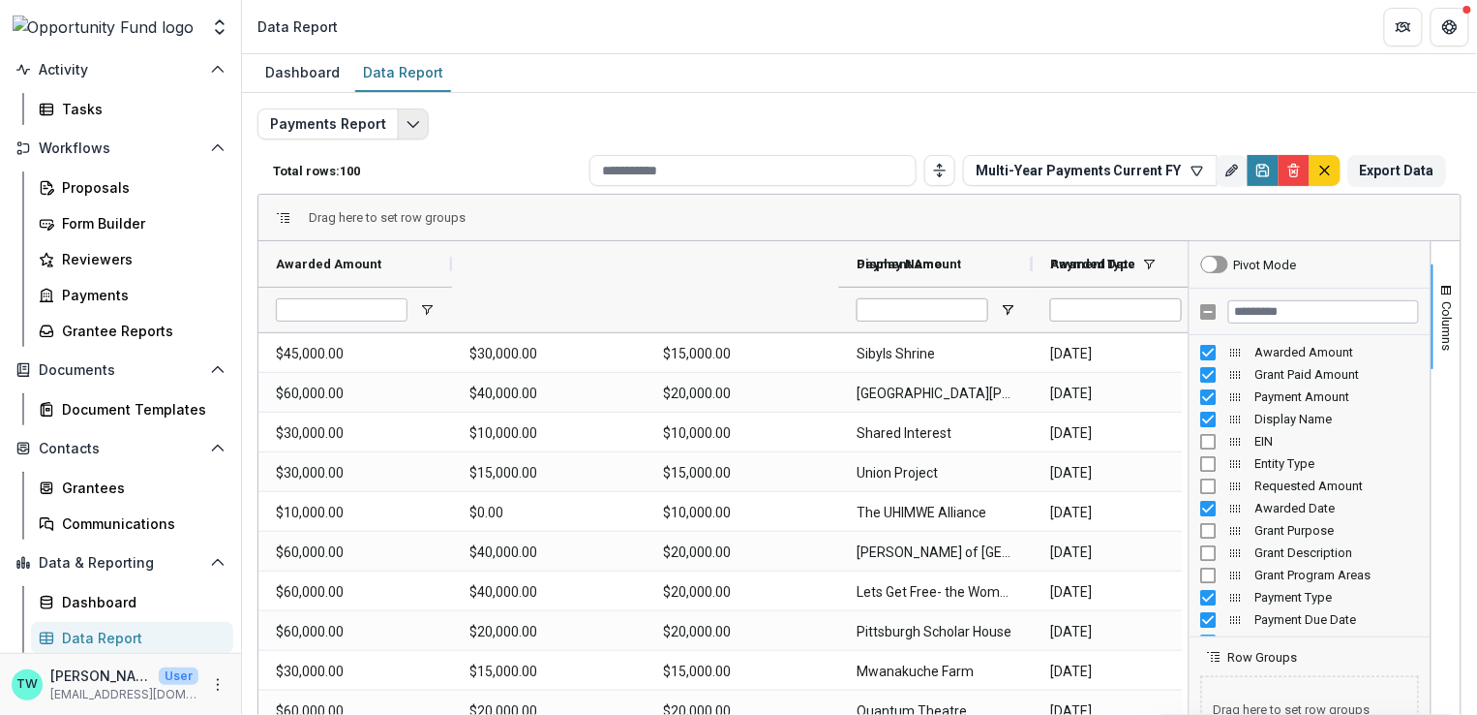
click at [408, 124] on polyline "Edit selected report" at bounding box center [413, 125] width 11 height 6
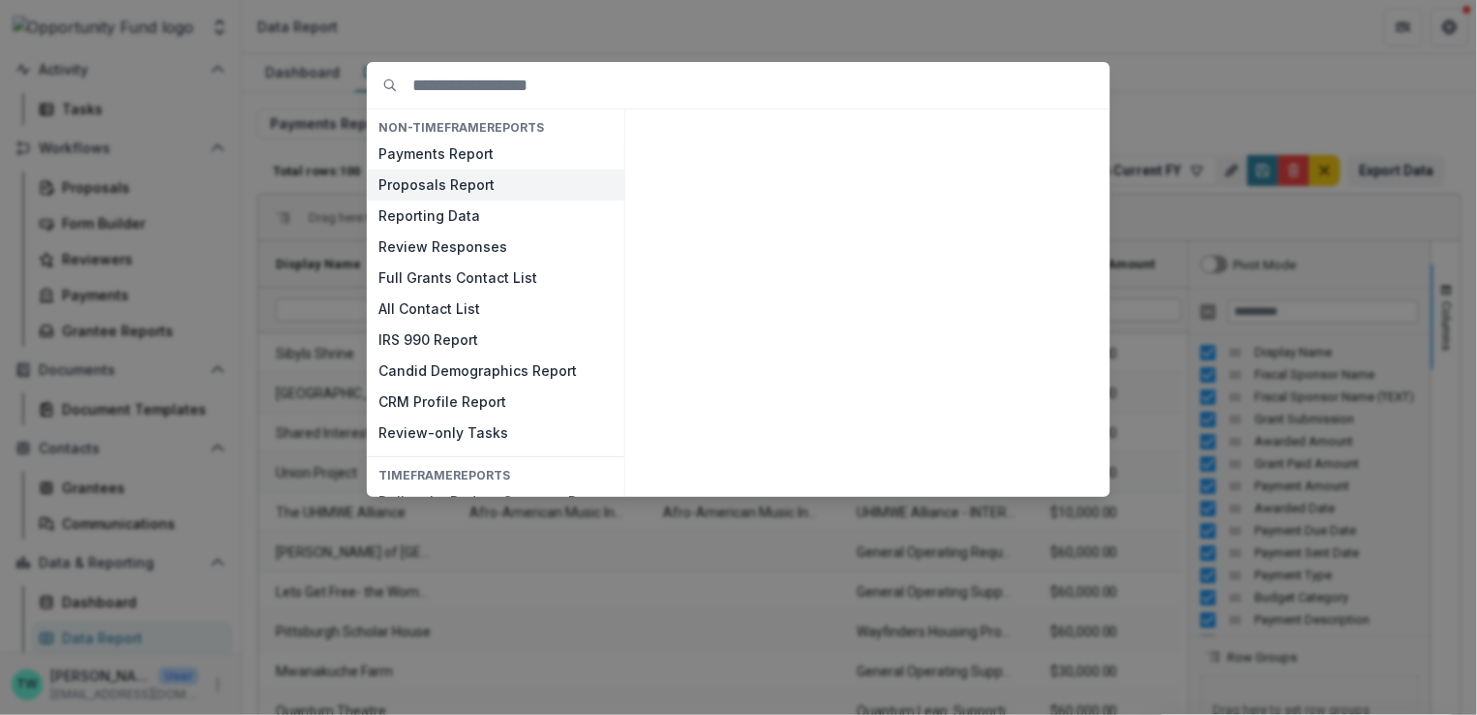
click at [423, 189] on button "Proposals Report" at bounding box center [496, 184] width 258 height 31
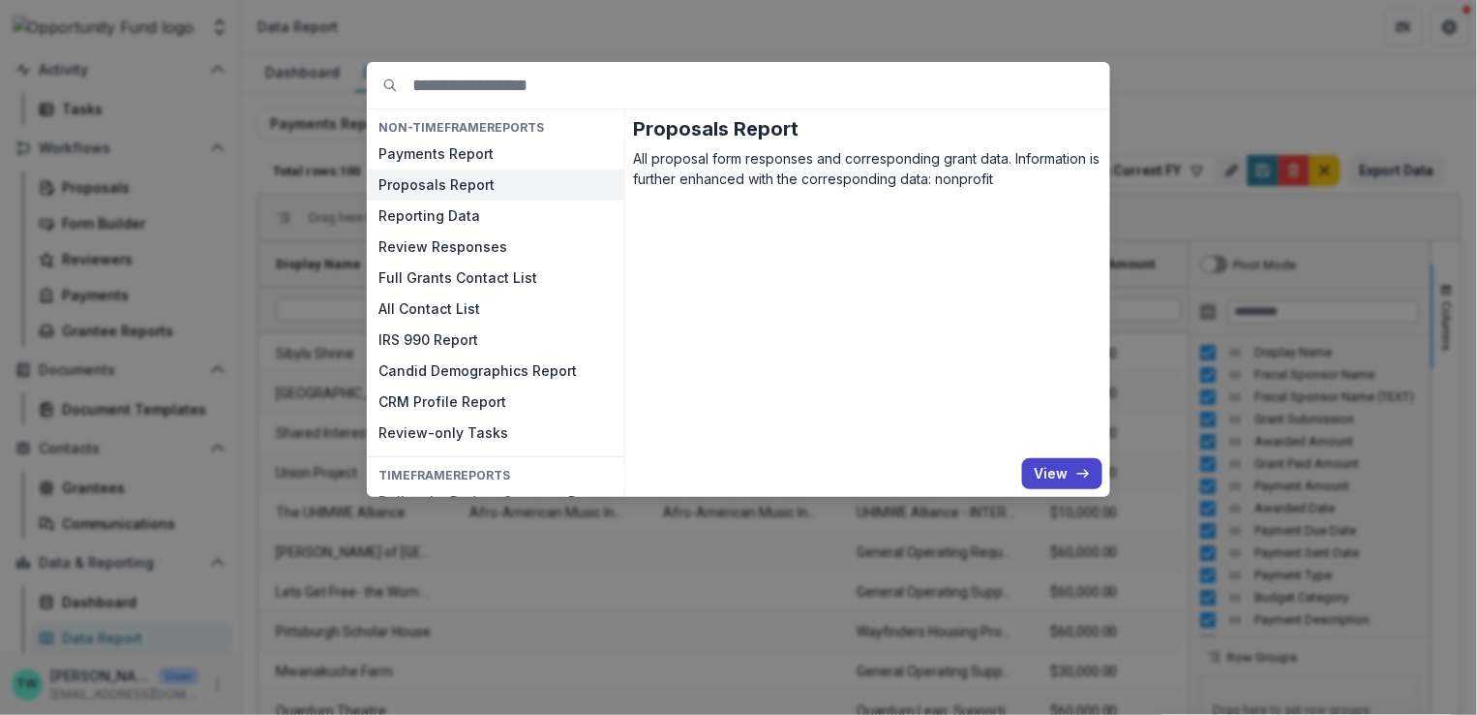
click at [423, 189] on button "Proposals Report" at bounding box center [496, 184] width 258 height 31
click at [476, 186] on button "Proposals Report" at bounding box center [496, 184] width 258 height 31
click at [470, 249] on button "Review Responses" at bounding box center [496, 246] width 258 height 31
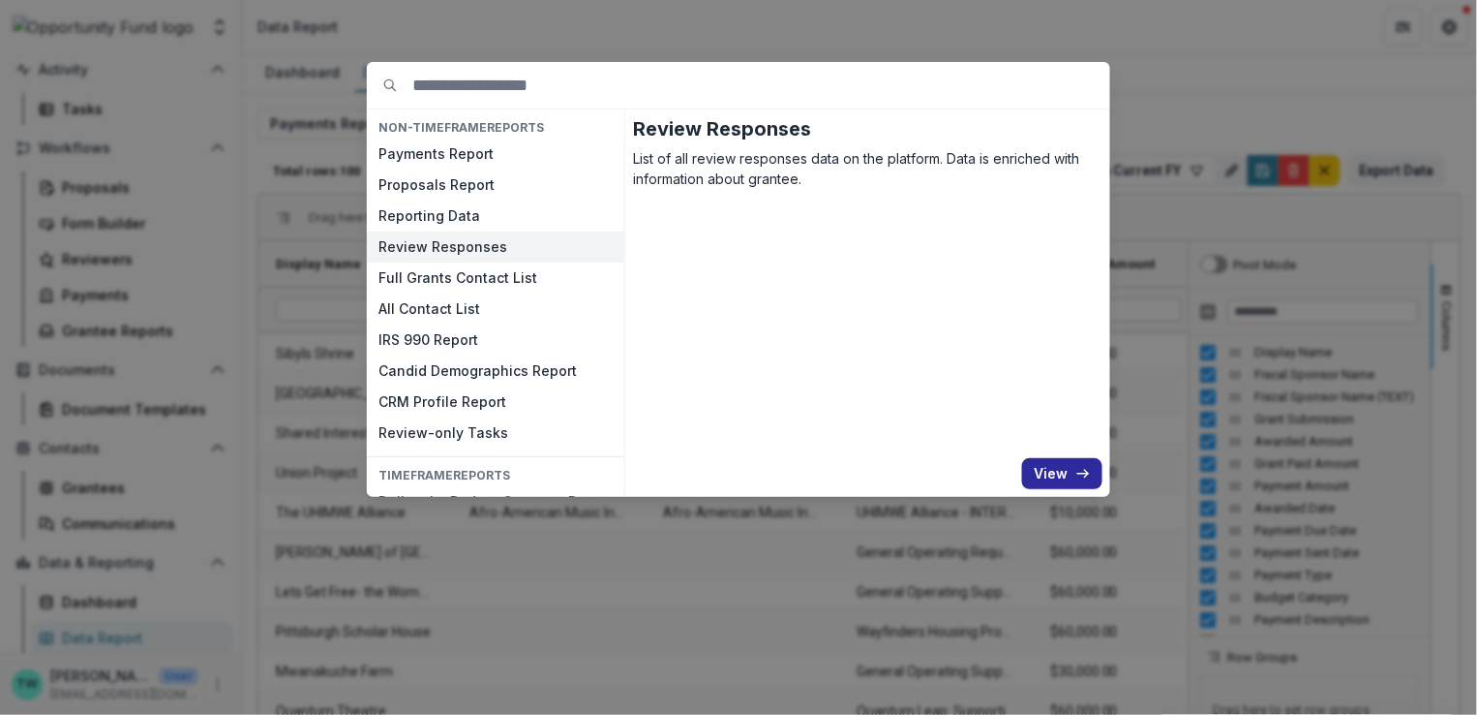
click at [1073, 474] on button "View" at bounding box center [1062, 473] width 80 height 31
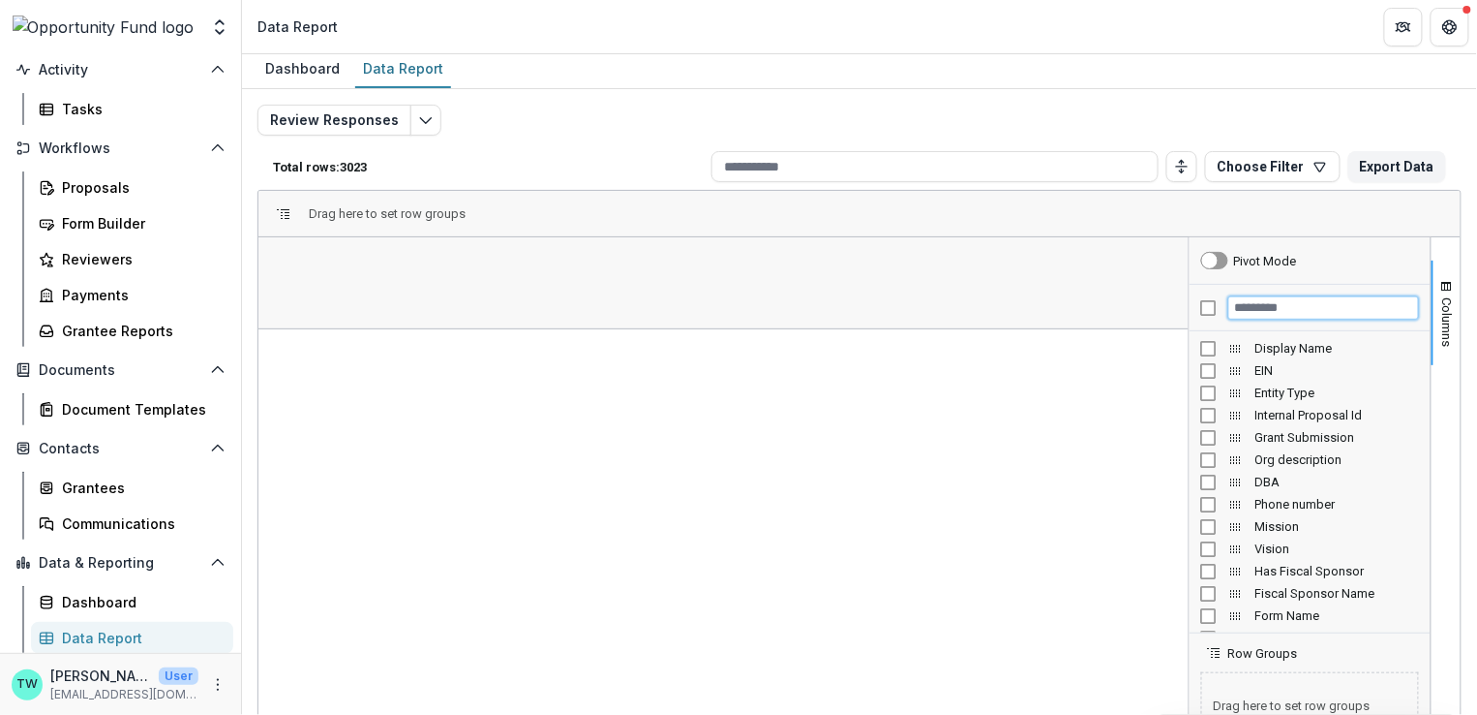
click at [1296, 308] on input "Filter Columns Input" at bounding box center [1324, 307] width 191 height 23
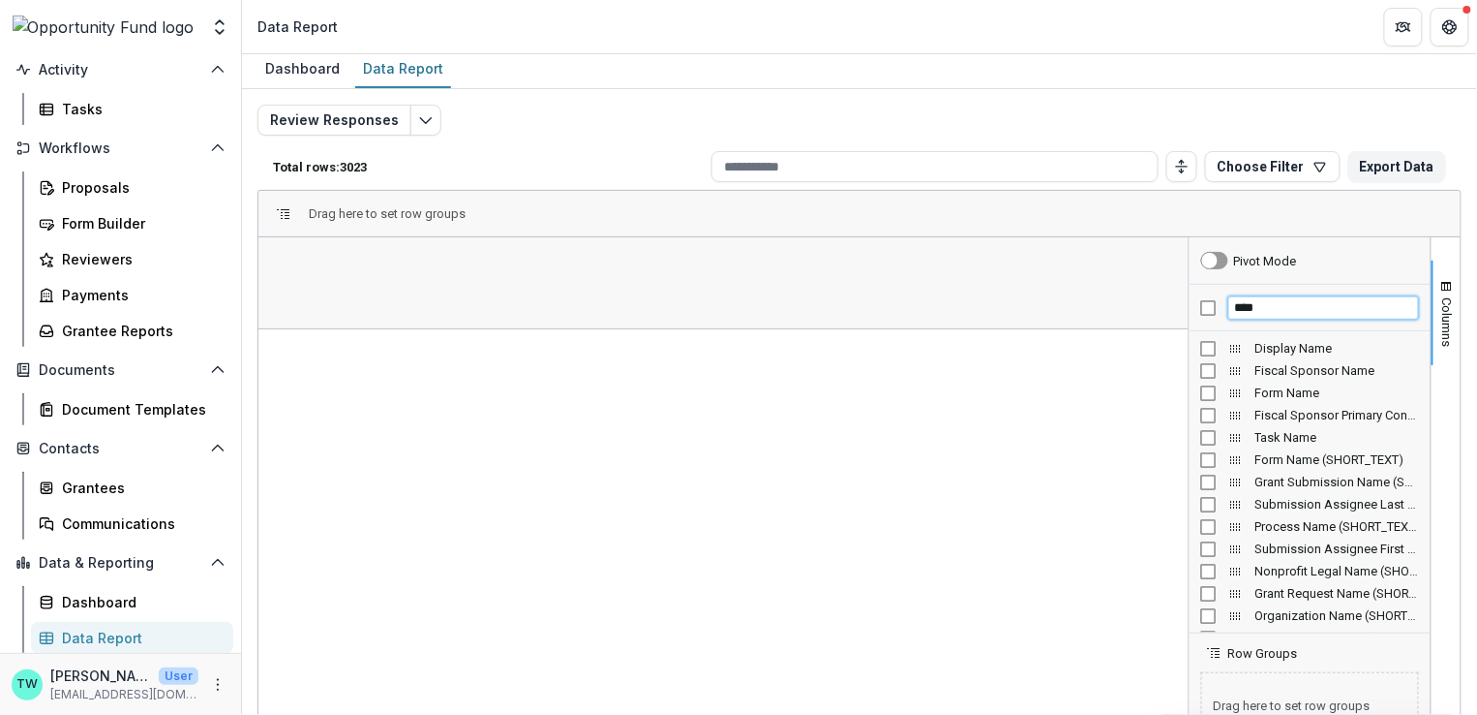
drag, startPoint x: 1277, startPoint y: 304, endPoint x: 1207, endPoint y: 292, distance: 70.7
click at [1207, 294] on div "****" at bounding box center [1310, 308] width 241 height 46
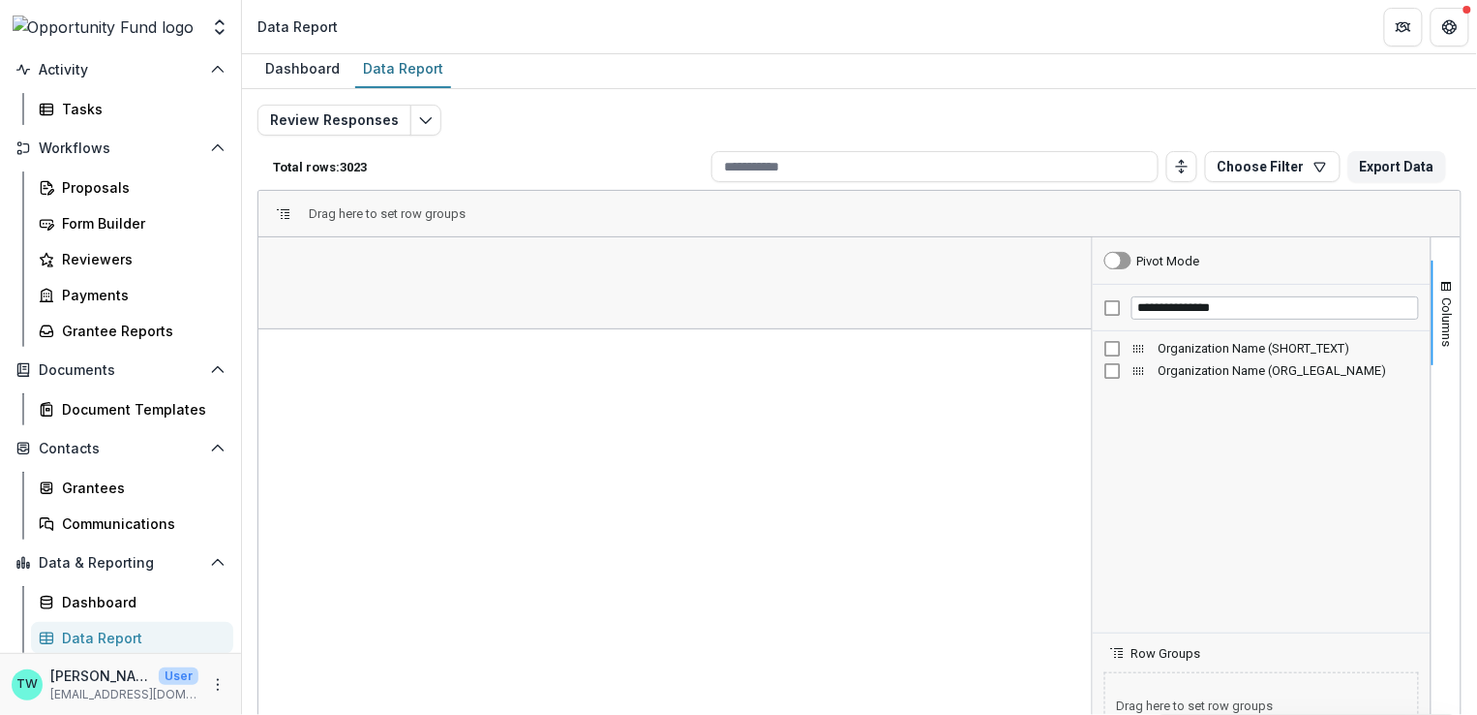
drag, startPoint x: 1182, startPoint y: 450, endPoint x: 1085, endPoint y: 449, distance: 96.8
click at [1090, 449] on div at bounding box center [1092, 551] width 5 height 629
drag, startPoint x: 1258, startPoint y: 303, endPoint x: 1119, endPoint y: 302, distance: 138.5
click at [1119, 302] on div "**********" at bounding box center [1262, 308] width 338 height 46
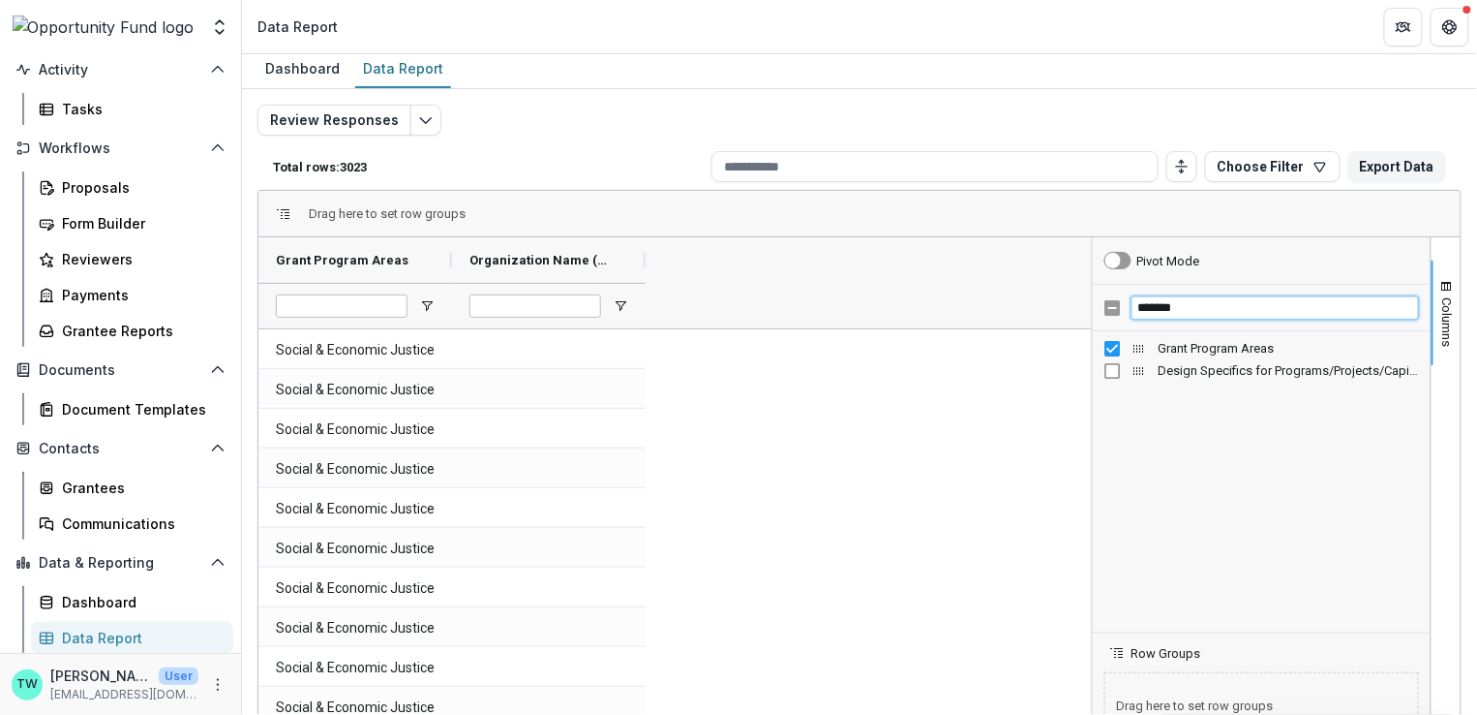
drag, startPoint x: 1188, startPoint y: 304, endPoint x: 1083, endPoint y: 299, distance: 104.7
click at [1083, 299] on div "Grant Program Areas Organization Name (SHORT_TEXT)" at bounding box center [860, 551] width 1203 height 629
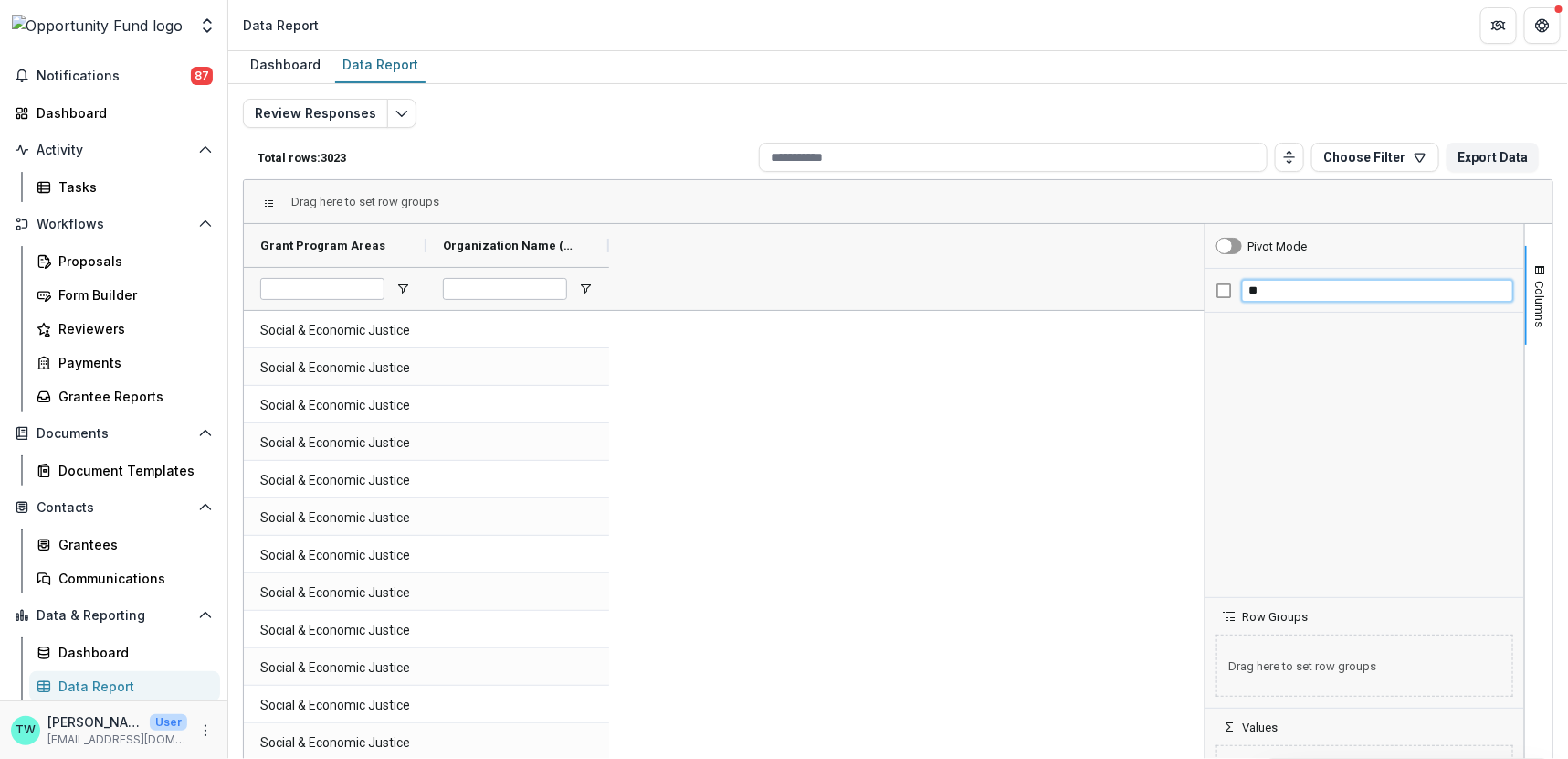
type input "*"
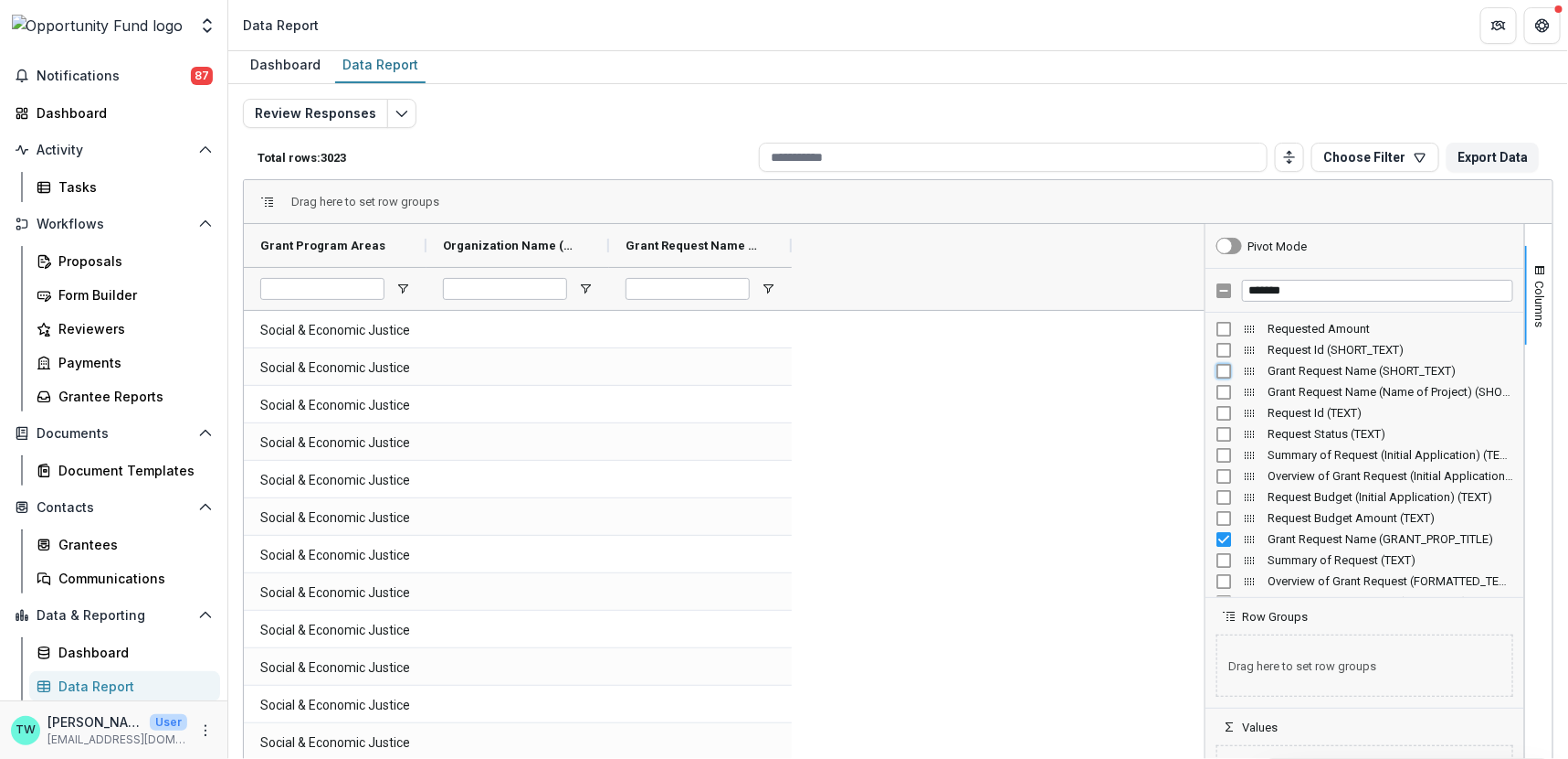
scroll to position [41, 0]
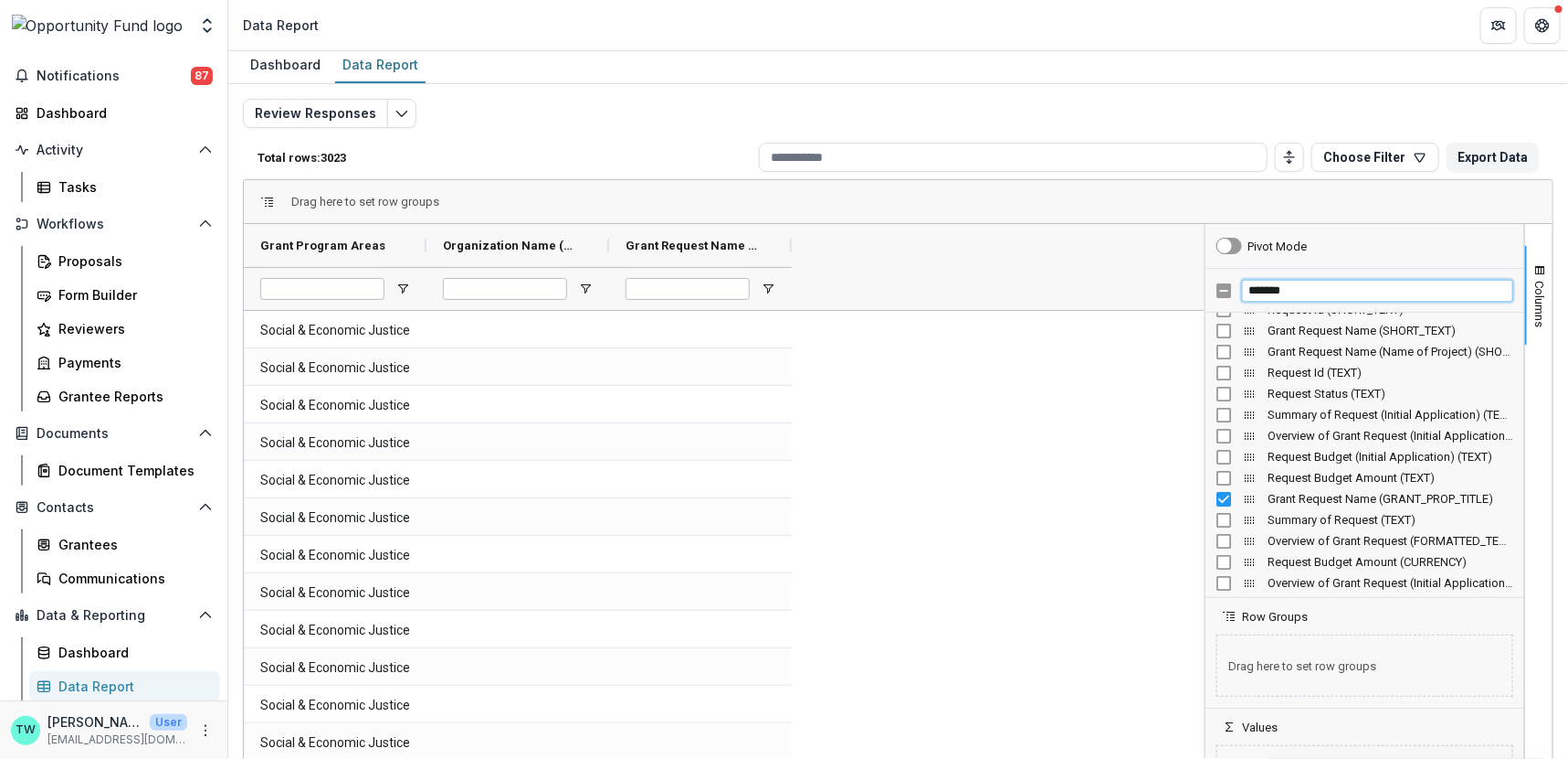
drag, startPoint x: 1315, startPoint y: 289, endPoint x: 1154, endPoint y: 286, distance: 161.0
click at [1154, 286] on div "Grant Program Areas Organization Name (SHORT_TEXT) Grant Request Name (GRANT_PR…" at bounding box center [898, 520] width 1309 height 594
paste input "*********"
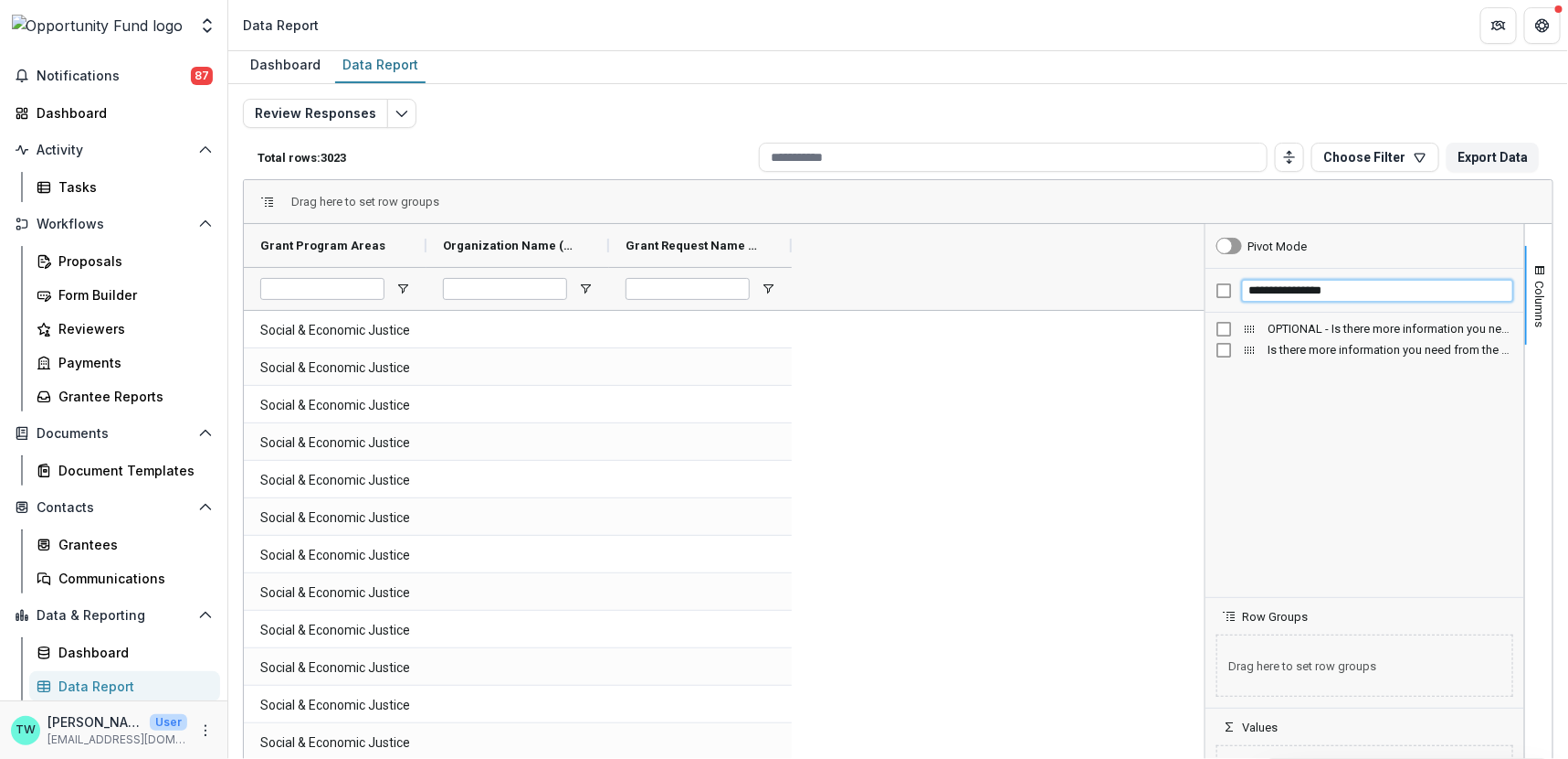
scroll to position [0, 0]
type input "**********"
drag, startPoint x: 1353, startPoint y: 292, endPoint x: 1193, endPoint y: 281, distance: 160.4
click at [1193, 281] on div "Grant Program Areas OPTIONAL - Is there more information you need from the orga…" at bounding box center [898, 520] width 1309 height 594
type input "*******"
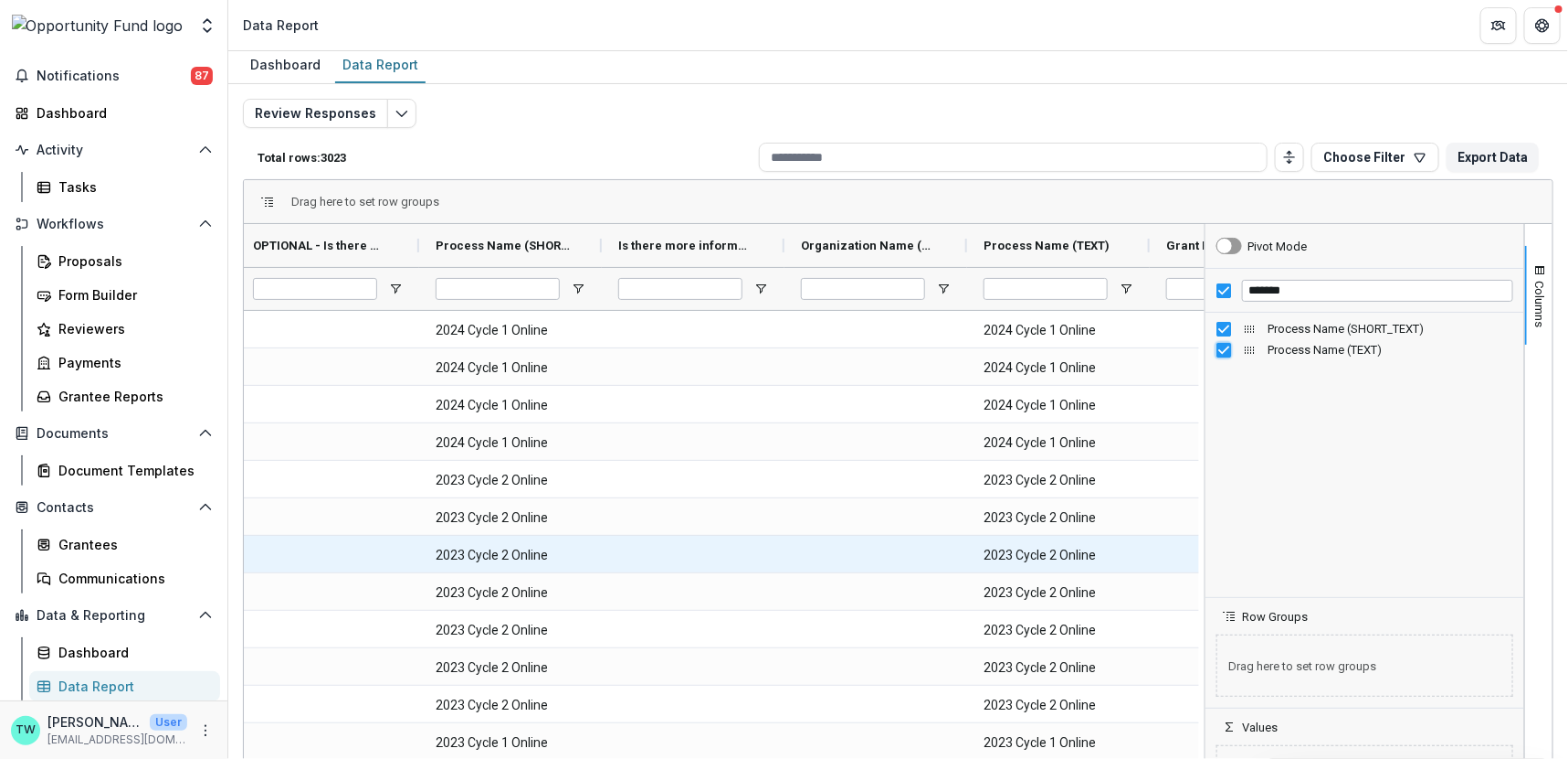
scroll to position [0, 210]
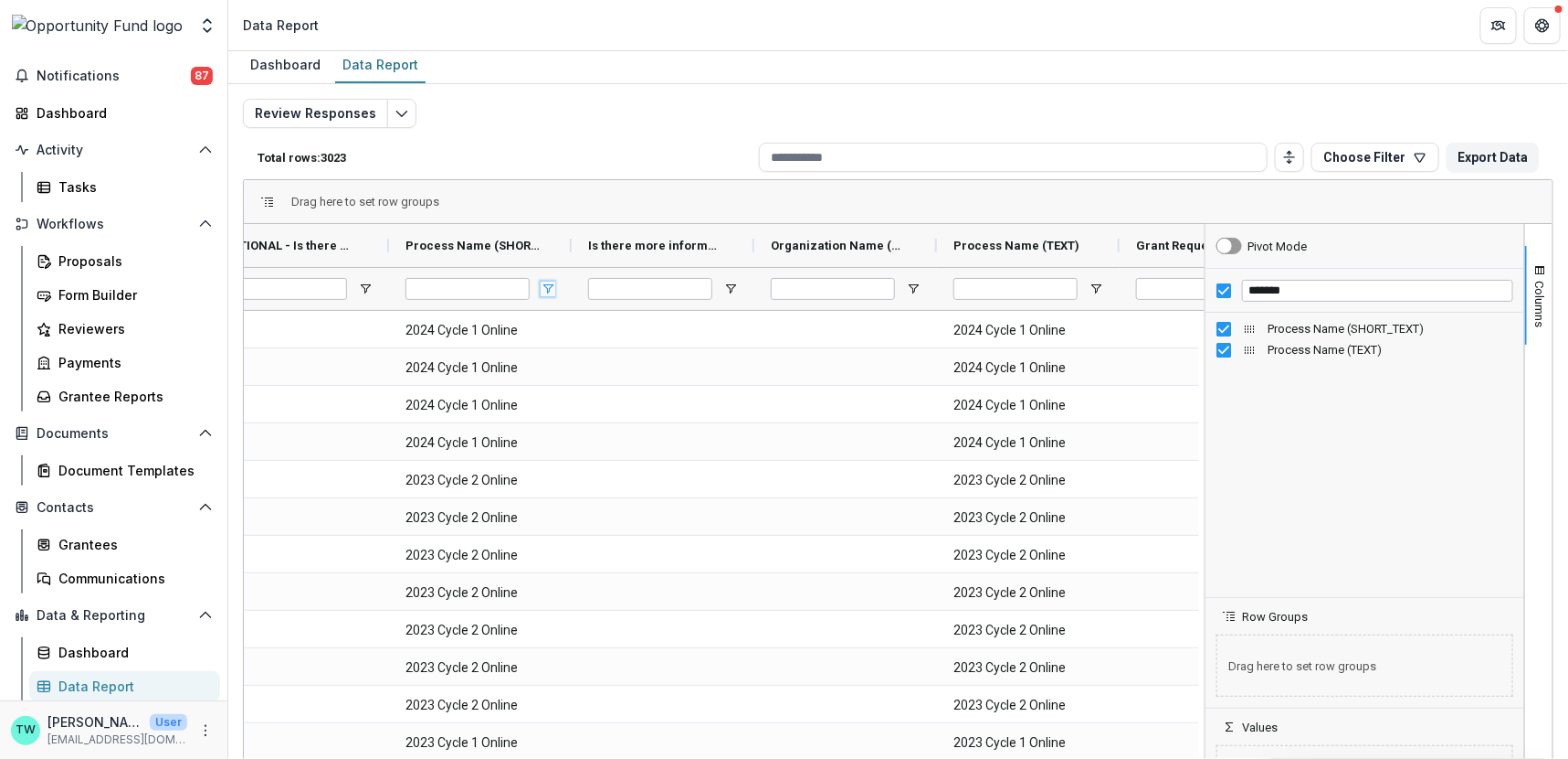
click at [546, 287] on span "Open Filter Menu" at bounding box center [547, 288] width 14 height 14
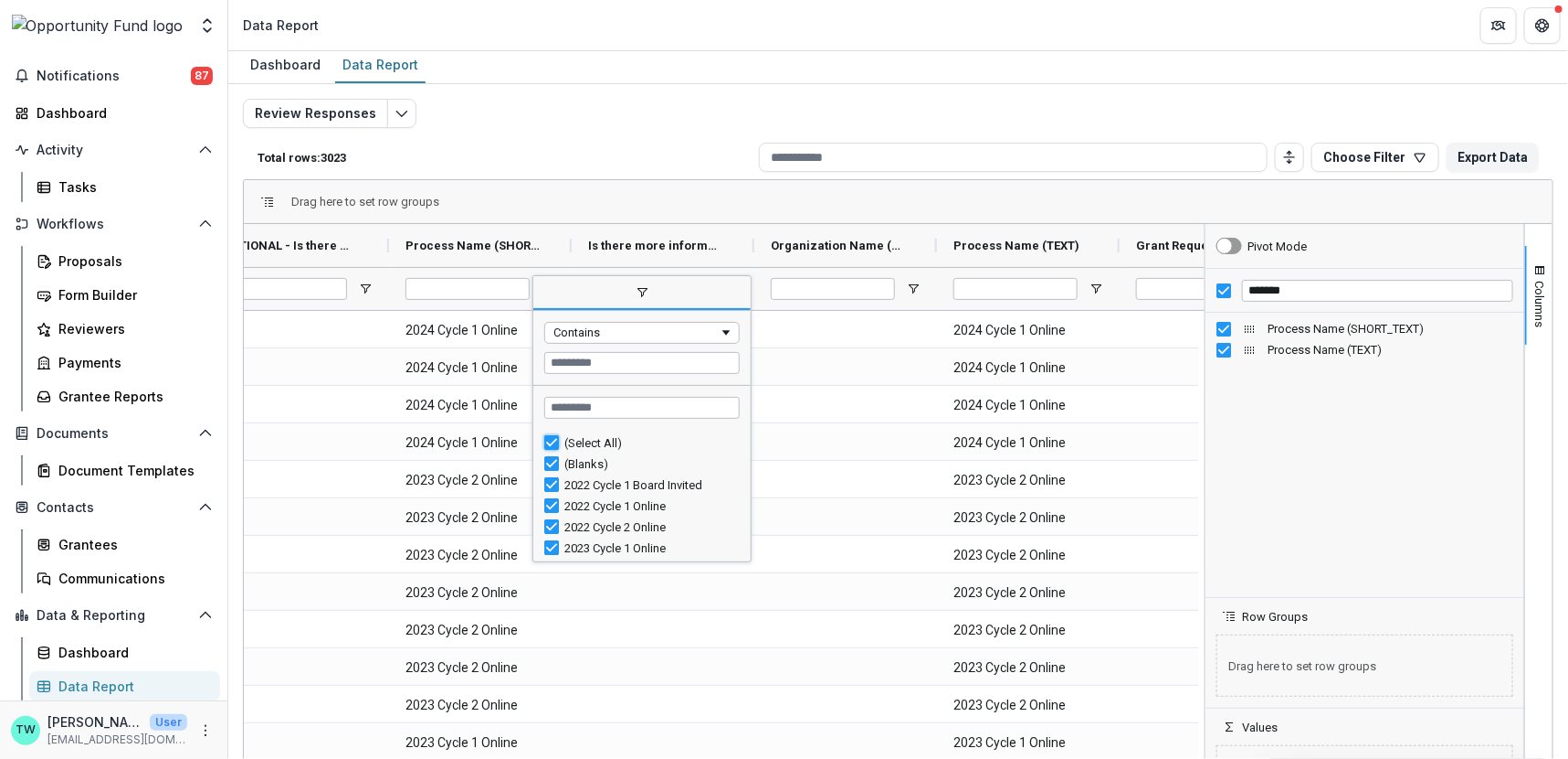
type input "***"
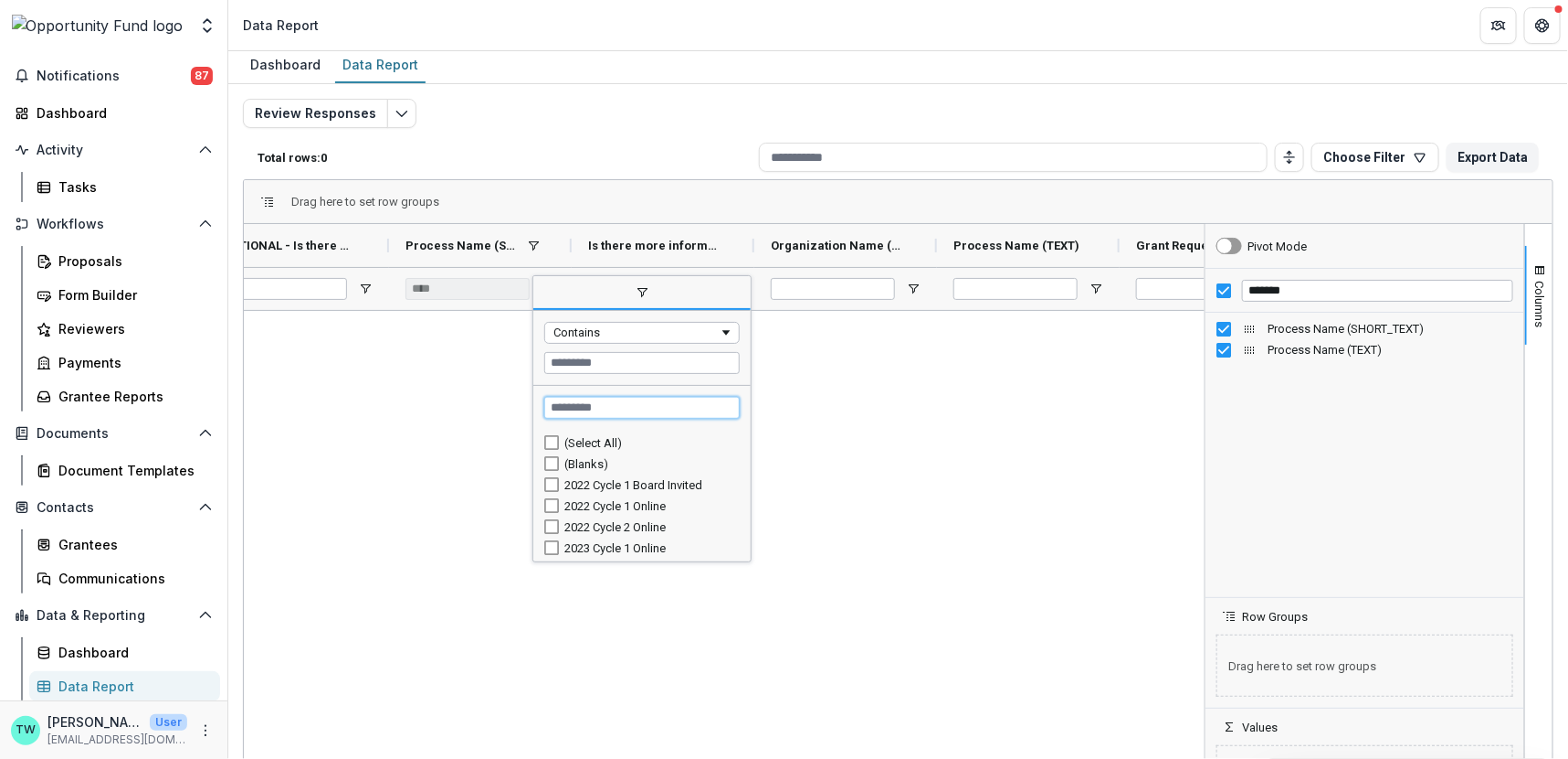
click at [572, 403] on input "Search filter values" at bounding box center [642, 407] width 195 height 22
type input "*"
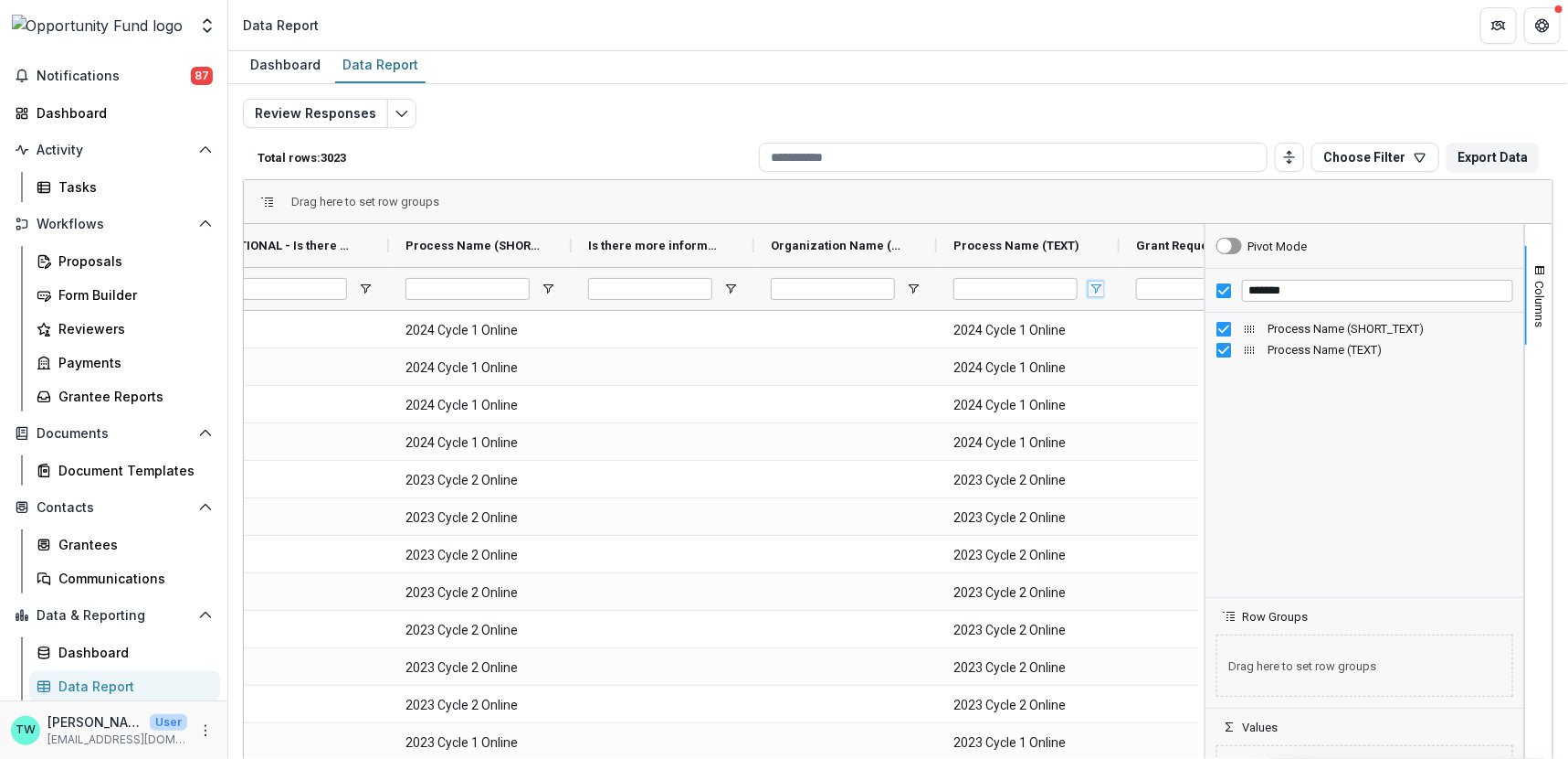
click at [1093, 289] on span "Open Filter Menu" at bounding box center [1095, 288] width 14 height 14
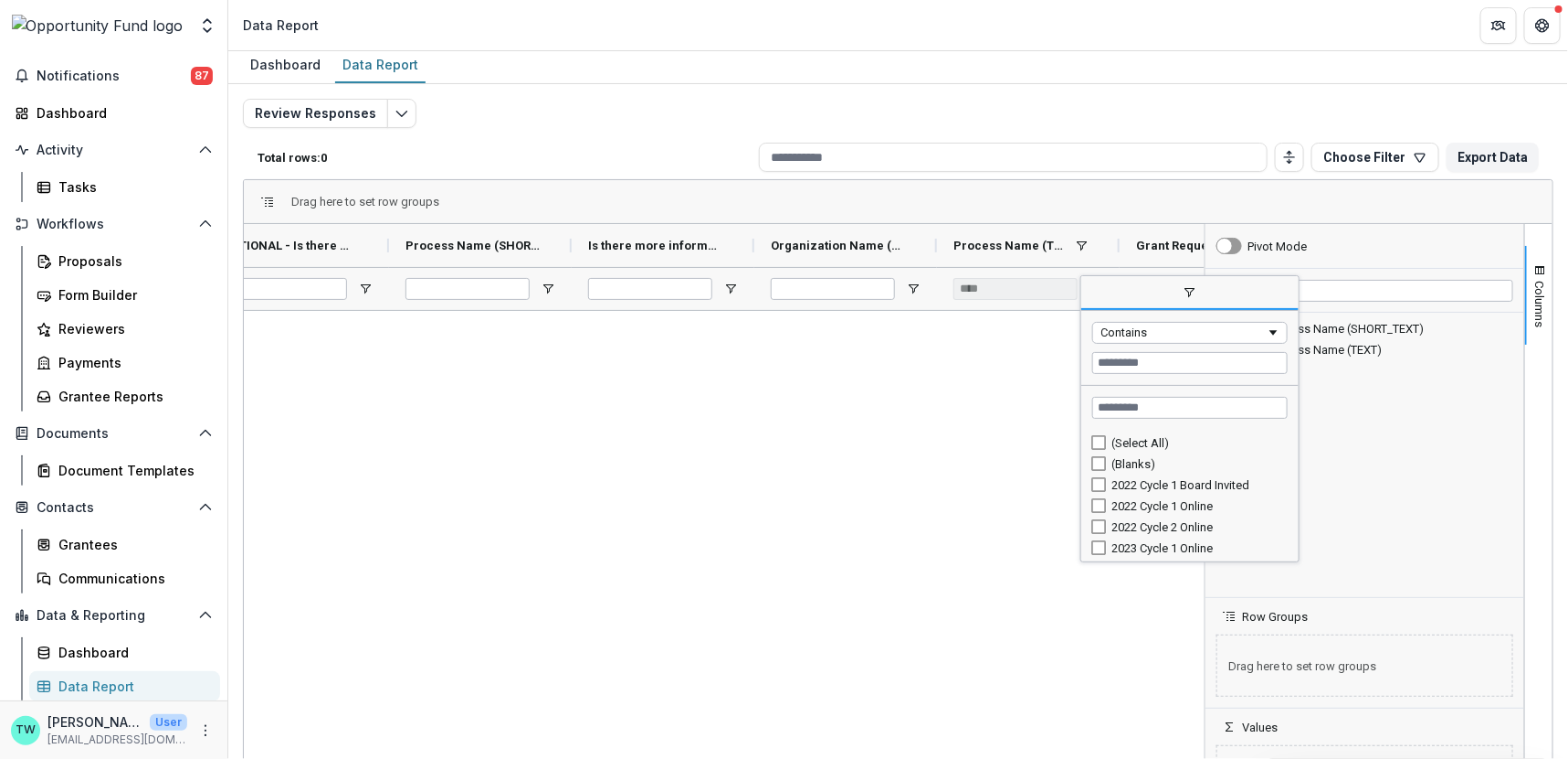
scroll to position [126, 0]
type input "**********"
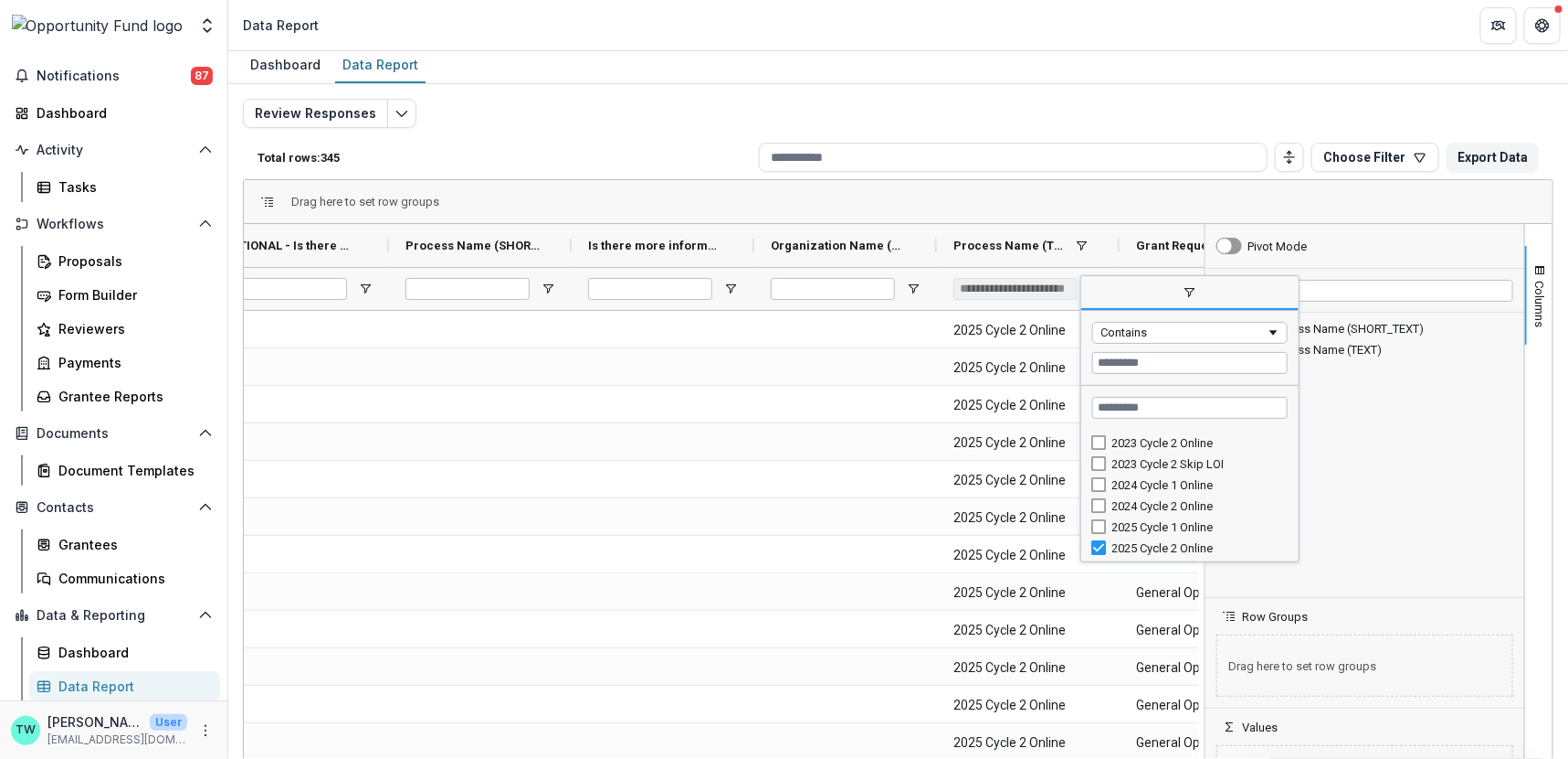
click at [672, 105] on div "Review Responses Total rows: 345 Choose Filter Personal Filters Team Filters Te…" at bounding box center [898, 437] width 1310 height 676
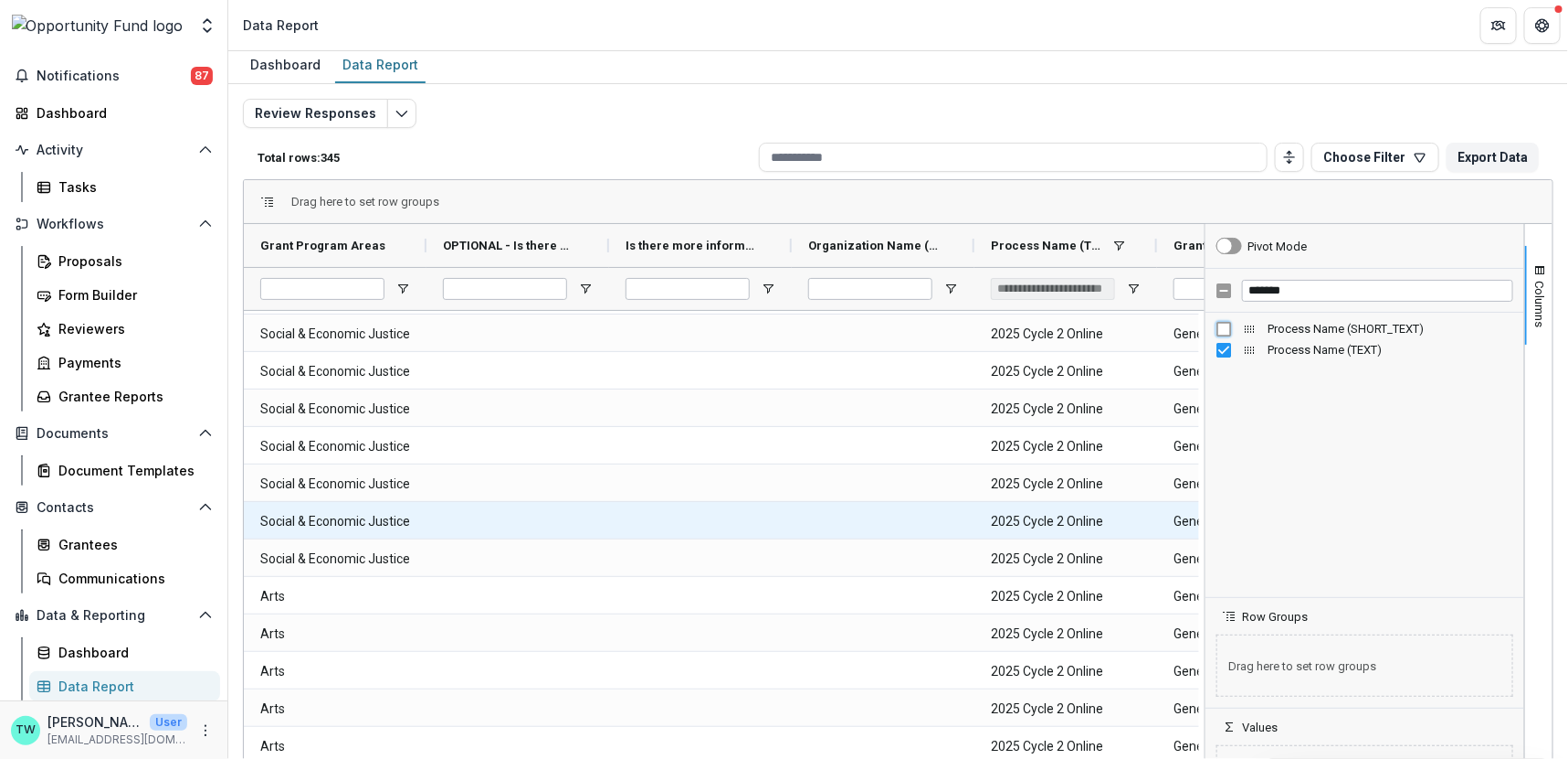
scroll to position [0, 144]
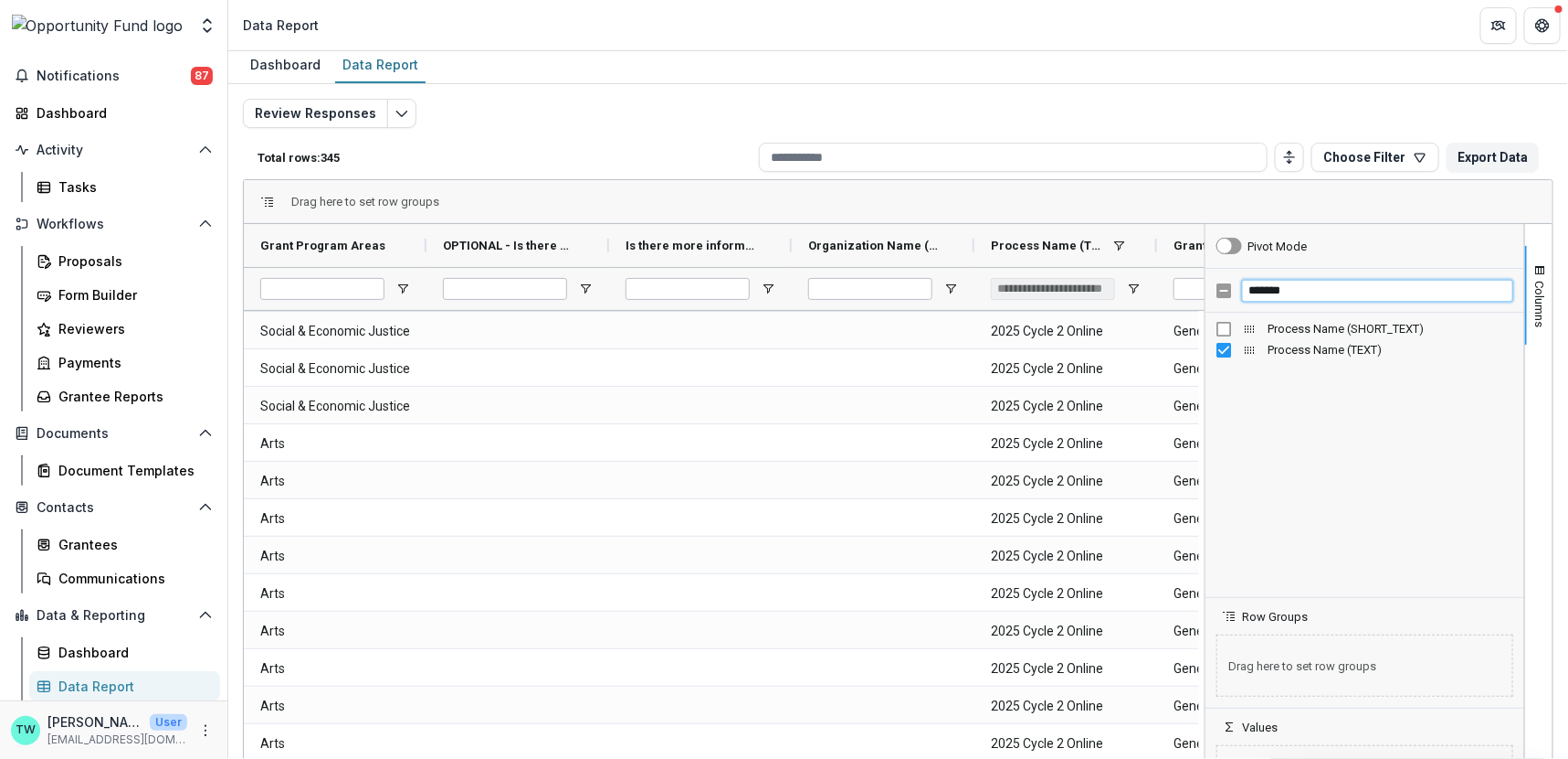
drag, startPoint x: 1303, startPoint y: 288, endPoint x: 1180, endPoint y: 287, distance: 123.0
click at [1180, 287] on div "Grant Program Areas OPTIONAL - Is there more information you need from the orga…" at bounding box center [898, 520] width 1309 height 594
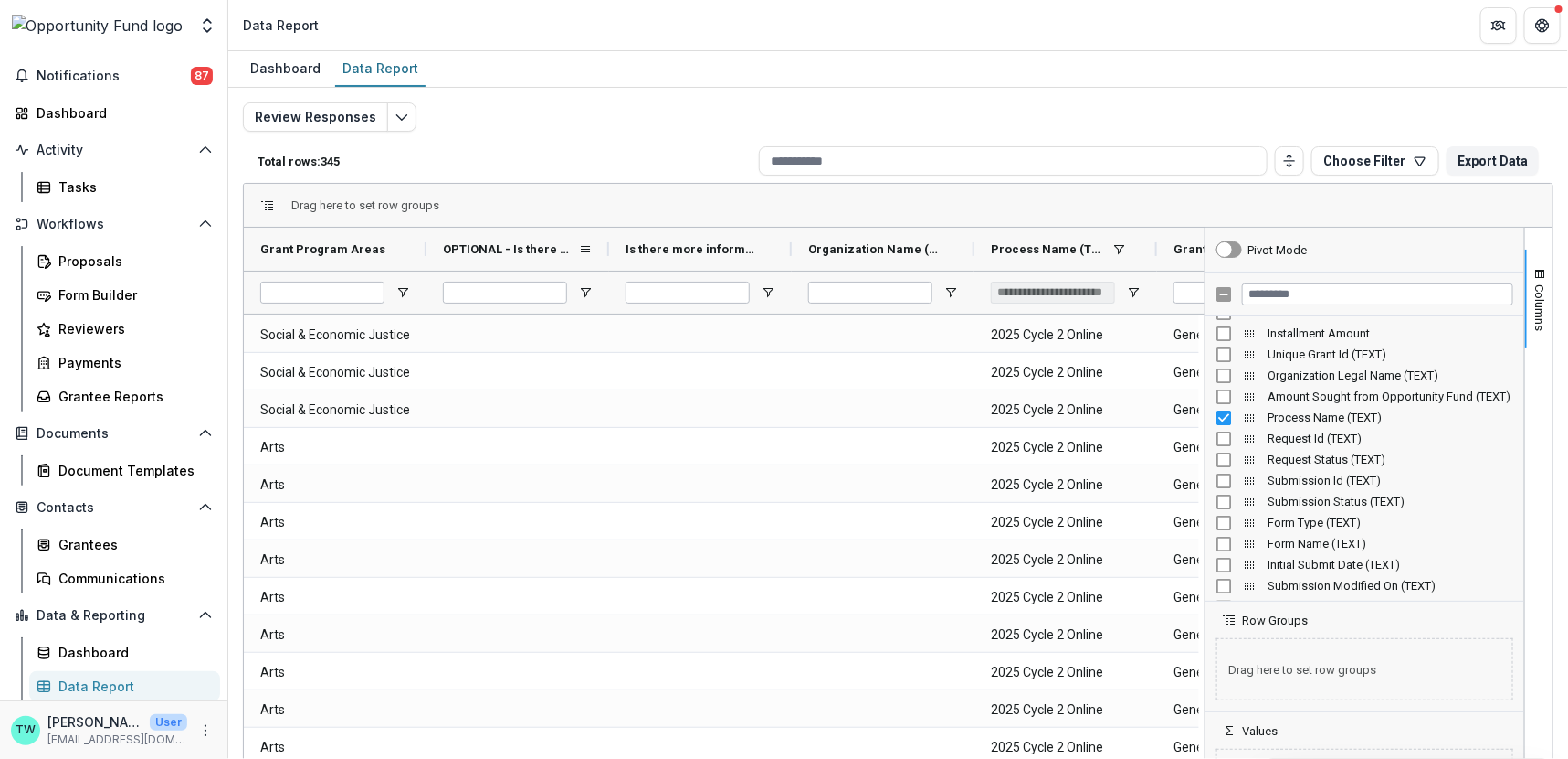
click at [535, 247] on span "OPTIONAL - Is there more information you need from the organization? (SHORT_TEX…" at bounding box center [510, 249] width 135 height 14
click at [585, 245] on span at bounding box center [585, 249] width 14 height 14
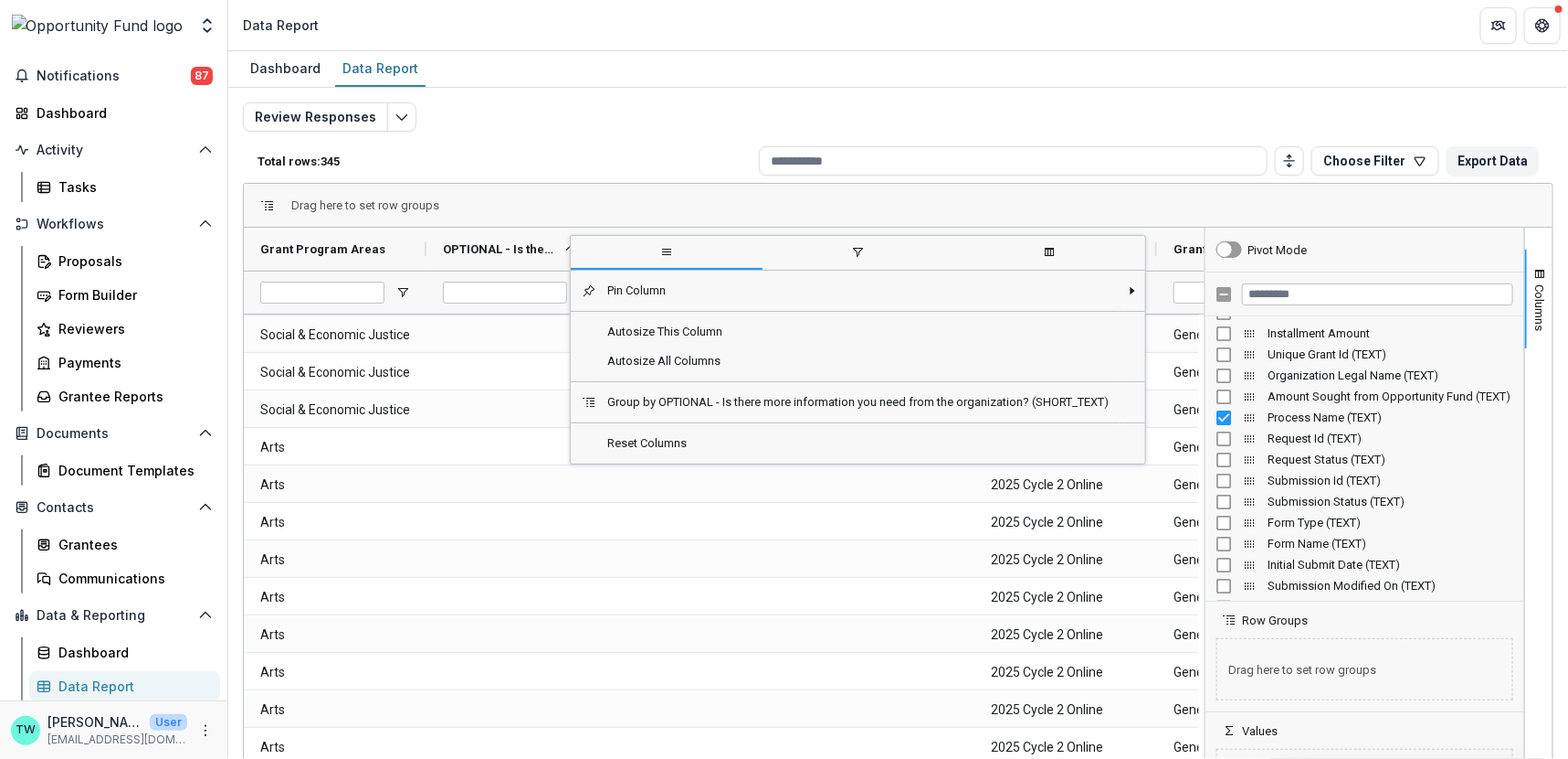
click at [488, 247] on span "OPTIONAL - Is there more information you need from the organization? (SHORT_TEX…" at bounding box center [501, 249] width 115 height 14
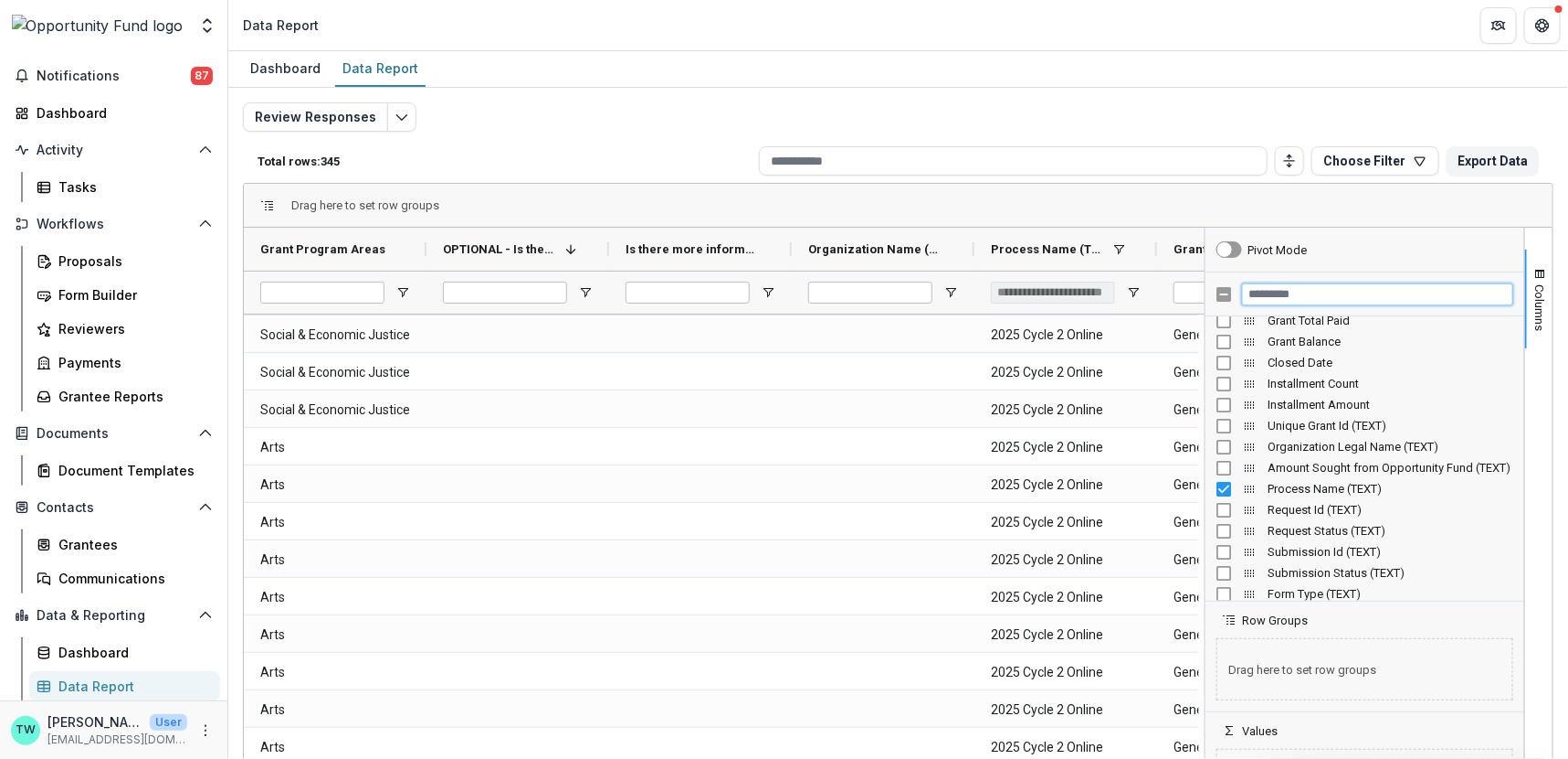
click at [1289, 293] on input "Filter Columns Input" at bounding box center [1378, 294] width 272 height 22
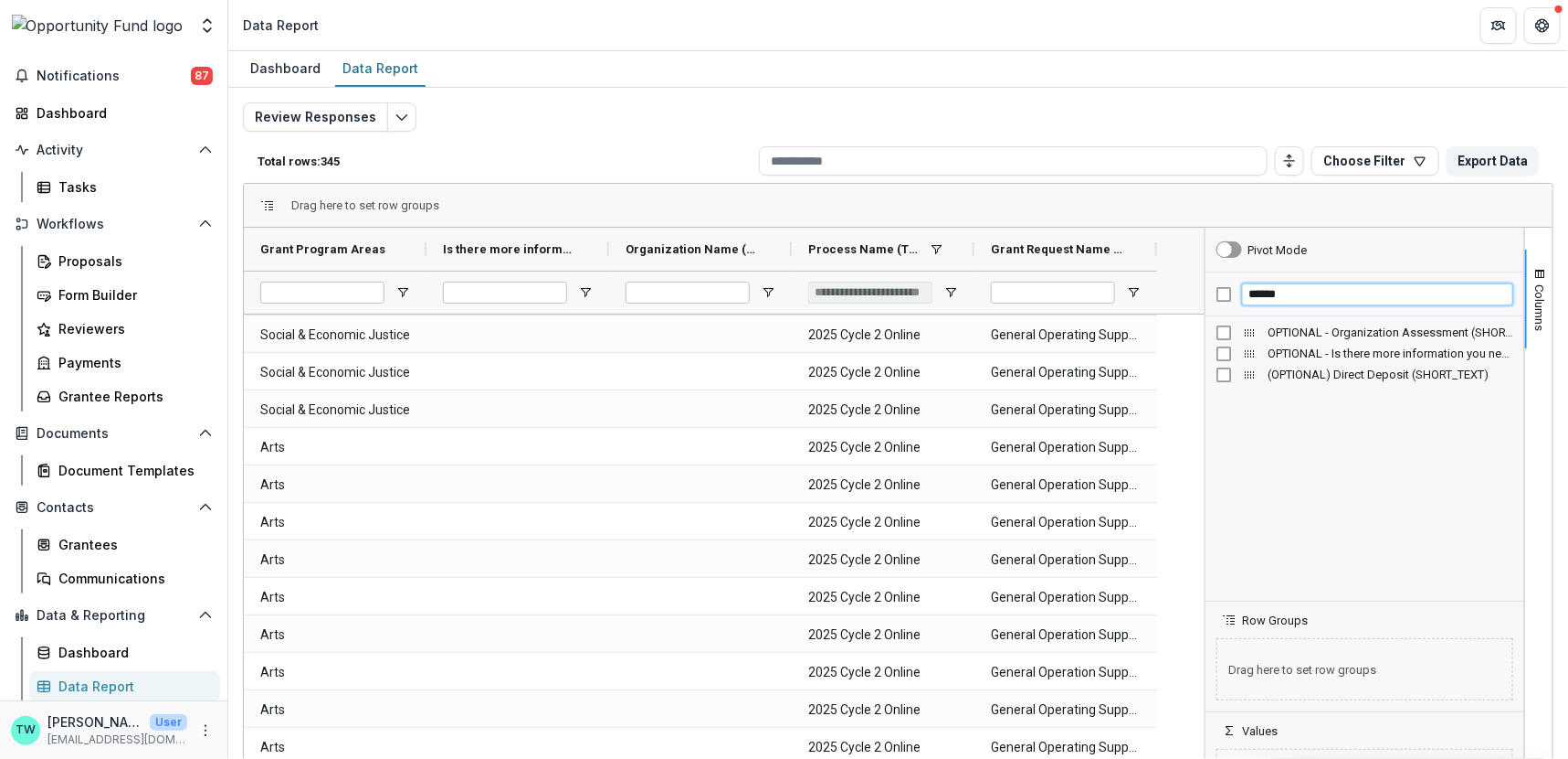
click at [1298, 295] on input "******" at bounding box center [1378, 294] width 272 height 22
drag, startPoint x: 1376, startPoint y: 295, endPoint x: 1097, endPoint y: 263, distance: 280.8
click at [1095, 263] on div "Grant Program Areas Is there more information you need from the organization? (…" at bounding box center [898, 524] width 1309 height 594
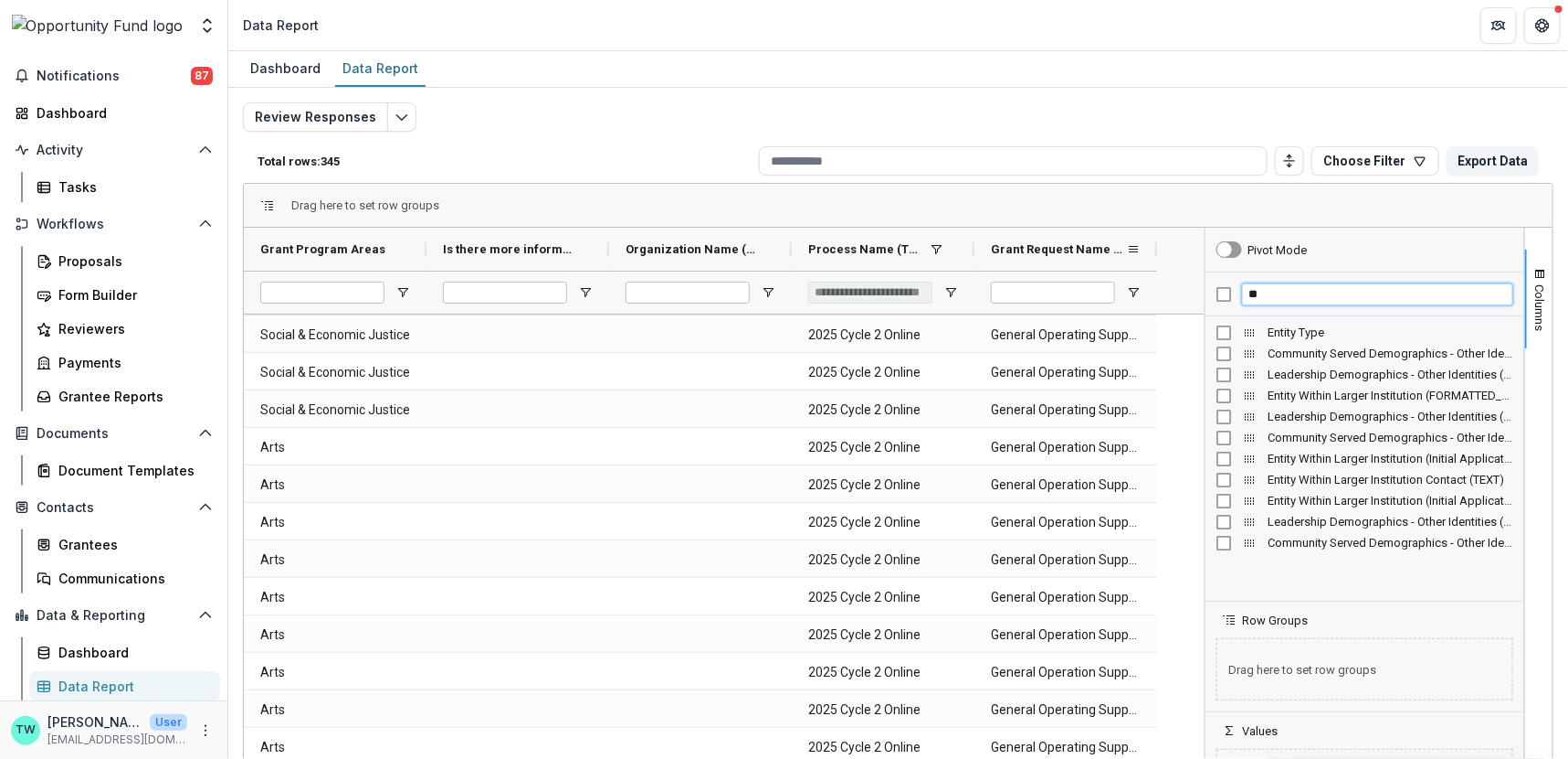
type input "*"
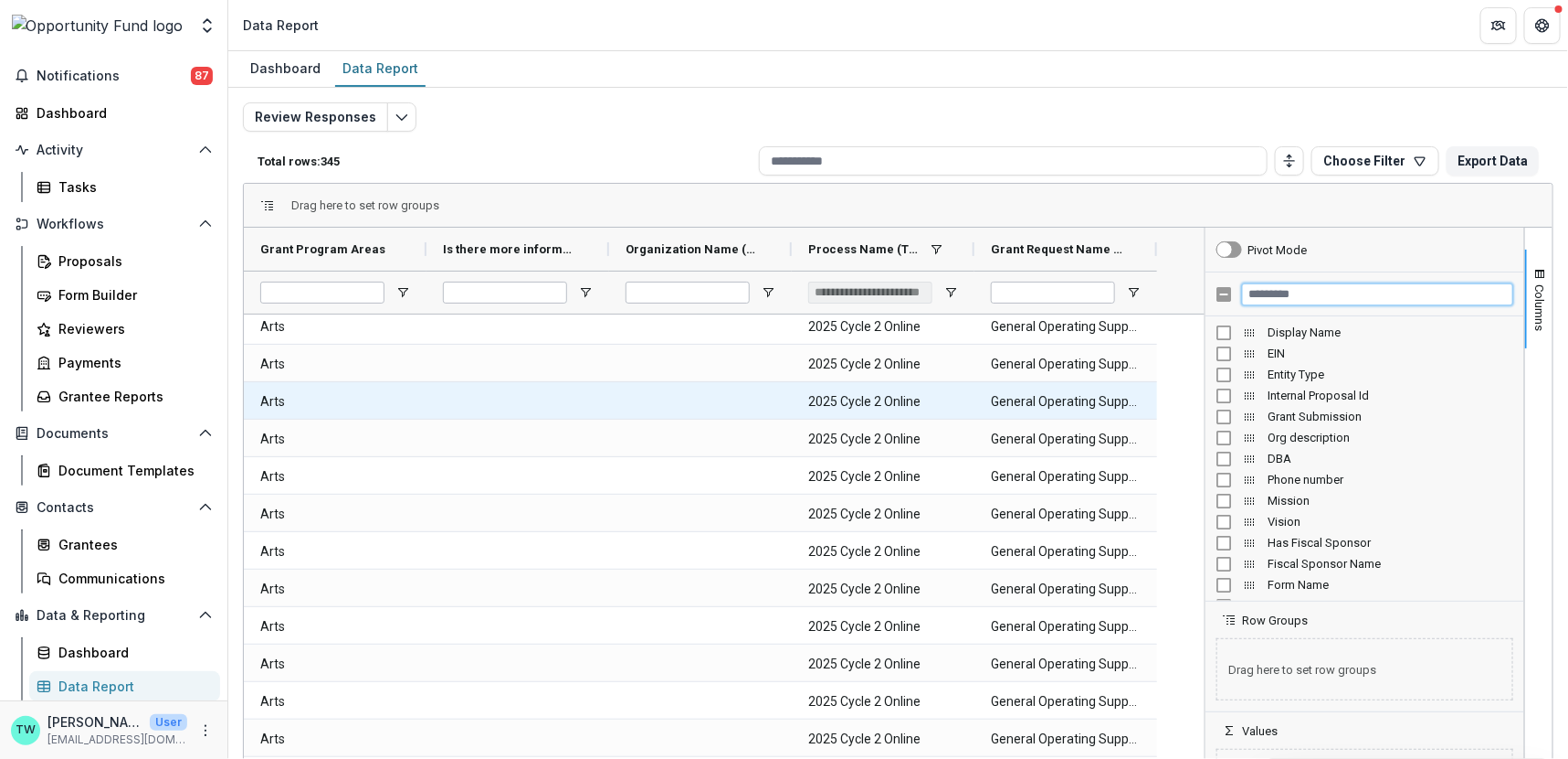
scroll to position [3455, 0]
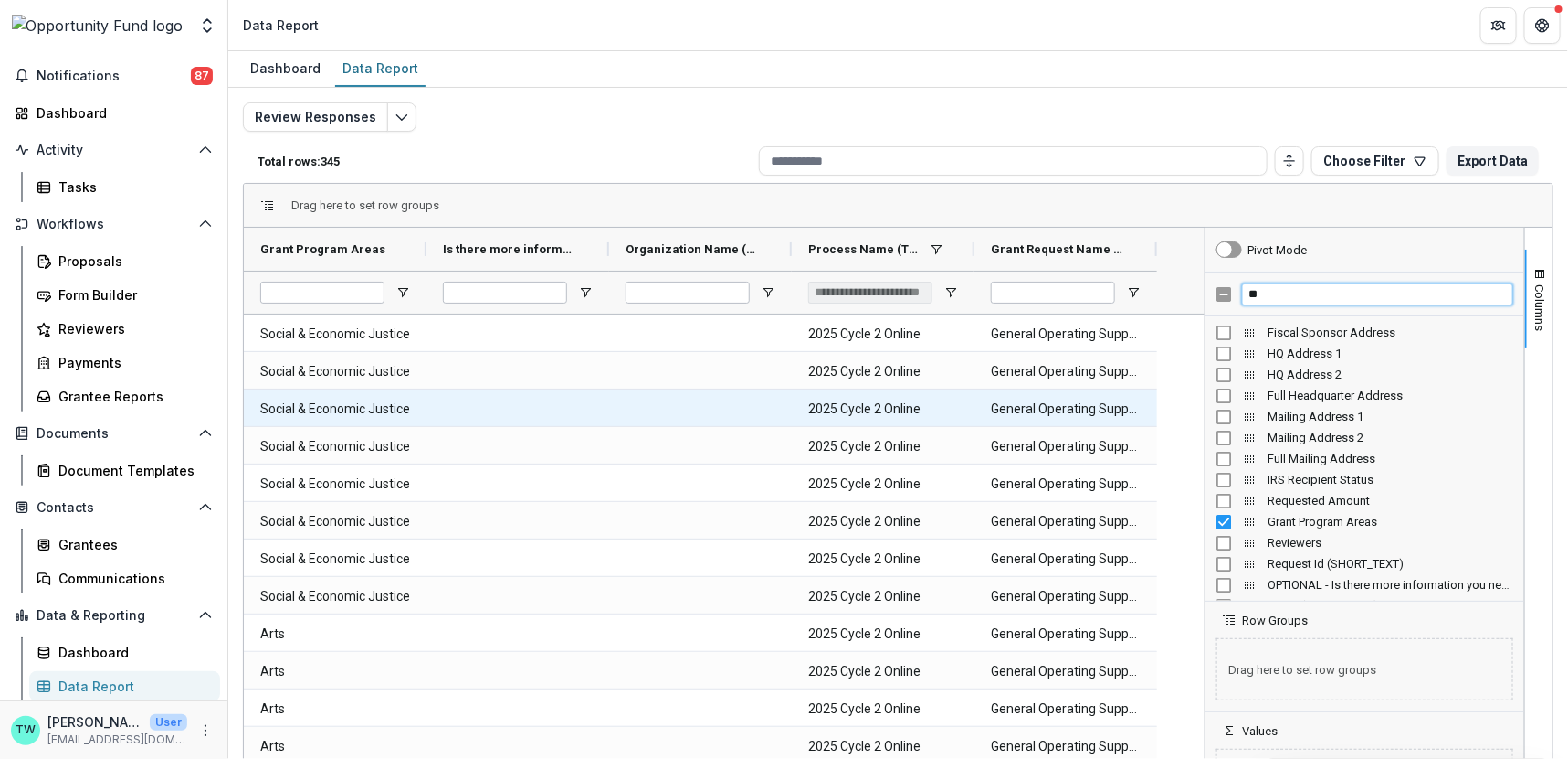
type input "*"
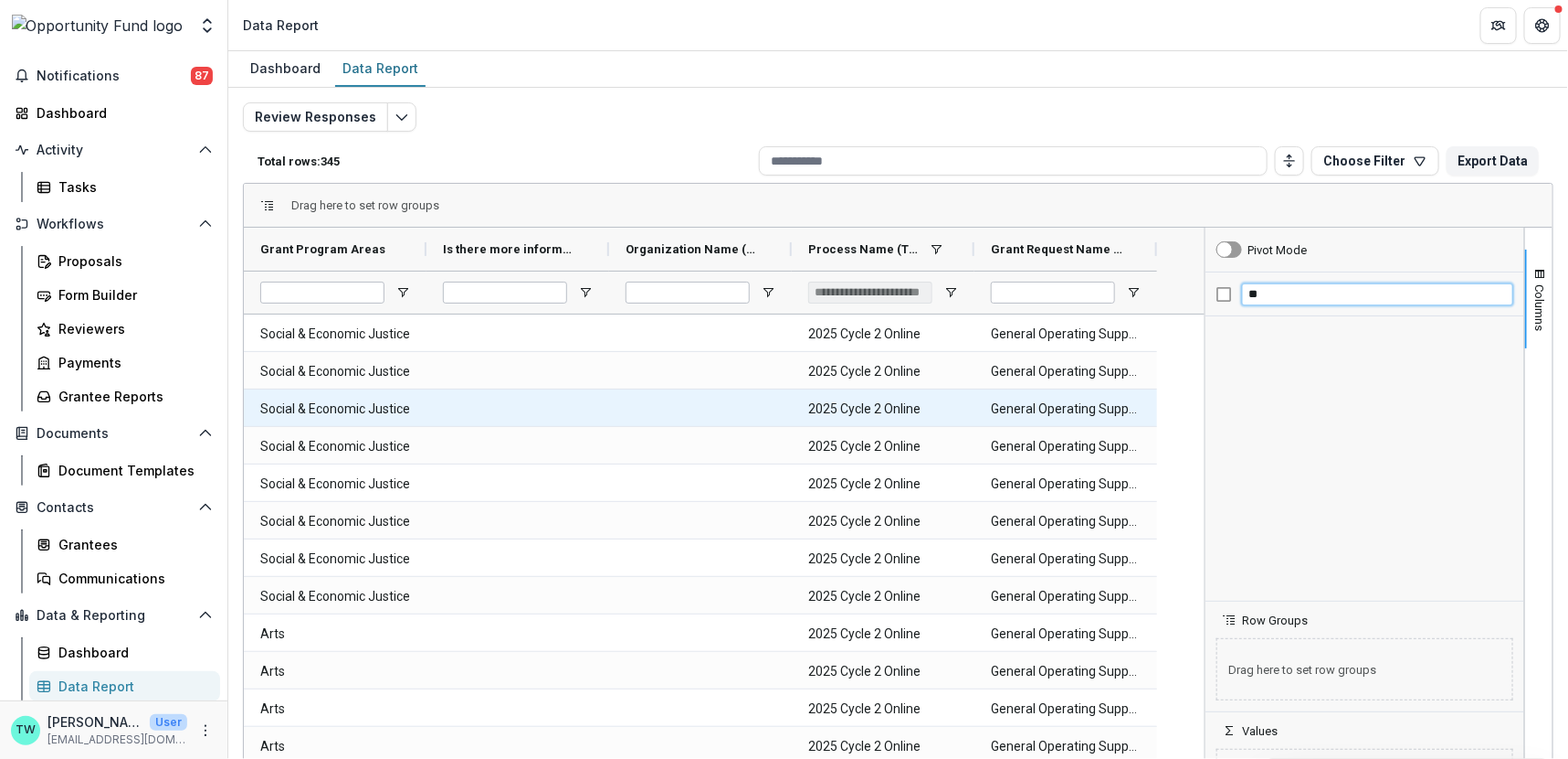
type input "*"
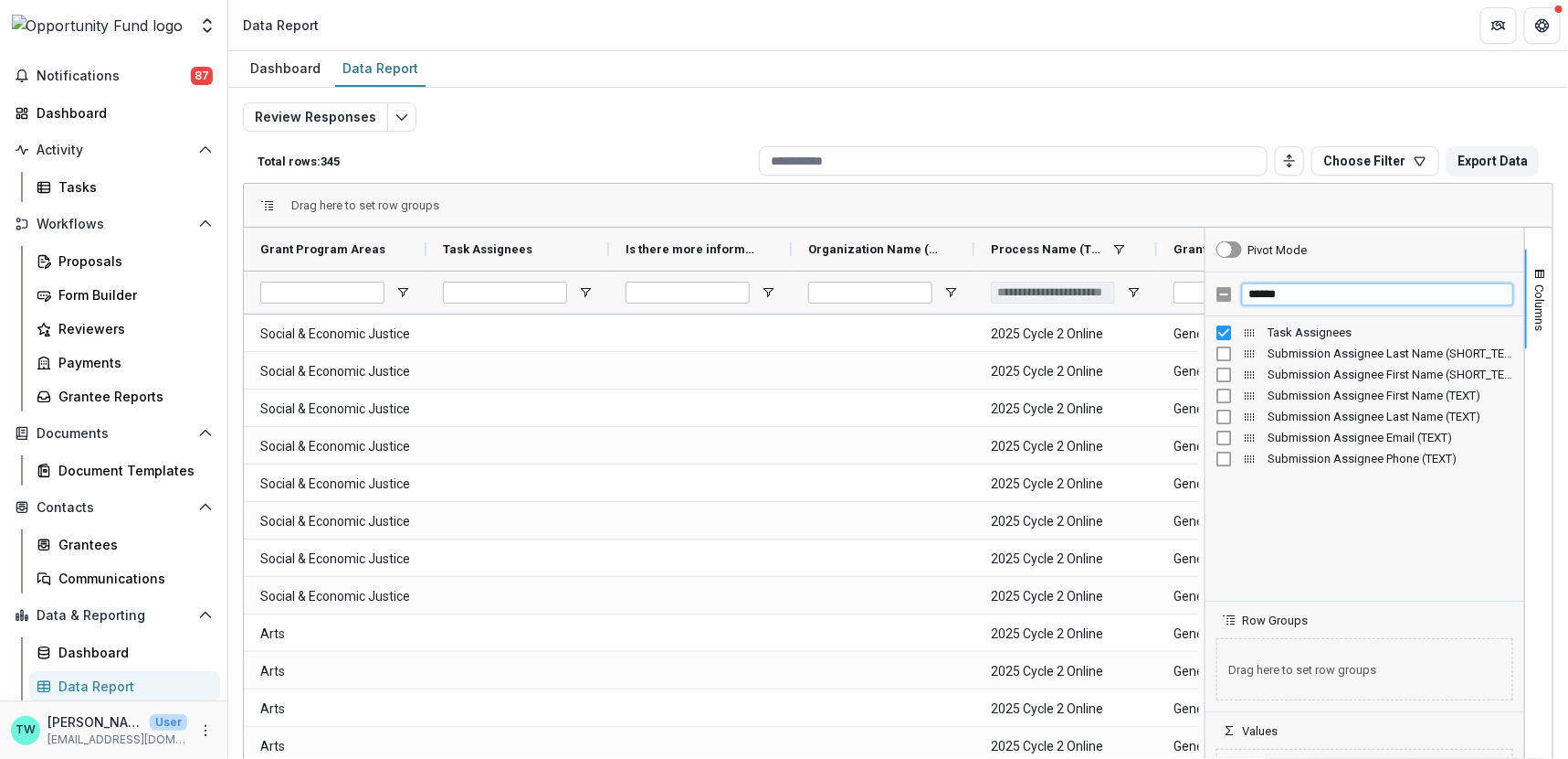
drag, startPoint x: 1296, startPoint y: 299, endPoint x: 1227, endPoint y: 291, distance: 69.5
click at [1227, 291] on div "******" at bounding box center [1365, 295] width 319 height 43
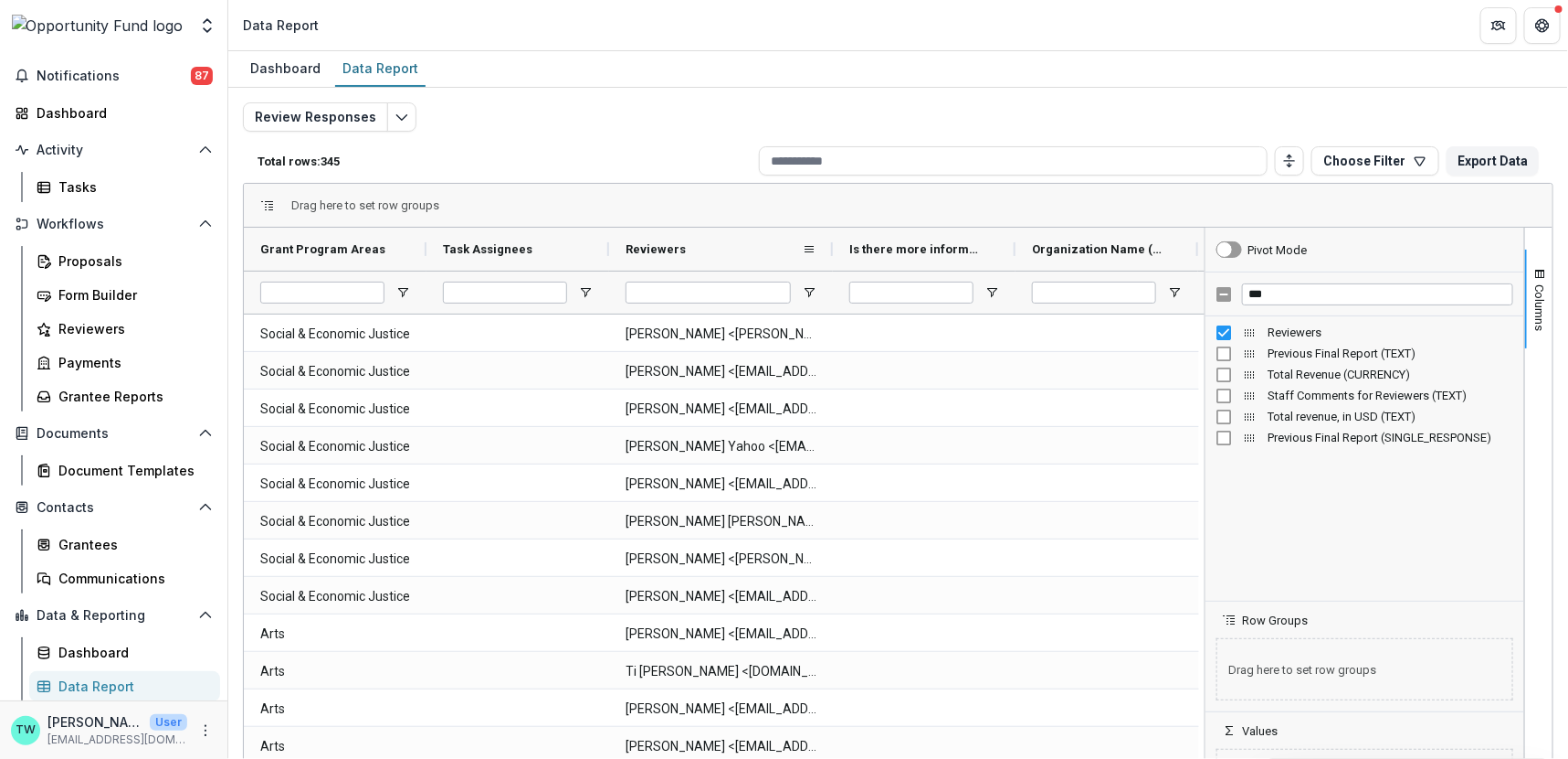
drag, startPoint x: 791, startPoint y: 243, endPoint x: 831, endPoint y: 253, distance: 41.2
click at [831, 253] on div at bounding box center [833, 249] width 8 height 43
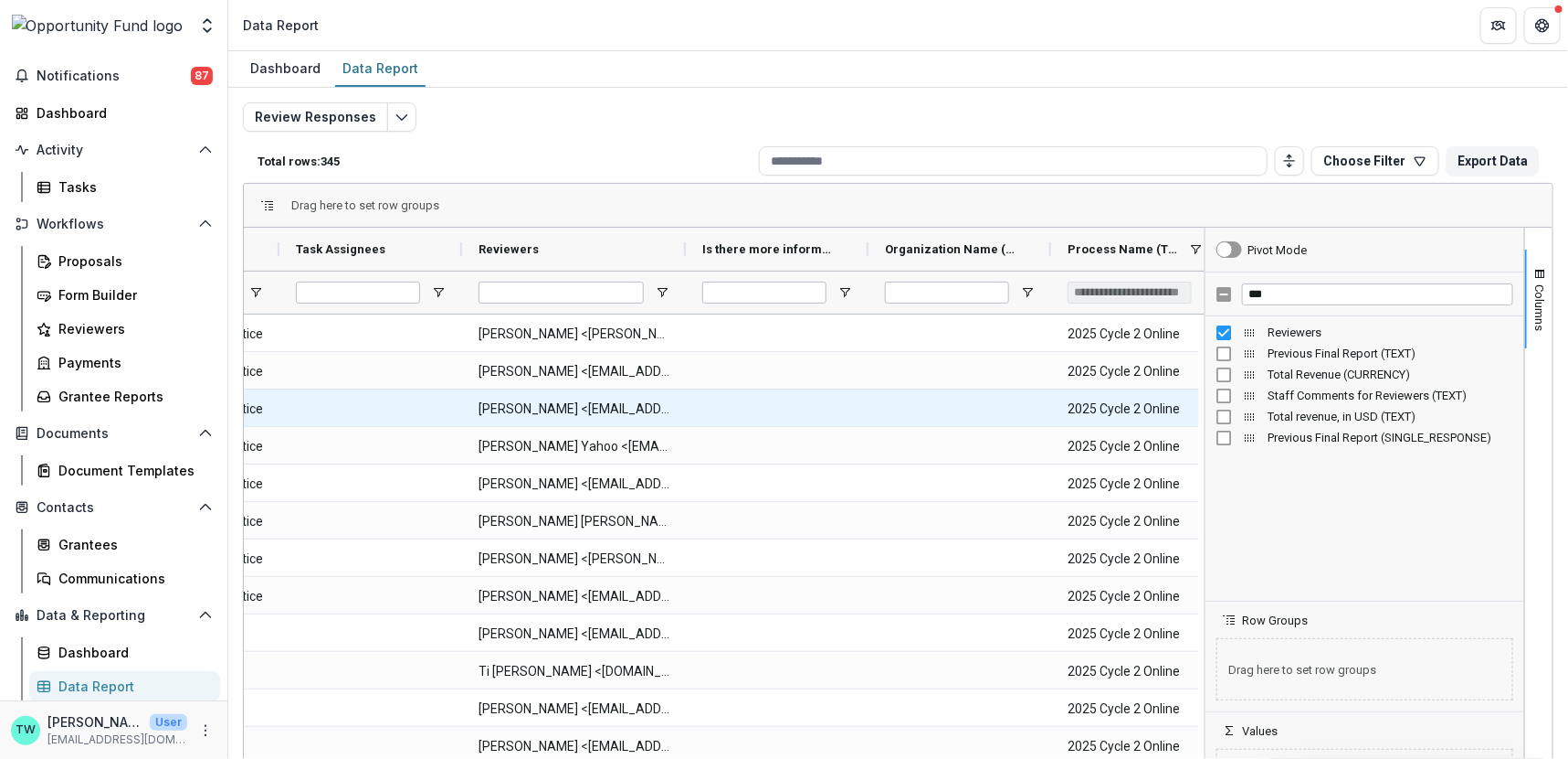
scroll to position [0, 0]
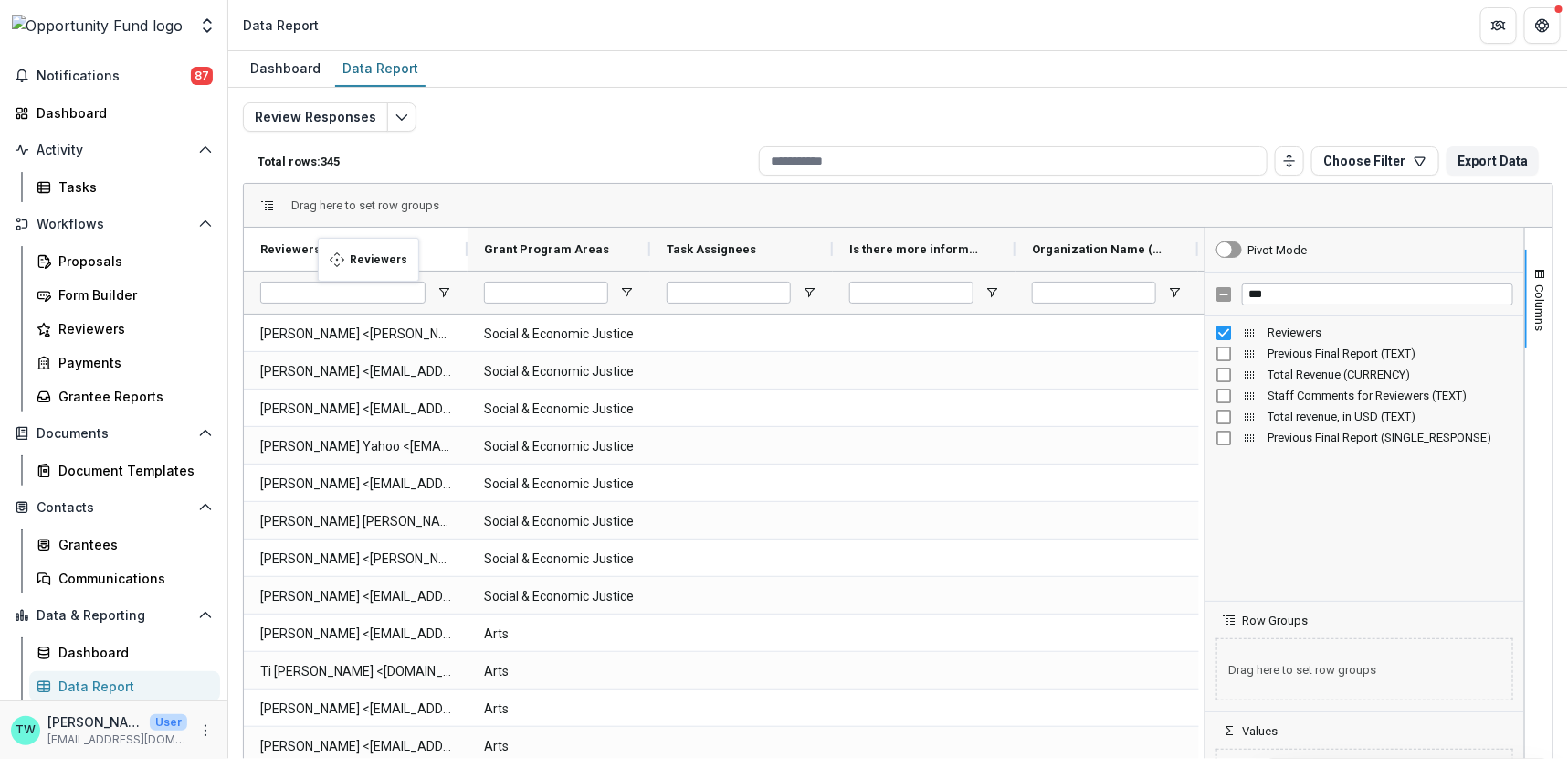
drag, startPoint x: 714, startPoint y: 248, endPoint x: 327, endPoint y: 248, distance: 387.0
click at [442, 251] on span at bounding box center [443, 249] width 14 height 14
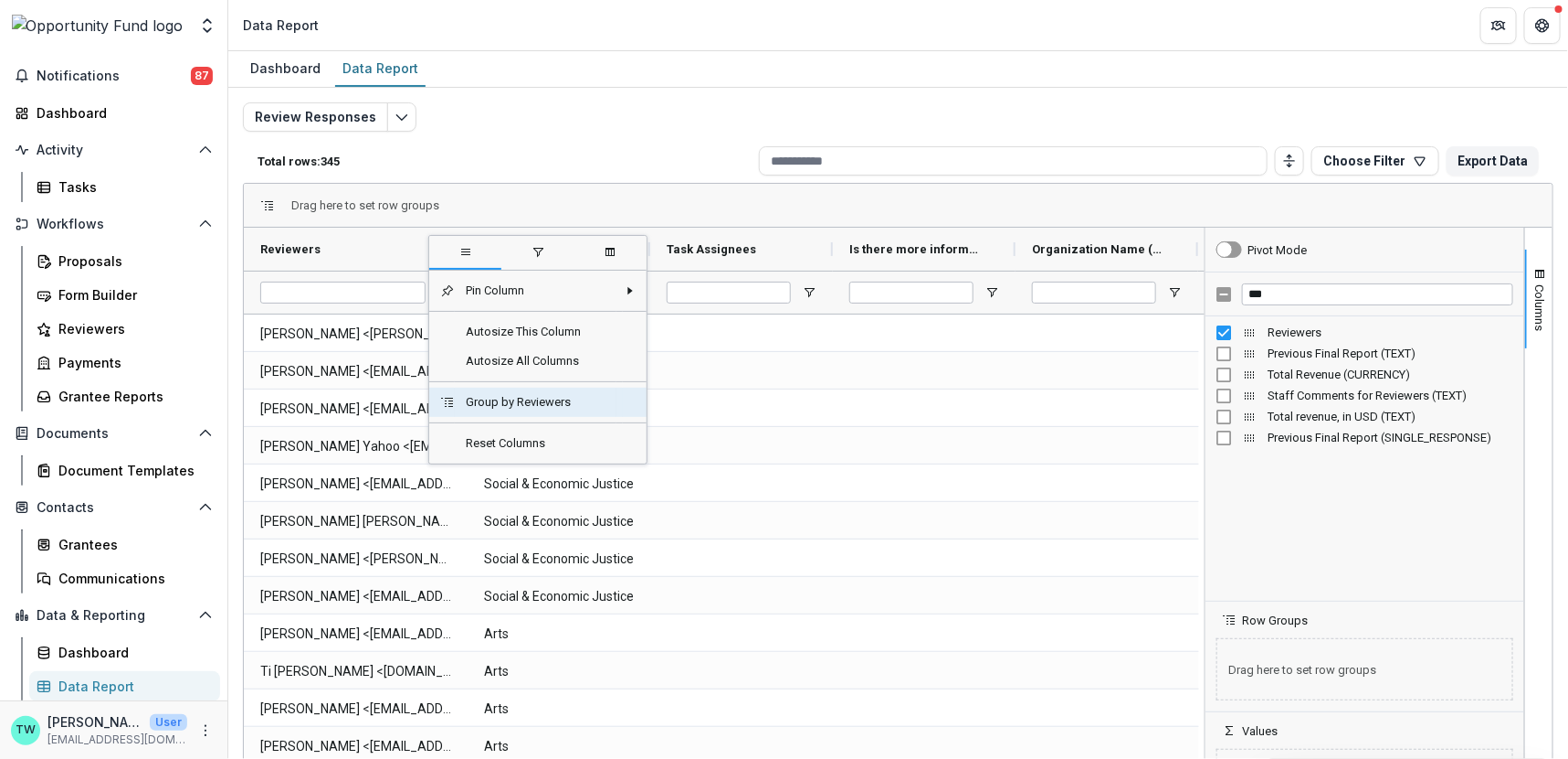
click at [489, 403] on span "Group by Reviewers" at bounding box center [535, 402] width 161 height 29
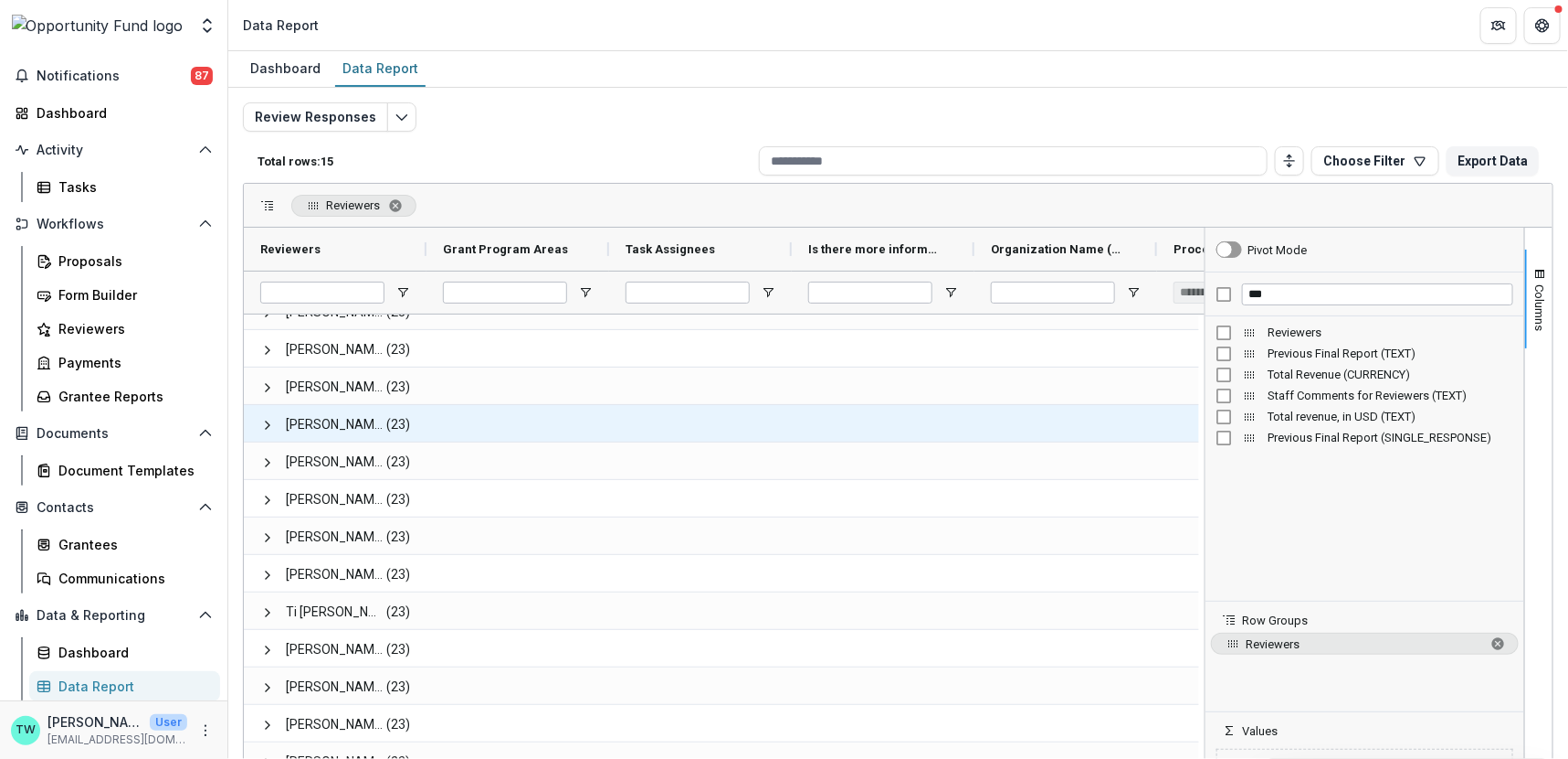
scroll to position [35, 0]
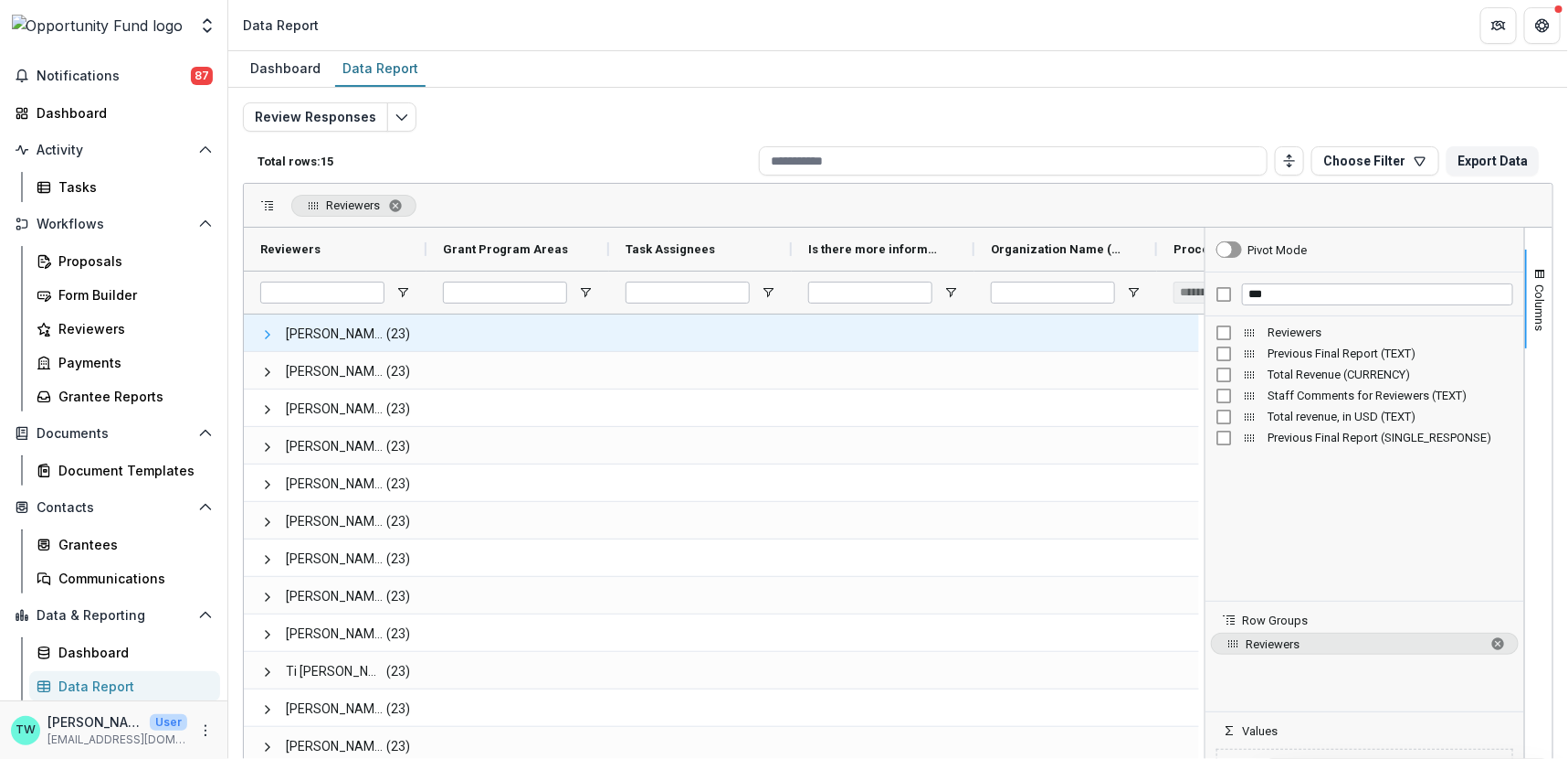
click at [265, 330] on span at bounding box center [267, 334] width 14 height 14
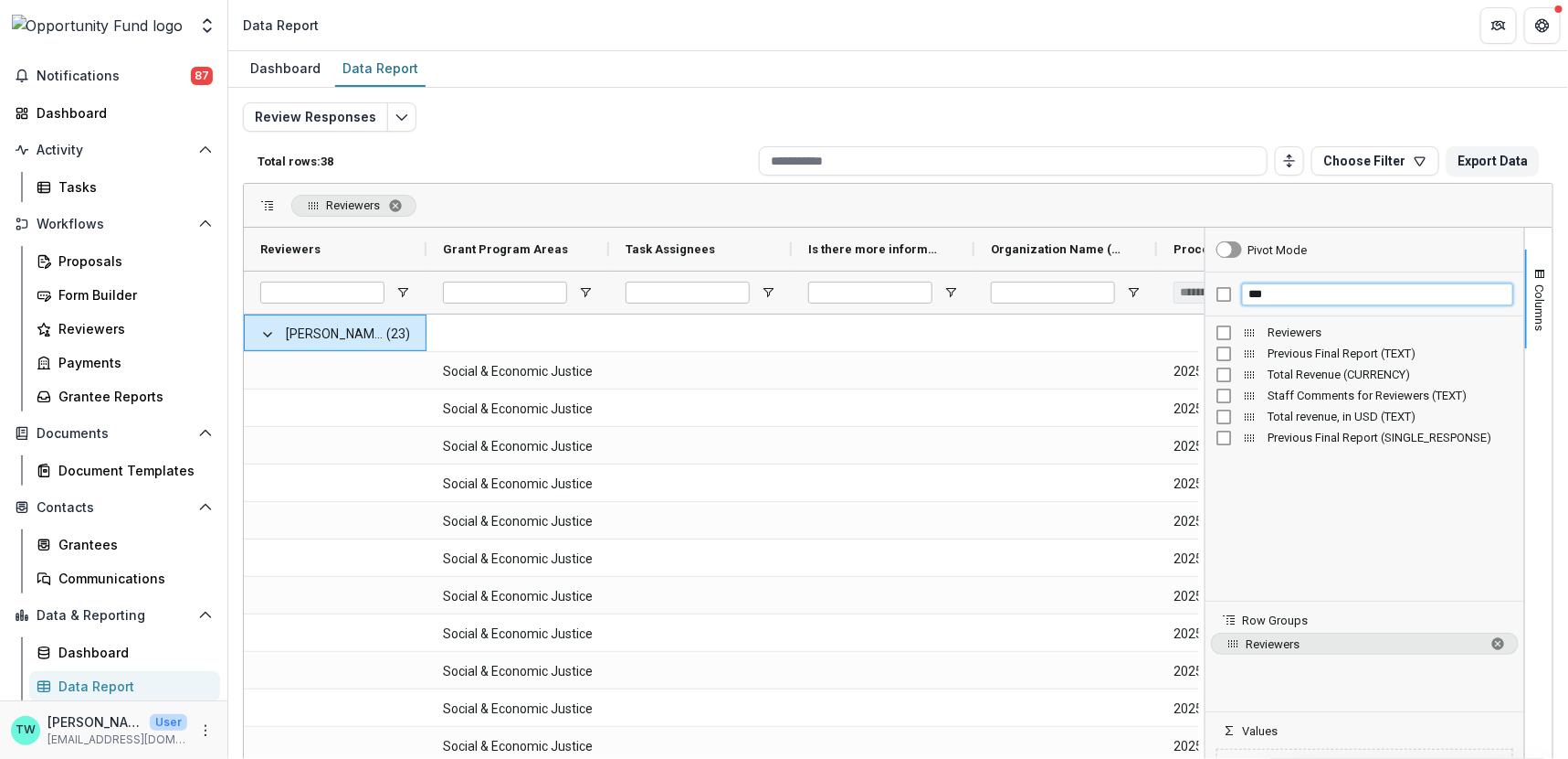
click at [1274, 295] on input "***" at bounding box center [1378, 294] width 272 height 22
type input "*"
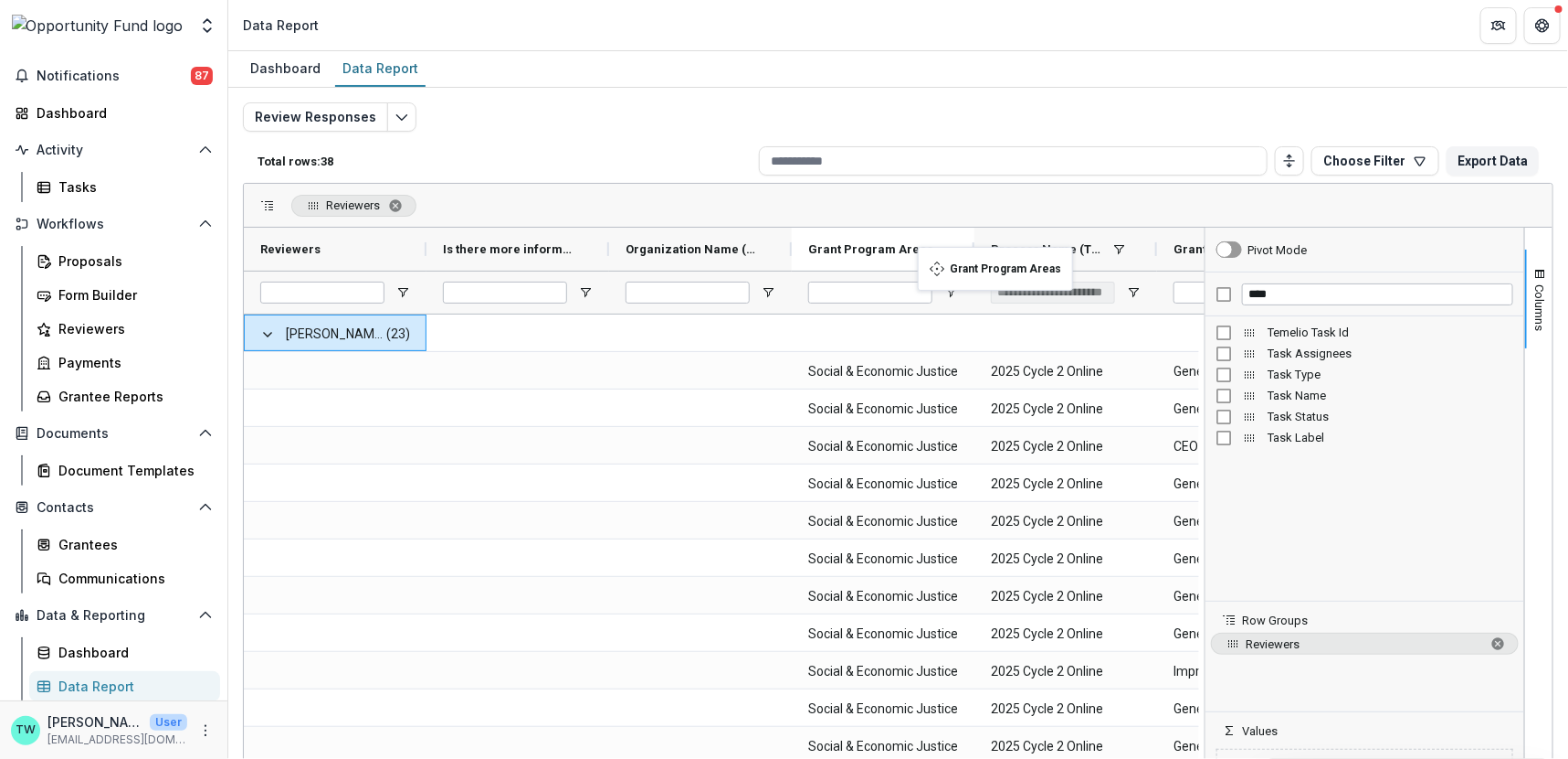
drag, startPoint x: 488, startPoint y: 245, endPoint x: 927, endPoint y: 258, distance: 439.2
click at [1212, 286] on div "****" at bounding box center [1365, 295] width 319 height 43
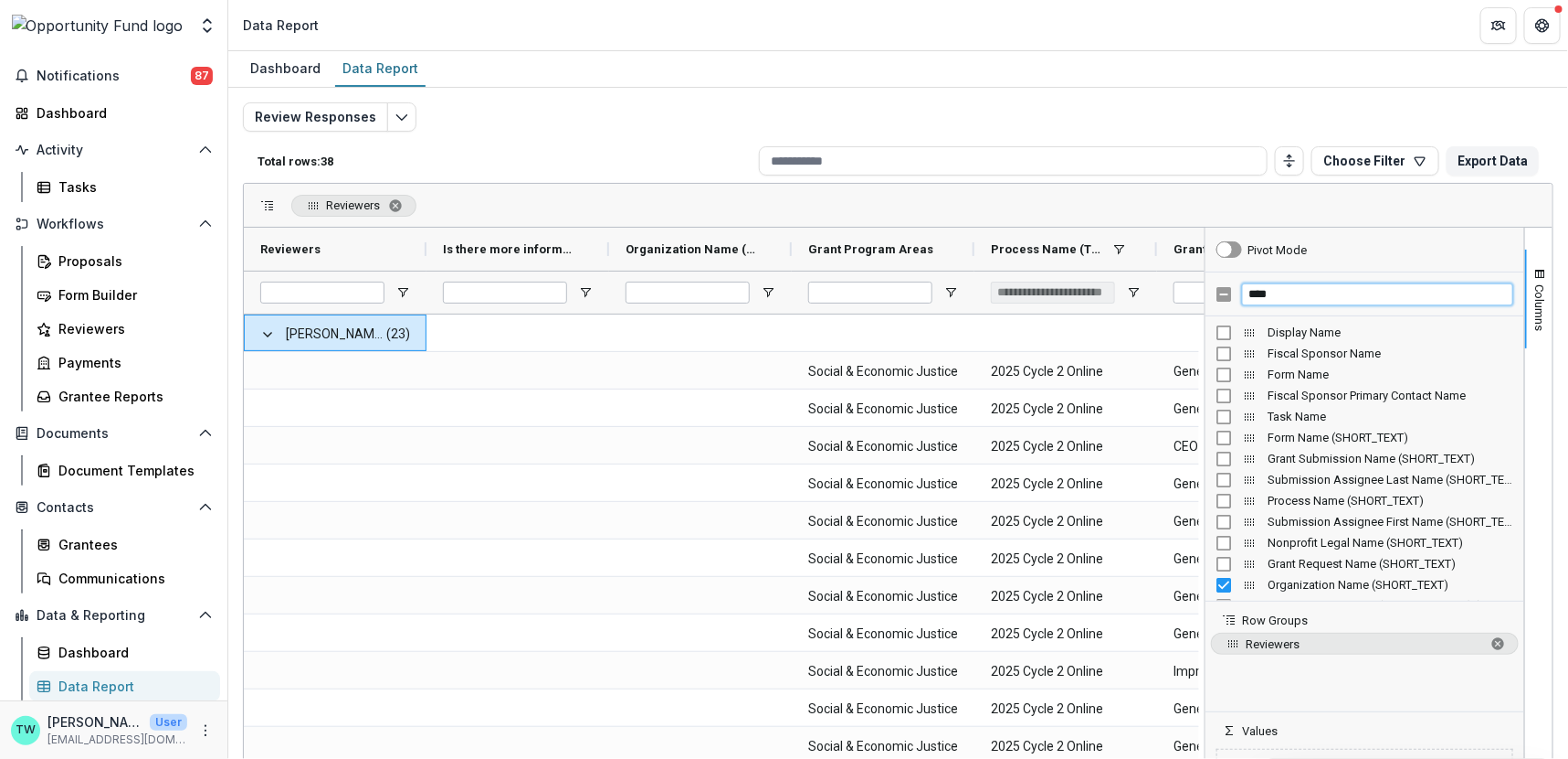
type input "****"
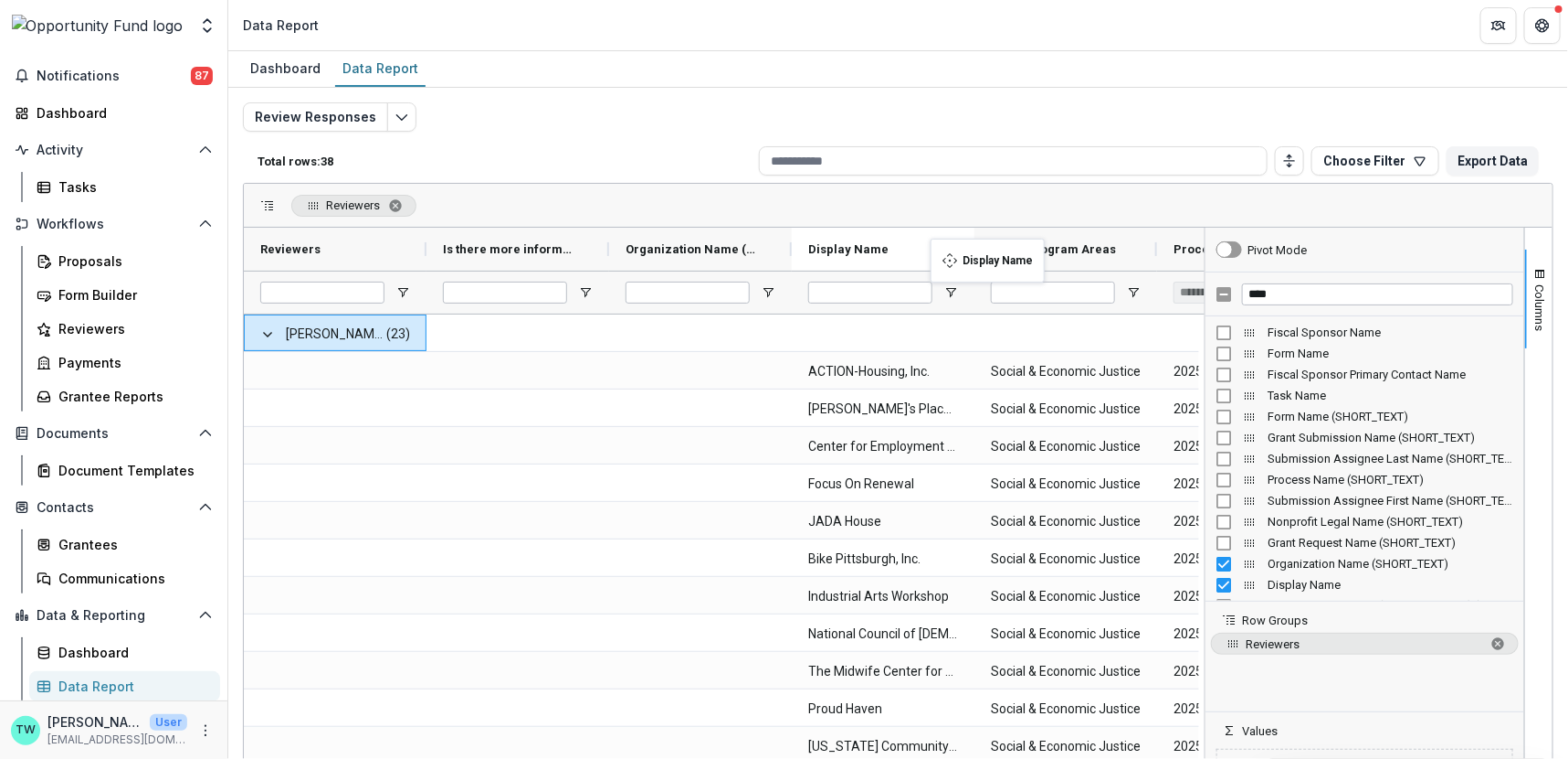
drag, startPoint x: 493, startPoint y: 245, endPoint x: 939, endPoint y: 247, distance: 446.0
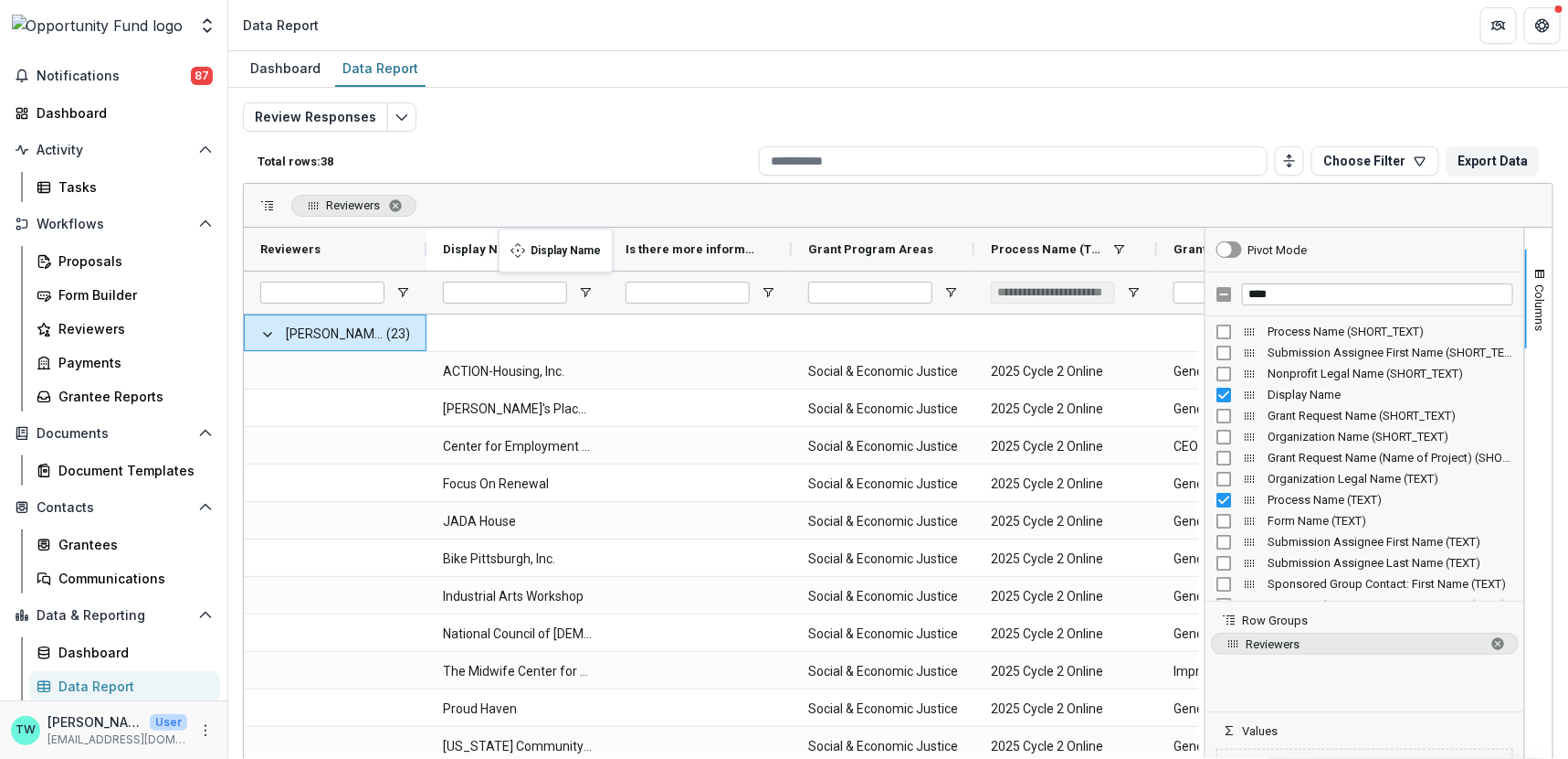
drag, startPoint x: 720, startPoint y: 245, endPoint x: 508, endPoint y: 240, distance: 212.1
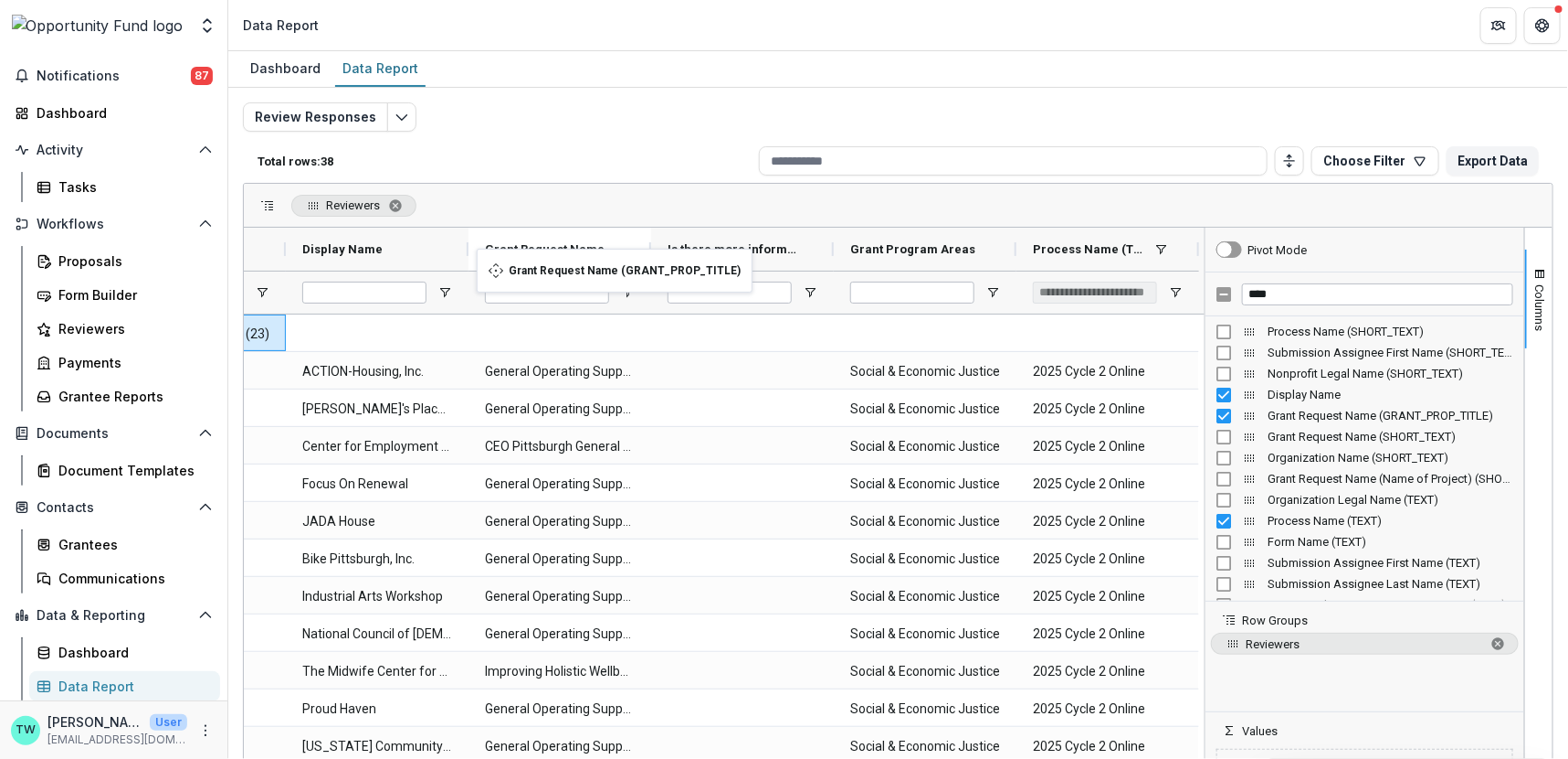
drag, startPoint x: 1093, startPoint y: 248, endPoint x: 490, endPoint y: 261, distance: 603.1
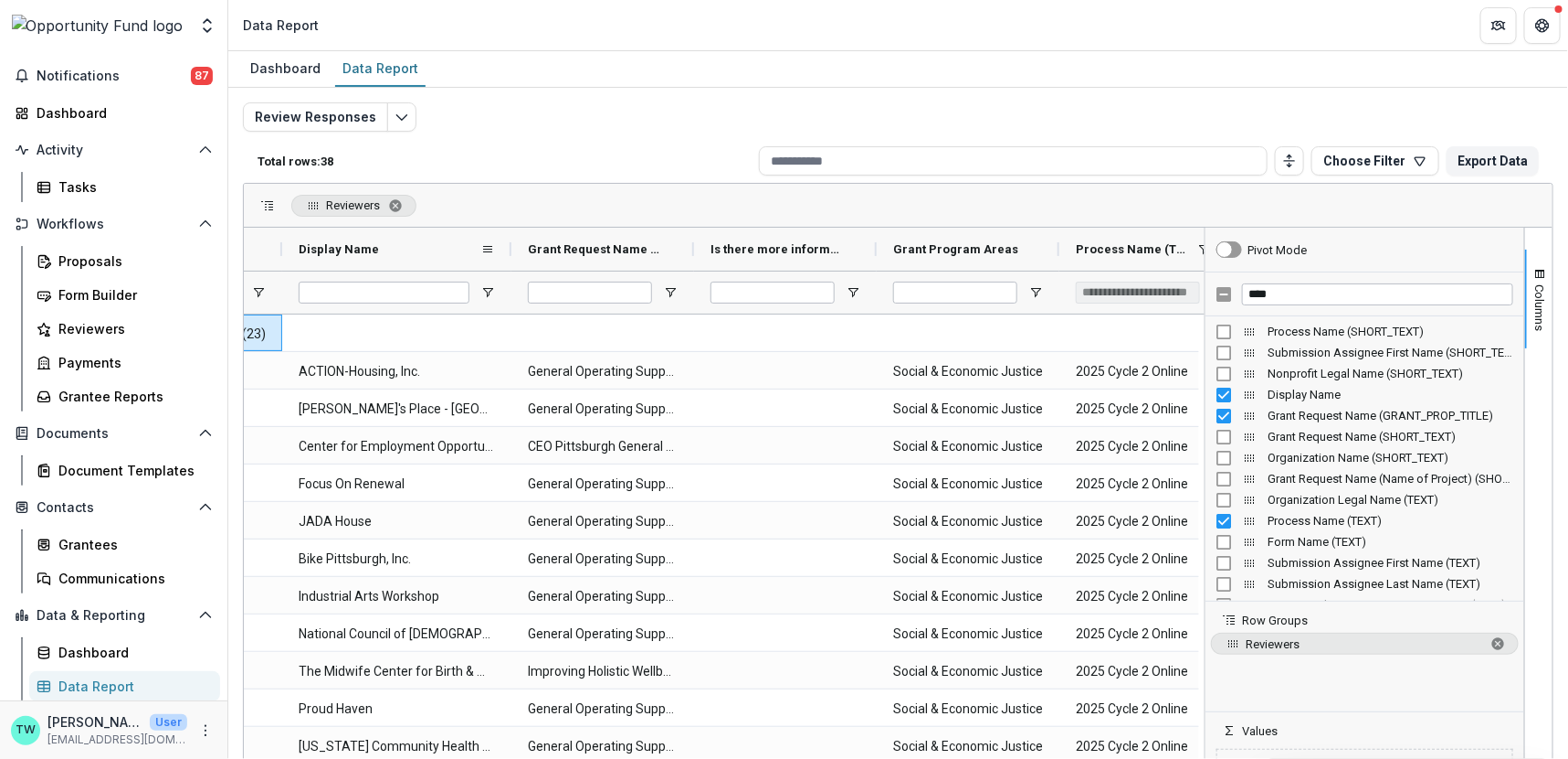
drag, startPoint x: 464, startPoint y: 244, endPoint x: 512, endPoint y: 244, distance: 48.0
click at [512, 244] on div at bounding box center [511, 249] width 8 height 43
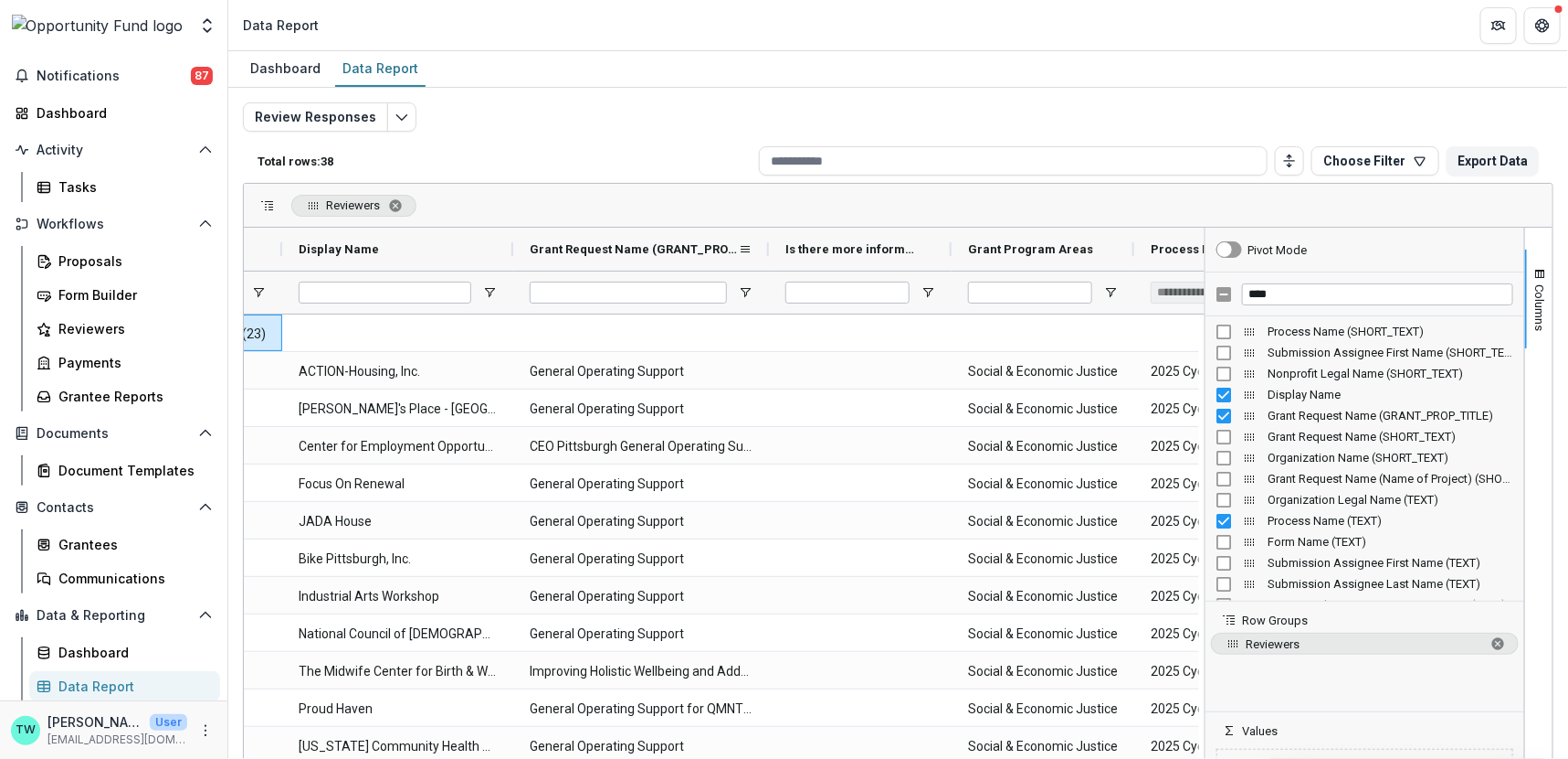
drag, startPoint x: 696, startPoint y: 245, endPoint x: 770, endPoint y: 246, distance: 74.0
click at [770, 246] on div at bounding box center [769, 249] width 8 height 43
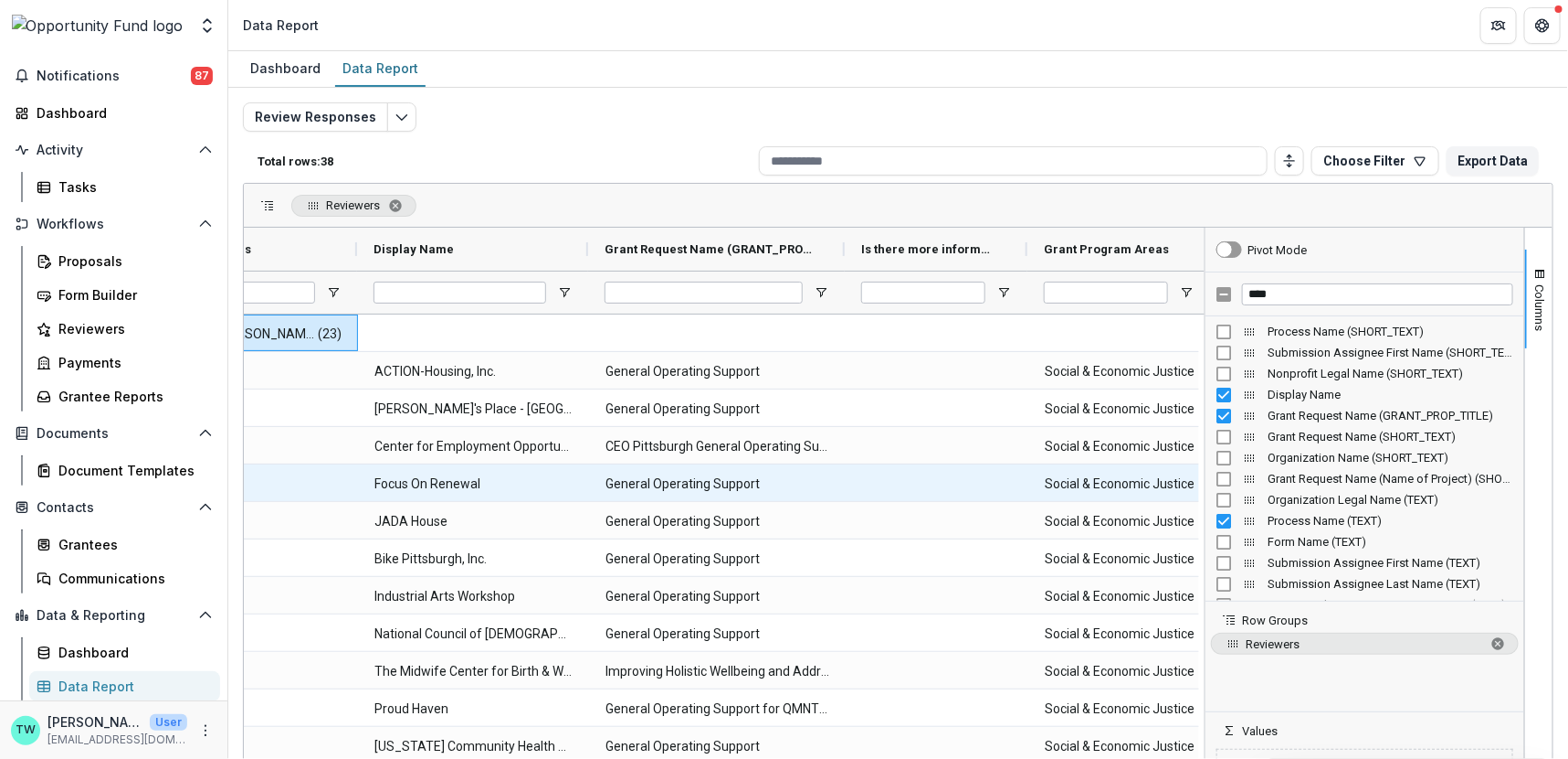
scroll to position [0, 0]
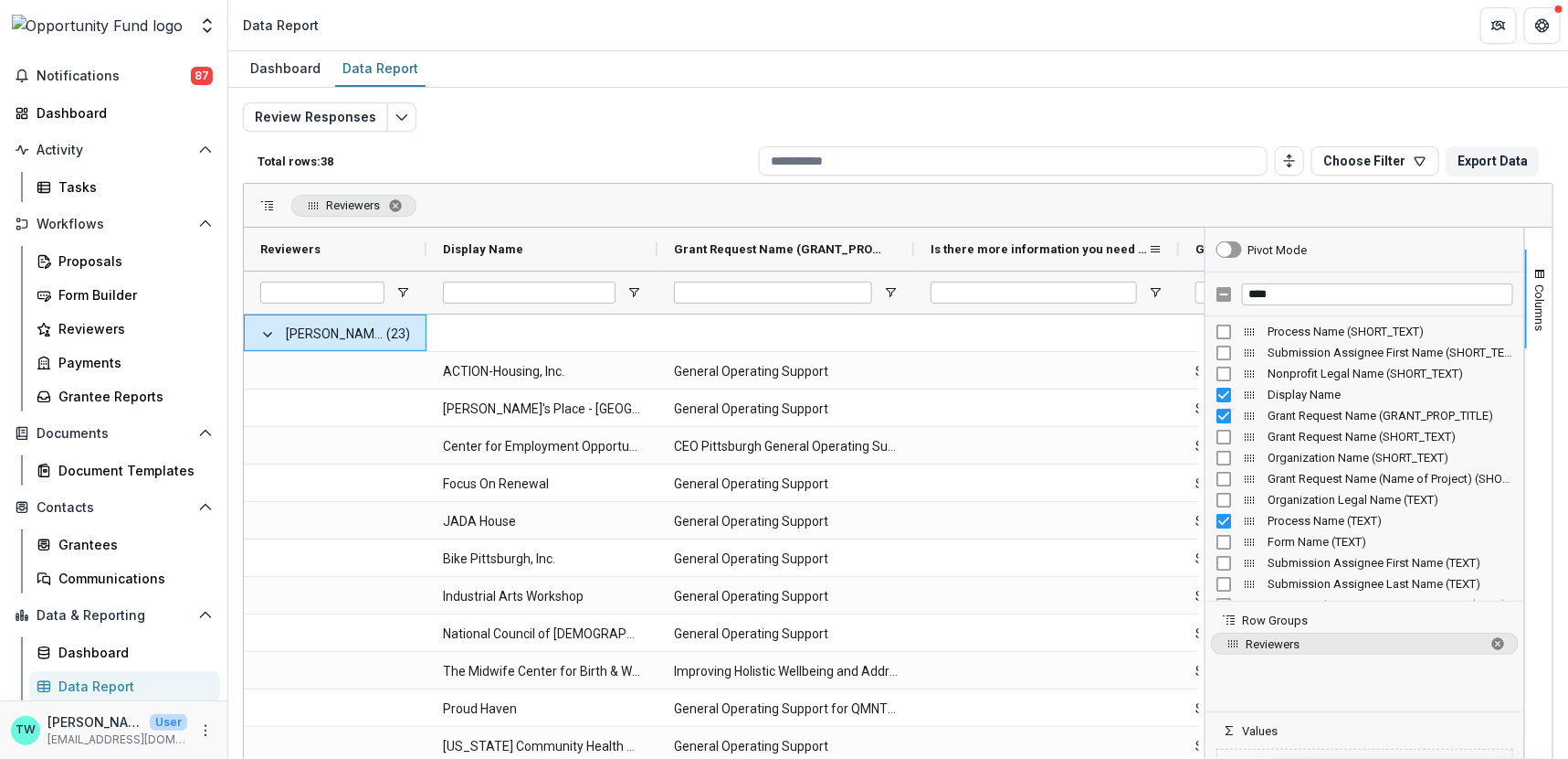
drag, startPoint x: 1096, startPoint y: 243, endPoint x: 1178, endPoint y: 240, distance: 82.1
click at [1178, 240] on div at bounding box center [1179, 249] width 8 height 43
click at [1058, 208] on div "Reviewers" at bounding box center [898, 206] width 1309 height 43
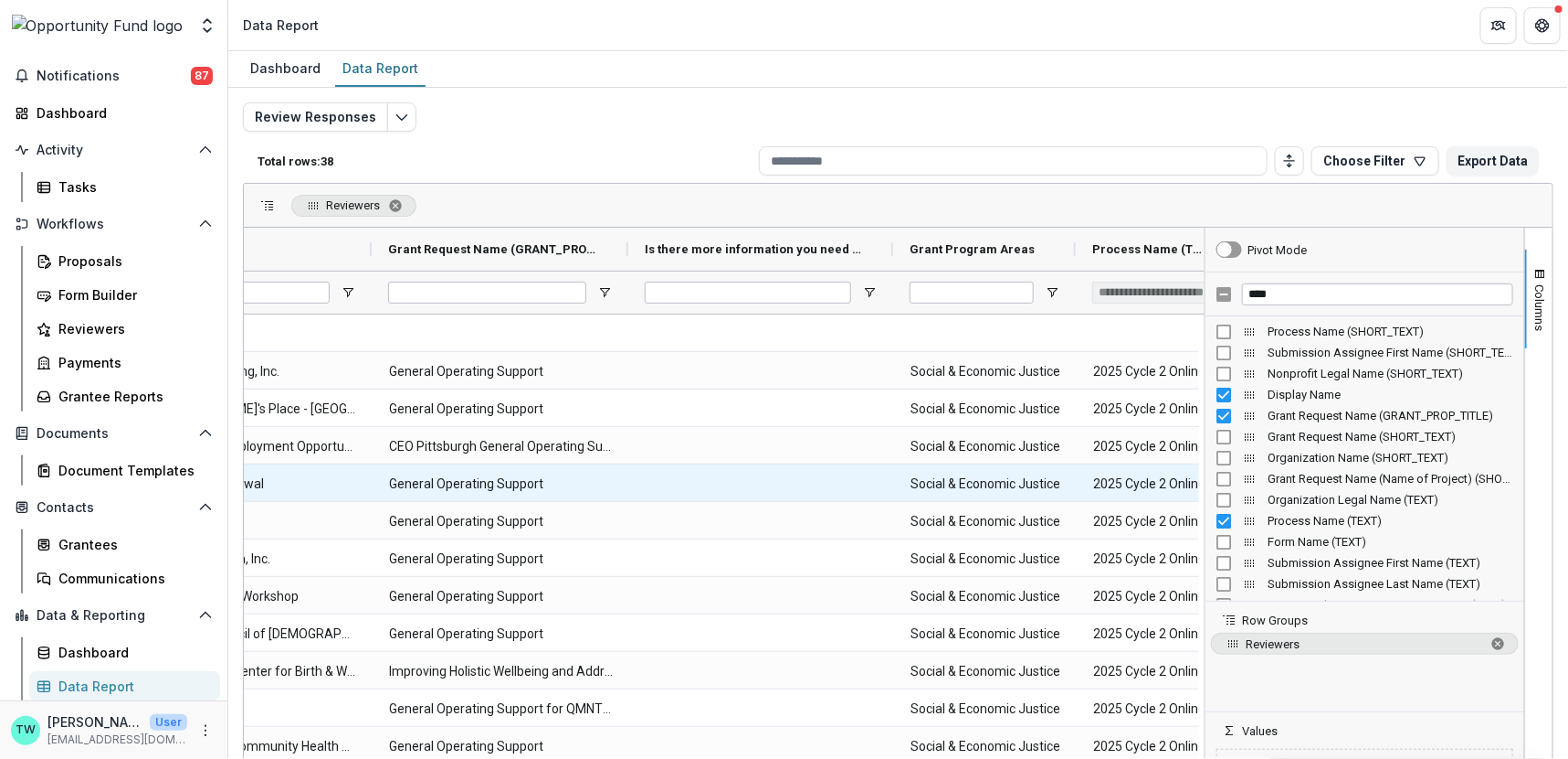
scroll to position [0, 340]
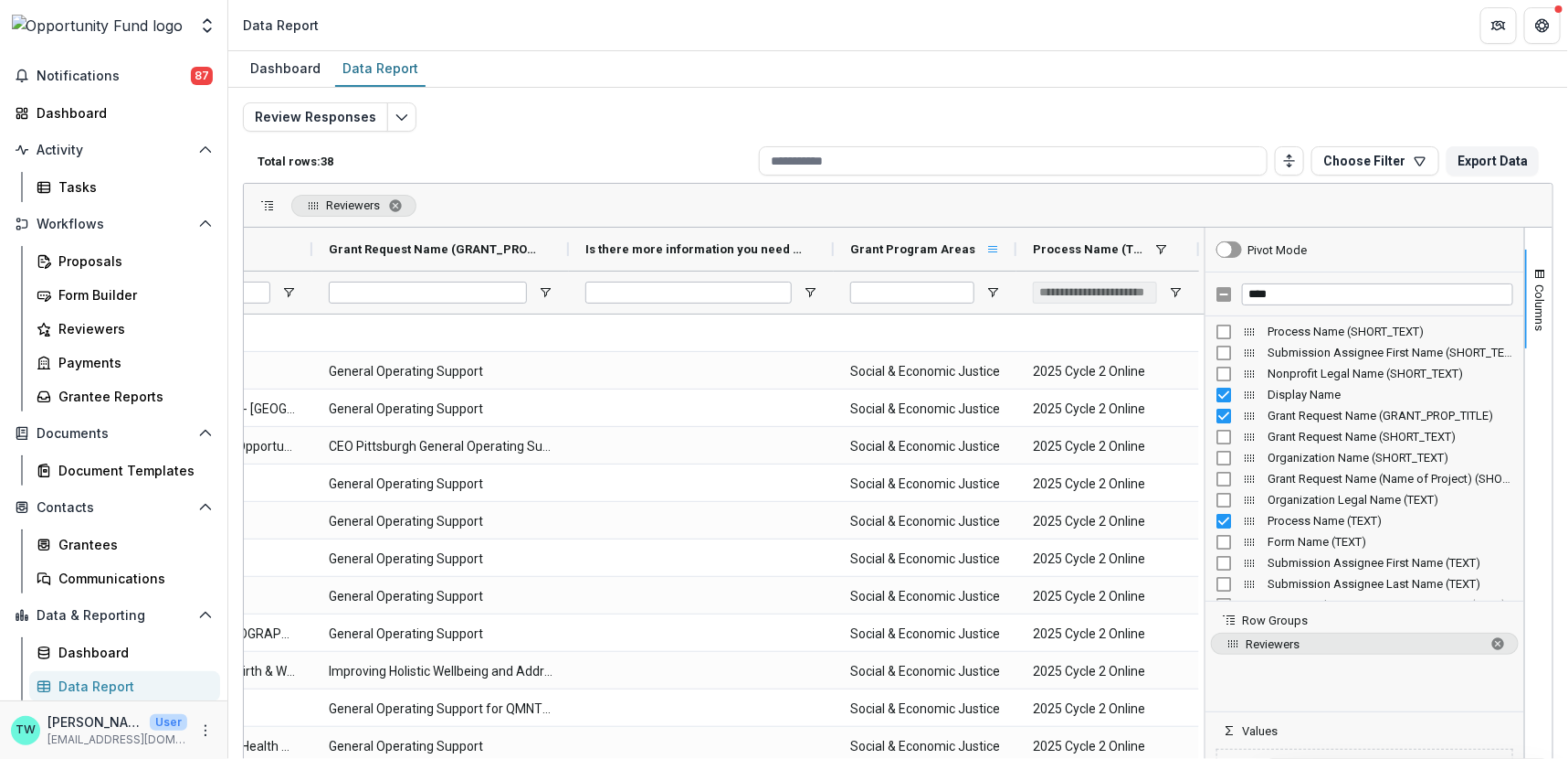
click at [992, 246] on span at bounding box center [993, 249] width 14 height 14
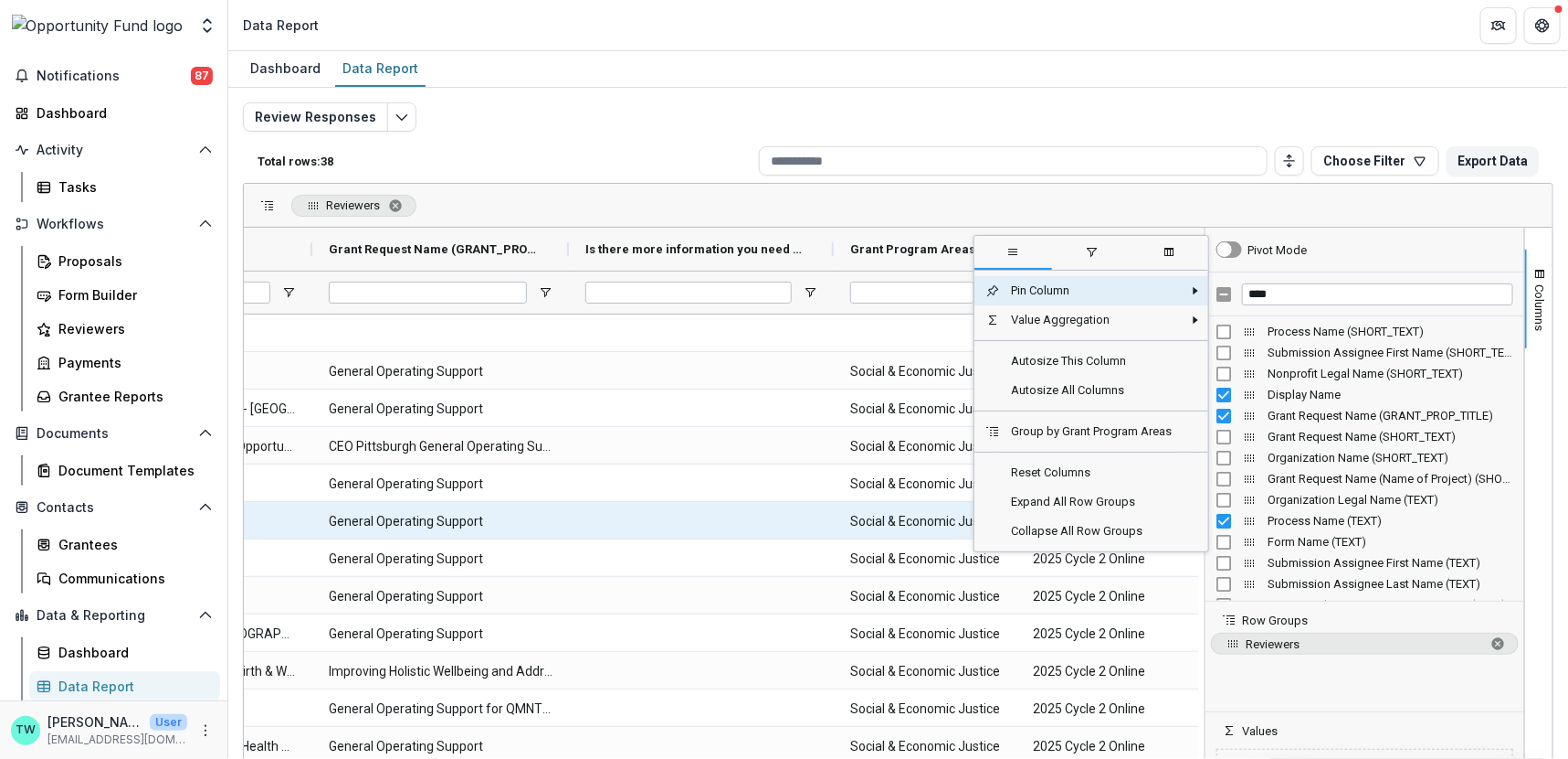
click at [709, 509] on div at bounding box center [701, 520] width 265 height 37
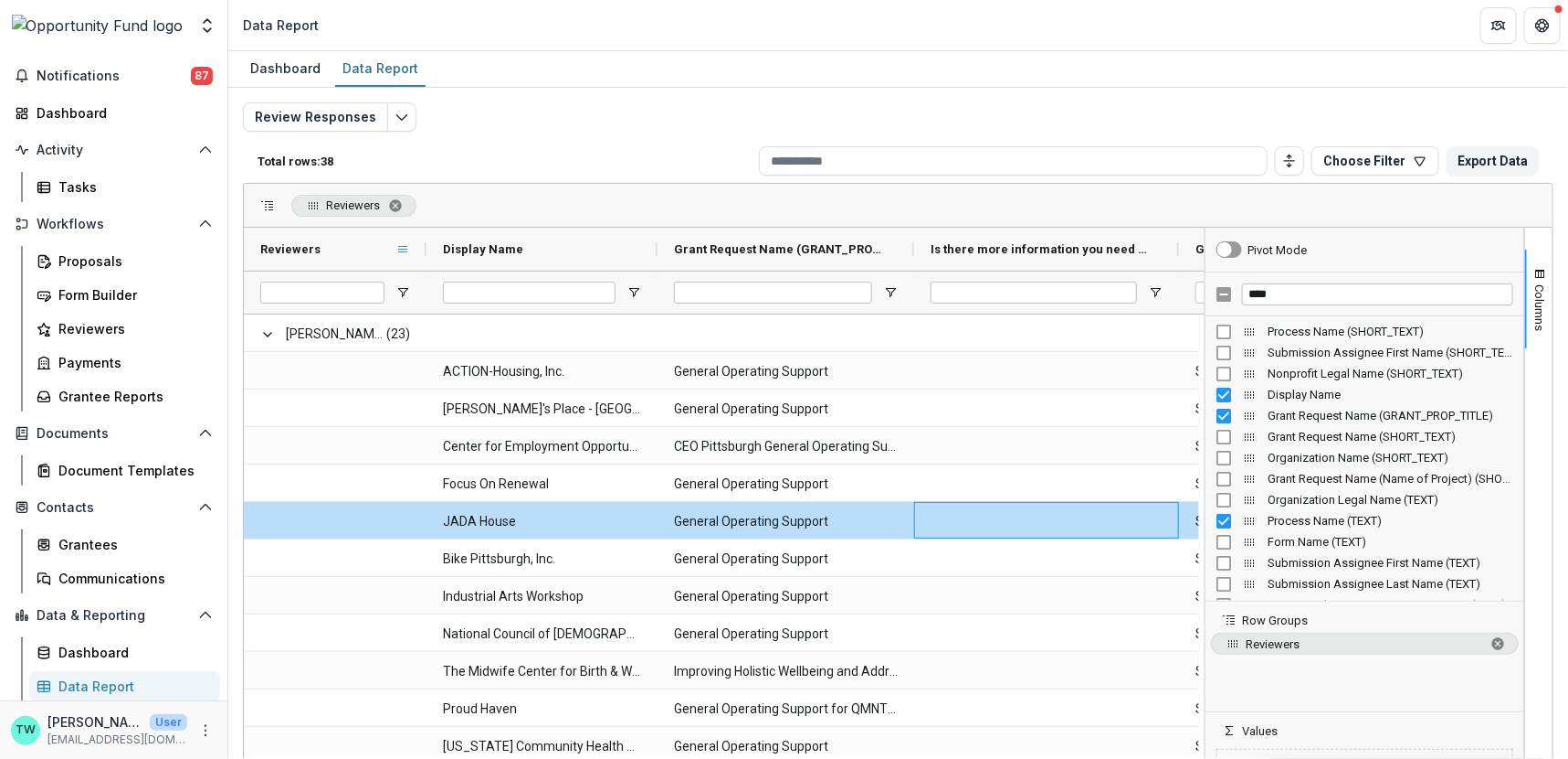
click at [401, 249] on span at bounding box center [402, 249] width 14 height 14
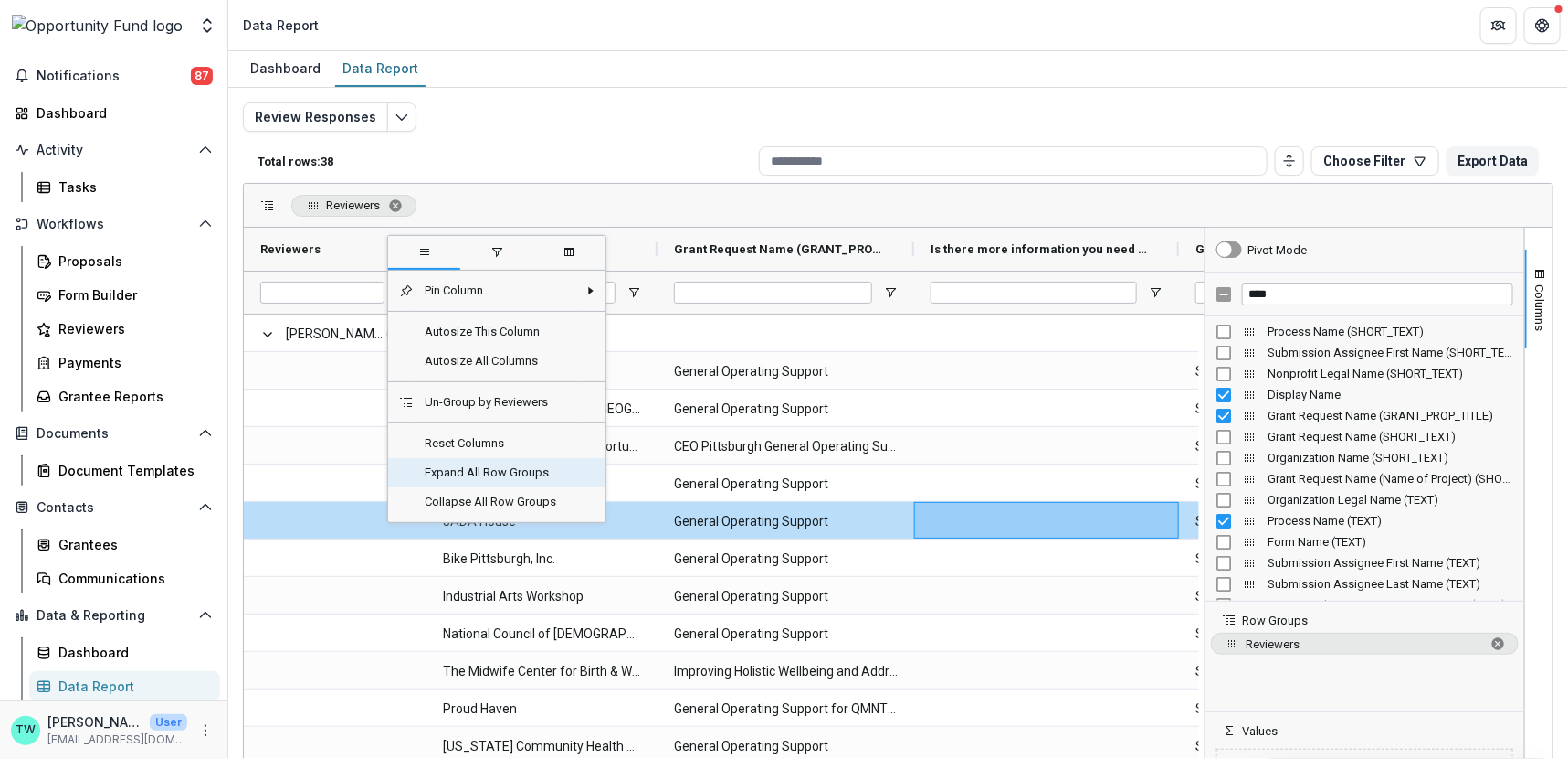
click at [428, 475] on span "Expand All Row Groups" at bounding box center [496, 472] width 164 height 29
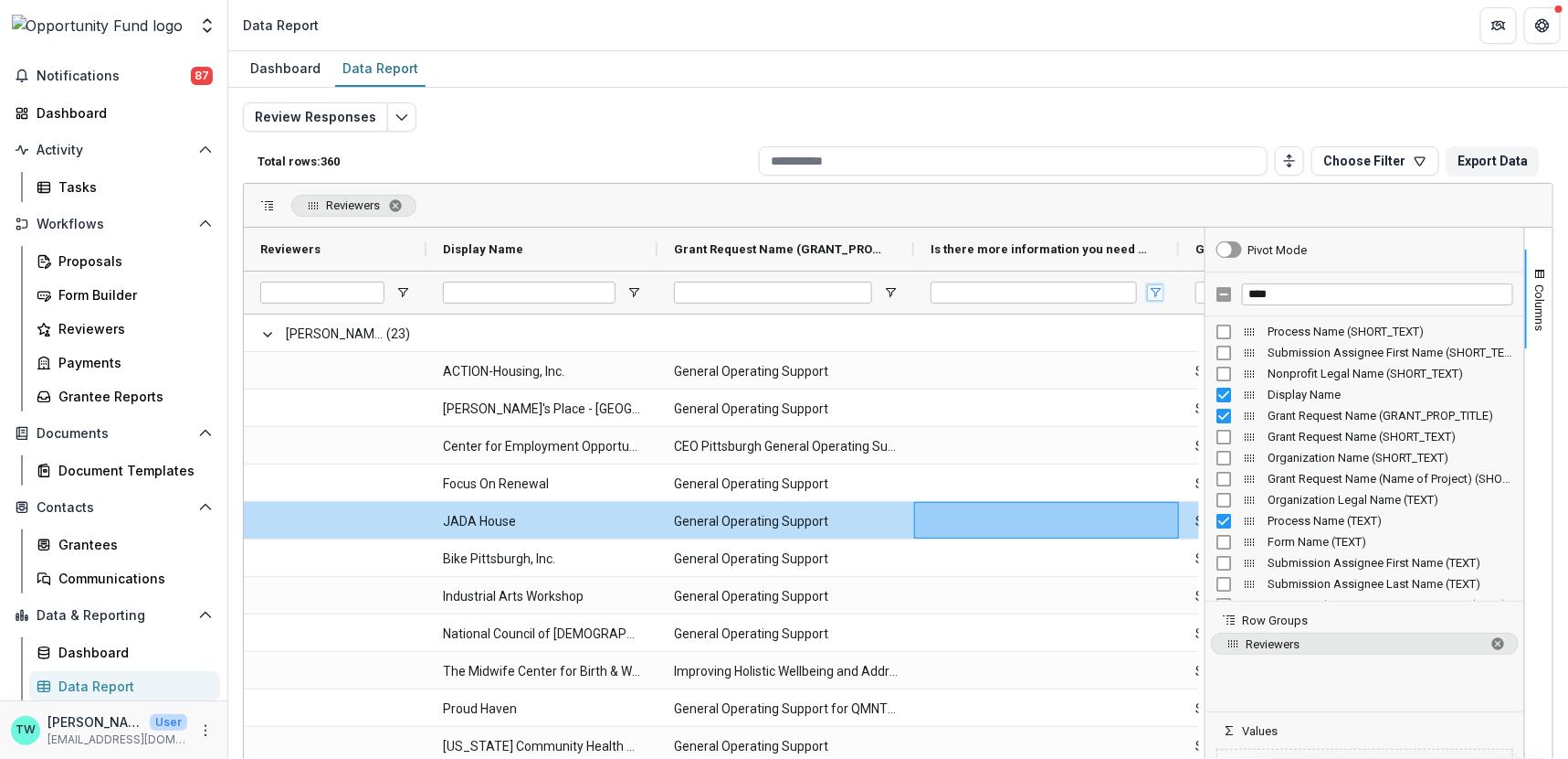
click at [1154, 286] on span "Open Filter Menu" at bounding box center [1155, 292] width 14 height 14
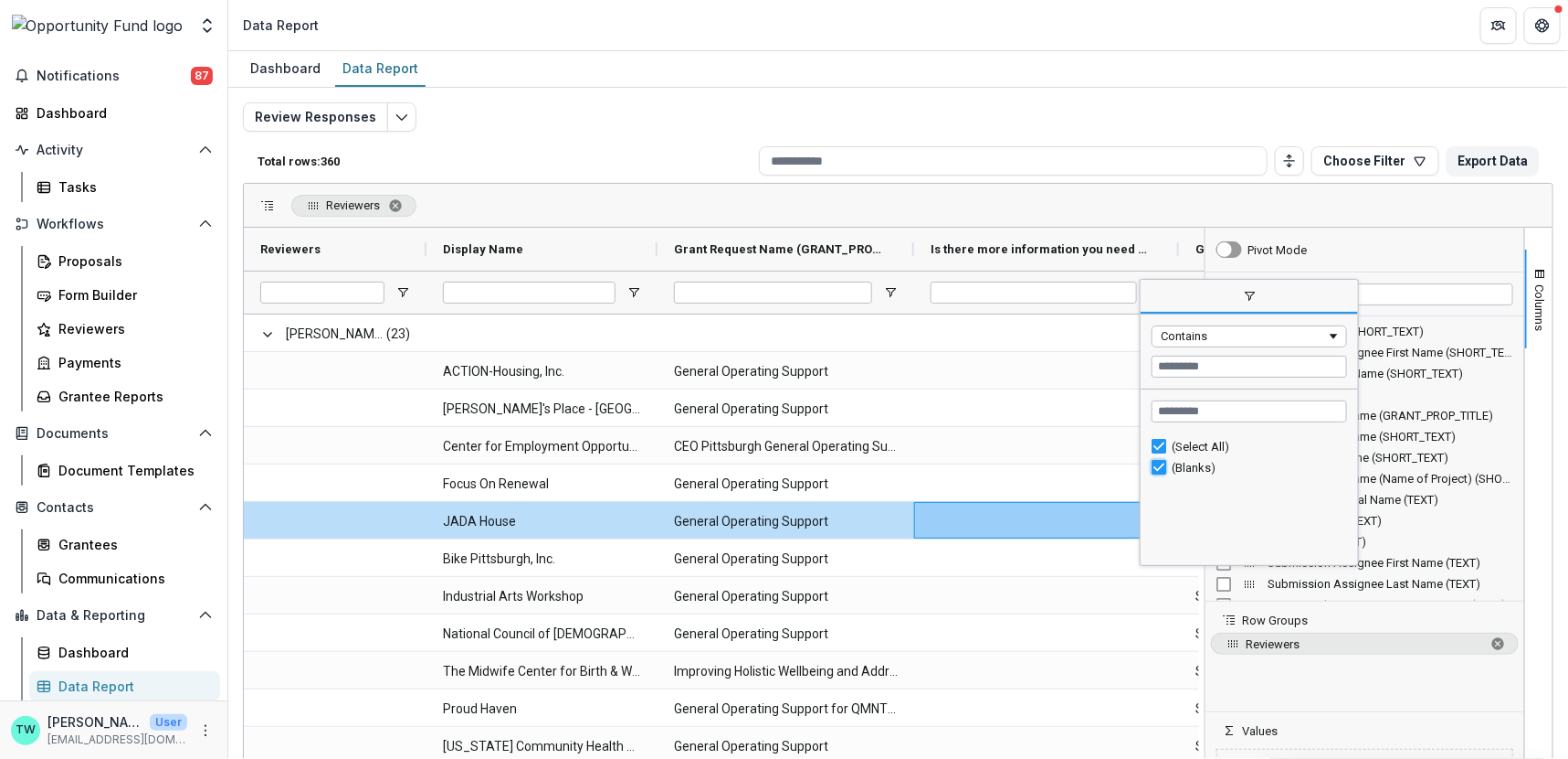
type input "***"
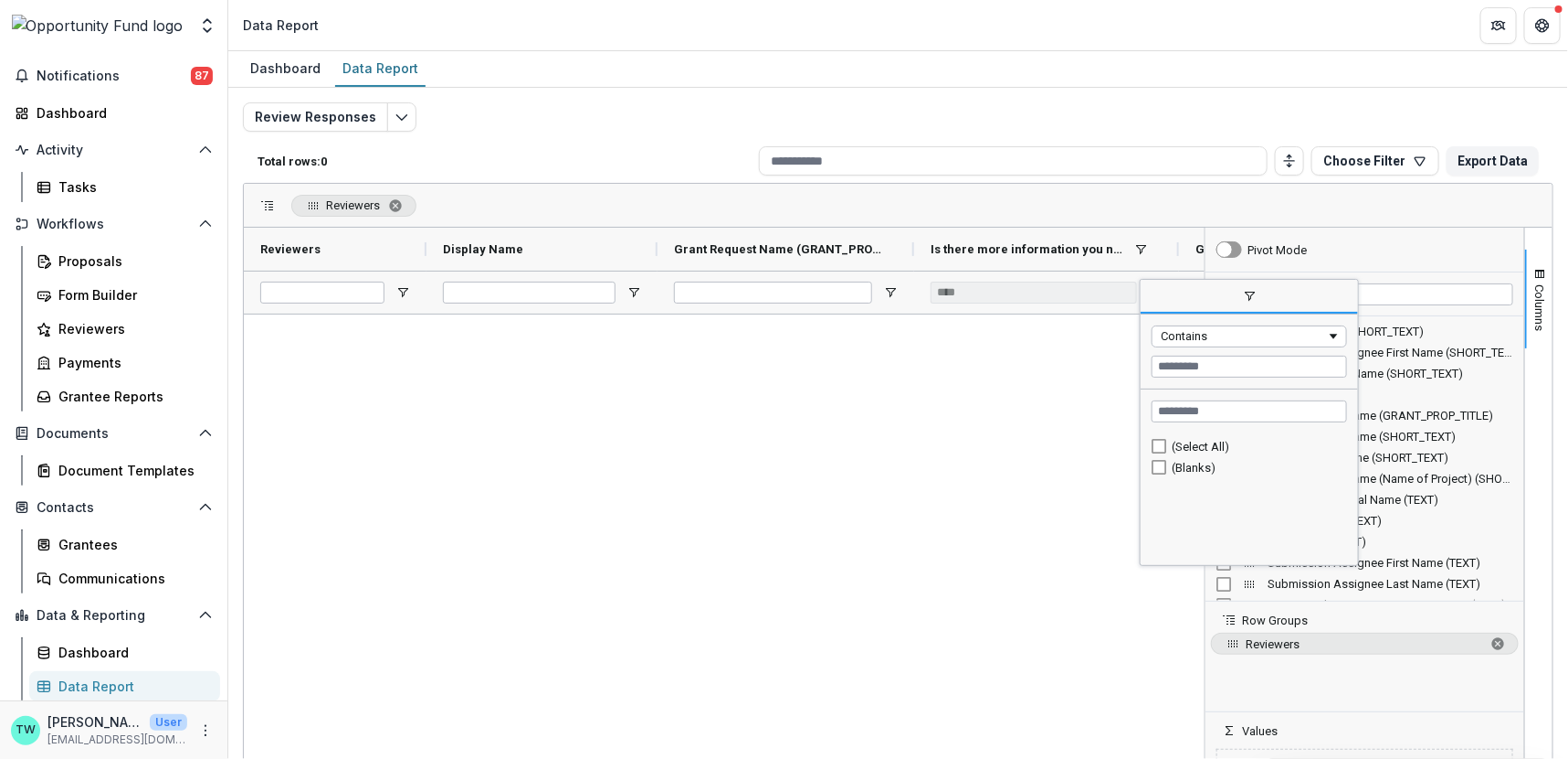
click at [1157, 433] on div "(Select All) (Blanks)" at bounding box center [1249, 498] width 217 height 131
type input "**********"
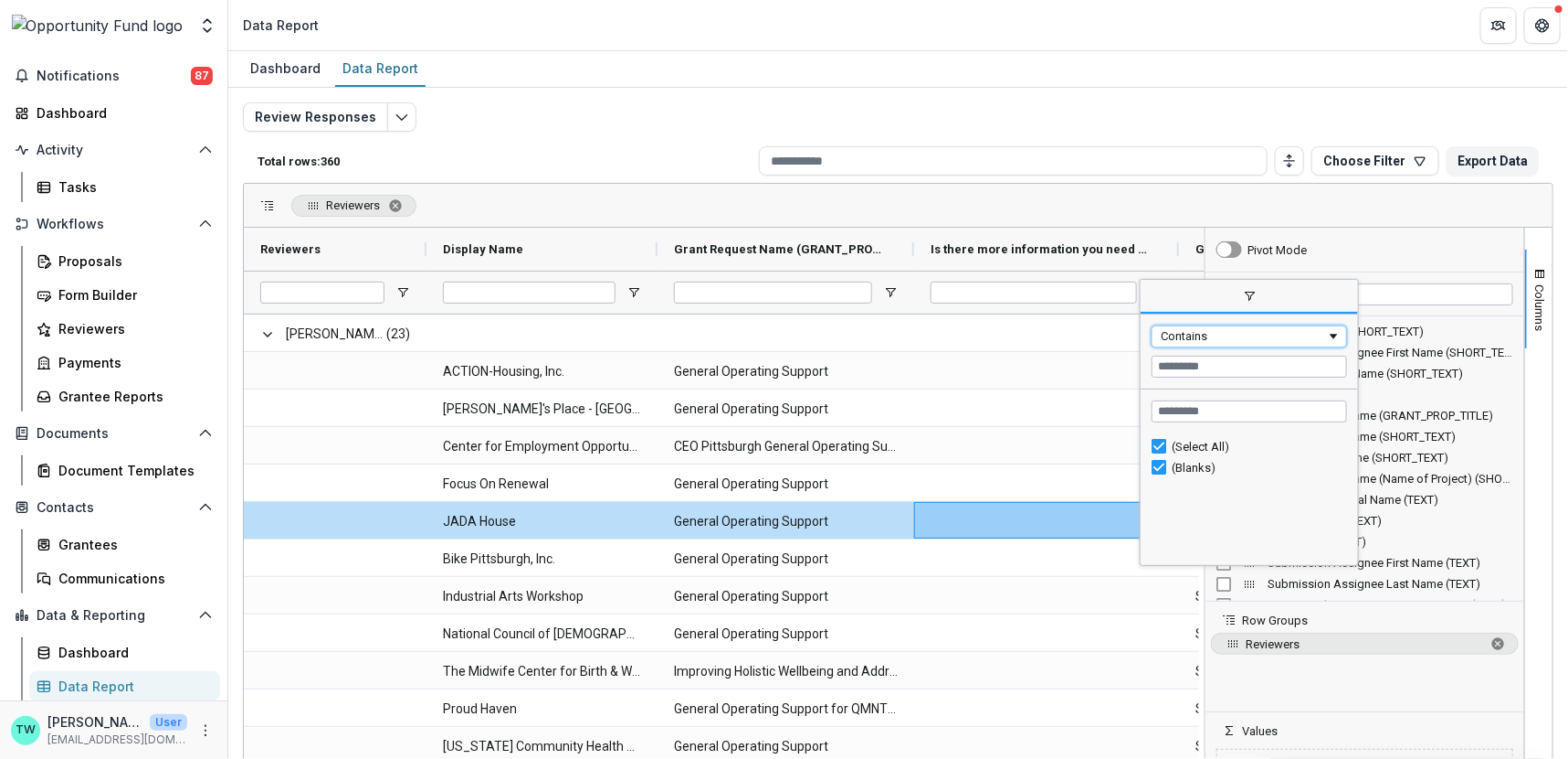
click at [1256, 333] on div "Contains" at bounding box center [1243, 336] width 165 height 14
type input "********"
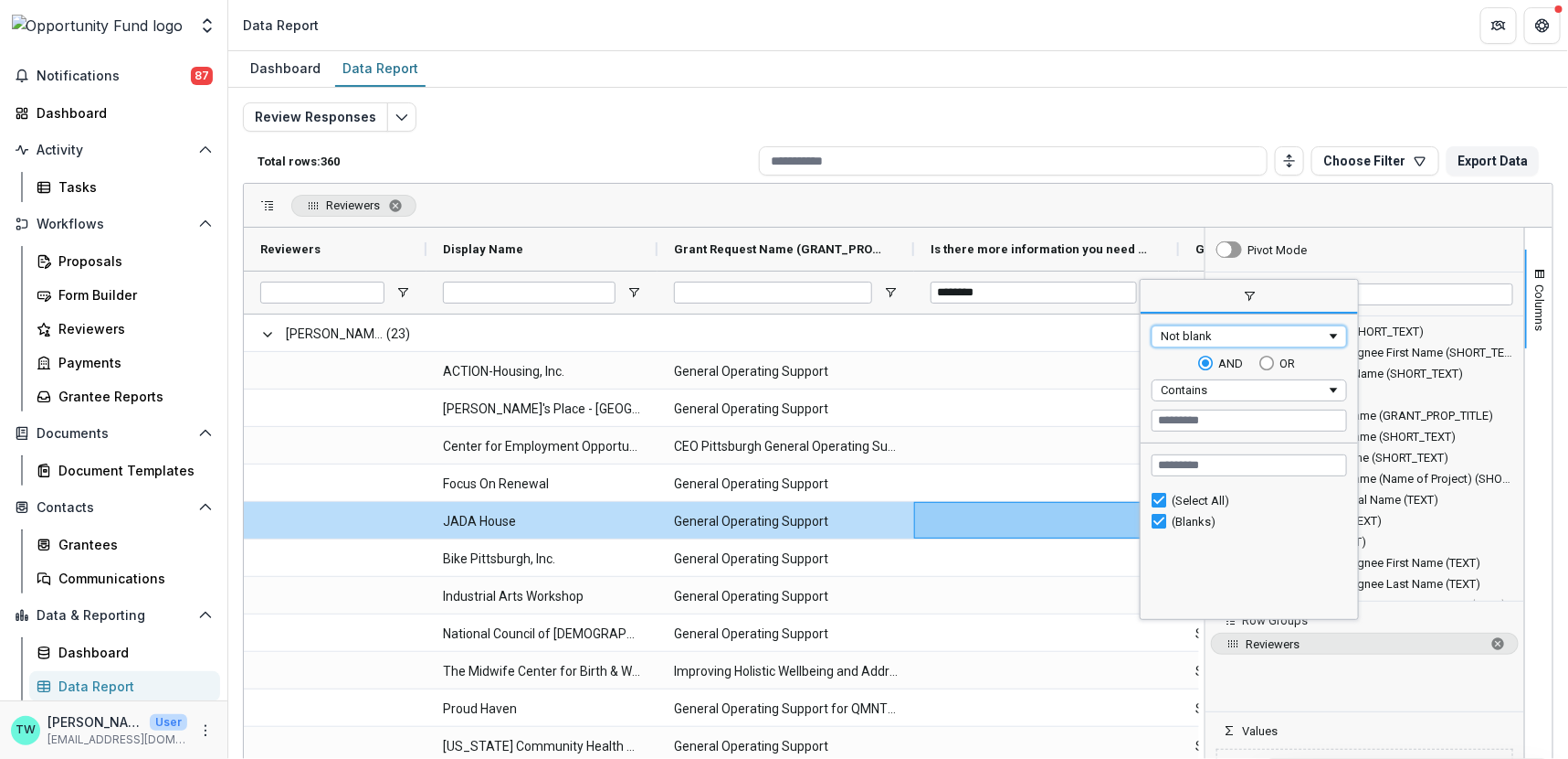
type input "***"
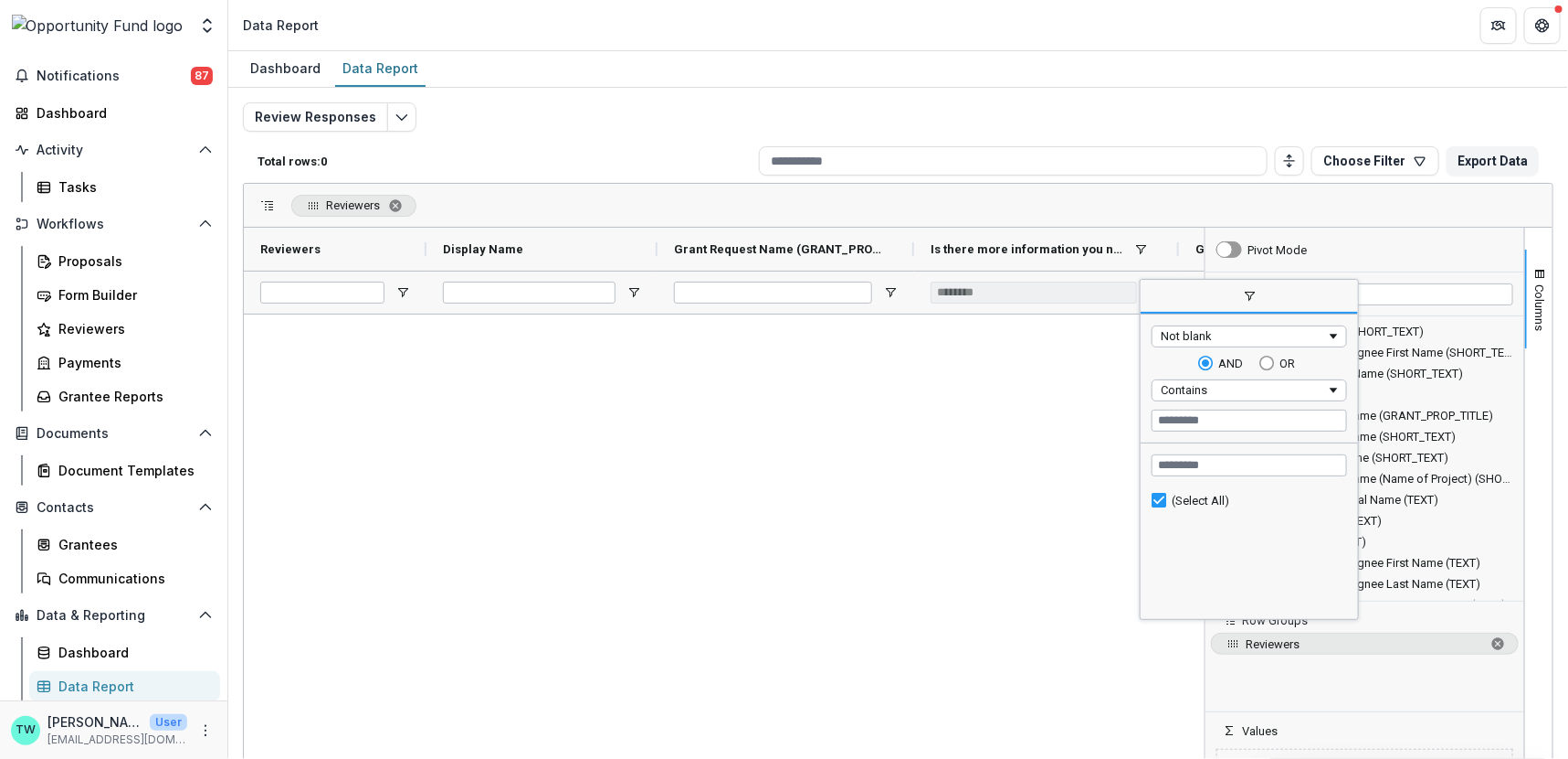
click at [957, 456] on div at bounding box center [725, 565] width 961 height 502
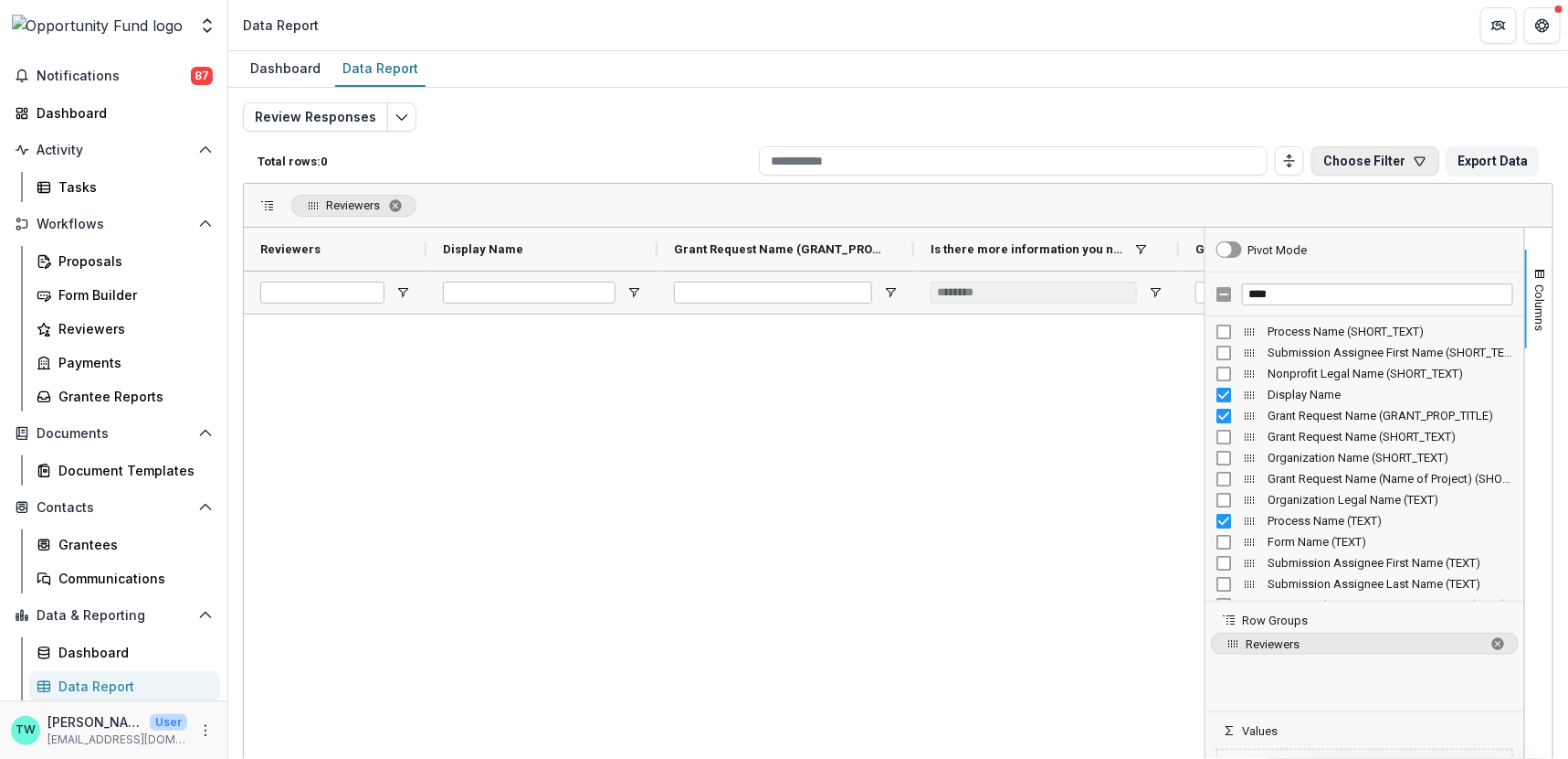
click at [1413, 159] on icon "button" at bounding box center [1420, 160] width 14 height 14
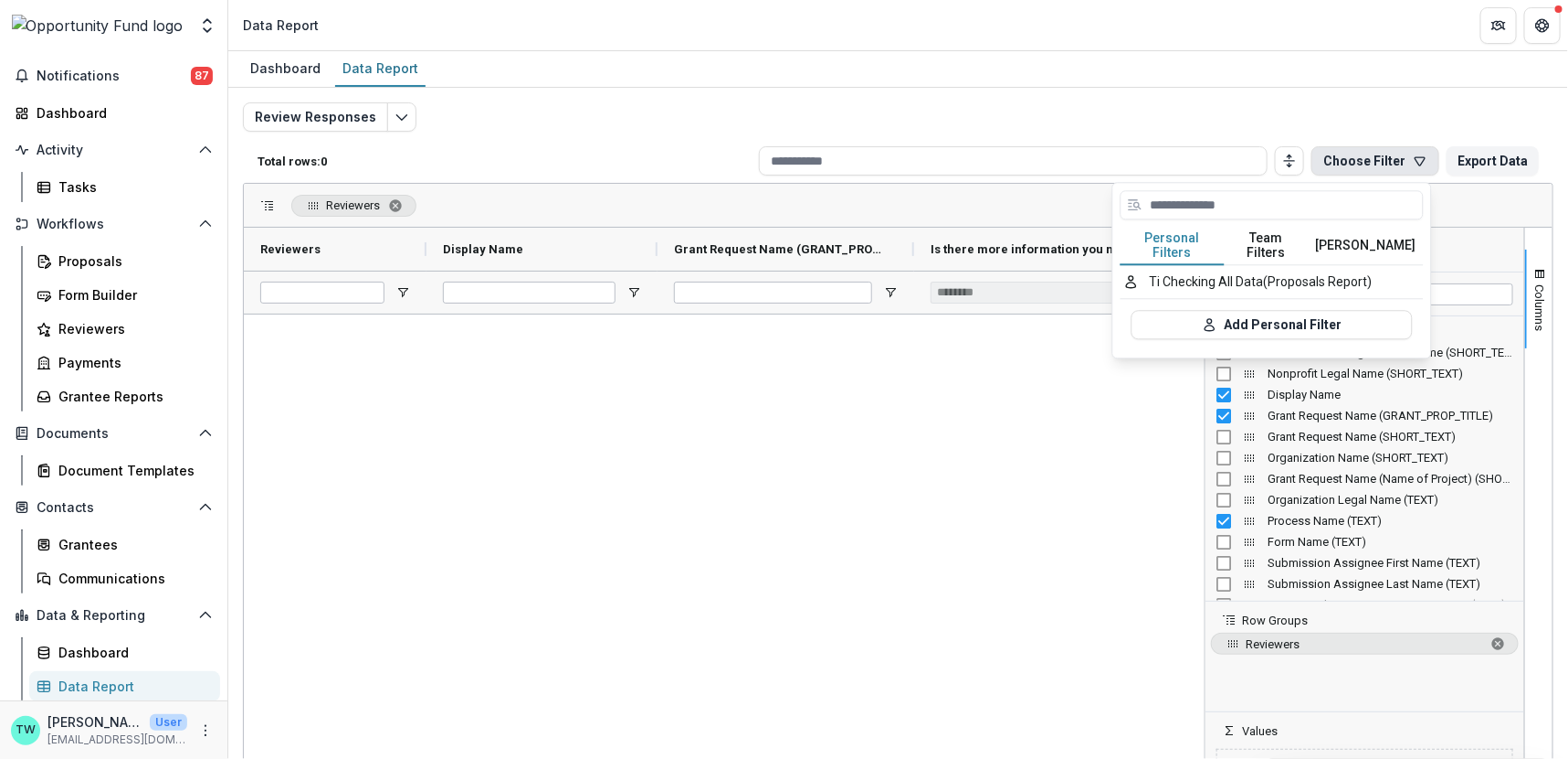
click at [1291, 236] on button "Team Filters" at bounding box center [1266, 245] width 84 height 39
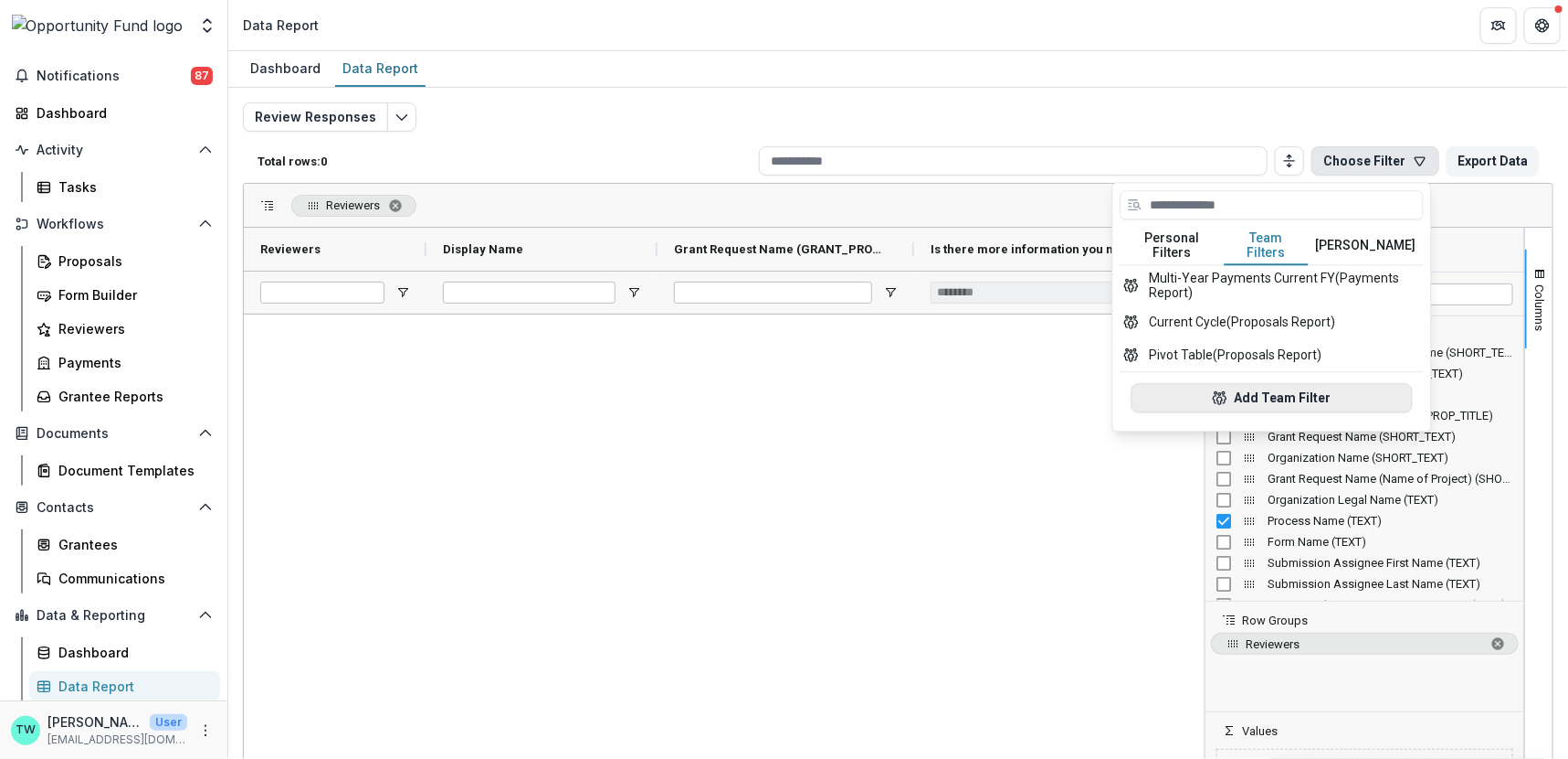
click at [1266, 390] on button "Add Team Filter" at bounding box center [1273, 397] width 281 height 29
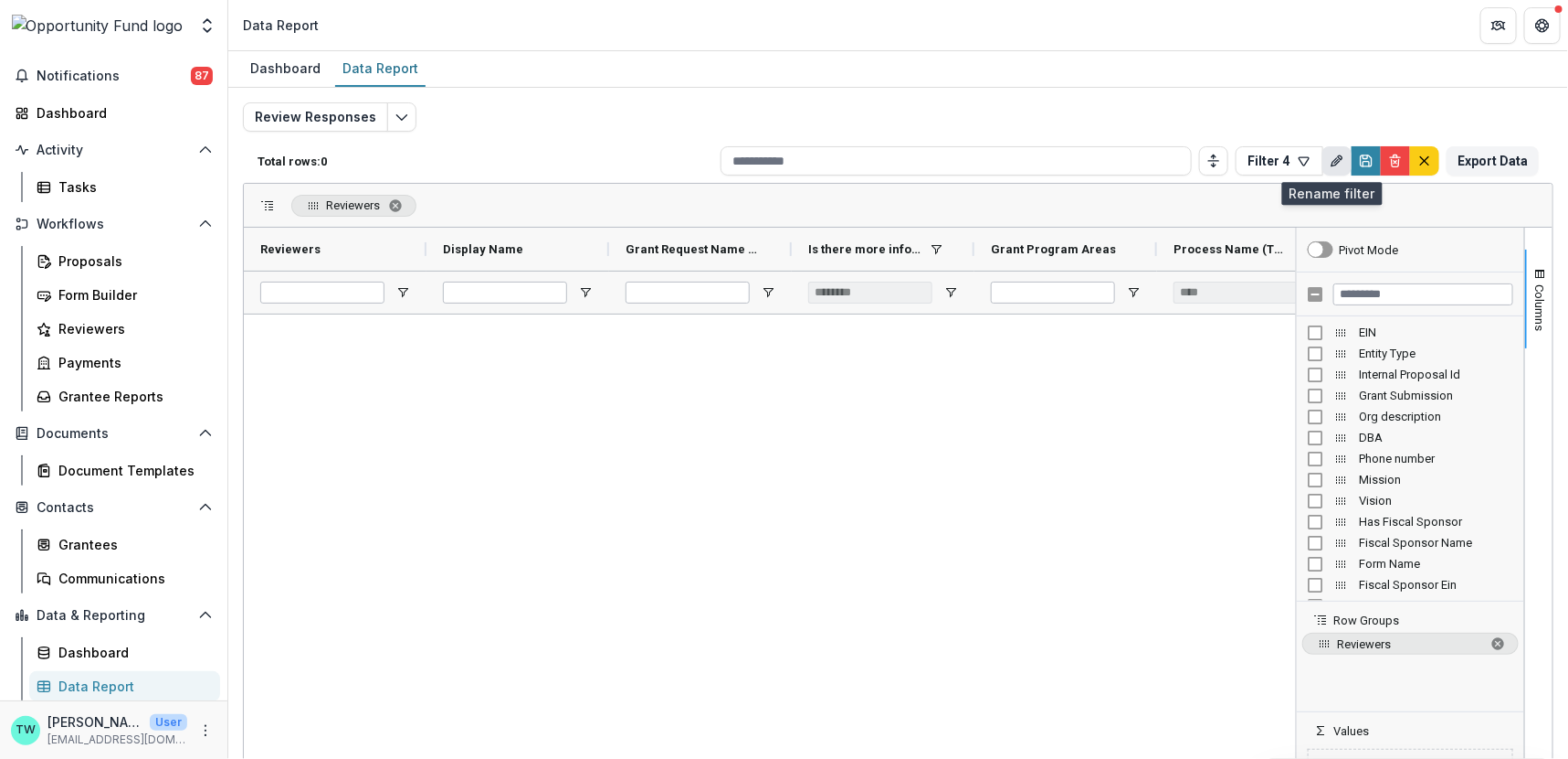
click at [1330, 166] on icon "Rename" at bounding box center [1337, 160] width 14 height 14
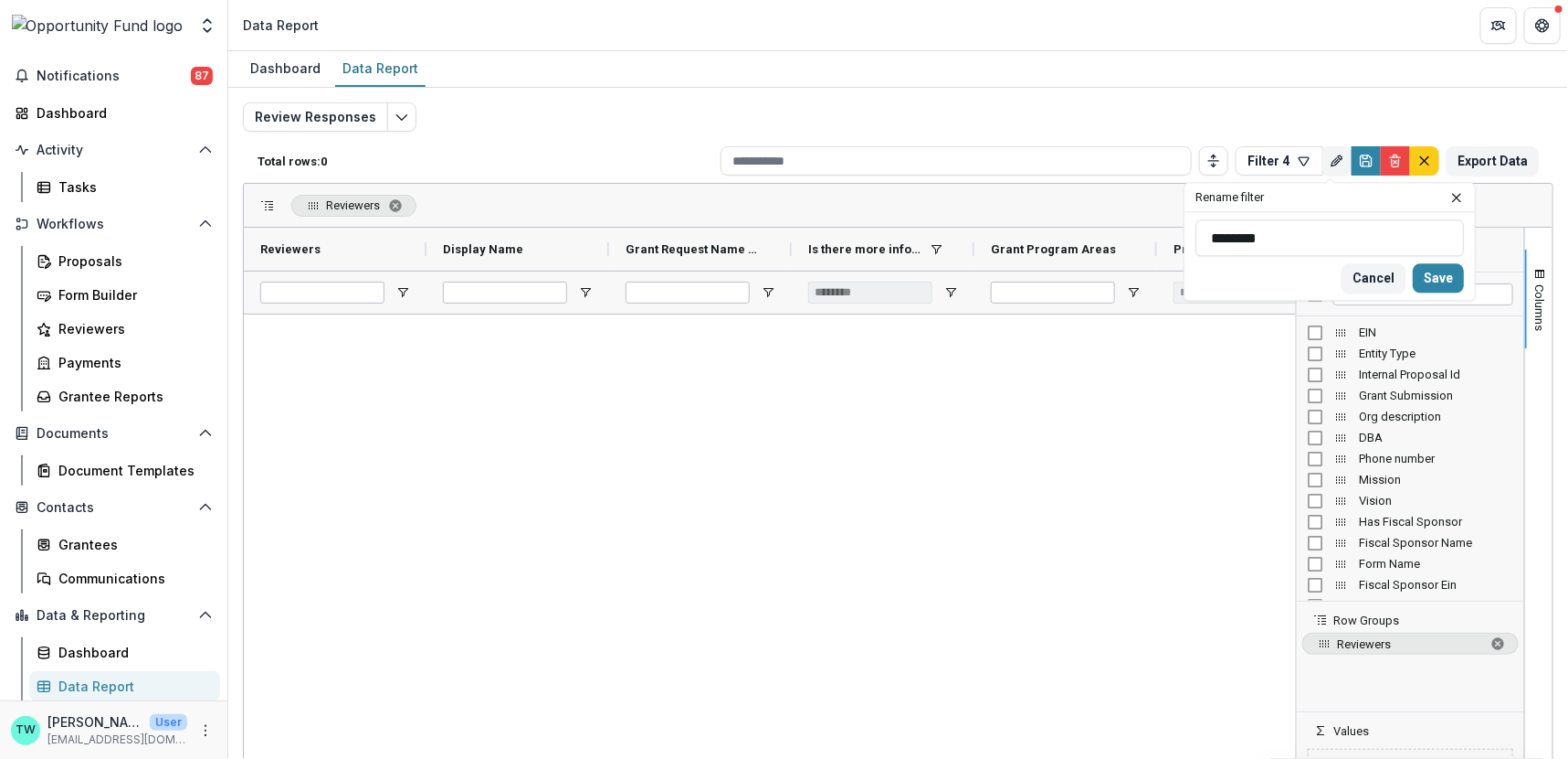
drag, startPoint x: 1263, startPoint y: 239, endPoint x: 1167, endPoint y: 237, distance: 96.0
click at [1167, 237] on div "Total rows: 0 Filter 4 Personal Filters Team Filters Temelio Filters Ti Checkin…" at bounding box center [898, 459] width 1310 height 640
drag, startPoint x: 1261, startPoint y: 235, endPoint x: 1202, endPoint y: 225, distance: 59.8
click at [1202, 225] on input "********" at bounding box center [1329, 237] width 269 height 37
type input "**********"
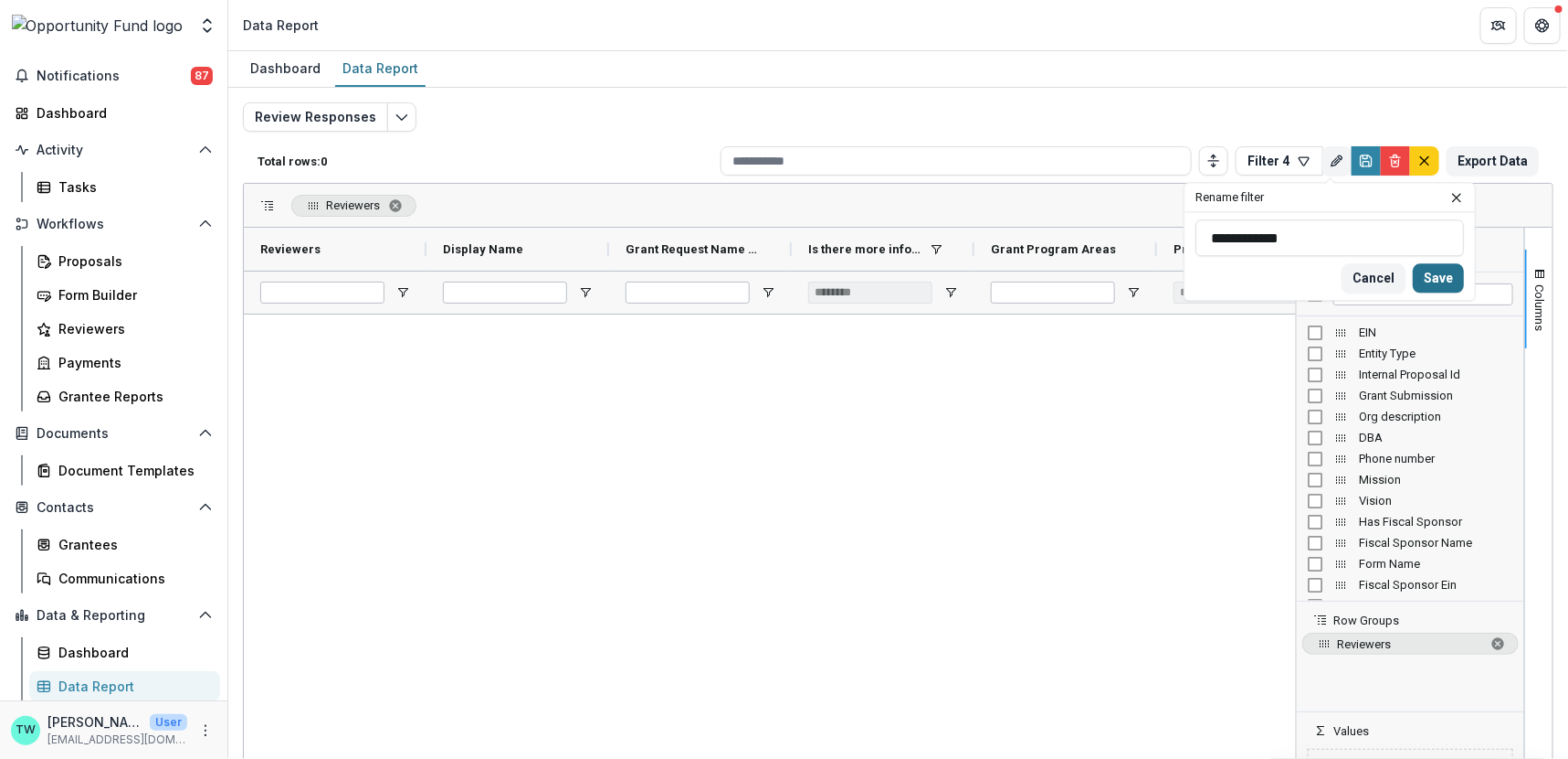
click at [1442, 274] on button "Save" at bounding box center [1439, 278] width 51 height 29
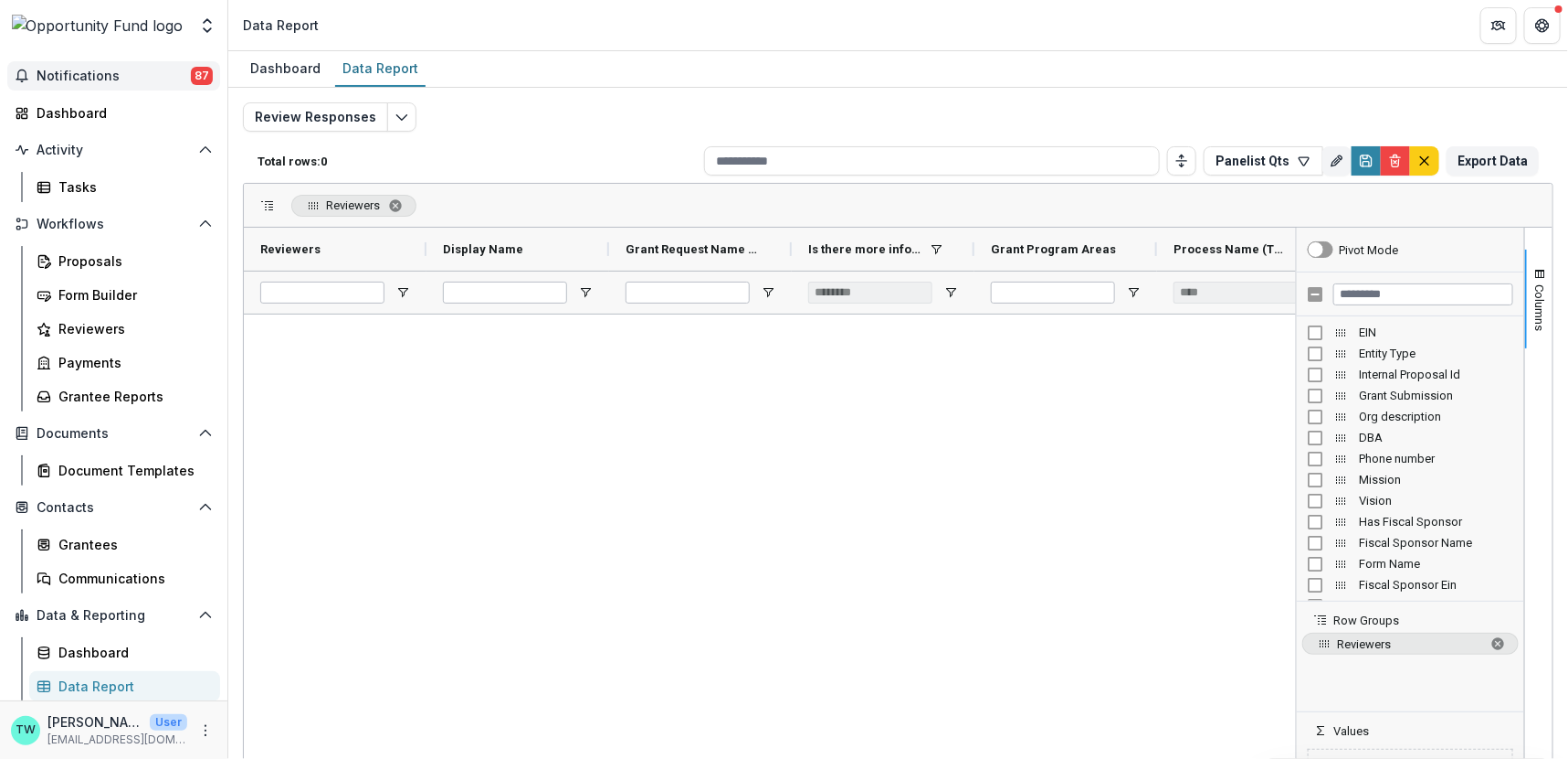
click at [128, 76] on span "Notifications" at bounding box center [114, 76] width 155 height 15
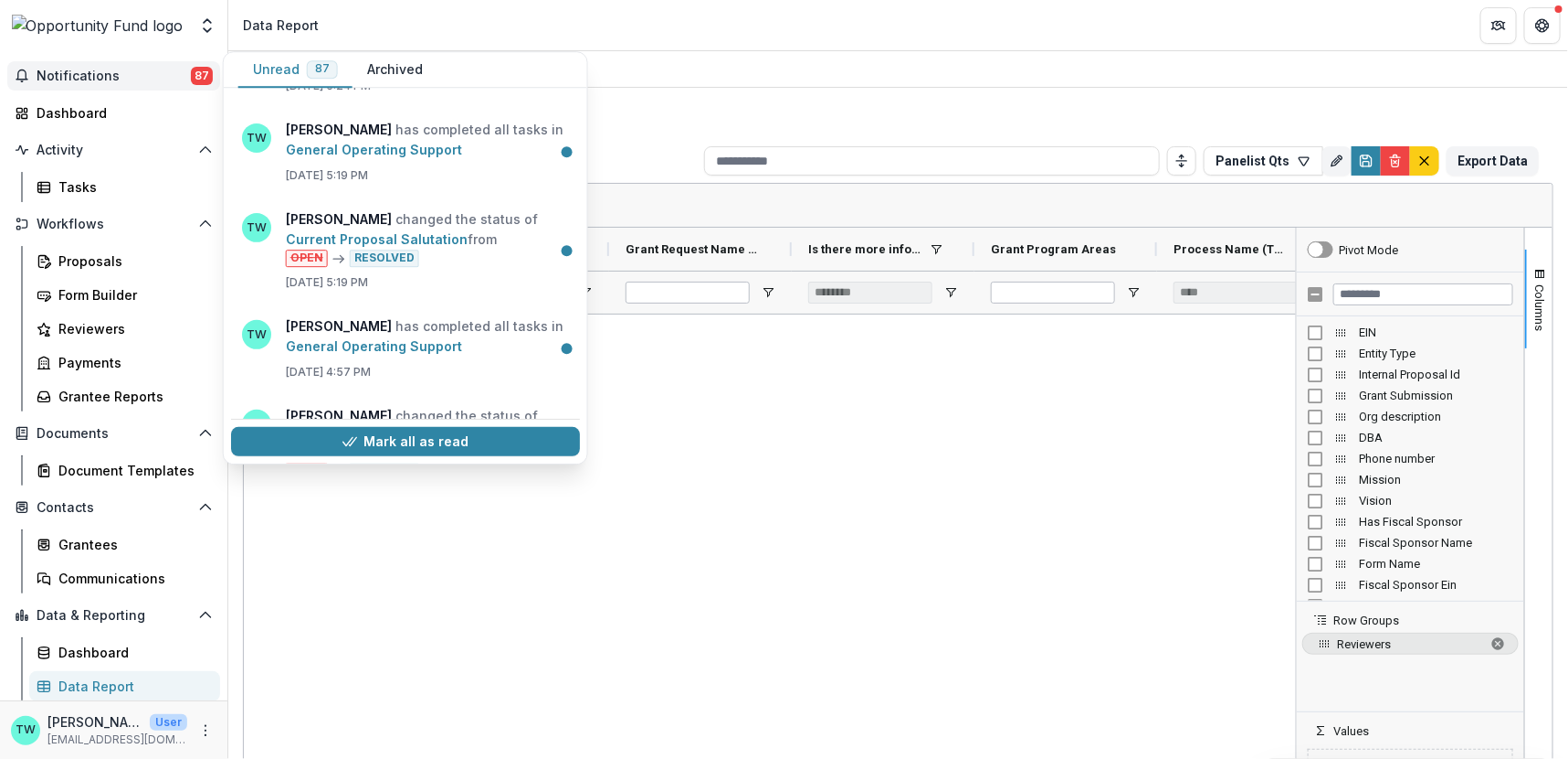
scroll to position [3407, 0]
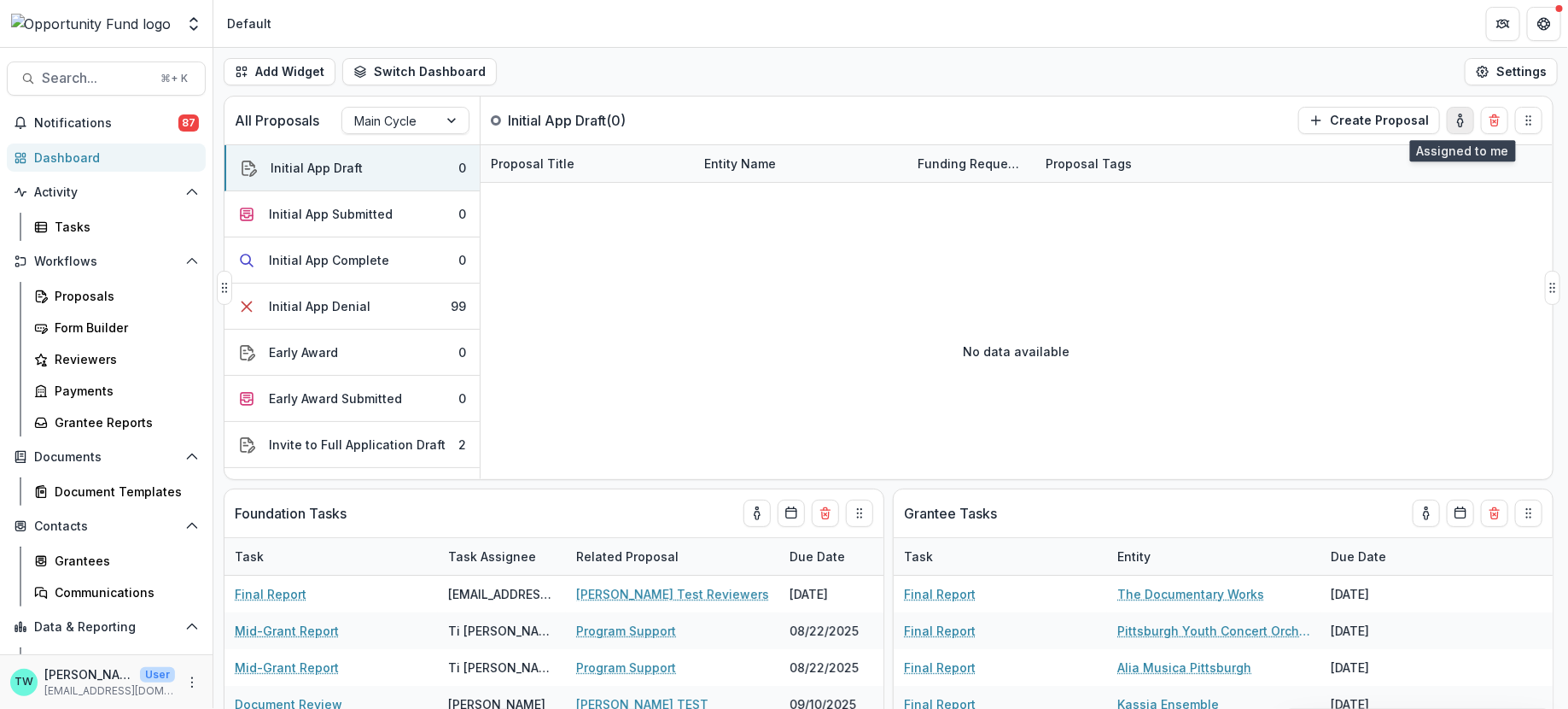
click at [1393, 123] on icon "toggle-assigned-to-me" at bounding box center [1460, 120] width 13 height 13
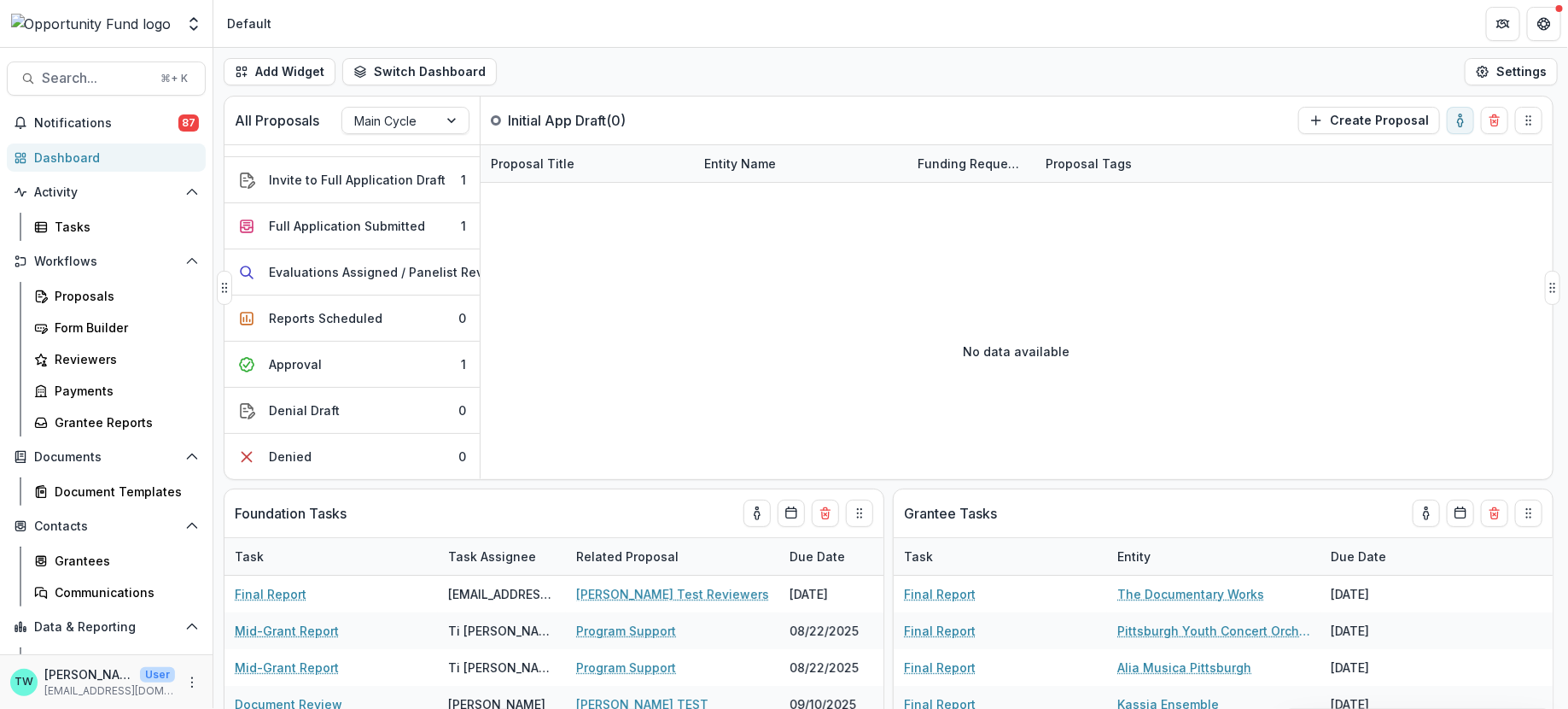
scroll to position [255, 0]
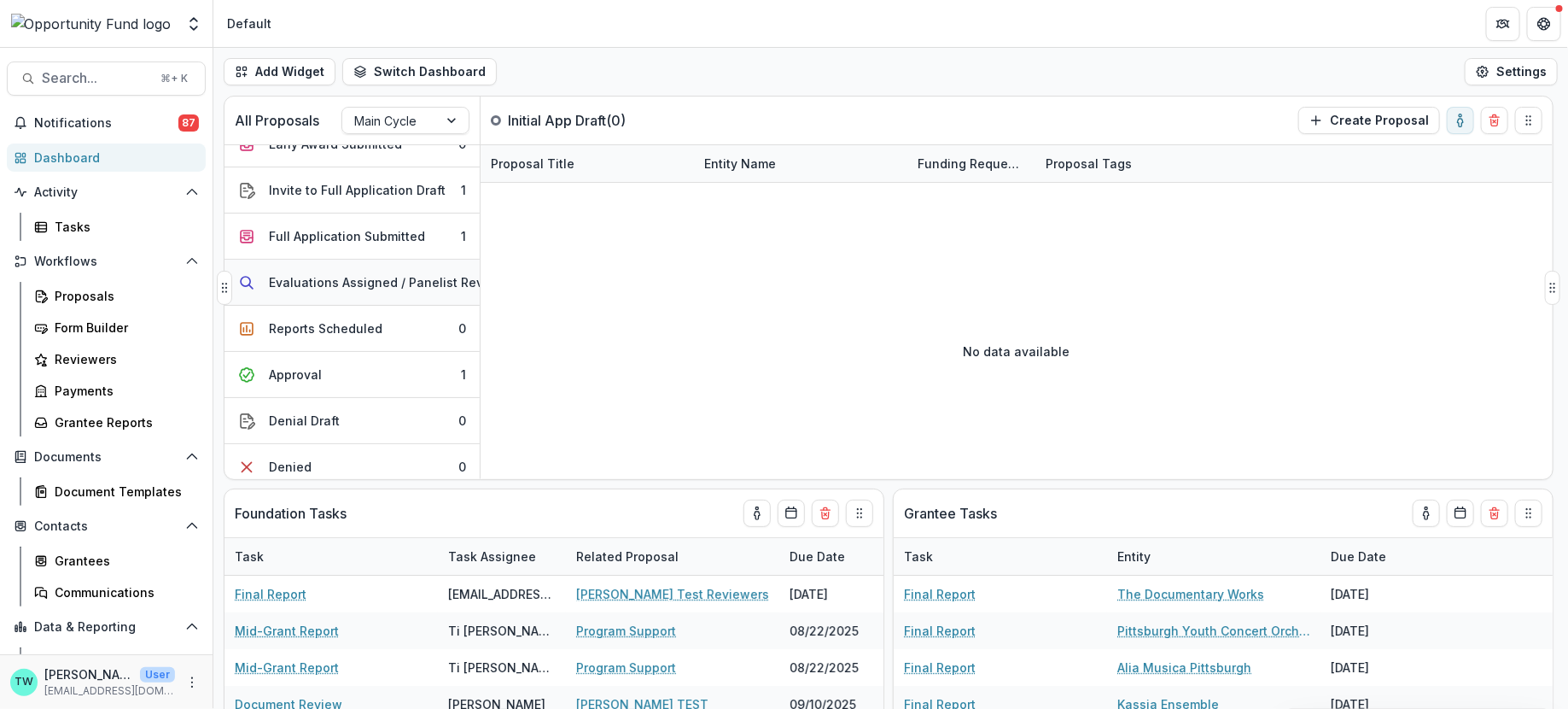
click at [332, 280] on div "Evaluations Assigned / Panelist Review" at bounding box center [386, 282] width 235 height 18
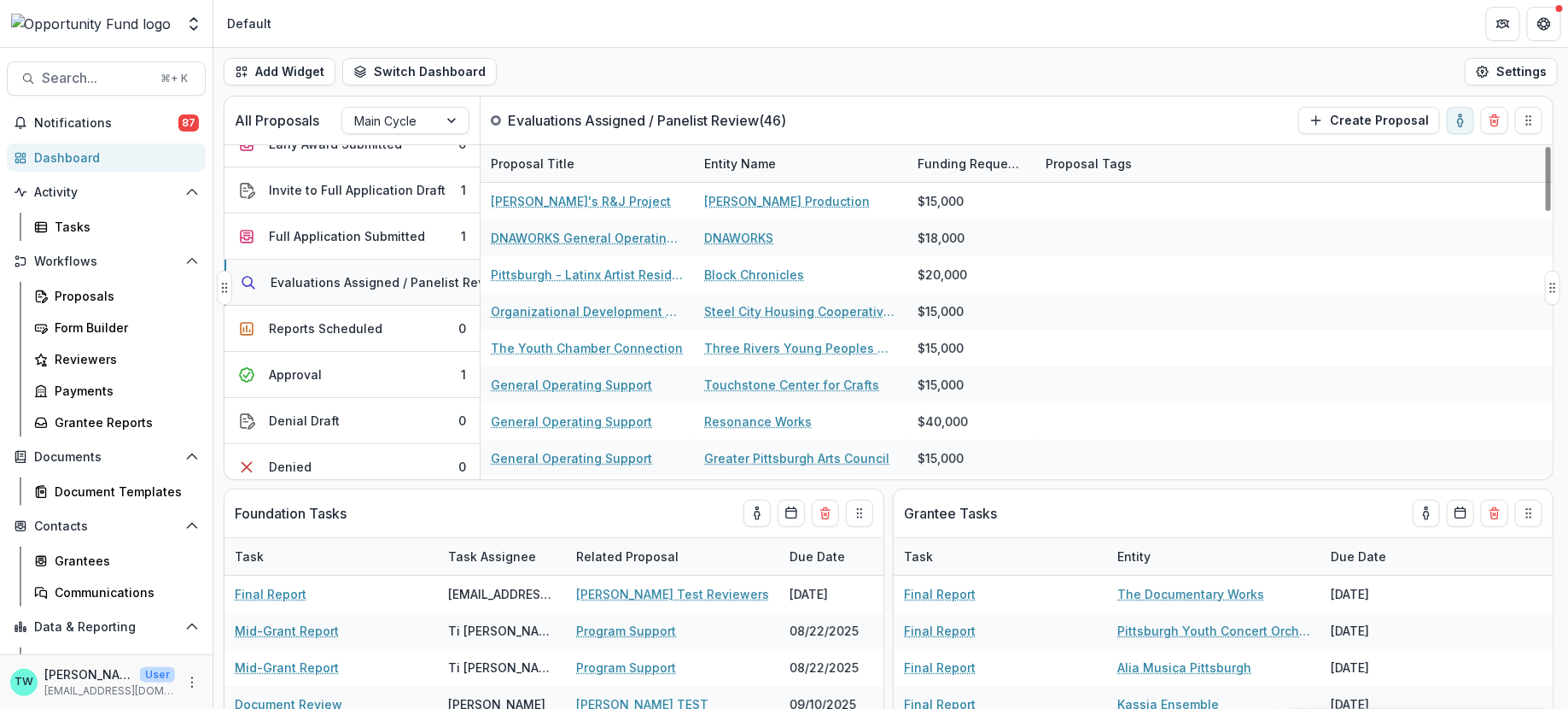
click at [338, 282] on div "Evaluations Assigned / Panelist Review" at bounding box center [388, 282] width 235 height 18
click at [70, 302] on div "Proposals" at bounding box center [123, 295] width 137 height 18
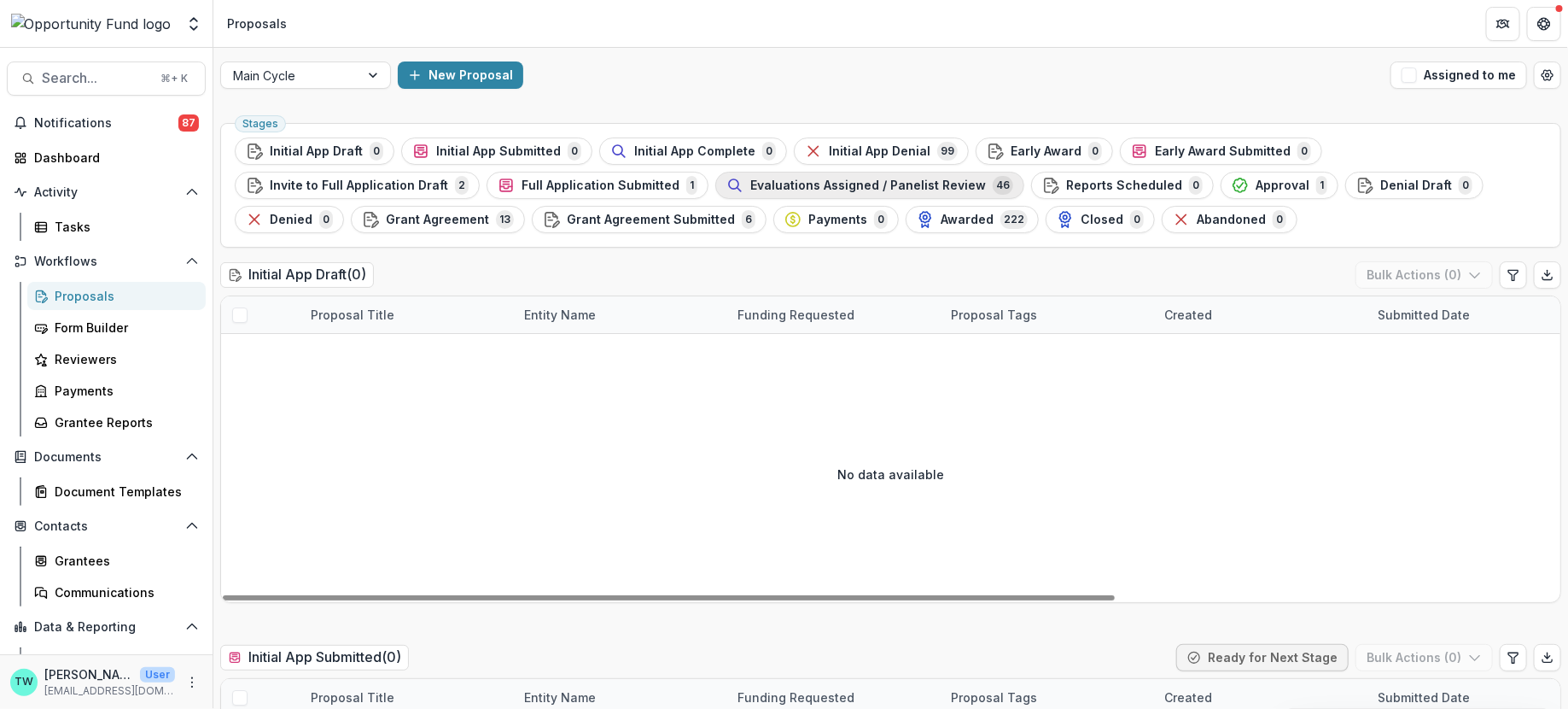
click at [750, 188] on span "Evaluations Assigned / Panelist Review" at bounding box center [867, 185] width 235 height 14
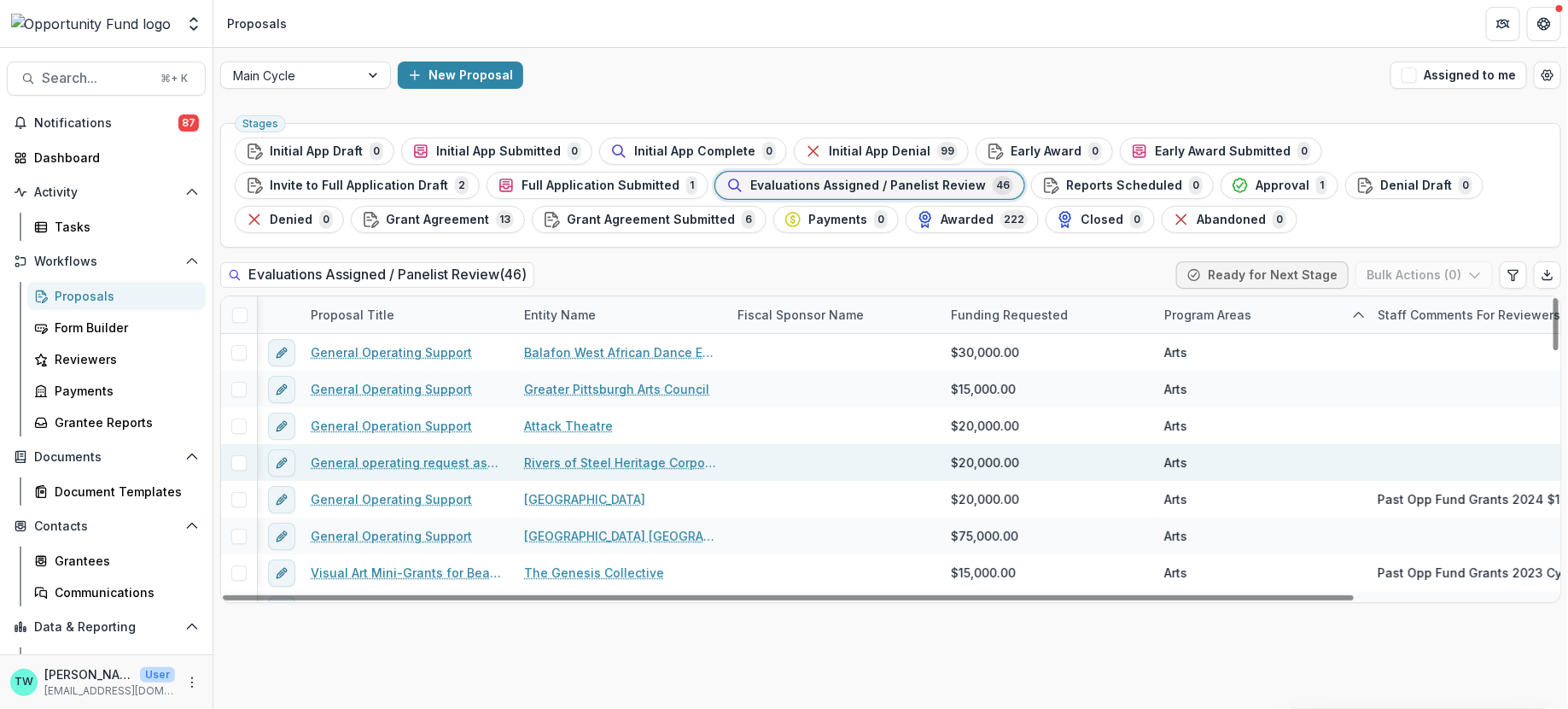
scroll to position [0, 233]
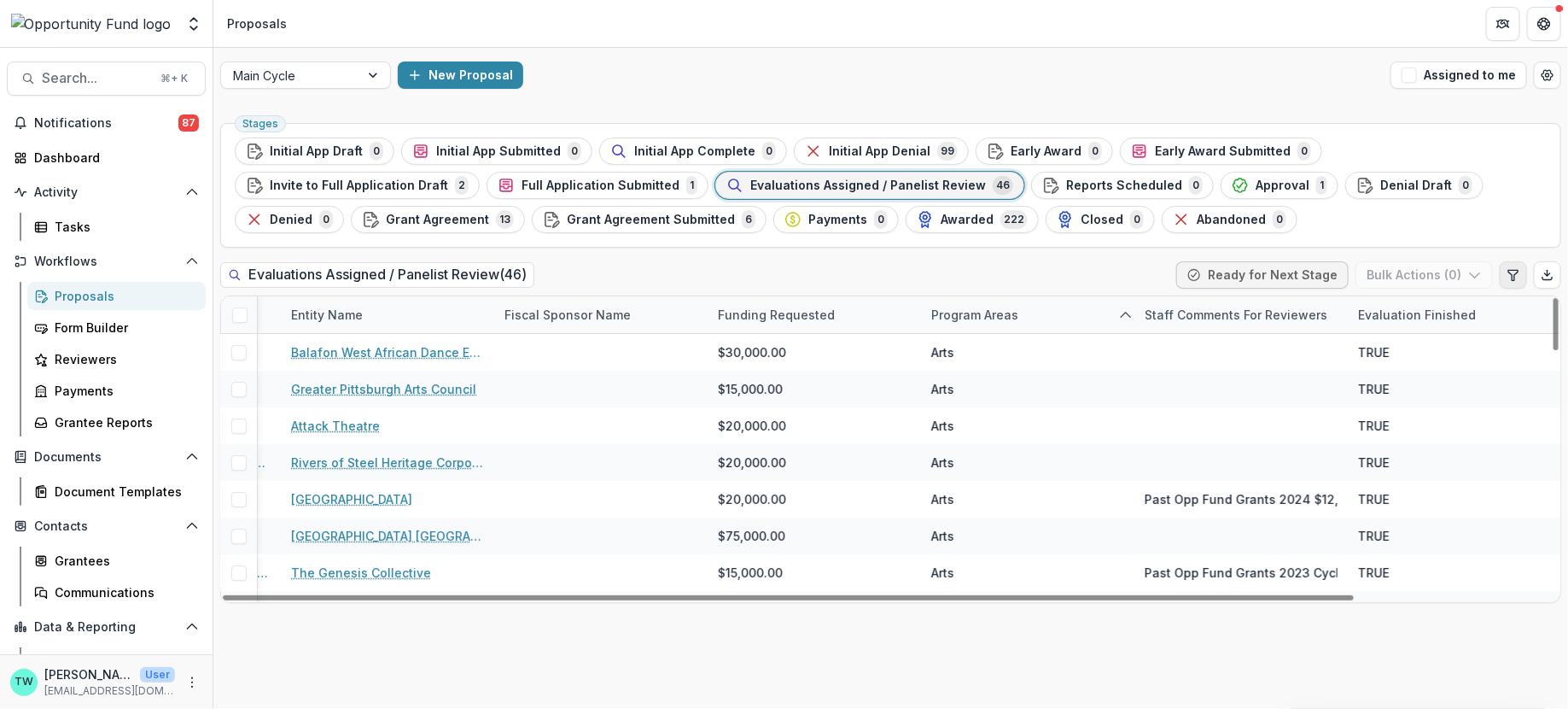
click at [1393, 280] on icon "Edit table settings" at bounding box center [1512, 274] width 13 height 13
select select "******"
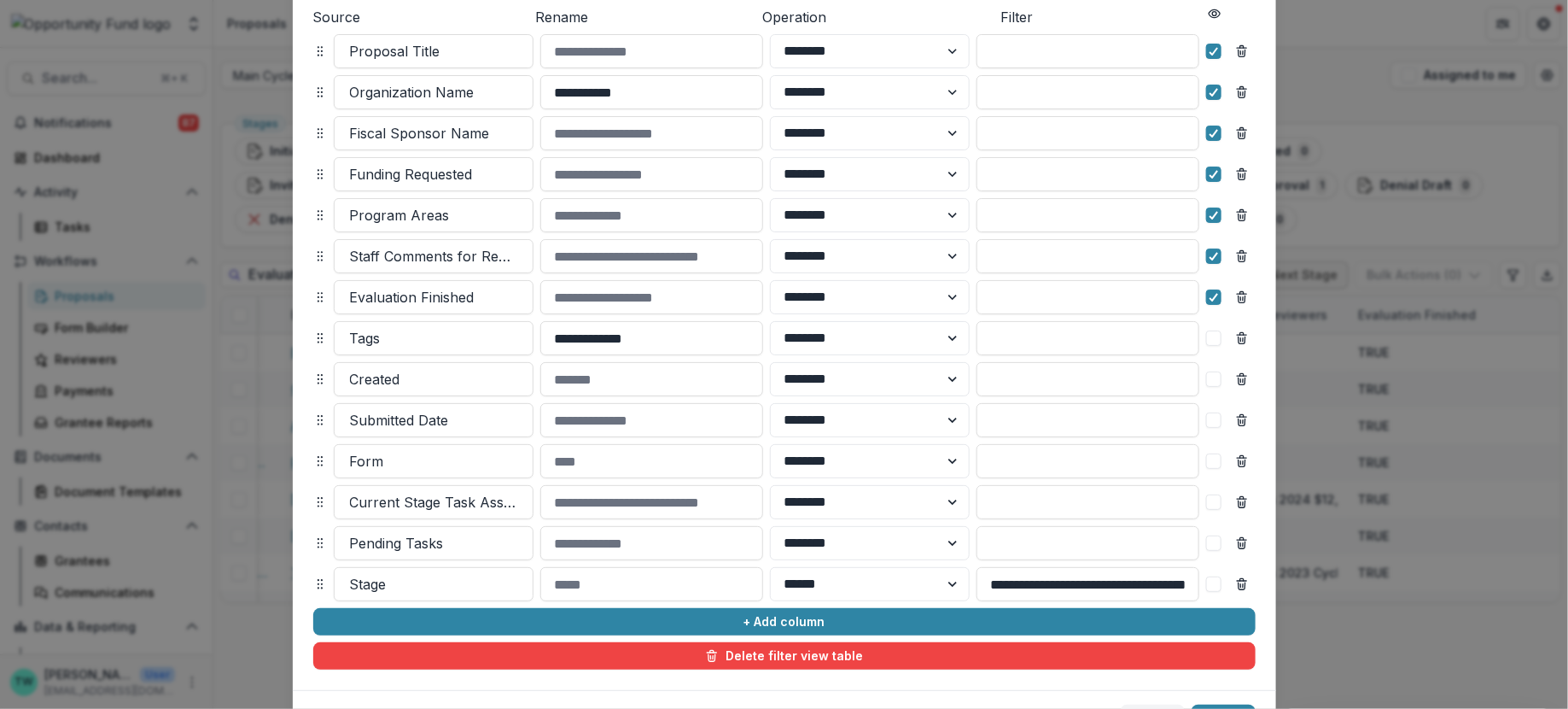
scroll to position [310, 0]
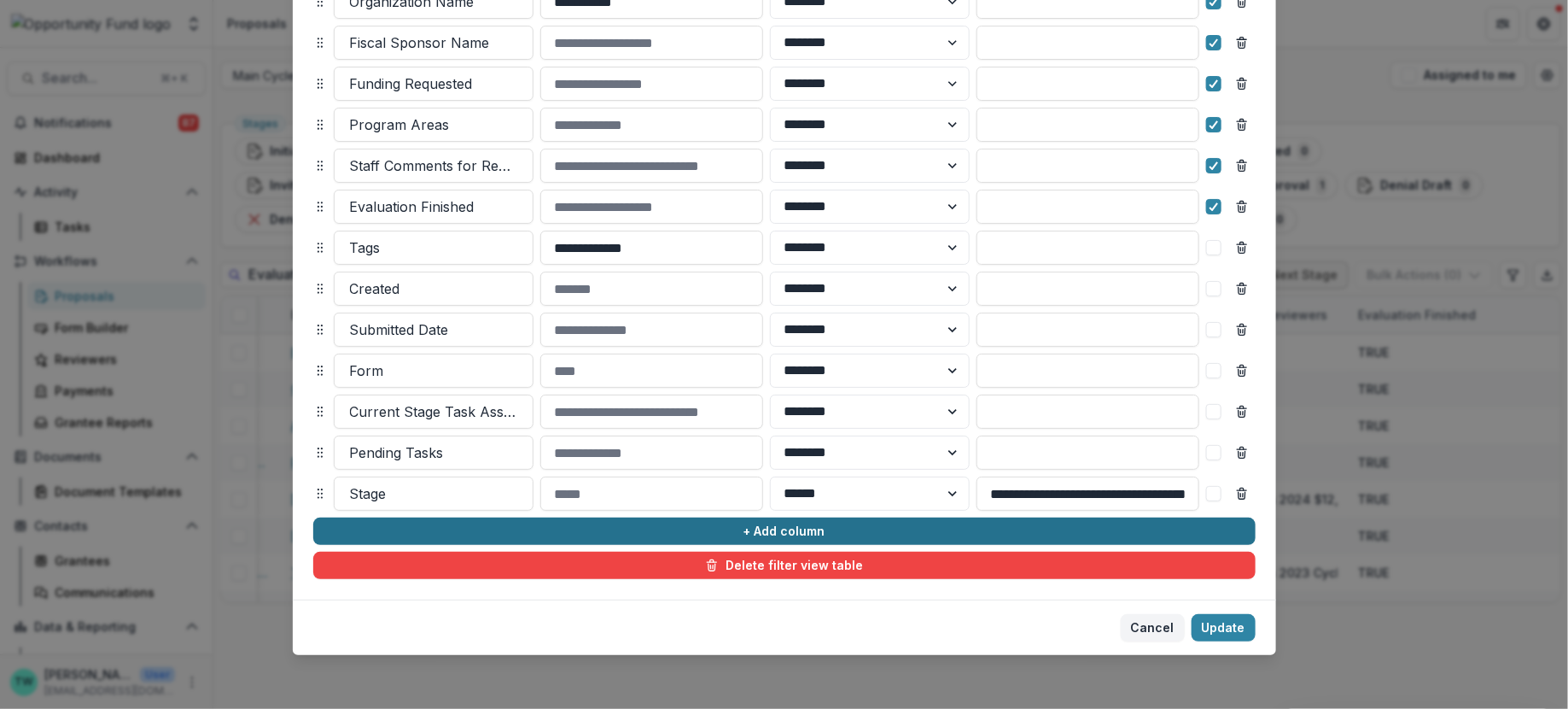
click at [456, 534] on button "+ Add column" at bounding box center [784, 531] width 942 height 27
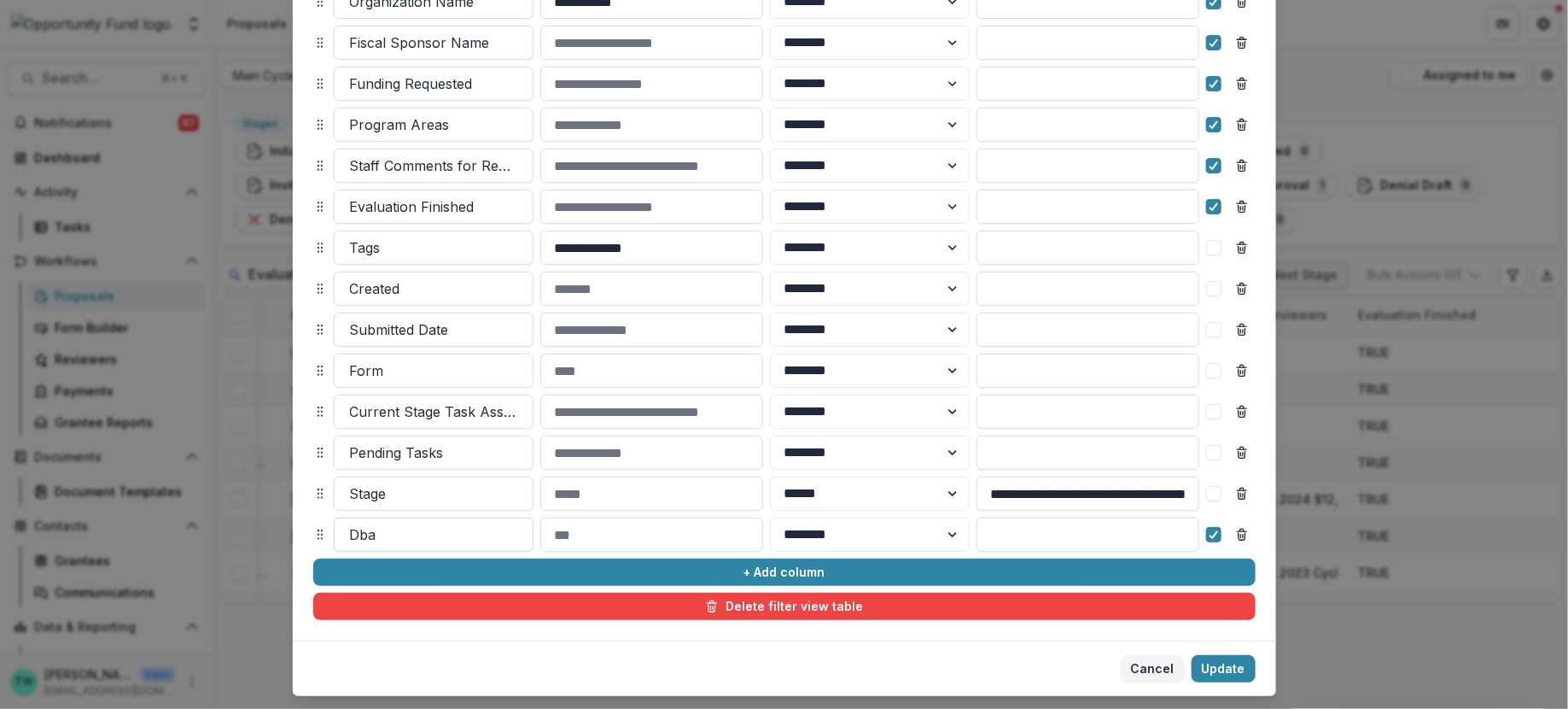
click at [428, 529] on div at bounding box center [434, 534] width 167 height 24
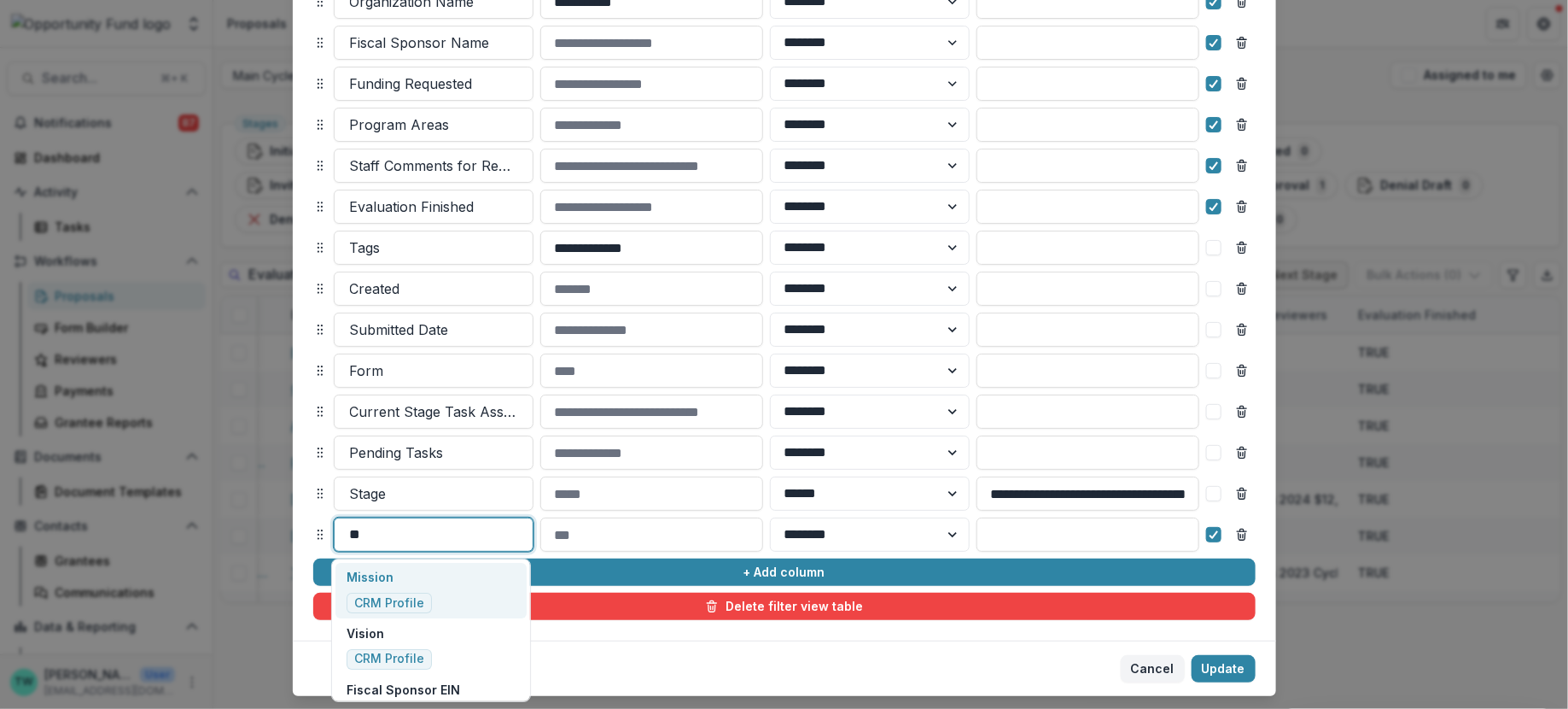
type input "*"
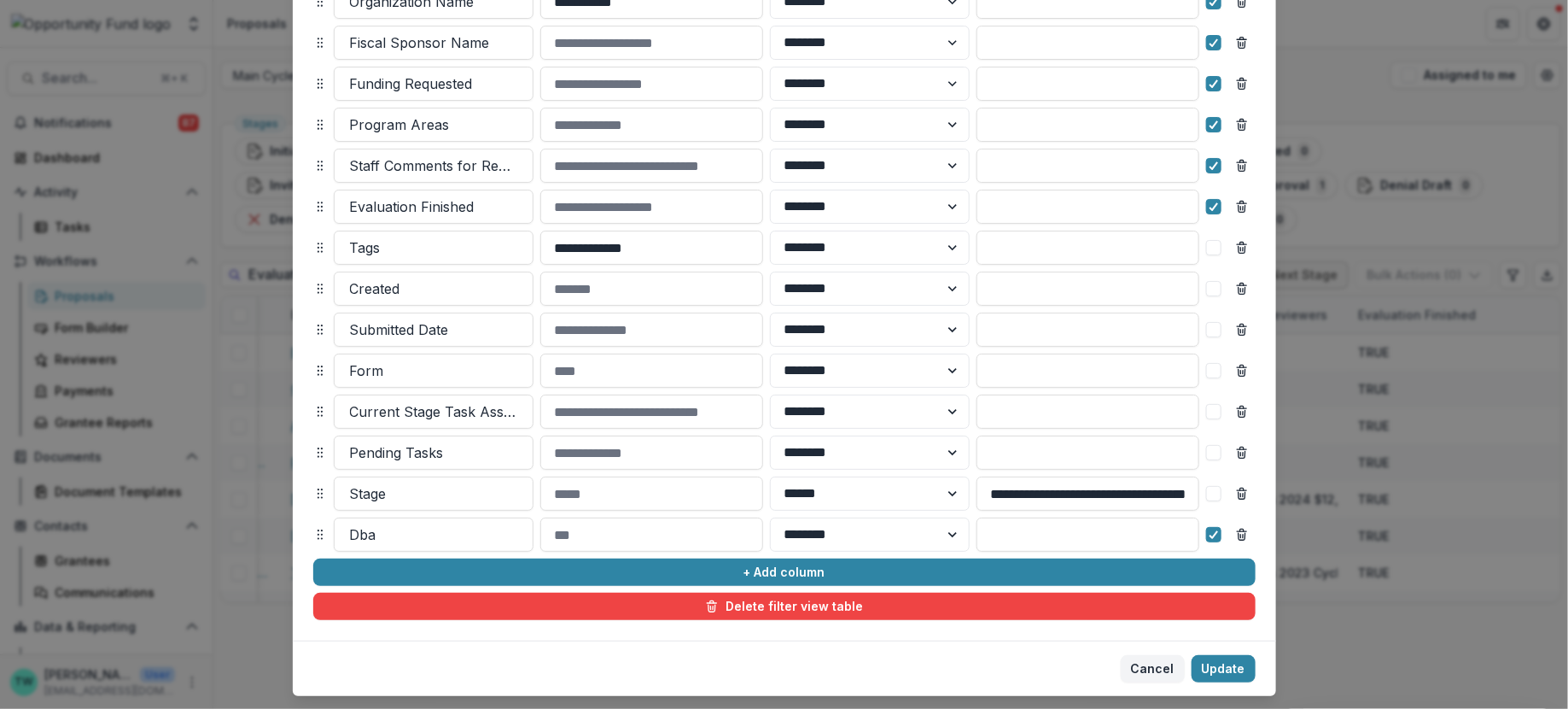
click at [738, 630] on footer "Cancel Update" at bounding box center [784, 668] width 983 height 56
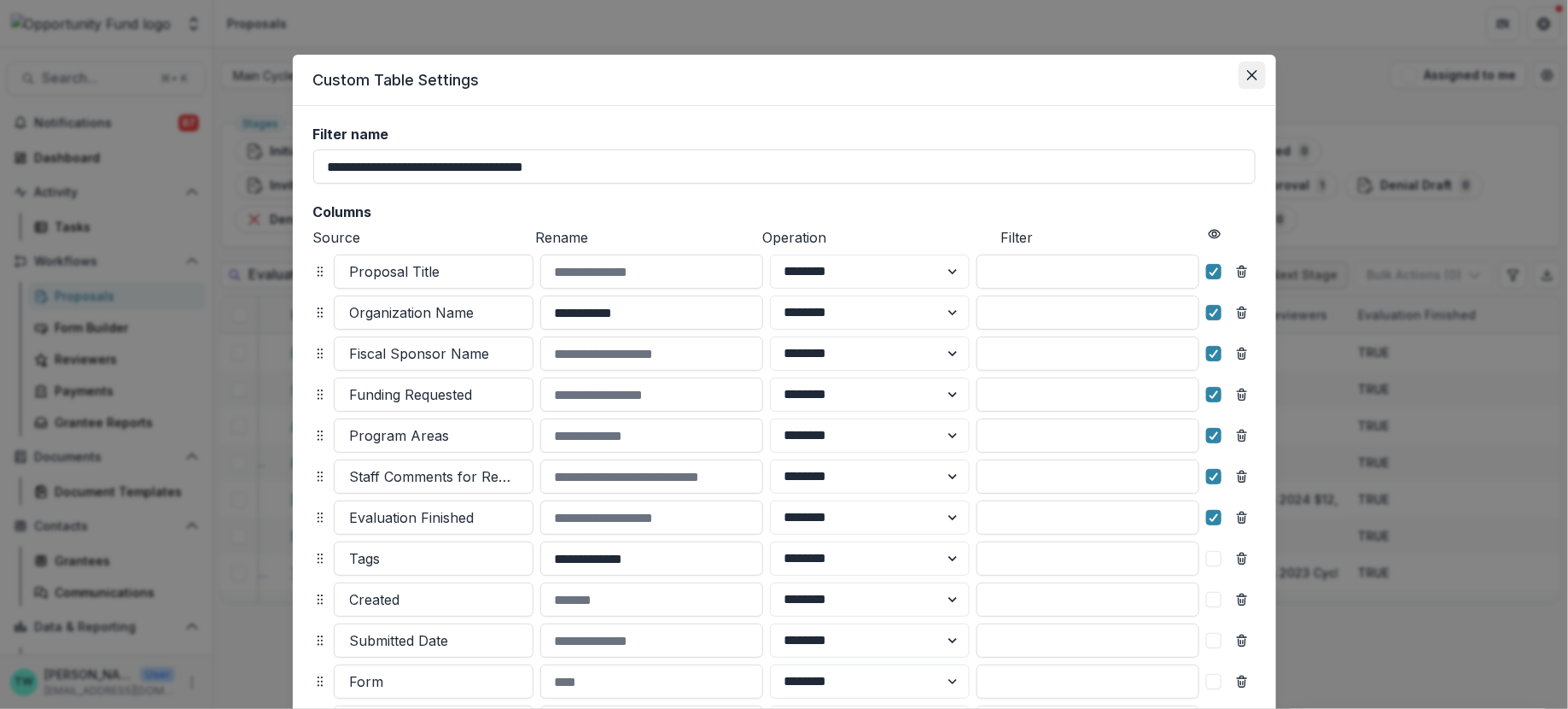
click at [1251, 73] on icon "Close" at bounding box center [1252, 75] width 11 height 11
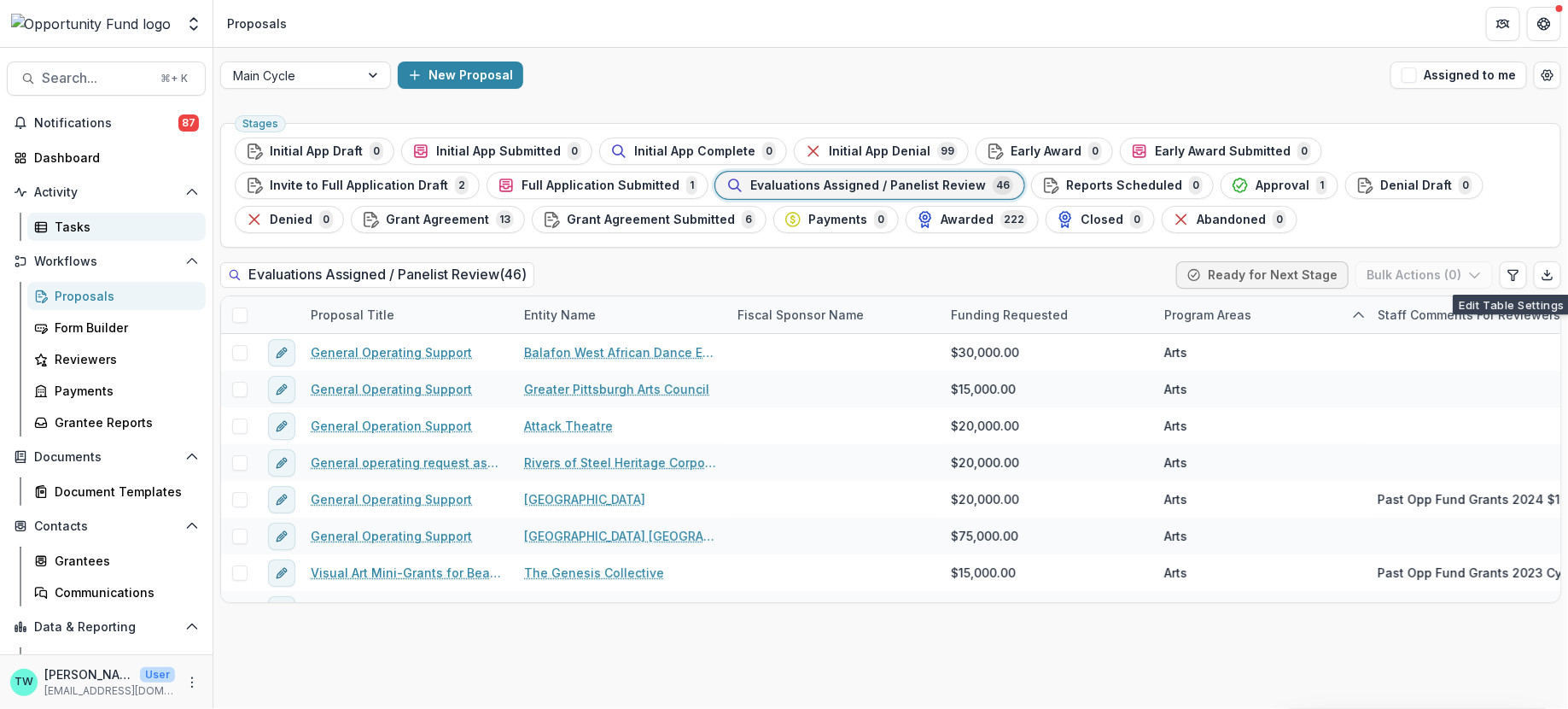
click at [78, 232] on div "Tasks" at bounding box center [123, 227] width 137 height 18
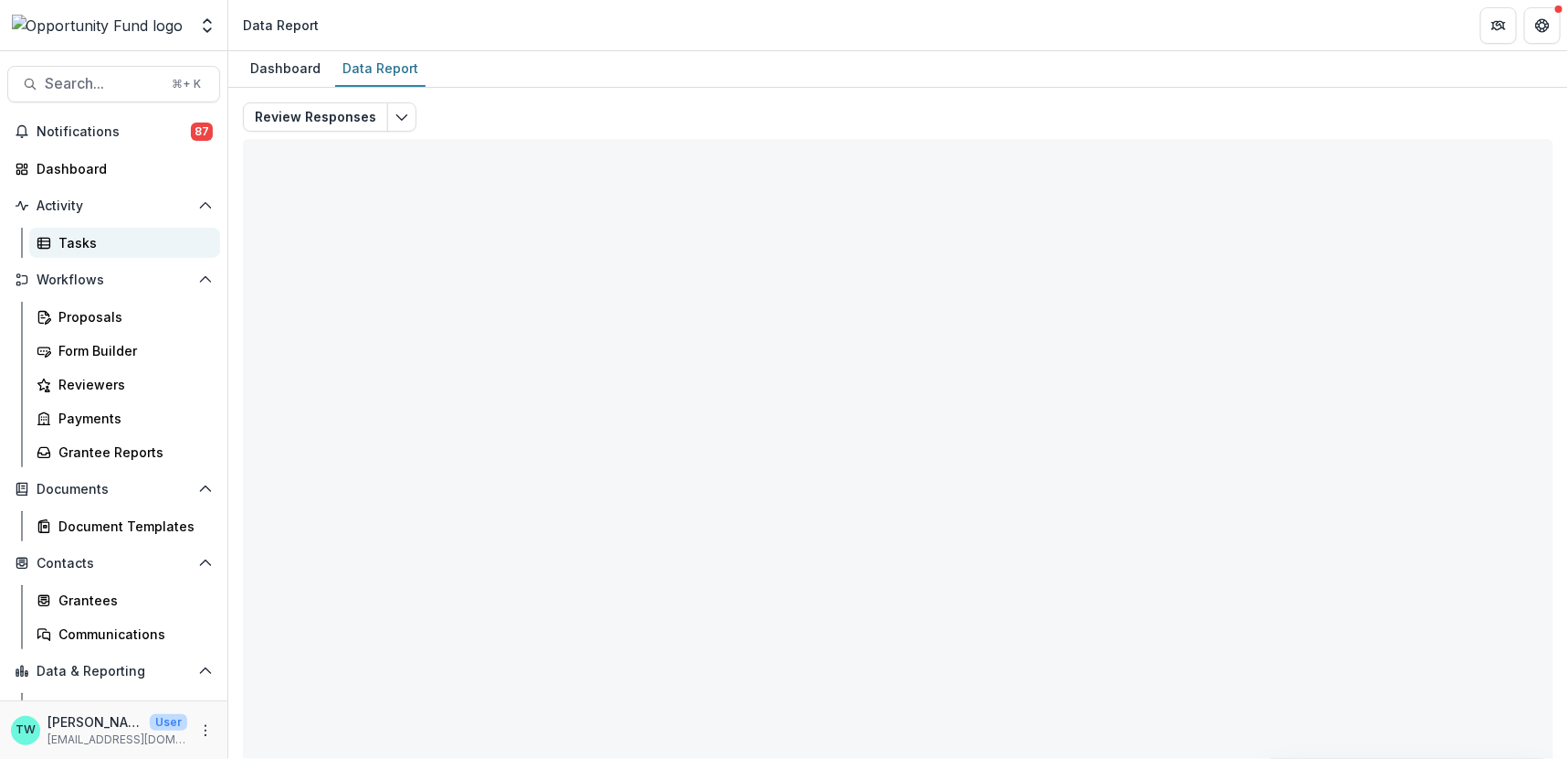
click at [73, 233] on div "Tasks" at bounding box center [132, 243] width 147 height 19
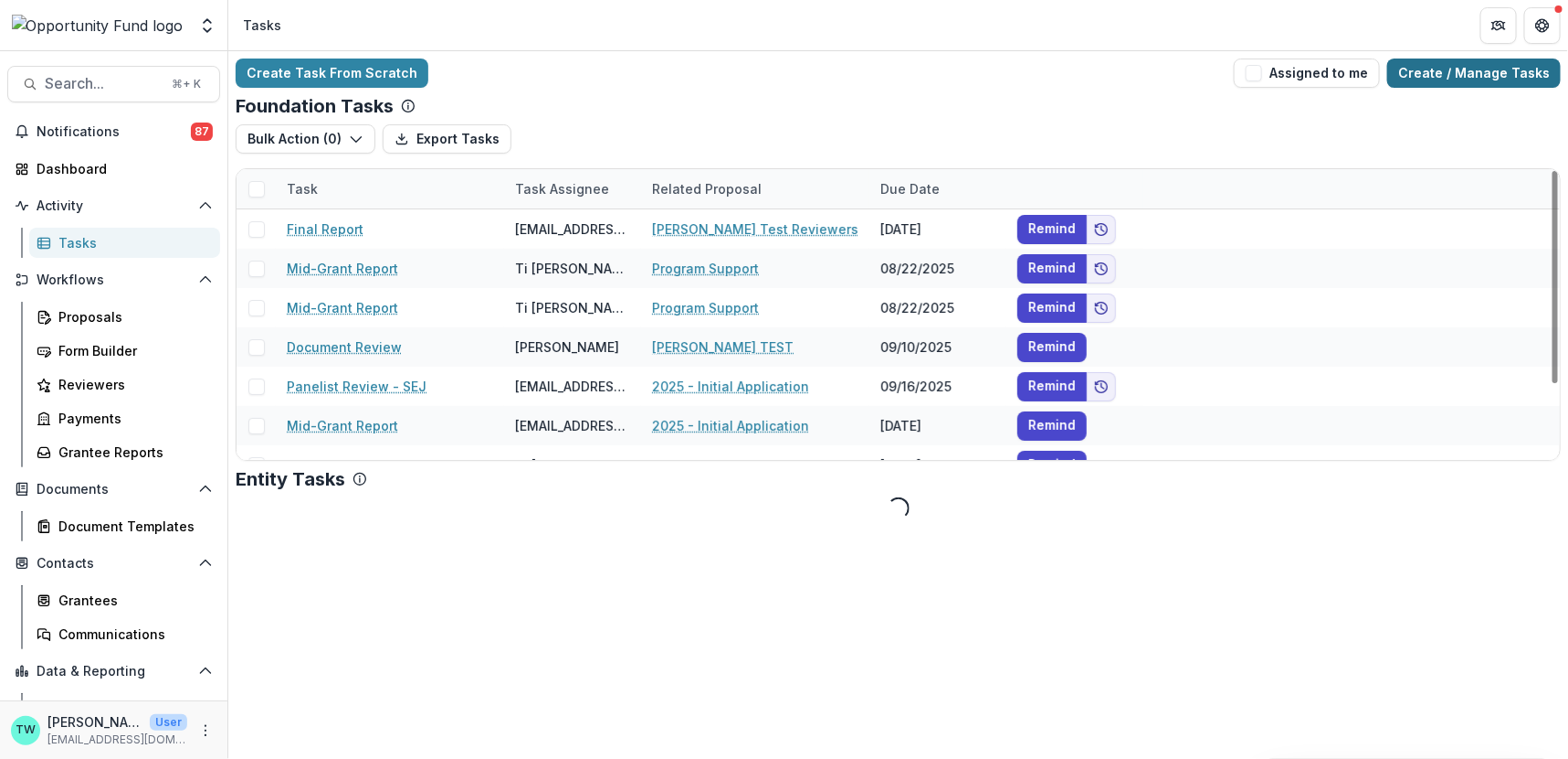
click at [1457, 71] on link "Create / Manage Tasks" at bounding box center [1475, 73] width 174 height 29
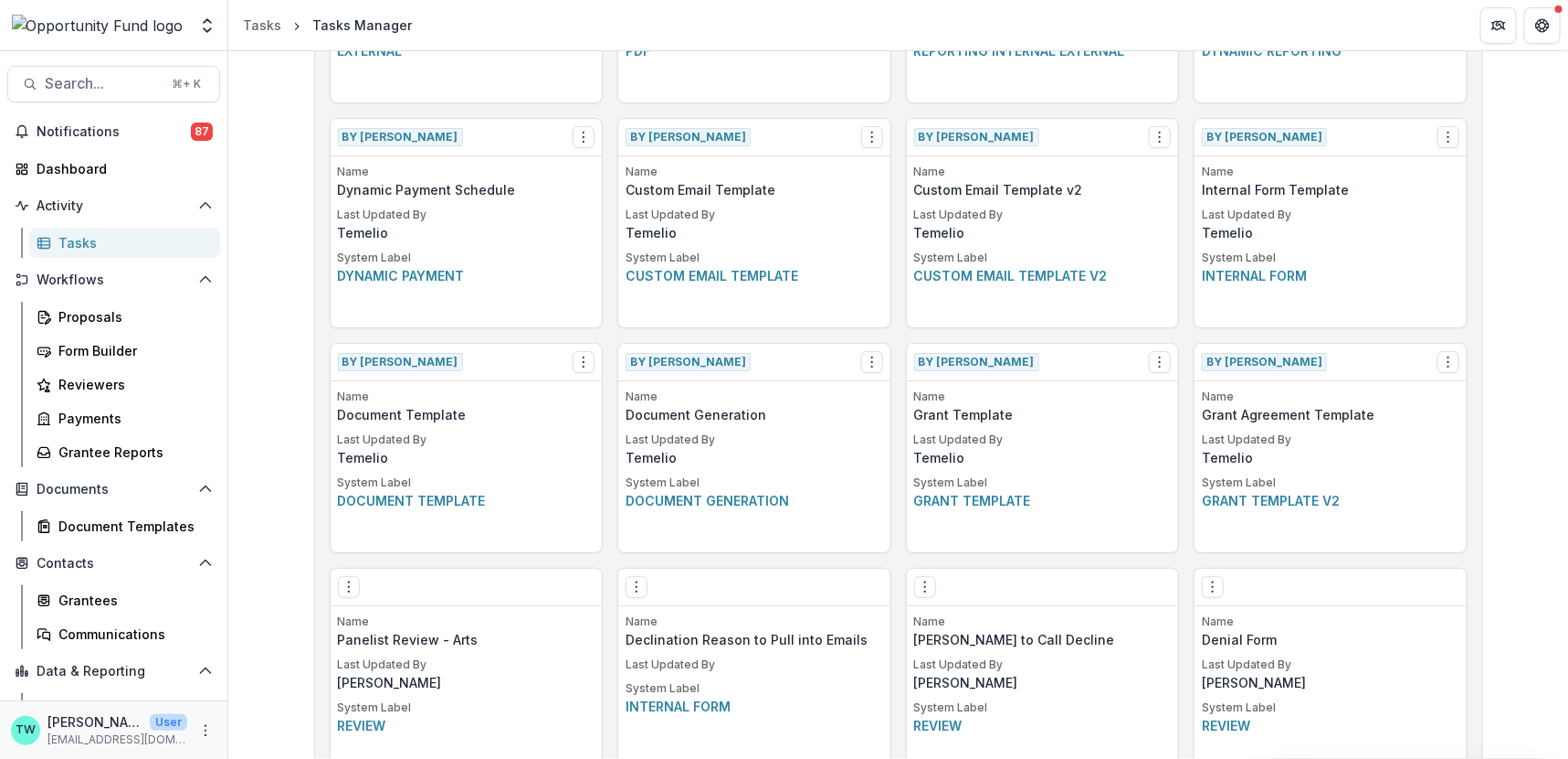
scroll to position [1229, 0]
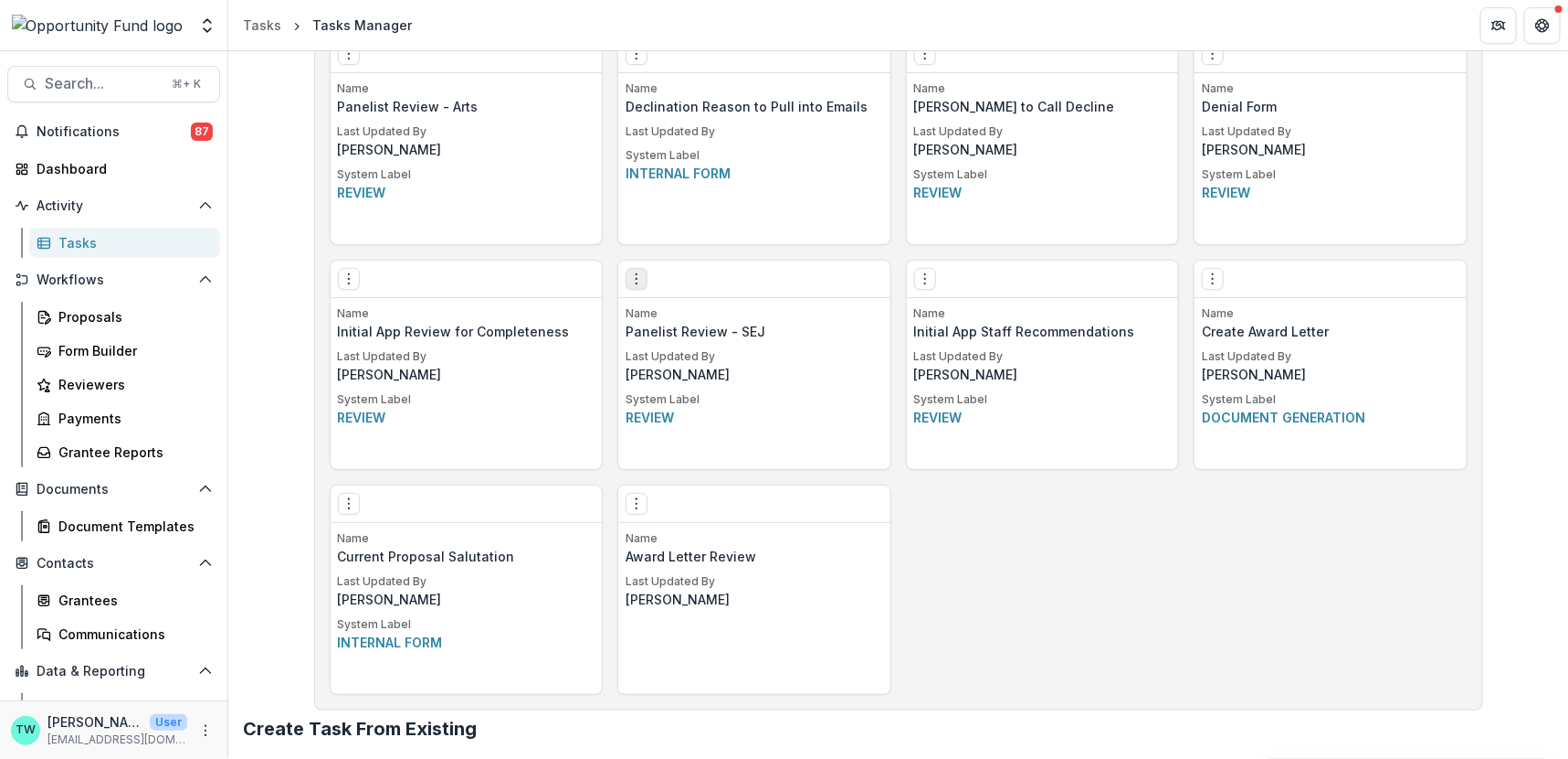
click at [631, 278] on icon "Options" at bounding box center [636, 278] width 14 height 14
click at [676, 306] on link "Edit" at bounding box center [739, 316] width 224 height 30
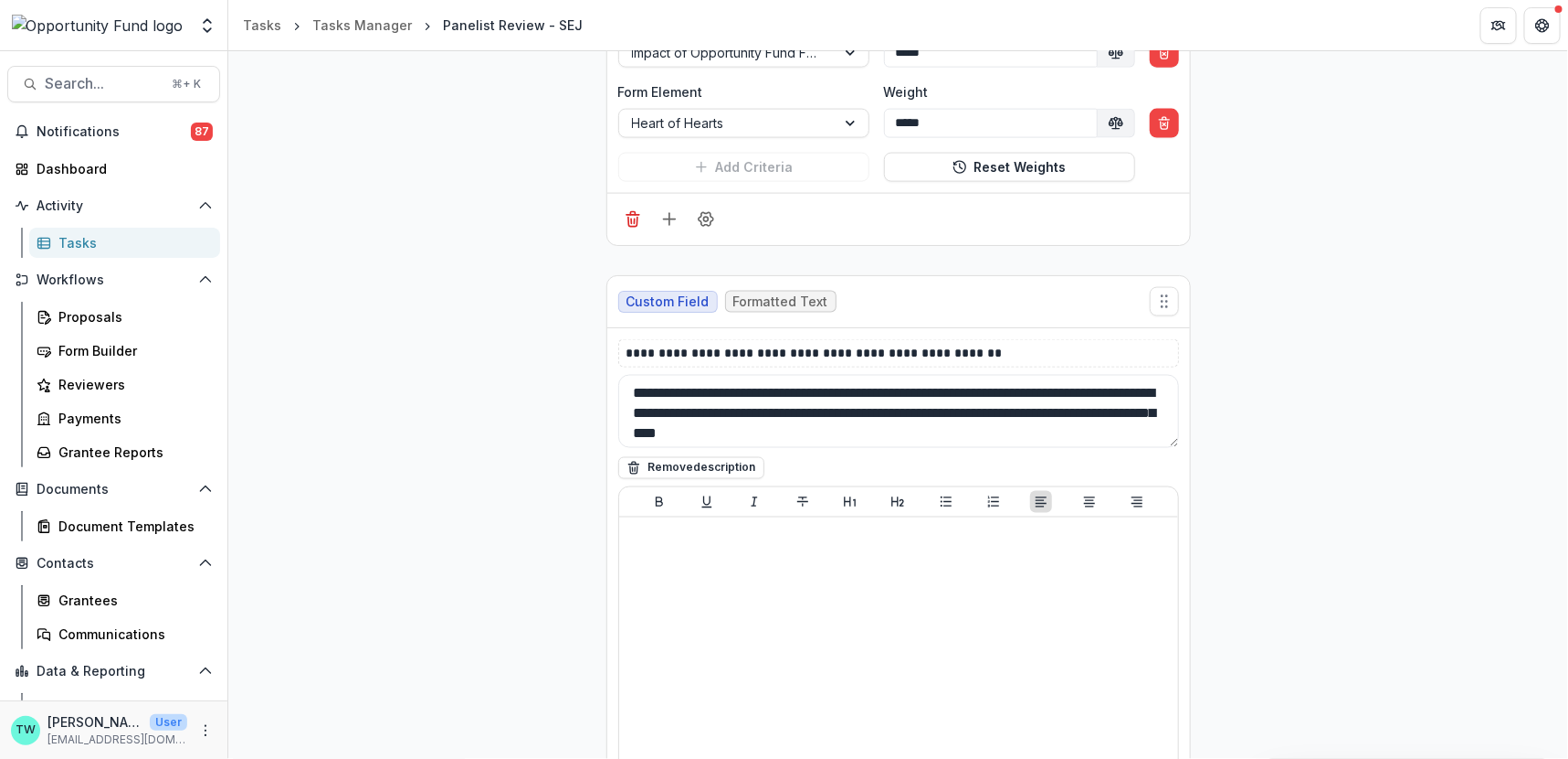
scroll to position [4269, 0]
drag, startPoint x: 674, startPoint y: 329, endPoint x: 777, endPoint y: 330, distance: 103.0
